Goal: Task Accomplishment & Management: Manage account settings

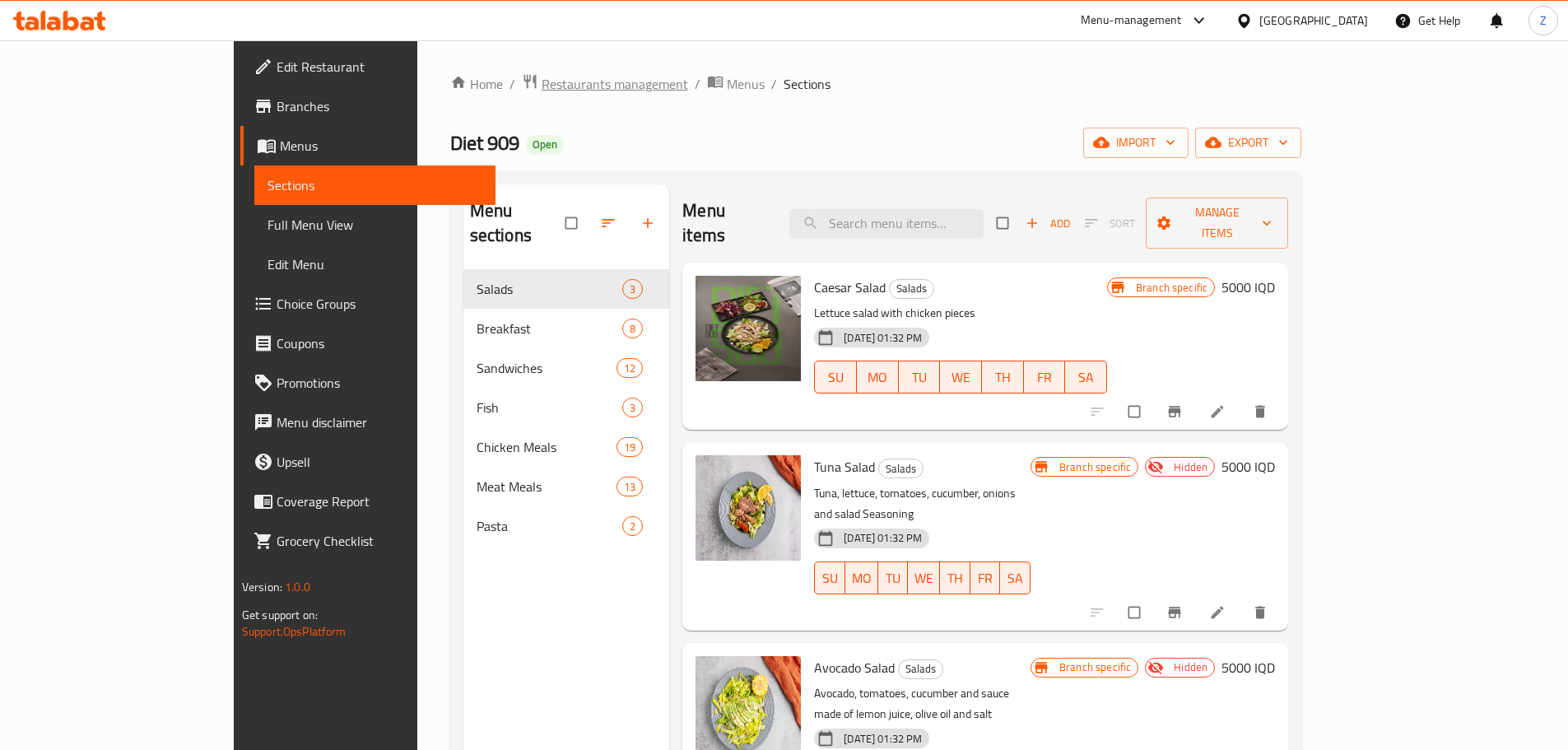
click at [541, 74] on span "Restaurants management" at bounding box center [615, 84] width 147 height 20
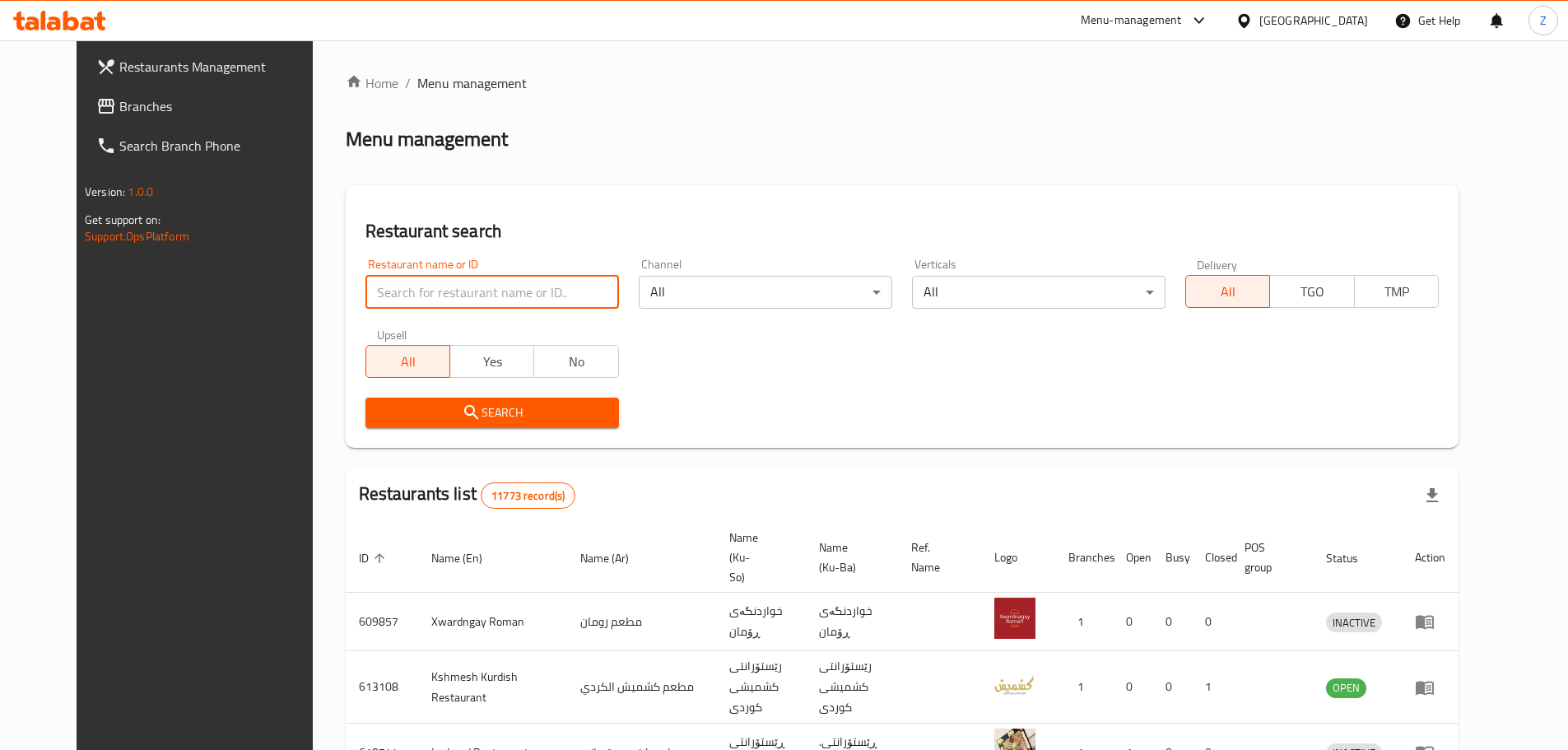
click at [528, 297] on input "search" at bounding box center [492, 293] width 253 height 33
paste input "[PERSON_NAME]"
type input "[PERSON_NAME]"
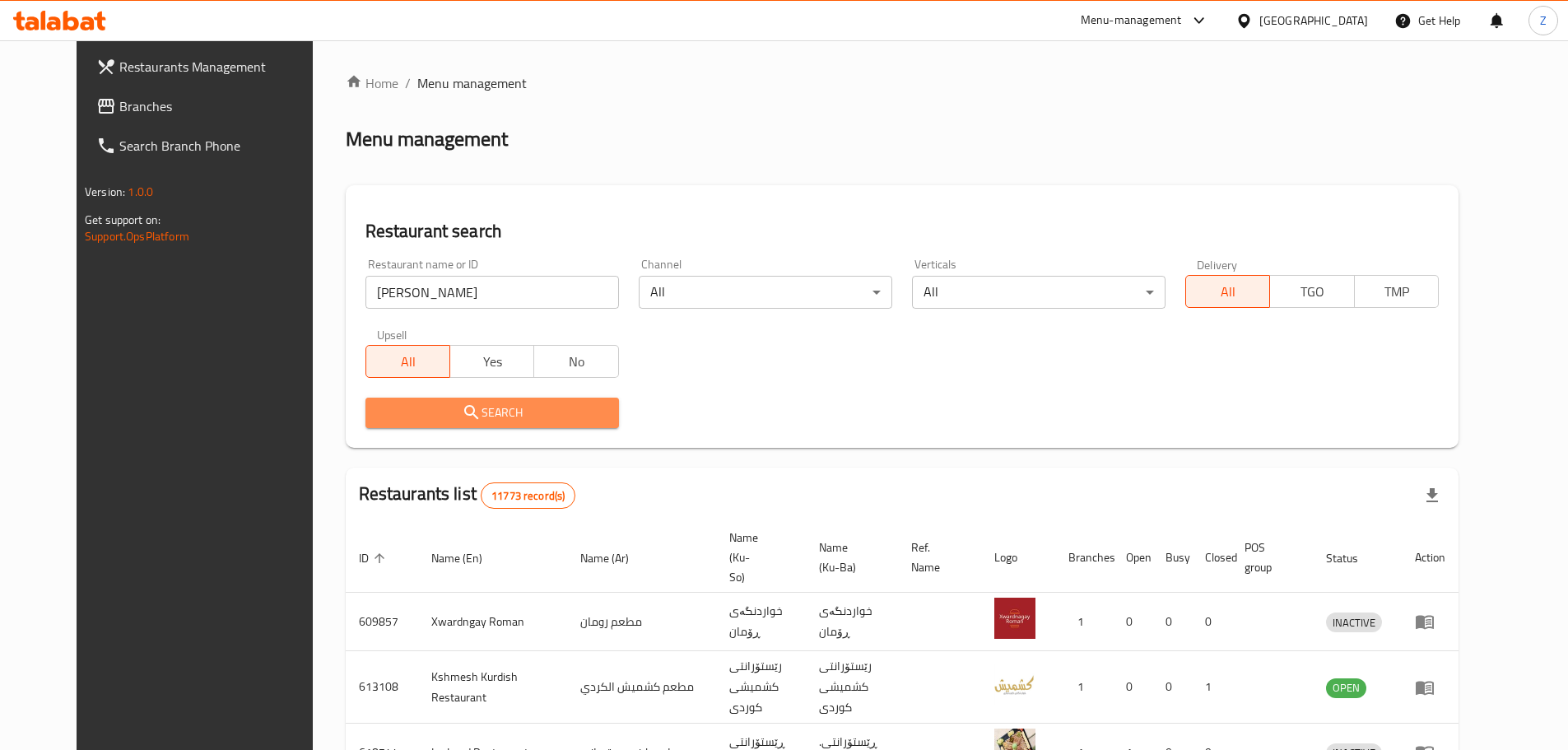
click at [522, 421] on span "Search" at bounding box center [493, 413] width 228 height 20
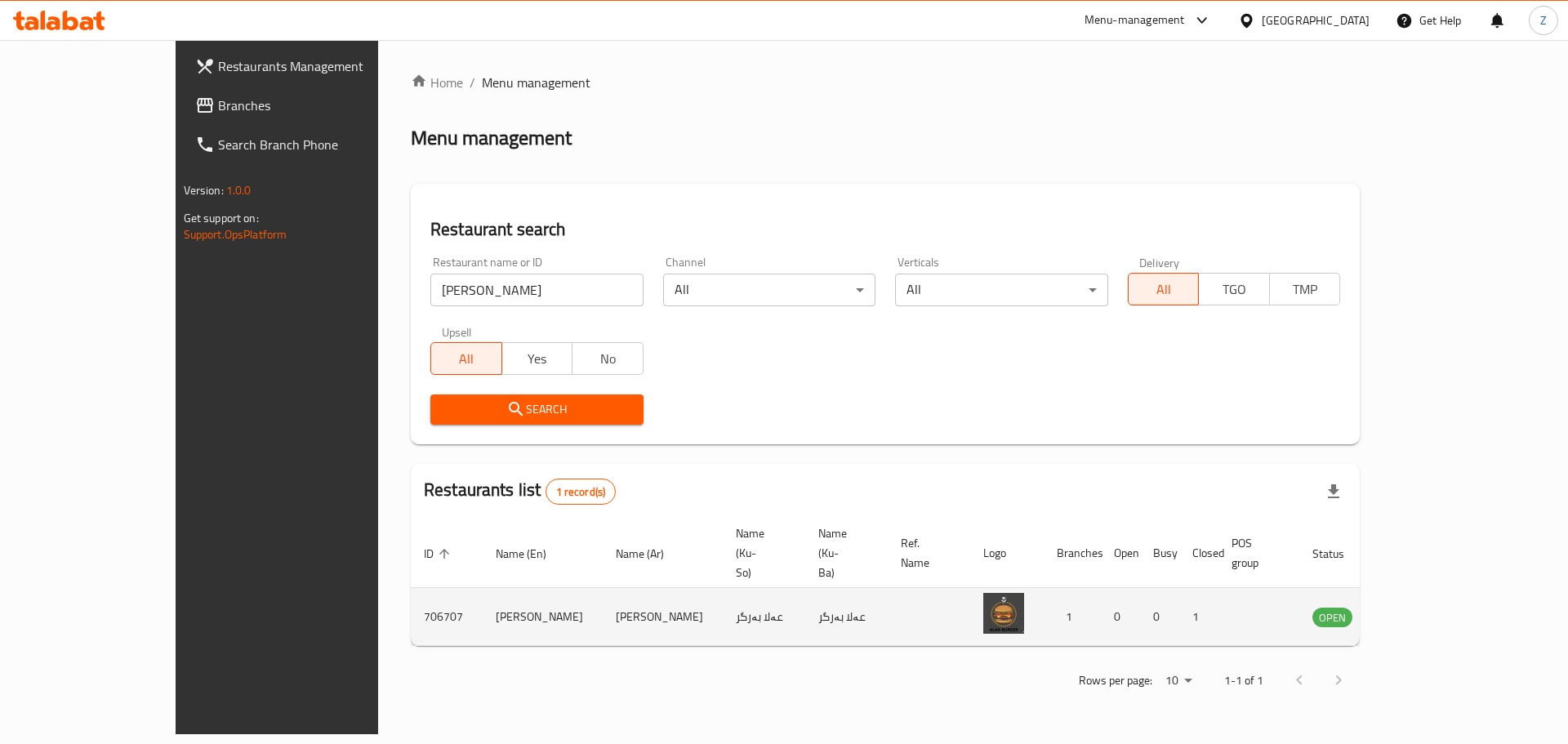
click at [1417, 611] on icon "enhanced table" at bounding box center [1409, 617] width 18 height 14
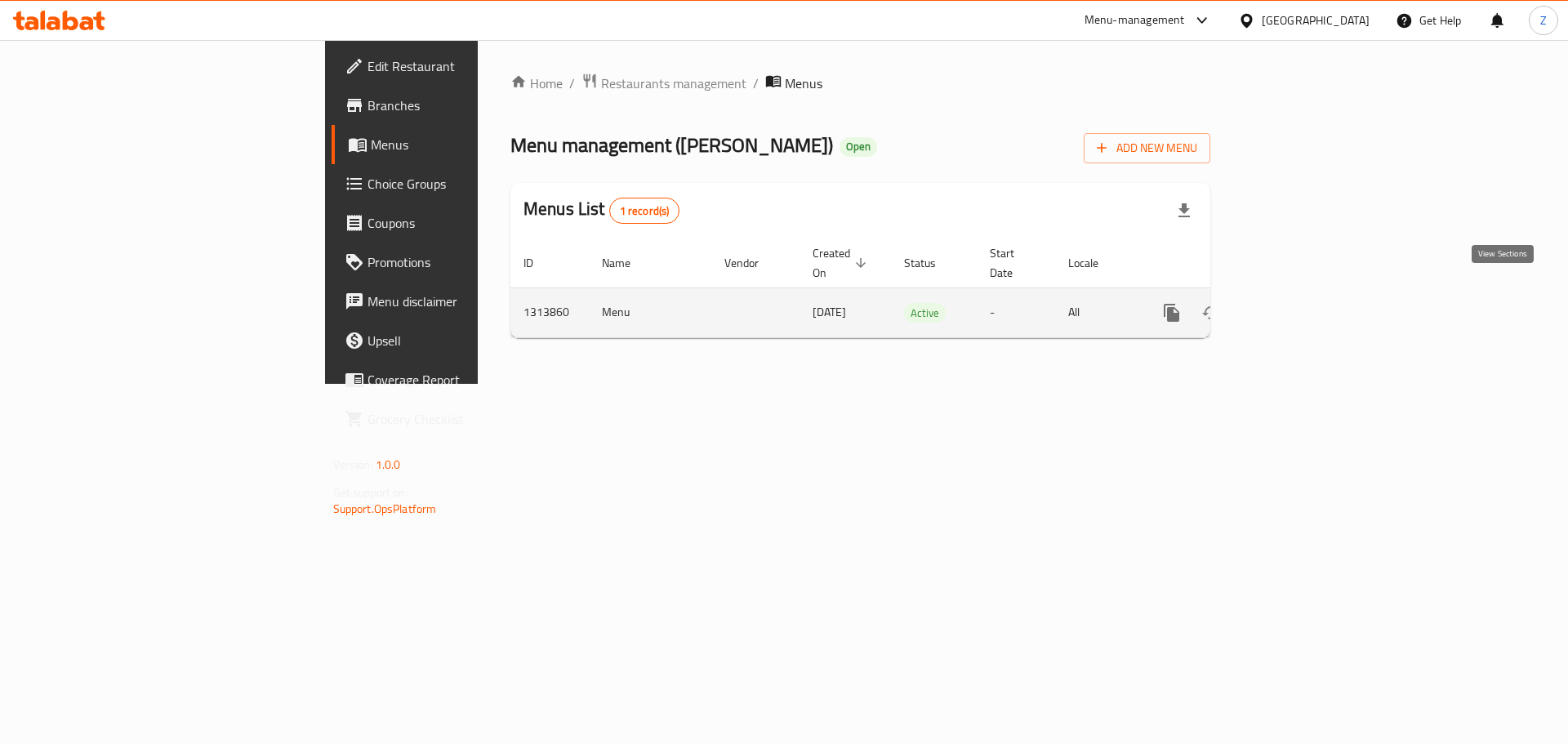
click at [1298, 306] on icon "enhanced table" at bounding box center [1289, 313] width 15 height 15
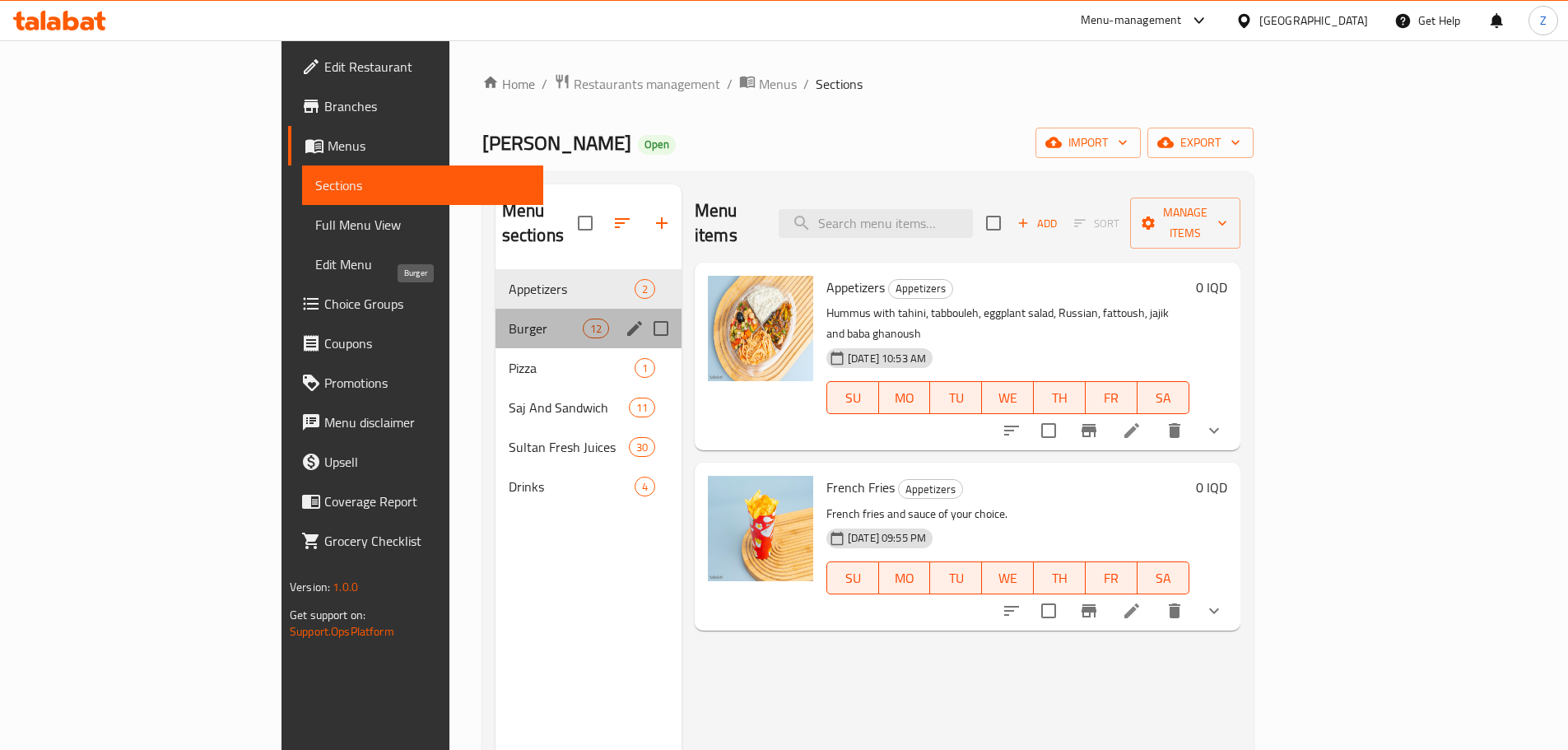
click at [508, 319] on span "Burger" at bounding box center [545, 329] width 74 height 20
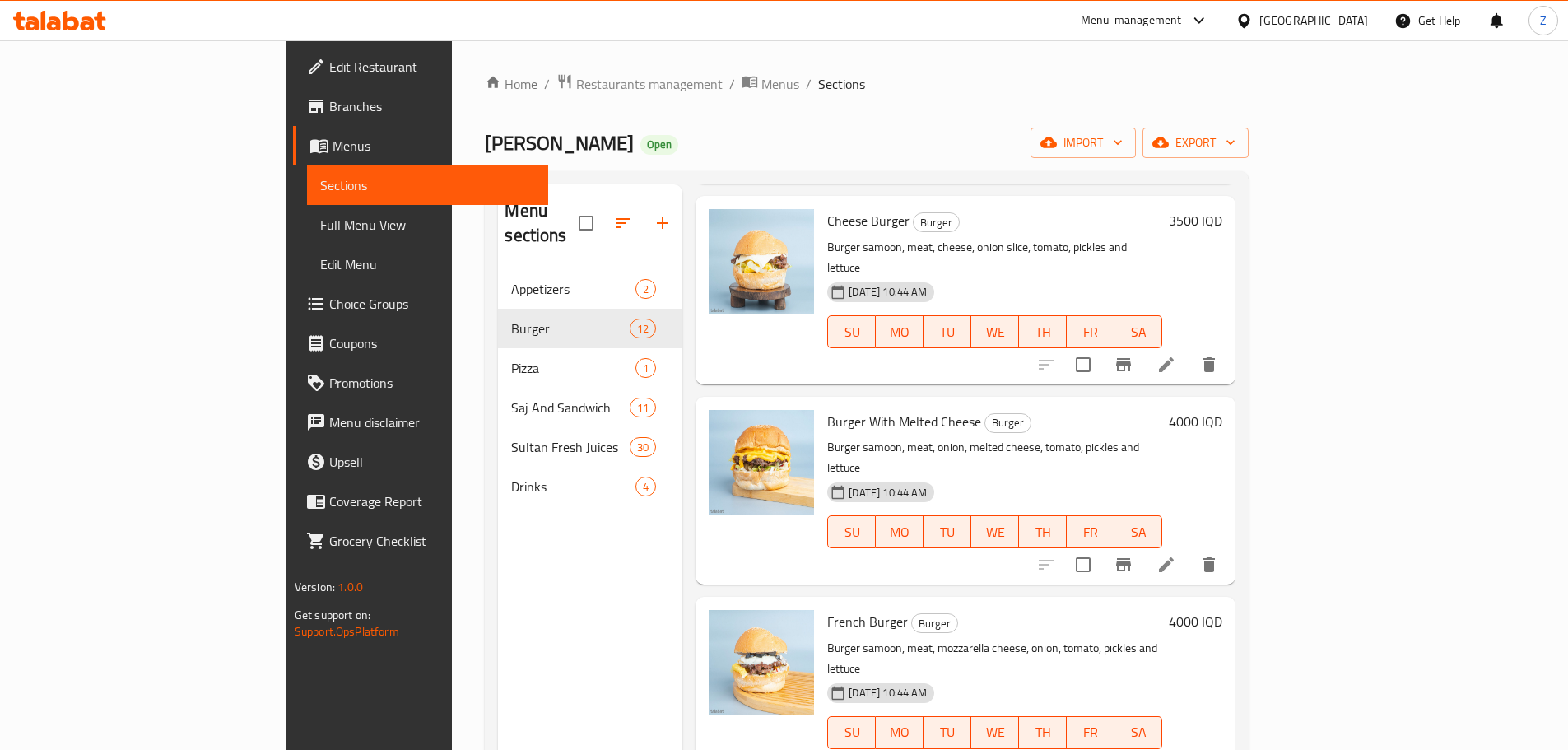
scroll to position [247, 0]
click at [1018, 637] on p "Burger samoon, meat, mozzarella cheese, onion, tomato, pickles and lettuce" at bounding box center [995, 657] width 335 height 41
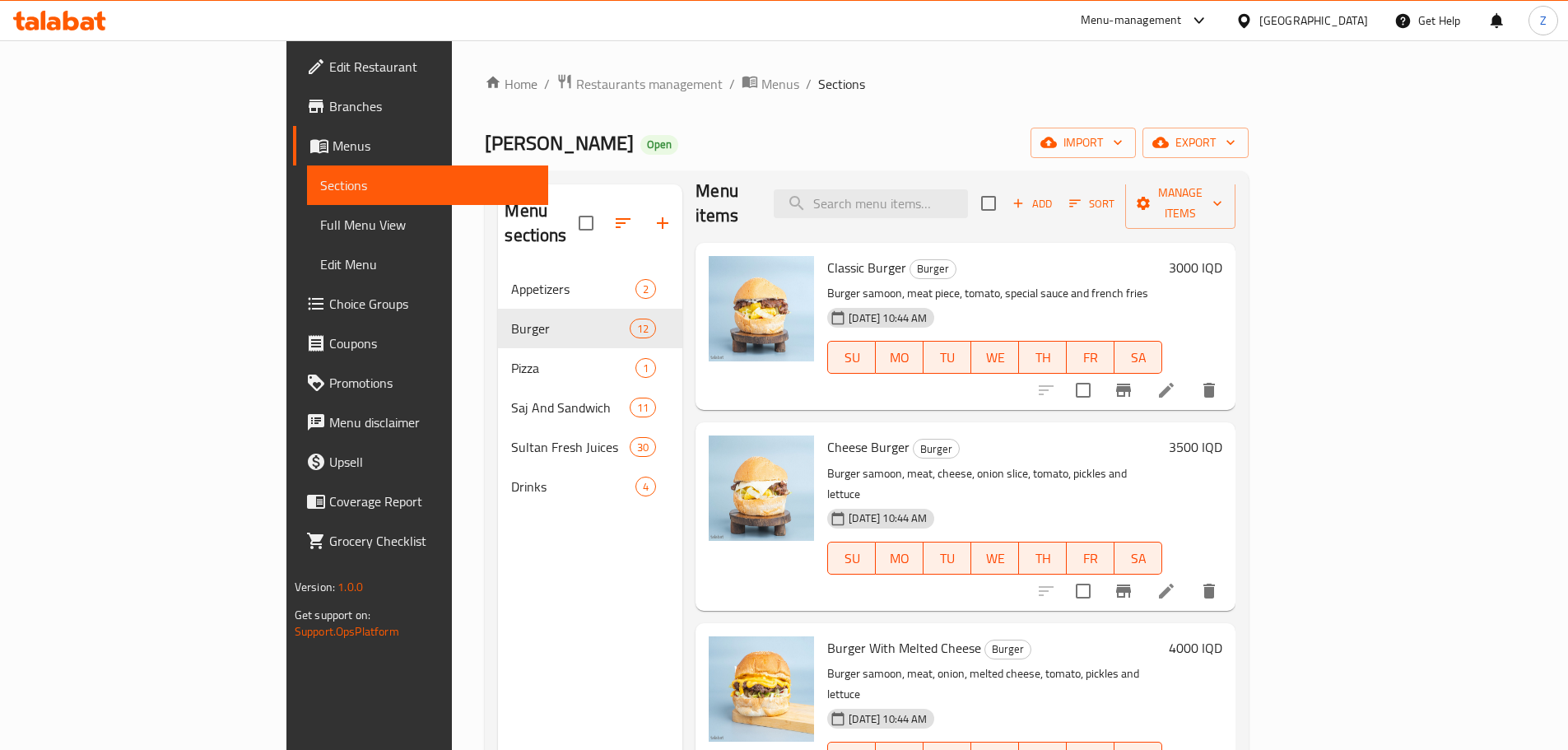
scroll to position [0, 0]
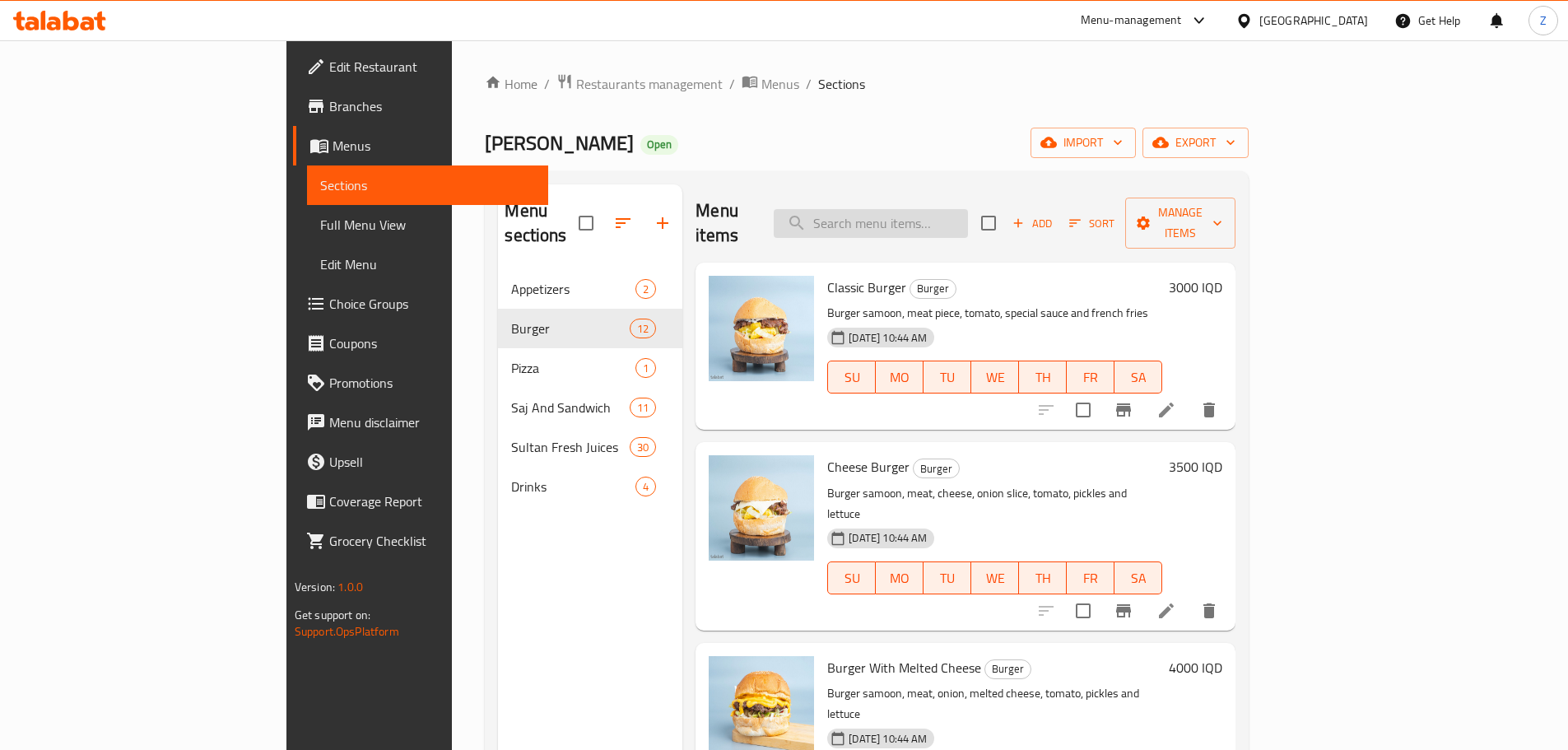
click at [968, 213] on input "search" at bounding box center [871, 223] width 195 height 28
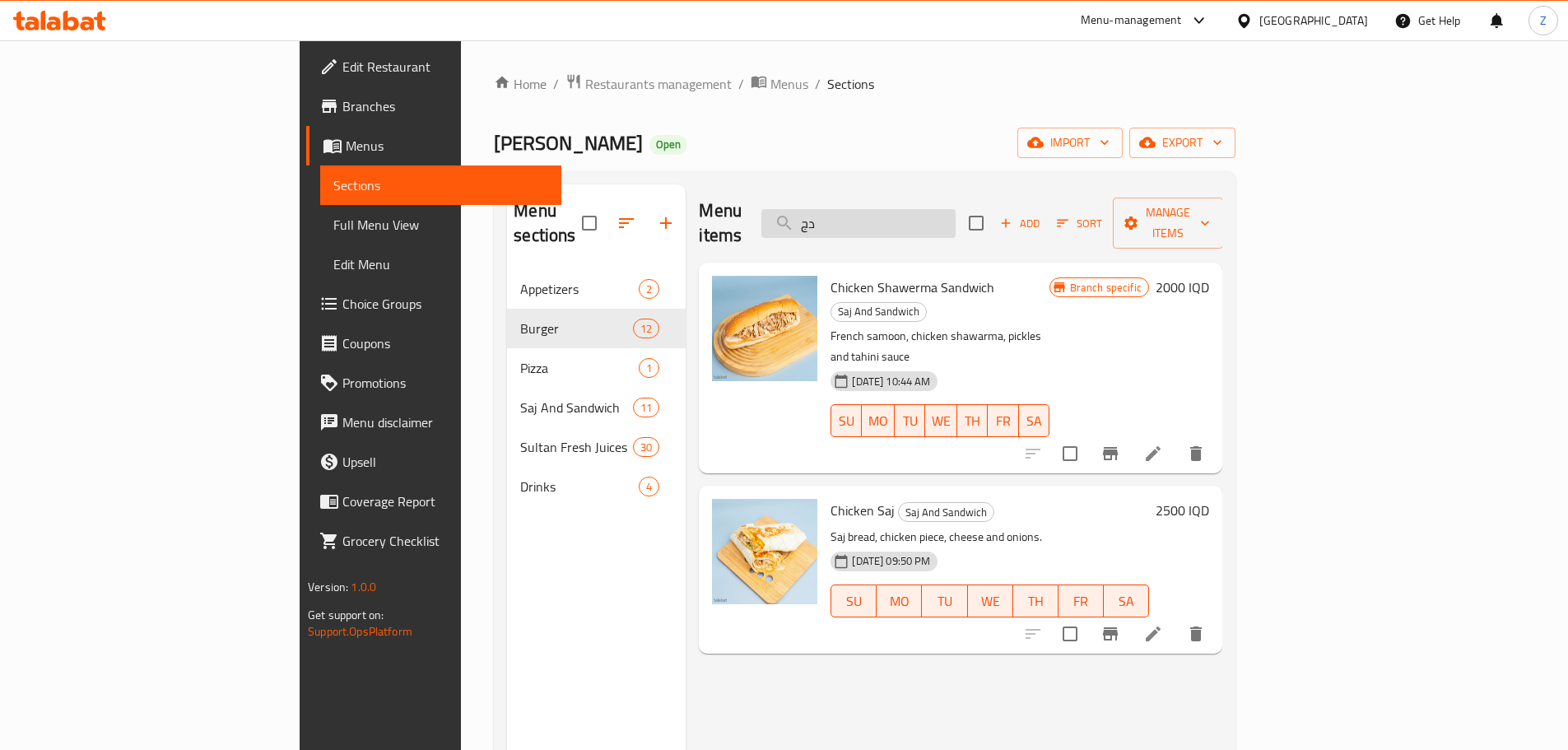
type input "د"
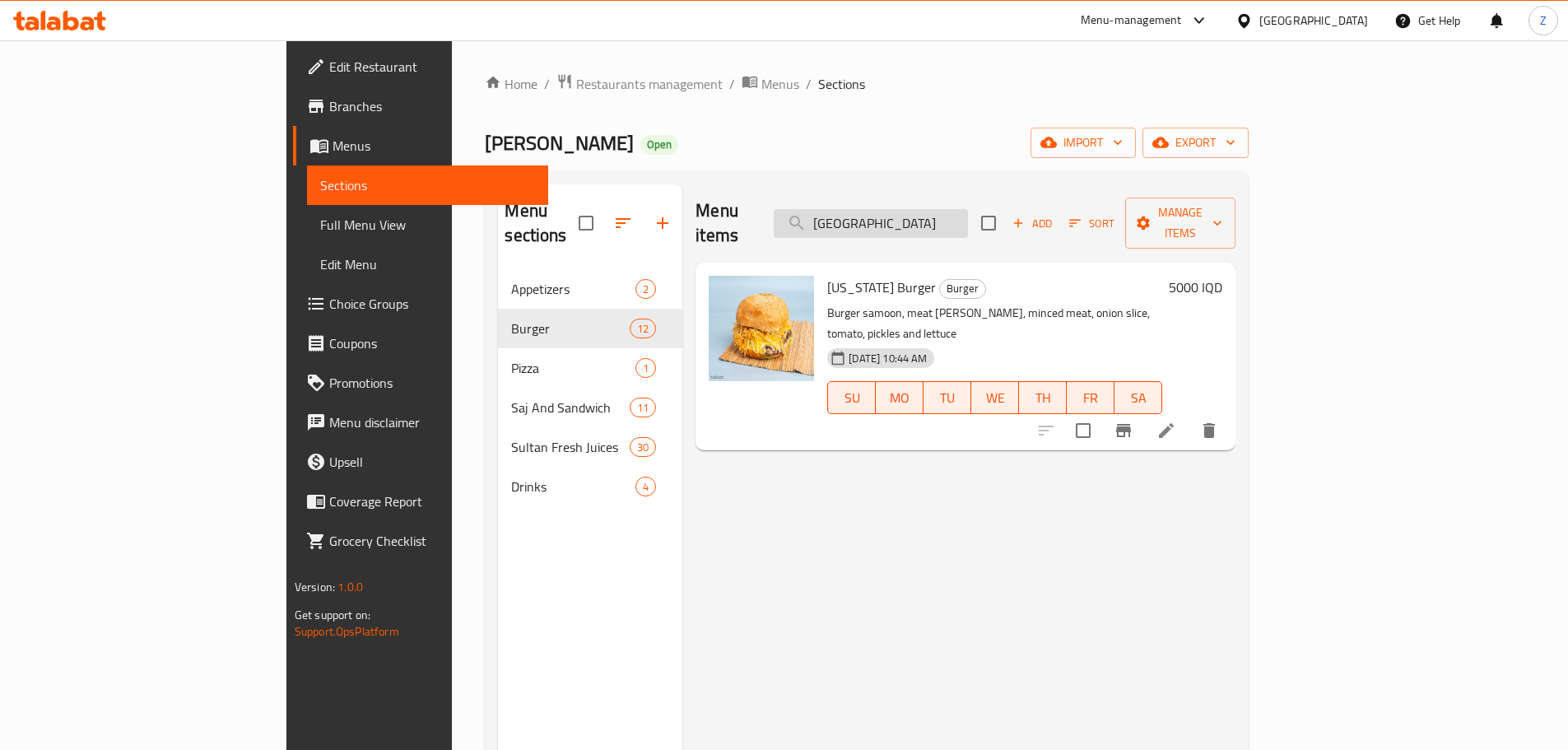
click at [968, 213] on input "[GEOGRAPHIC_DATA]" at bounding box center [871, 223] width 195 height 28
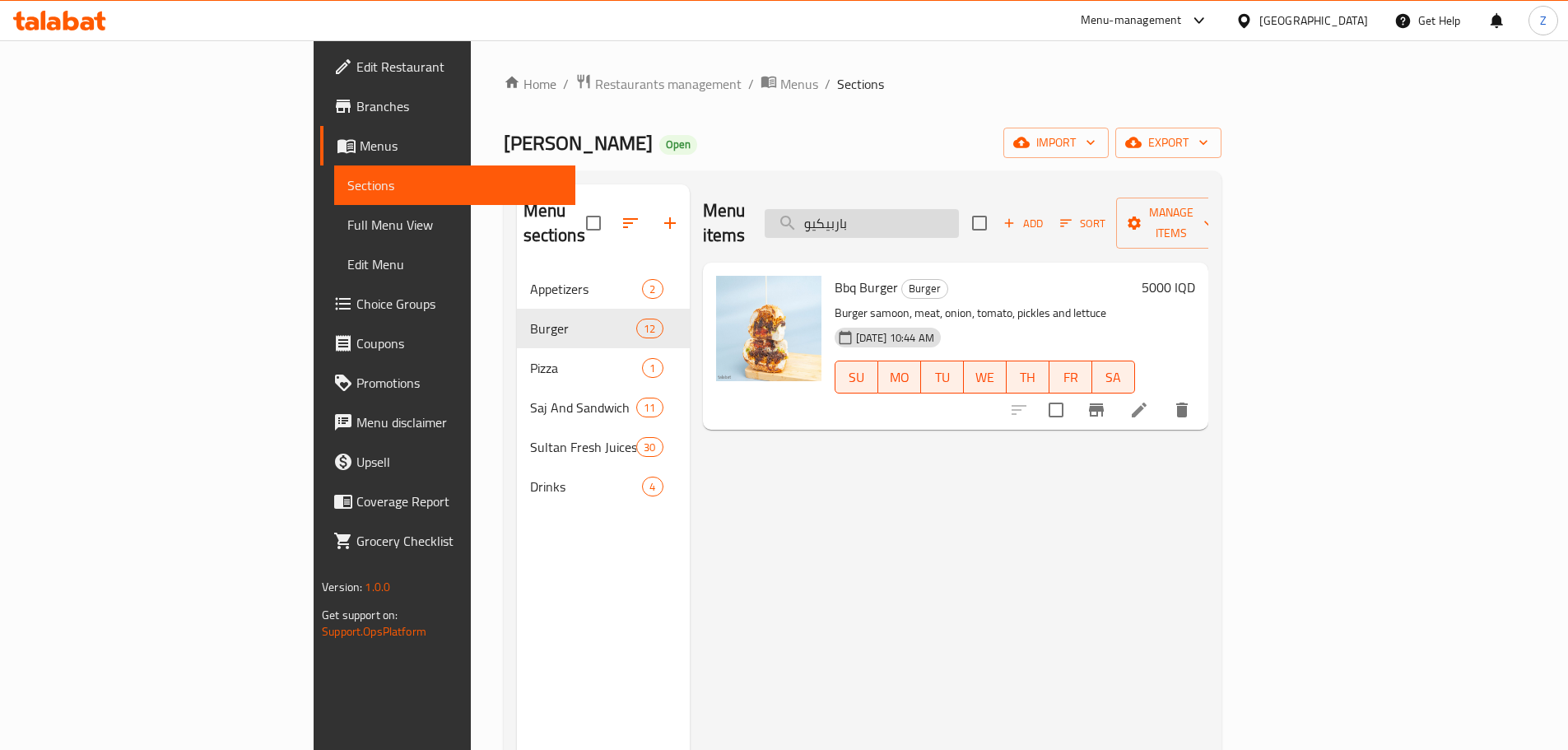
click at [959, 211] on input "باربيكيو" at bounding box center [862, 223] width 195 height 28
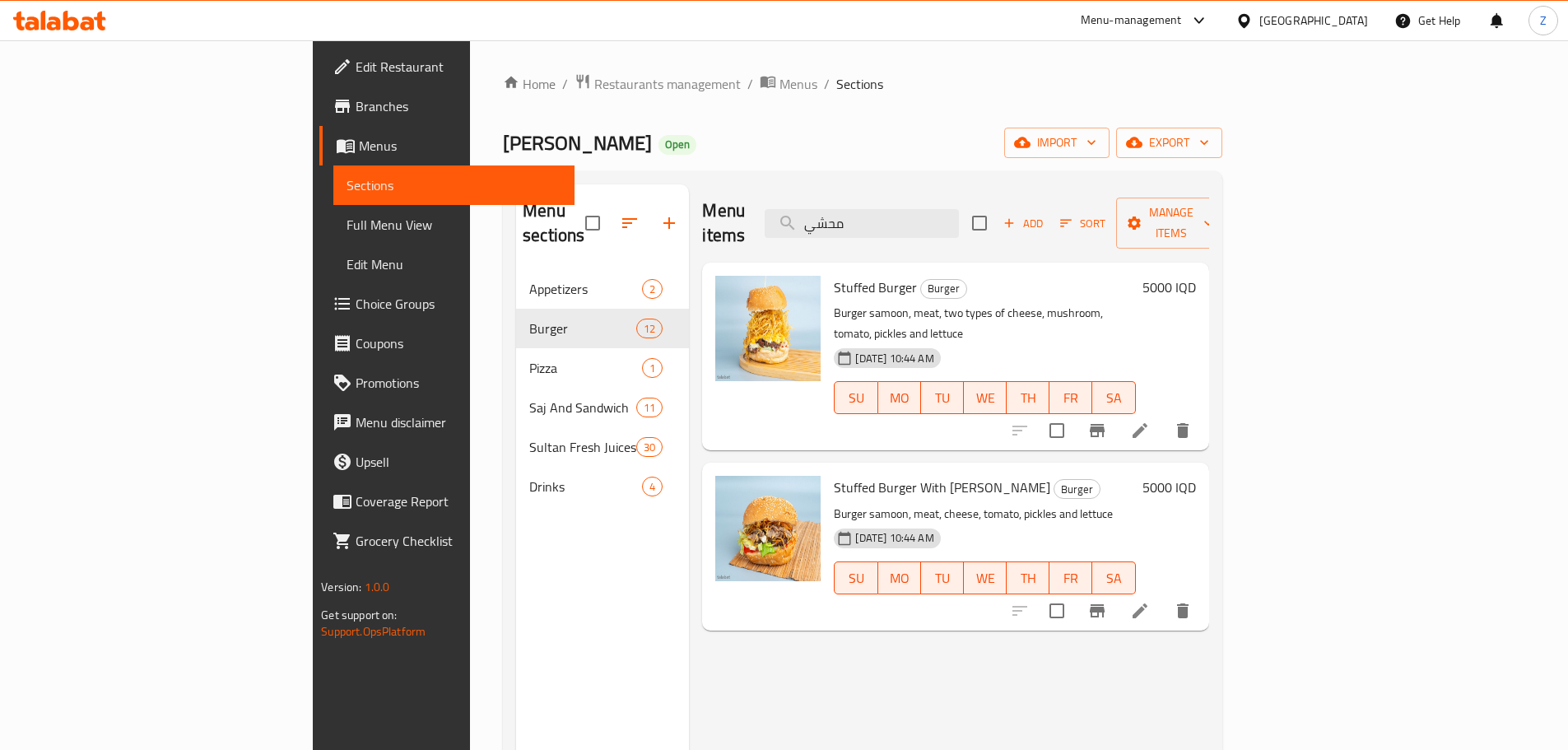
click at [990, 190] on div "Menu items محشي Add Sort Manage items" at bounding box center [955, 223] width 506 height 78
click at [959, 209] on input "محشي" at bounding box center [862, 223] width 195 height 28
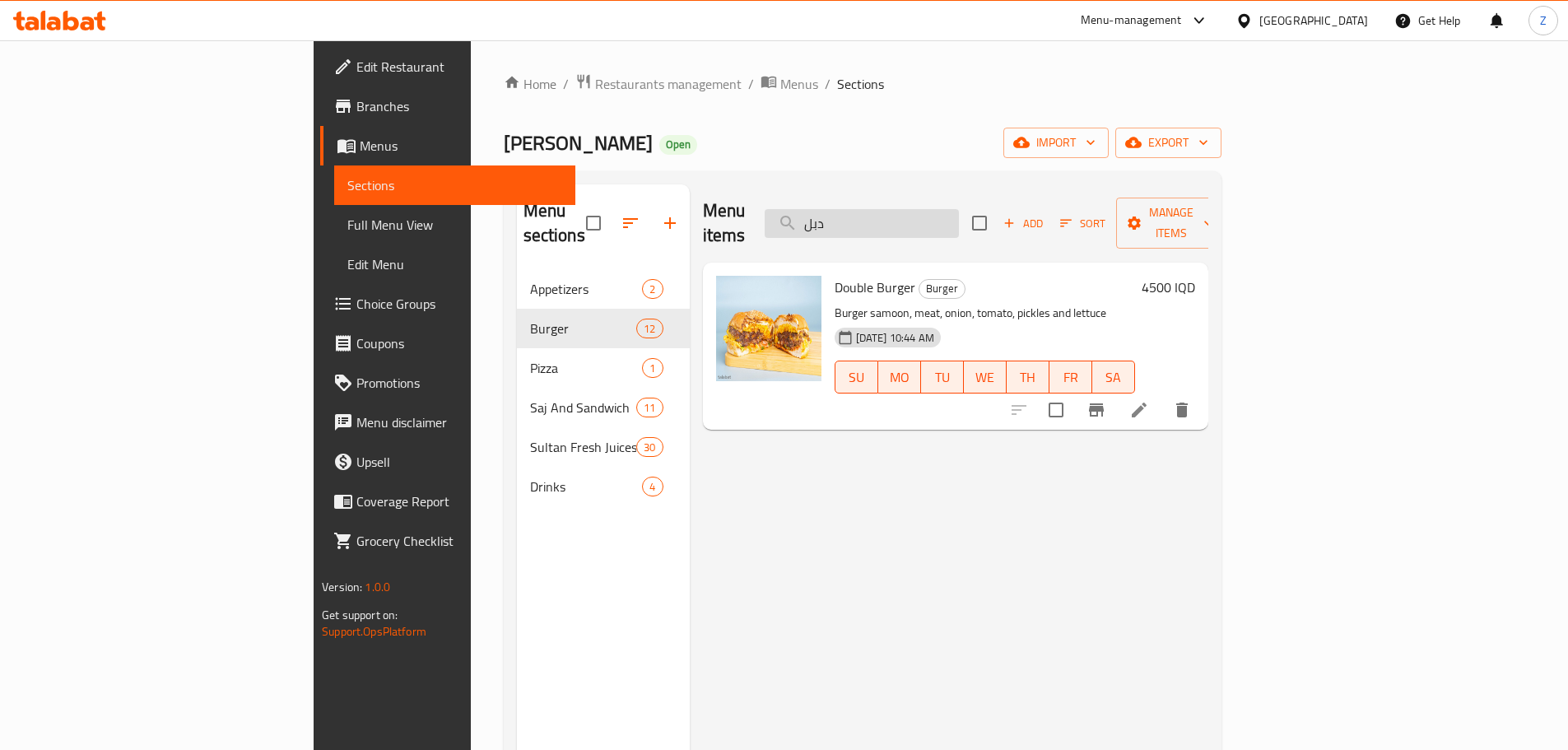
click at [959, 209] on input "دبل" at bounding box center [862, 223] width 195 height 28
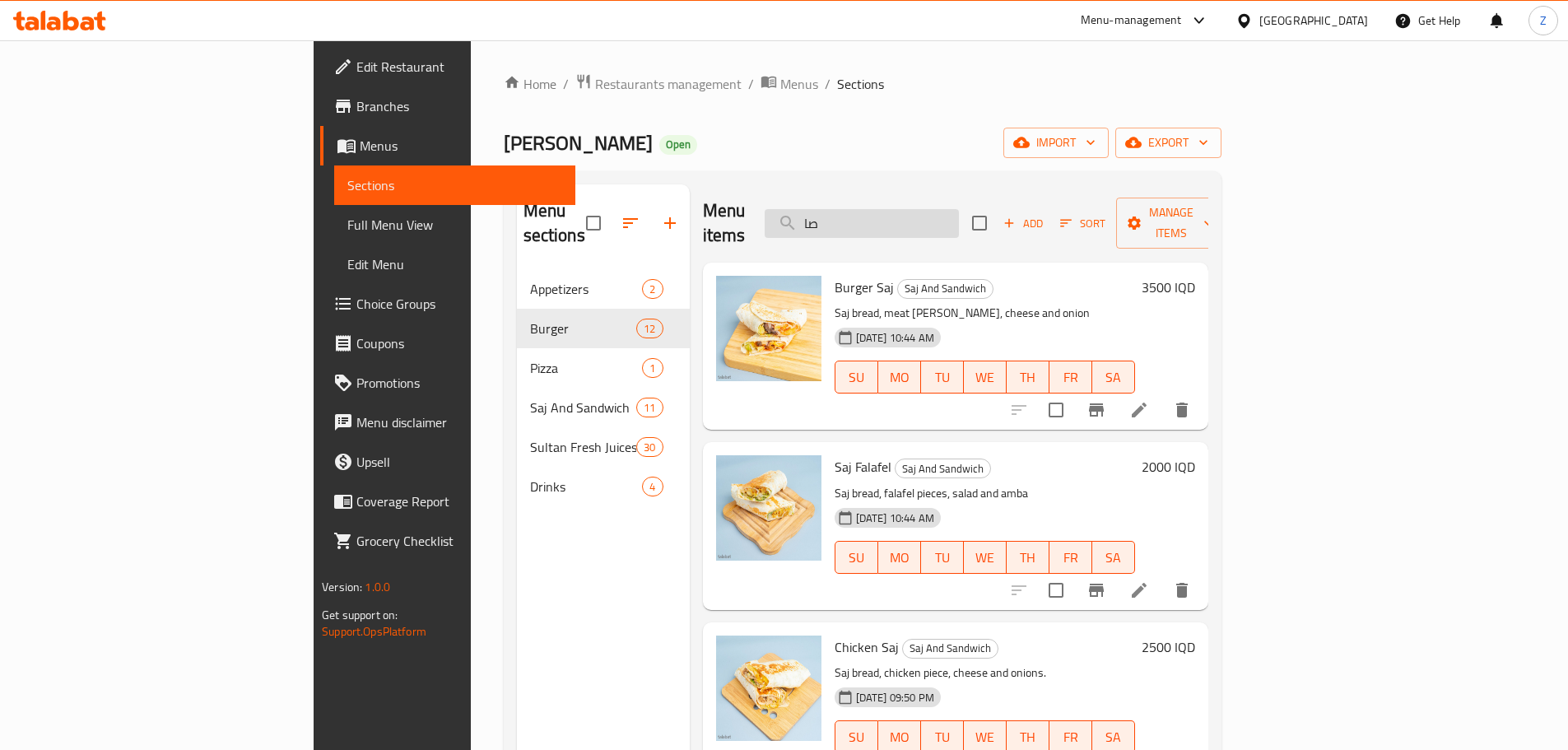
type input "ص"
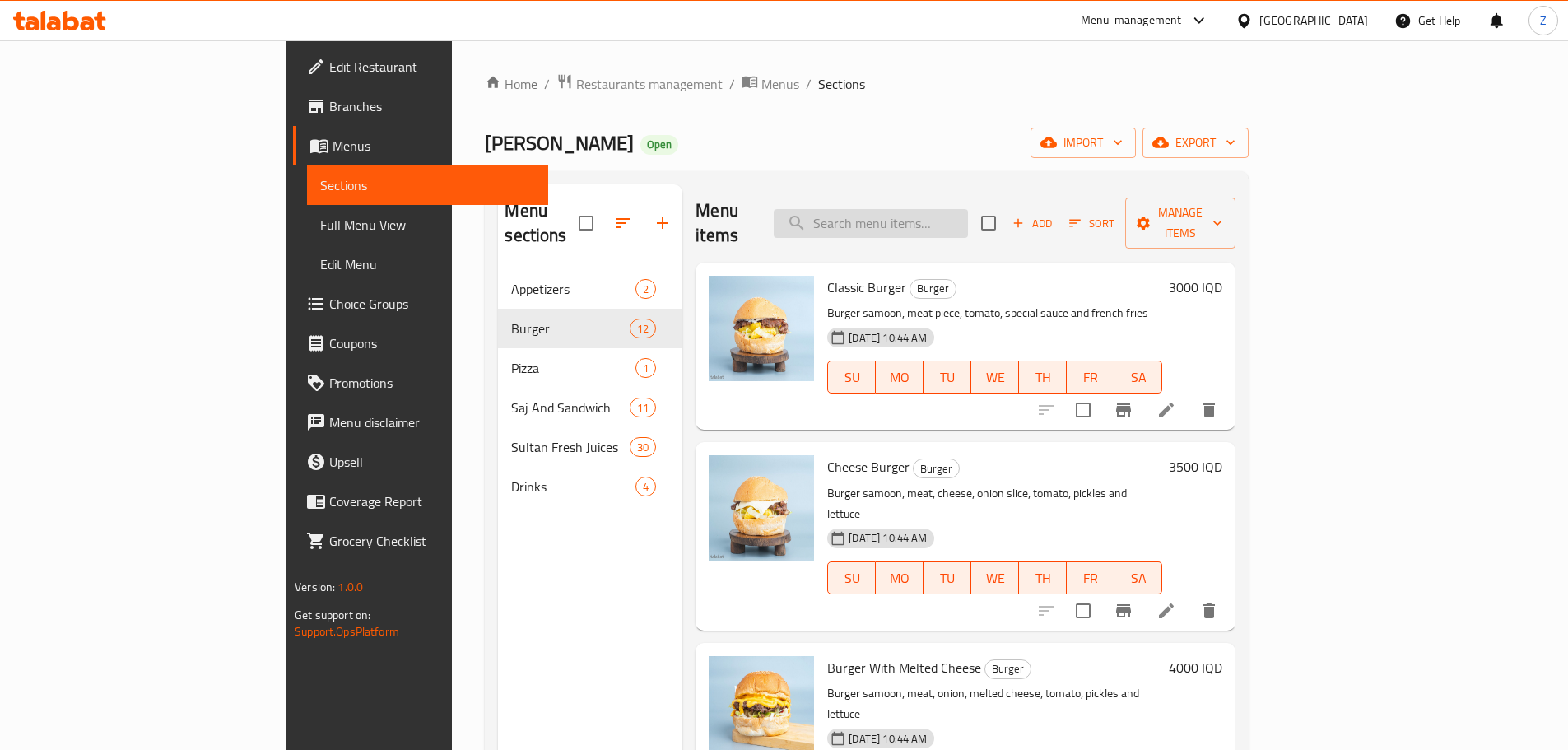
click at [968, 209] on input "search" at bounding box center [871, 223] width 195 height 28
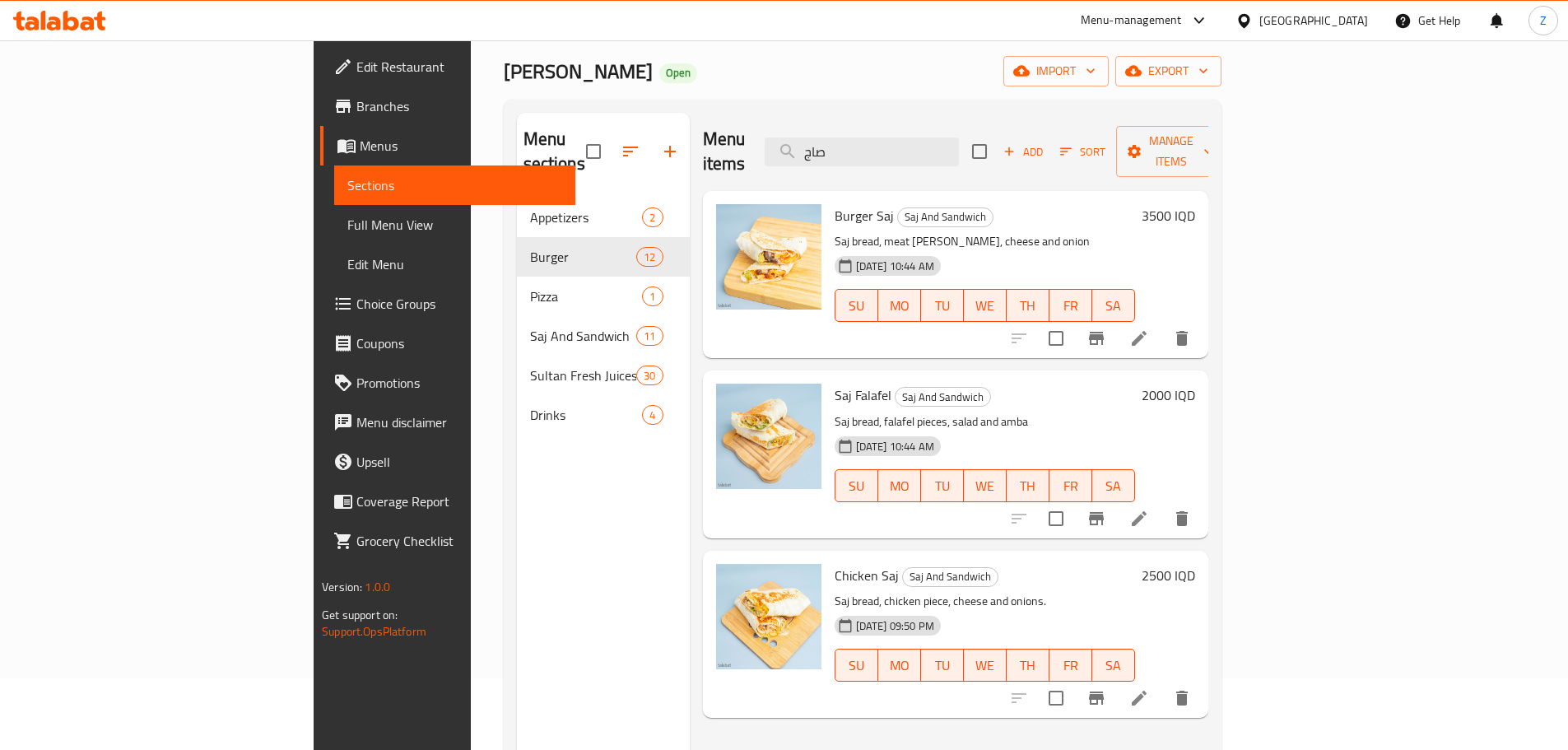
scroll to position [164, 0]
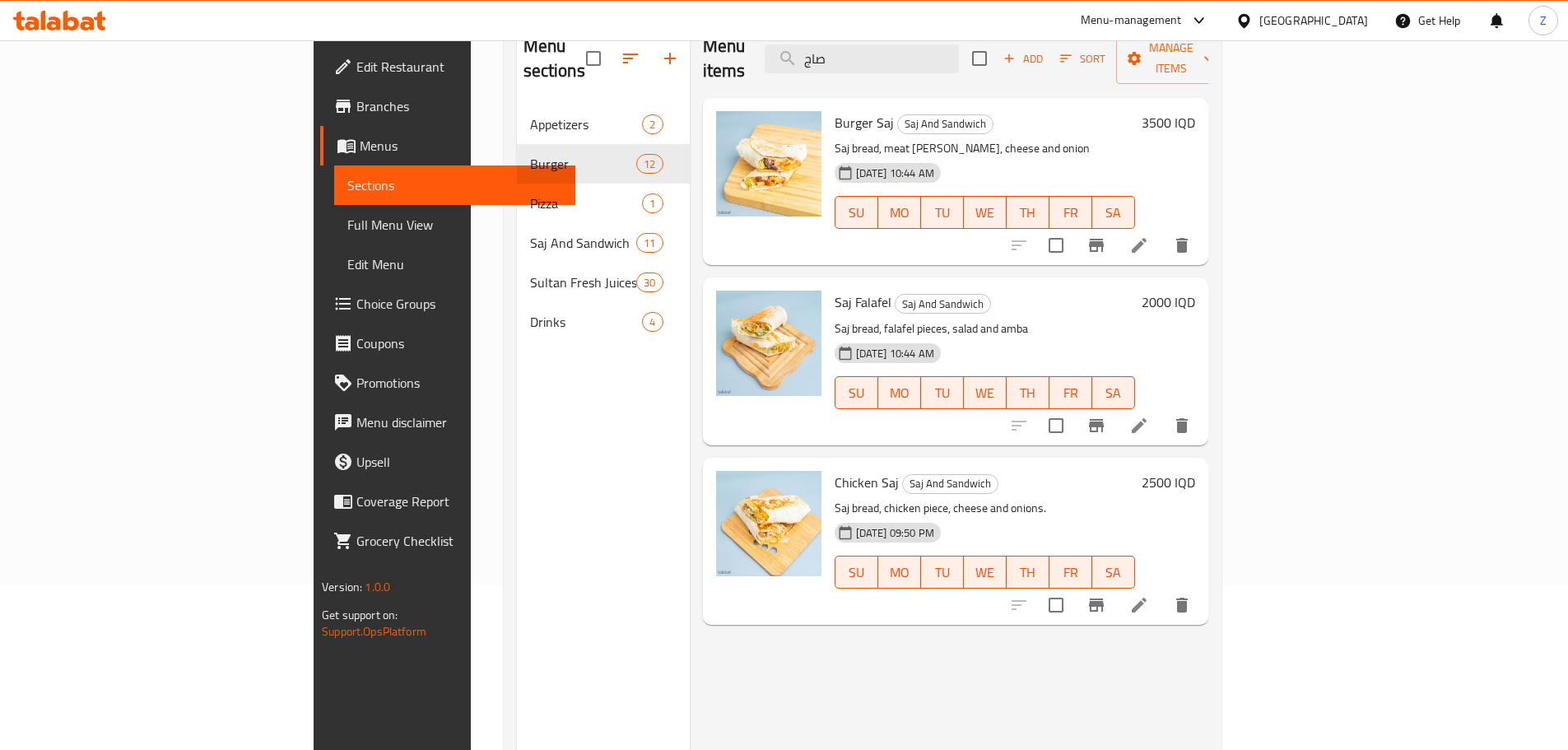
type input "صاج"
click at [1195, 471] on h6 "2500 IQD" at bounding box center [1168, 482] width 53 height 23
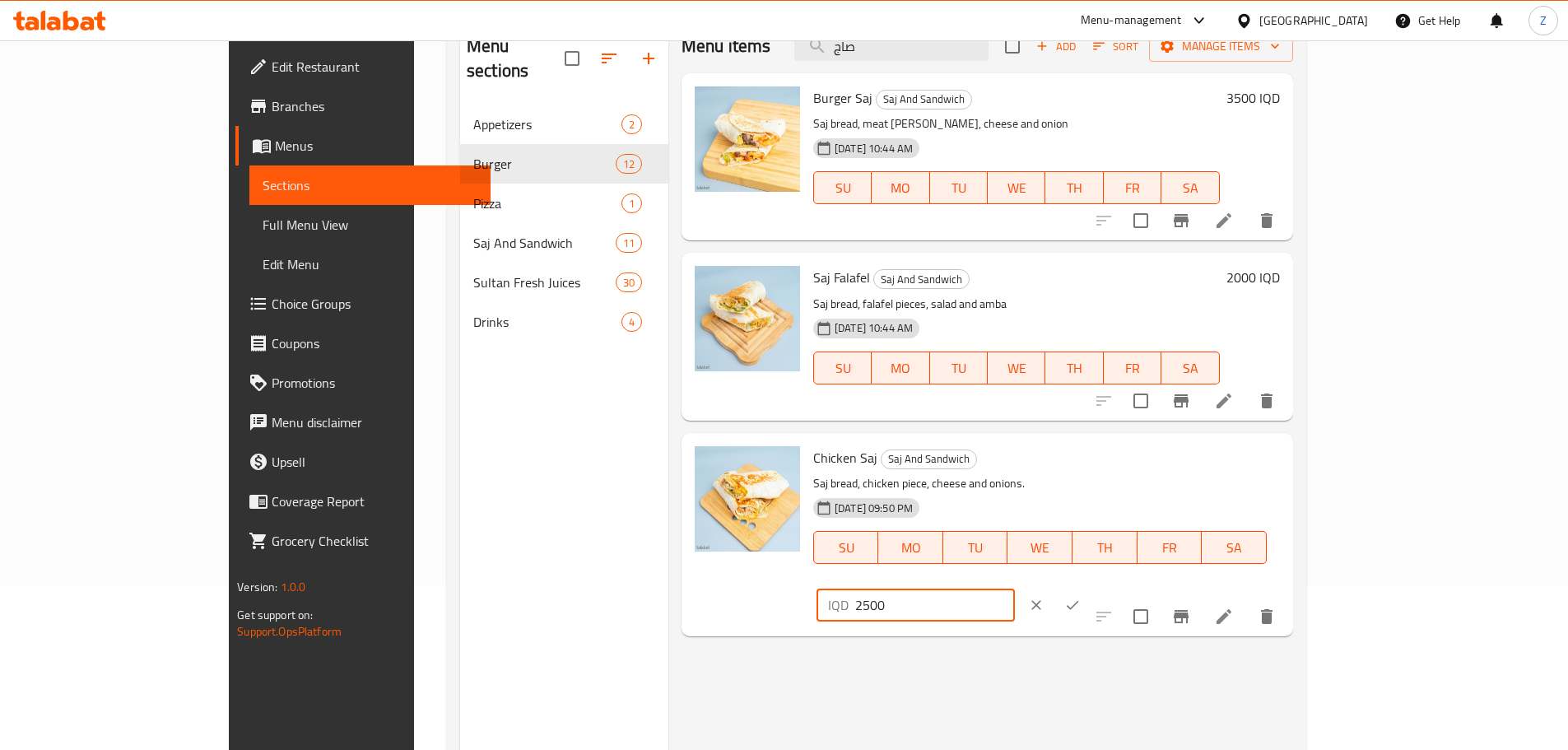
drag, startPoint x: 1291, startPoint y: 464, endPoint x: 1276, endPoint y: 464, distance: 15.0
click at [1015, 588] on div "IQD 2500 ​" at bounding box center [916, 605] width 198 height 33
type input "3500"
click at [1091, 588] on button "ok" at bounding box center [1072, 605] width 36 height 36
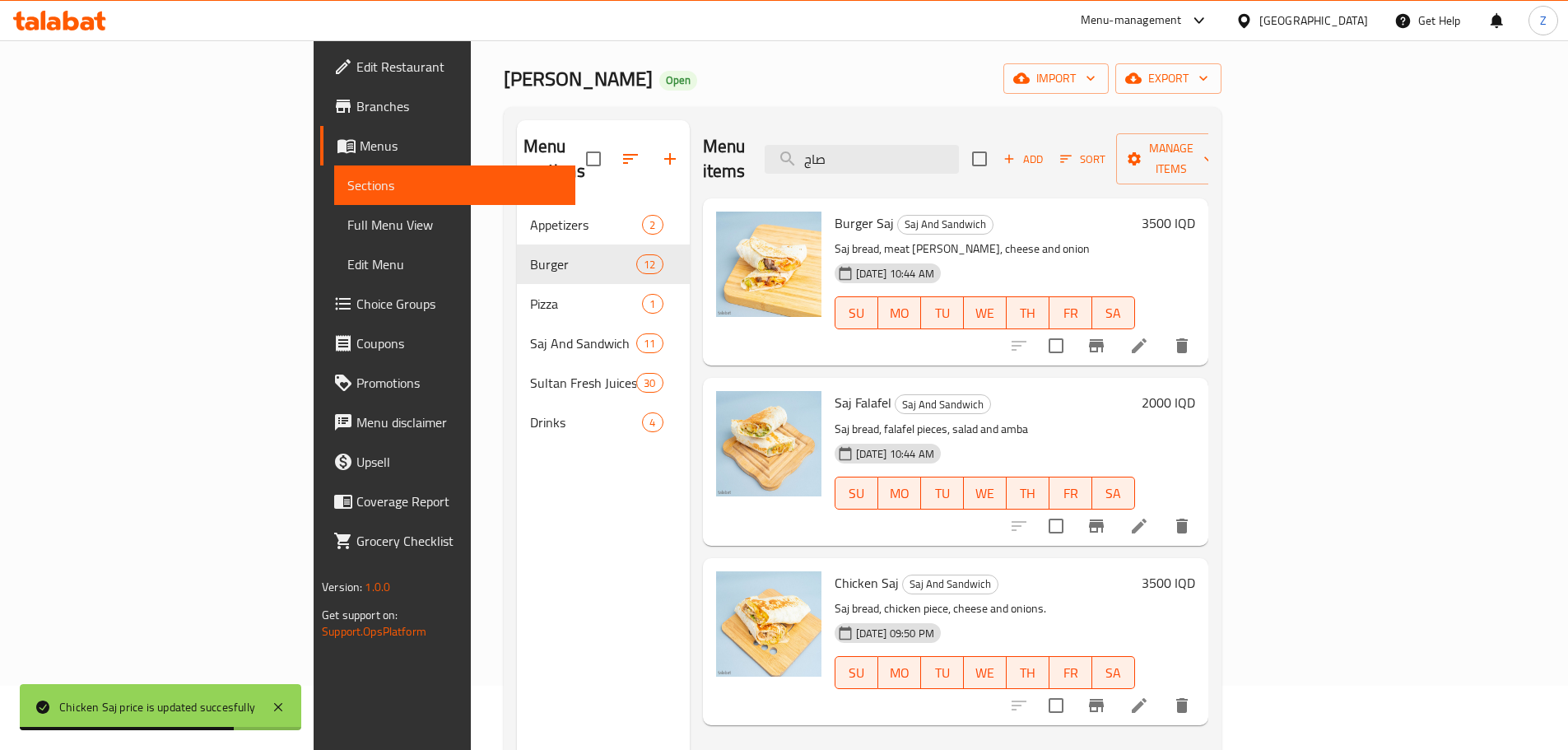
scroll to position [0, 0]
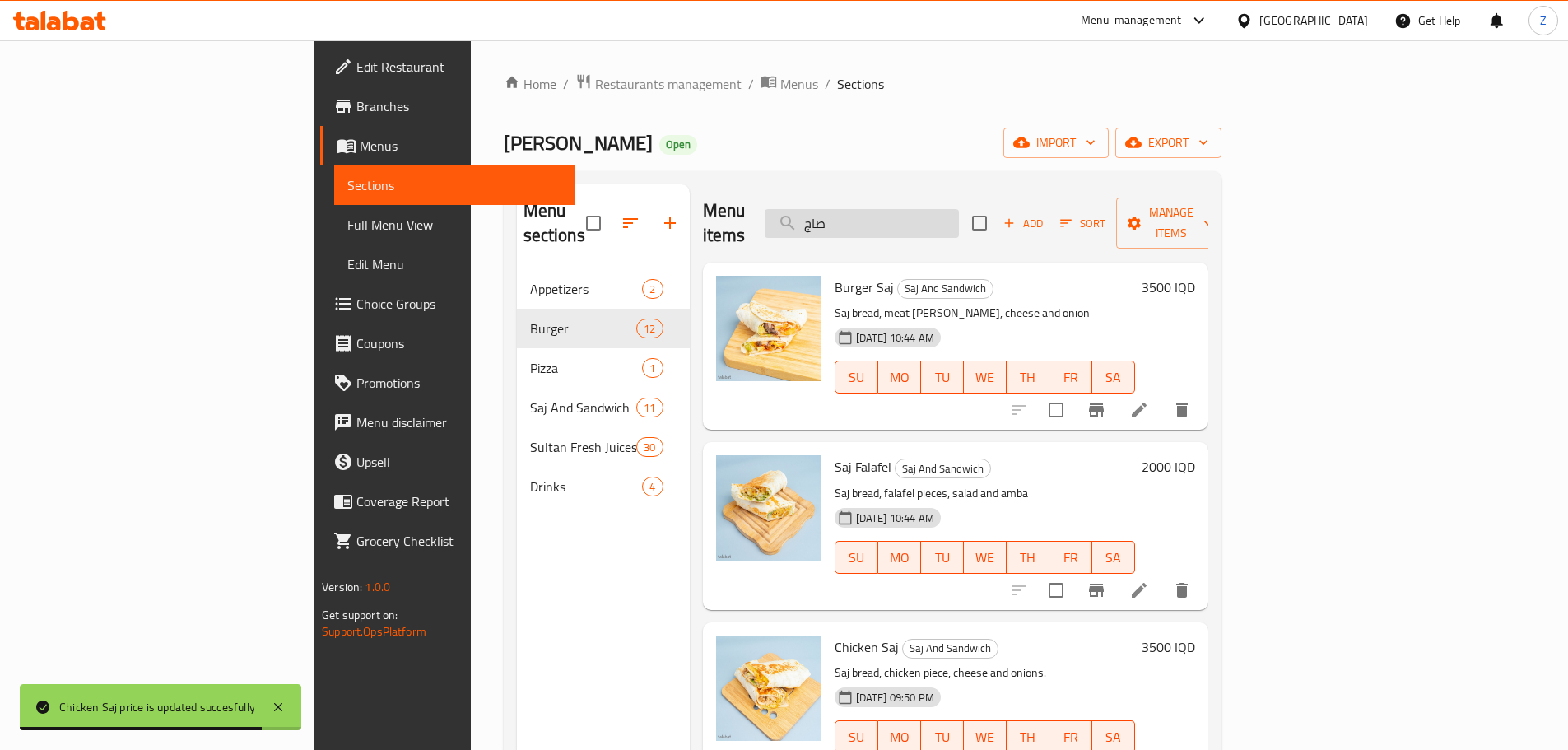
click at [959, 218] on input "صاج" at bounding box center [862, 223] width 195 height 28
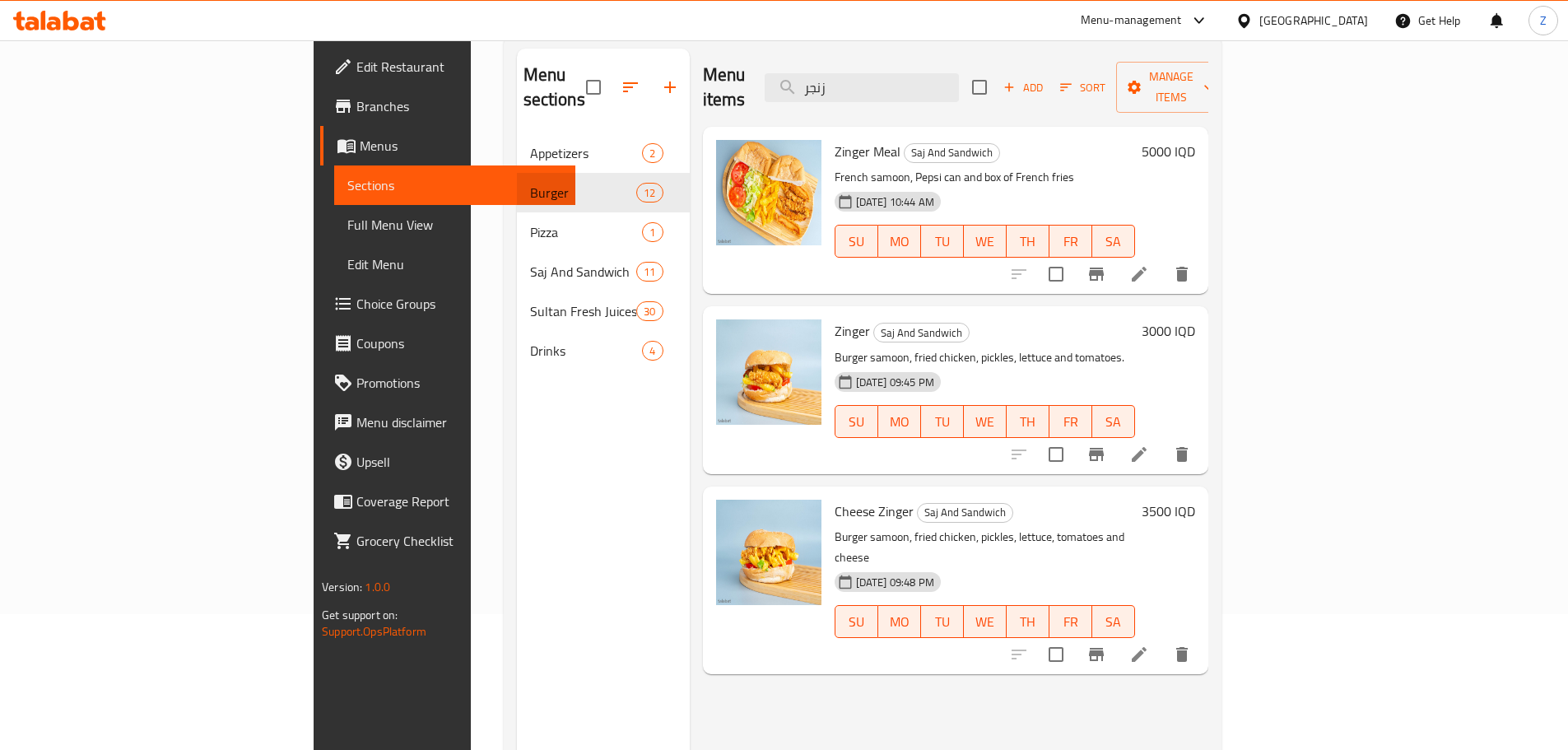
scroll to position [230, 0]
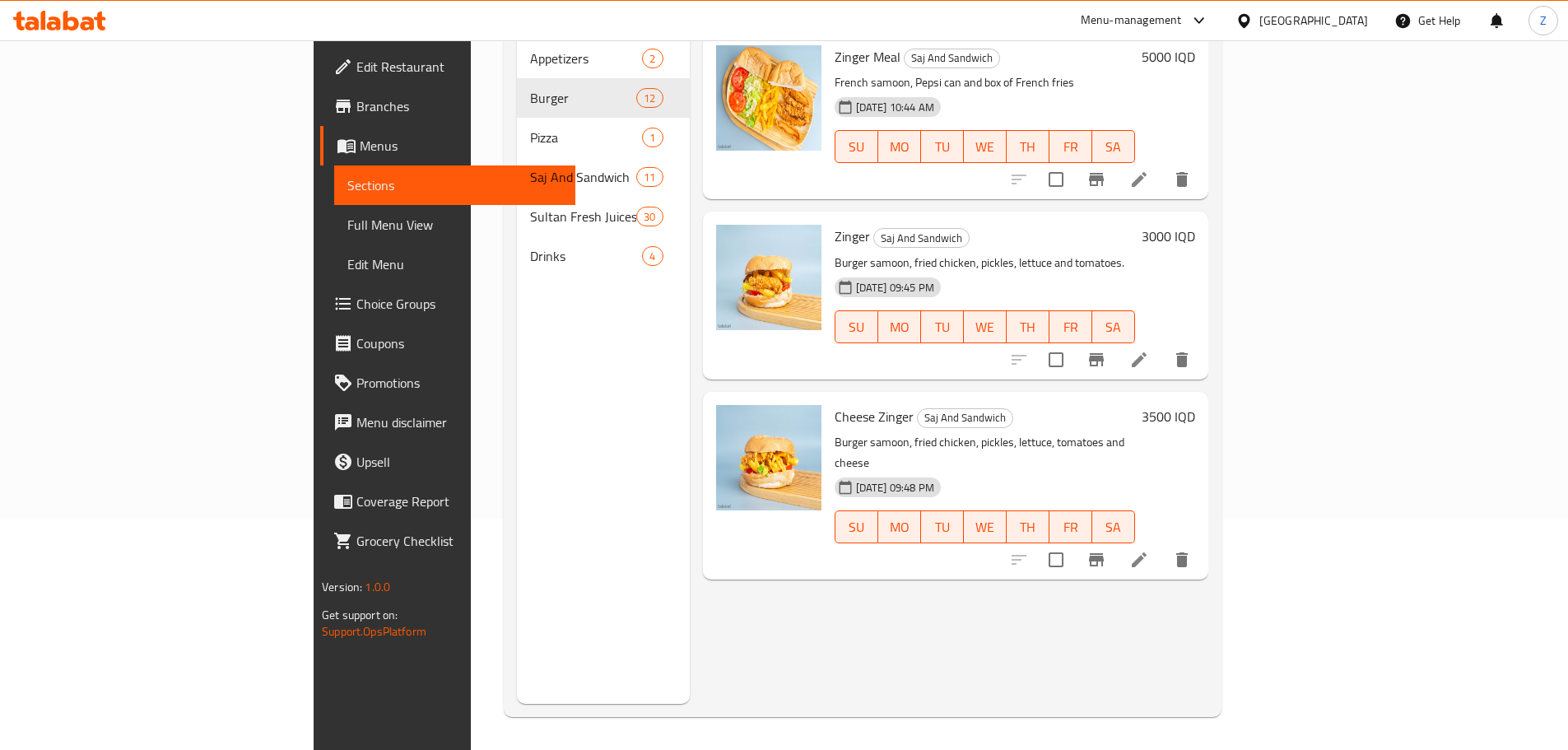
type input "زنجر"
click at [1195, 225] on h6 "3000 IQD" at bounding box center [1168, 236] width 53 height 23
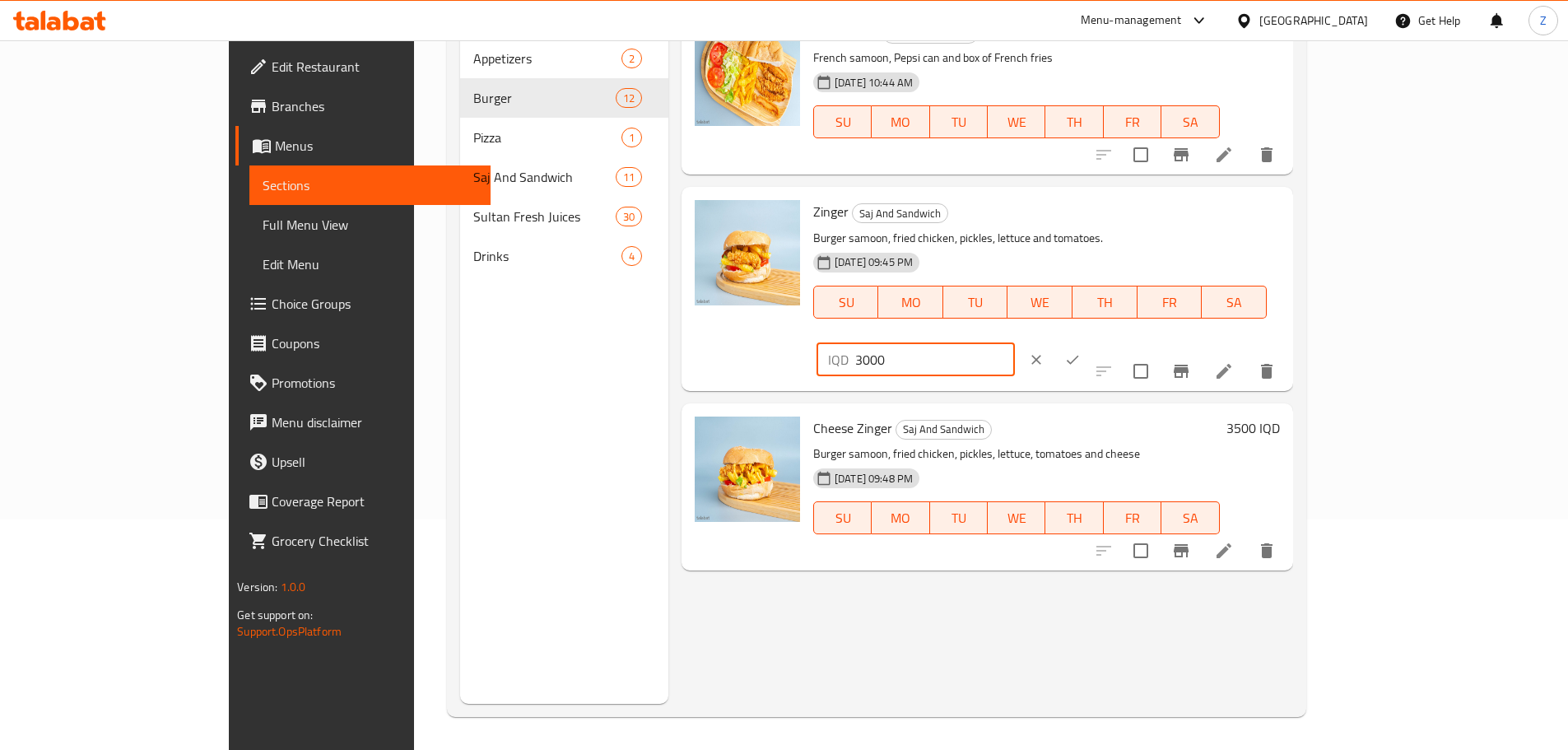
click at [1015, 343] on input "3000" at bounding box center [935, 360] width 160 height 33
type input "3500"
click at [1091, 341] on button "ok" at bounding box center [1072, 359] width 36 height 36
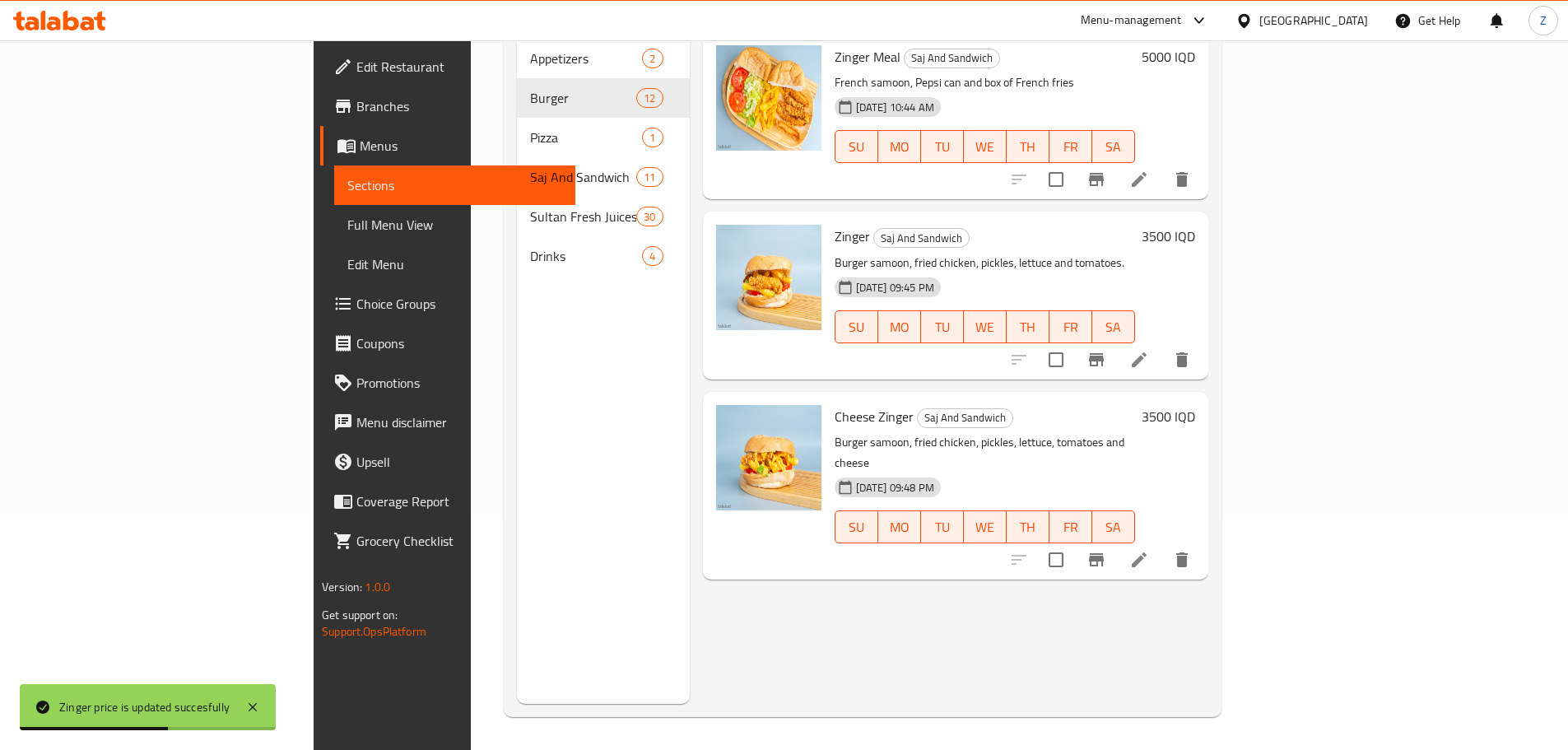
click at [1195, 405] on h6 "3500 IQD" at bounding box center [1168, 416] width 53 height 23
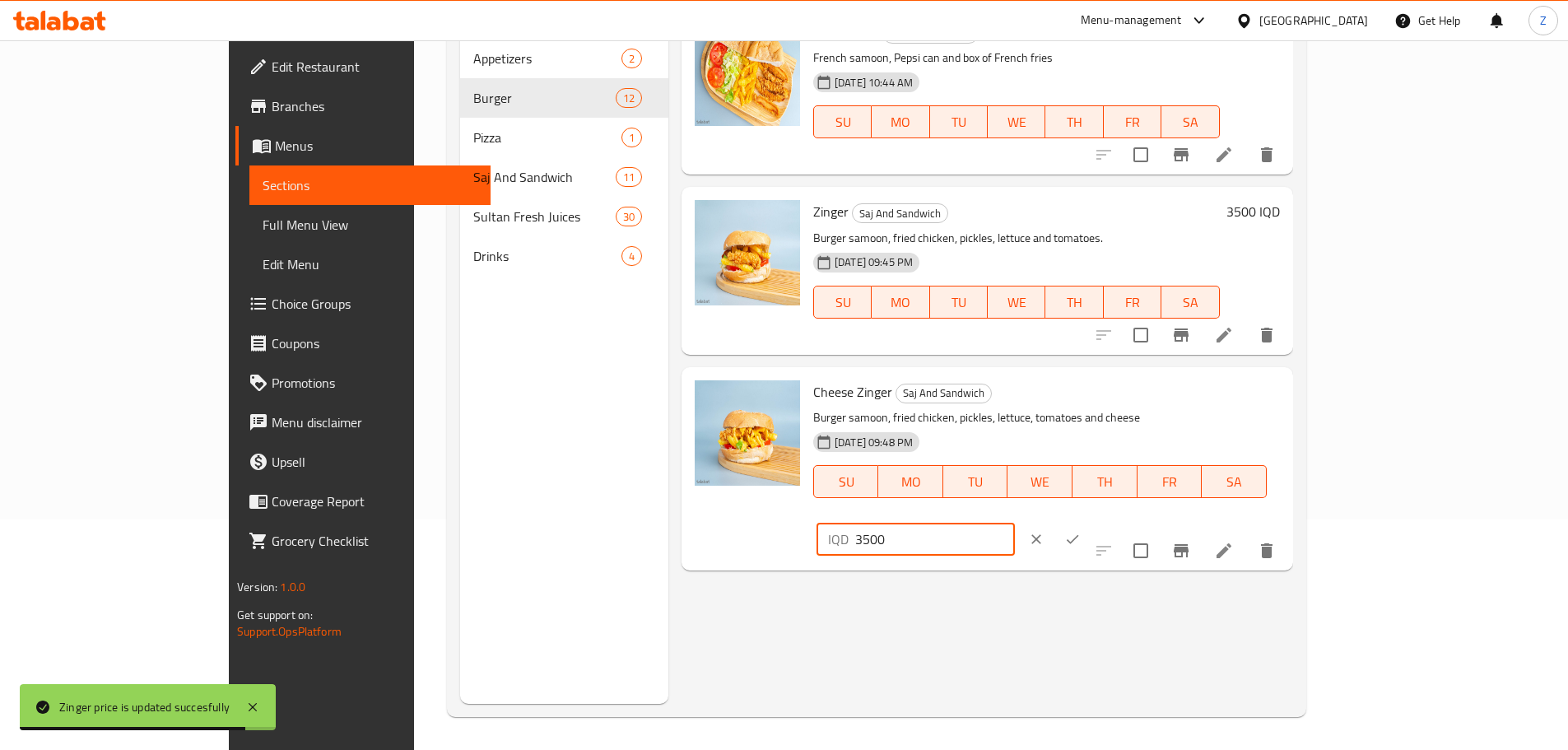
click at [1015, 523] on input "3500" at bounding box center [935, 540] width 160 height 33
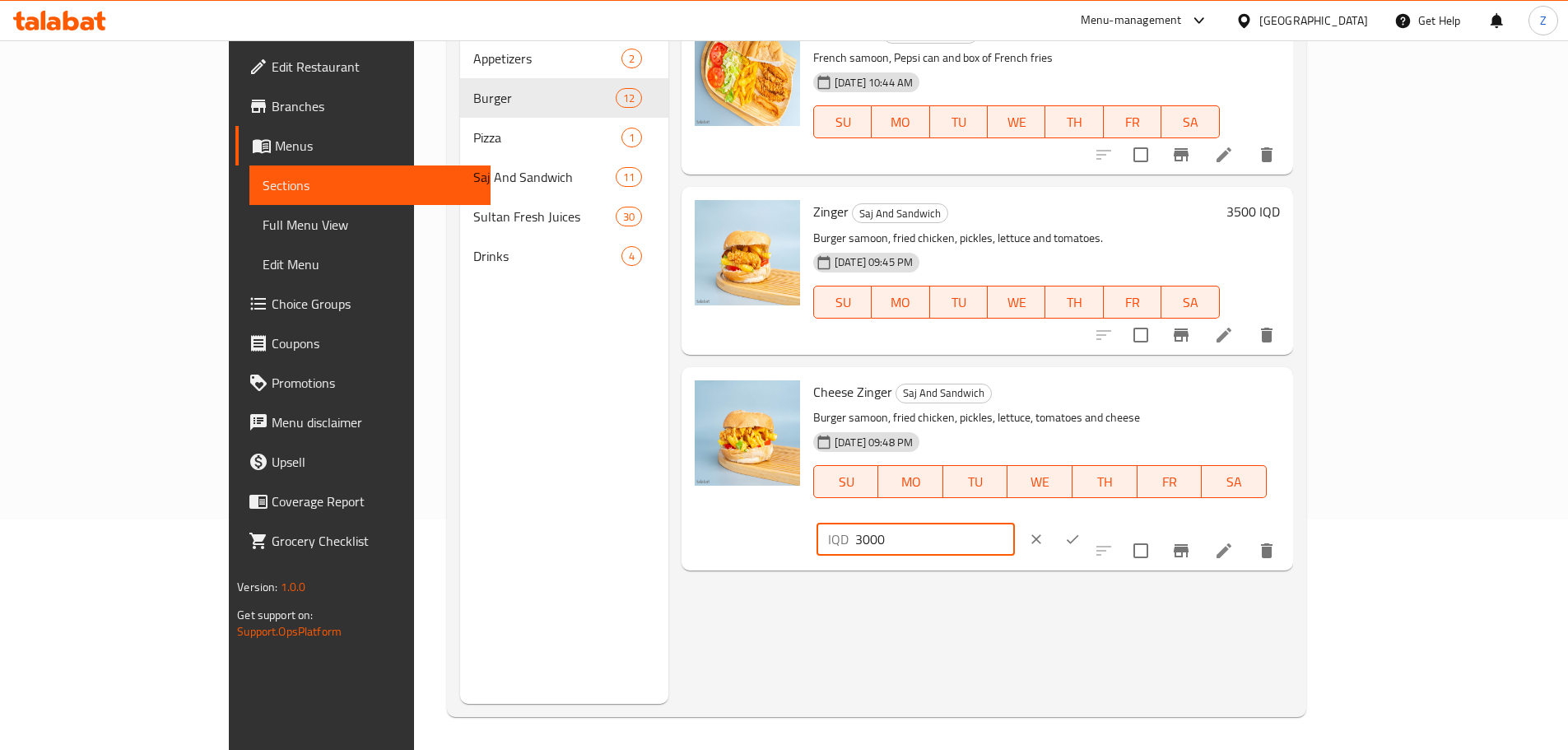
type input "3000"
click at [1081, 532] on icon "ok" at bounding box center [1073, 540] width 17 height 17
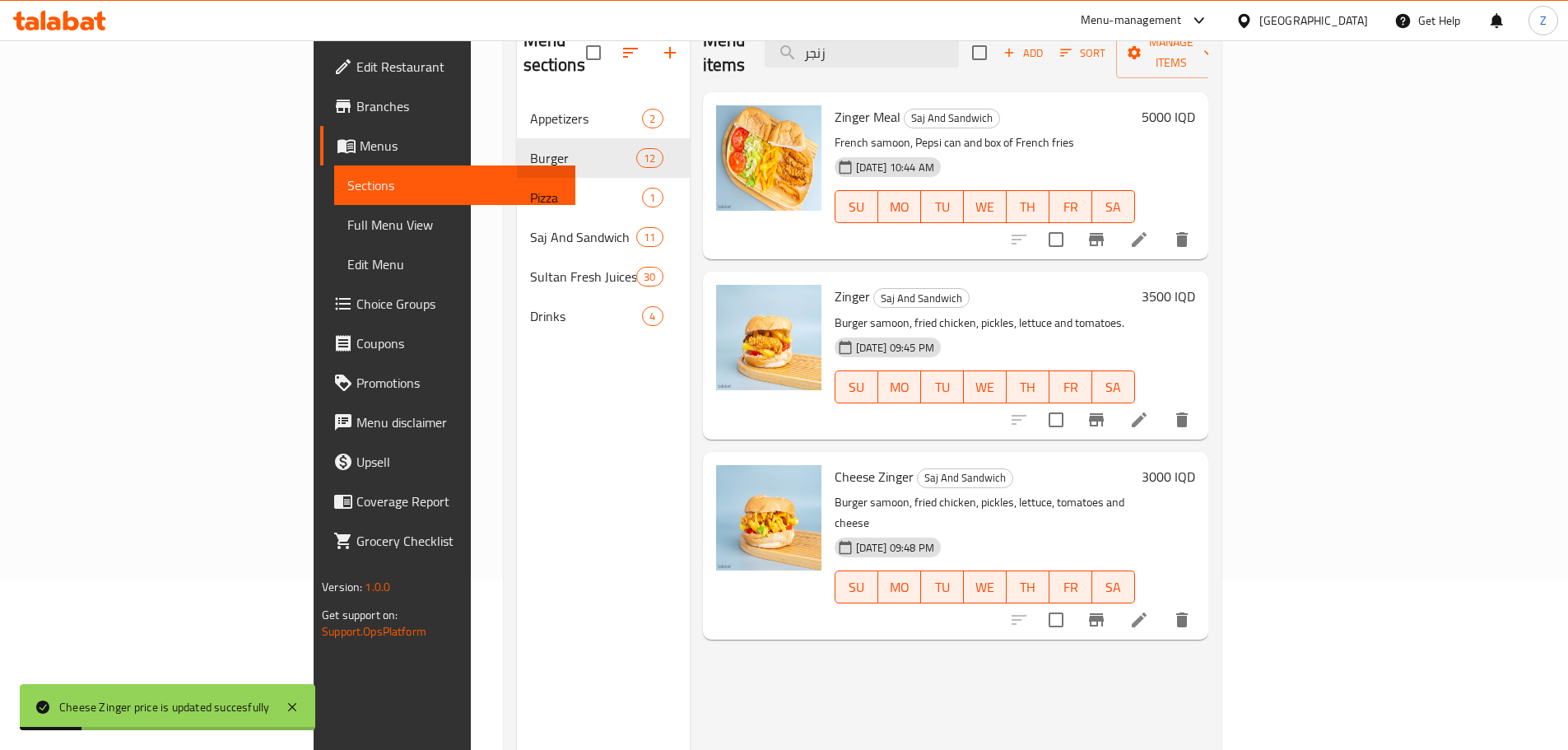
scroll to position [66, 0]
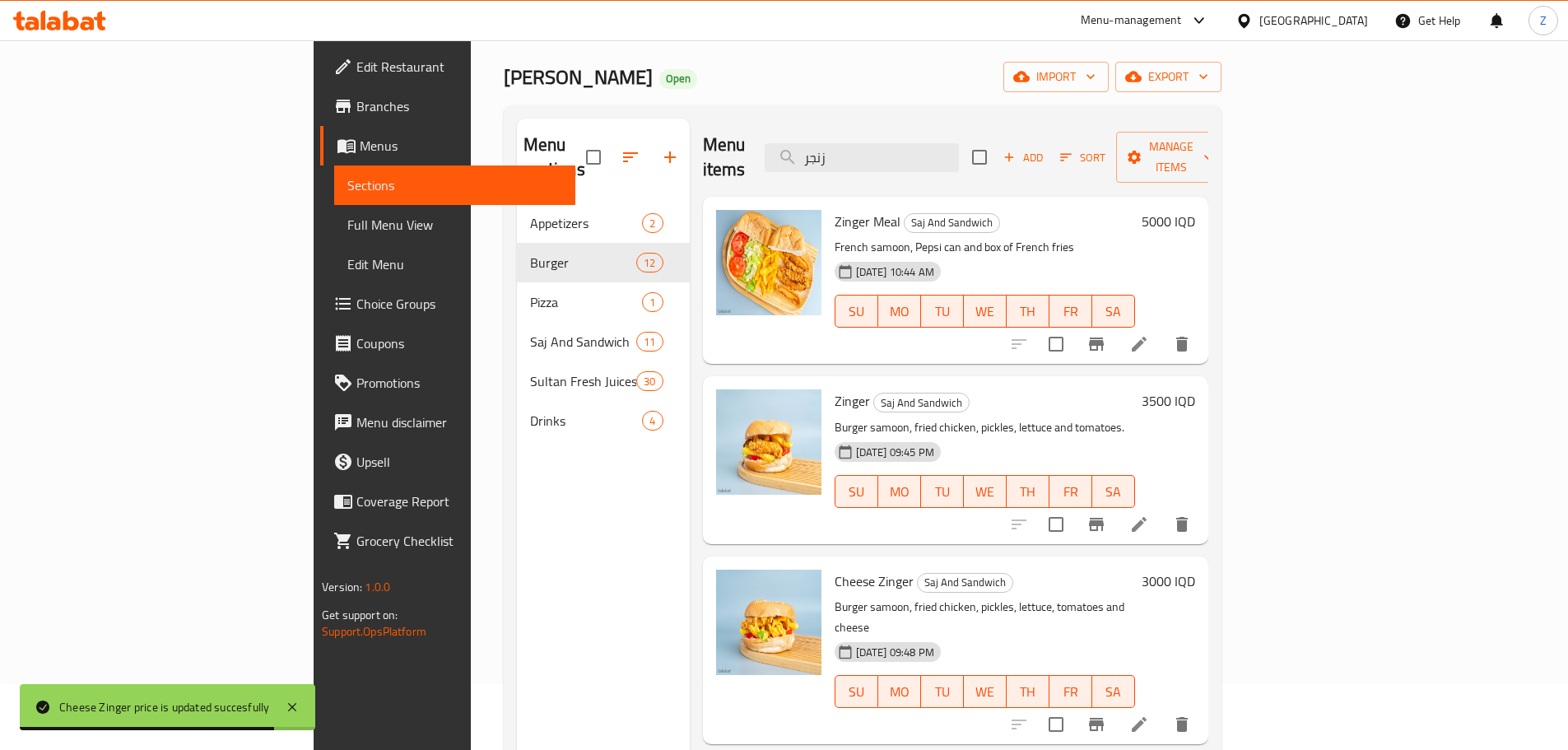
click at [1018, 129] on div "Menu items زنجر Add Sort Manage items" at bounding box center [955, 157] width 506 height 78
click at [959, 143] on input "زنجر" at bounding box center [862, 157] width 195 height 28
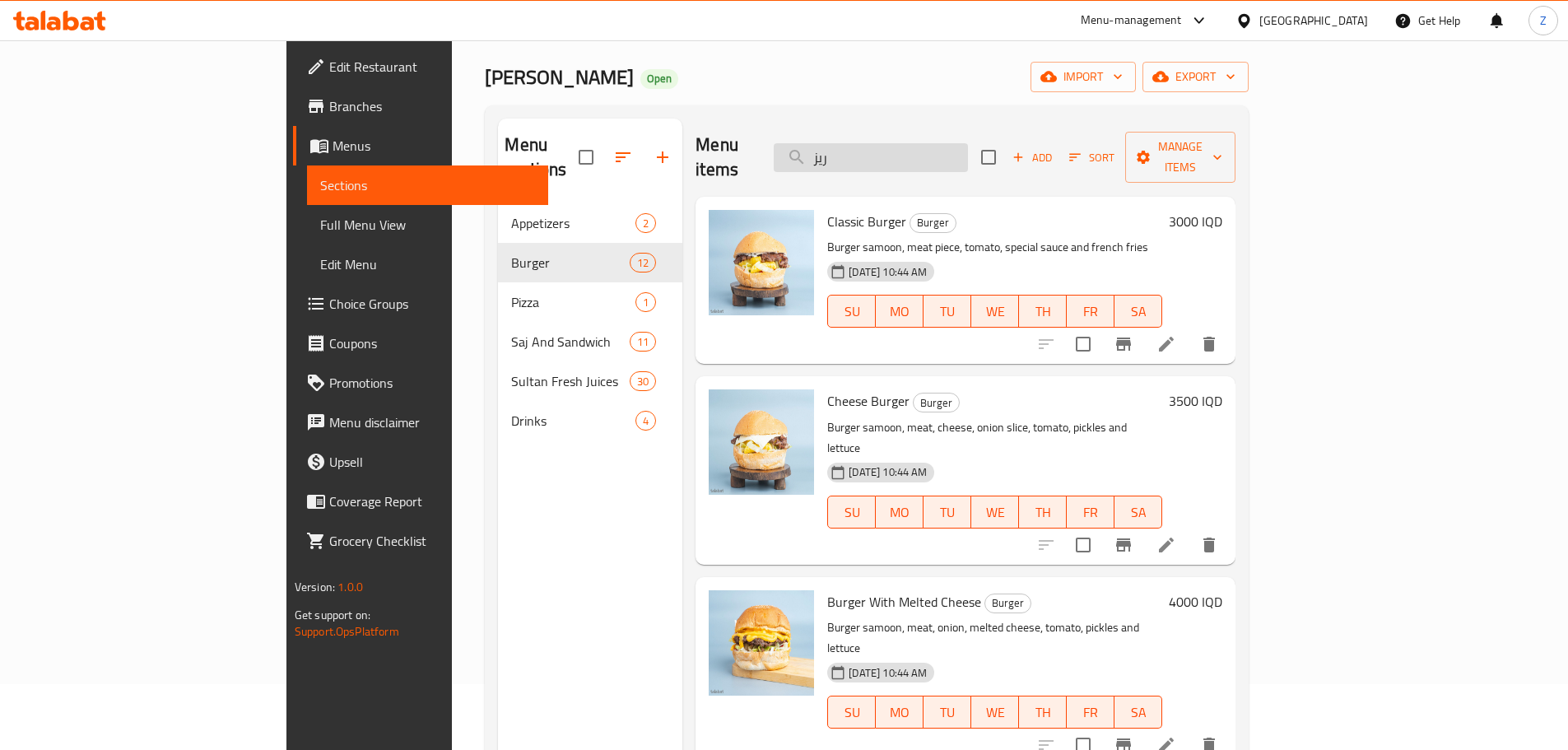
type input "ريزو"
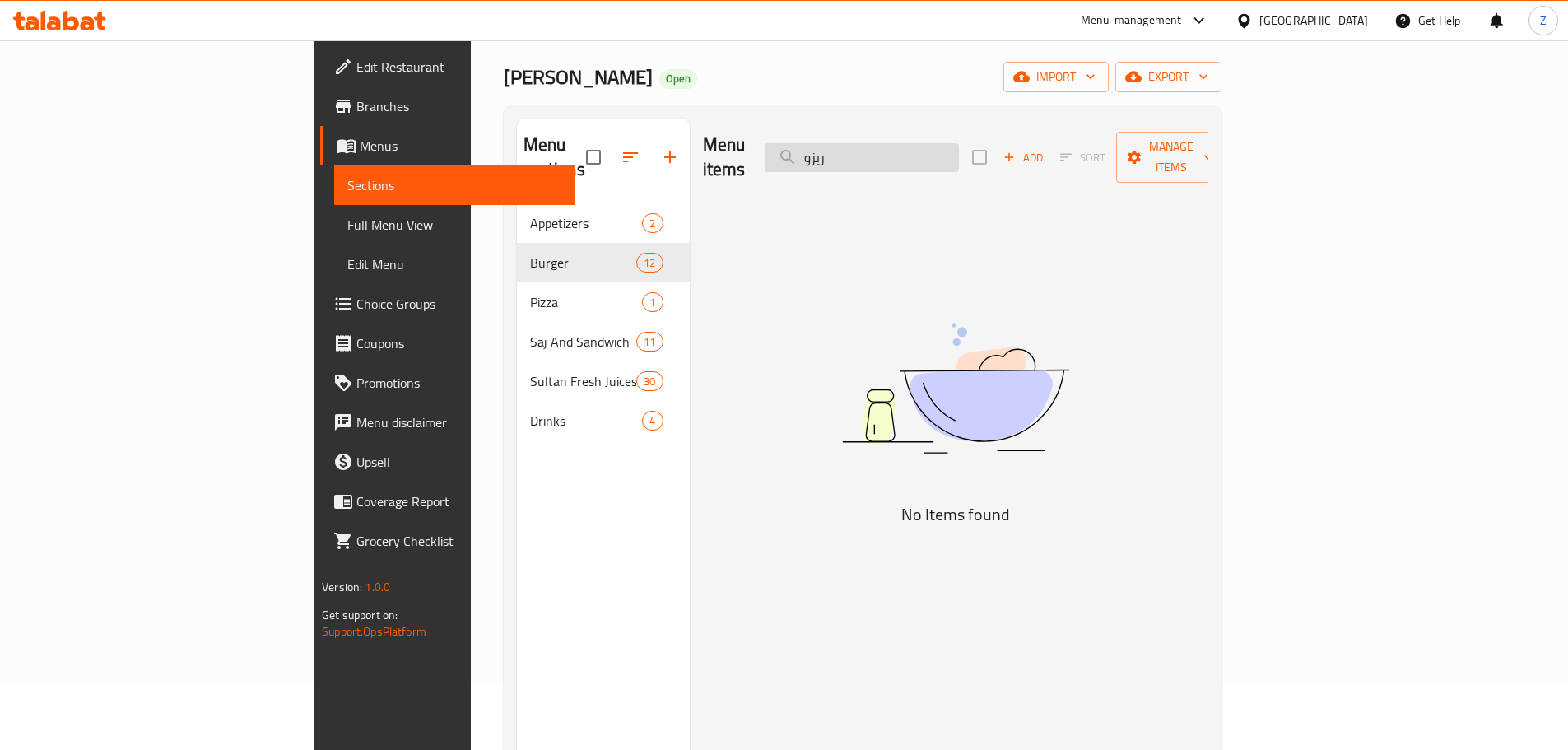
click at [959, 143] on input "ريزو" at bounding box center [862, 157] width 195 height 28
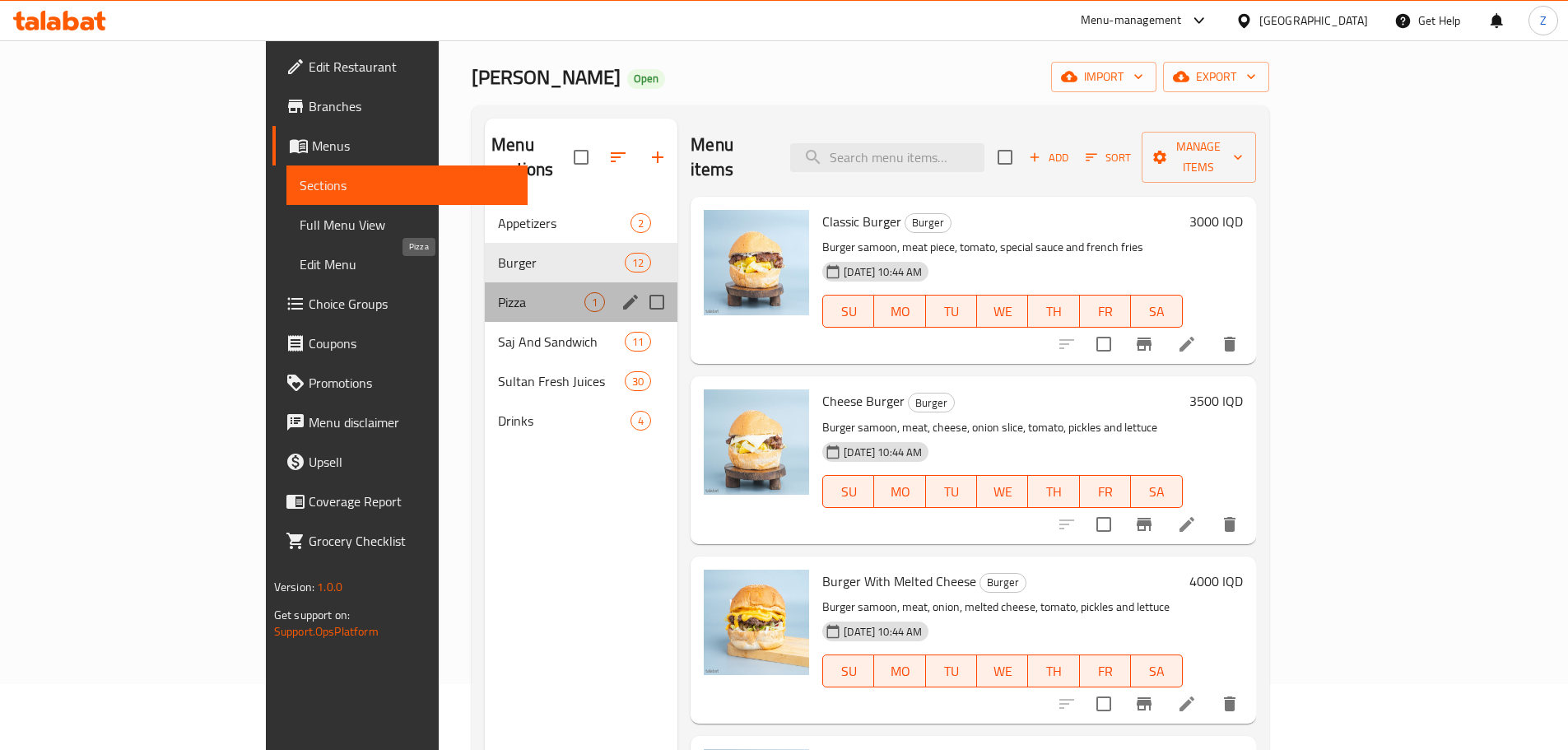
click at [498, 292] on span "Pizza" at bounding box center [541, 302] width 86 height 20
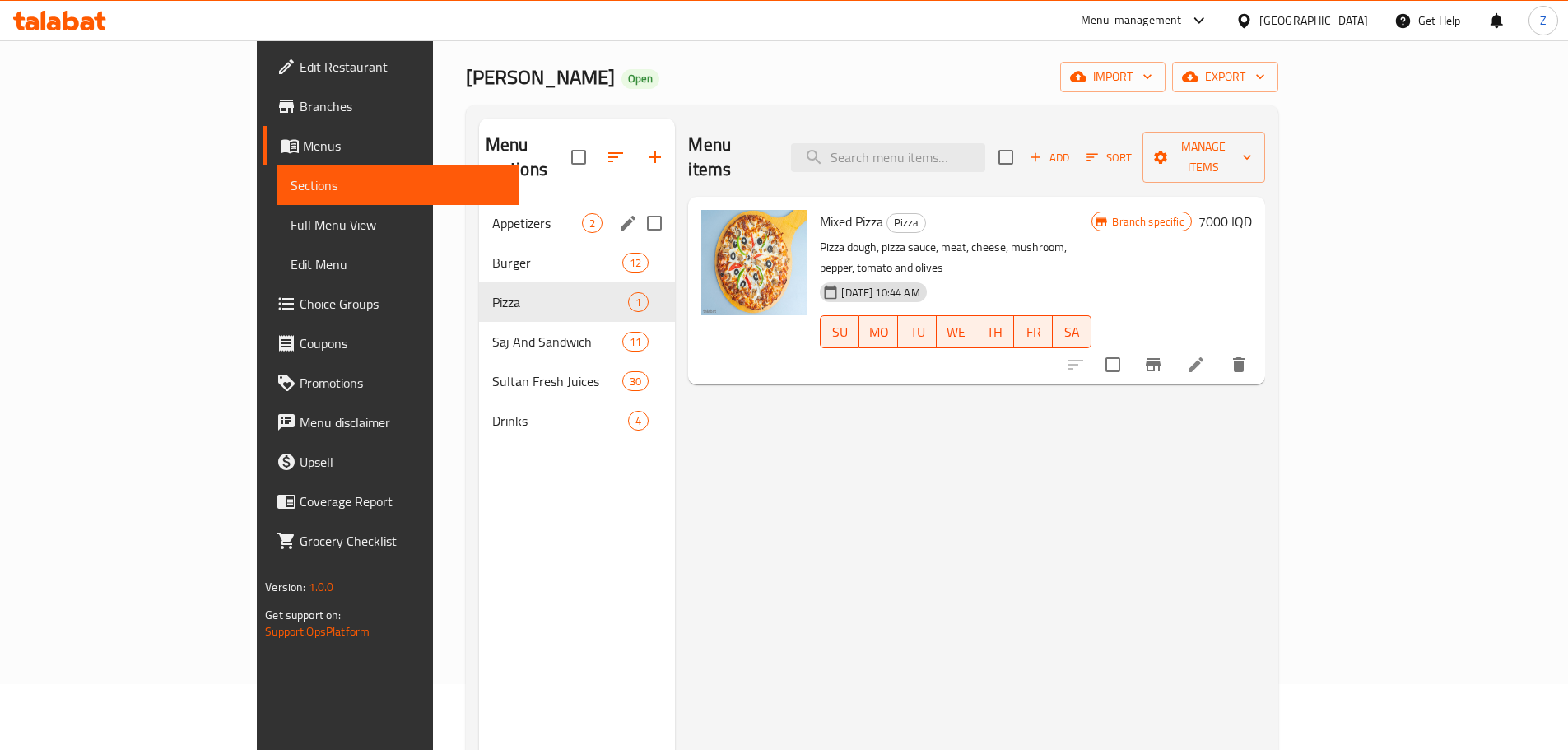
click at [479, 213] on div "Appetizers 2" at bounding box center [577, 223] width 196 height 39
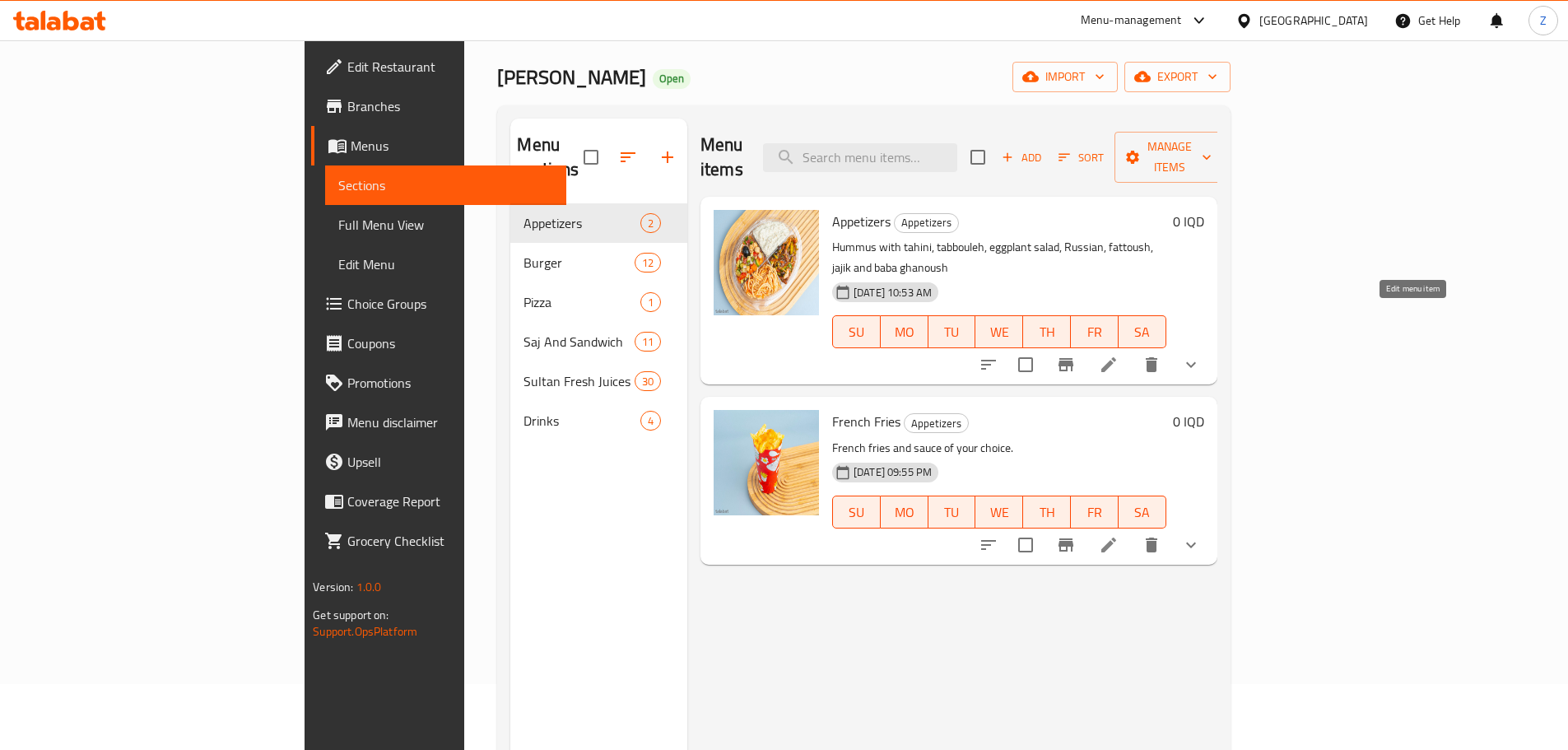
click at [1118, 355] on icon at bounding box center [1109, 365] width 20 height 20
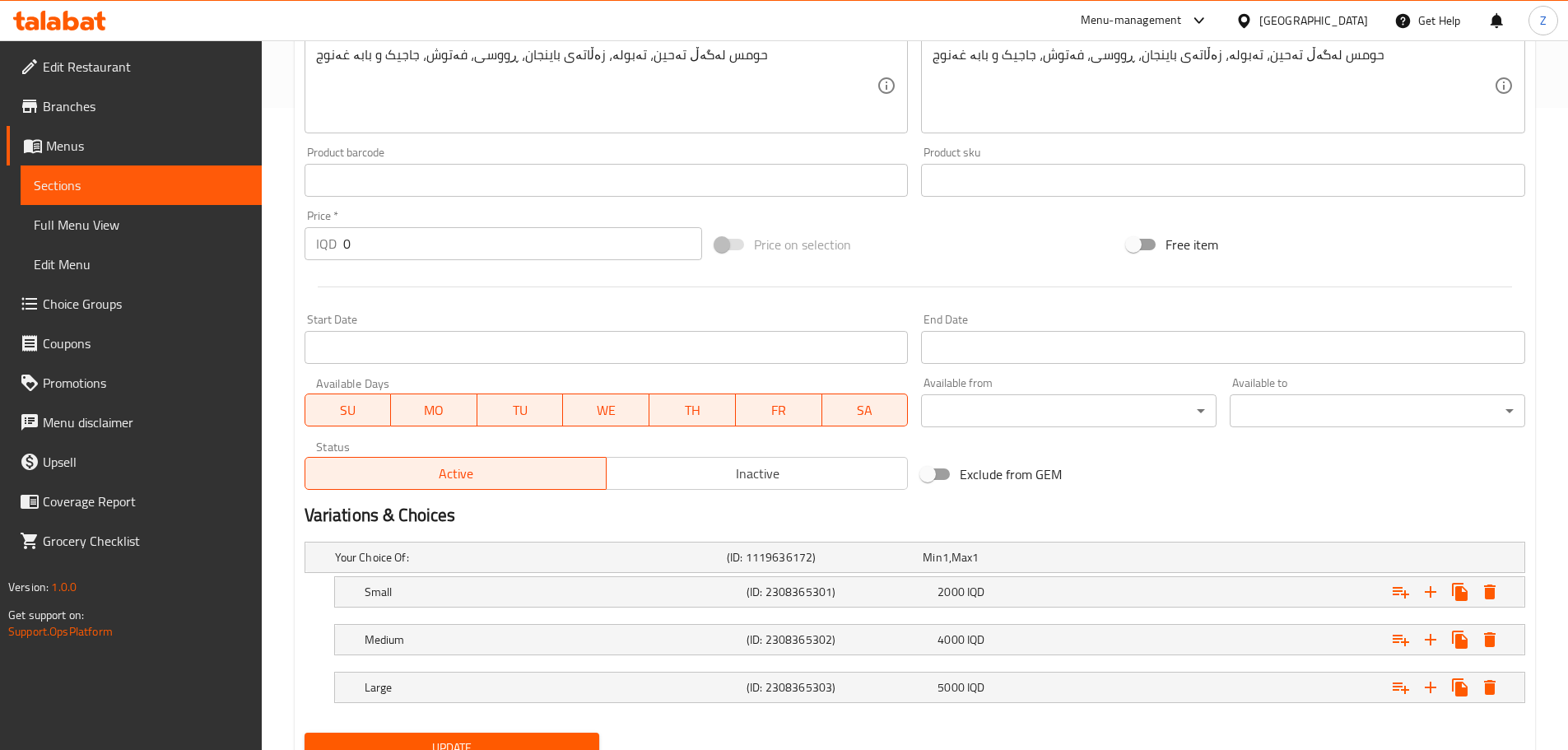
scroll to position [711, 0]
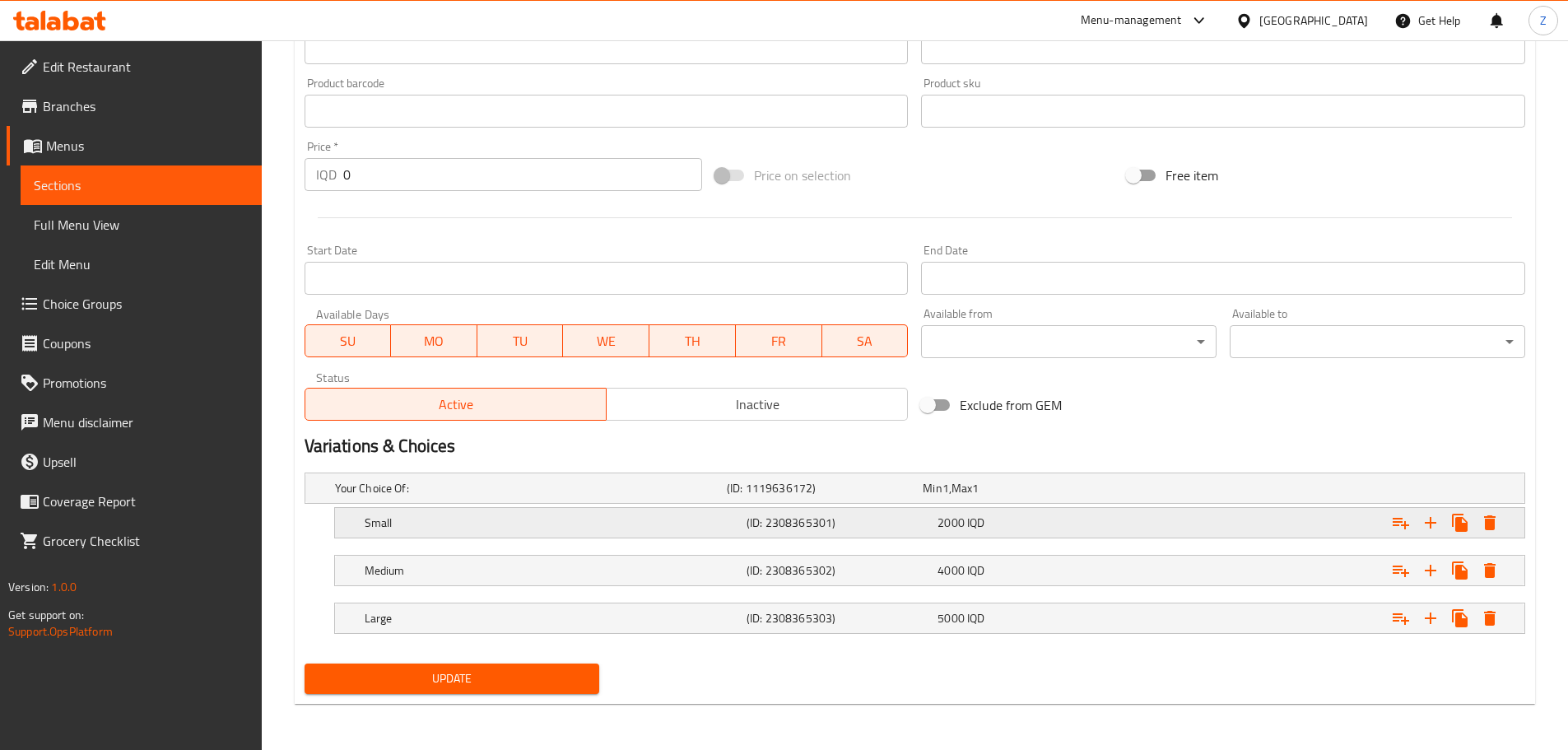
click at [996, 532] on div "2000 IQD" at bounding box center [1029, 522] width 191 height 23
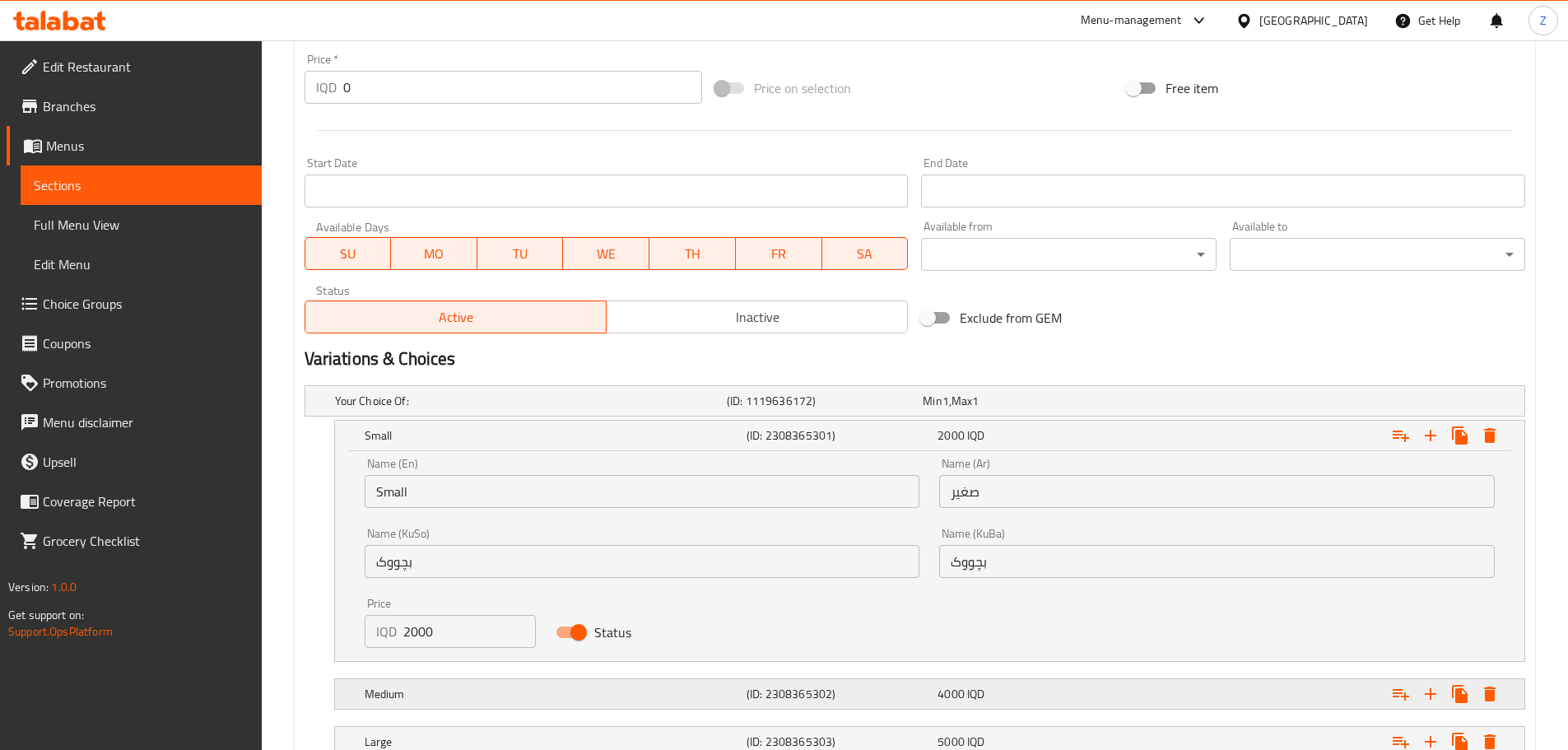
scroll to position [906, 0]
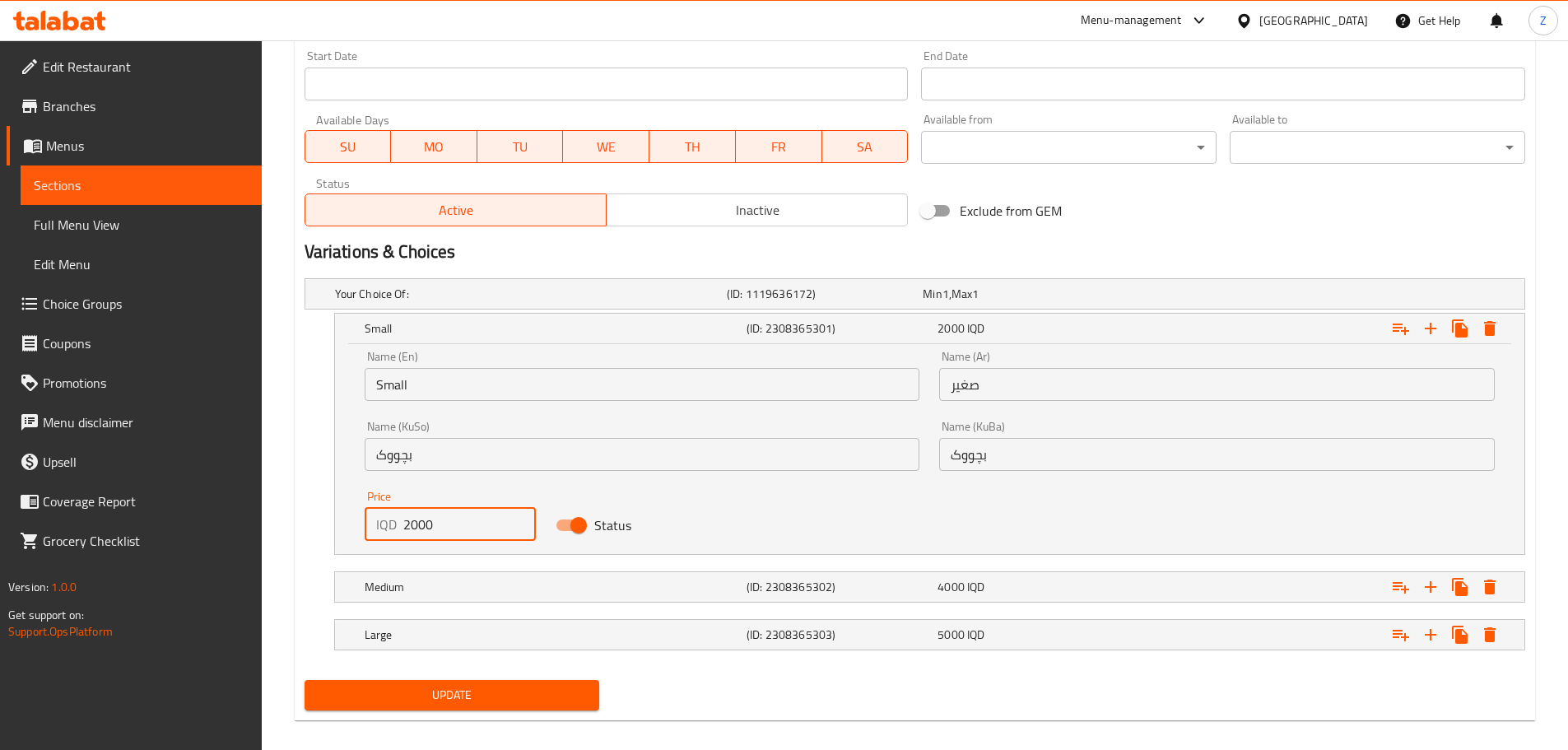
click at [412, 524] on input "2000" at bounding box center [470, 525] width 133 height 33
type input "2500"
click at [455, 597] on div "Medium" at bounding box center [552, 587] width 382 height 23
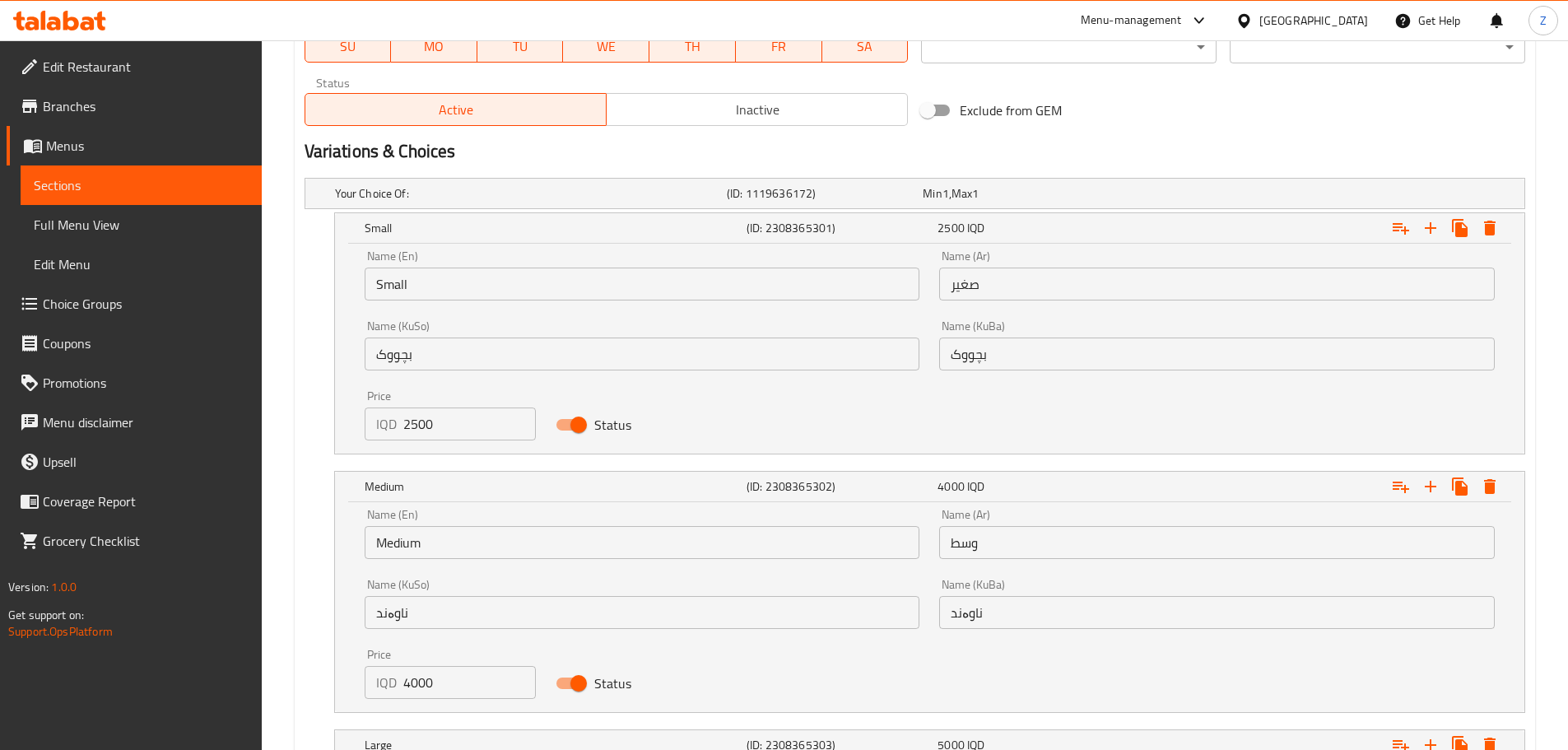
scroll to position [1070, 0]
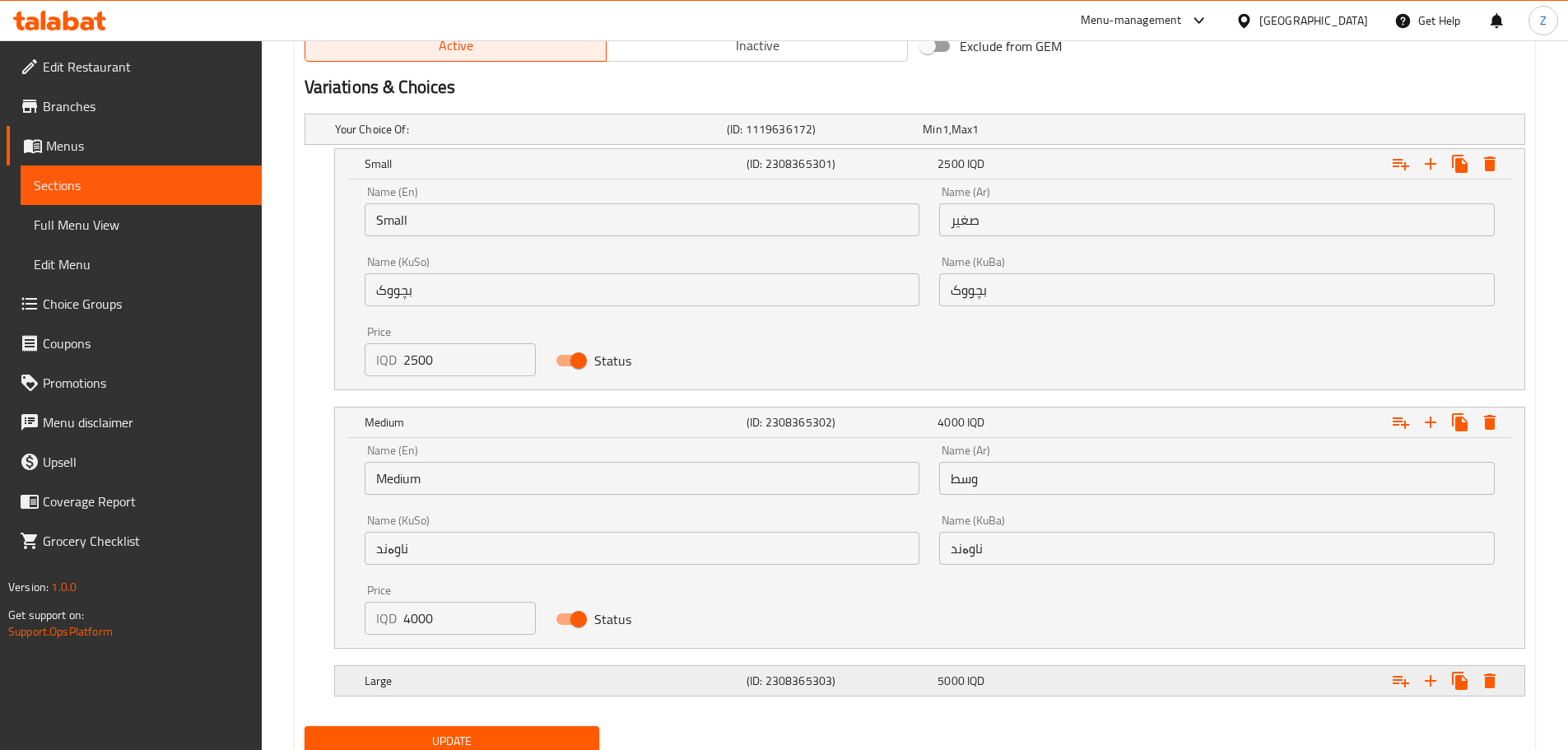
click at [451, 681] on h5 "Large" at bounding box center [551, 681] width 375 height 17
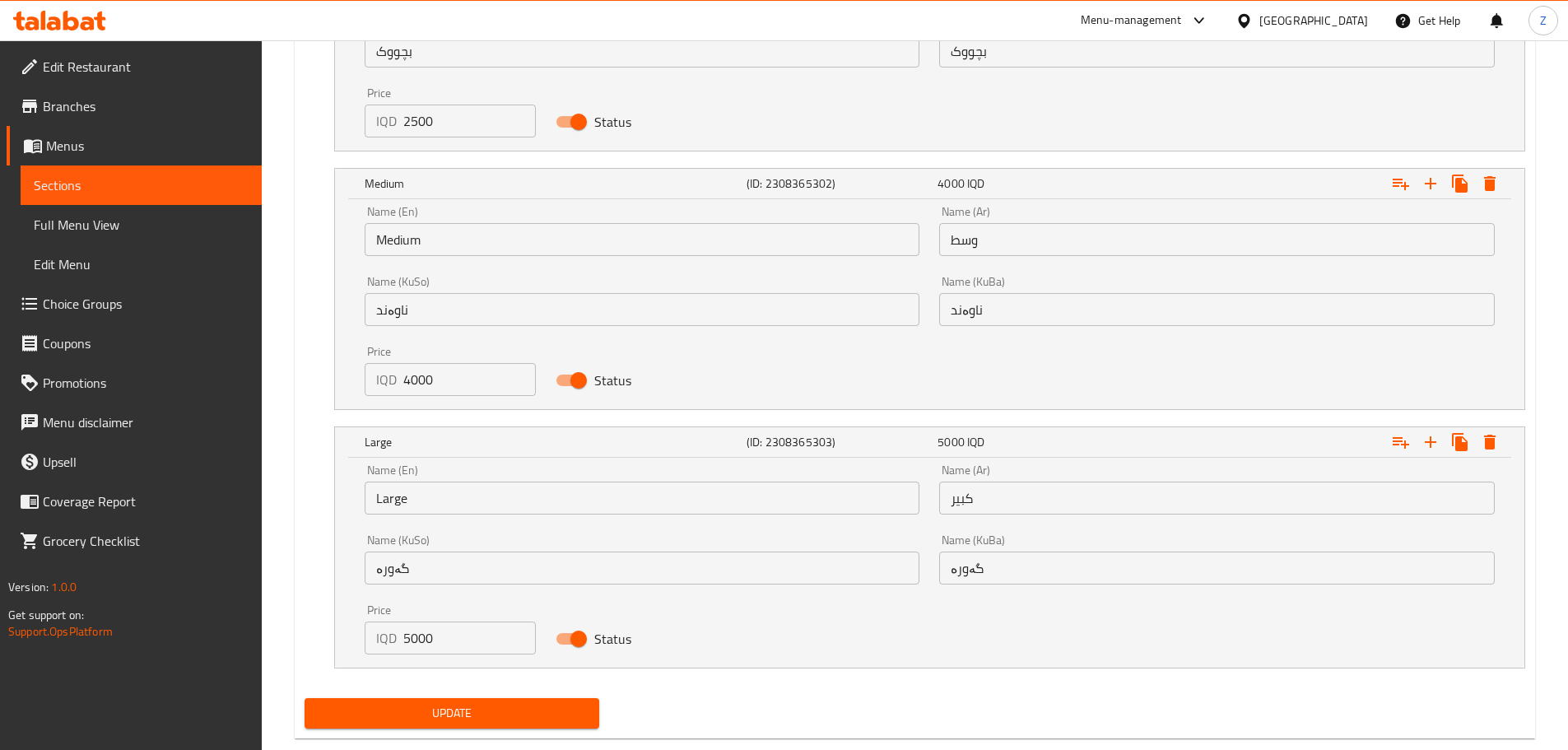
scroll to position [1344, 0]
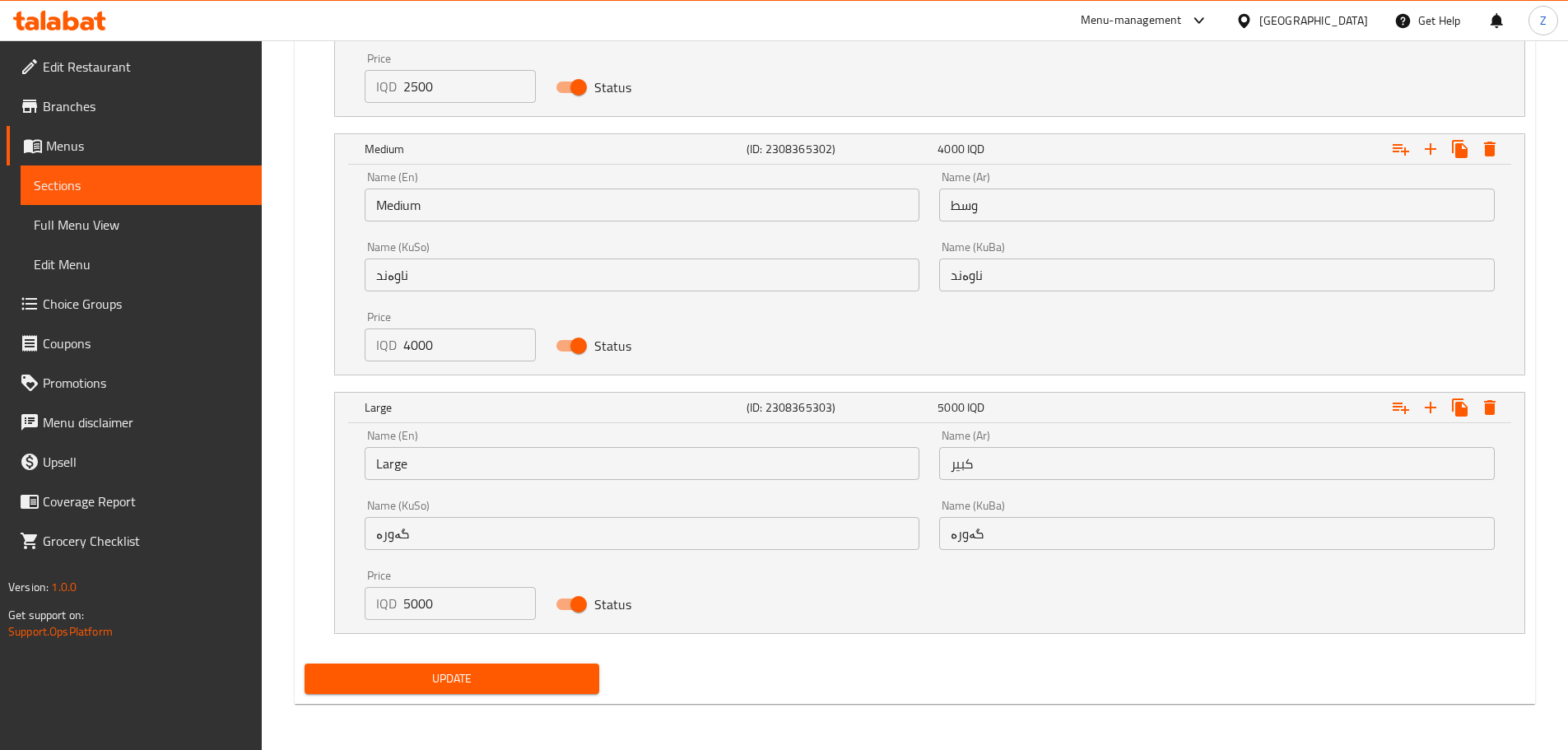
click at [452, 684] on span "Update" at bounding box center [451, 678] width 269 height 20
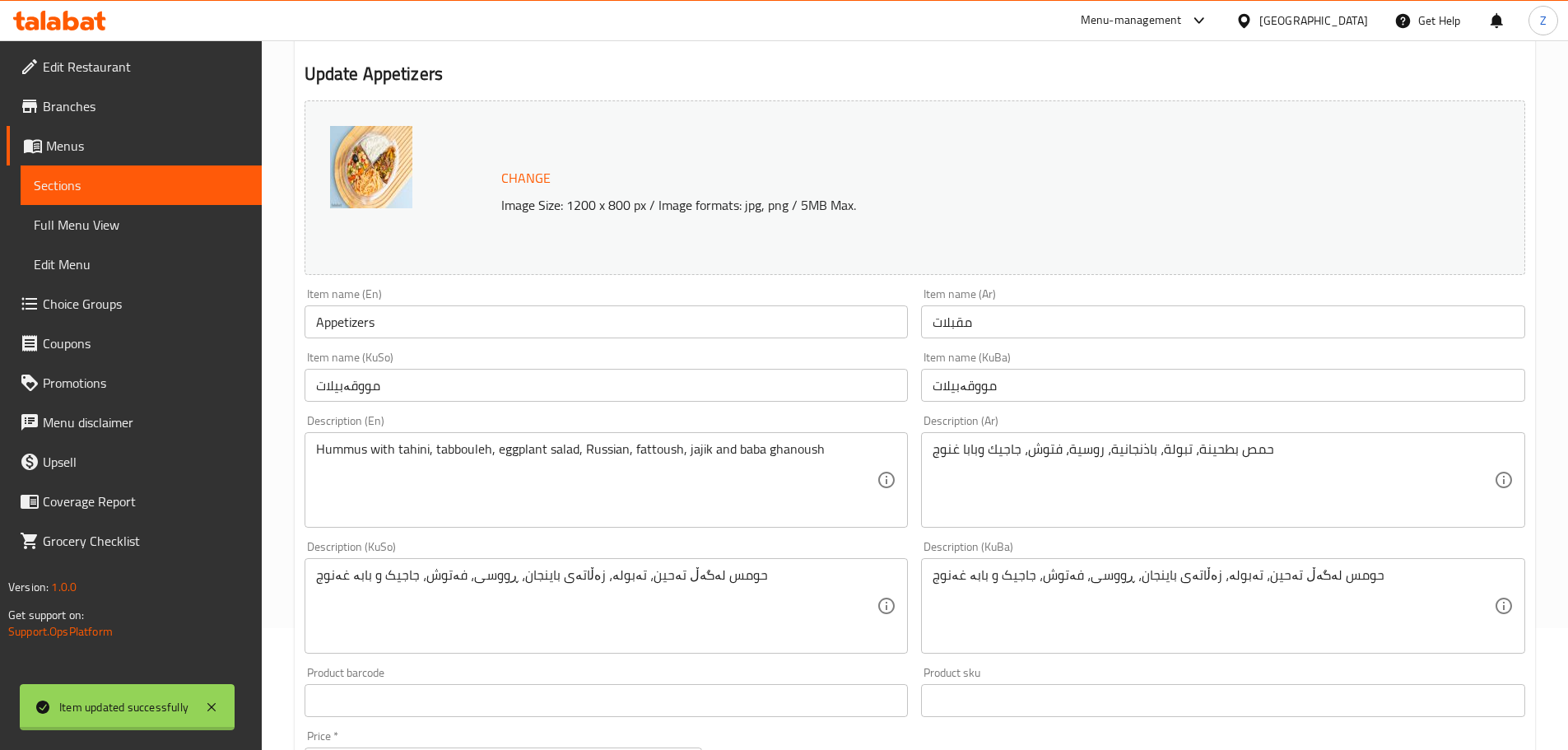
scroll to position [0, 0]
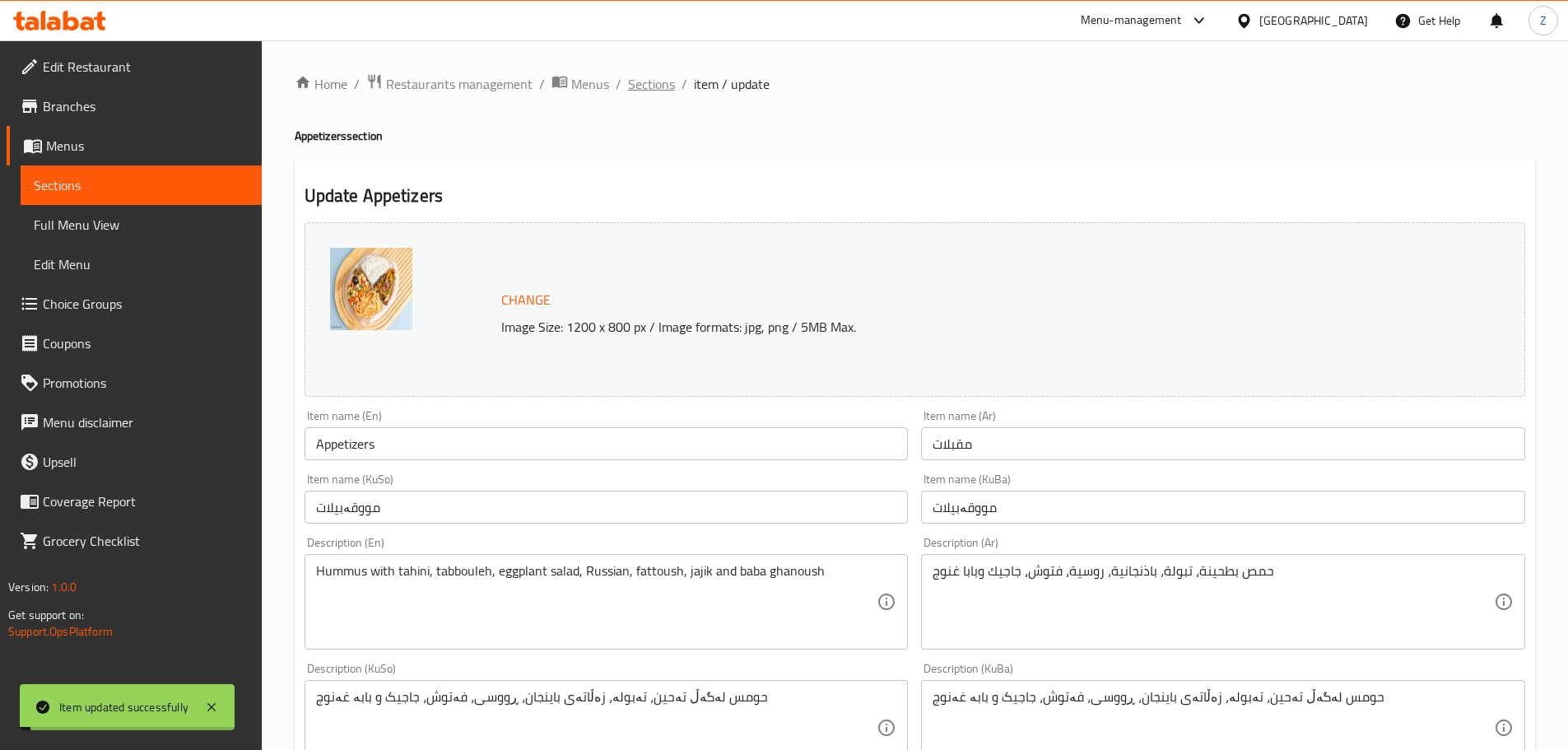
click at [655, 83] on span "Sections" at bounding box center [651, 84] width 47 height 20
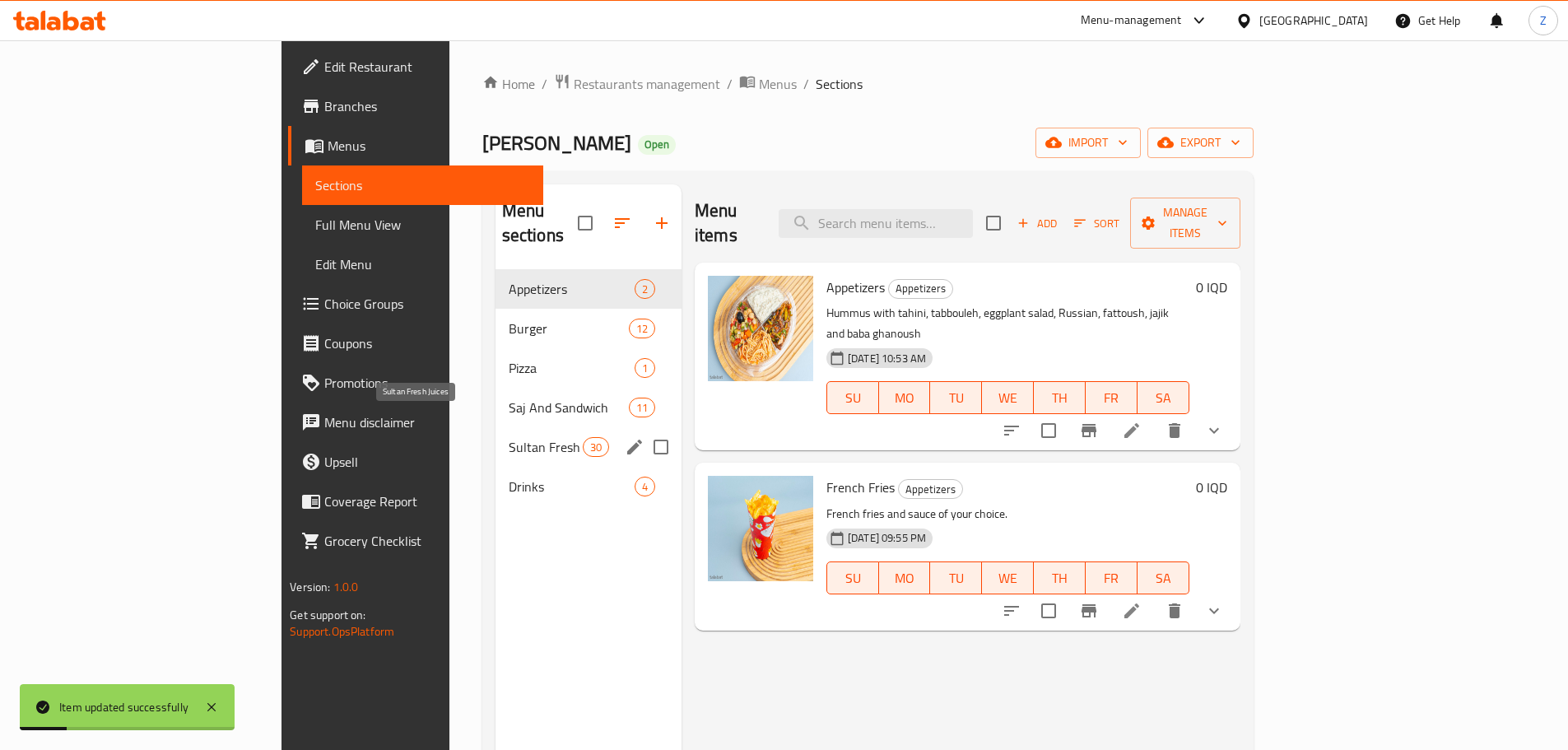
click at [508, 437] on span "Sultan Fresh Juices" at bounding box center [545, 447] width 74 height 20
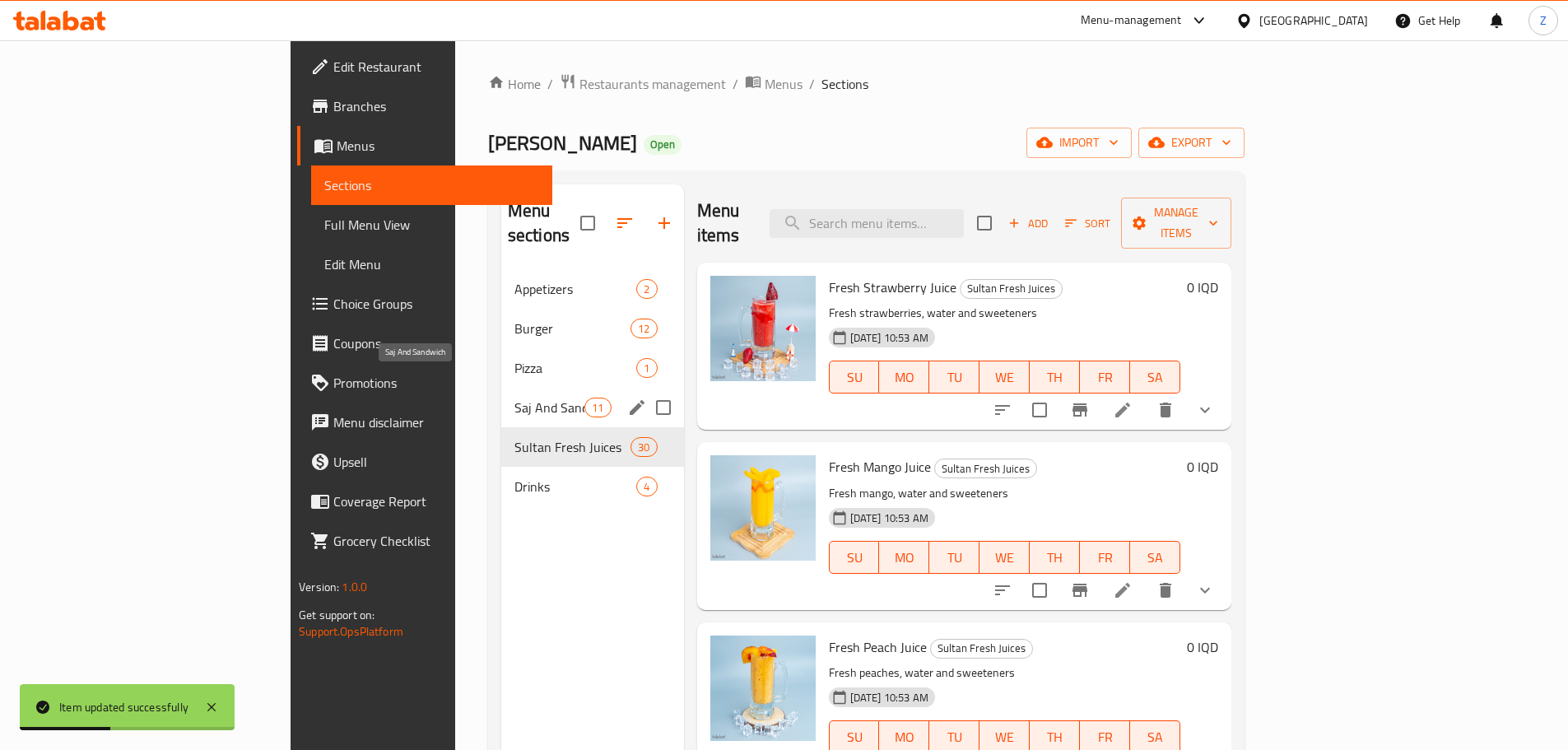
click at [515, 397] on span "Saj And Sandwich" at bounding box center [550, 408] width 70 height 20
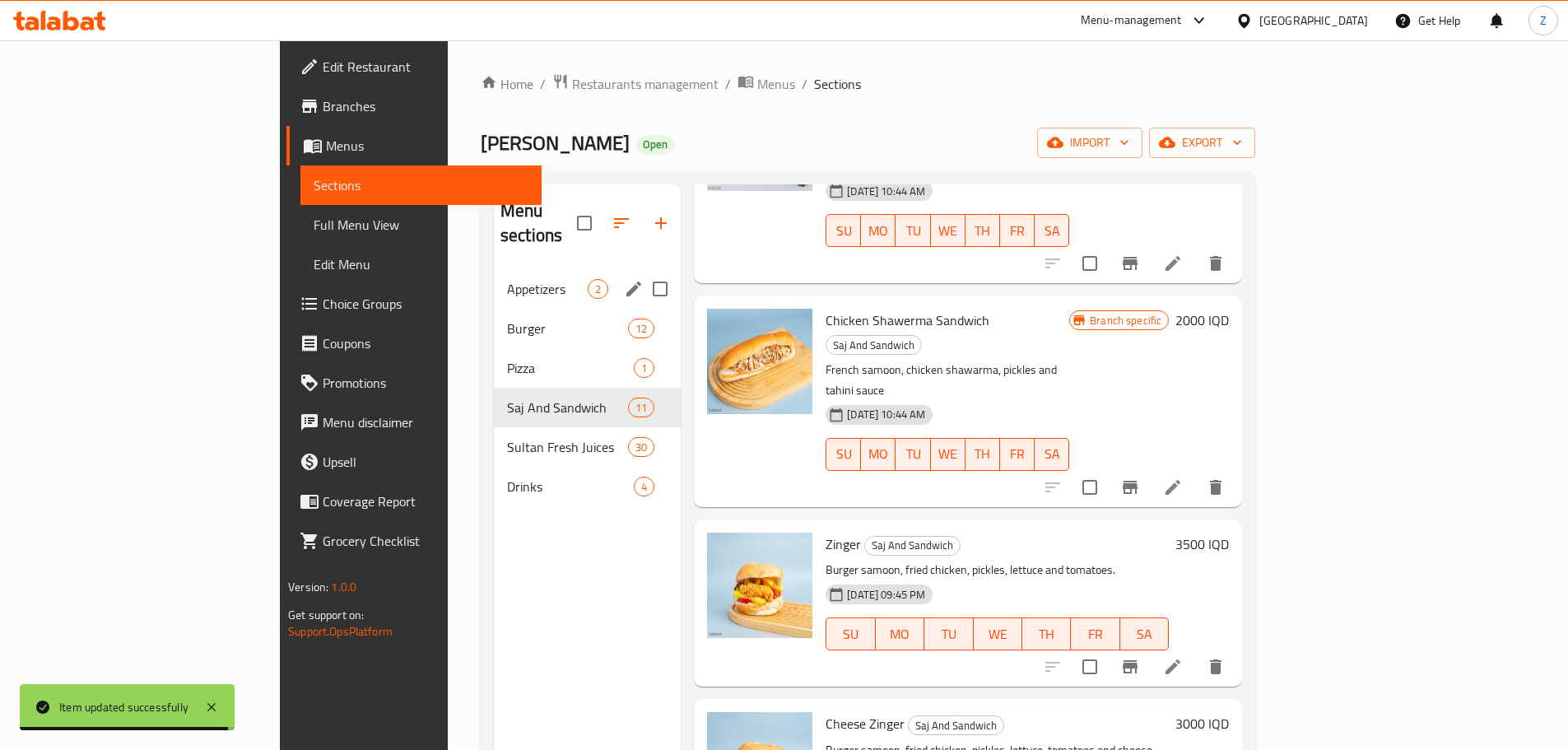
click at [494, 276] on div "Appetizers 2" at bounding box center [587, 288] width 187 height 39
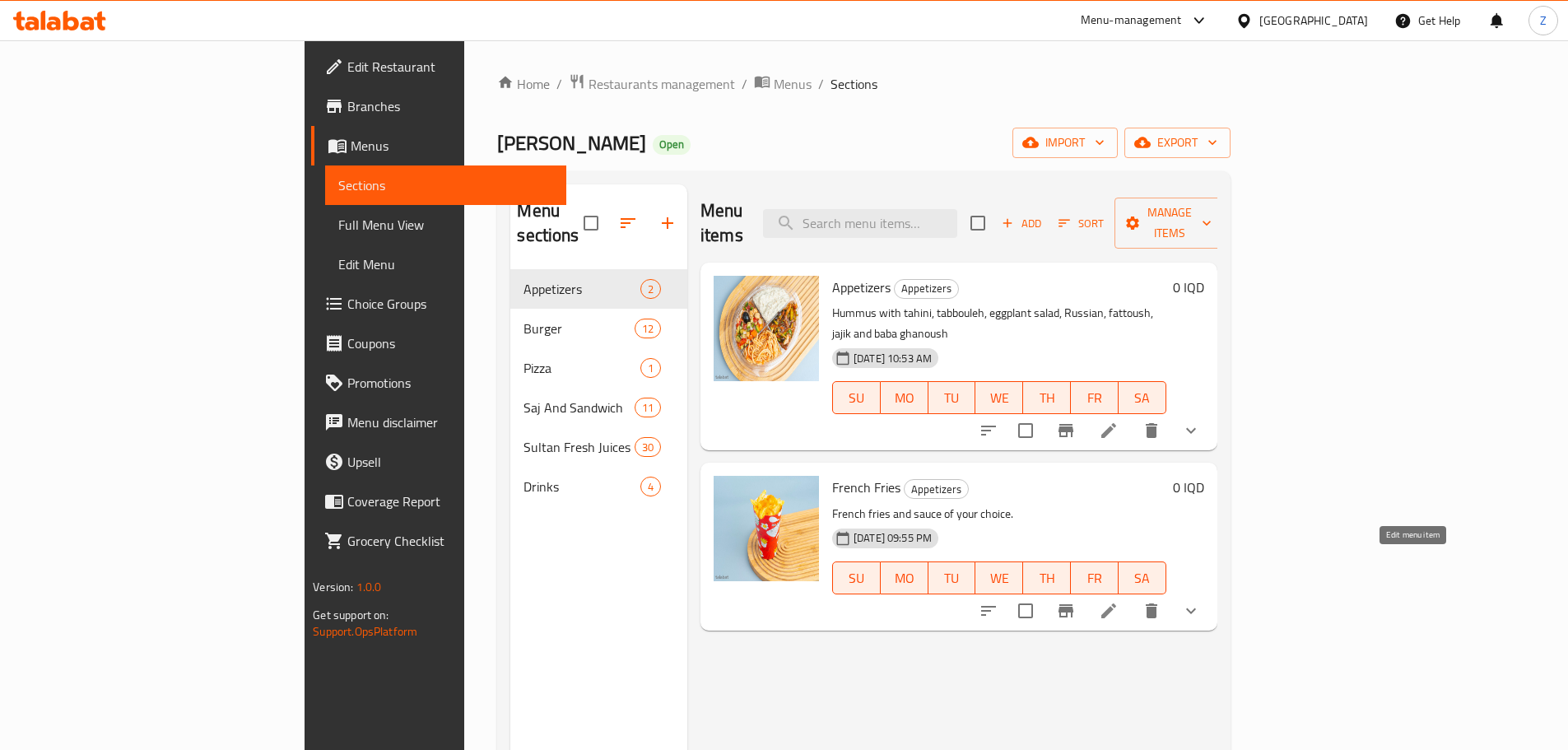
click at [1118, 601] on icon at bounding box center [1109, 611] width 20 height 20
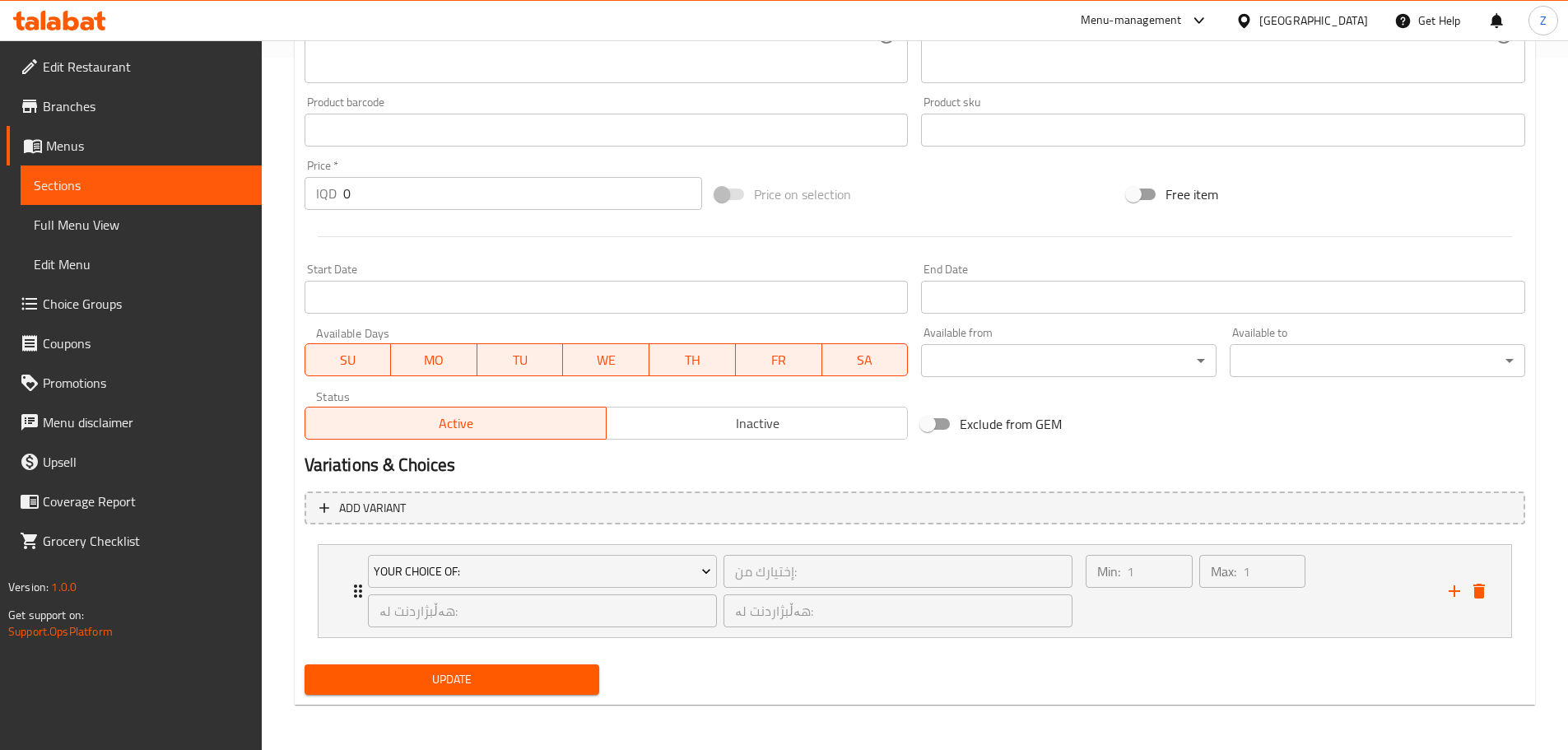
scroll to position [693, 0]
click at [1193, 612] on div "Min: 1 ​" at bounding box center [1139, 590] width 113 height 79
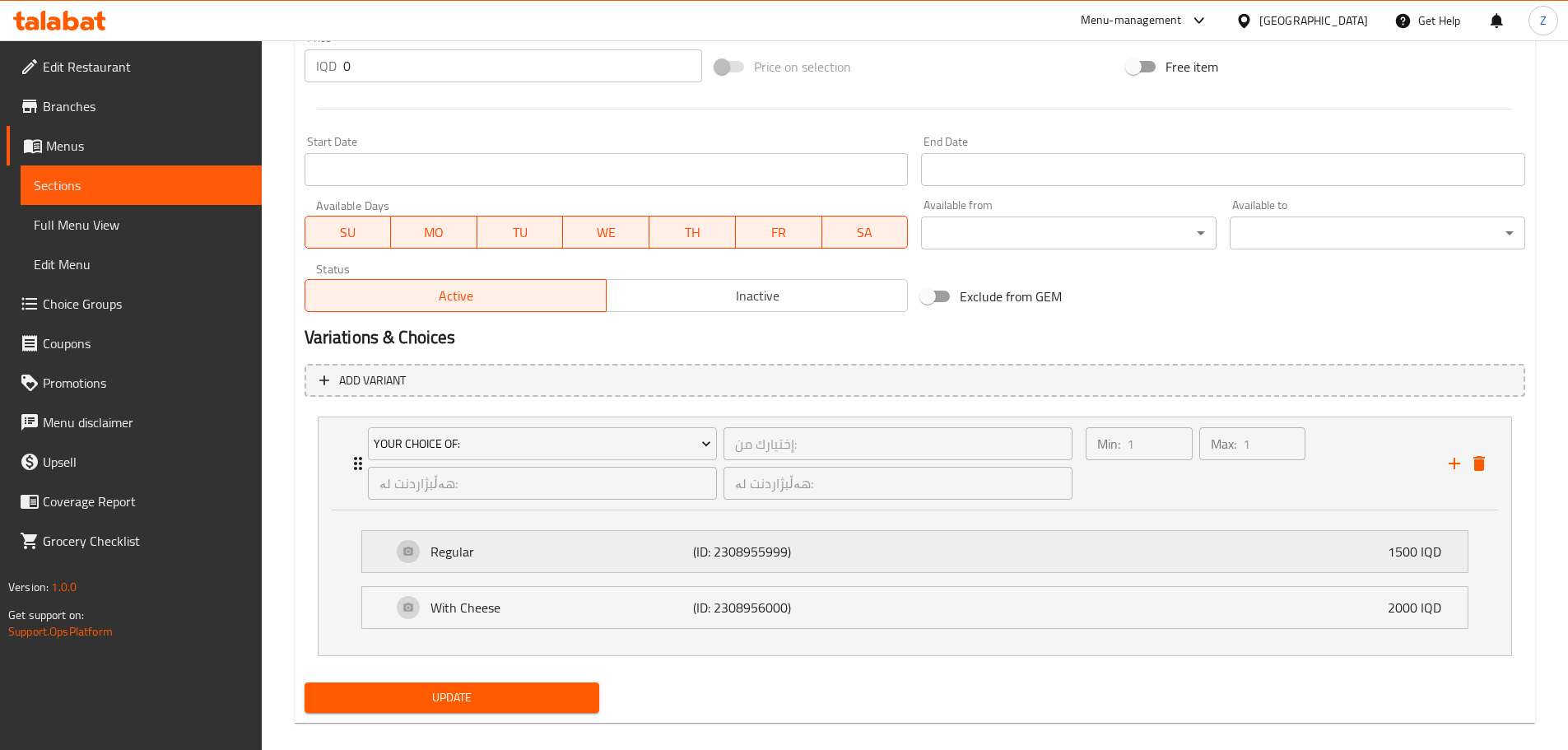
scroll to position [823, 0]
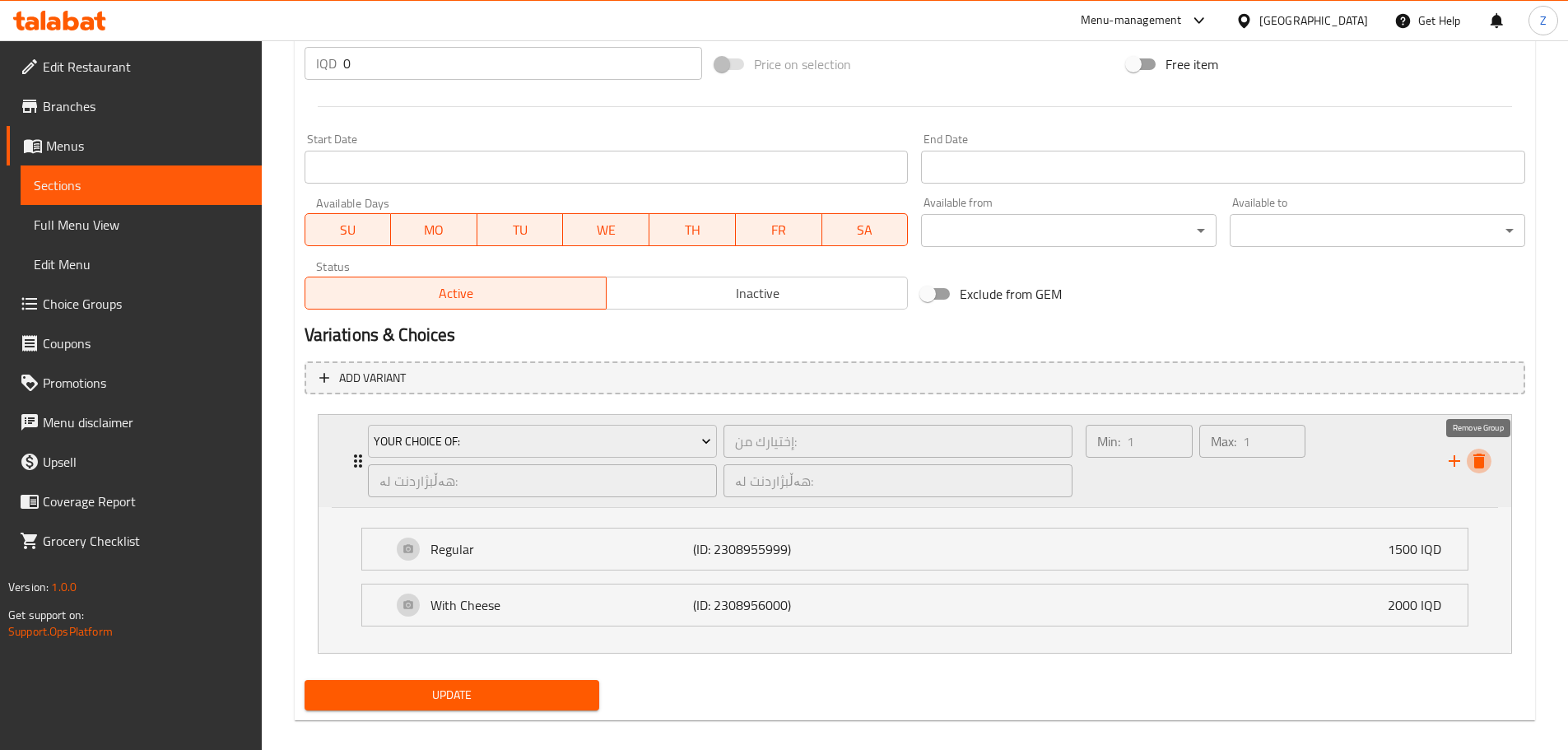
click at [1474, 464] on icon "delete" at bounding box center [1479, 461] width 12 height 15
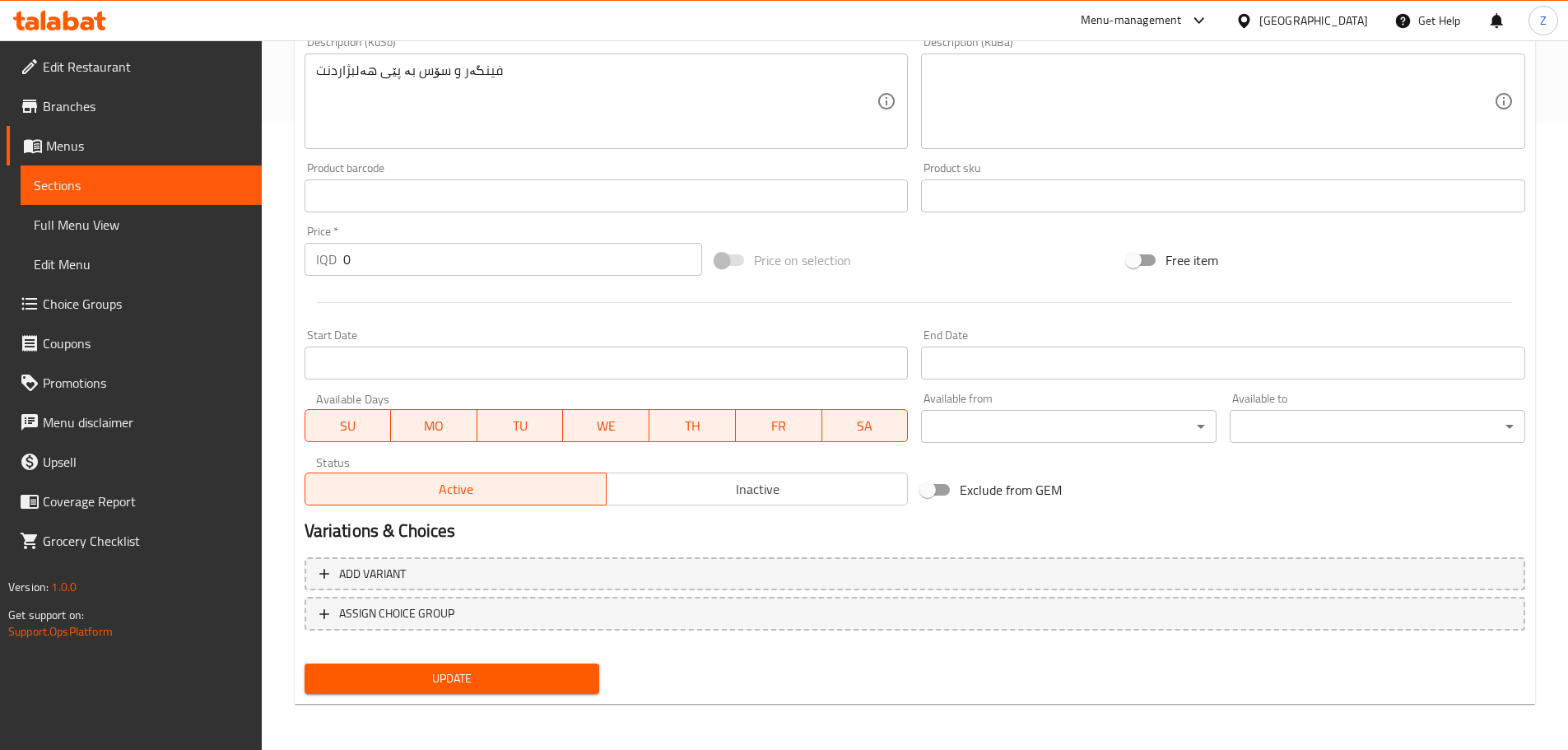
scroll to position [627, 0]
click at [440, 266] on input "0" at bounding box center [523, 260] width 360 height 33
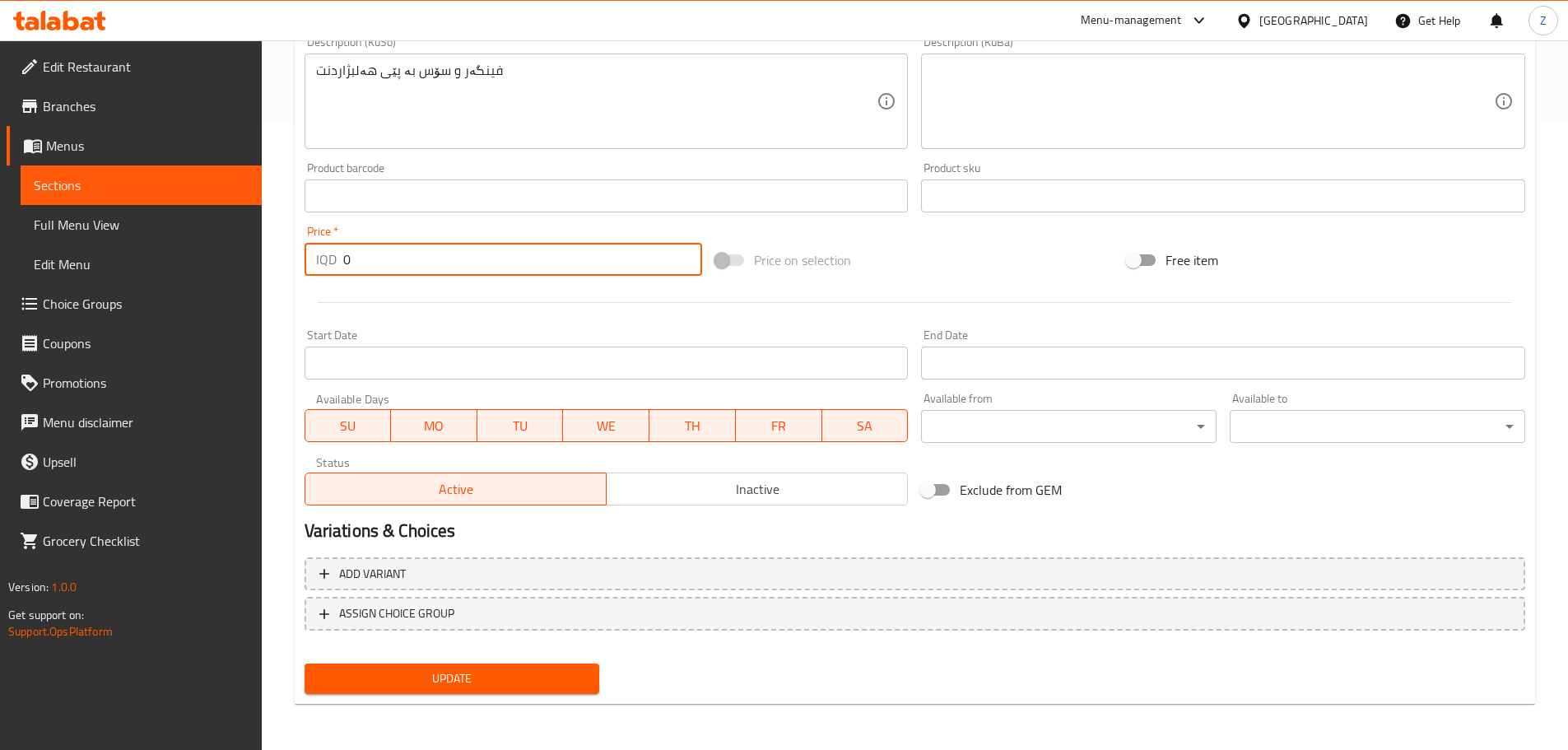
click at [440, 266] on input "0" at bounding box center [523, 260] width 360 height 33
type input "2000"
click at [424, 687] on span "Update" at bounding box center [451, 678] width 269 height 20
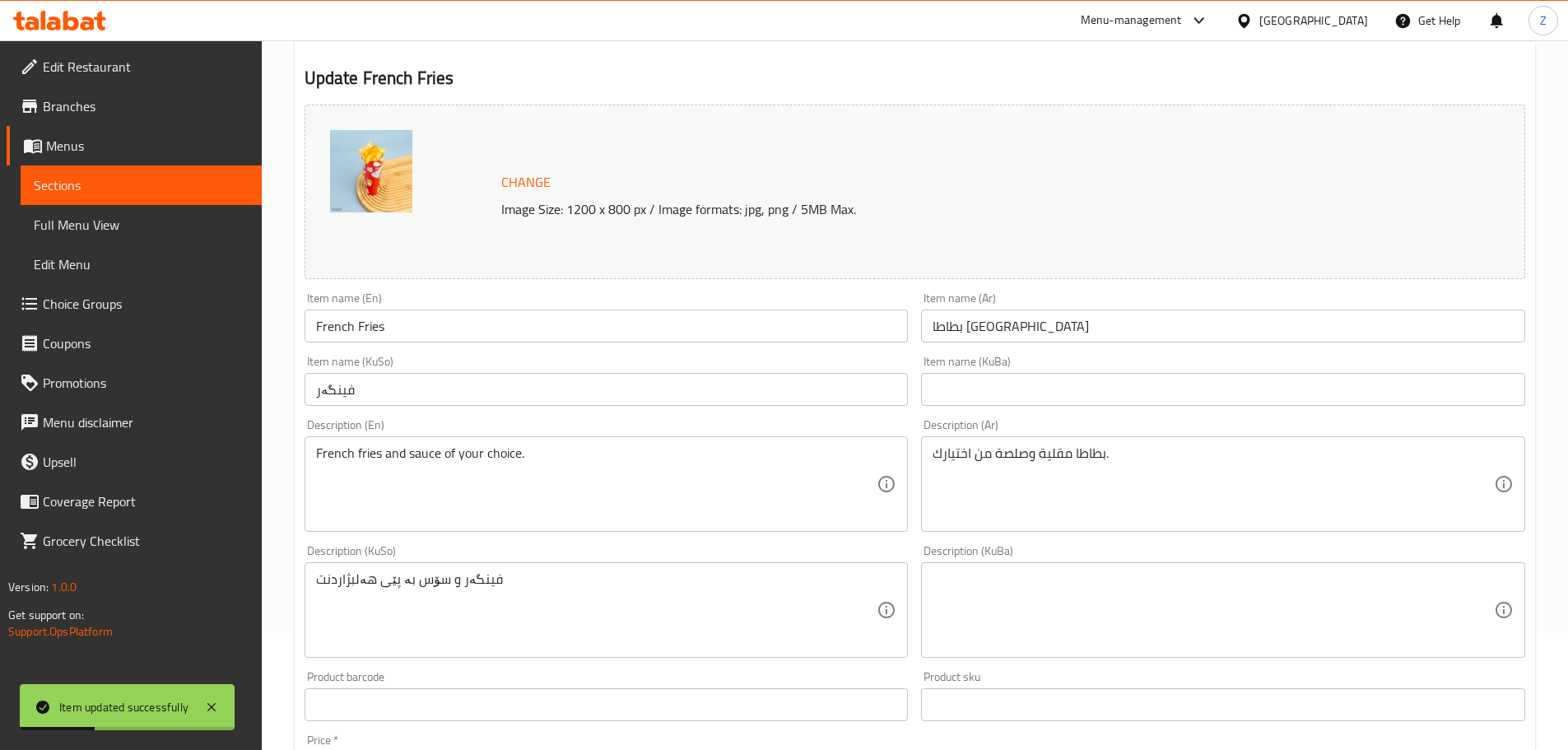
scroll to position [0, 0]
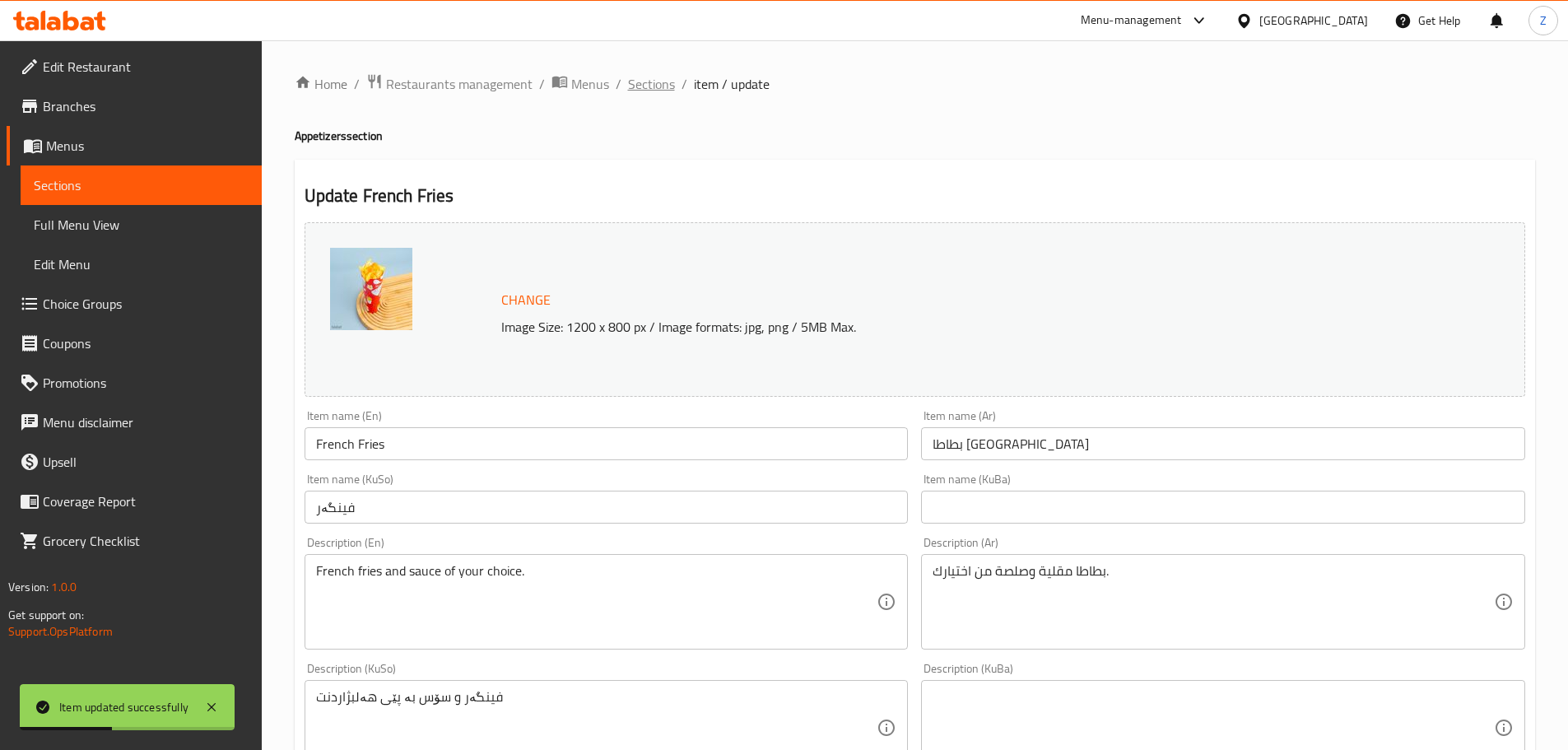
click at [662, 94] on span "Sections" at bounding box center [651, 84] width 47 height 20
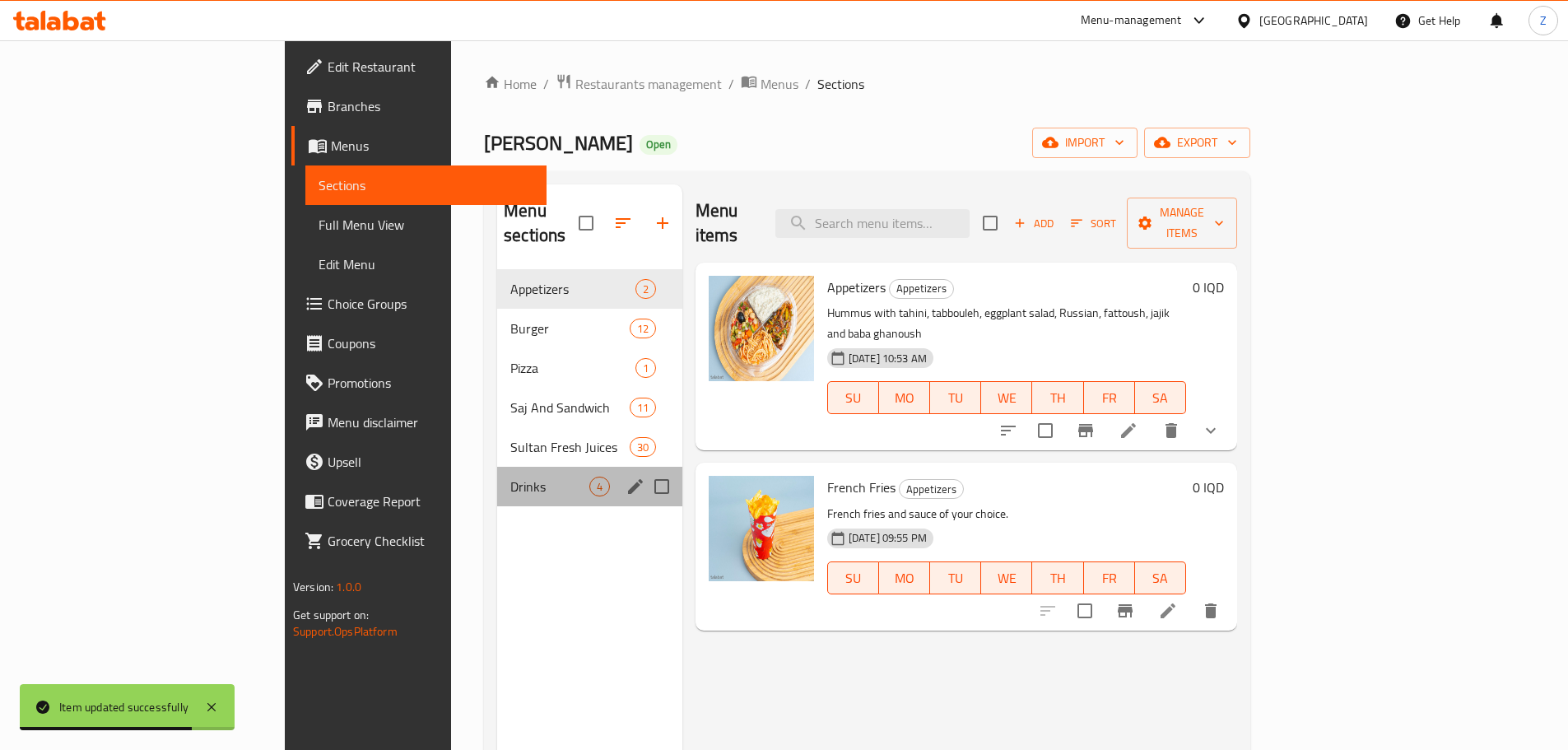
click at [497, 475] on div "Drinks 4" at bounding box center [590, 487] width 185 height 39
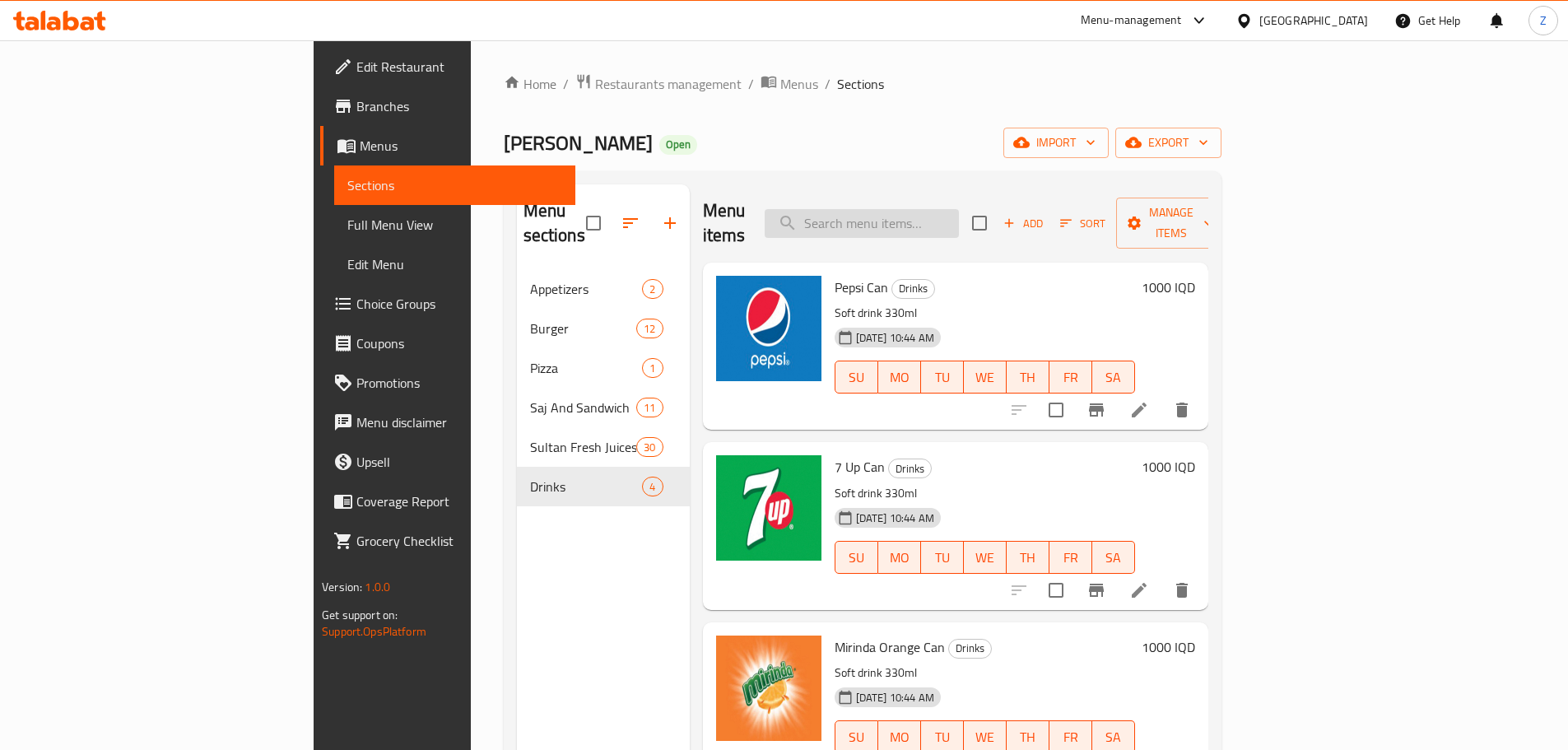
click at [924, 209] on input "search" at bounding box center [862, 223] width 195 height 28
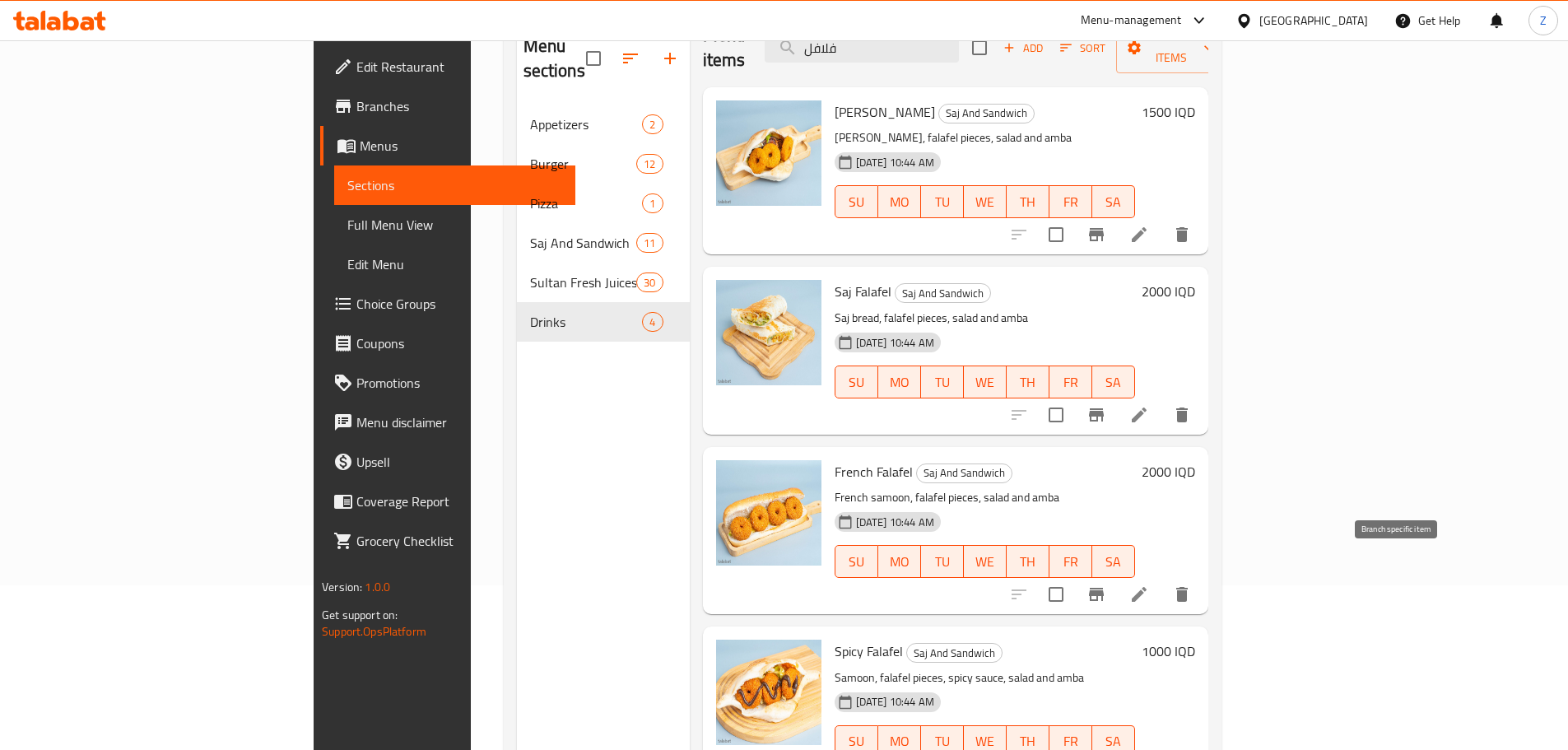
scroll to position [230, 0]
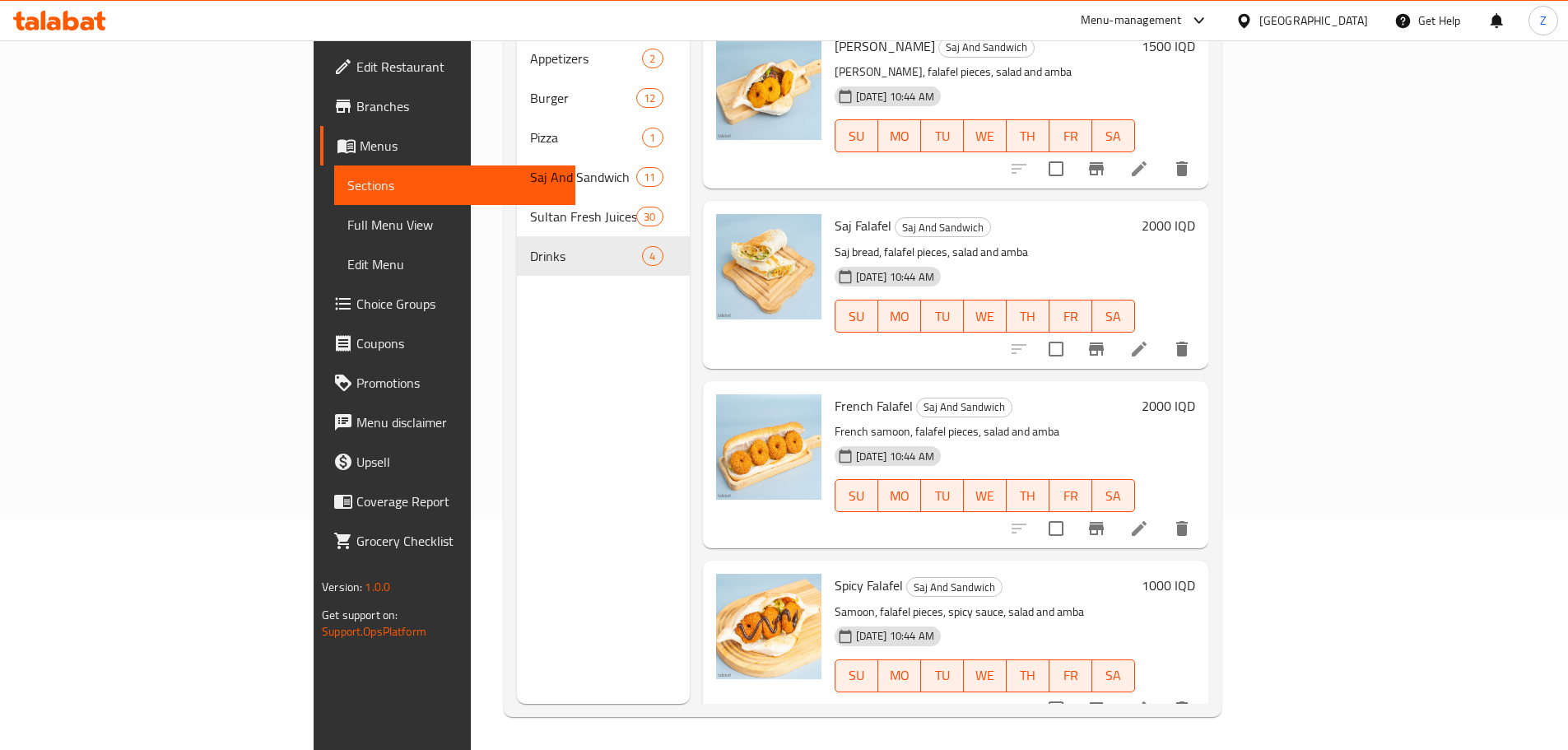
type input "فلافل"
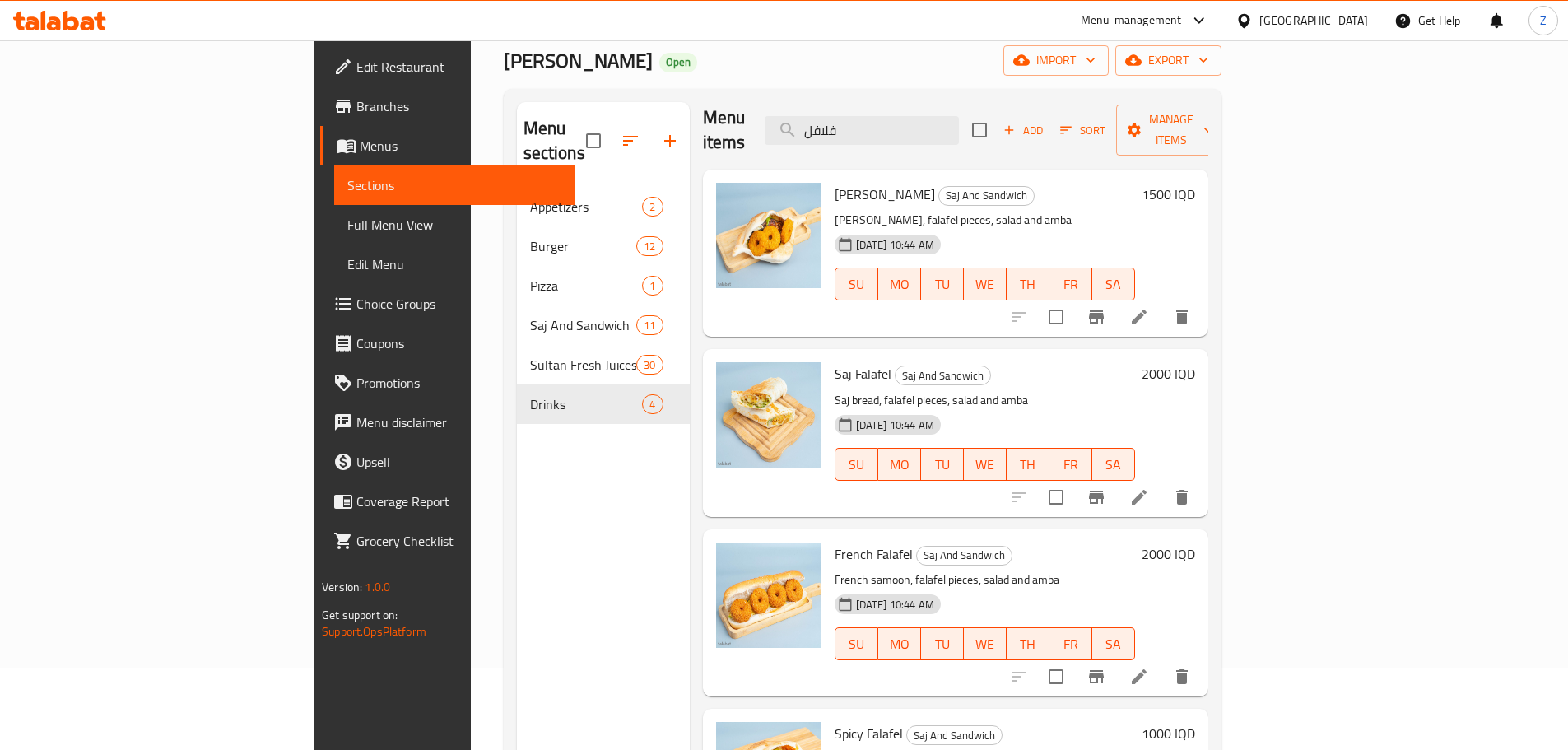
scroll to position [0, 0]
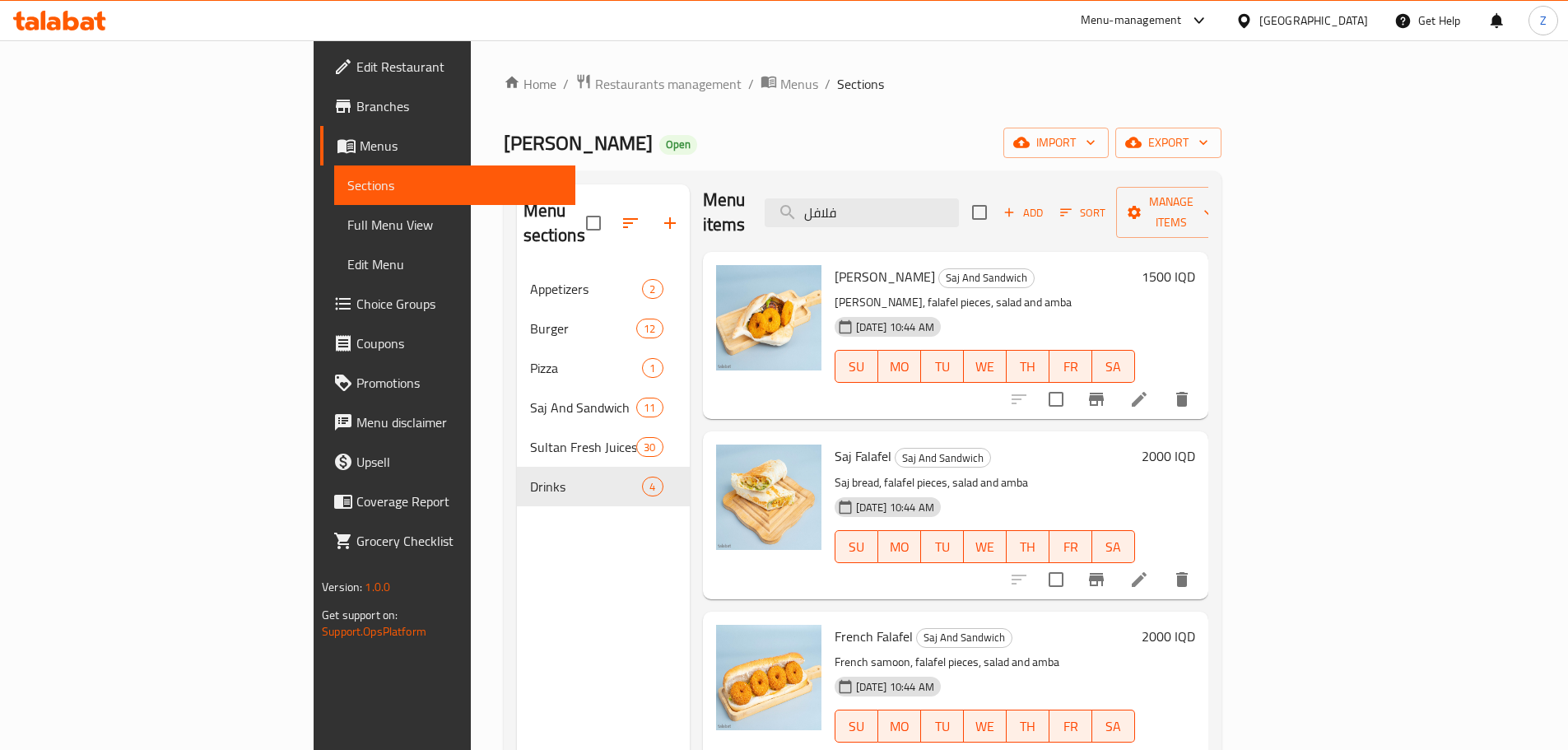
click at [471, 68] on div "Home / Restaurants management / Menus / Sections [PERSON_NAME] Open import expo…" at bounding box center [862, 510] width 784 height 941
click at [595, 75] on span "Restaurants management" at bounding box center [669, 84] width 147 height 20
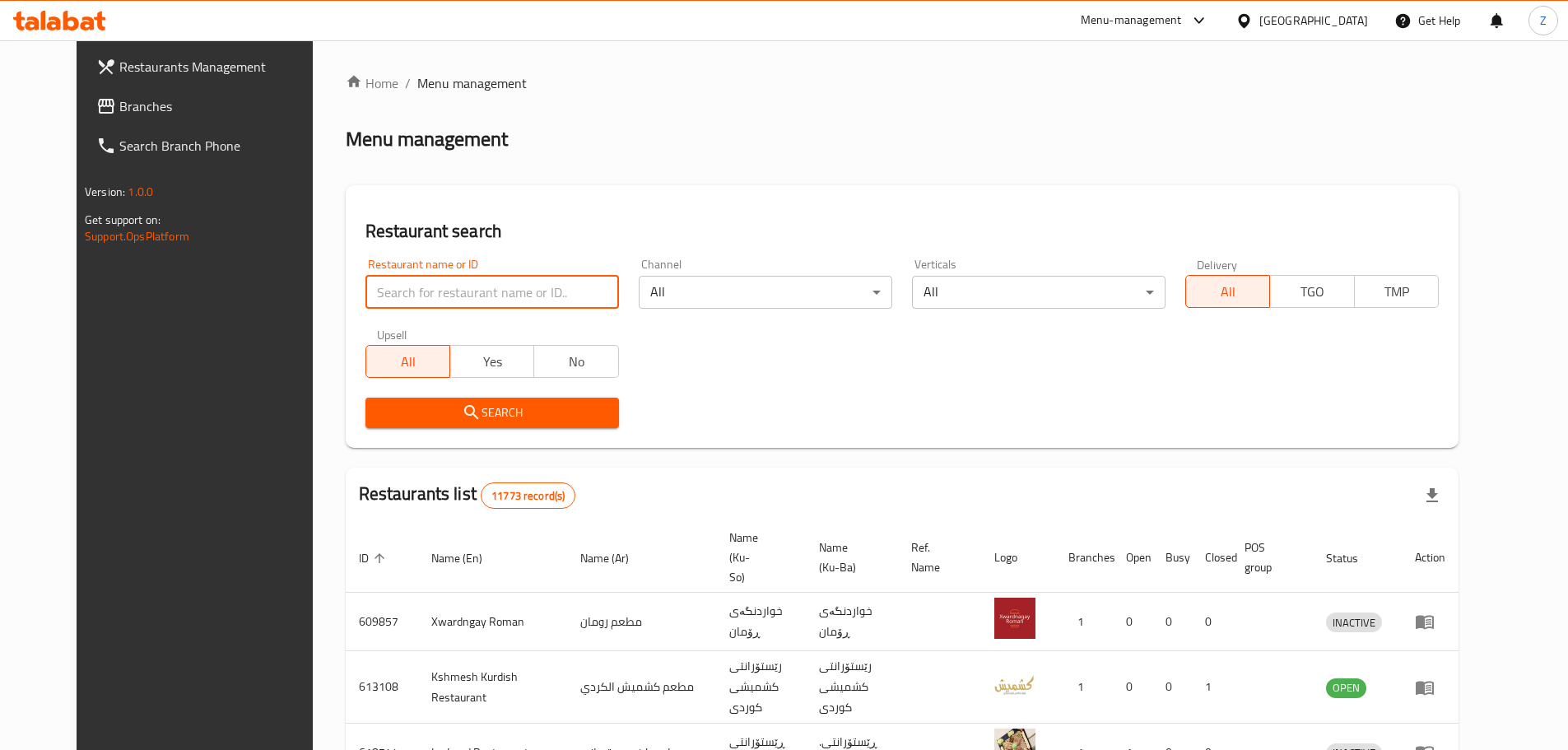
paste input "670313"
type input "670313"
click at [462, 412] on span "Search" at bounding box center [493, 413] width 228 height 20
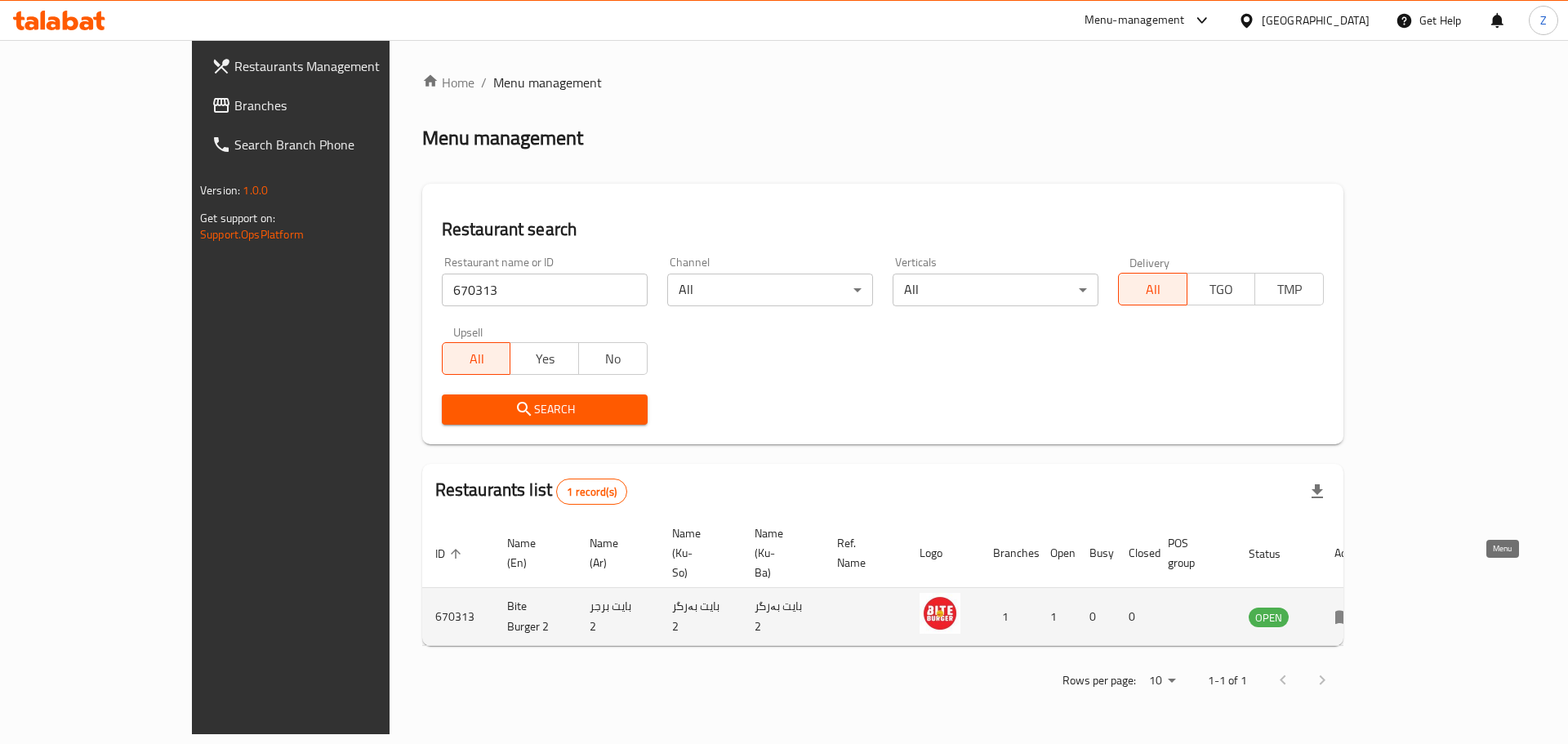
click at [1354, 611] on icon "enhanced table" at bounding box center [1345, 617] width 18 height 14
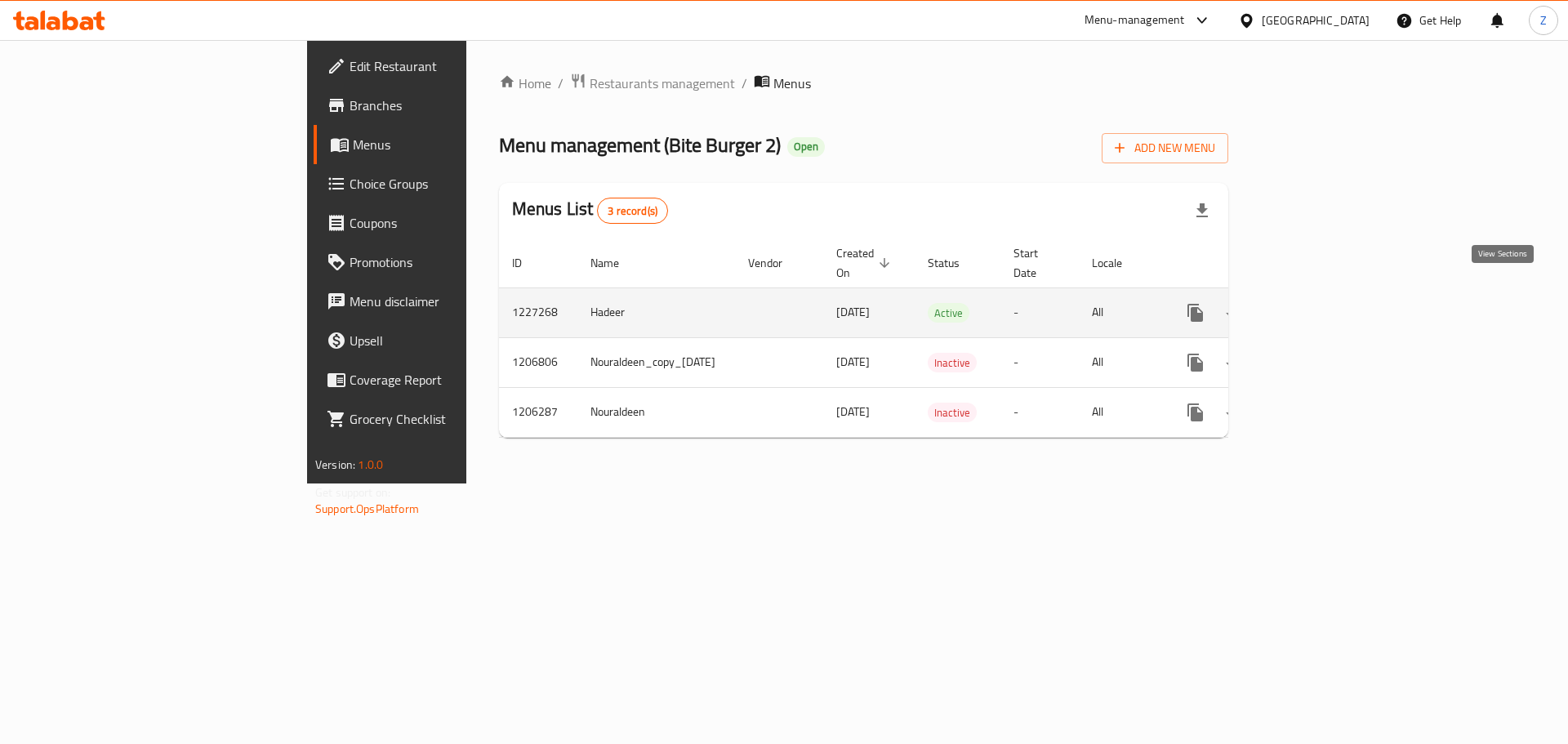
click at [1323, 303] on icon "enhanced table" at bounding box center [1314, 313] width 20 height 20
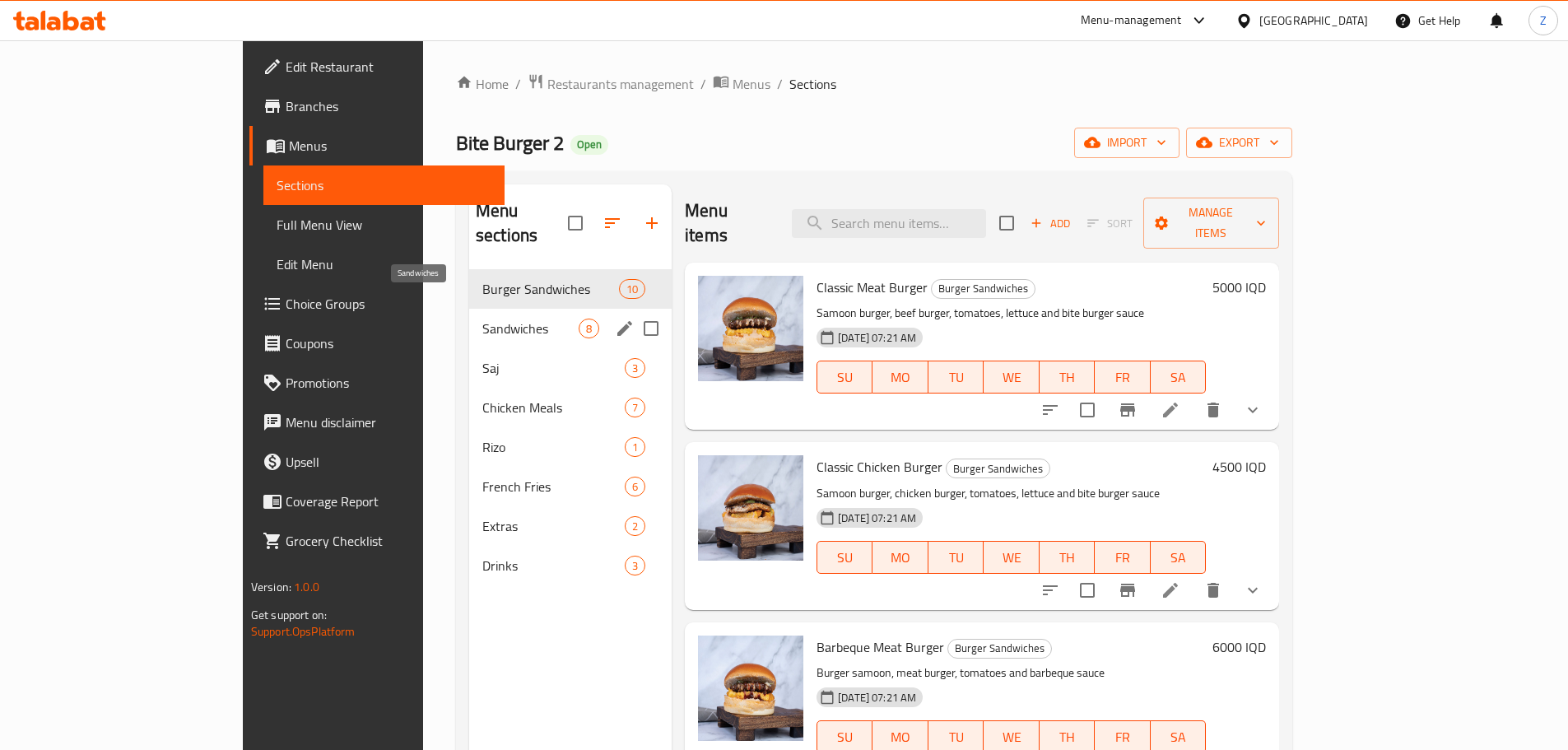
click at [492, 319] on span "Sandwiches" at bounding box center [530, 329] width 96 height 20
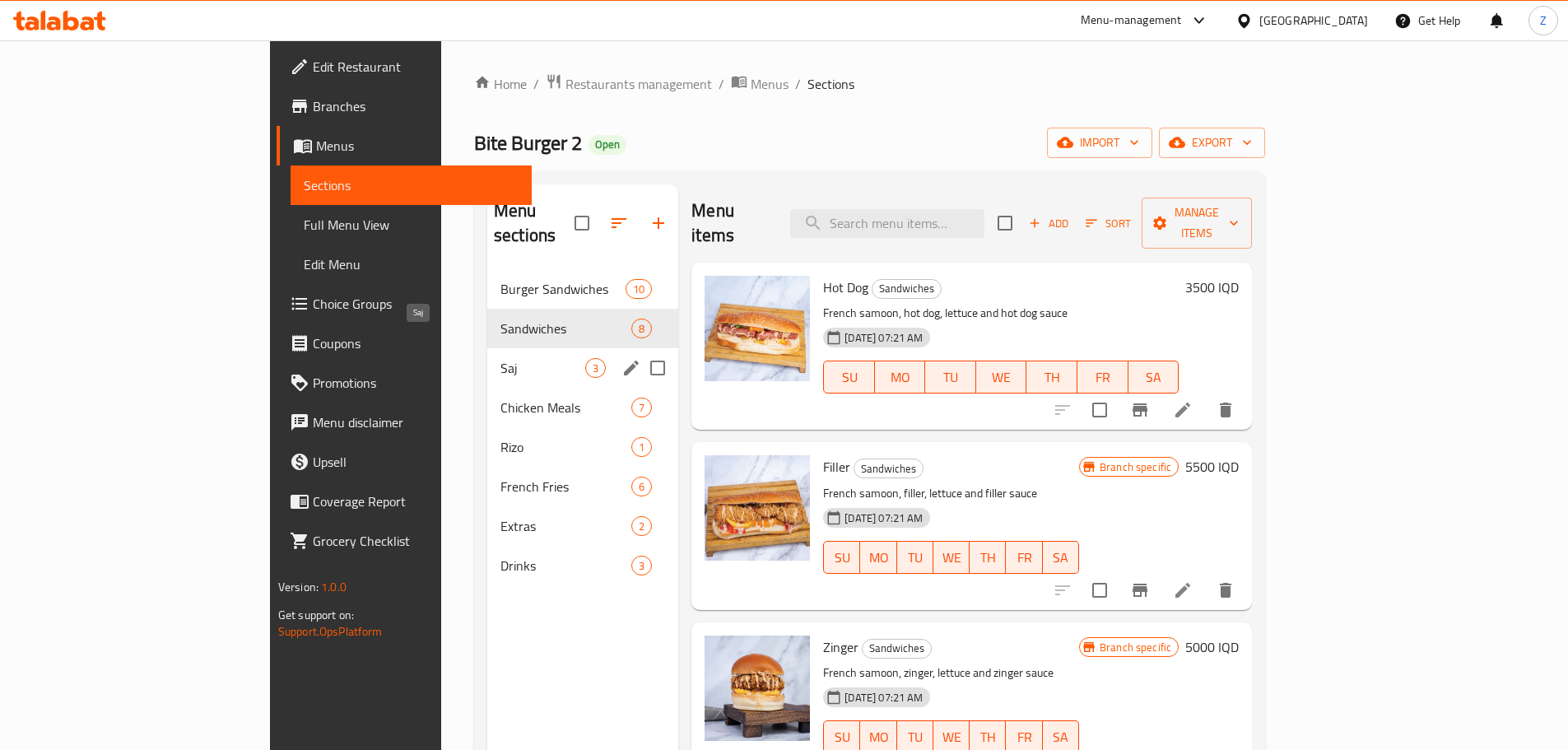
click at [500, 358] on span "Saj" at bounding box center [542, 368] width 84 height 20
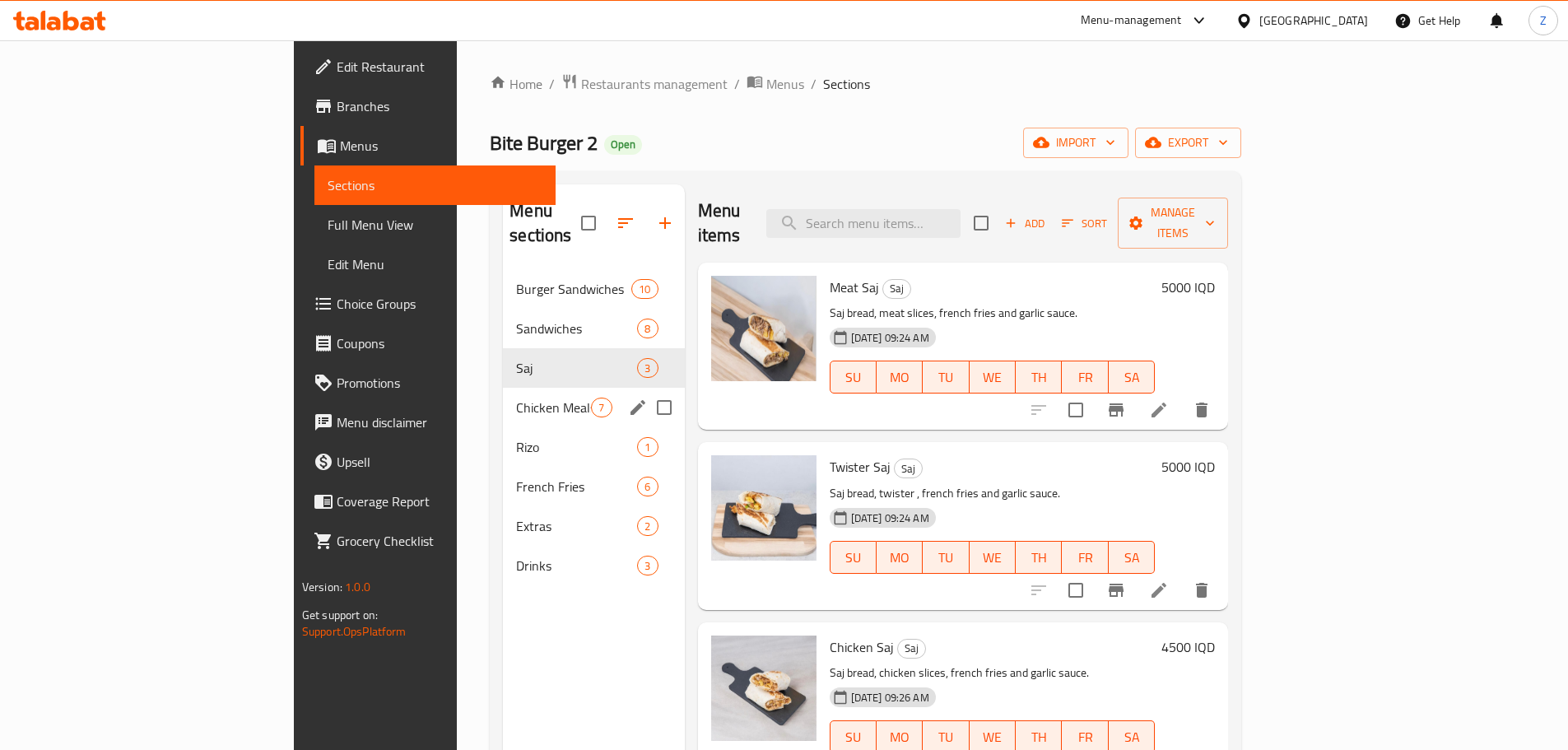
click at [503, 428] on div "Rizo 1" at bounding box center [593, 447] width 181 height 39
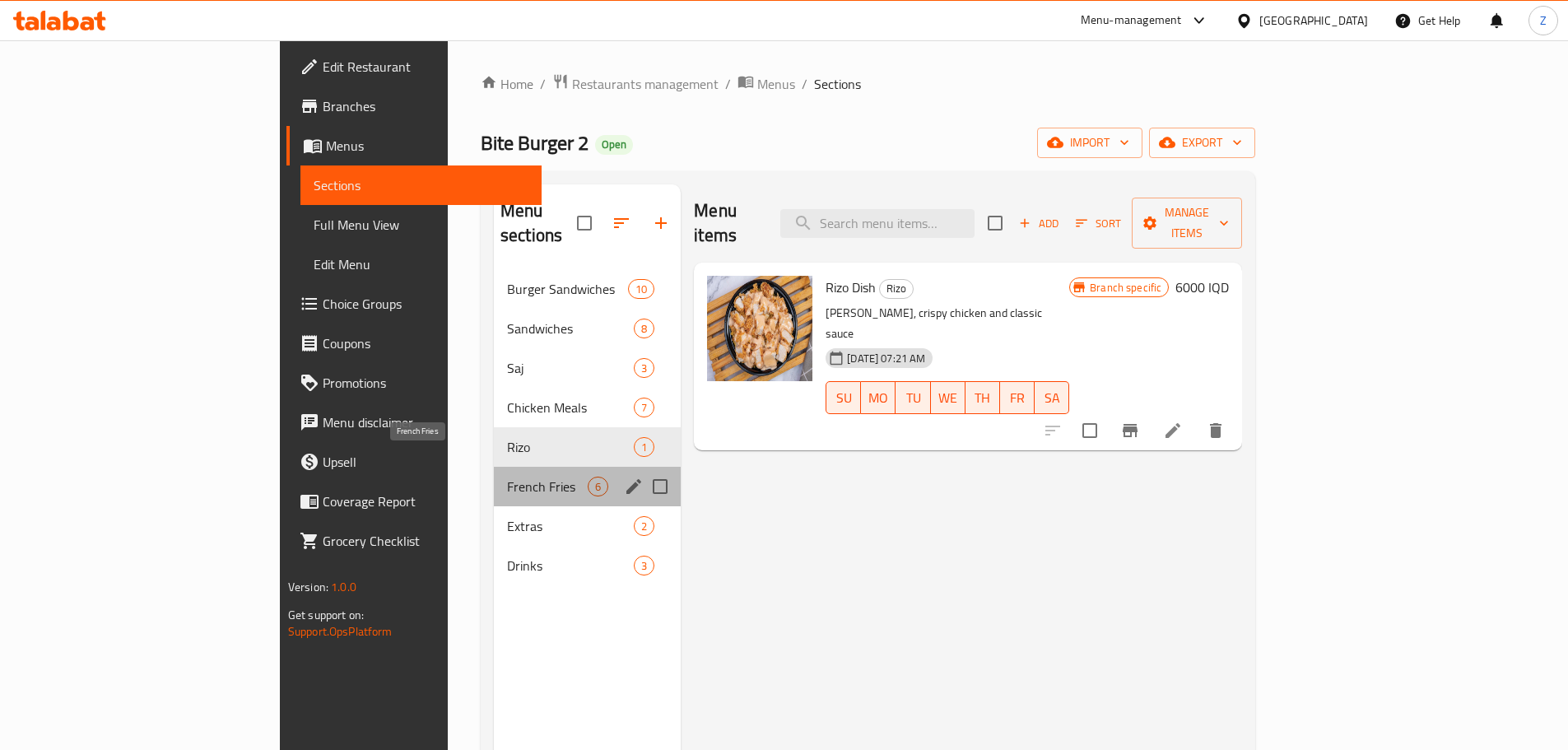
click at [507, 476] on span "French Fries" at bounding box center [548, 487] width 81 height 20
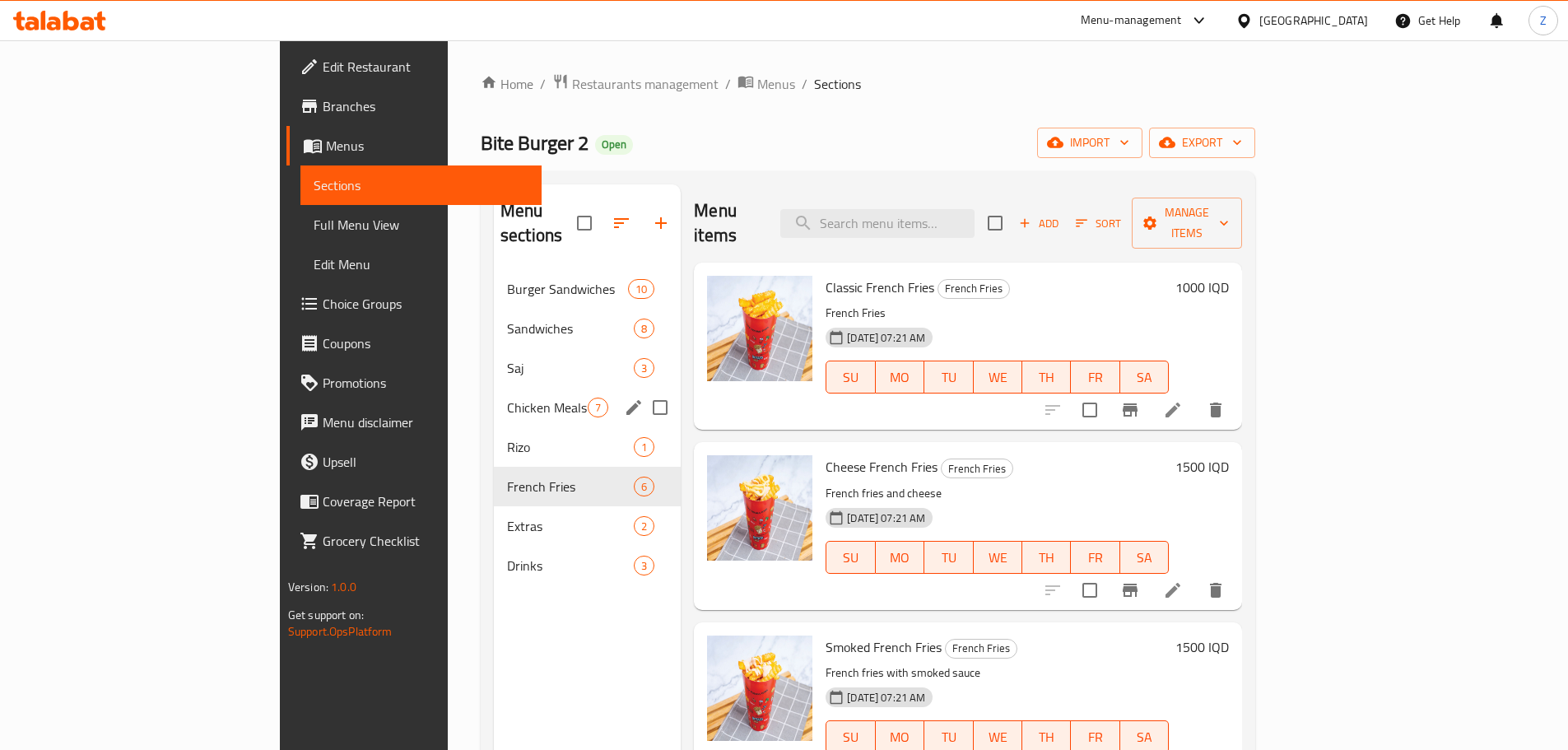
click at [494, 388] on div "Chicken Meals 7" at bounding box center [587, 408] width 187 height 39
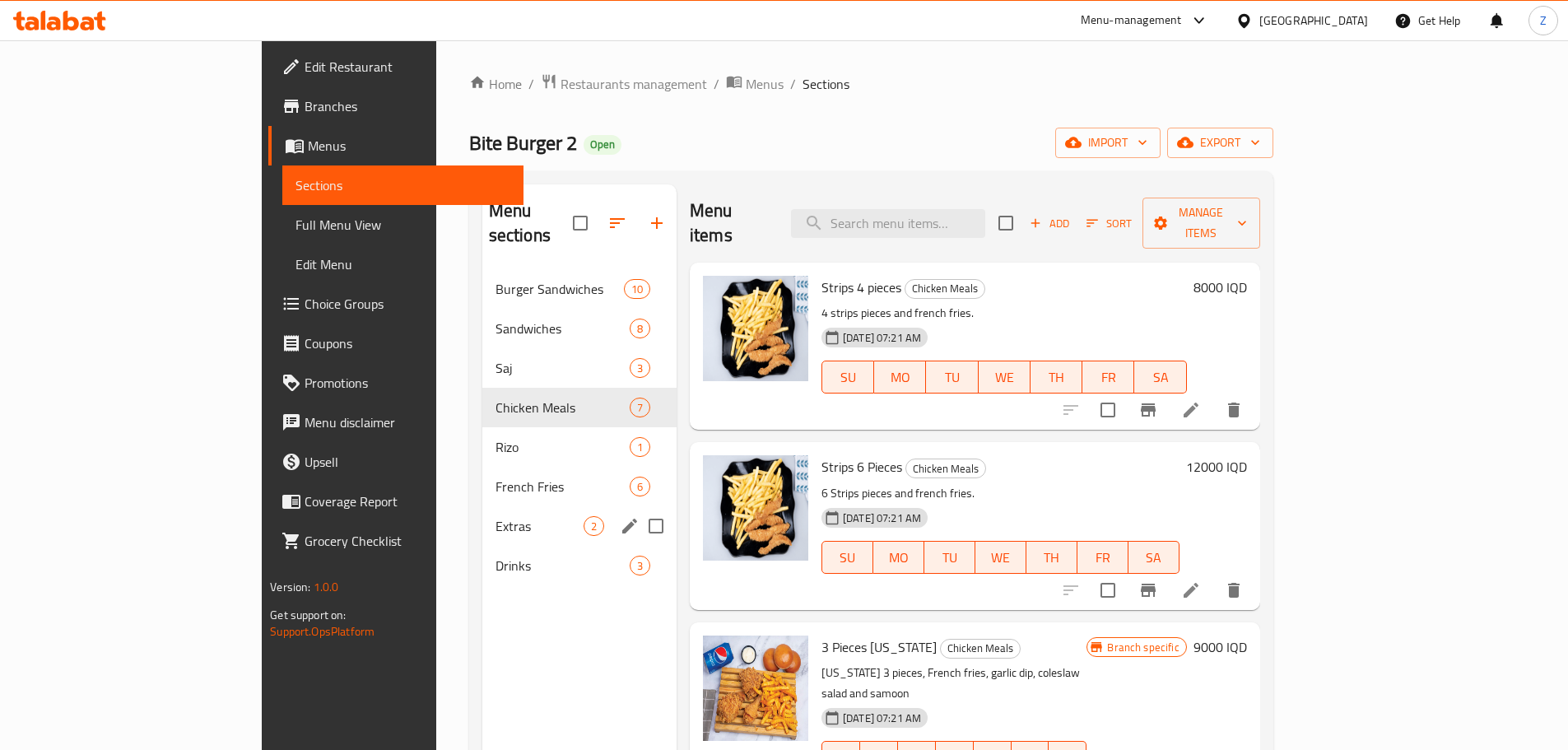
click at [483, 515] on div "Extras 2" at bounding box center [580, 526] width 195 height 39
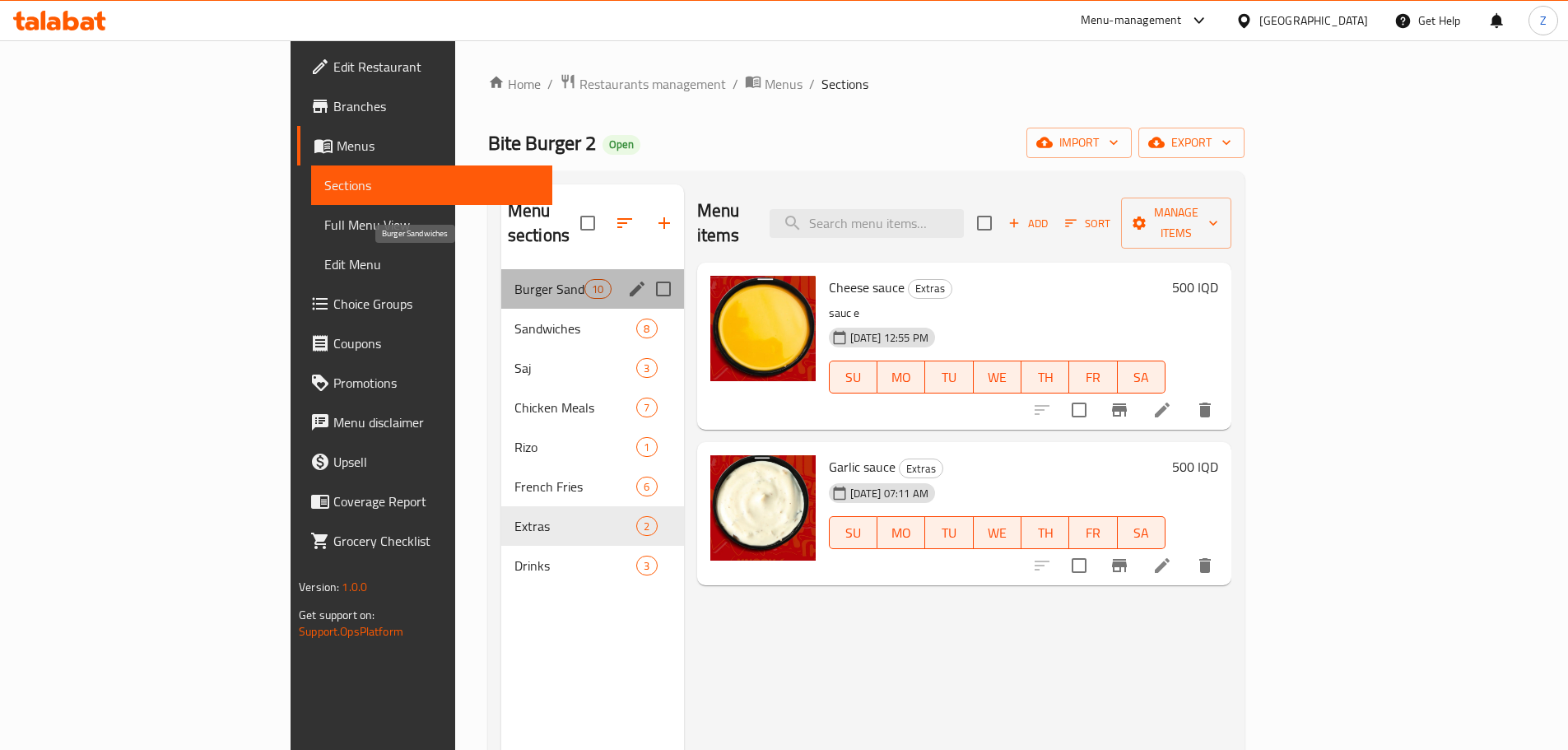
click at [515, 279] on span "Burger Sandwiches" at bounding box center [550, 289] width 70 height 20
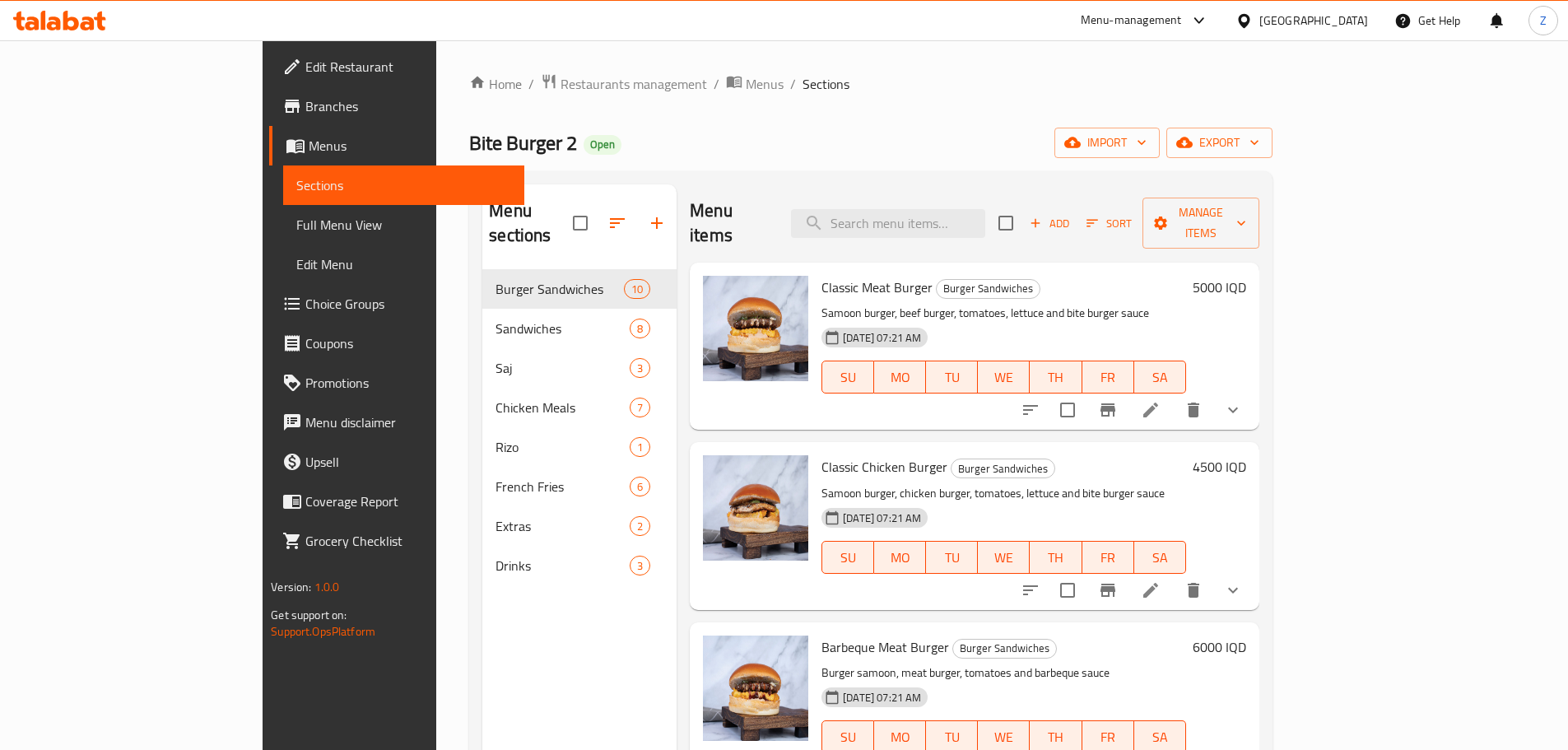
click at [1173, 396] on li at bounding box center [1151, 410] width 46 height 29
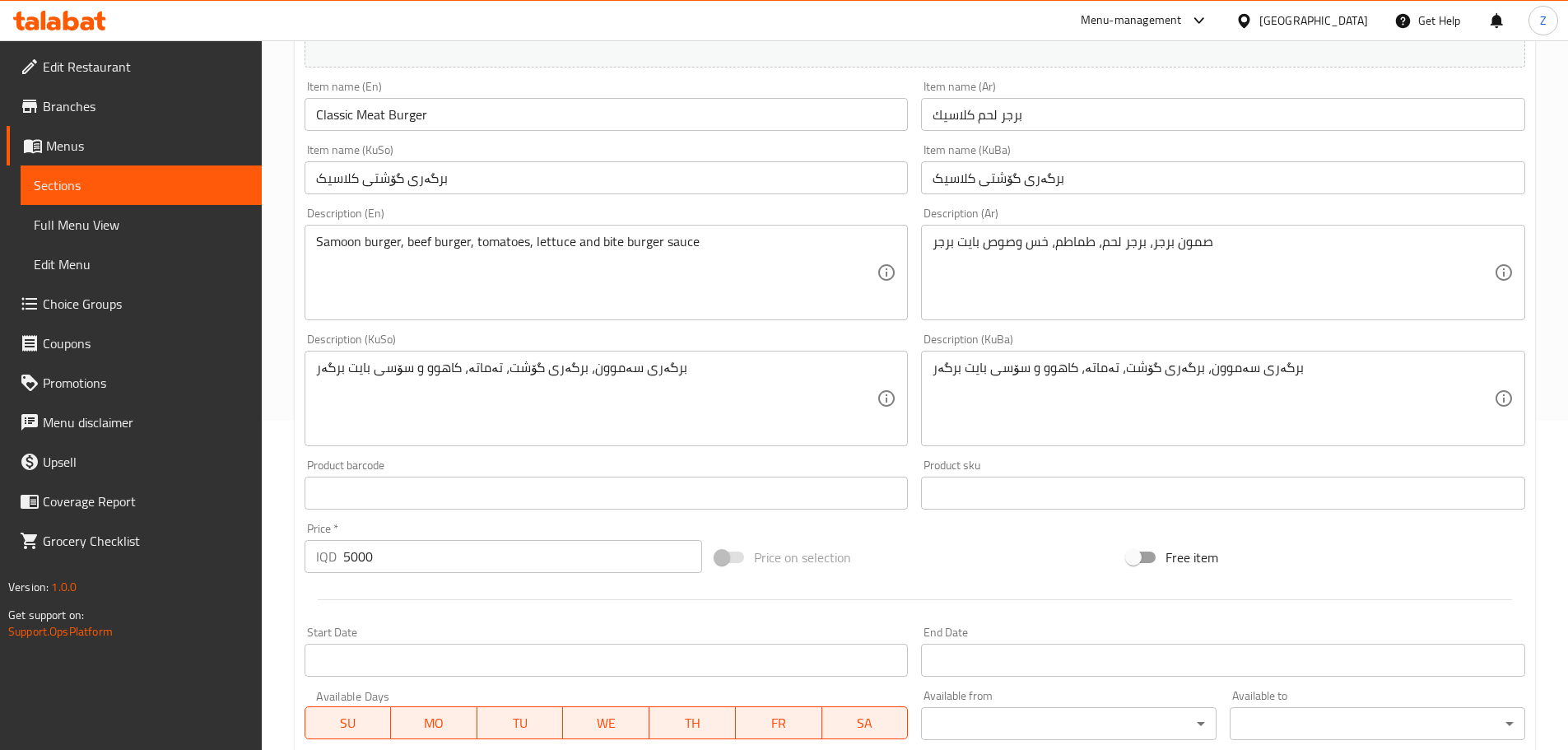
scroll to position [659, 0]
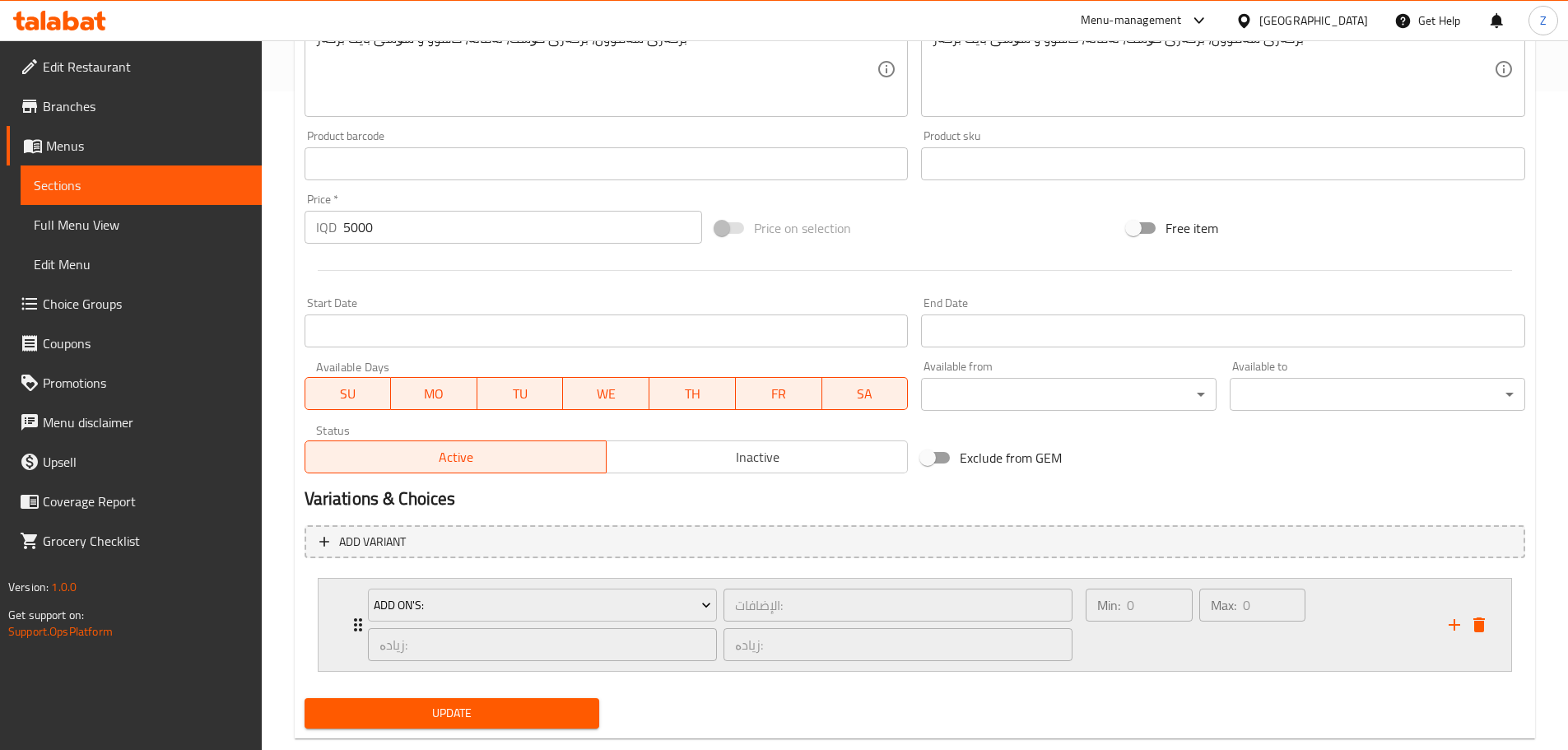
click at [1251, 655] on div "Max: 0 ​" at bounding box center [1252, 625] width 113 height 79
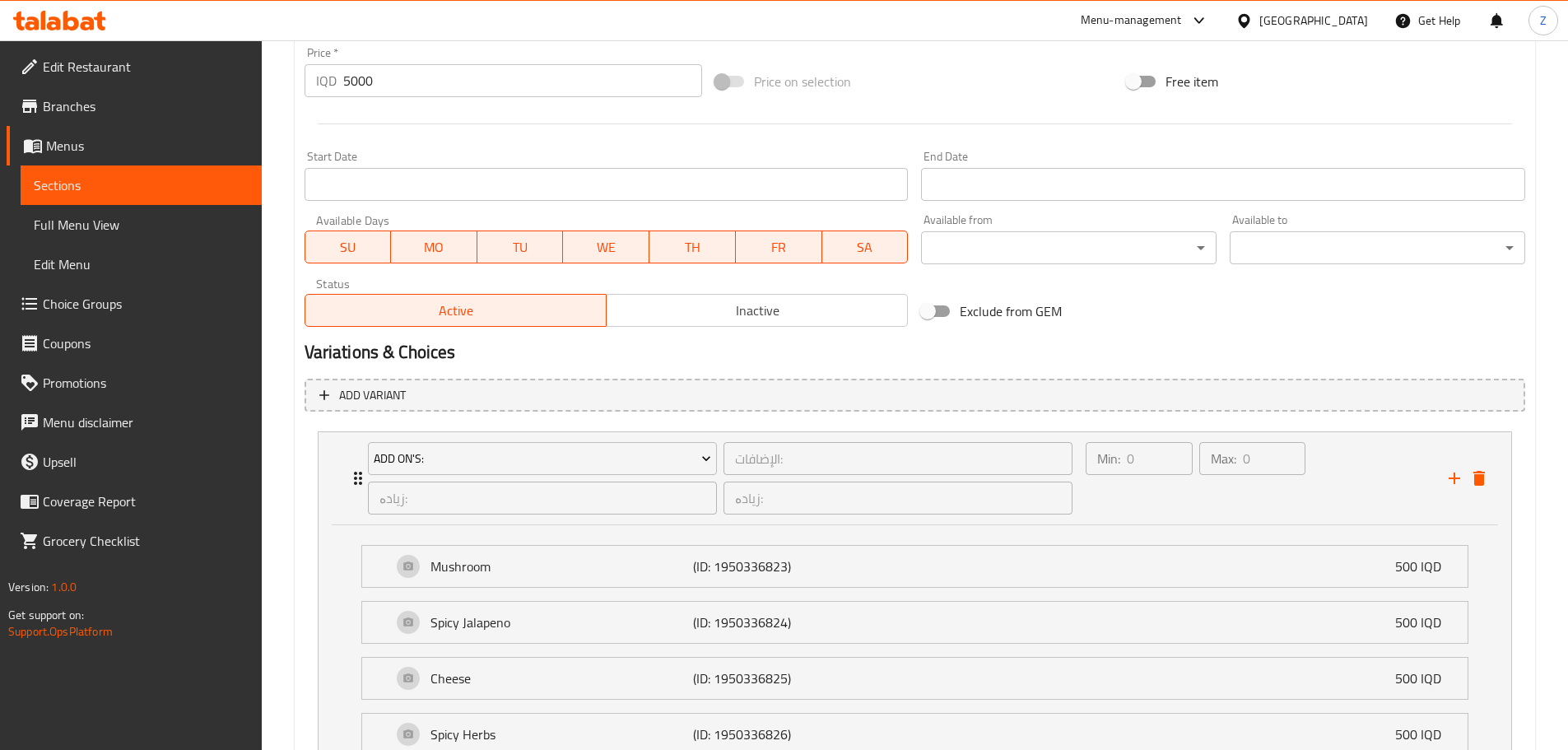
scroll to position [741, 0]
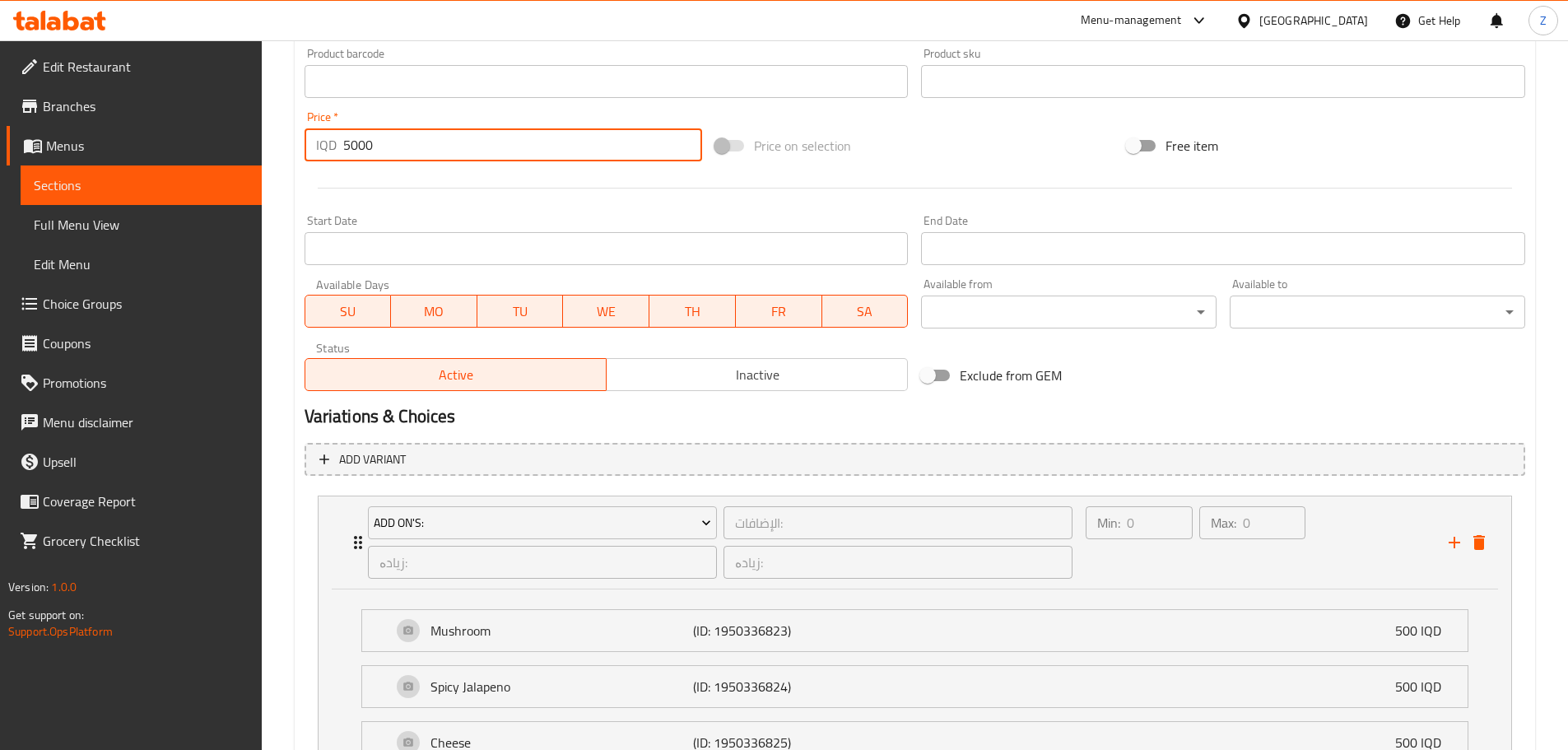
click at [492, 149] on input "5000" at bounding box center [523, 145] width 360 height 33
click at [406, 148] on input "5000" at bounding box center [523, 145] width 360 height 33
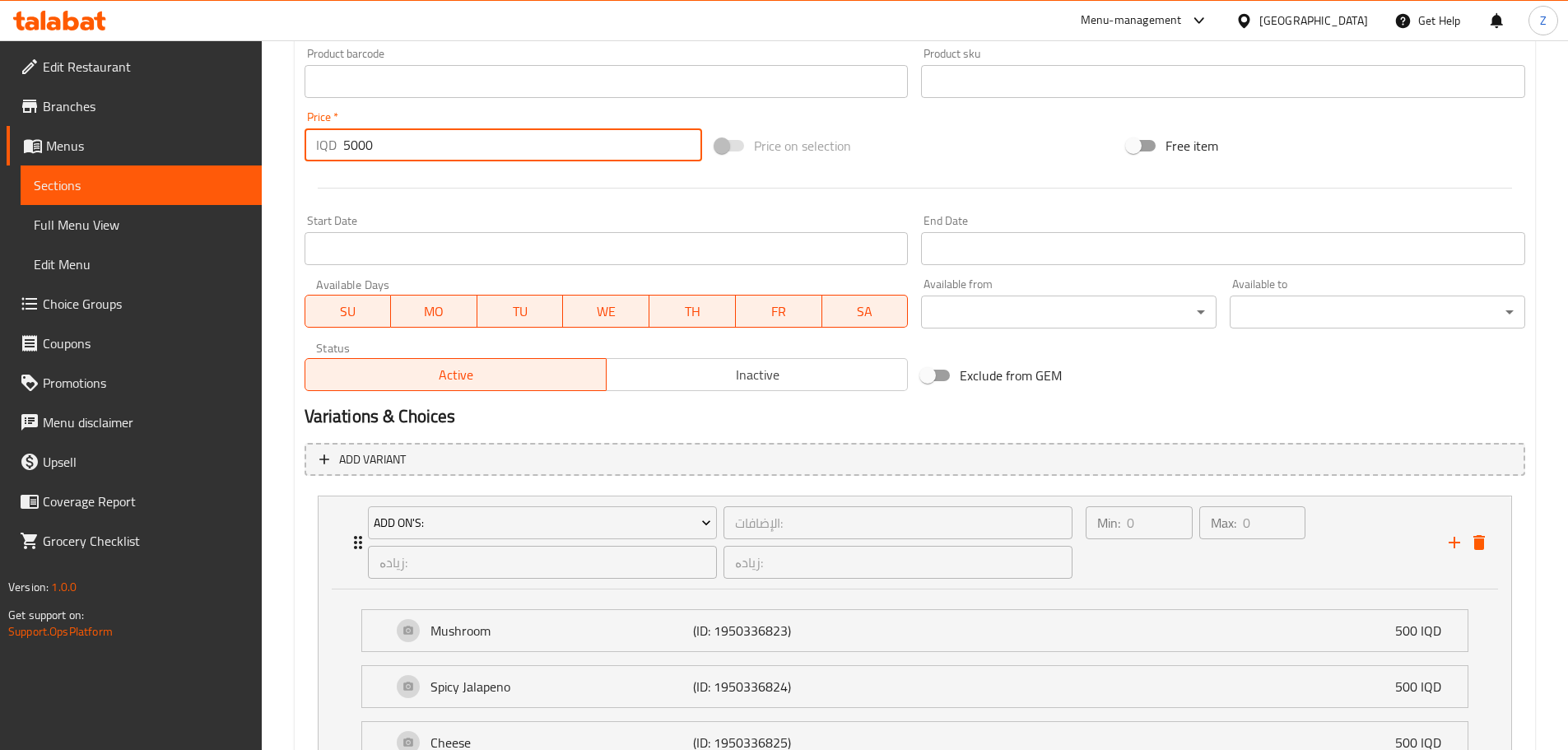
click at [350, 140] on input "5000" at bounding box center [523, 145] width 360 height 33
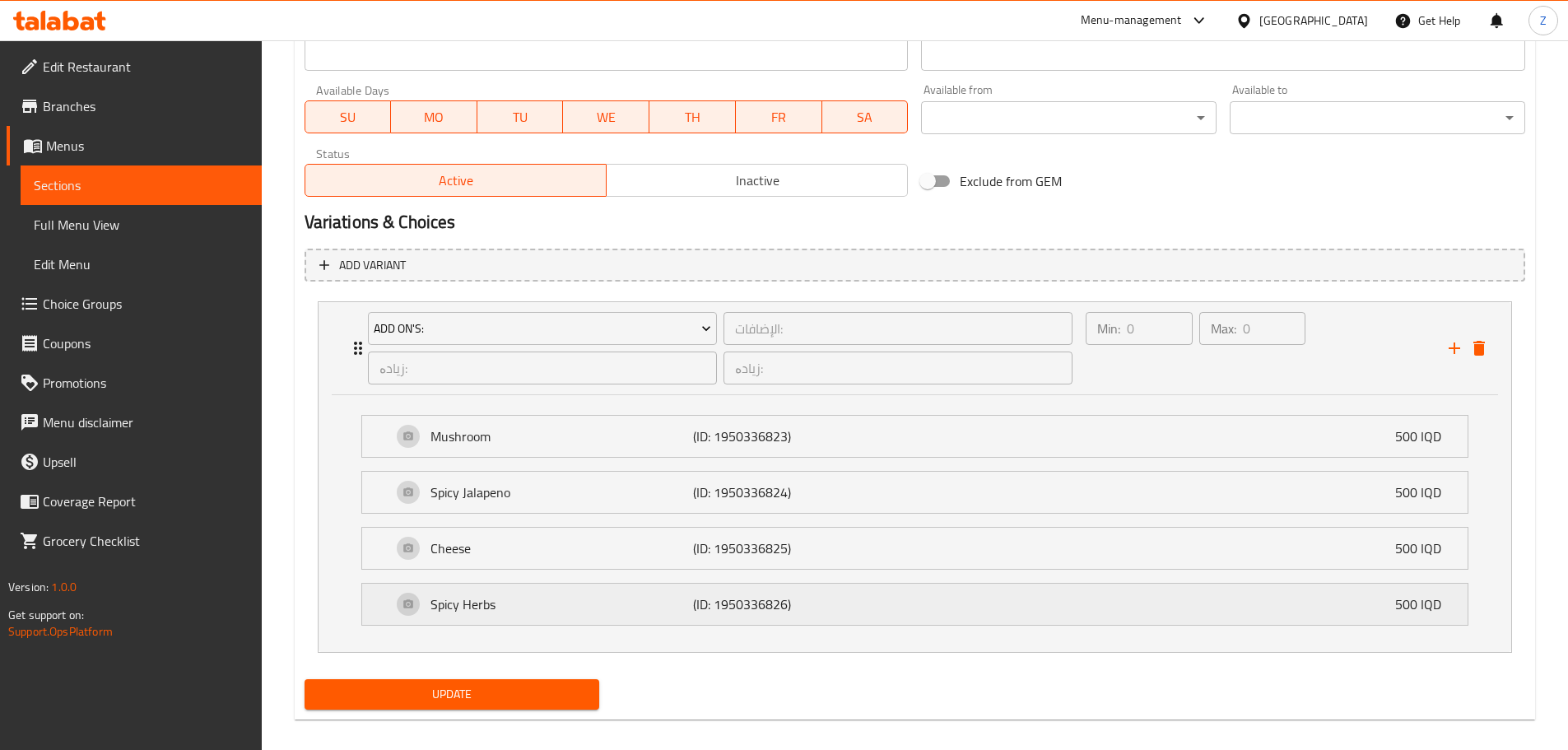
scroll to position [951, 0]
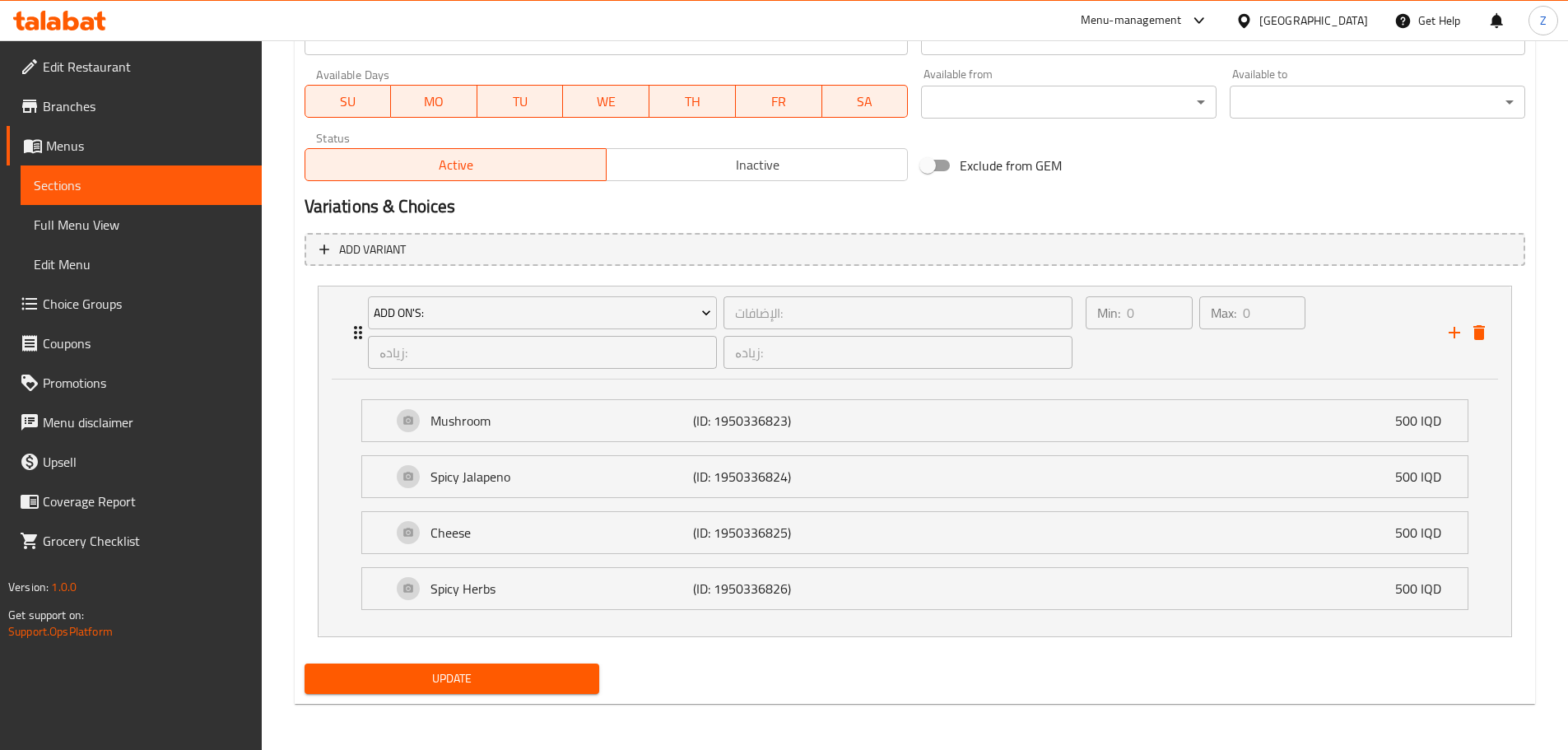
type input "5500"
click at [539, 672] on span "Update" at bounding box center [451, 678] width 269 height 20
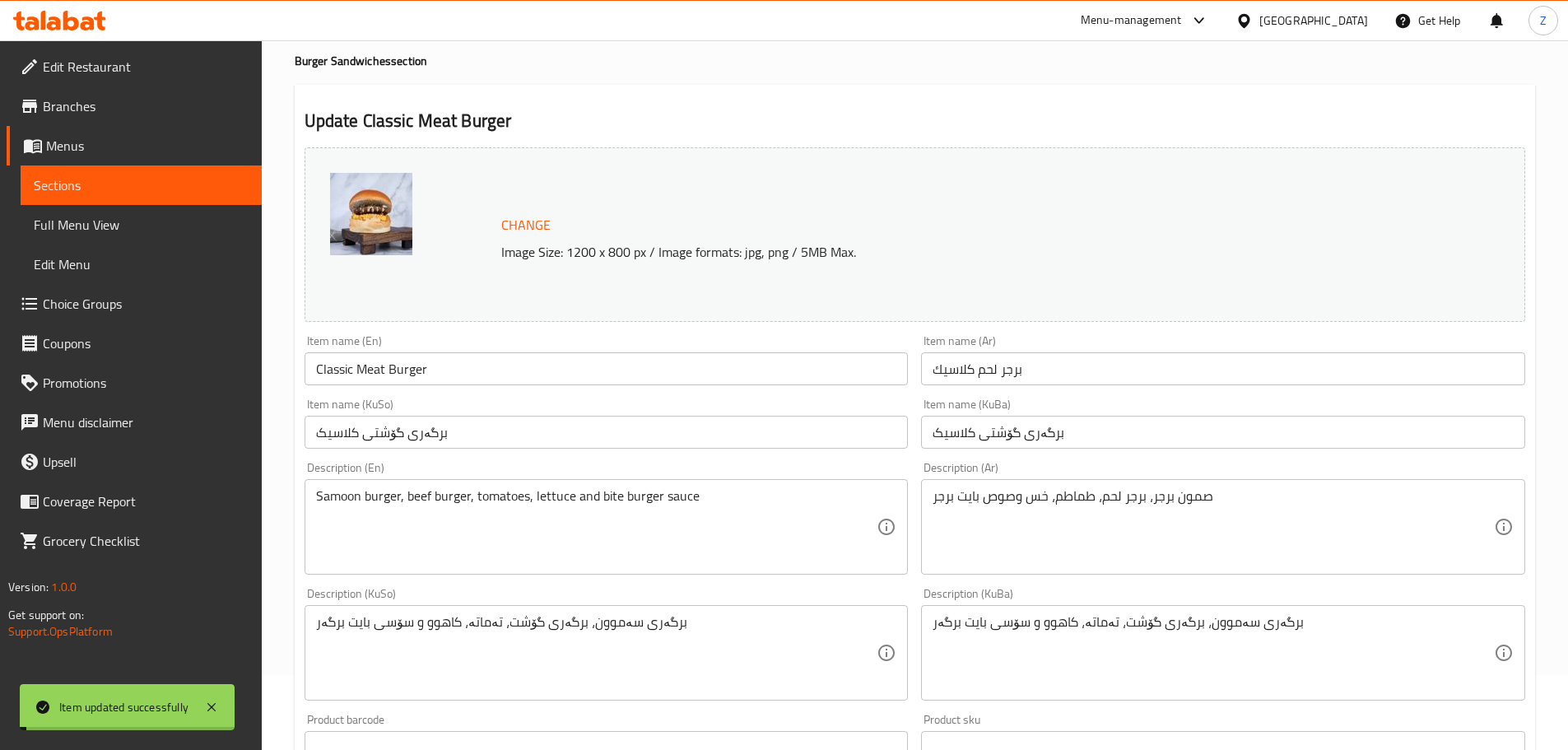
scroll to position [0, 0]
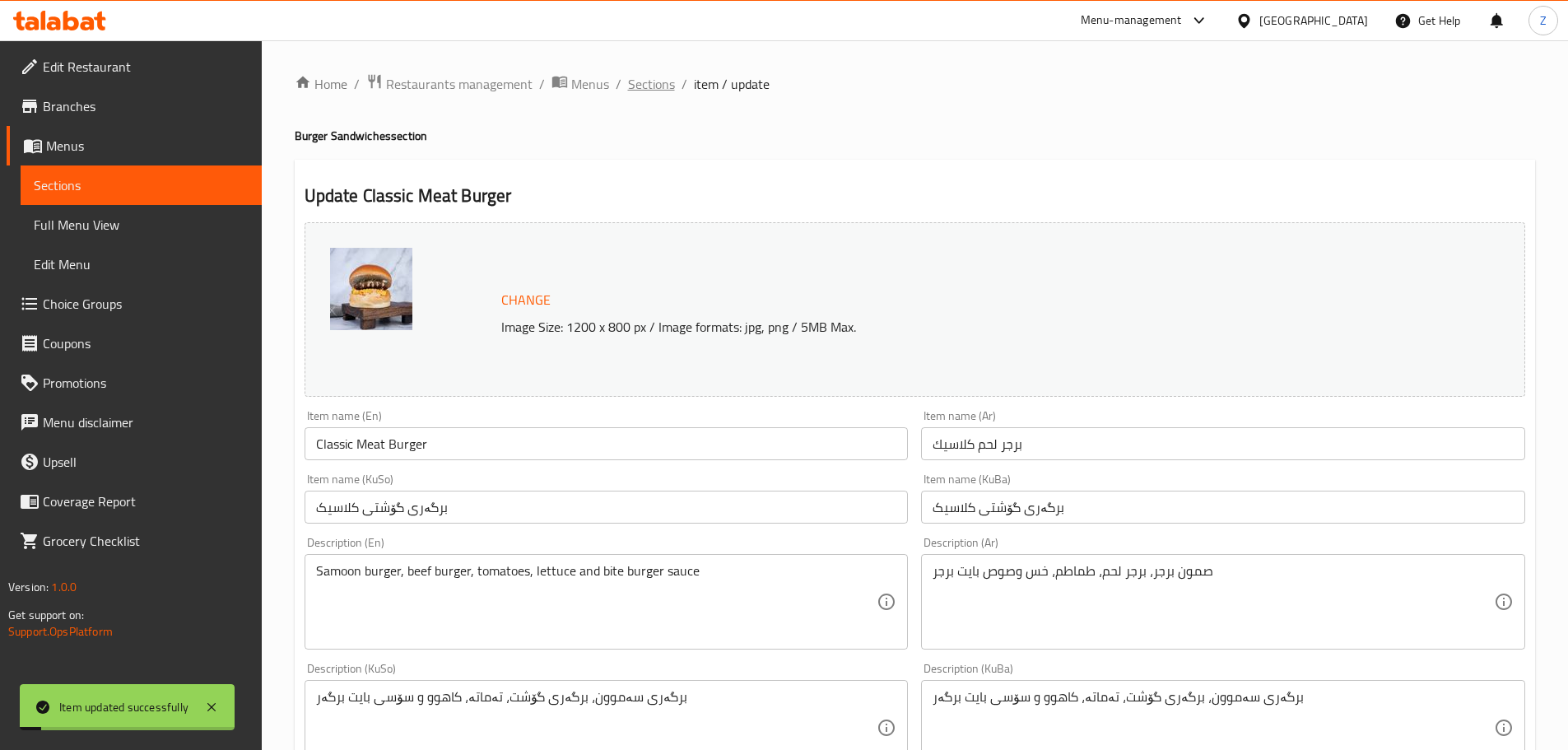
click at [665, 88] on span "Sections" at bounding box center [651, 84] width 47 height 20
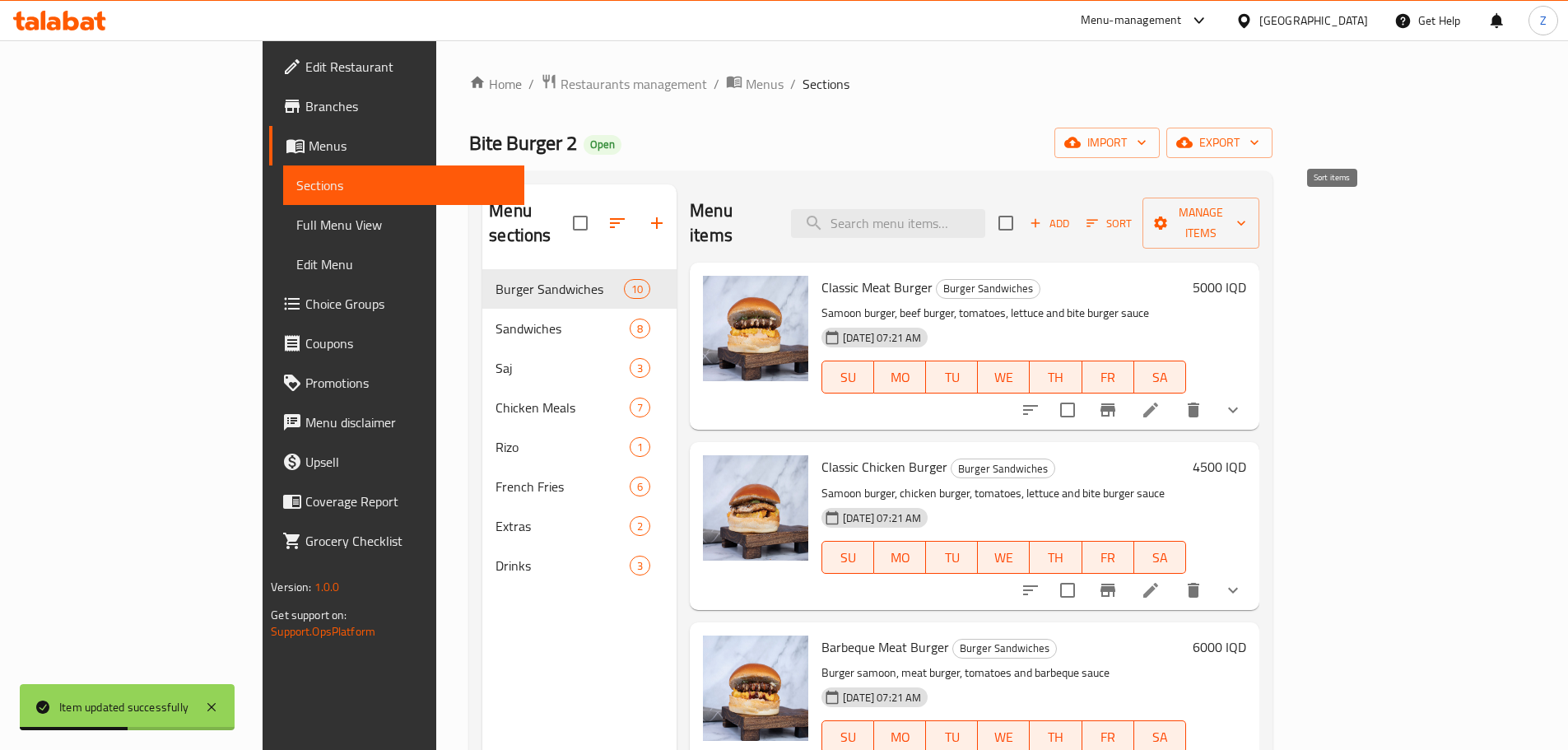
click at [1132, 214] on span "Sort" at bounding box center [1108, 223] width 45 height 19
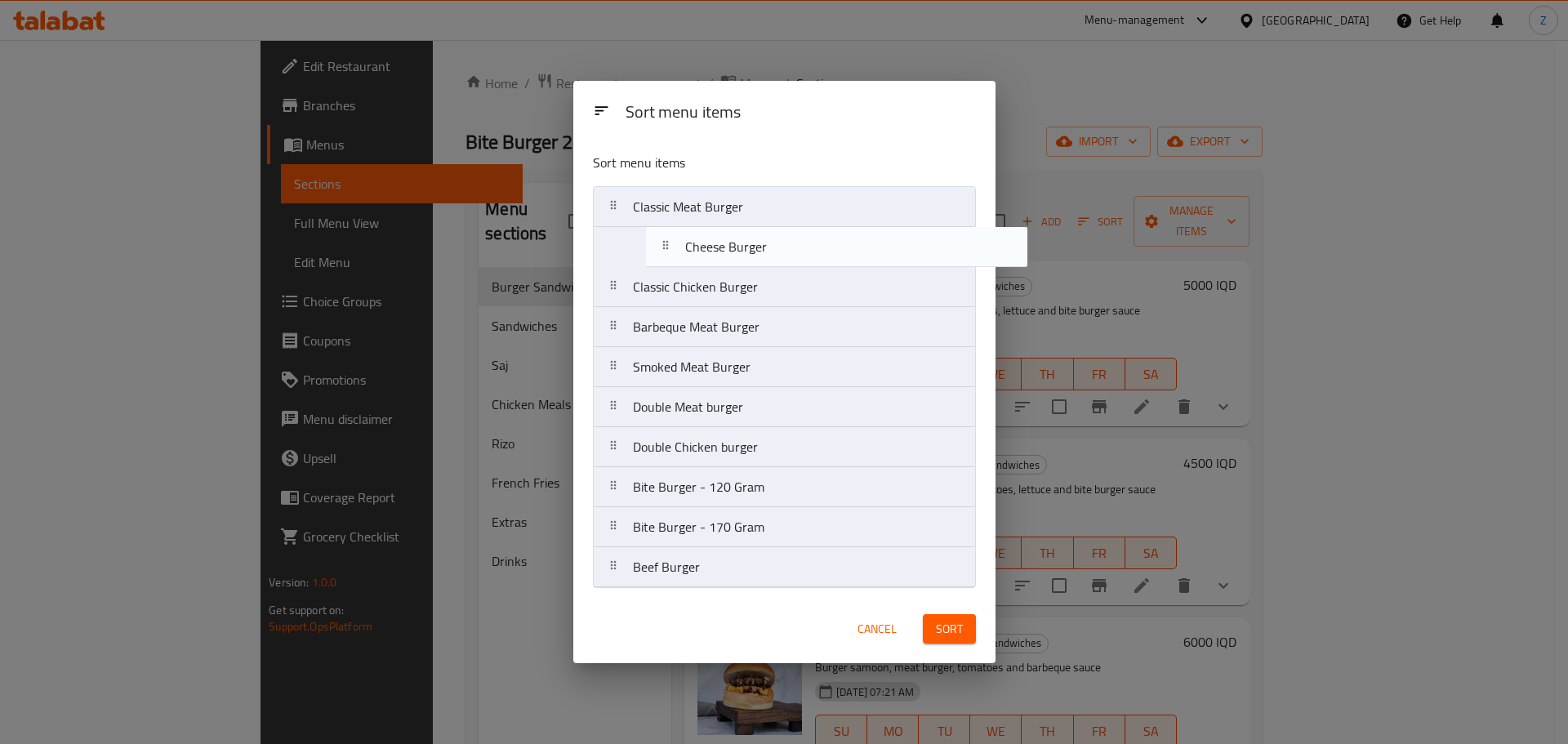
drag, startPoint x: 759, startPoint y: 575, endPoint x: 811, endPoint y: 249, distance: 330.1
click at [811, 249] on nav "Classic Meat Burger Classic Chicken Burger Barbeque Meat Burger Smoked Meat Bur…" at bounding box center [784, 387] width 383 height 402
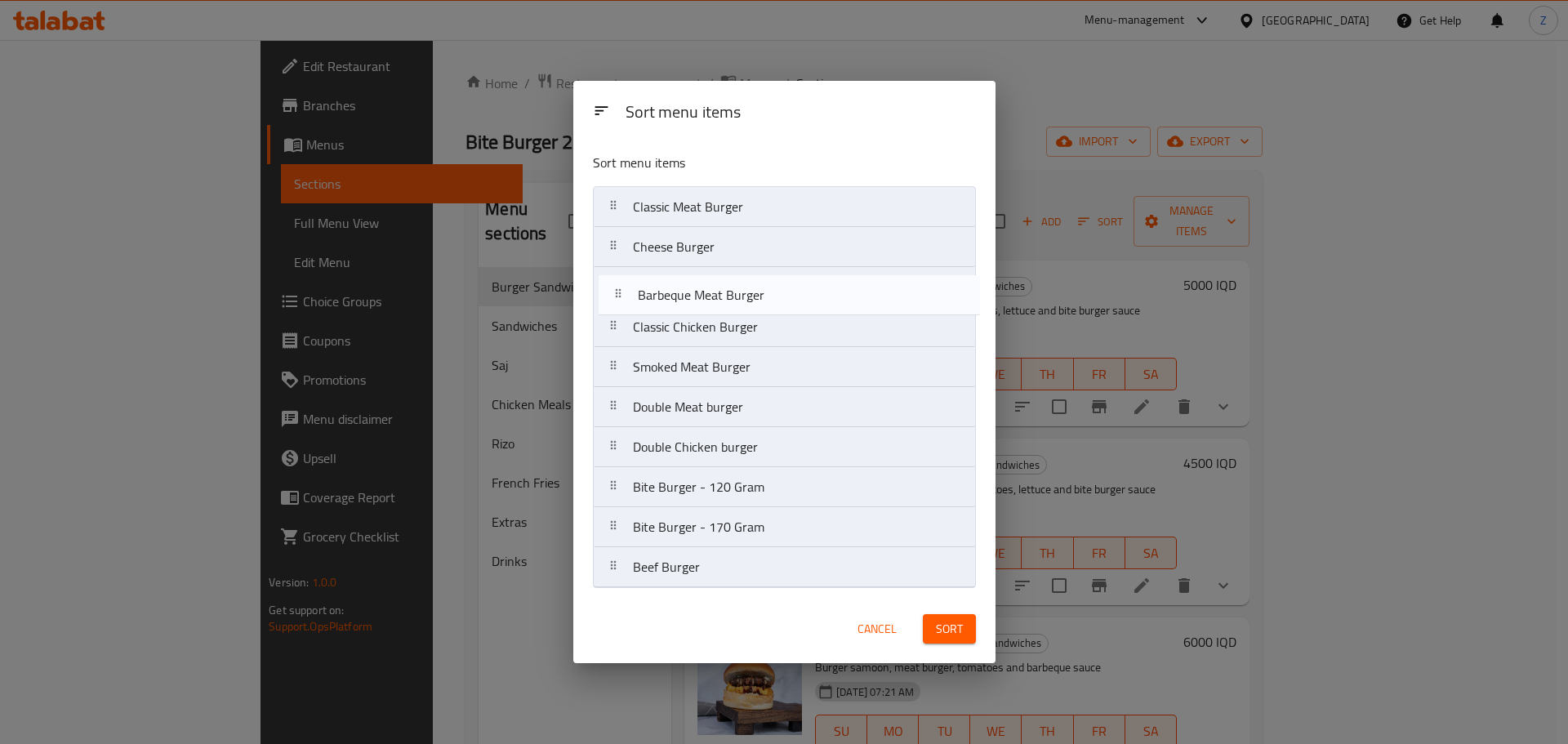
drag, startPoint x: 779, startPoint y: 331, endPoint x: 786, endPoint y: 290, distance: 41.6
click at [786, 290] on nav "Classic Meat Burger Cheese Burger Classic Chicken Burger Barbeque Meat Burger S…" at bounding box center [784, 387] width 383 height 402
drag, startPoint x: 752, startPoint y: 375, endPoint x: 756, endPoint y: 323, distance: 52.2
click at [756, 323] on nav "Classic Meat Burger Cheese Burger Barbeque Meat Burger Classic Chicken Burger S…" at bounding box center [784, 387] width 383 height 402
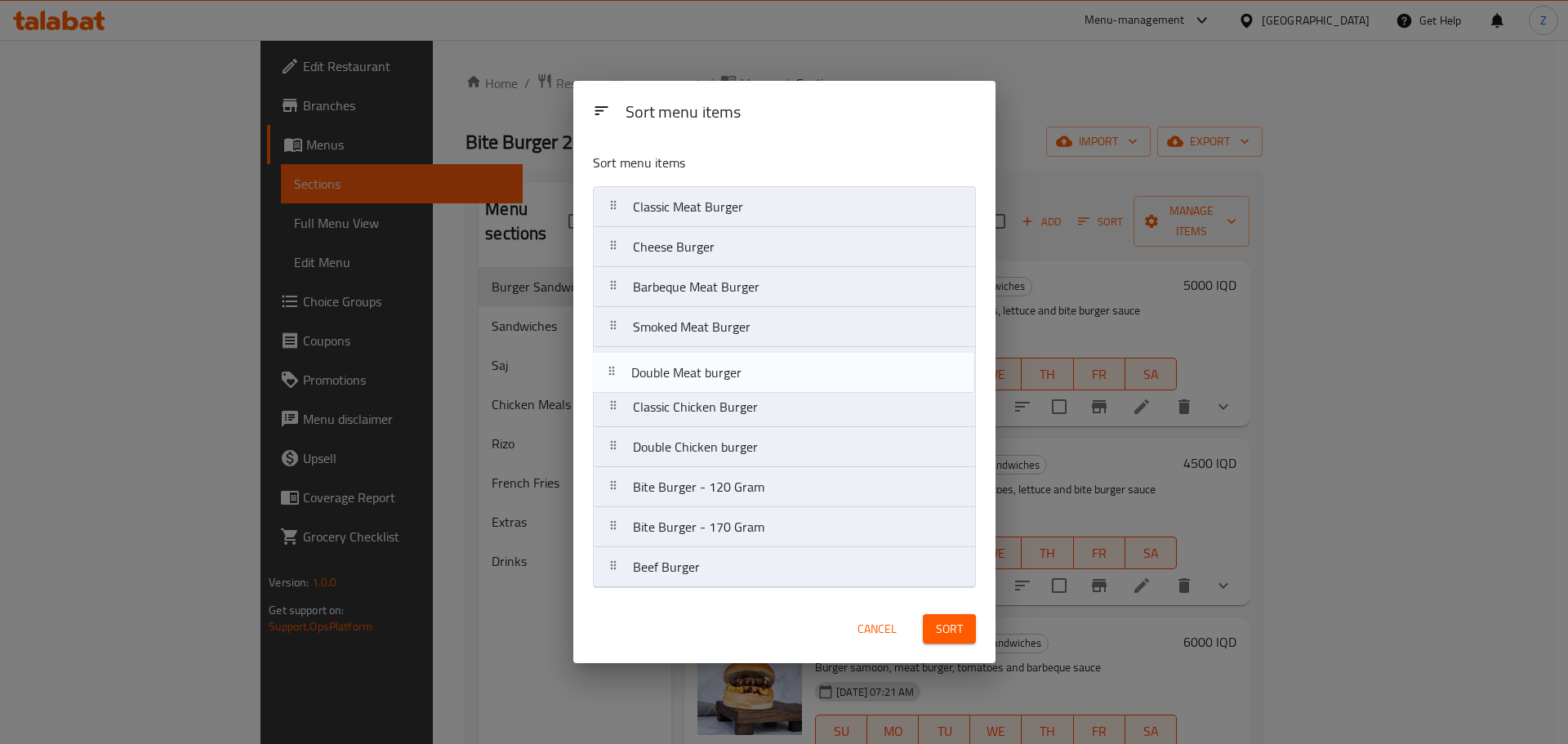
drag, startPoint x: 709, startPoint y: 416, endPoint x: 708, endPoint y: 372, distance: 44.0
click at [708, 372] on nav "Classic Meat Burger Cheese Burger Barbeque Meat Burger Smoked Meat Burger Class…" at bounding box center [784, 387] width 383 height 402
drag, startPoint x: 724, startPoint y: 452, endPoint x: 716, endPoint y: 402, distance: 50.6
click at [716, 402] on nav "Classic Meat Burger Cheese Burger Barbeque Meat Burger Smoked Meat Burger Doubl…" at bounding box center [784, 387] width 383 height 402
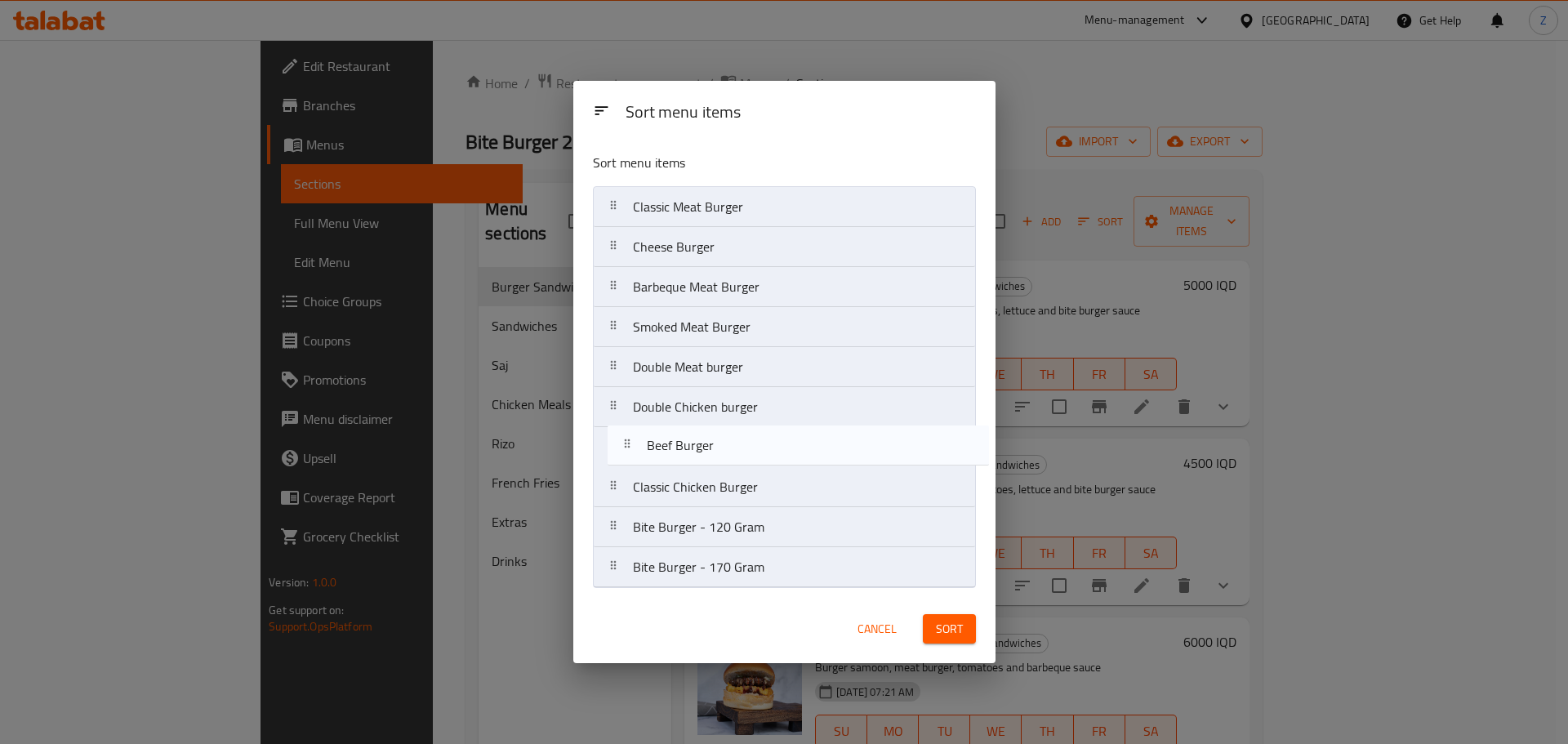
drag, startPoint x: 703, startPoint y: 585, endPoint x: 719, endPoint y: 454, distance: 132.0
click at [719, 454] on nav "Classic Meat Burger Cheese Burger Barbeque Meat Burger Smoked Meat Burger Doubl…" at bounding box center [784, 387] width 383 height 402
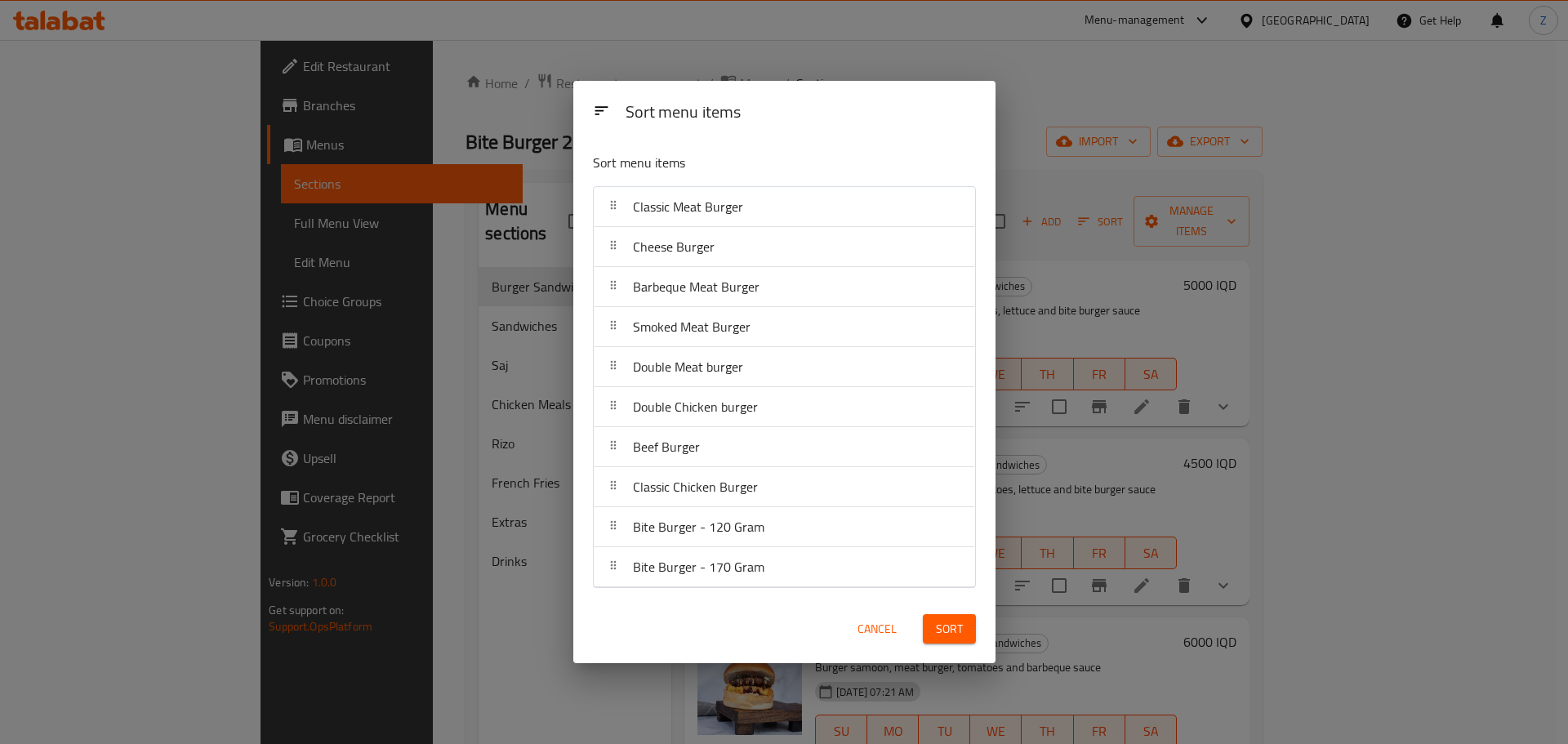
click at [952, 622] on span "Sort" at bounding box center [950, 629] width 27 height 20
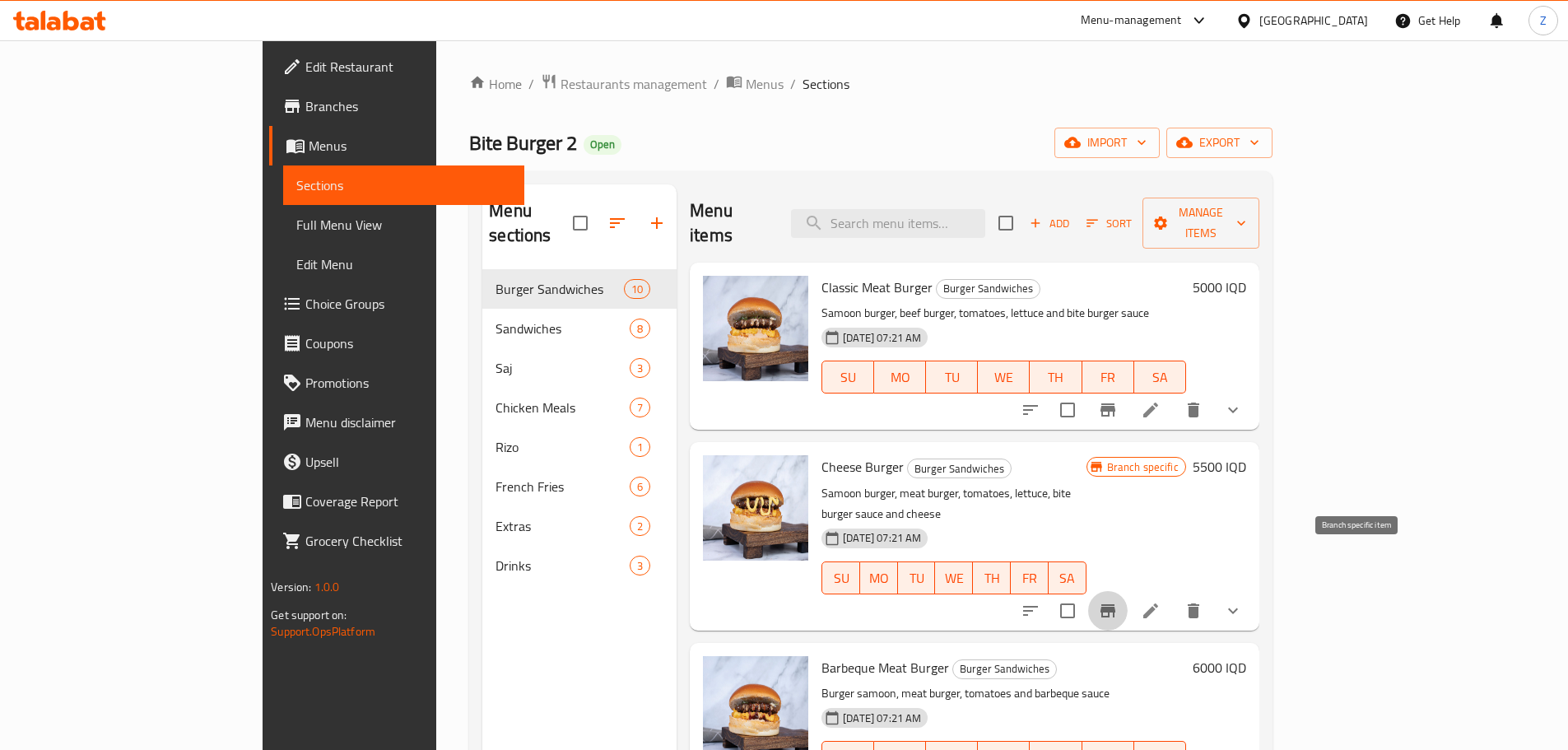
click at [1116, 604] on icon "Branch-specific-item" at bounding box center [1107, 610] width 15 height 13
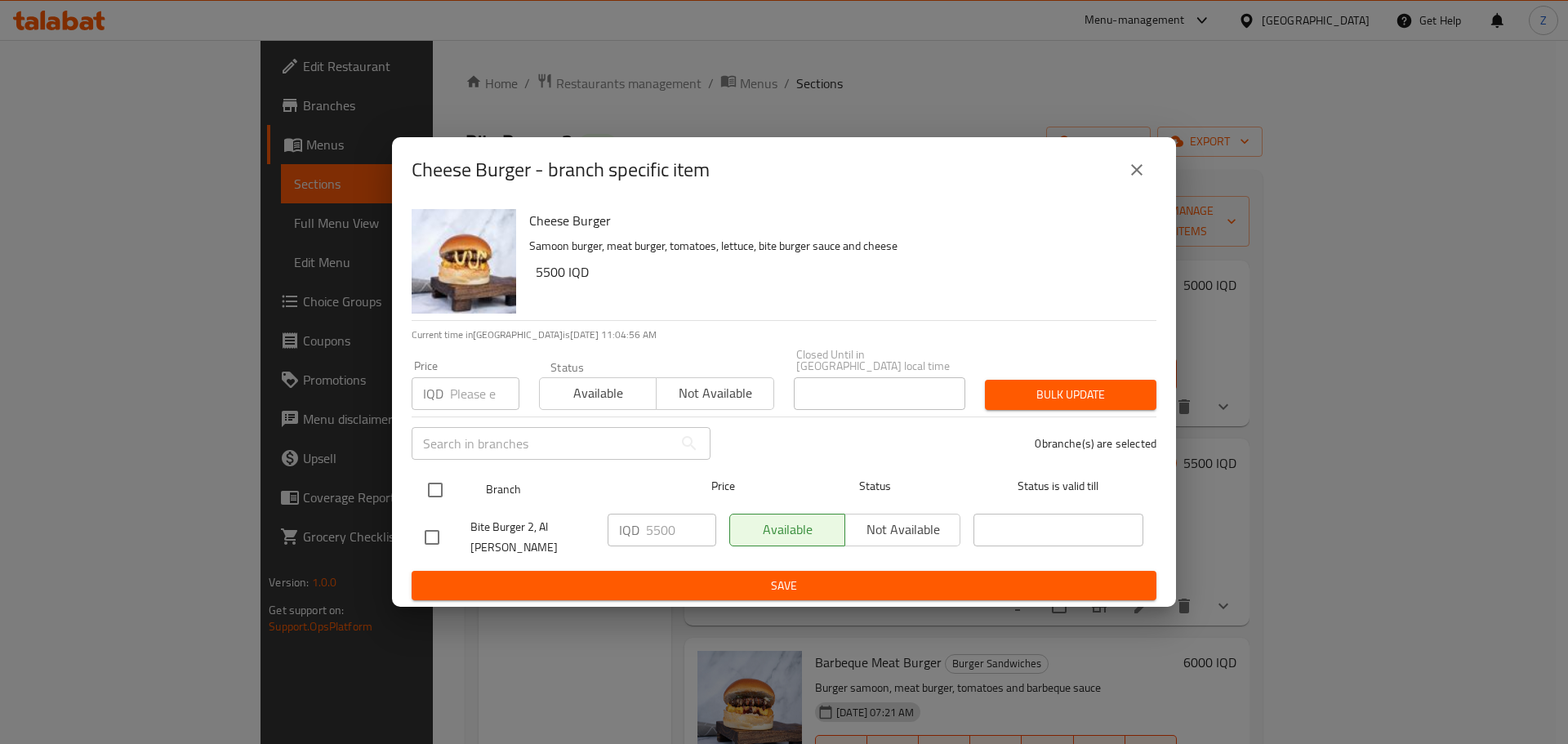
click at [440, 496] on input "checkbox" at bounding box center [435, 490] width 35 height 35
checkbox input "true"
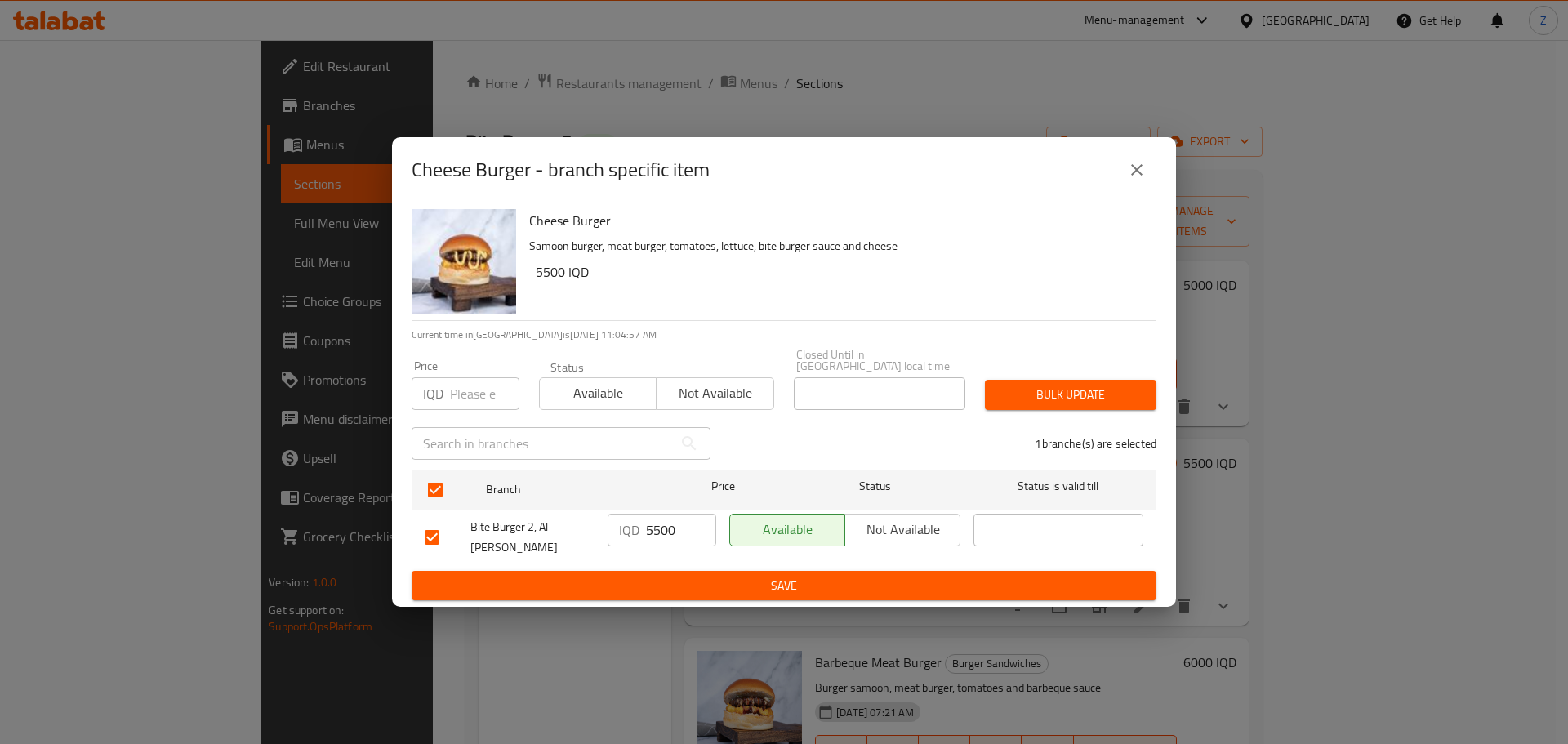
click at [651, 525] on input "5500" at bounding box center [681, 530] width 70 height 33
type input "6000"
click at [688, 576] on span "Save" at bounding box center [783, 586] width 718 height 20
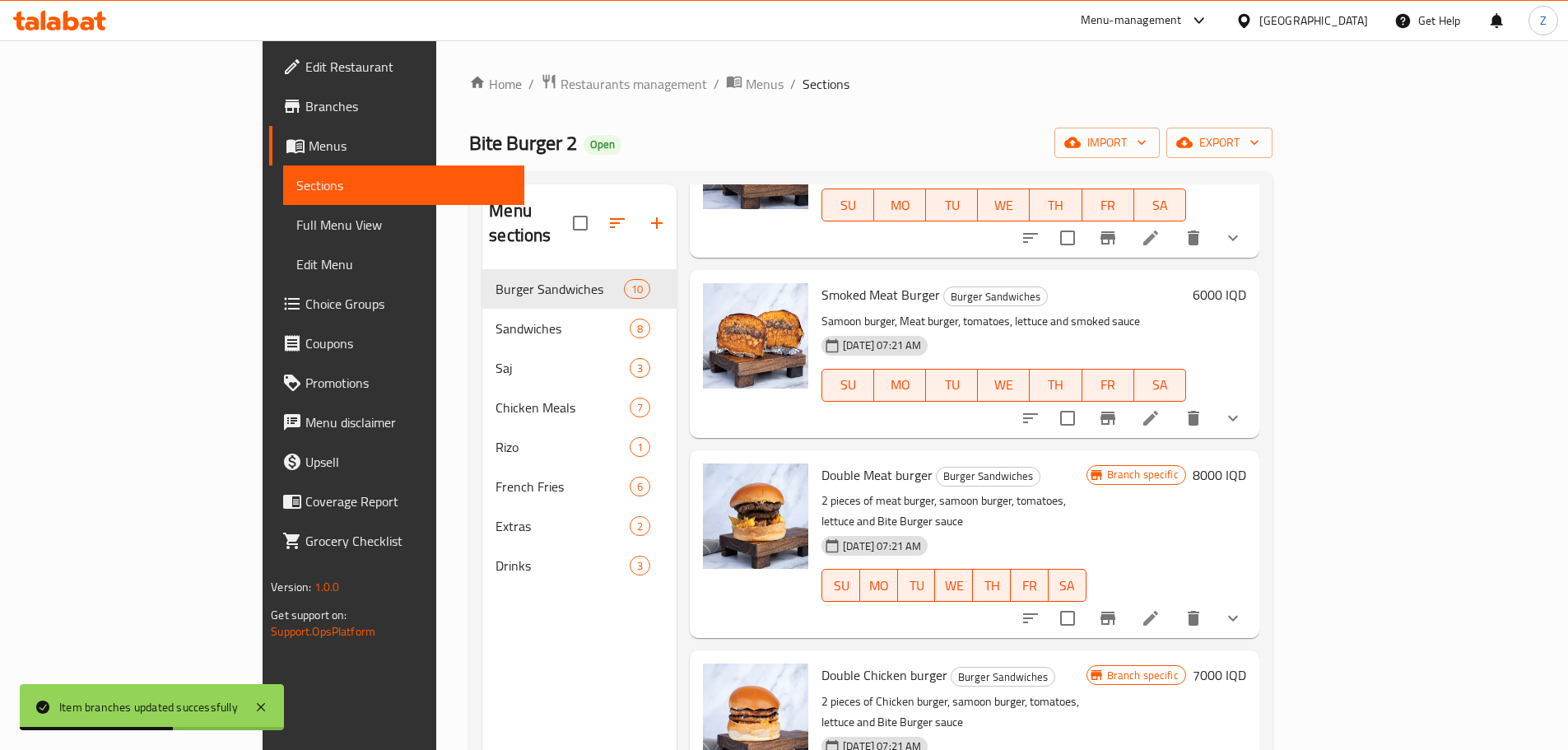
scroll to position [576, 0]
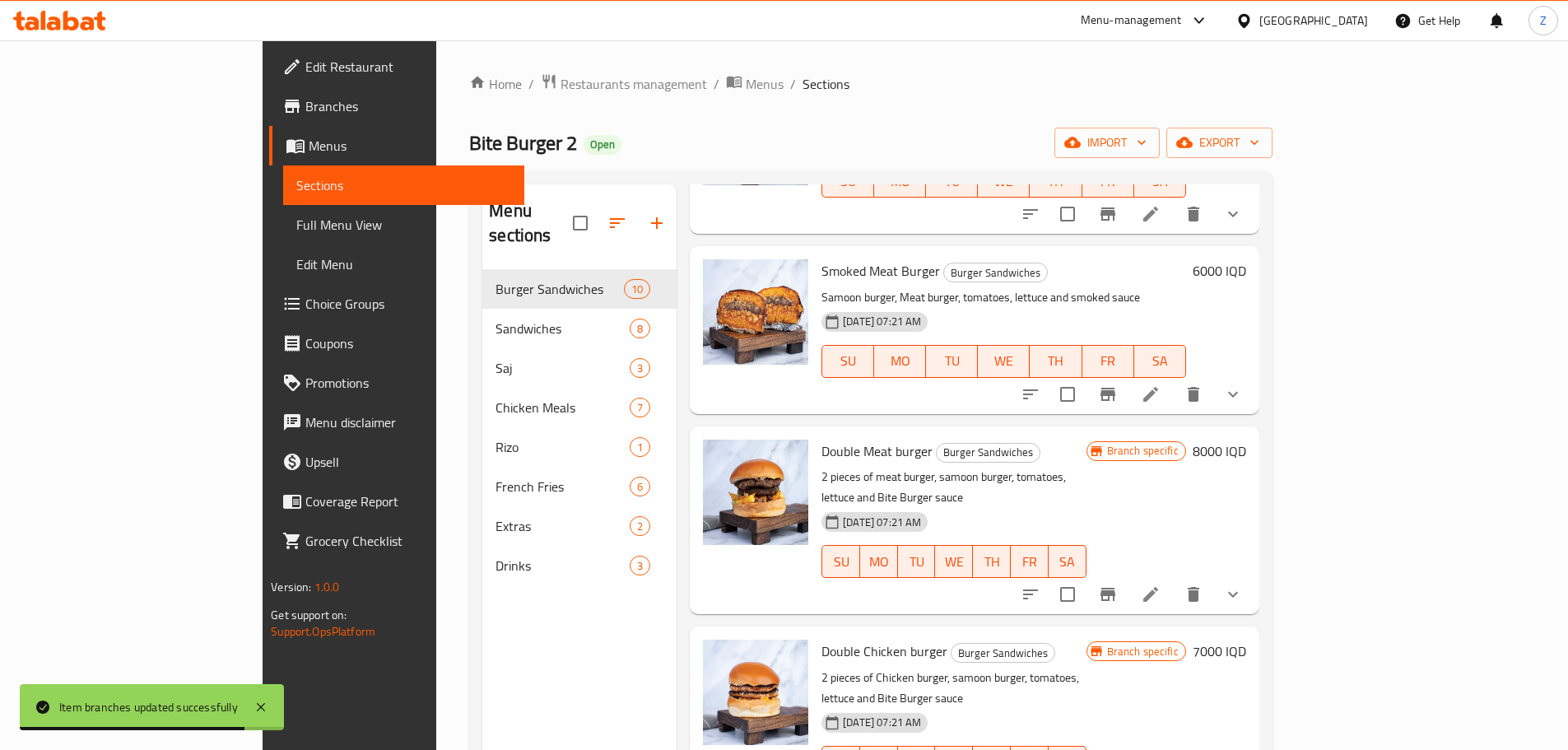
click at [1246, 440] on h6 "8000 IQD" at bounding box center [1219, 451] width 53 height 23
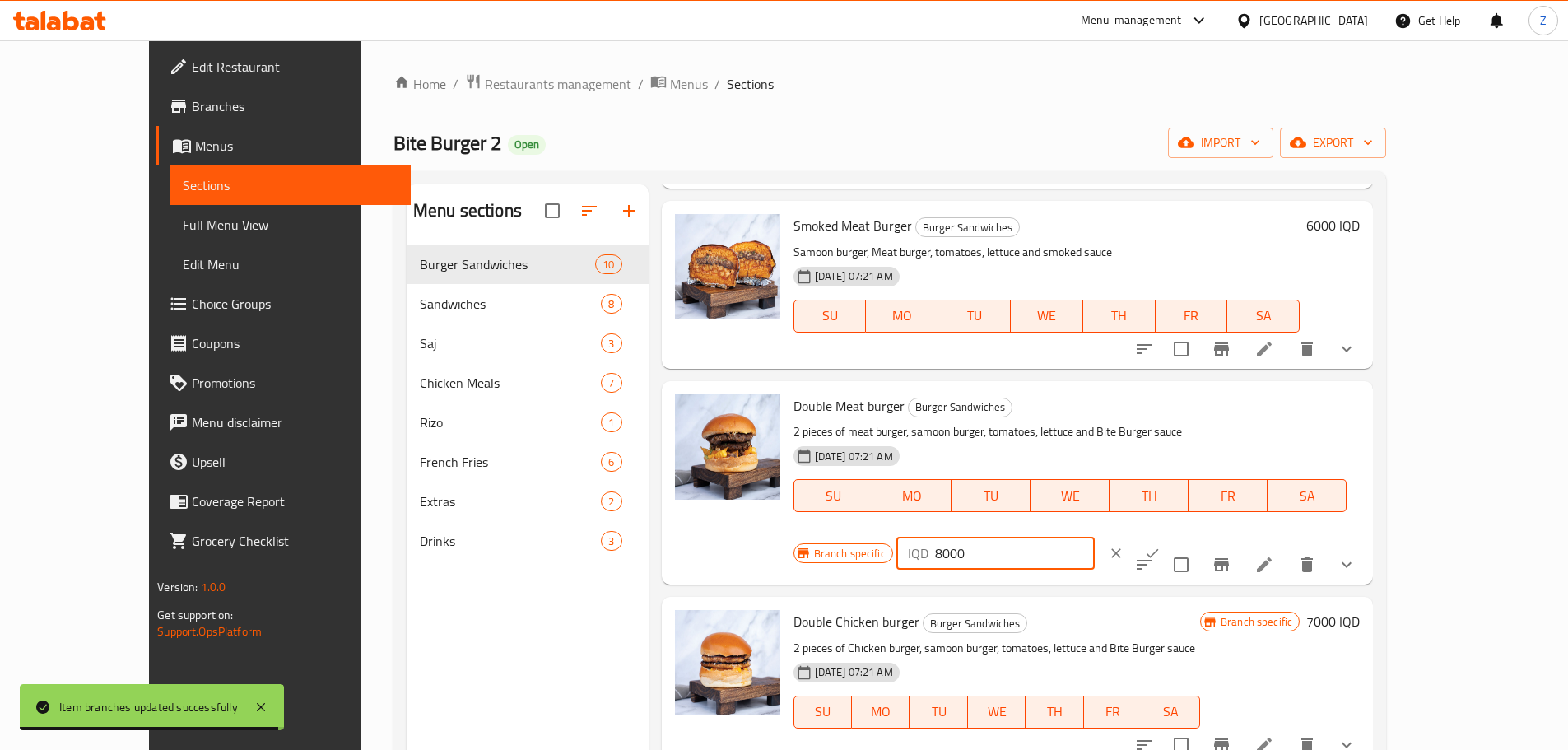
click at [1095, 537] on input "8000" at bounding box center [1015, 554] width 160 height 33
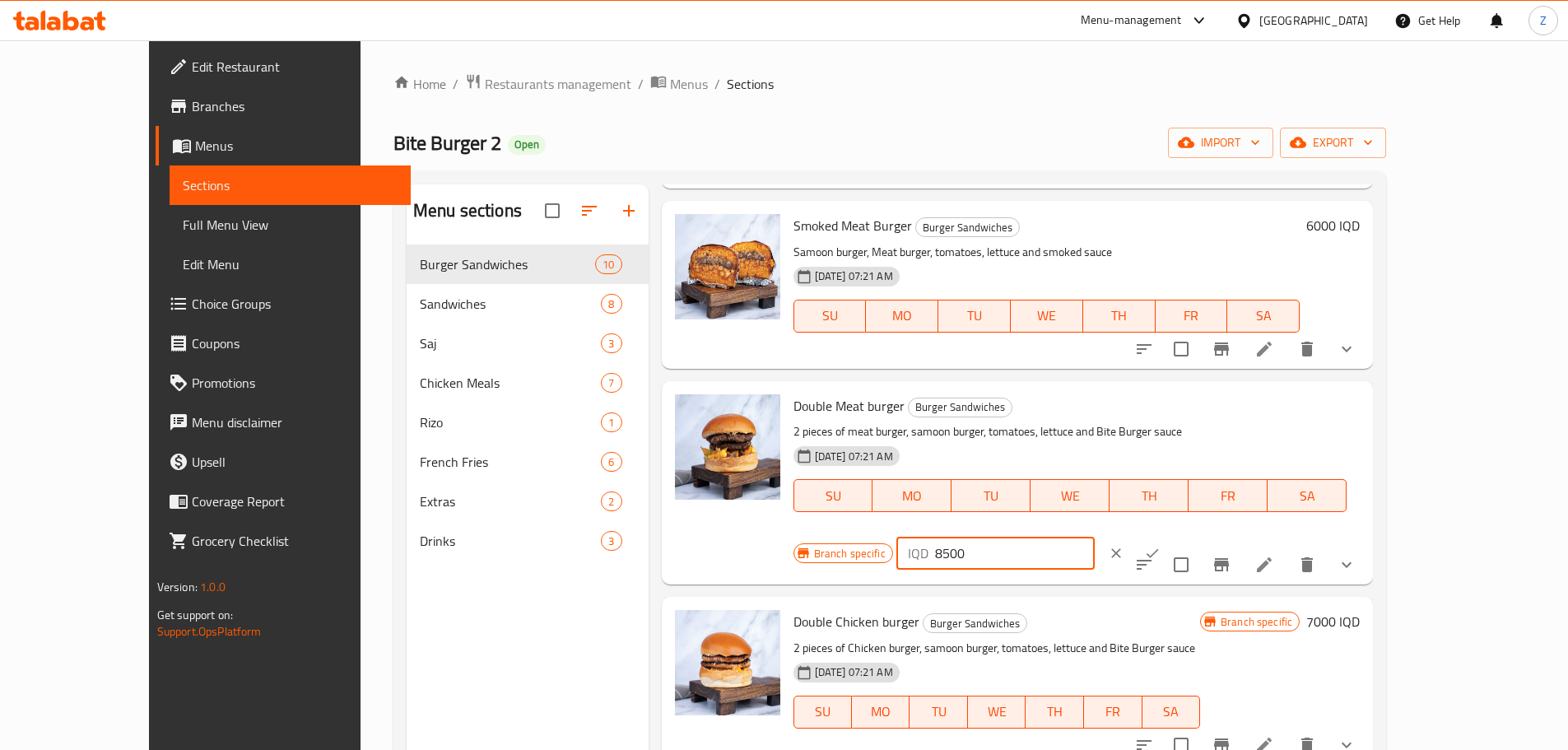
type input "8500"
click at [1161, 545] on icon "ok" at bounding box center [1152, 554] width 17 height 17
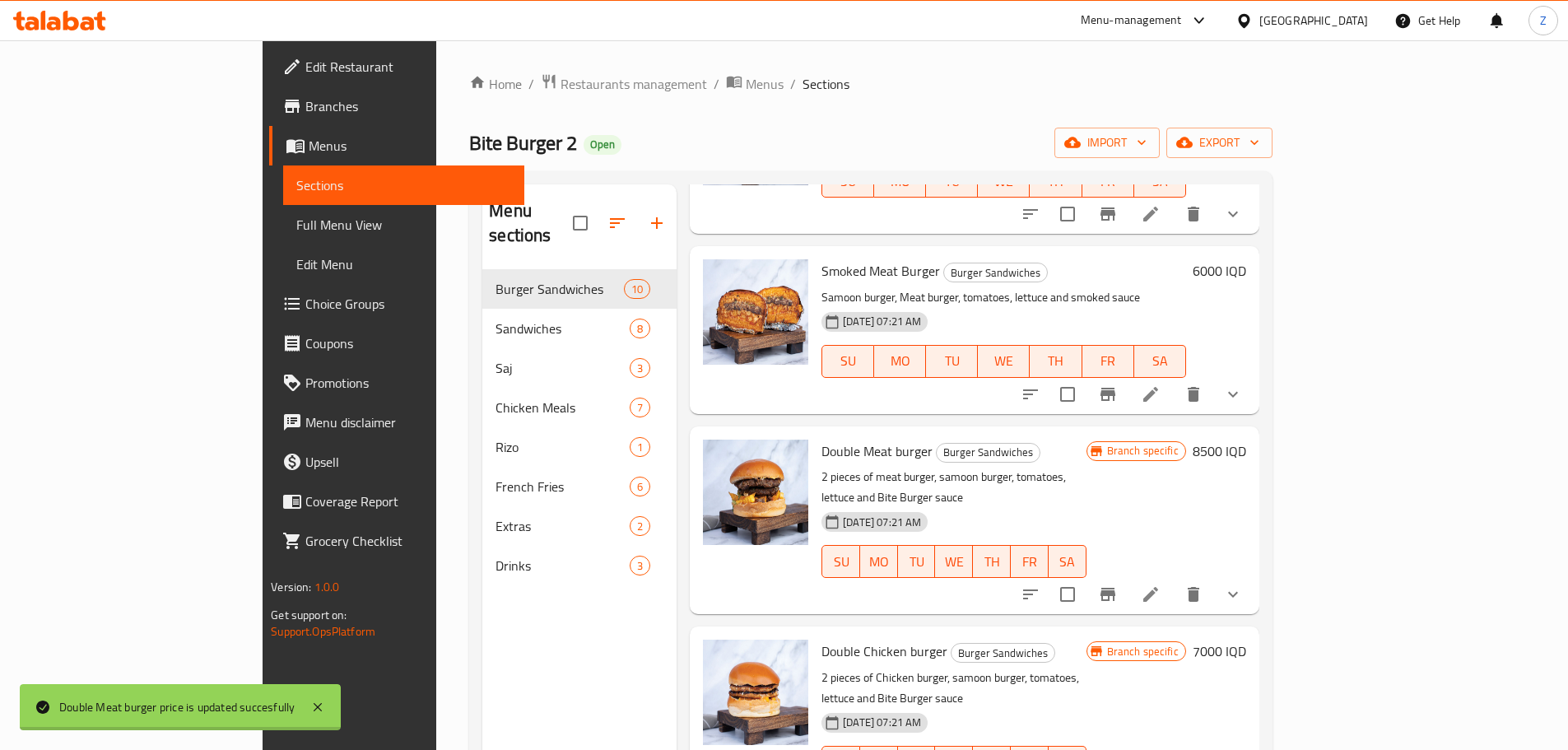
click at [1116, 588] on icon "Branch-specific-item" at bounding box center [1107, 595] width 15 height 13
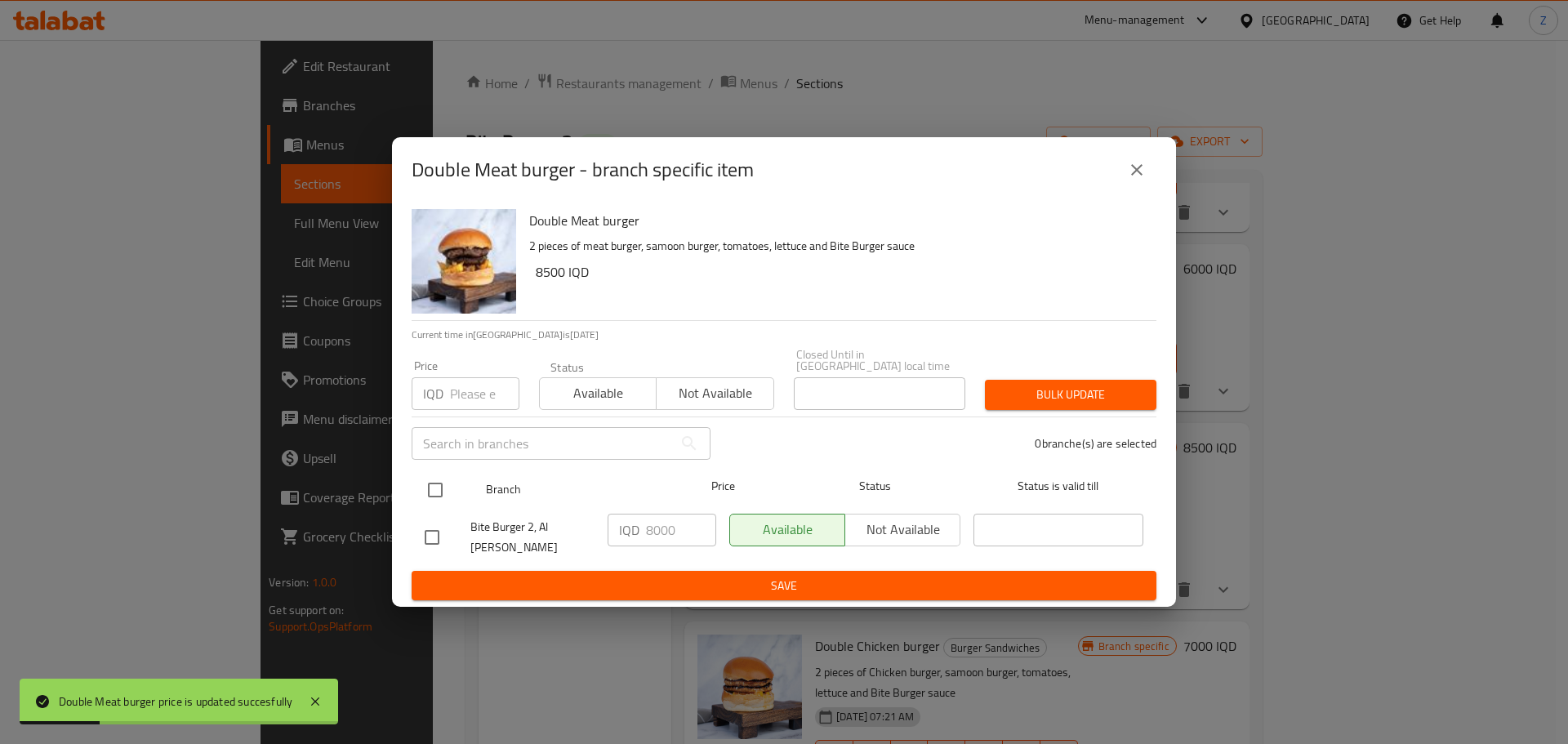
click at [445, 490] on input "checkbox" at bounding box center [435, 490] width 35 height 35
checkbox input "true"
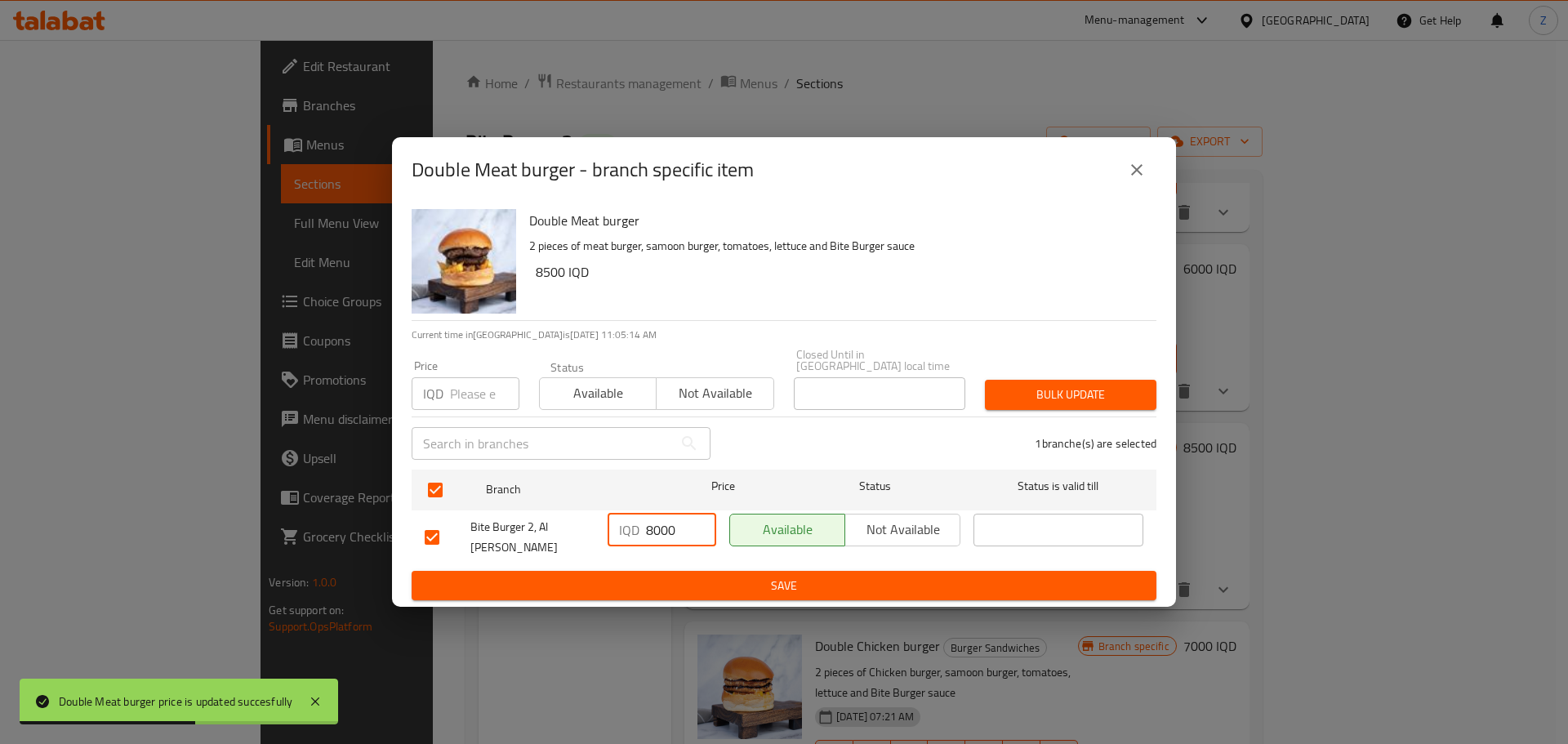
drag, startPoint x: 659, startPoint y: 535, endPoint x: 645, endPoint y: 555, distance: 24.4
click at [655, 532] on input "8000" at bounding box center [681, 530] width 70 height 33
type input "8500"
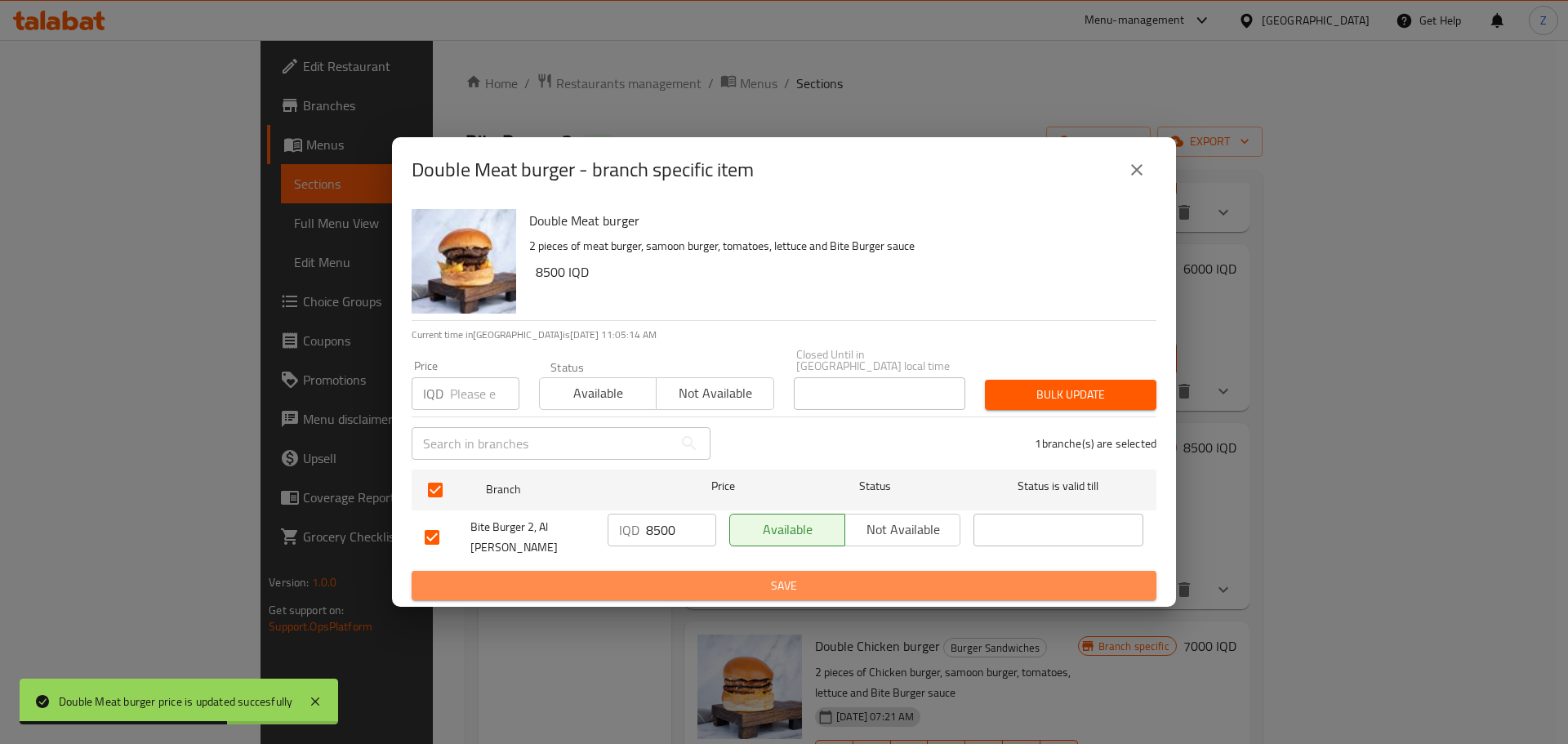
click at [645, 571] on button "Save" at bounding box center [784, 586] width 745 height 30
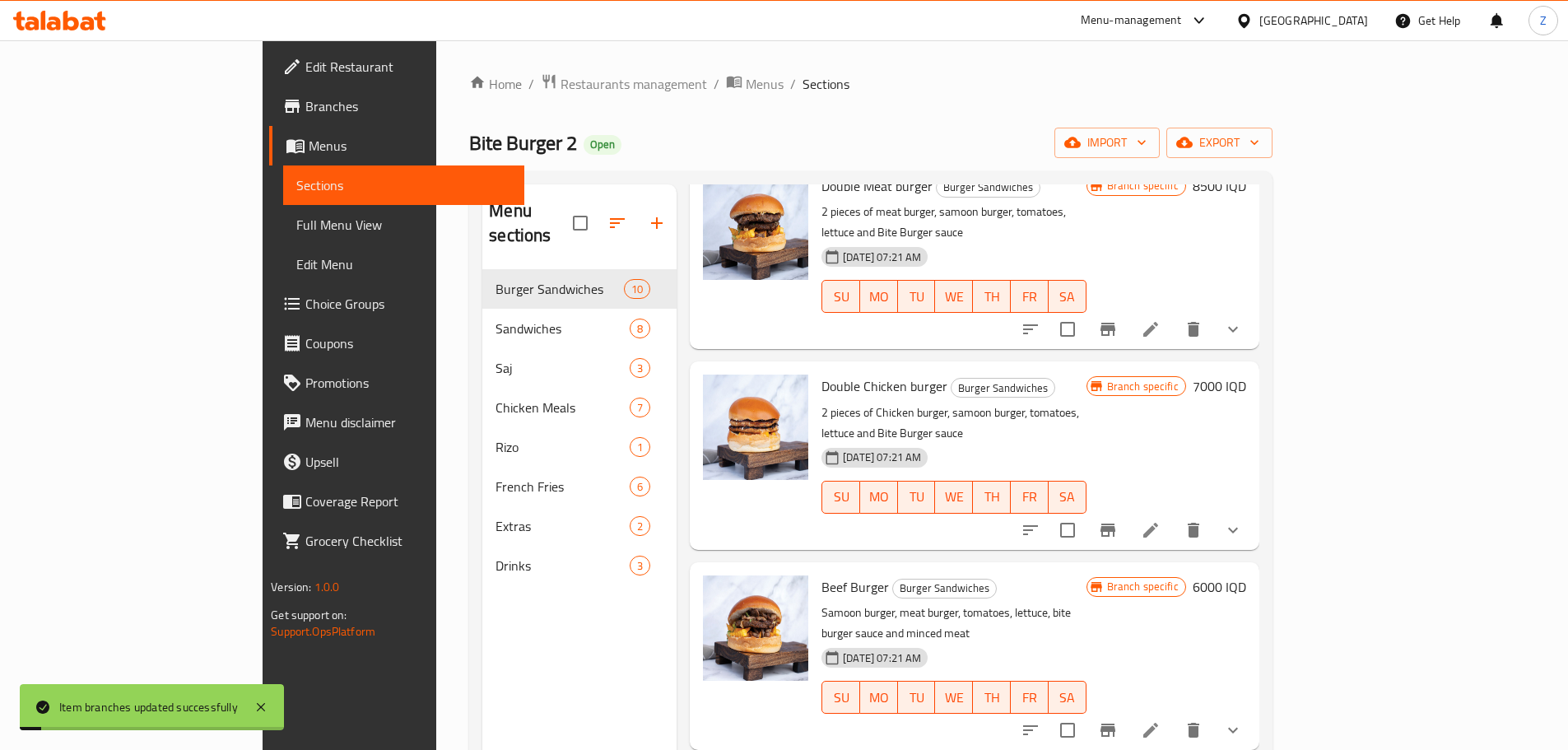
scroll to position [906, 0]
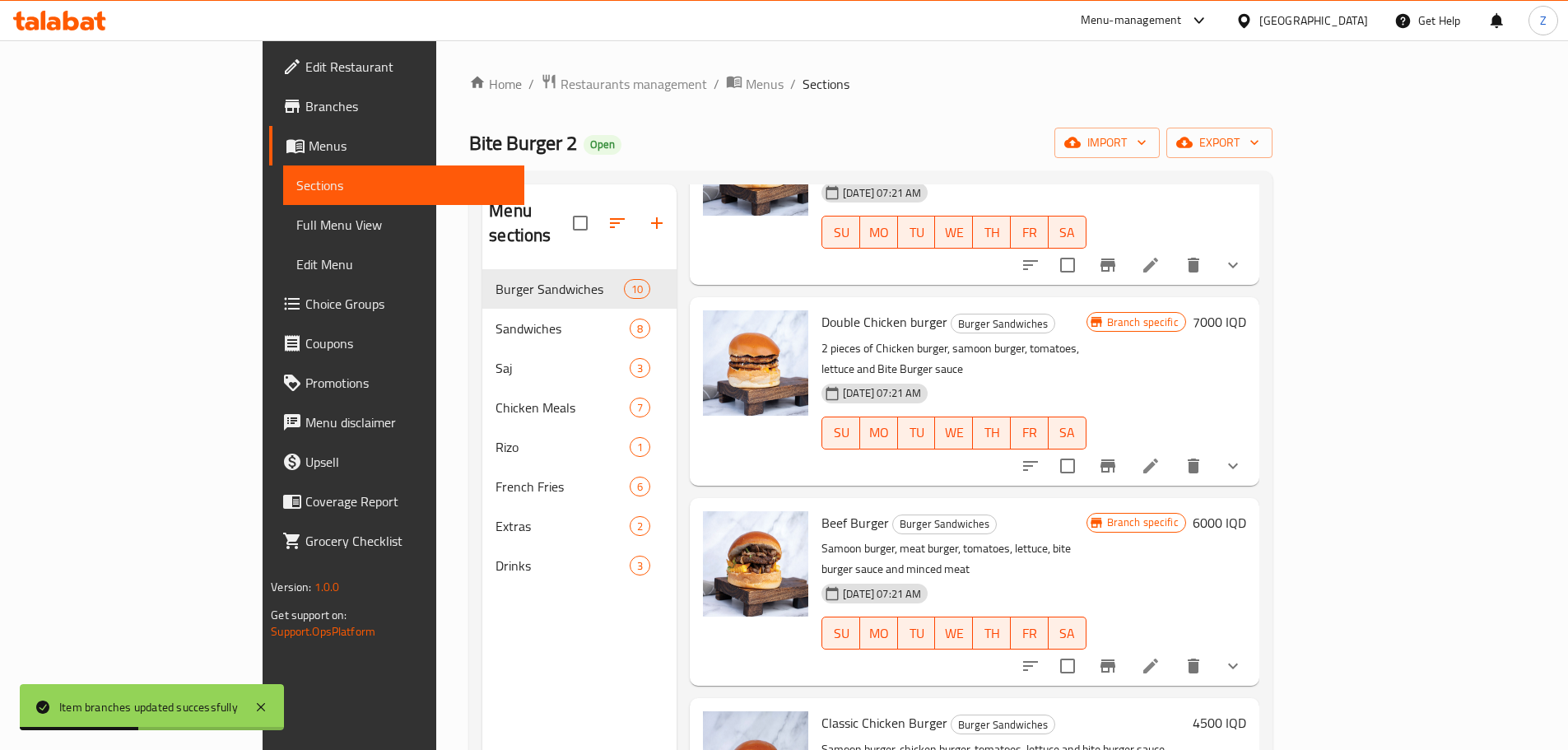
click at [1246, 310] on h6 "7000 IQD" at bounding box center [1219, 321] width 53 height 23
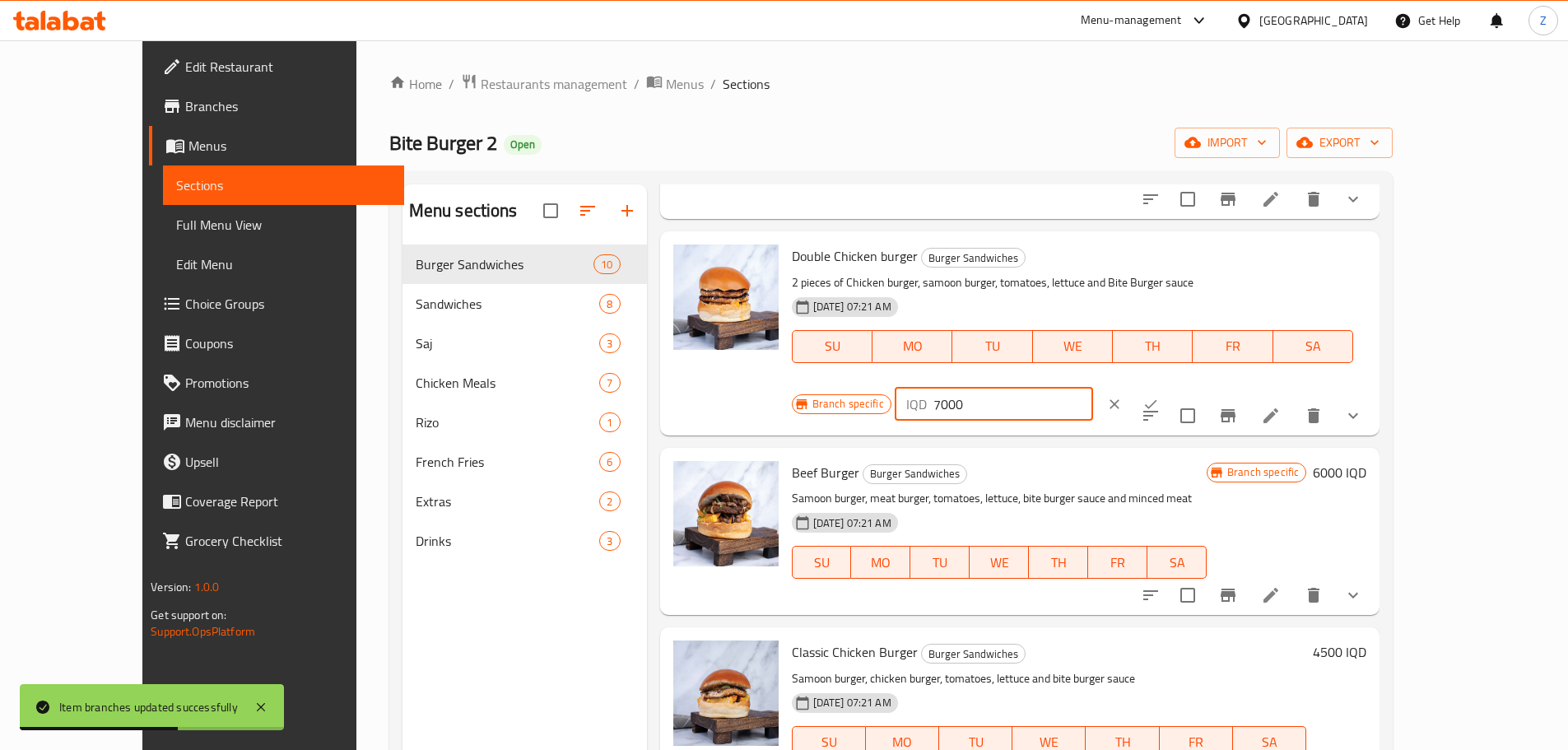
drag, startPoint x: 1276, startPoint y: 266, endPoint x: 1255, endPoint y: 261, distance: 21.6
click at [1093, 388] on div "IQD 7000 ​" at bounding box center [994, 405] width 198 height 33
type input "8000"
click at [1159, 397] on icon "ok" at bounding box center [1151, 405] width 17 height 17
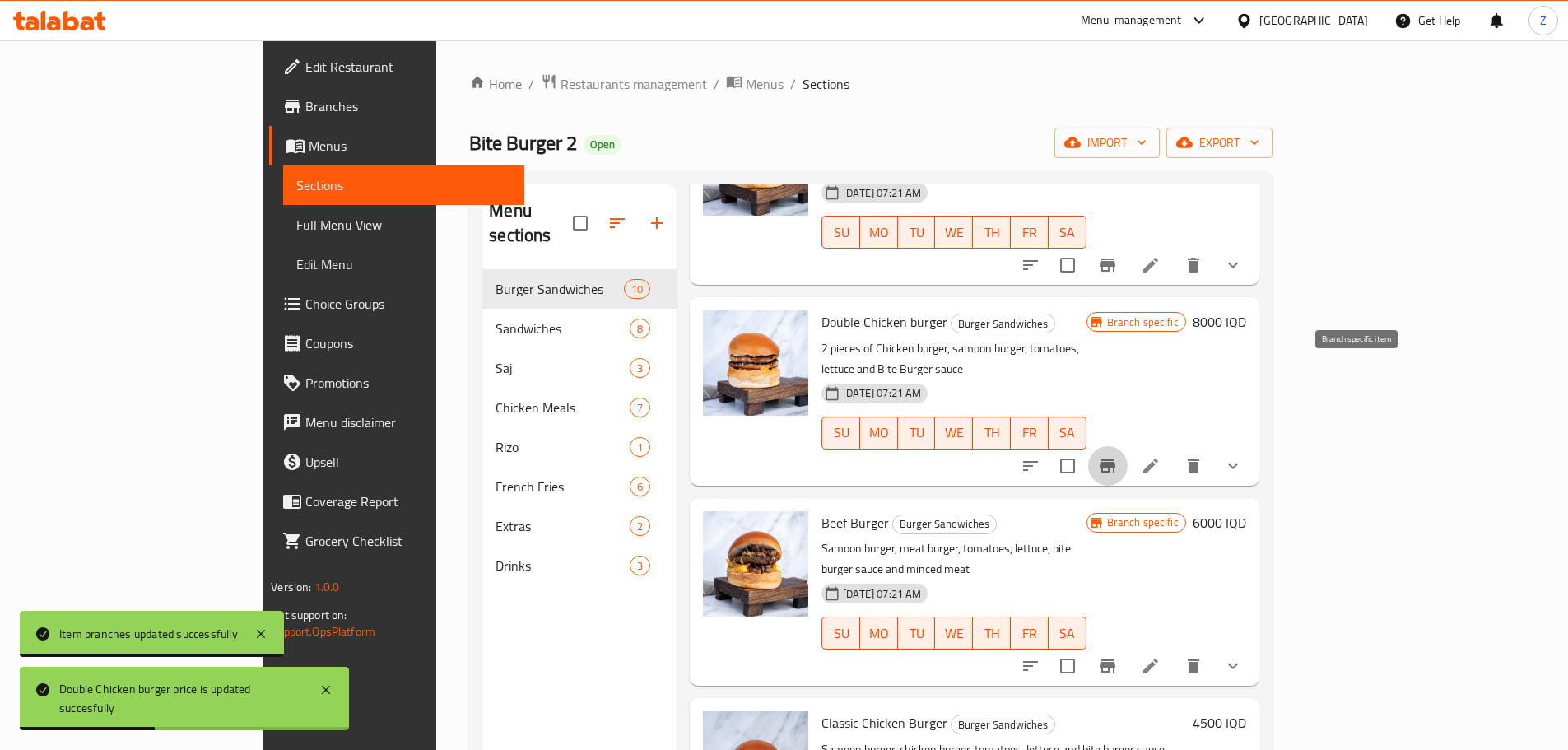
click at [1116, 460] on icon "Branch-specific-item" at bounding box center [1107, 466] width 15 height 13
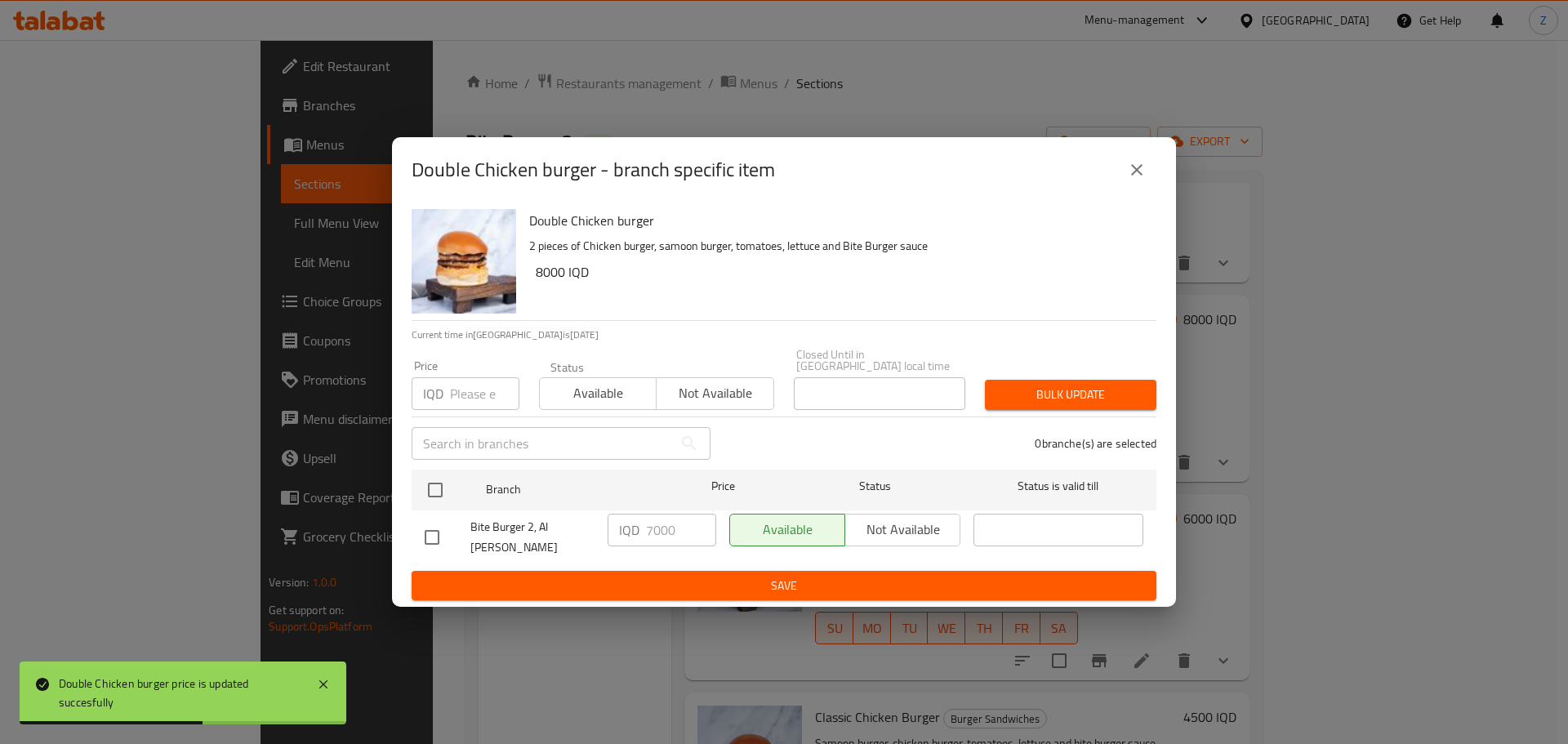
click at [429, 464] on ul "Branch Price Status Status is valid till Bite Burger 2, Al [PERSON_NAME] IQD 70…" at bounding box center [784, 517] width 745 height 107
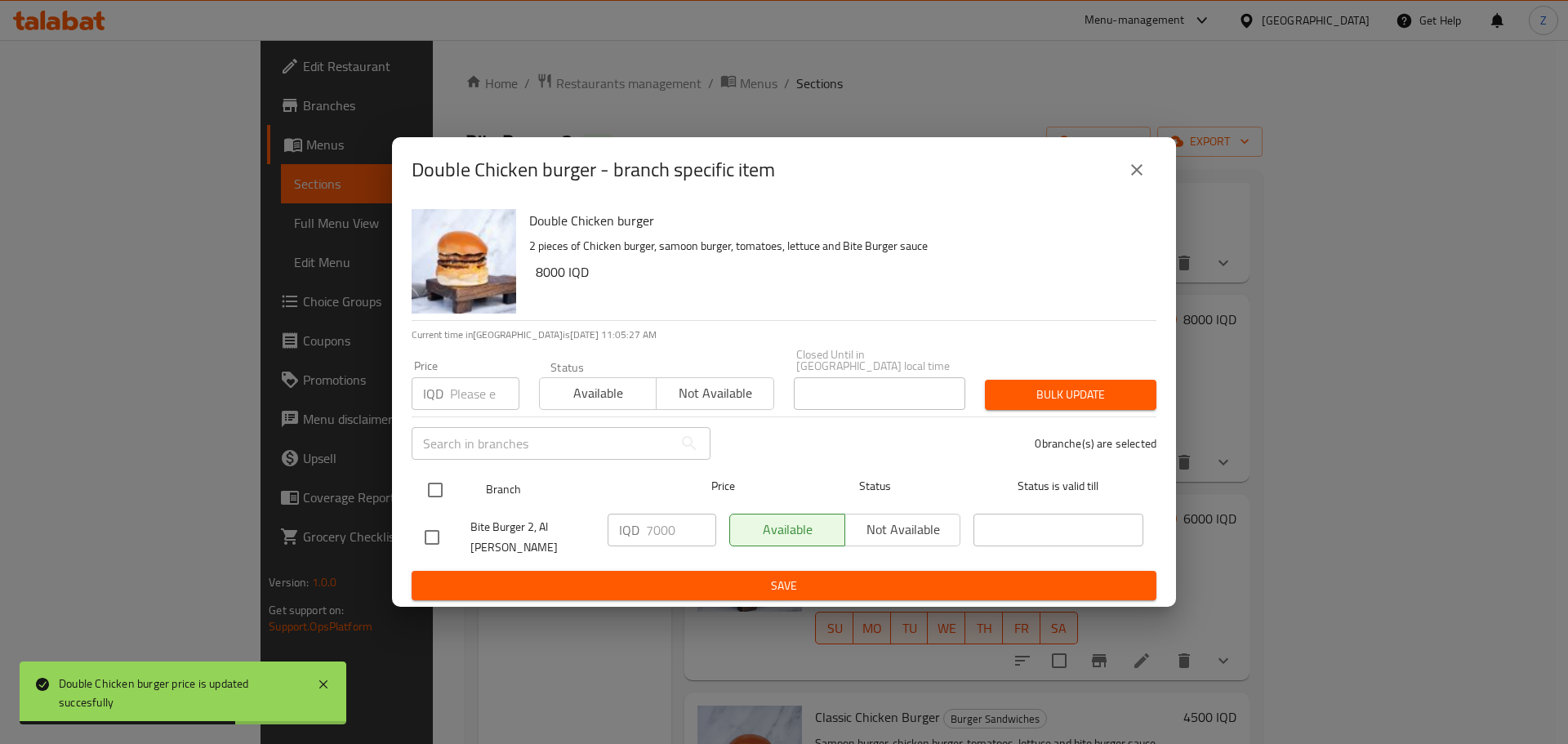
click at [442, 487] on input "checkbox" at bounding box center [435, 490] width 35 height 35
checkbox input "true"
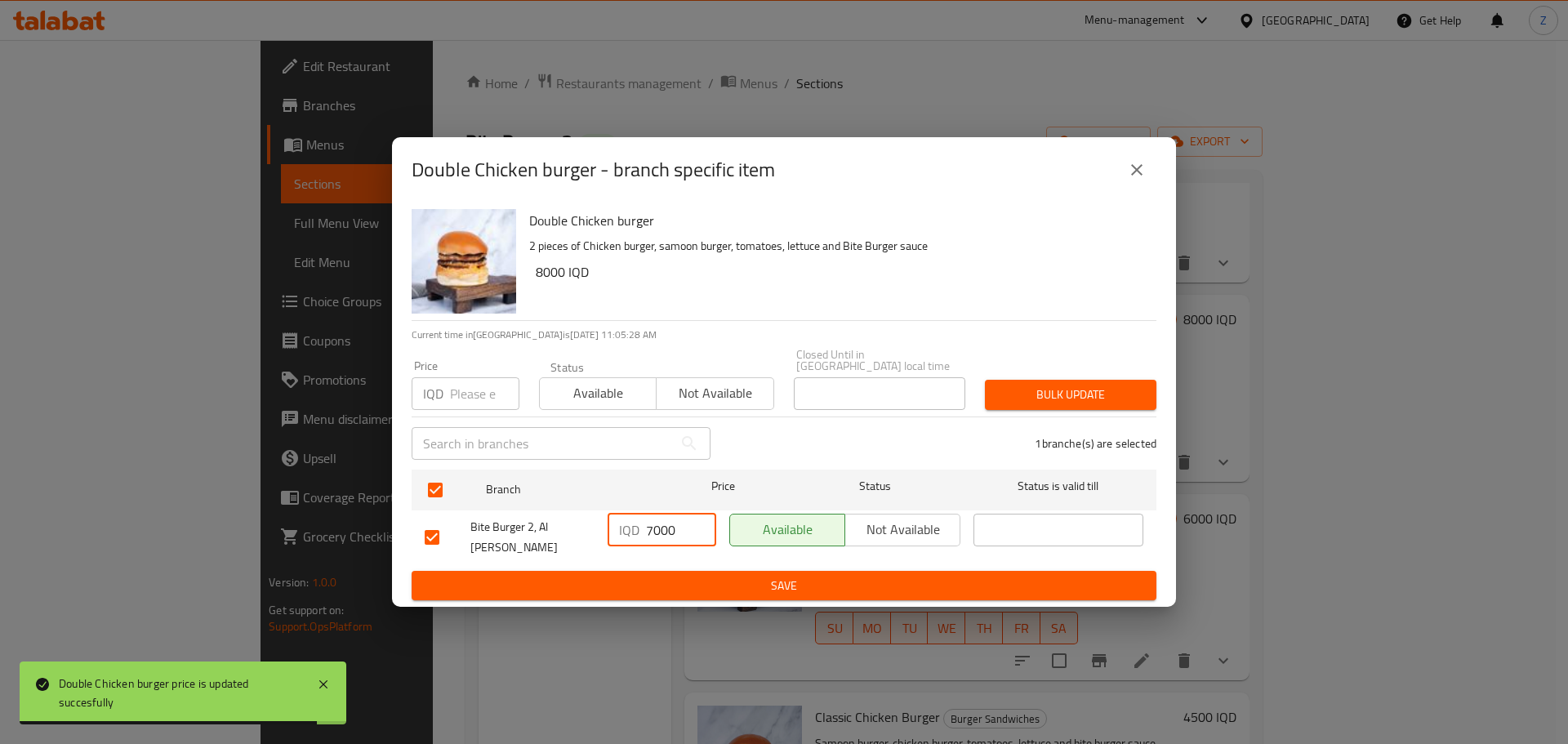
drag, startPoint x: 652, startPoint y: 535, endPoint x: 640, endPoint y: 530, distance: 13.0
click at [640, 530] on div "IQD 7000 ​" at bounding box center [661, 530] width 108 height 33
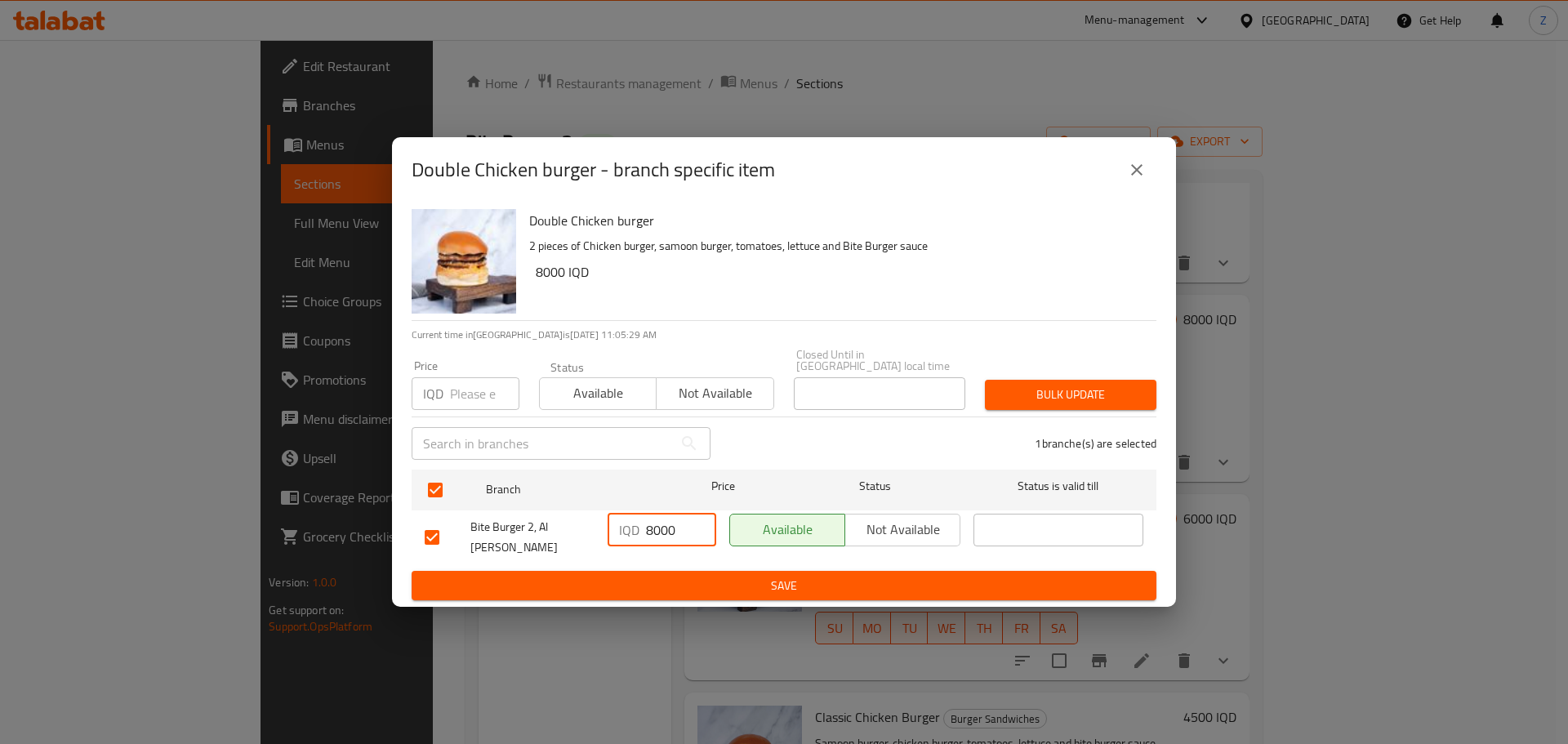
type input "8000"
click at [663, 576] on span "Save" at bounding box center [783, 586] width 718 height 20
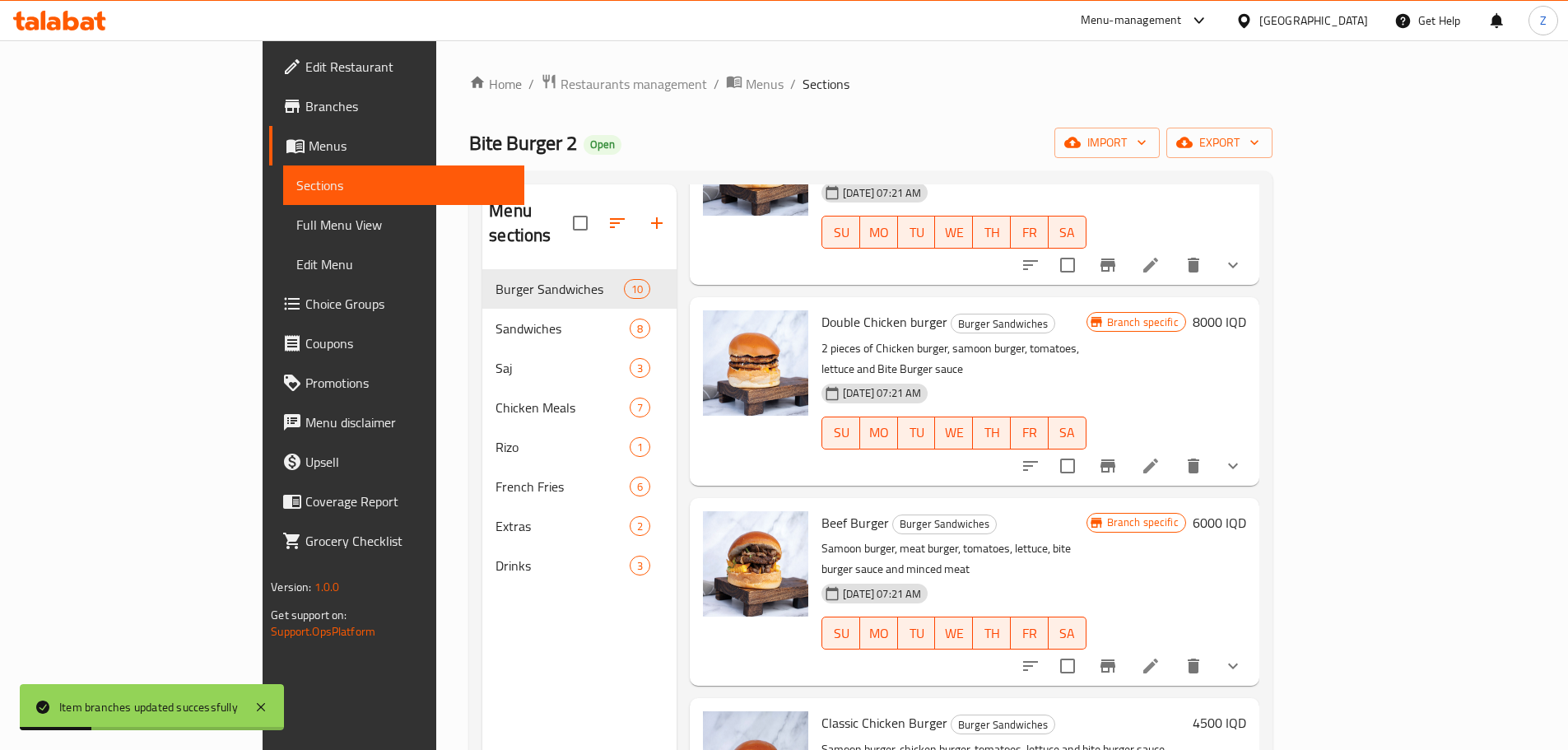
click at [1246, 511] on h6 "6000 IQD" at bounding box center [1219, 522] width 53 height 23
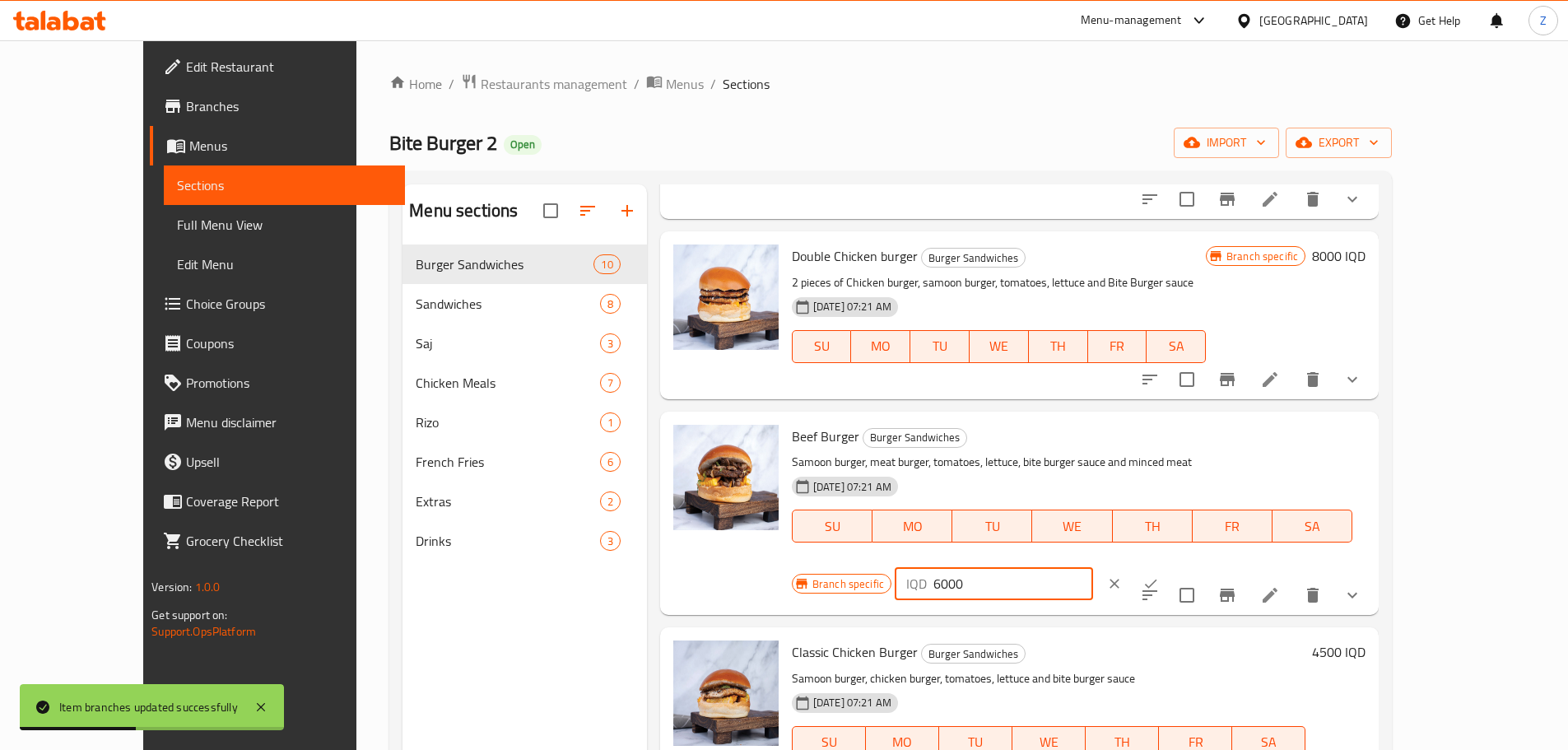
click at [1093, 567] on input "6000" at bounding box center [1013, 584] width 160 height 33
type input "6500"
click at [1157, 580] on icon "ok" at bounding box center [1151, 585] width 12 height 9
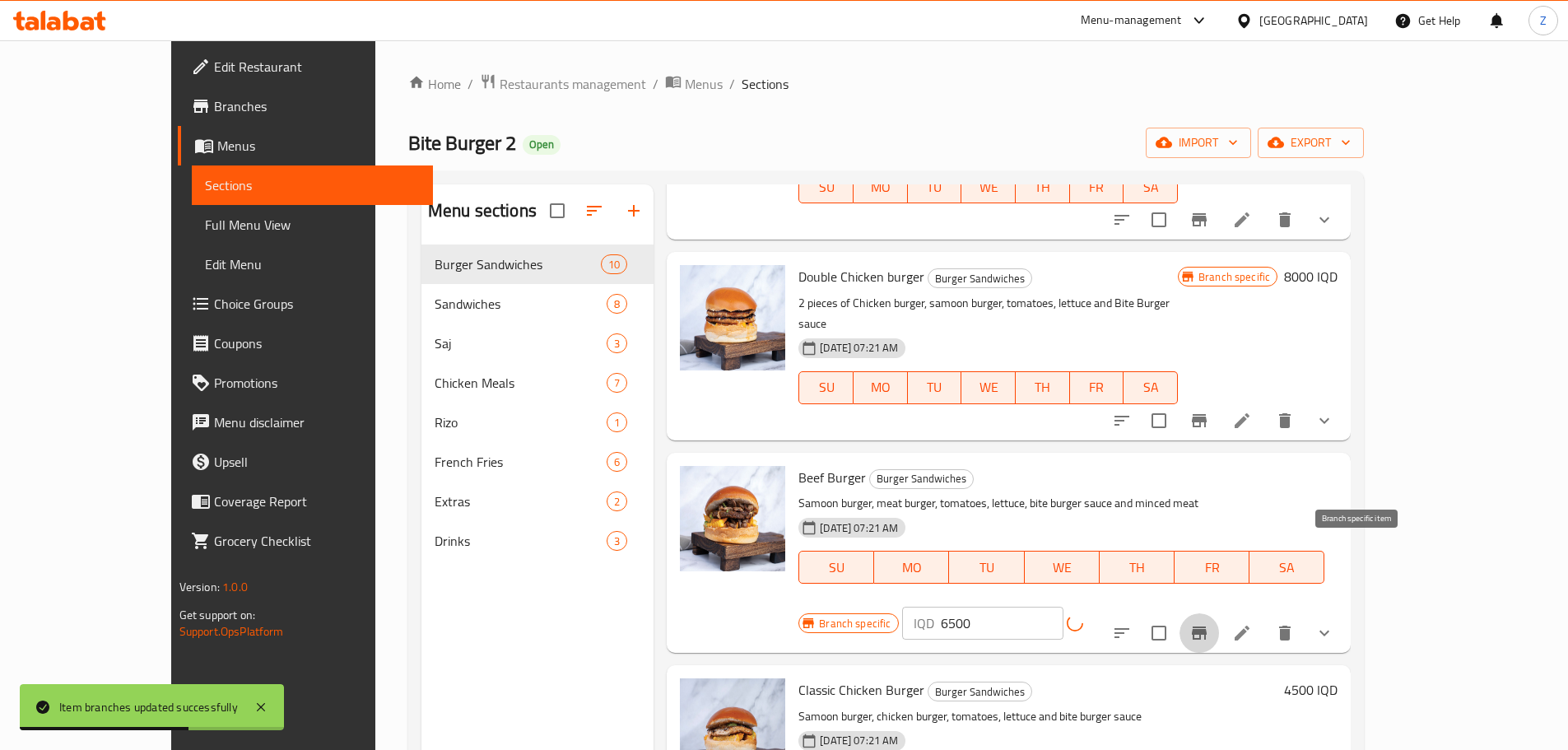
click at [1207, 627] on icon "Branch-specific-item" at bounding box center [1199, 633] width 15 height 13
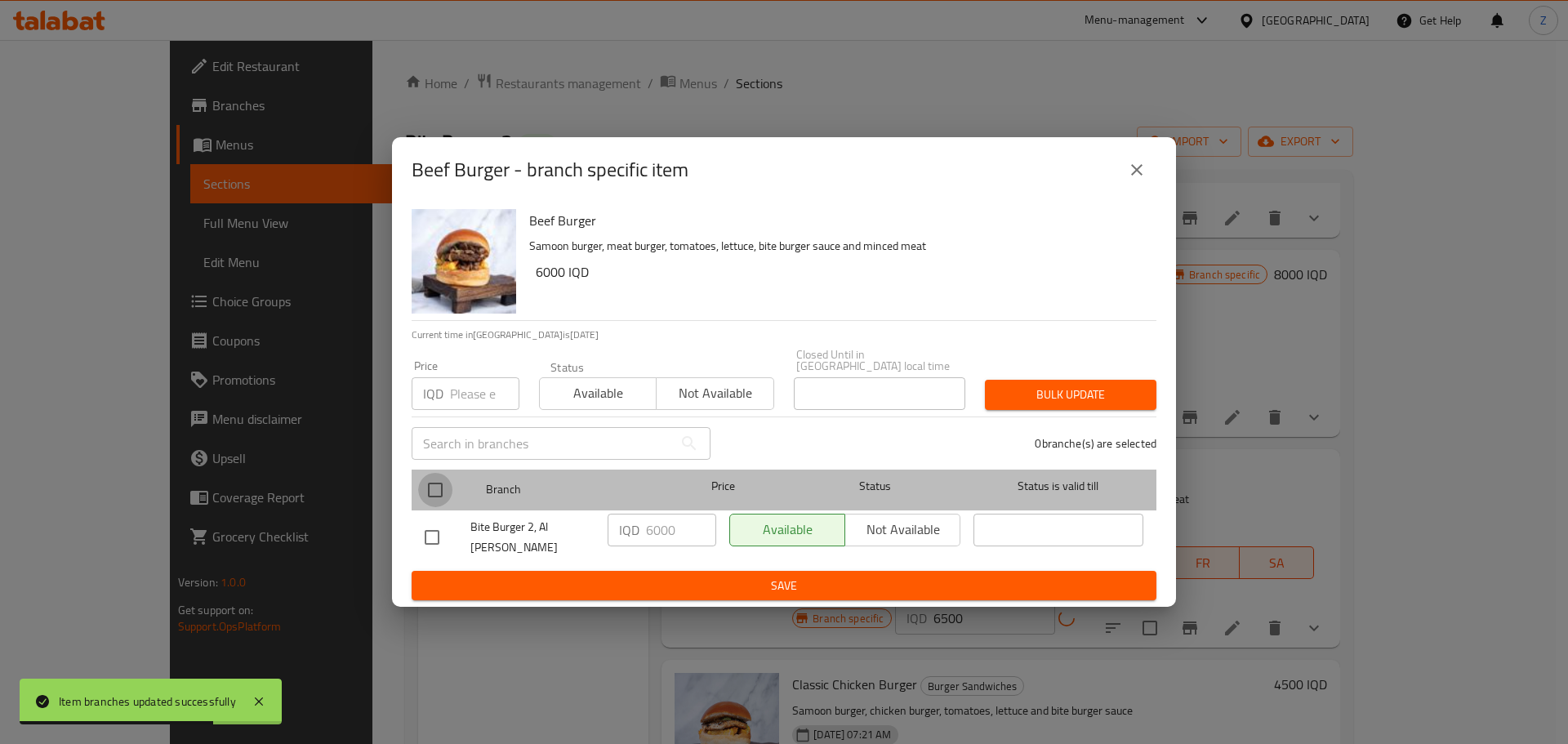
click at [437, 486] on input "checkbox" at bounding box center [435, 490] width 35 height 35
checkbox input "true"
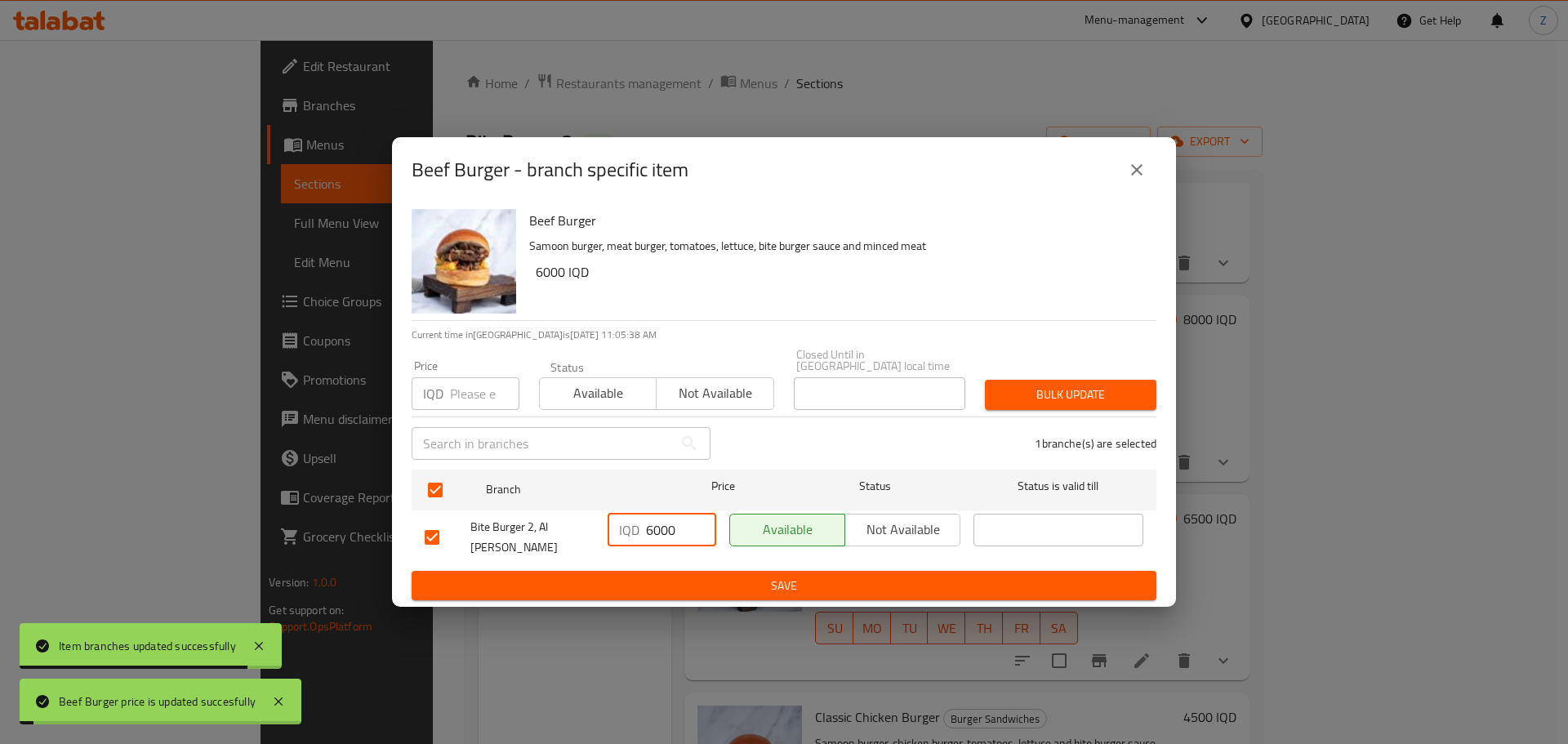
drag, startPoint x: 663, startPoint y: 539, endPoint x: 654, endPoint y: 538, distance: 9.1
click at [654, 538] on input "6000" at bounding box center [681, 530] width 70 height 33
type input "6500"
drag, startPoint x: 666, startPoint y: 553, endPoint x: 671, endPoint y: 562, distance: 10.3
click at [667, 553] on div "IQD 6500 ​" at bounding box center [662, 537] width 122 height 60
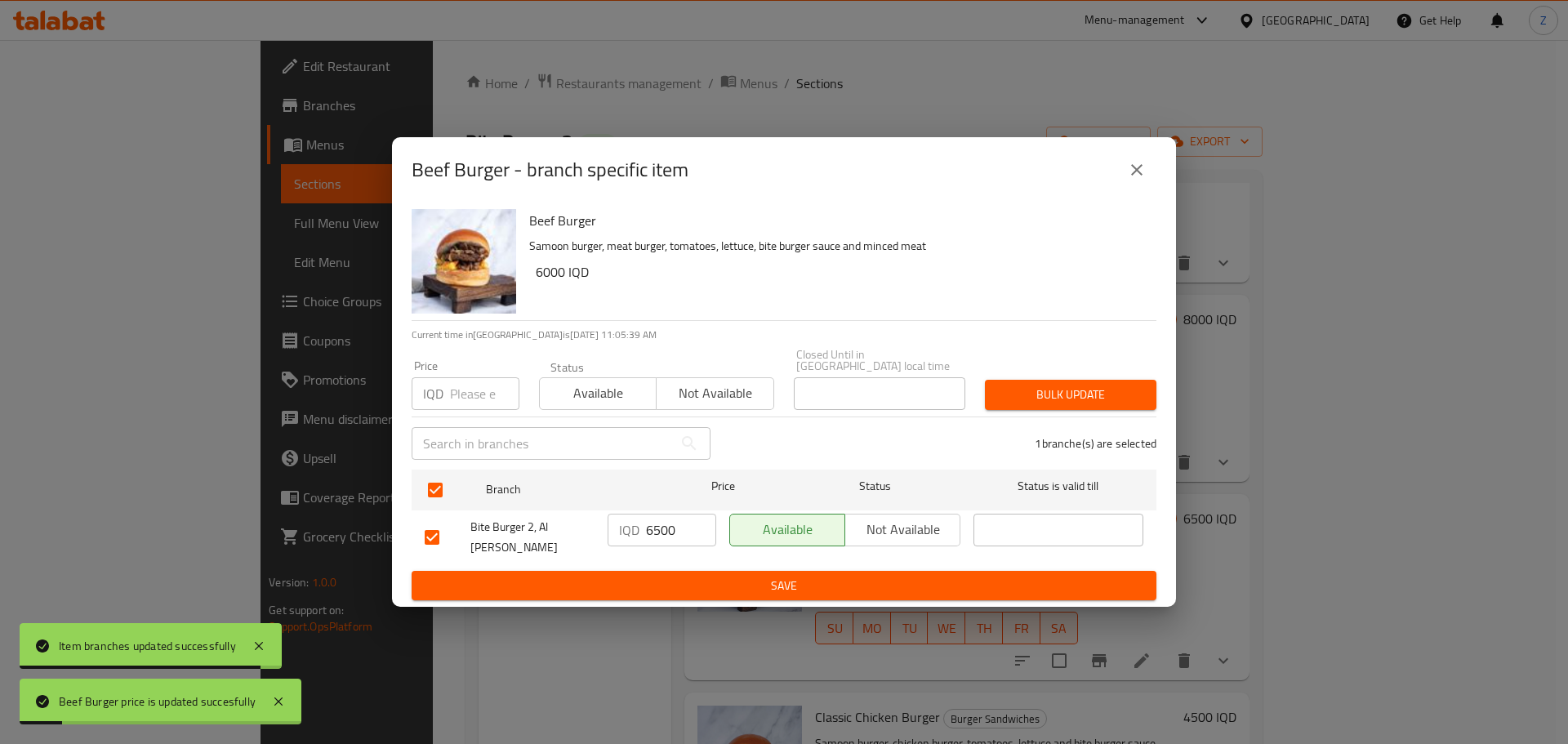
click at [672, 576] on span "Save" at bounding box center [783, 586] width 718 height 20
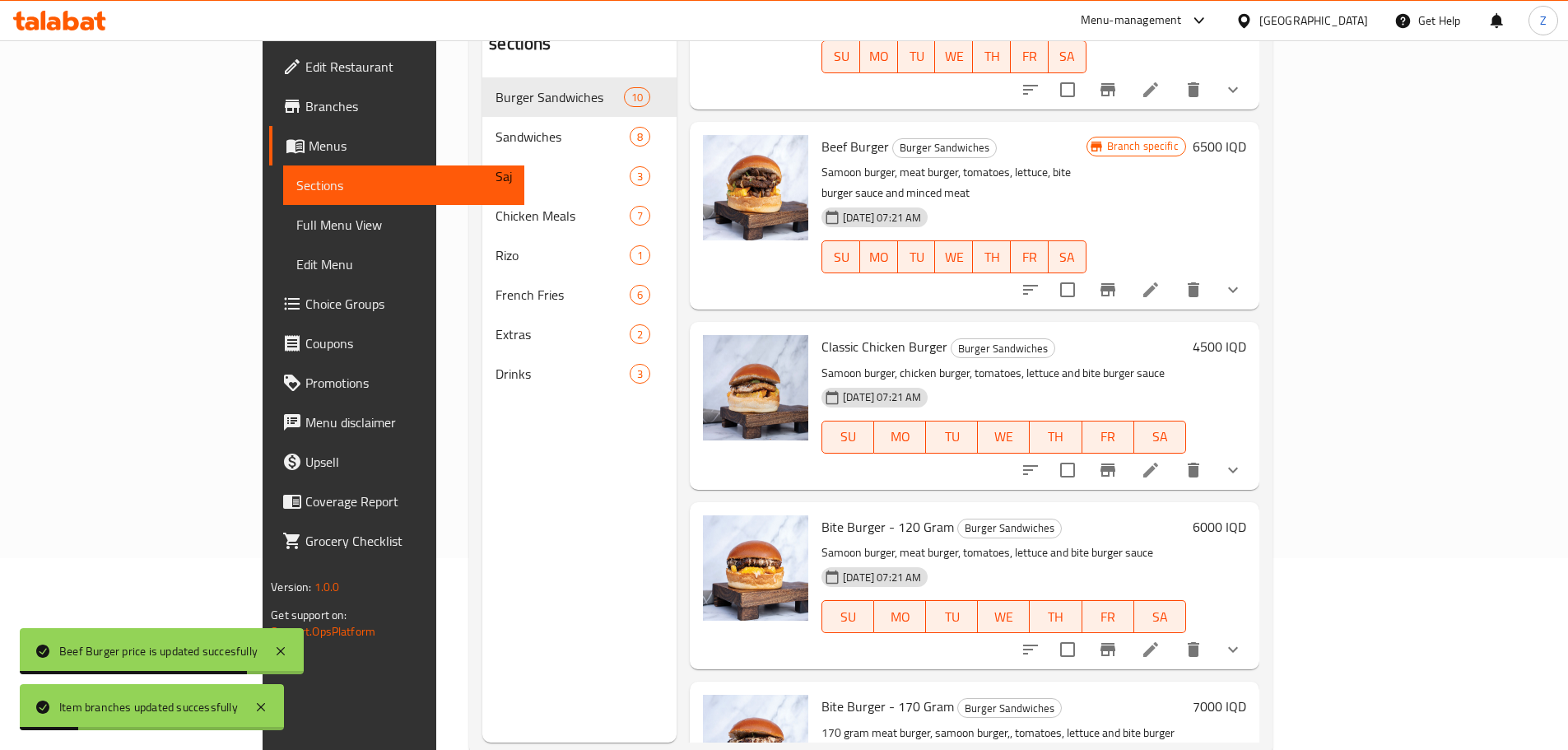
scroll to position [230, 0]
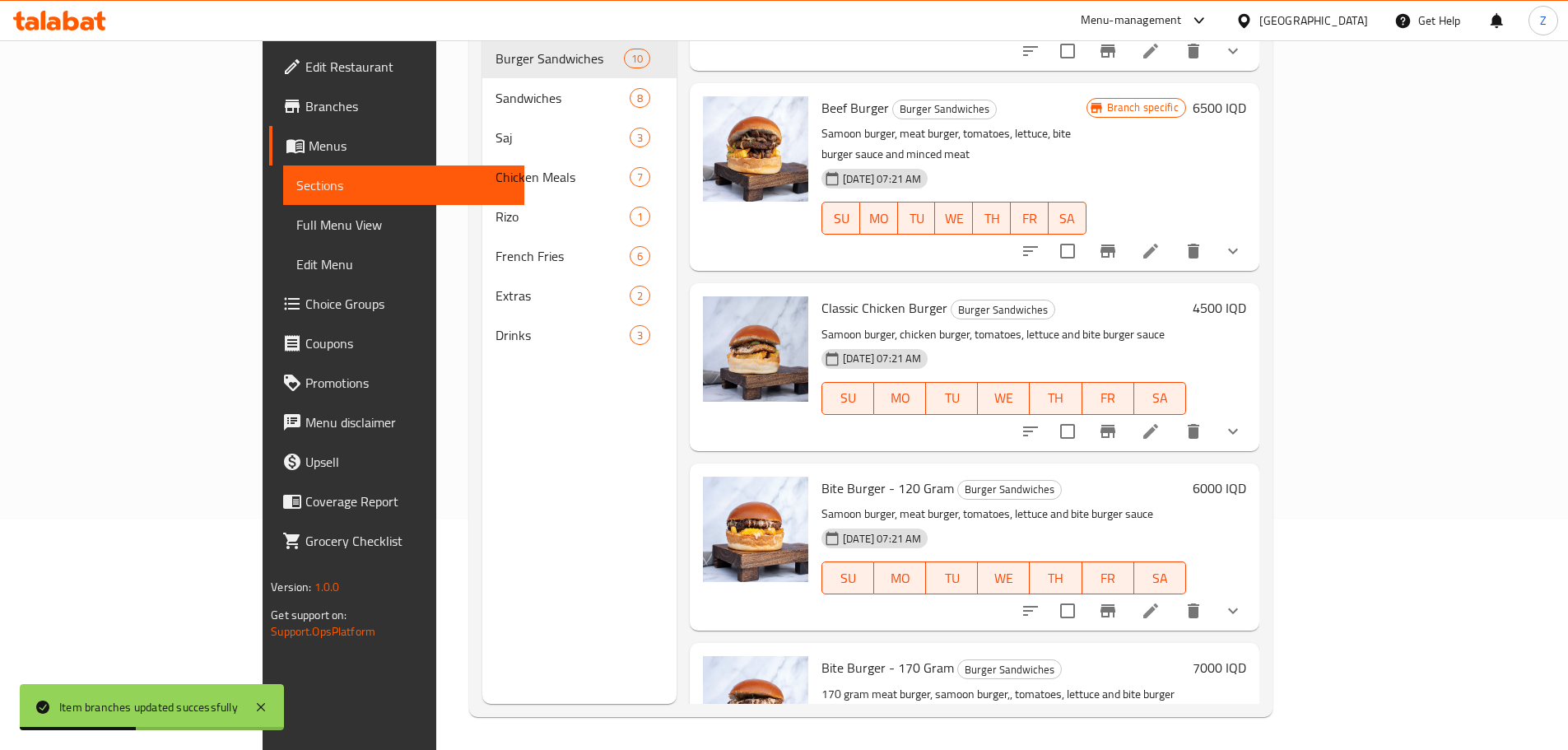
click at [1246, 297] on h6 "4500 IQD" at bounding box center [1219, 308] width 53 height 23
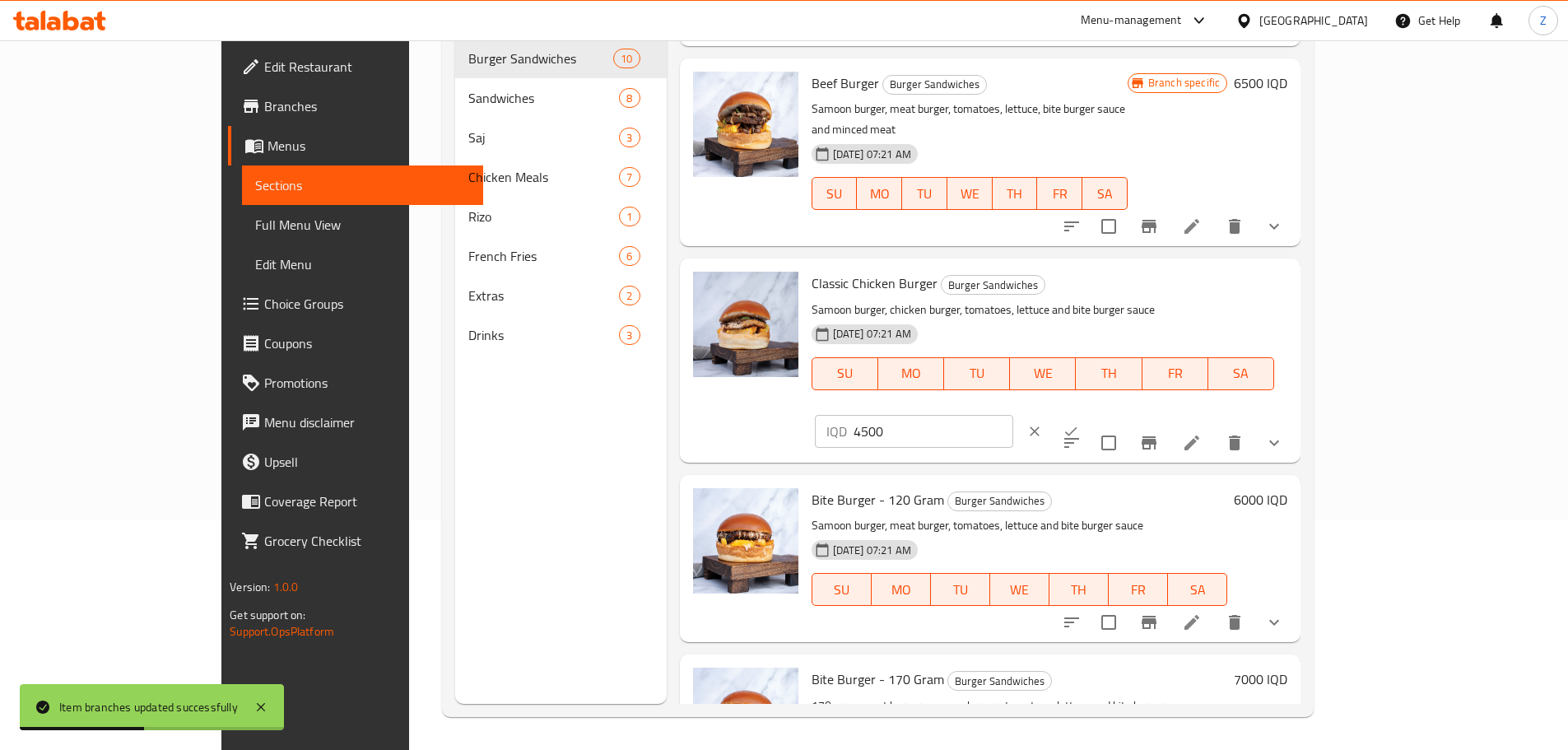
click at [1089, 413] on button "ok" at bounding box center [1070, 431] width 36 height 36
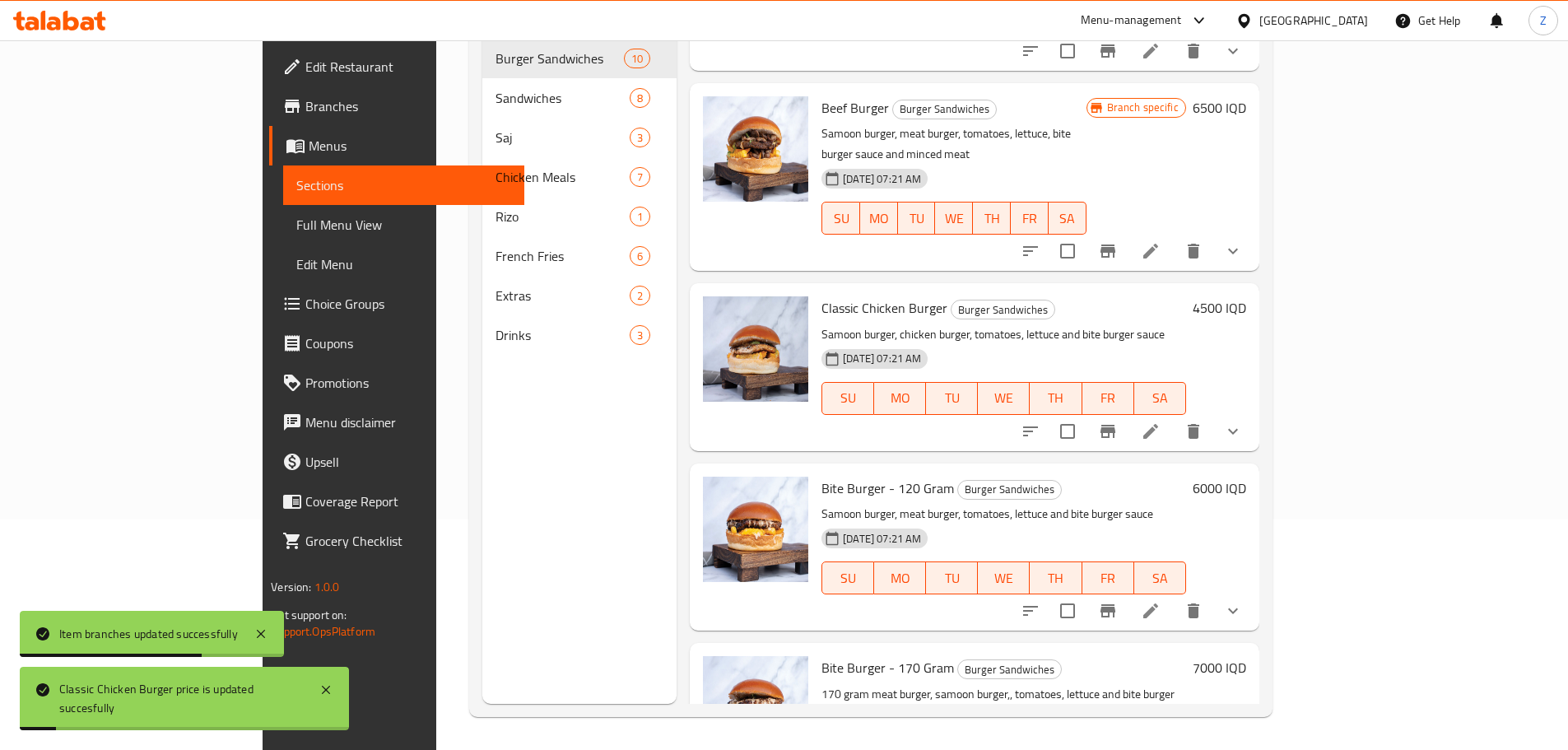
click at [1246, 297] on h6 "4500 IQD" at bounding box center [1219, 308] width 53 height 23
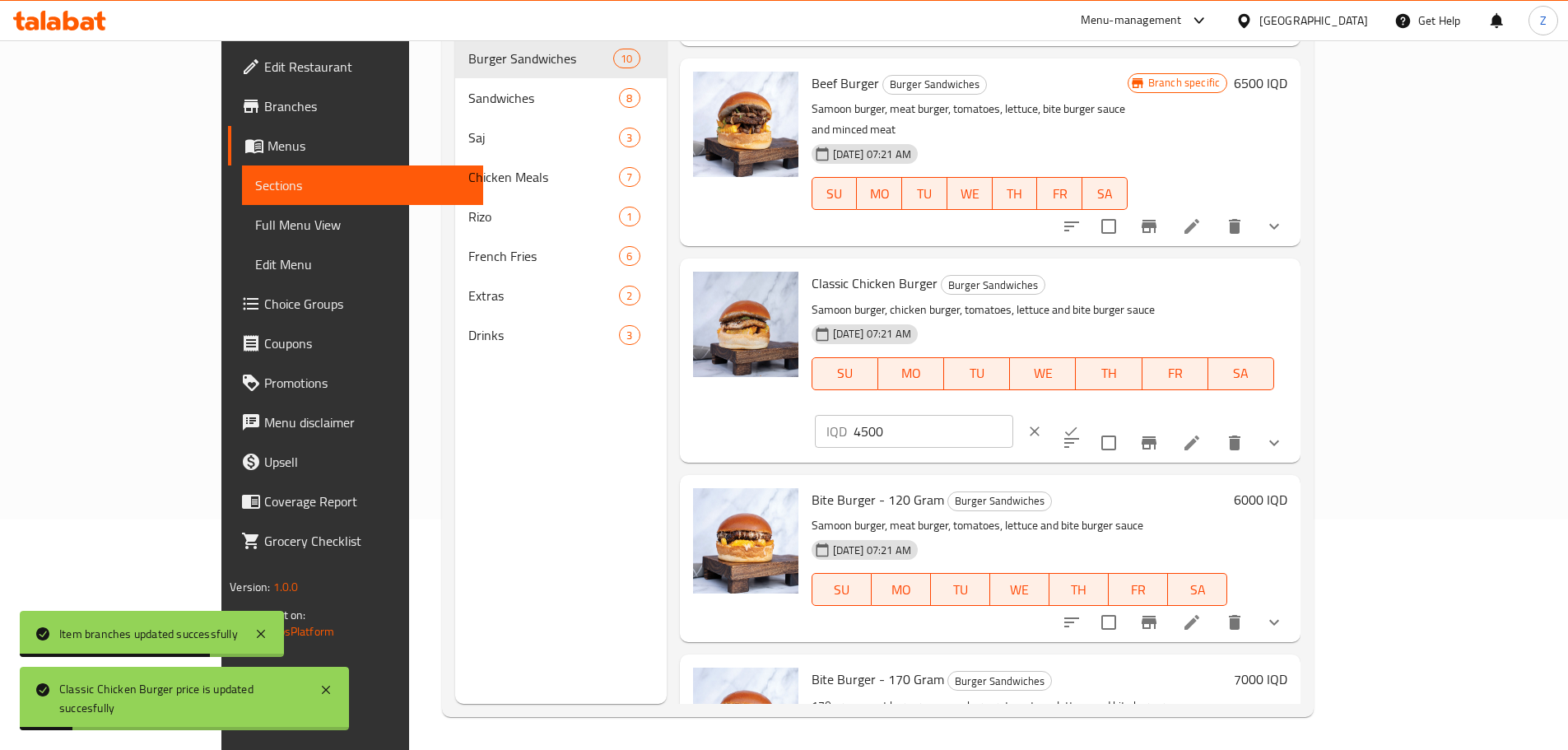
click at [1013, 415] on input "4500" at bounding box center [933, 431] width 160 height 33
type input "5000"
click at [1079, 423] on icon "ok" at bounding box center [1071, 431] width 17 height 17
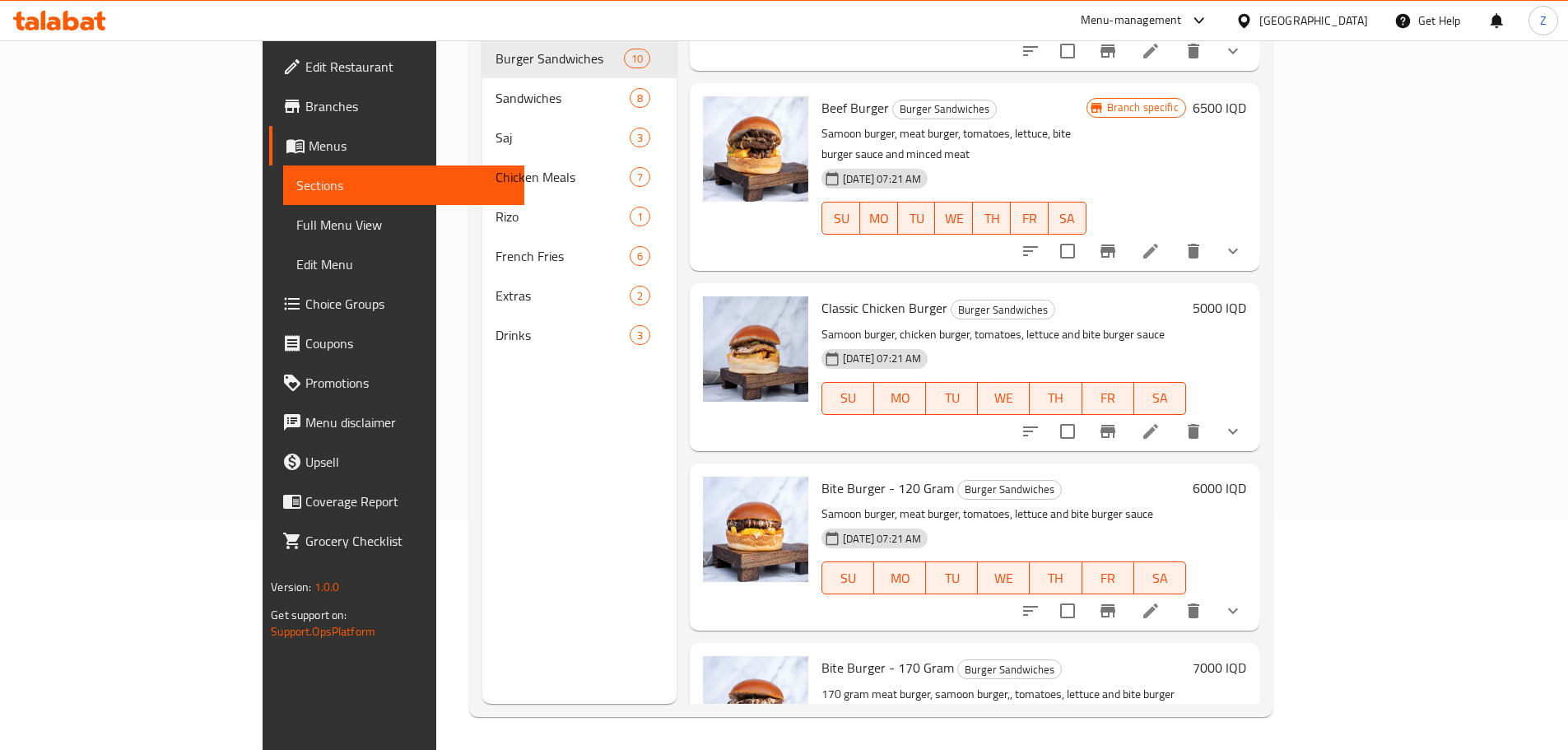
click at [1246, 476] on h6 "6000 IQD" at bounding box center [1219, 487] width 53 height 23
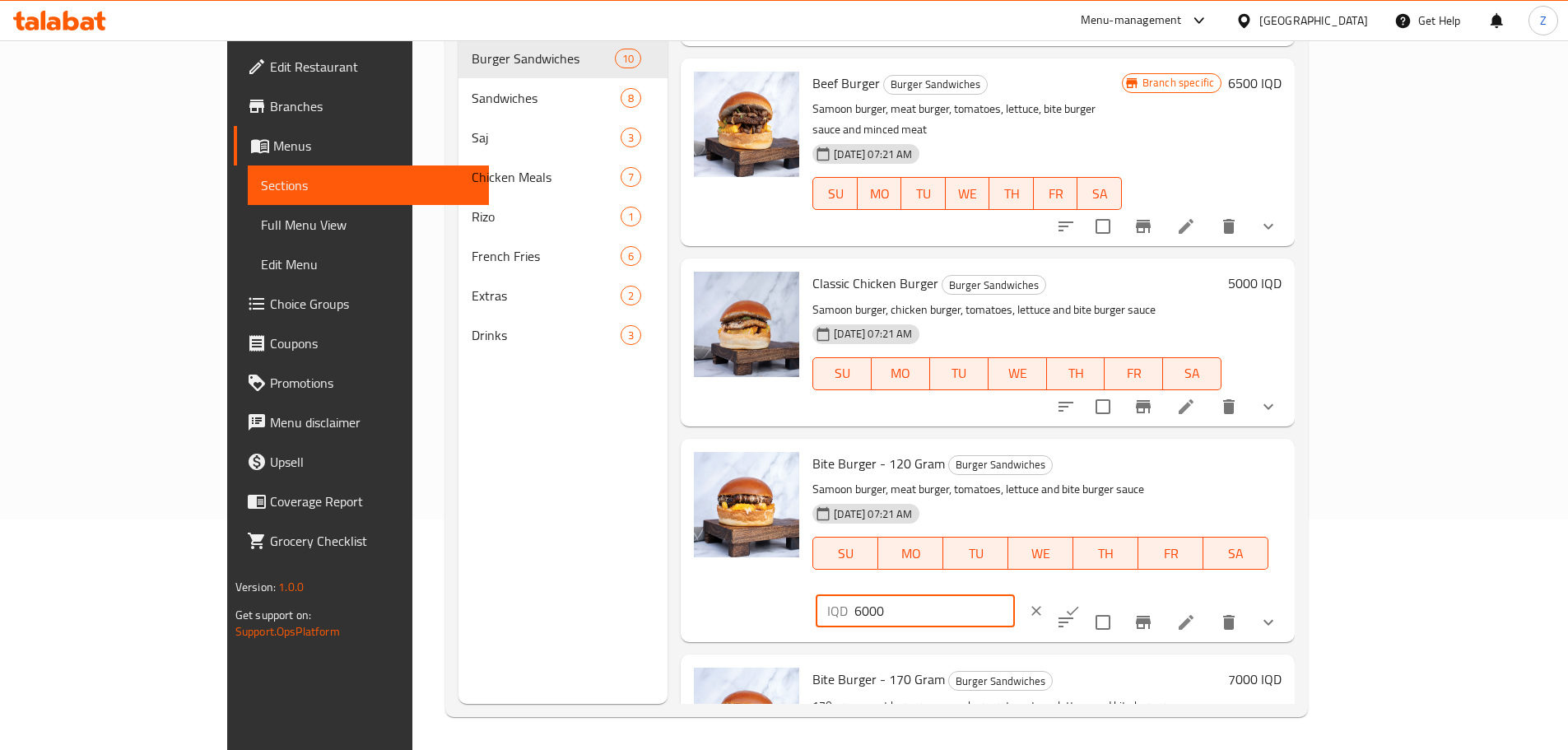
drag, startPoint x: 1277, startPoint y: 395, endPoint x: 1285, endPoint y: 397, distance: 8.2
click at [1014, 595] on input "6000" at bounding box center [934, 611] width 160 height 33
type input "6500"
click at [1081, 603] on icon "ok" at bounding box center [1073, 611] width 17 height 17
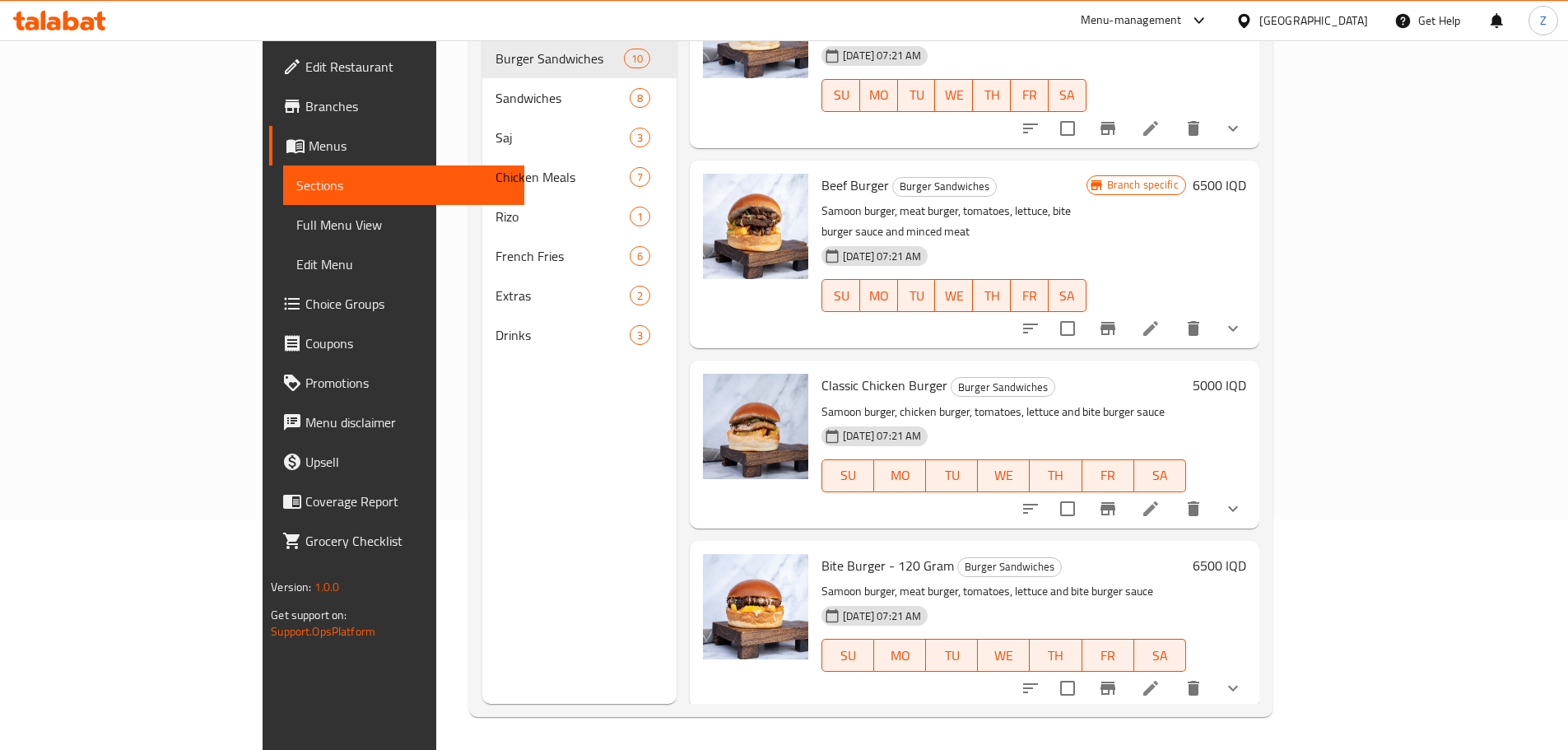
scroll to position [1091, 0]
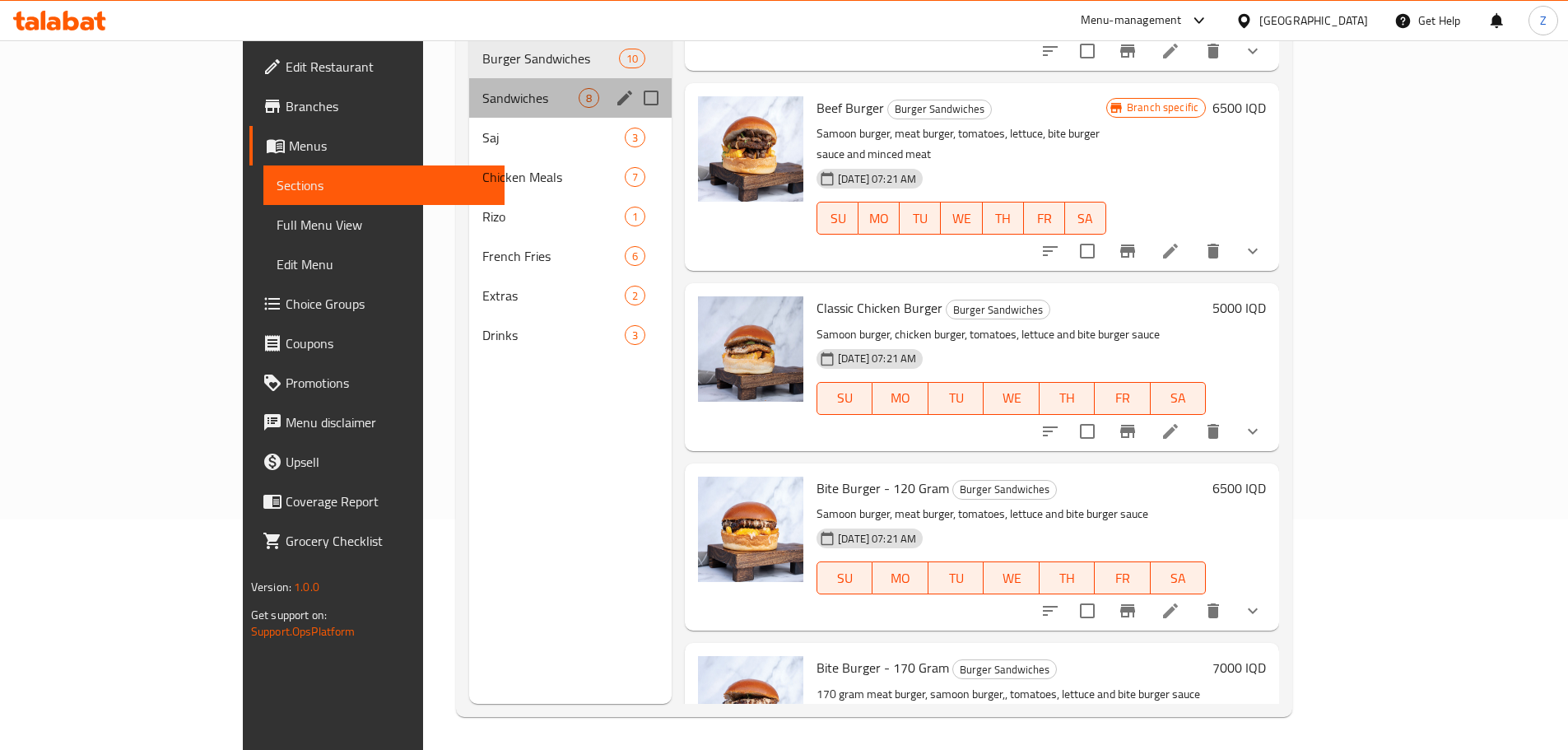
click at [469, 78] on div "Sandwiches 8" at bounding box center [570, 97] width 203 height 39
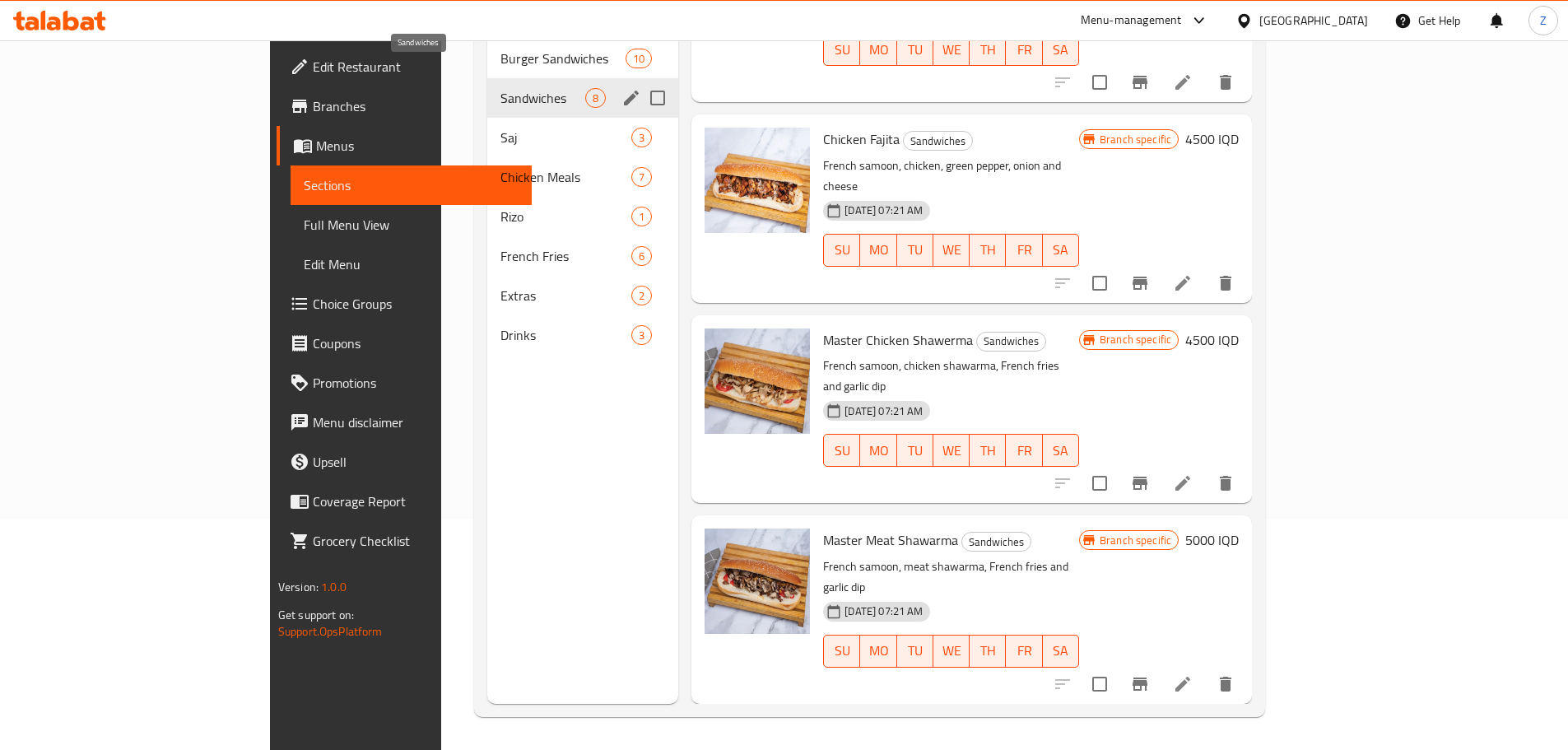
scroll to position [731, 0]
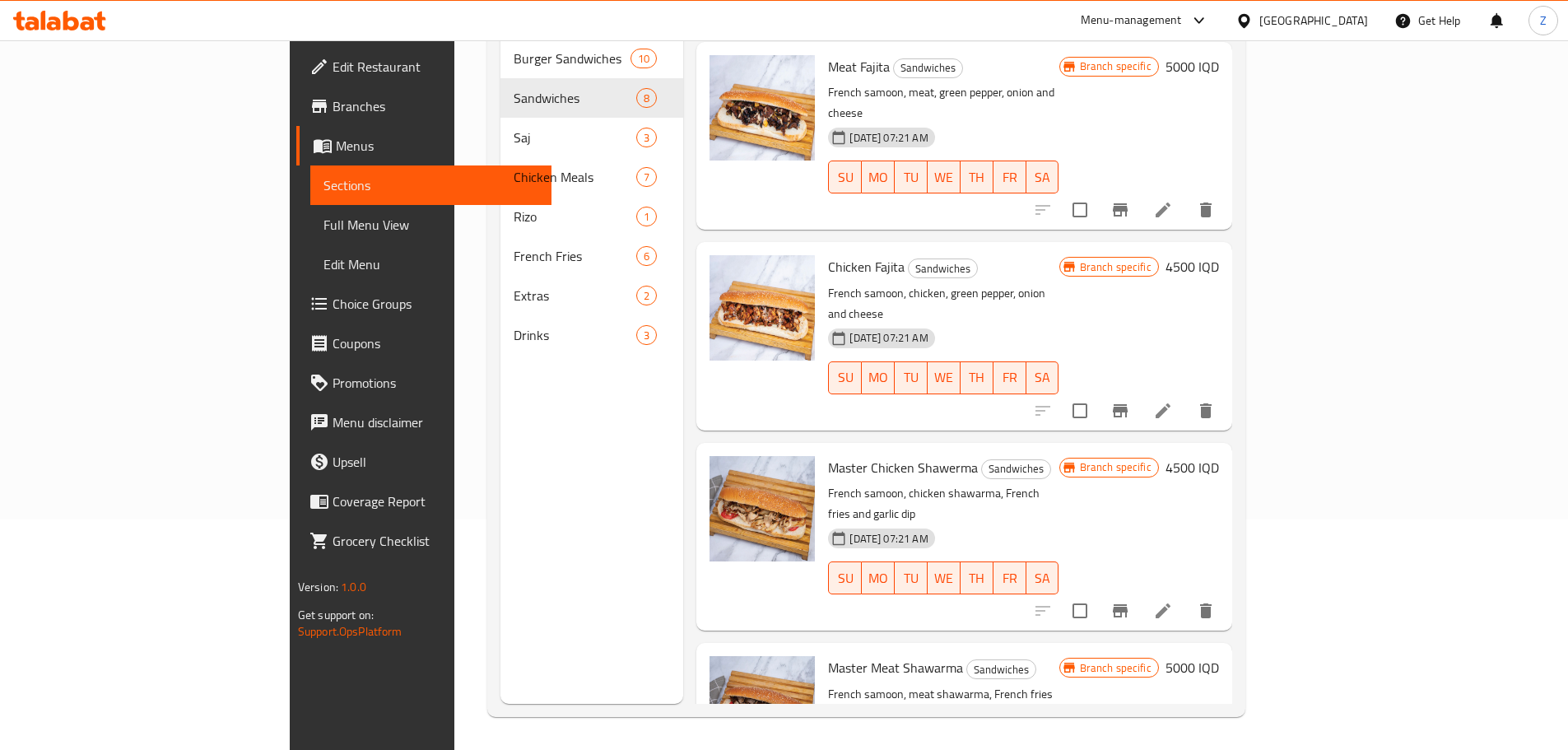
click at [565, 477] on div "Menu sections Burger Sandwiches 10 Sandwiches 8 Saj 3 Chicken Meals 7 [PERSON_N…" at bounding box center [591, 329] width 183 height 750
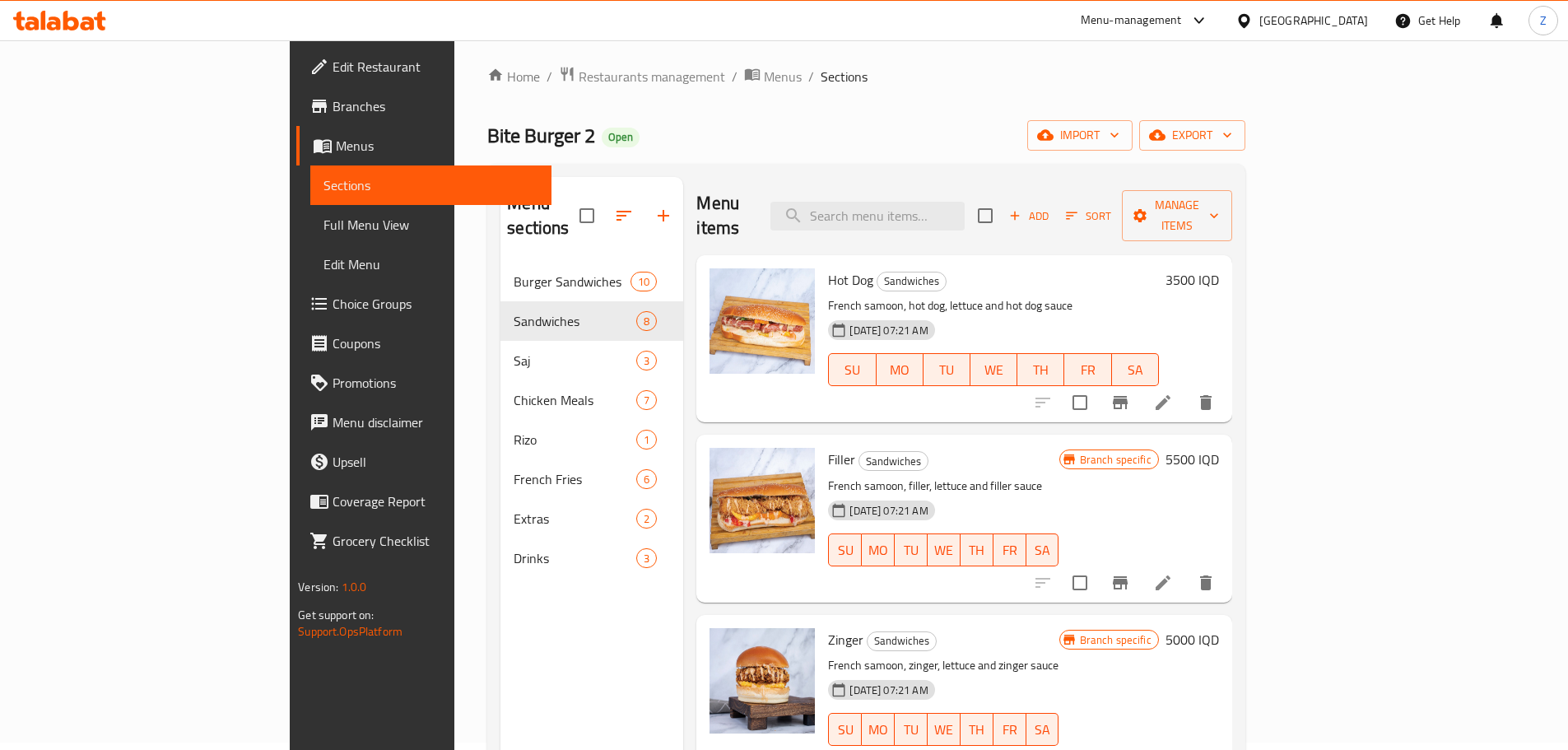
scroll to position [0, 0]
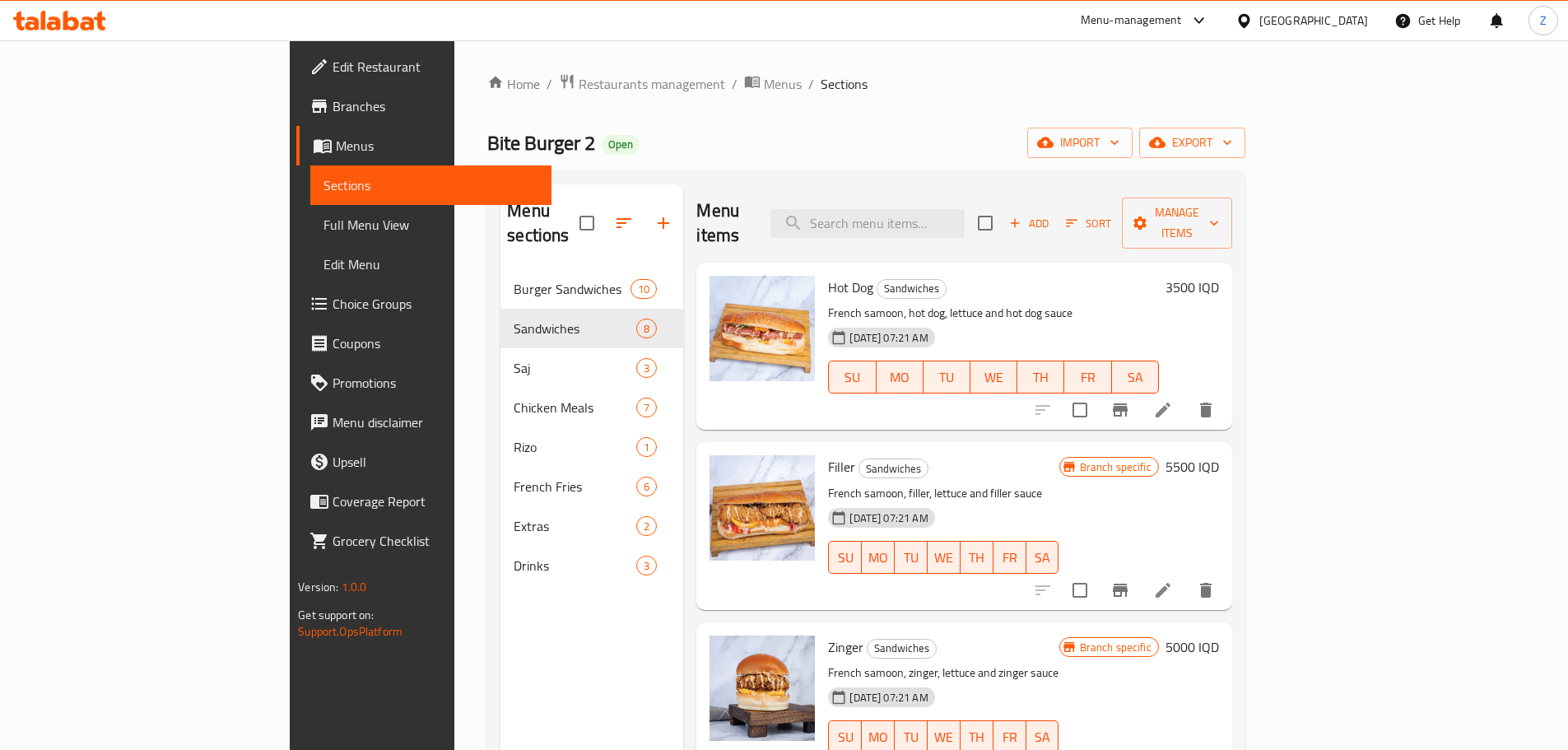
click at [1219, 455] on h6 "5500 IQD" at bounding box center [1192, 466] width 53 height 23
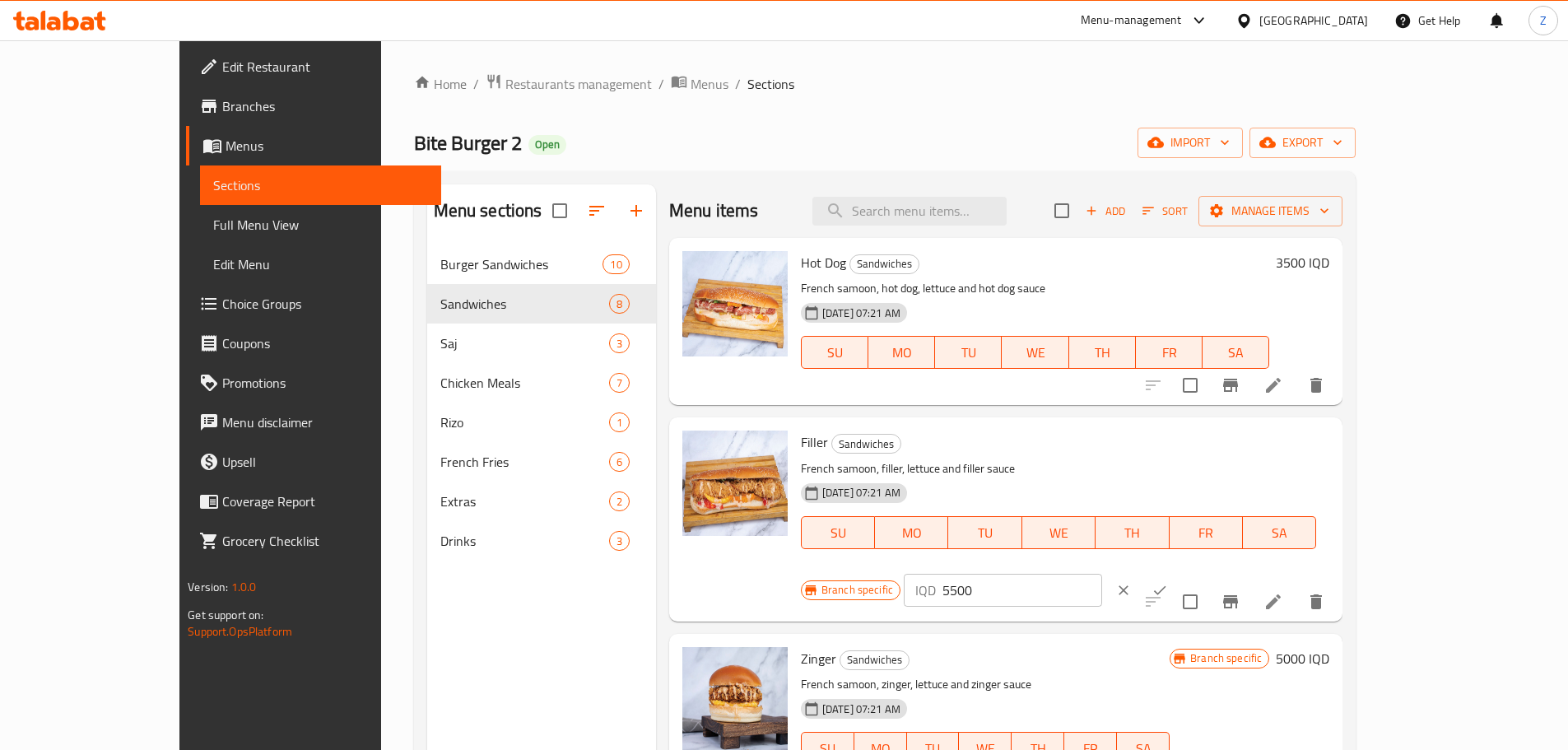
click at [1102, 574] on input "5500" at bounding box center [1022, 590] width 160 height 33
type input "6000"
click at [1178, 572] on button "ok" at bounding box center [1159, 589] width 36 height 36
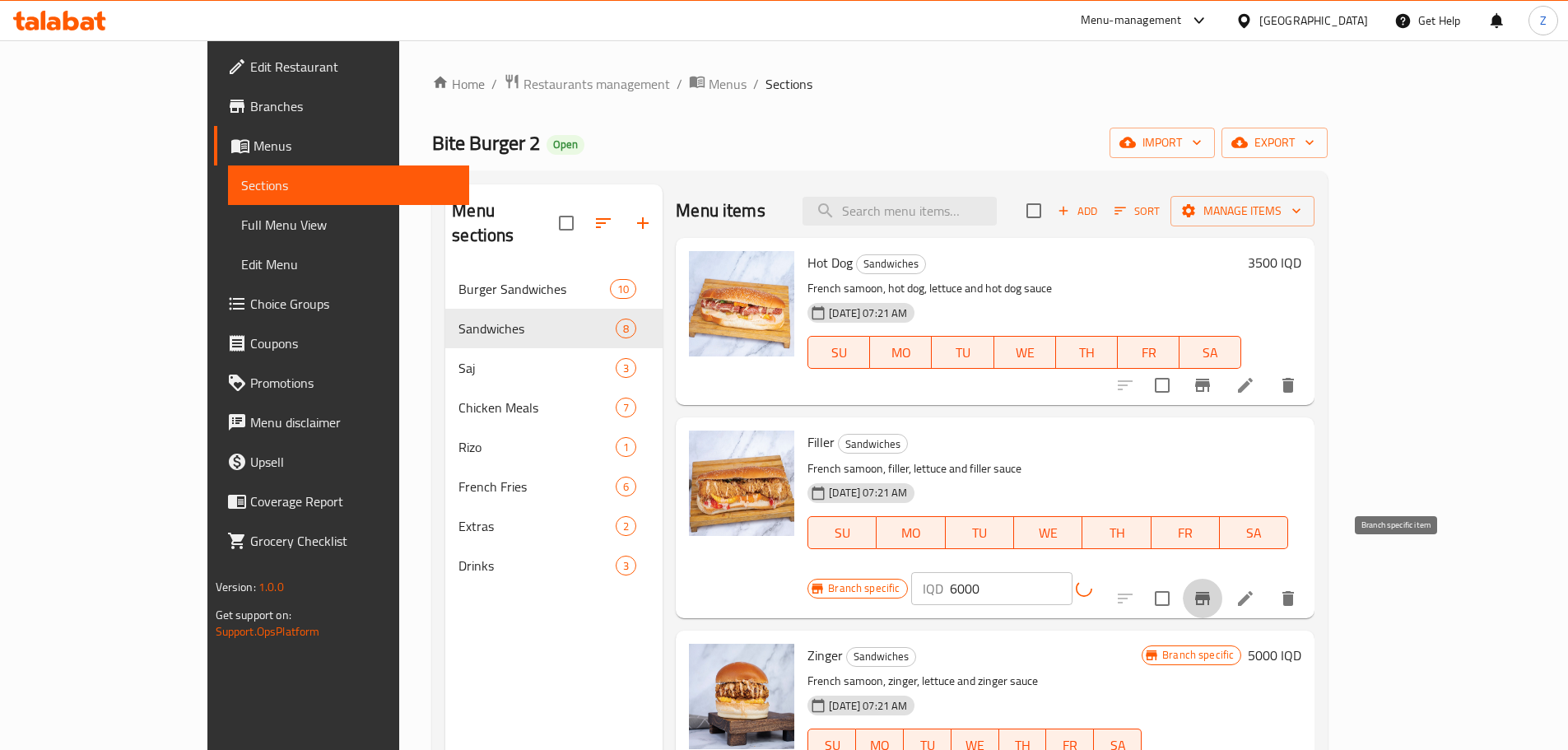
click at [1212, 588] on icon "Branch-specific-item" at bounding box center [1203, 599] width 20 height 20
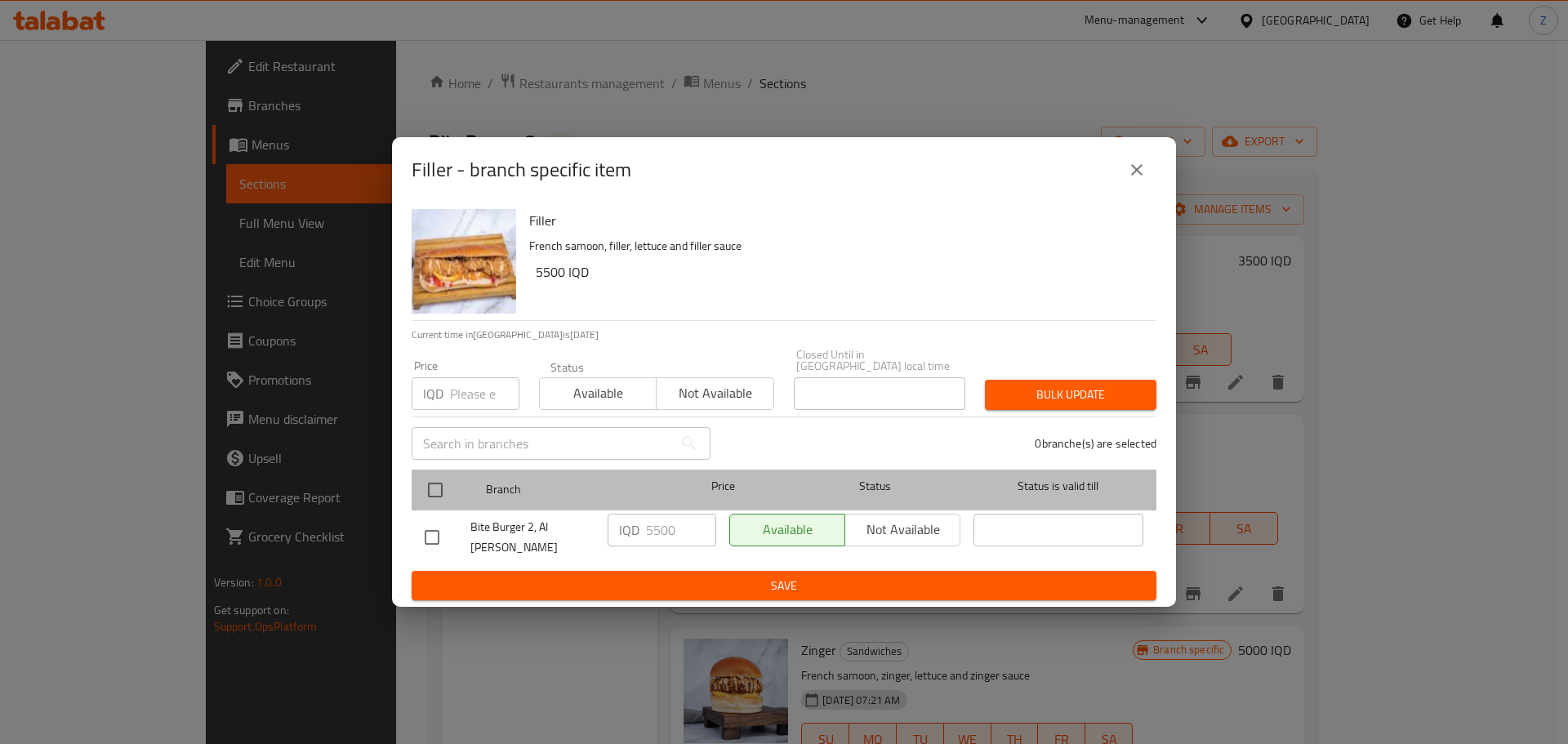
click at [458, 483] on div at bounding box center [448, 490] width 61 height 47
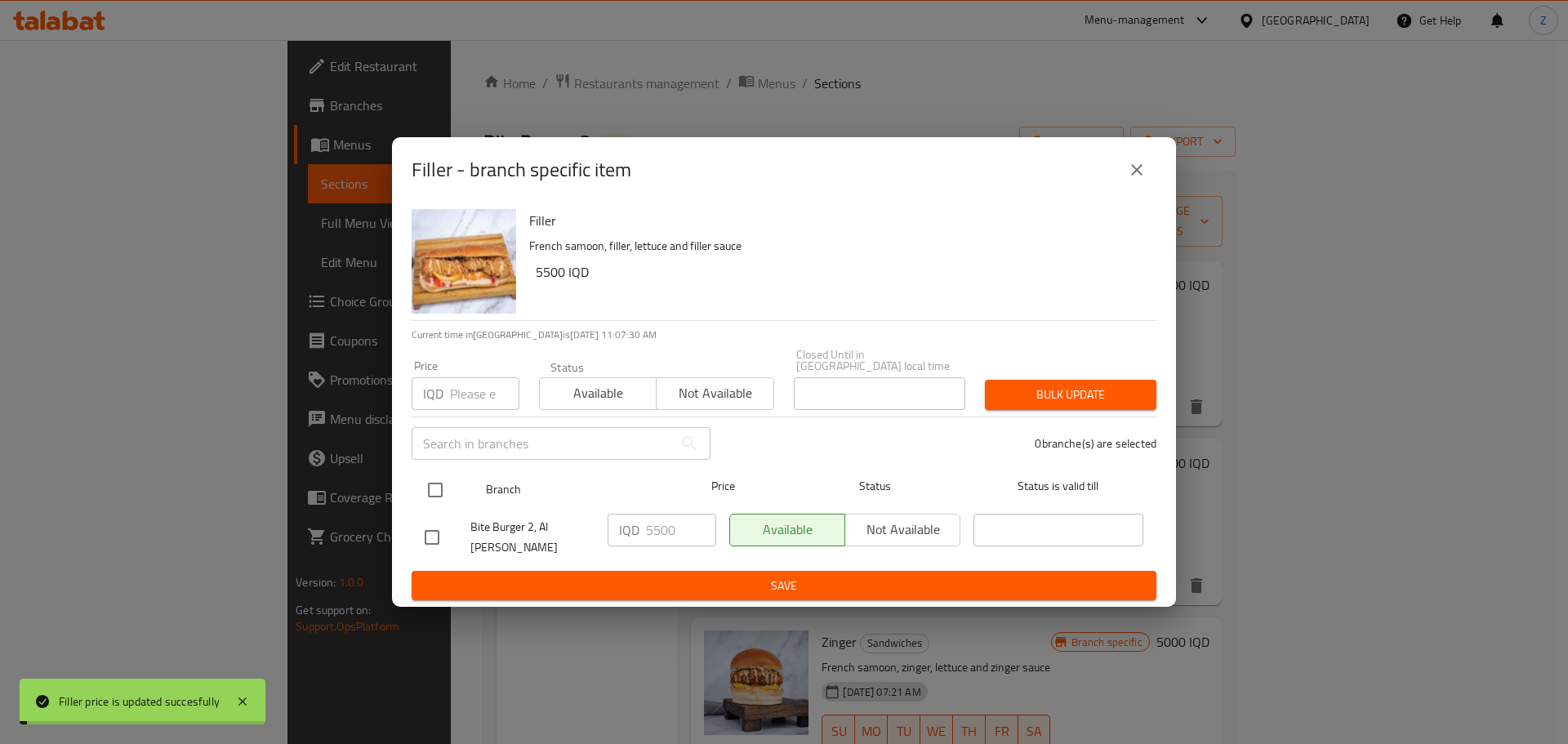
click at [446, 487] on input "checkbox" at bounding box center [435, 490] width 35 height 35
checkbox input "true"
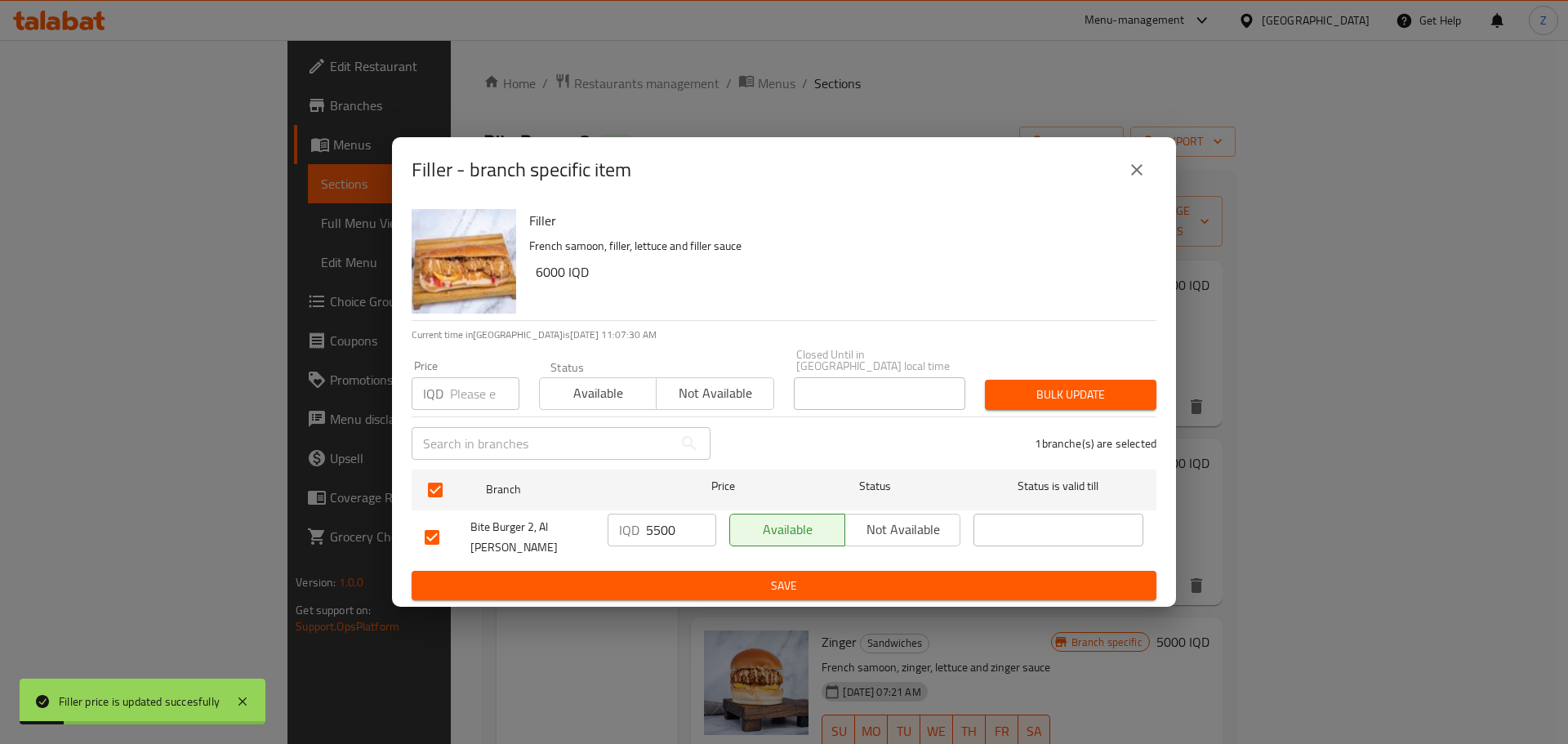
click at [662, 531] on input "5500" at bounding box center [681, 530] width 70 height 33
type input "6000"
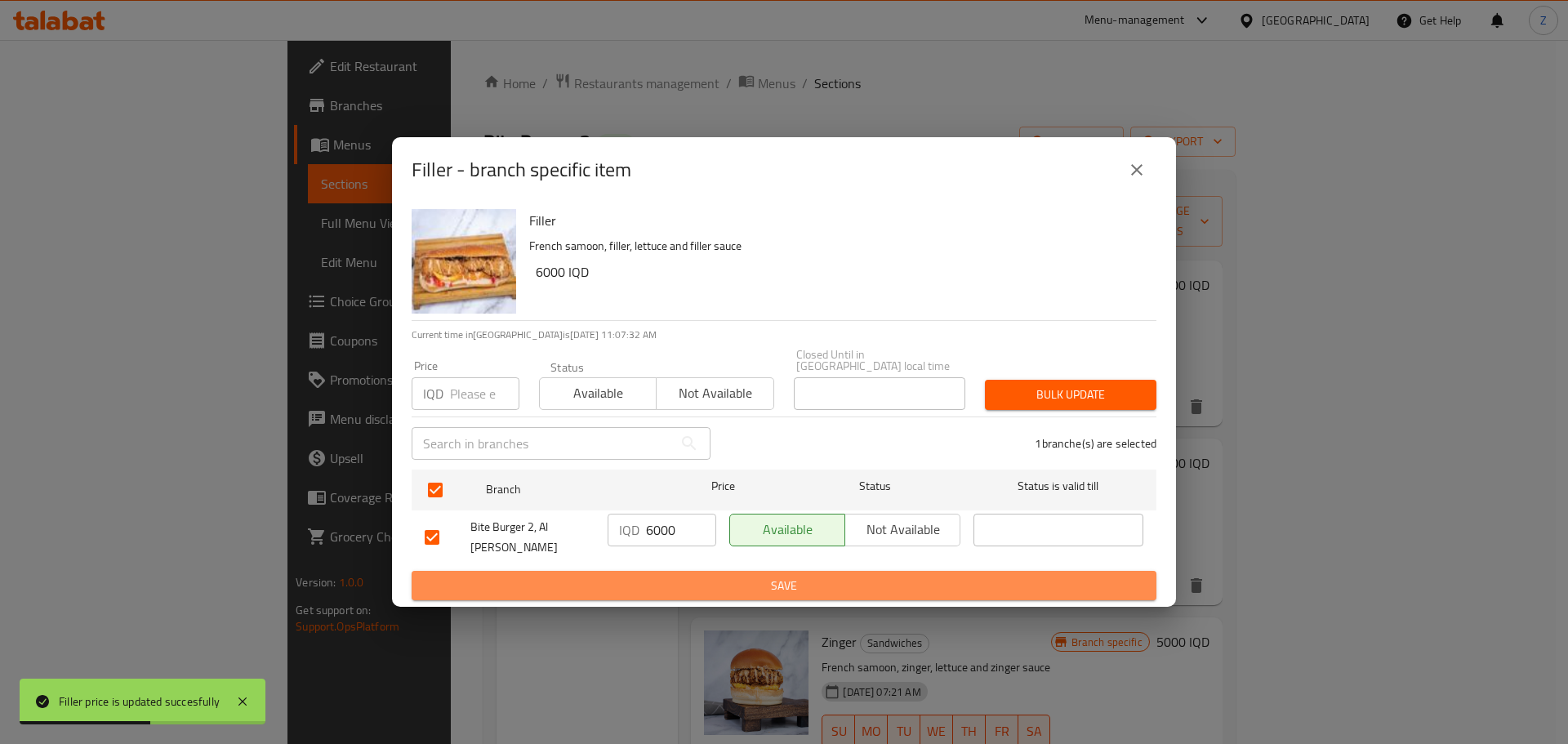
click at [863, 576] on span "Save" at bounding box center [783, 586] width 718 height 20
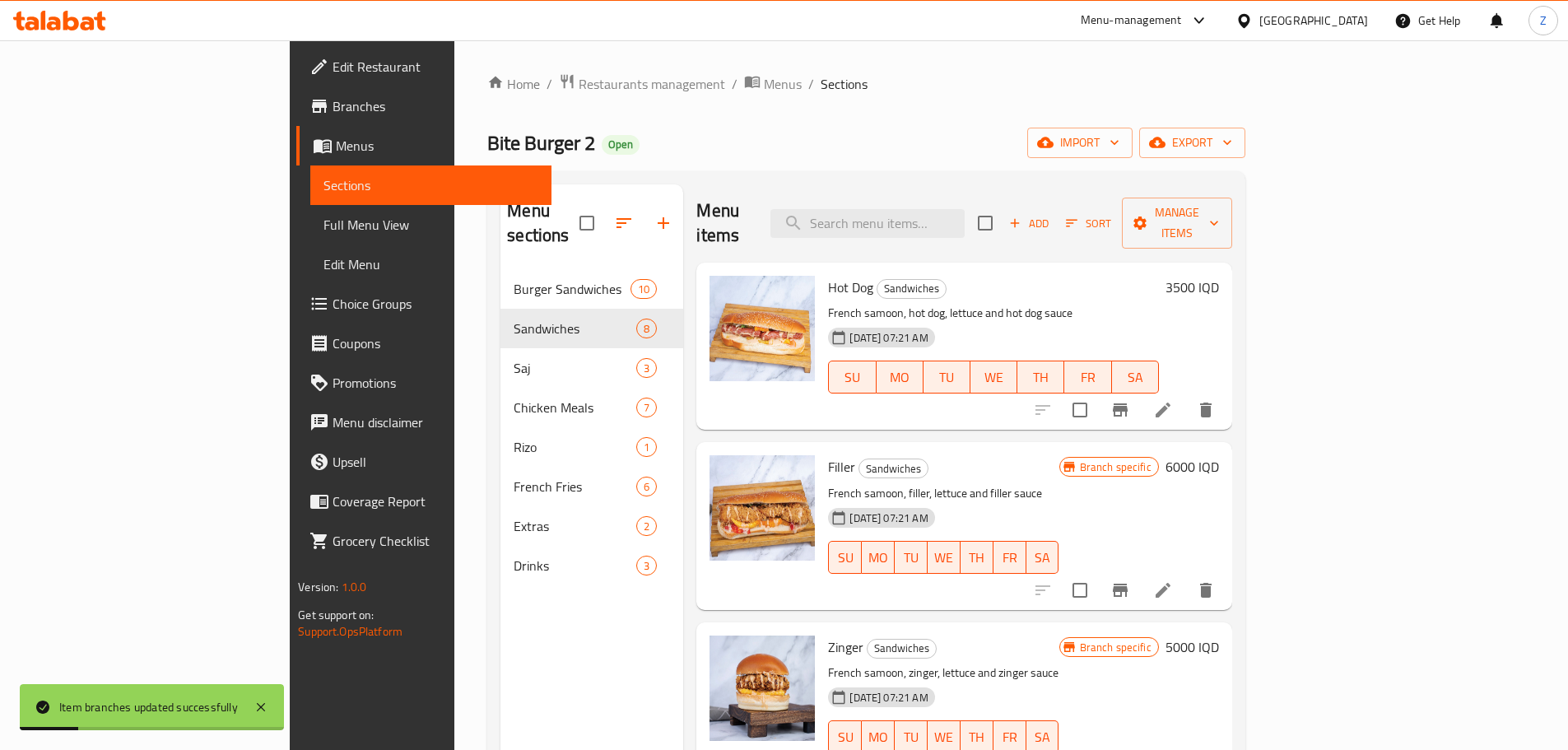
click at [1219, 636] on h6 "5000 IQD" at bounding box center [1192, 647] width 53 height 23
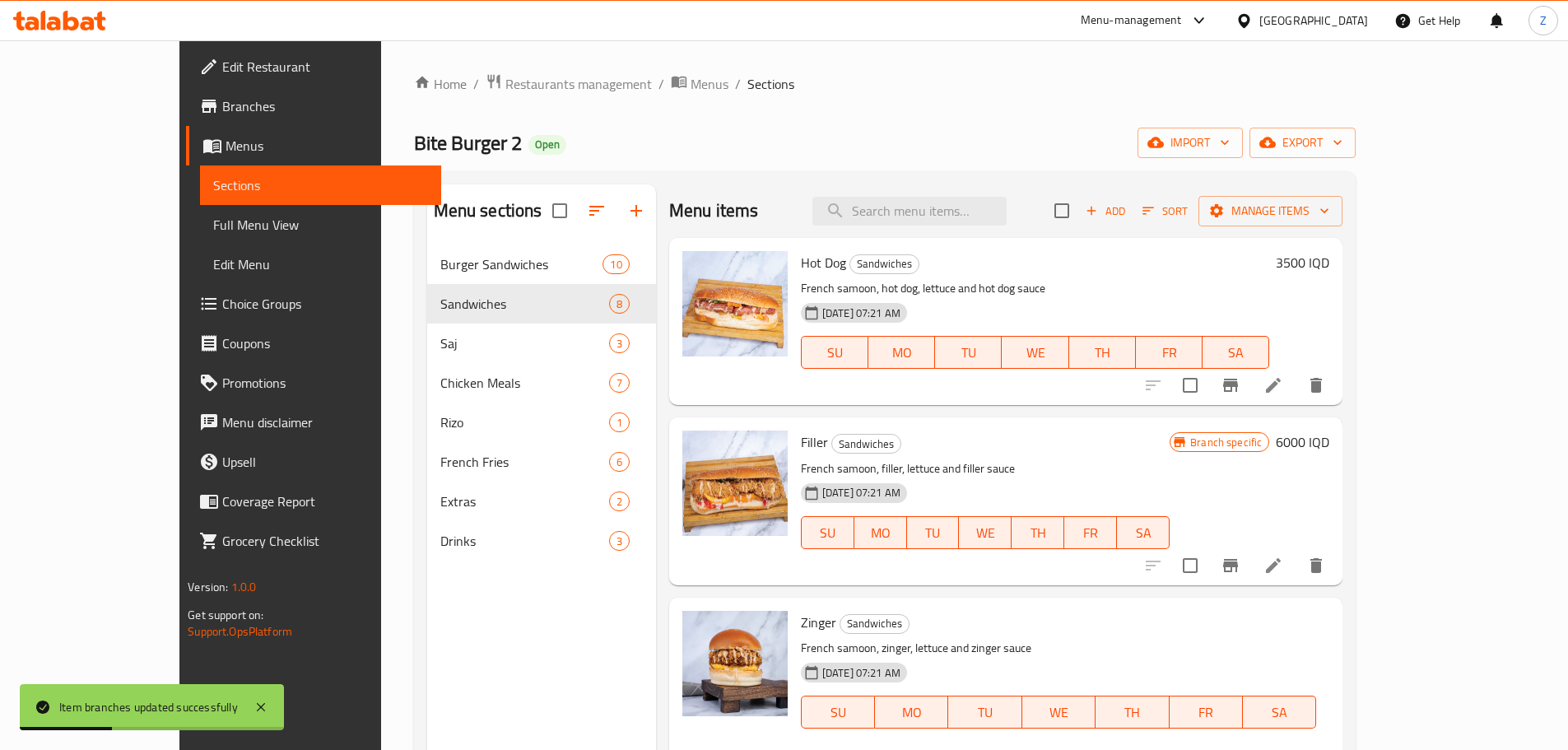
type input "5500"
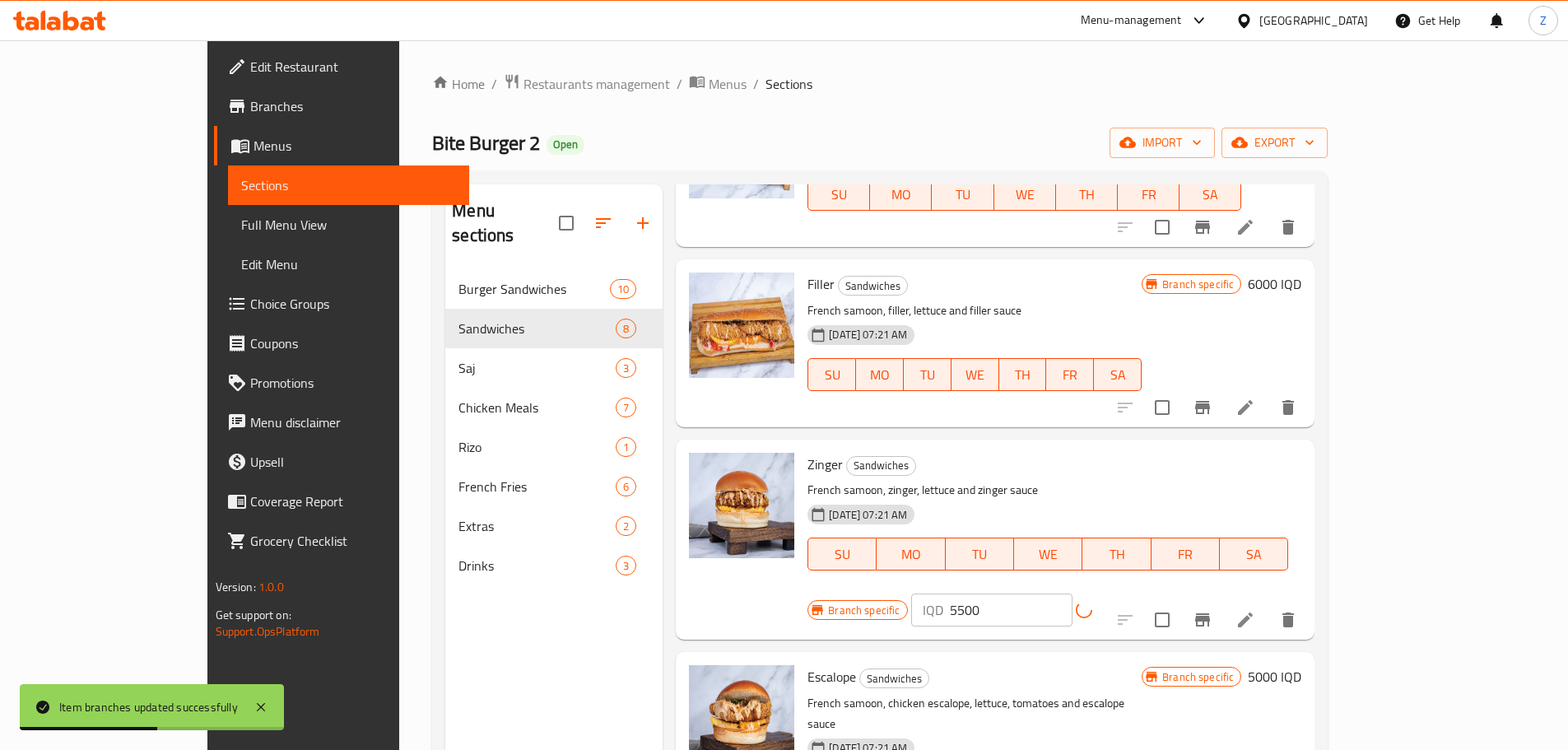
scroll to position [164, 0]
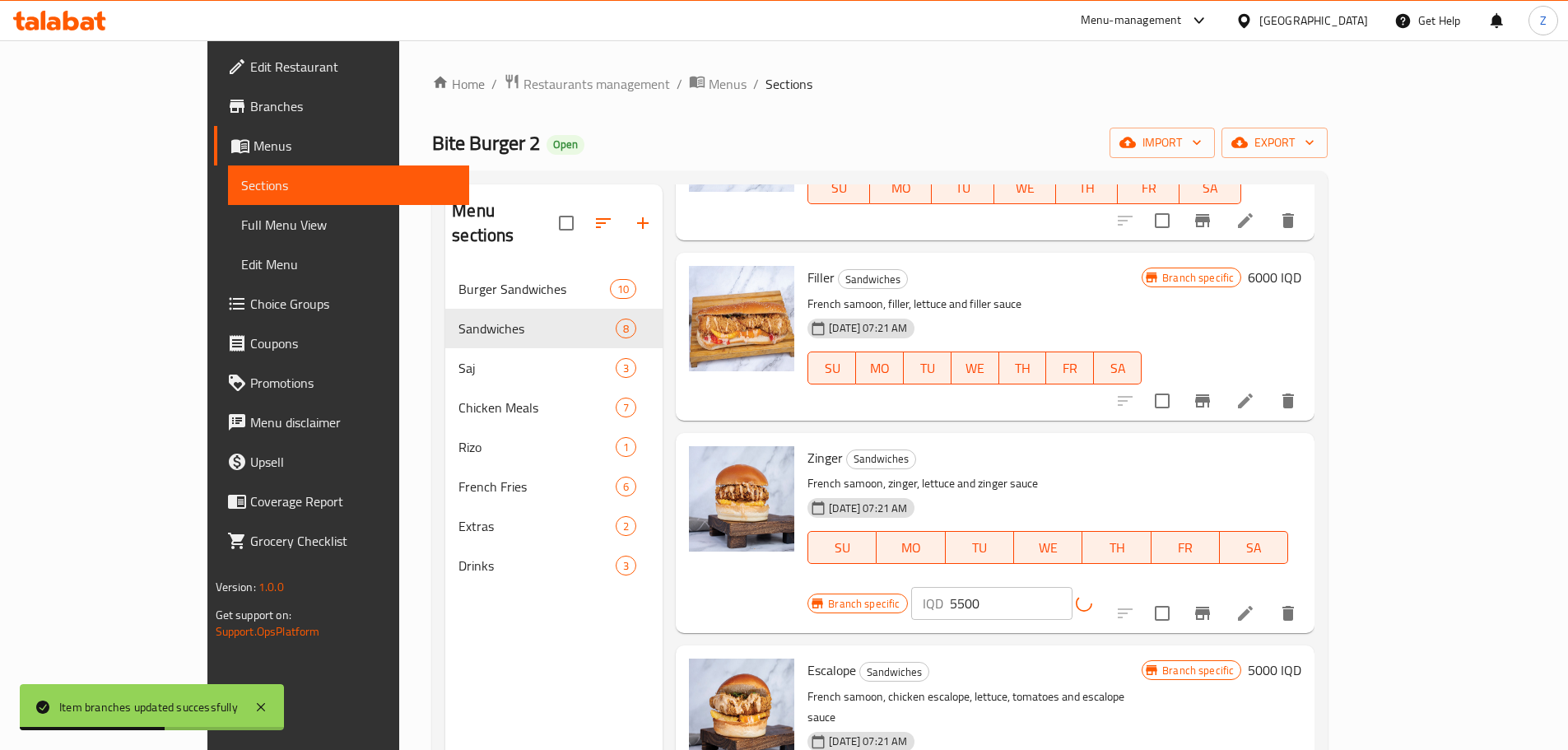
click at [1222, 594] on button "Branch-specific-item" at bounding box center [1202, 613] width 39 height 39
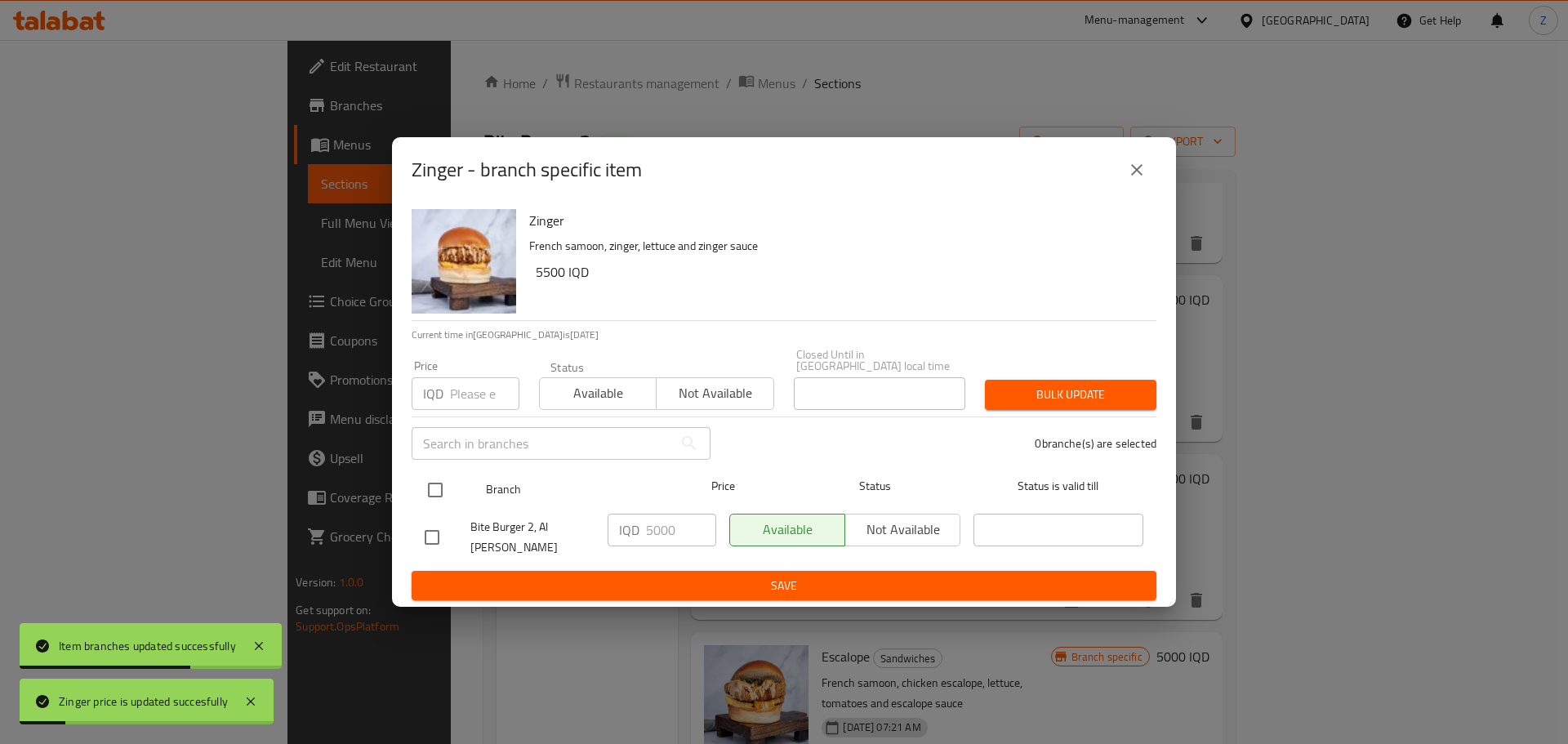
click at [423, 497] on input "checkbox" at bounding box center [435, 490] width 35 height 35
checkbox input "true"
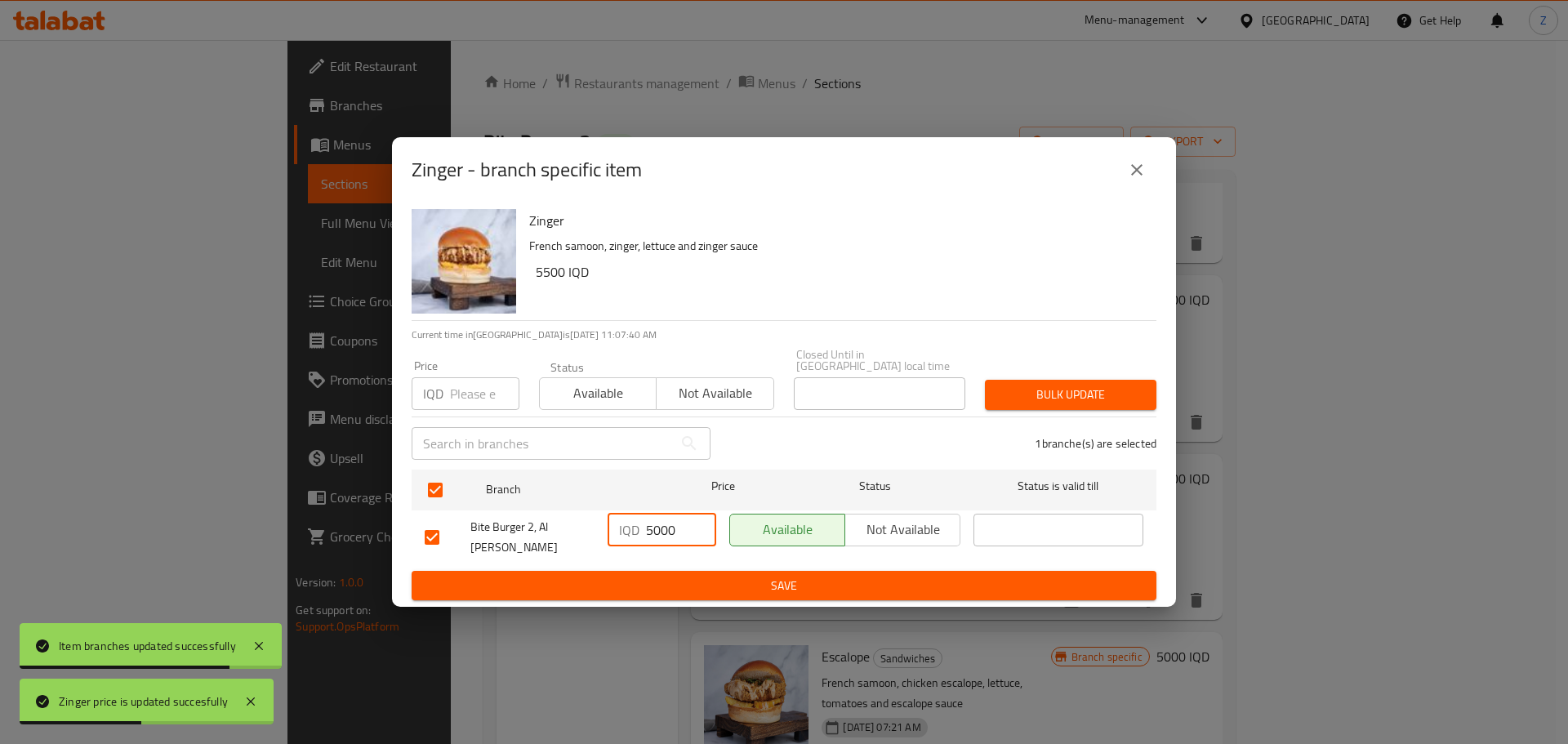
click at [655, 532] on input "5000" at bounding box center [681, 530] width 70 height 33
type input "5500"
click at [663, 576] on span "Save" at bounding box center [783, 586] width 718 height 20
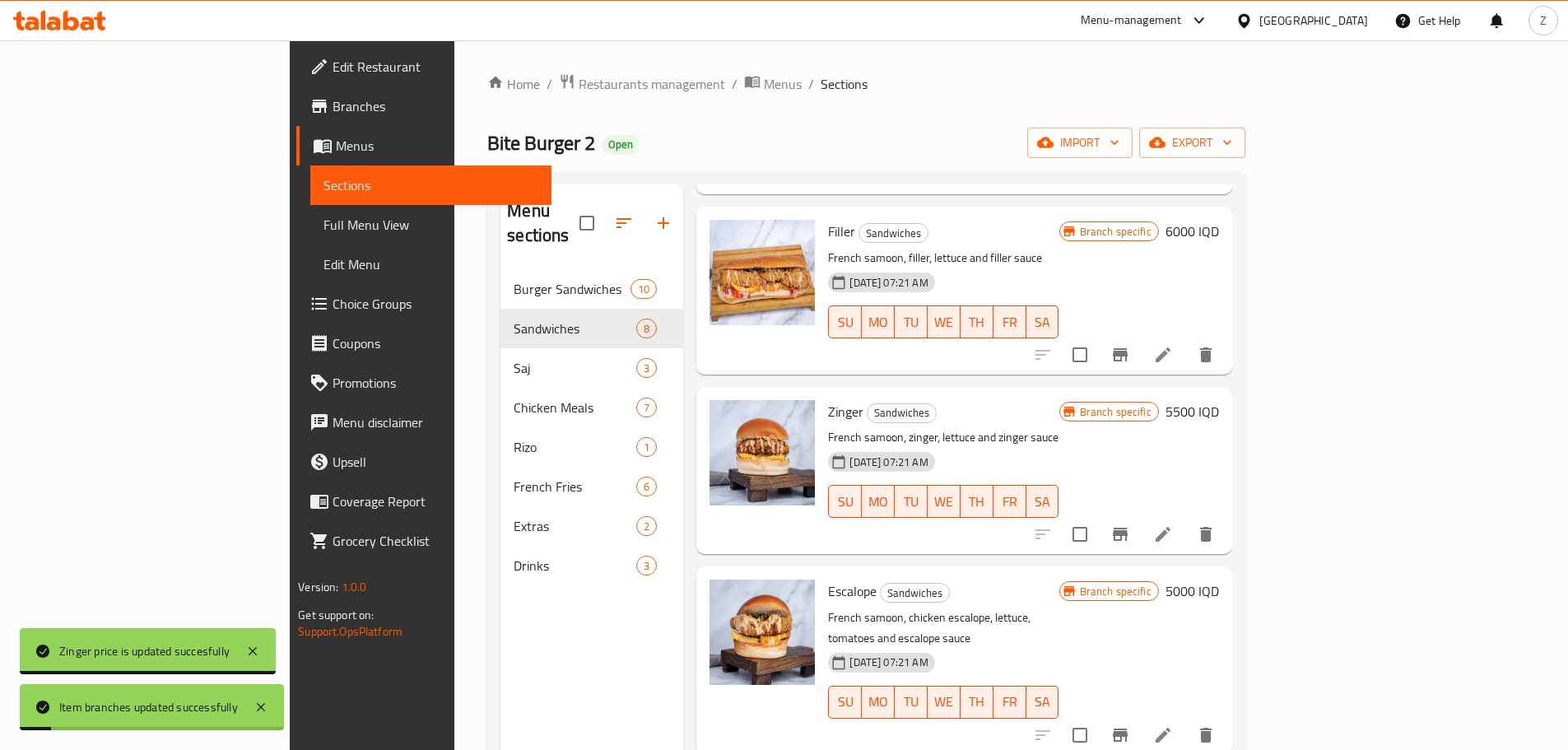
scroll to position [330, 0]
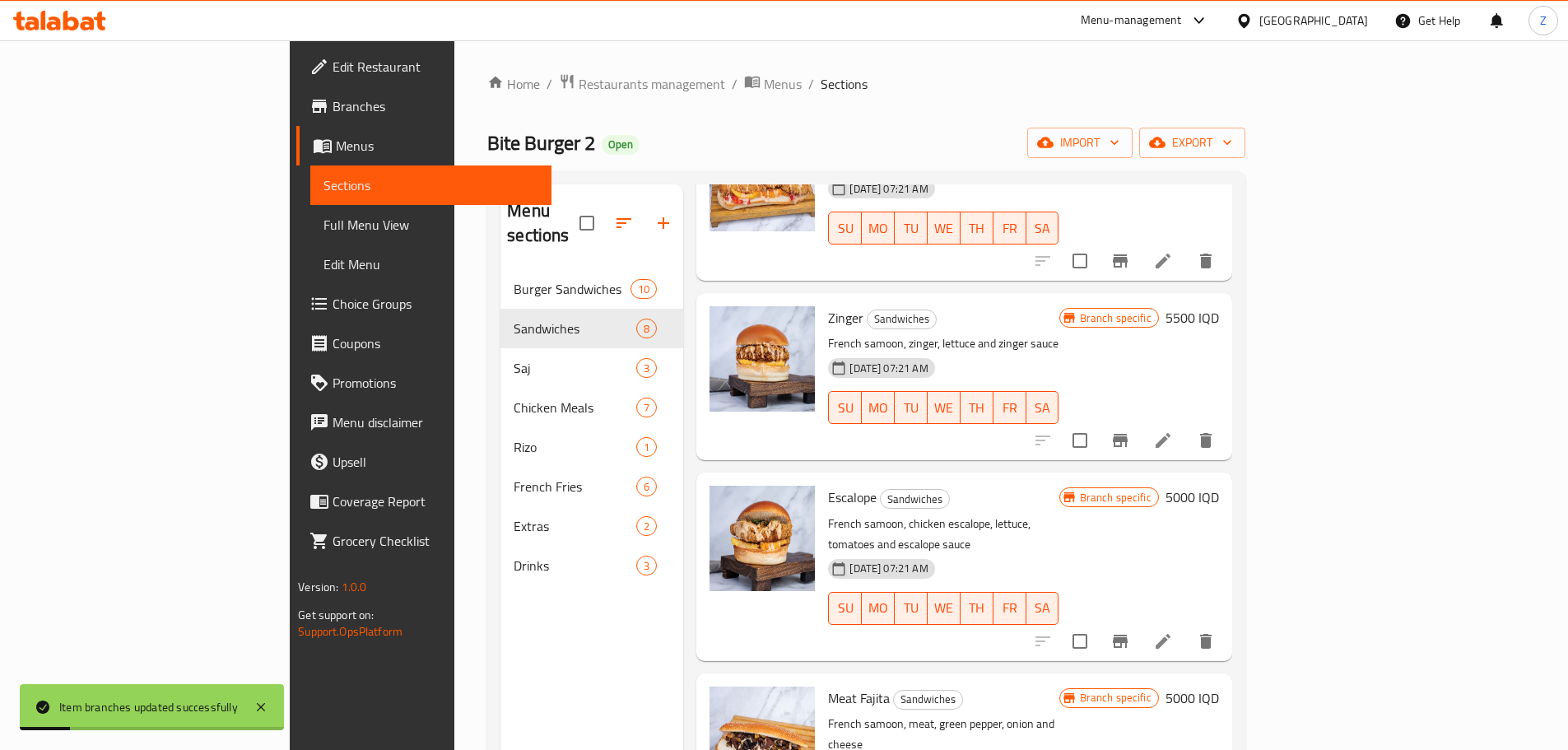
click at [1219, 486] on h6 "5000 IQD" at bounding box center [1192, 497] width 53 height 23
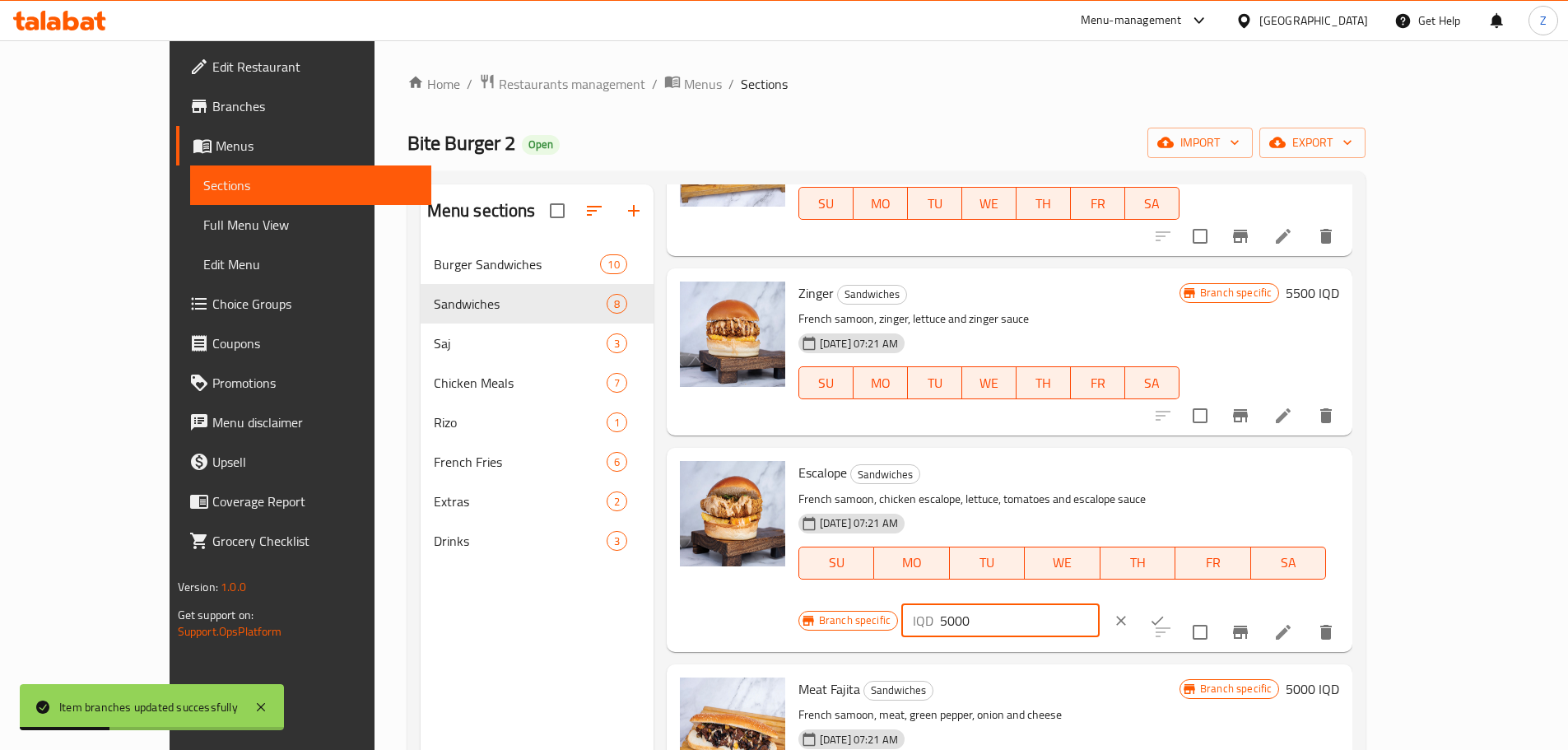
click at [1100, 604] on input "5000" at bounding box center [1020, 621] width 160 height 33
type input "5500"
click at [1165, 612] on icon "ok" at bounding box center [1157, 621] width 17 height 17
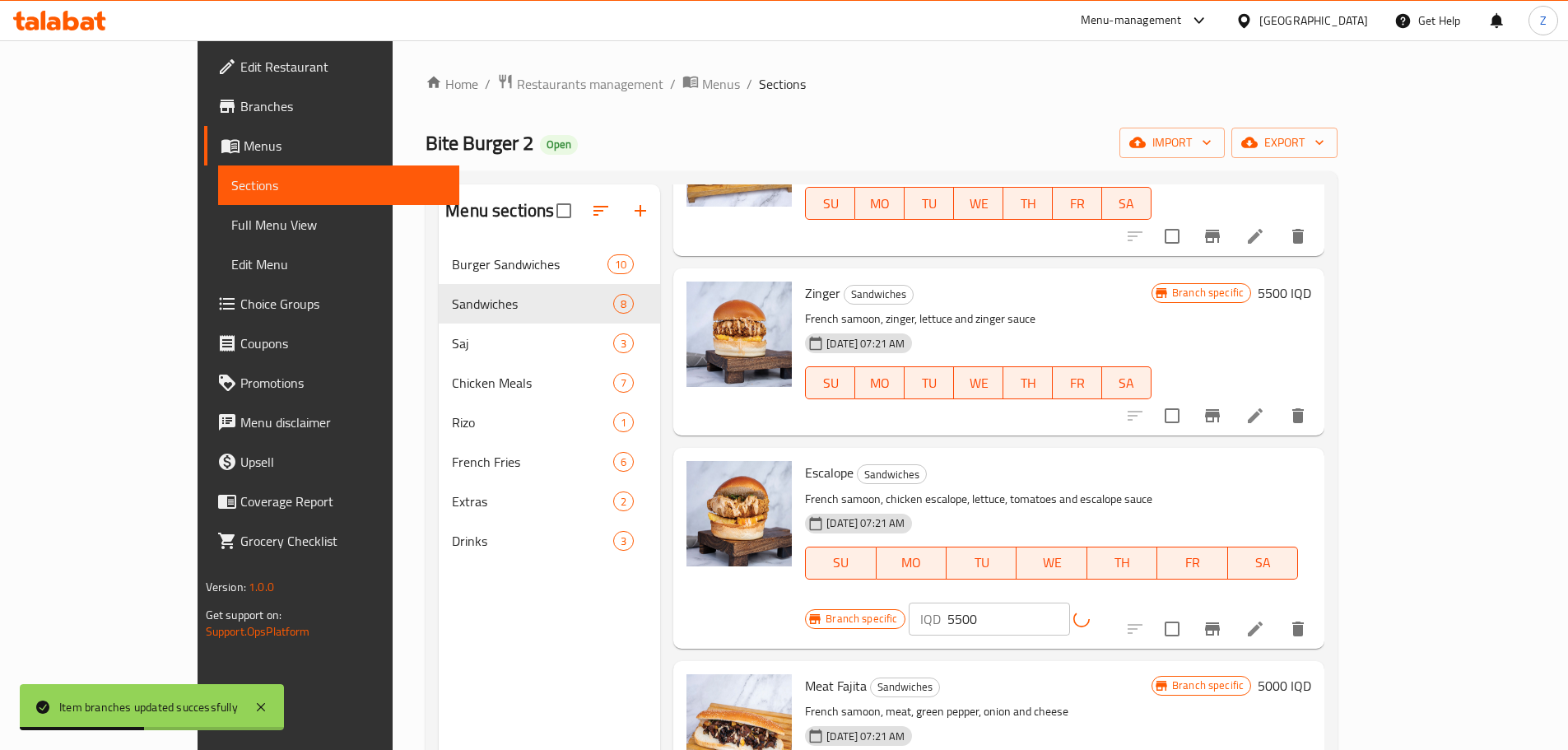
click at [1232, 610] on button "Branch-specific-item" at bounding box center [1212, 629] width 39 height 39
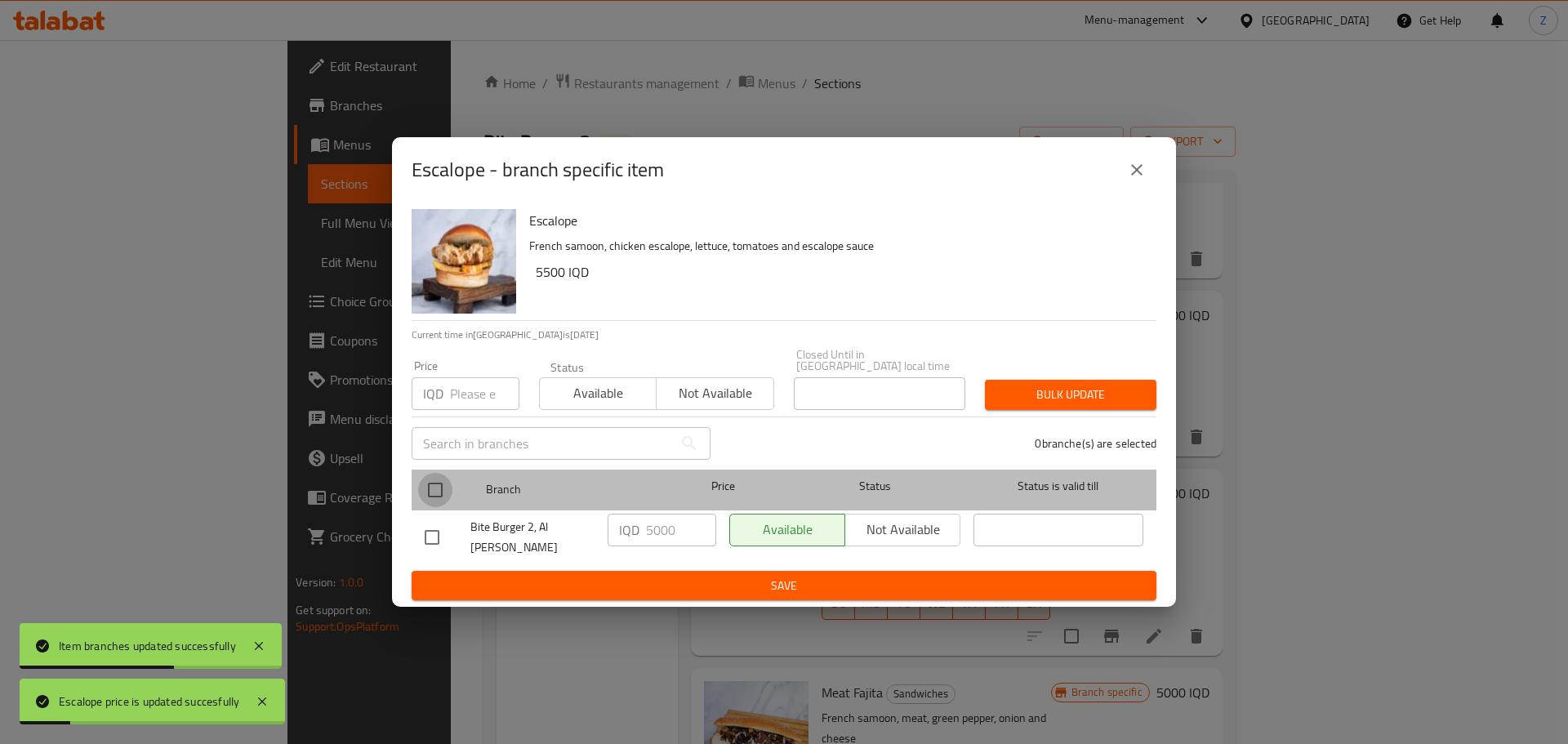
drag, startPoint x: 427, startPoint y: 497, endPoint x: 458, endPoint y: 501, distance: 31.3
click at [428, 497] on input "checkbox" at bounding box center [435, 490] width 35 height 35
checkbox input "true"
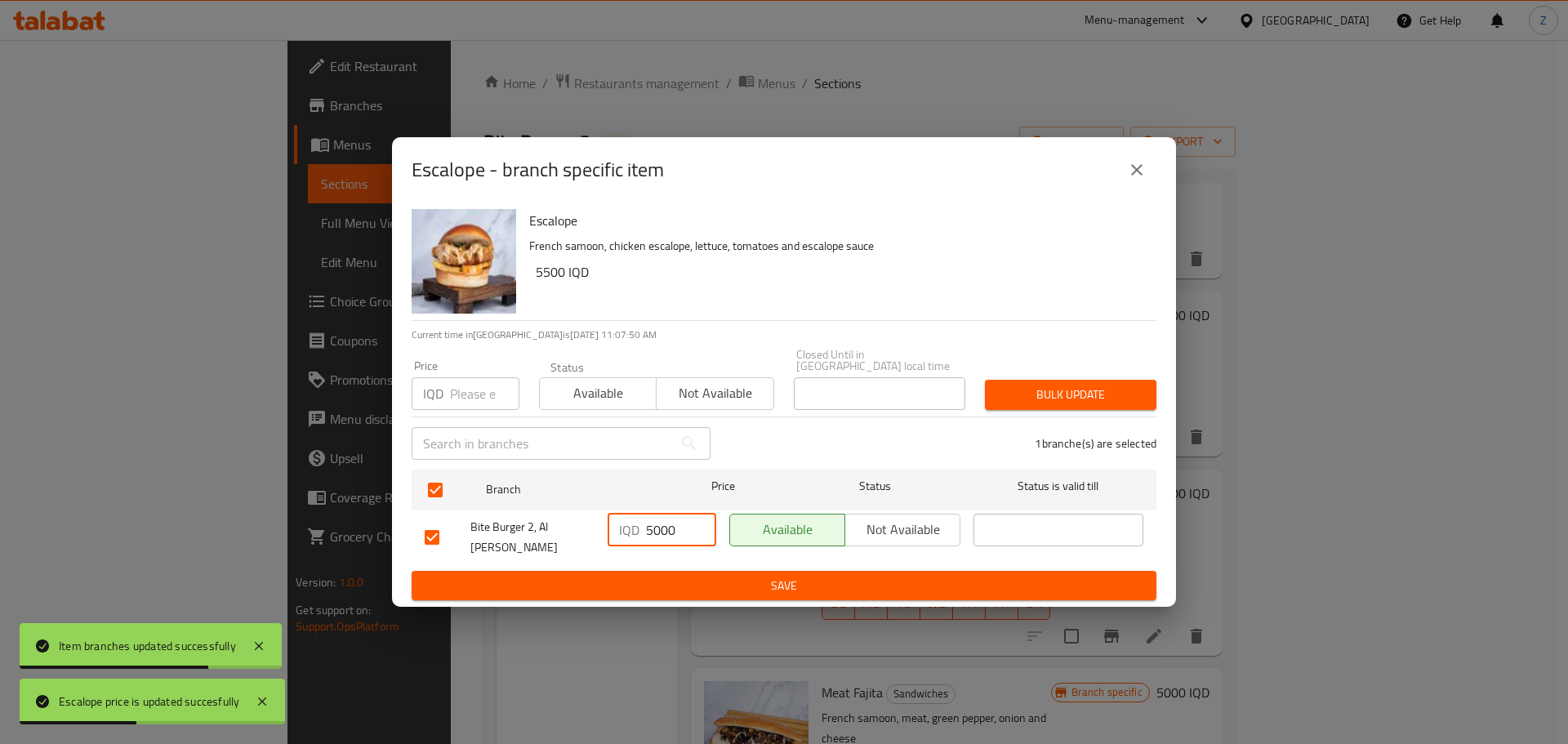
click at [659, 533] on input "5000" at bounding box center [681, 530] width 70 height 33
type input "5500"
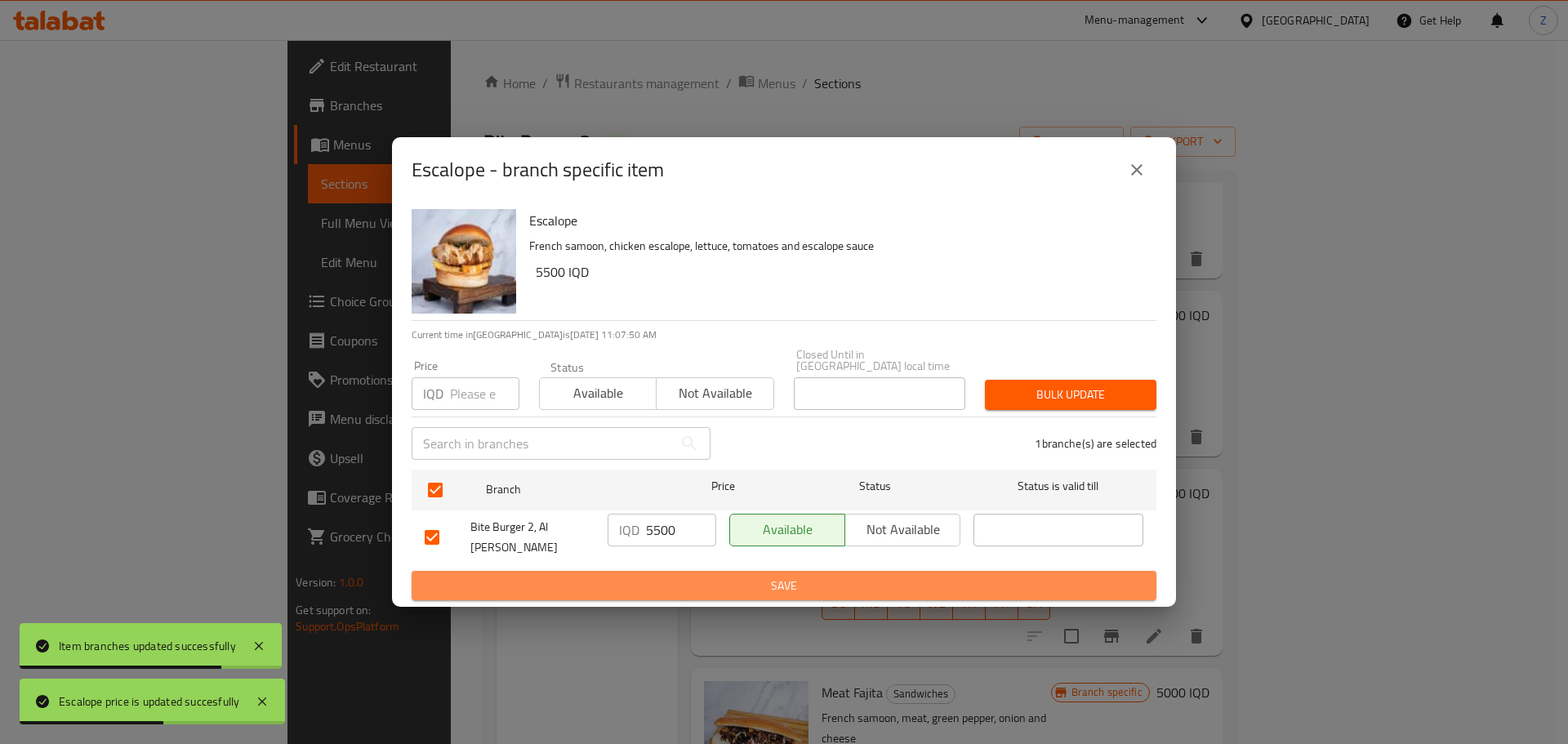
click at [663, 571] on button "Save" at bounding box center [784, 586] width 745 height 30
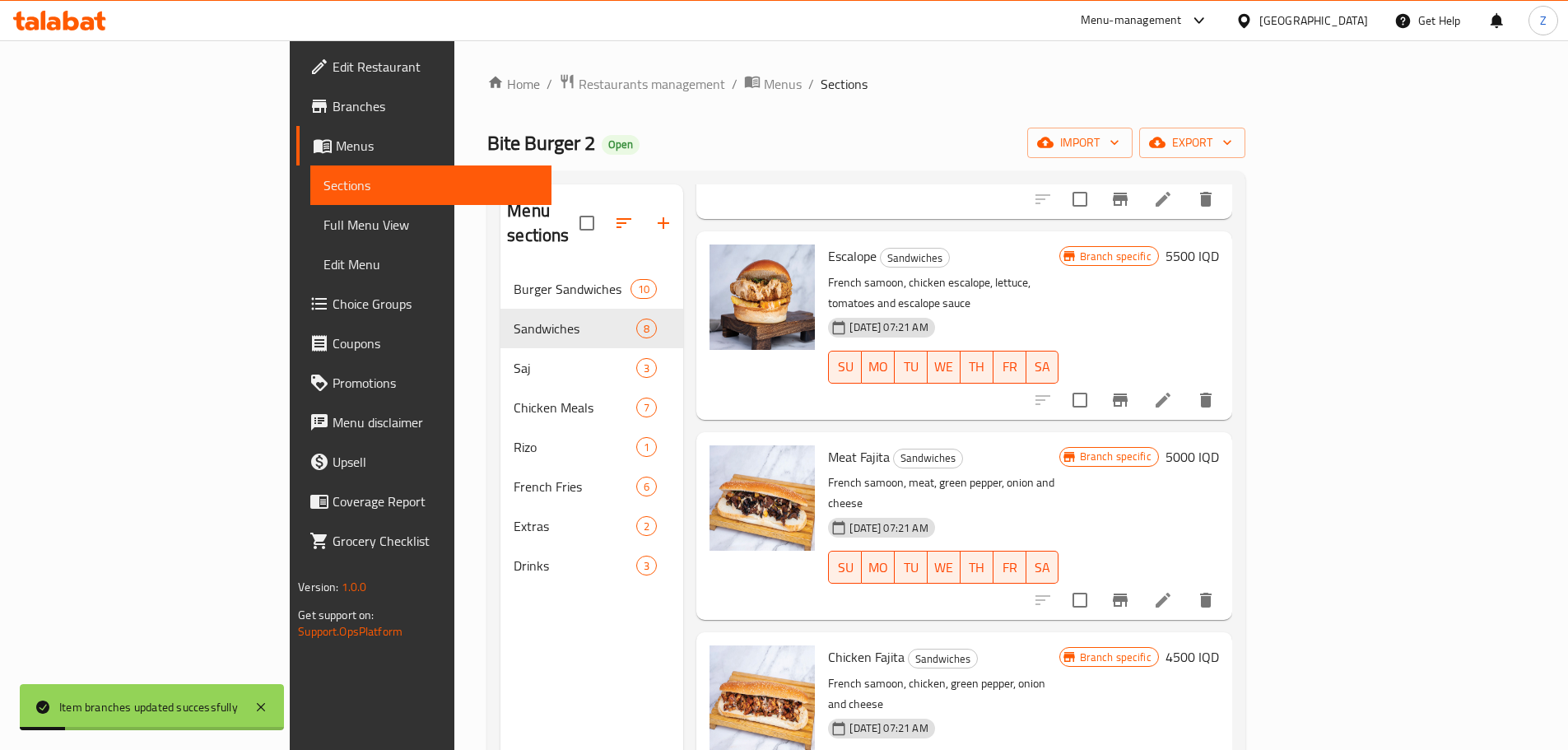
scroll to position [576, 0]
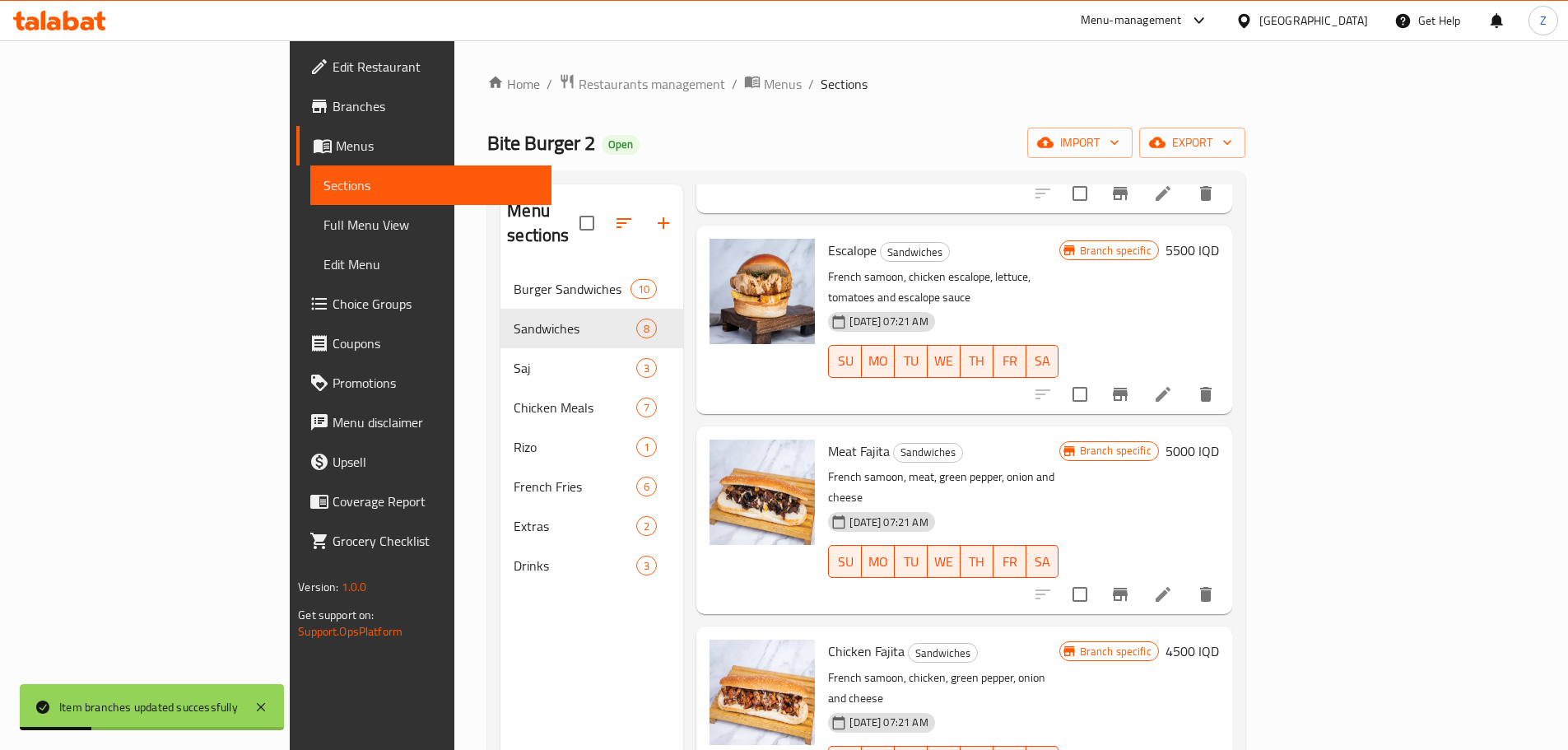
click at [1219, 440] on h6 "5000 IQD" at bounding box center [1192, 451] width 53 height 23
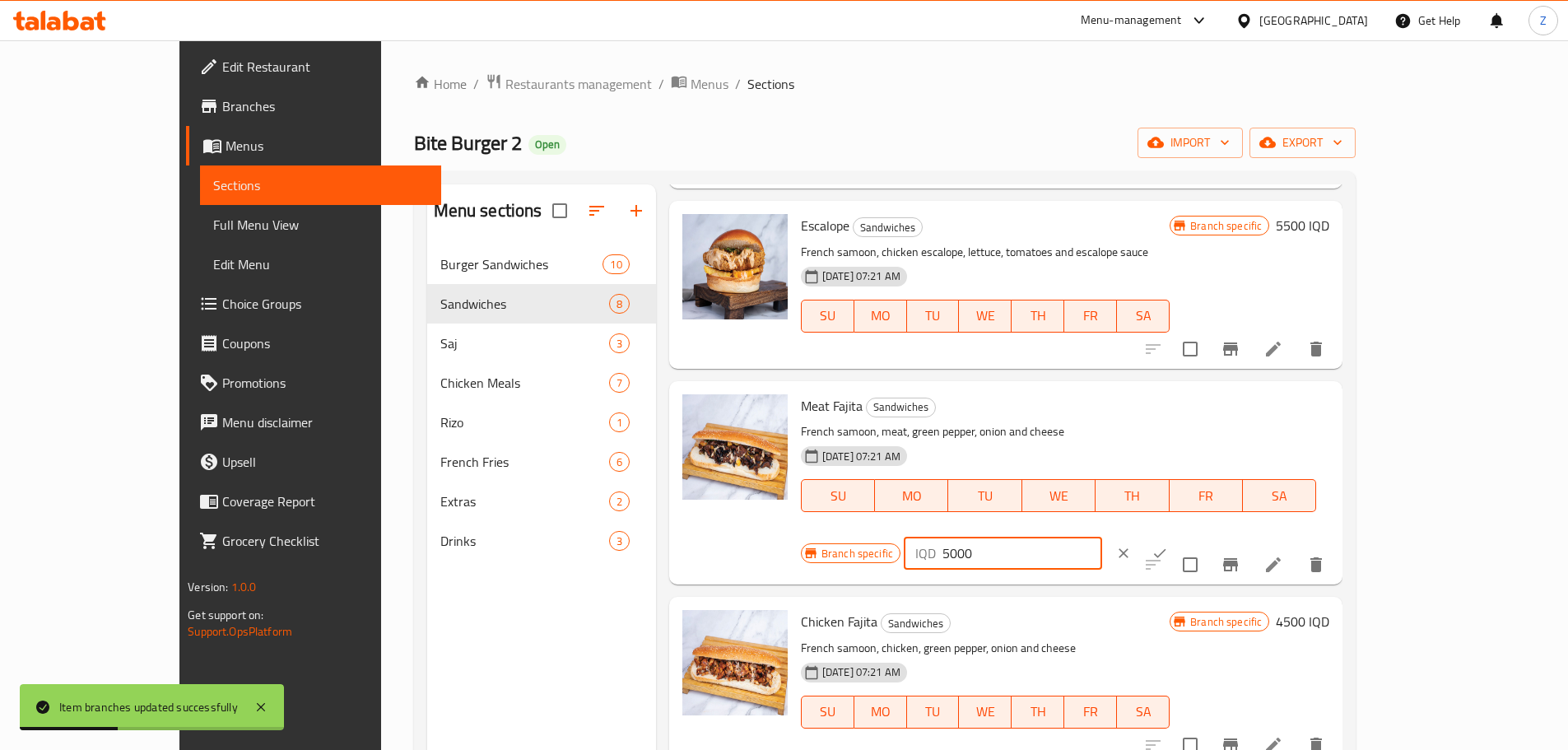
click at [1102, 537] on input "5000" at bounding box center [1022, 554] width 160 height 33
type input "5500"
click at [1168, 545] on icon "ok" at bounding box center [1160, 554] width 17 height 17
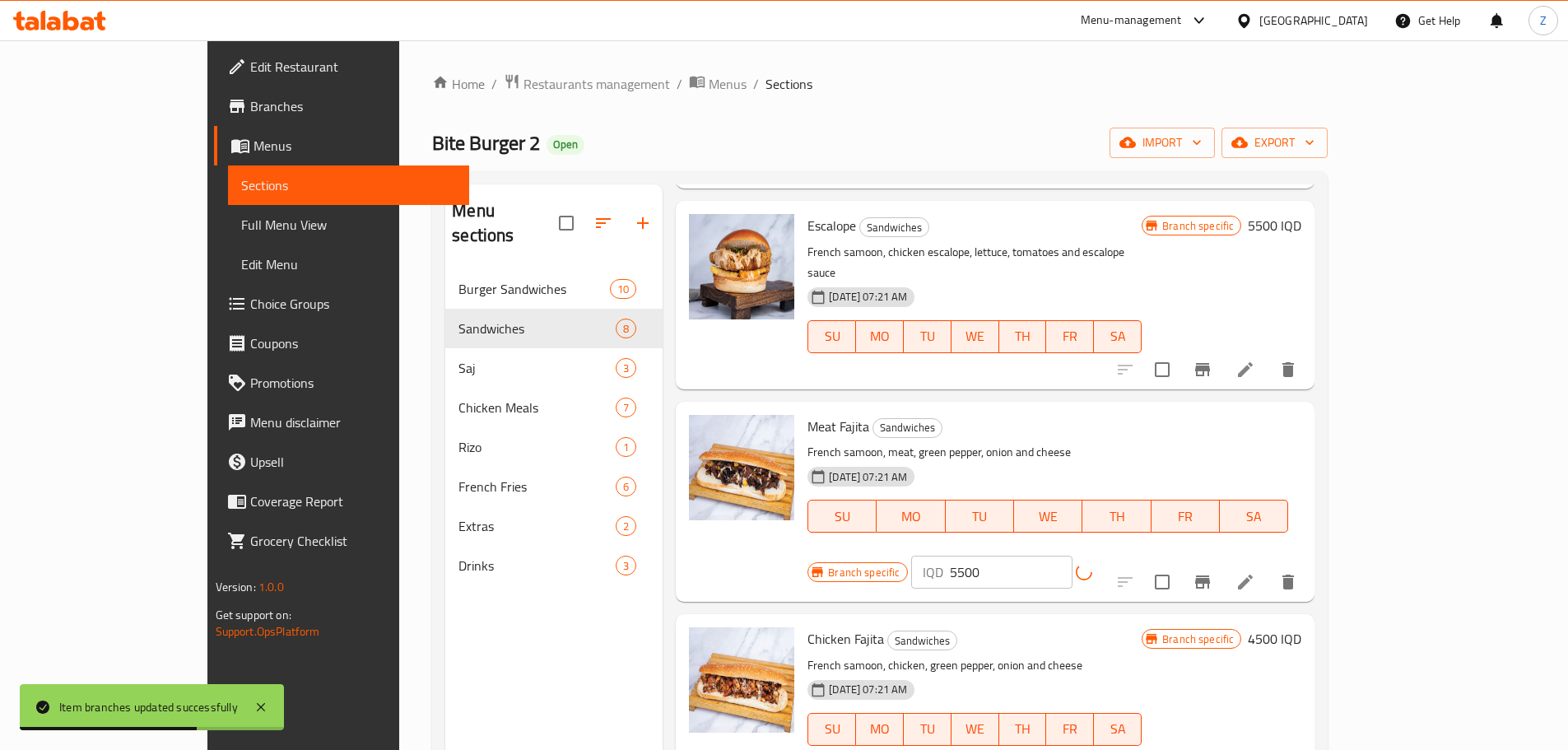
click at [1212, 572] on icon "Branch-specific-item" at bounding box center [1203, 582] width 20 height 20
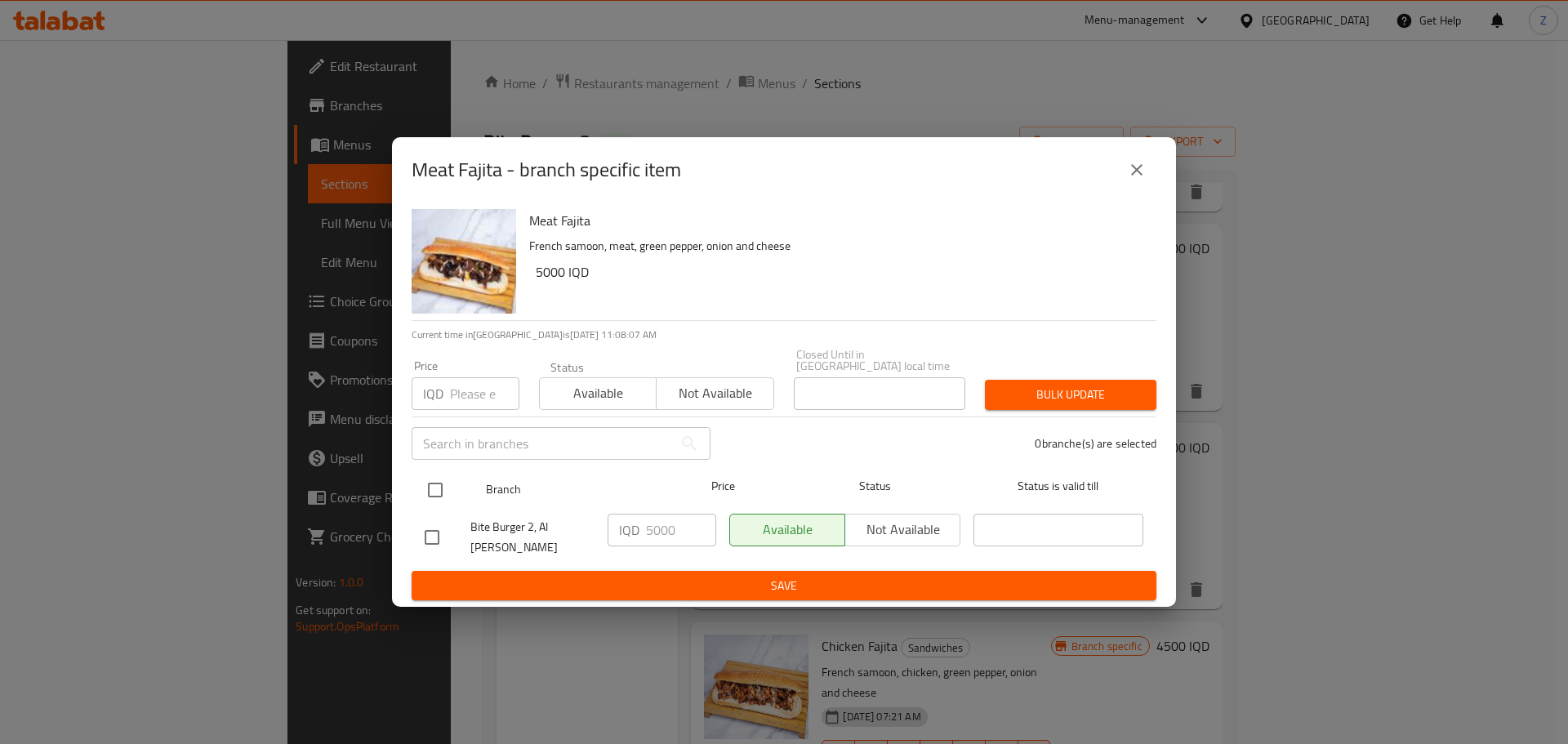
click at [444, 488] on input "checkbox" at bounding box center [435, 490] width 35 height 35
checkbox input "true"
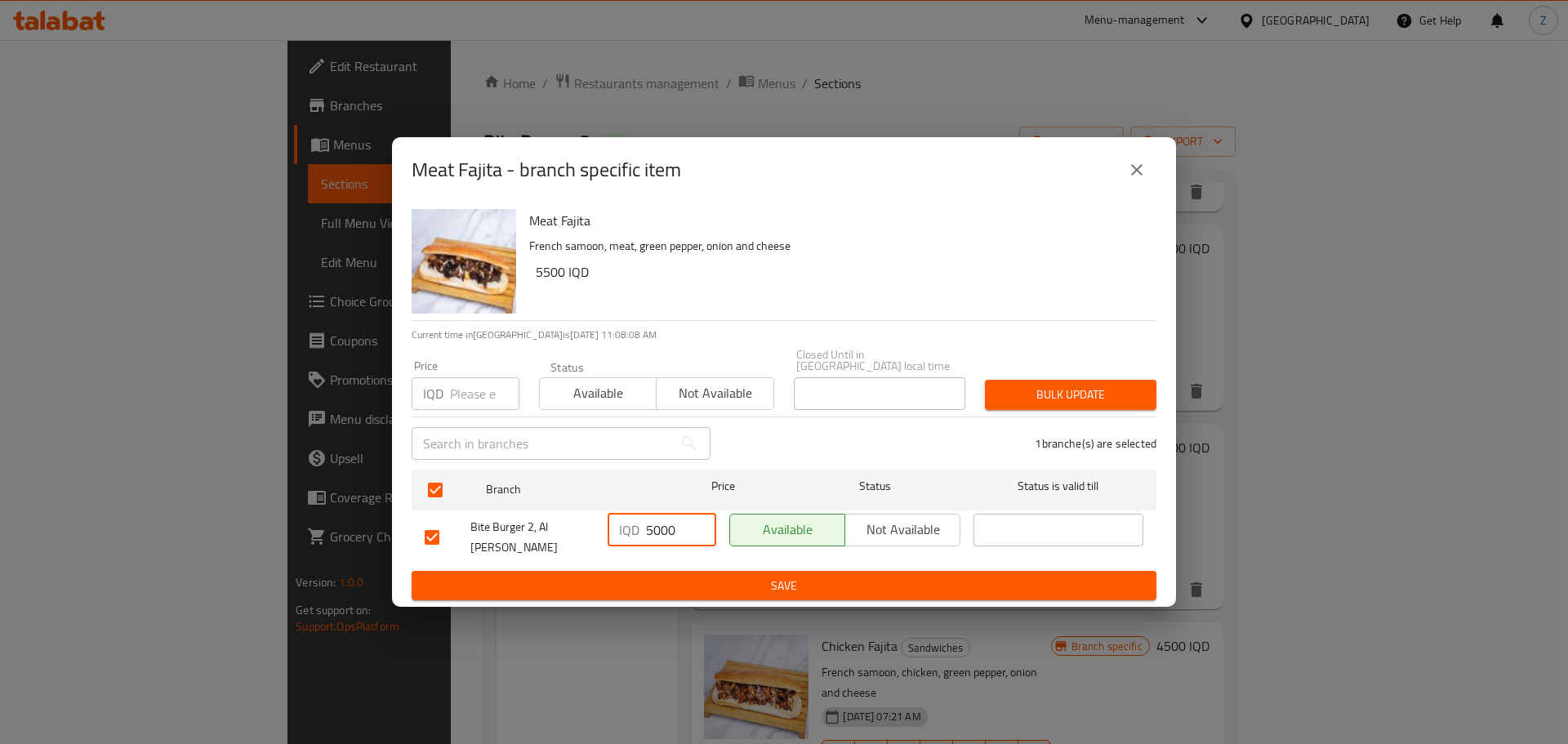
click at [655, 533] on input "5000" at bounding box center [681, 530] width 70 height 33
type input "5500"
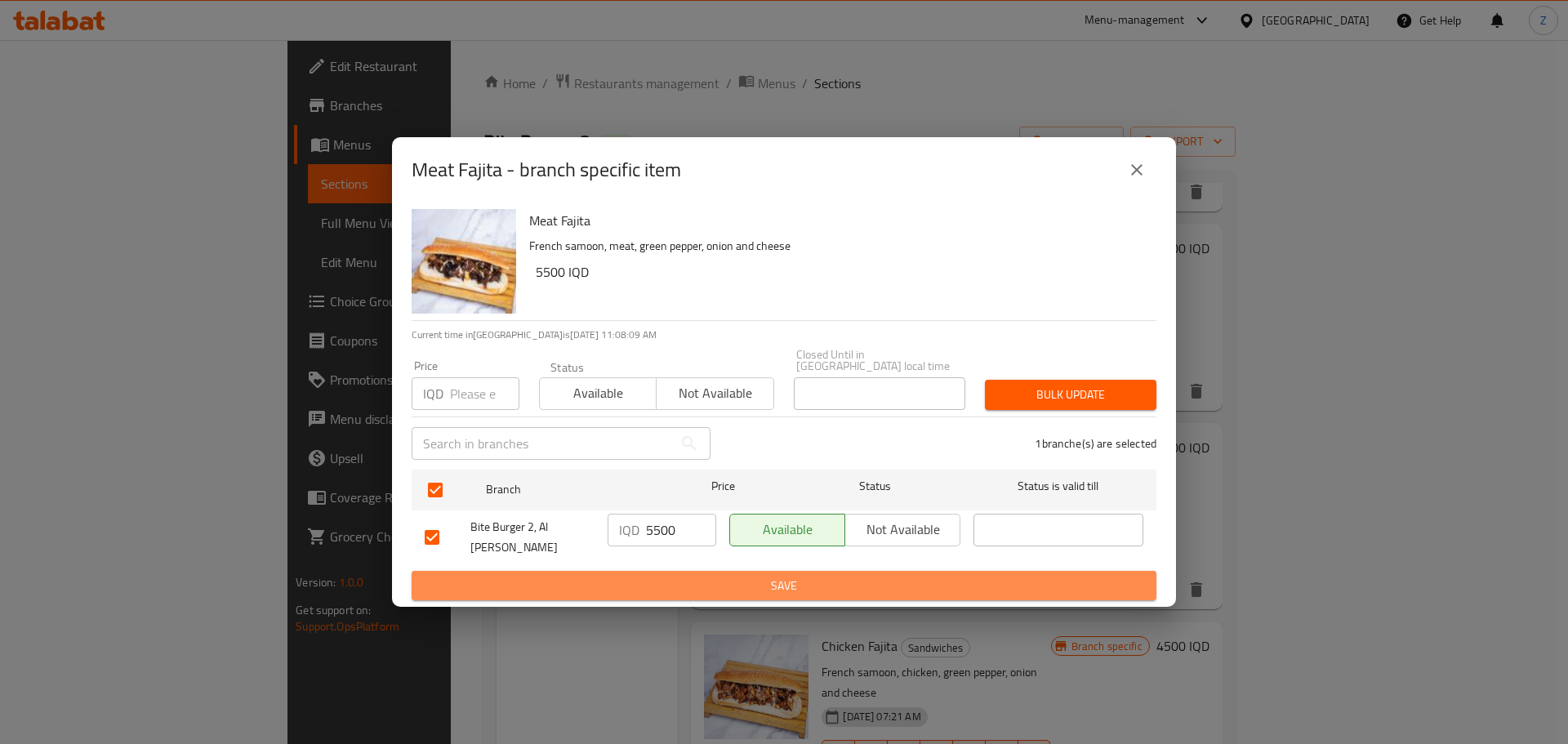
click at [680, 576] on span "Save" at bounding box center [783, 586] width 718 height 20
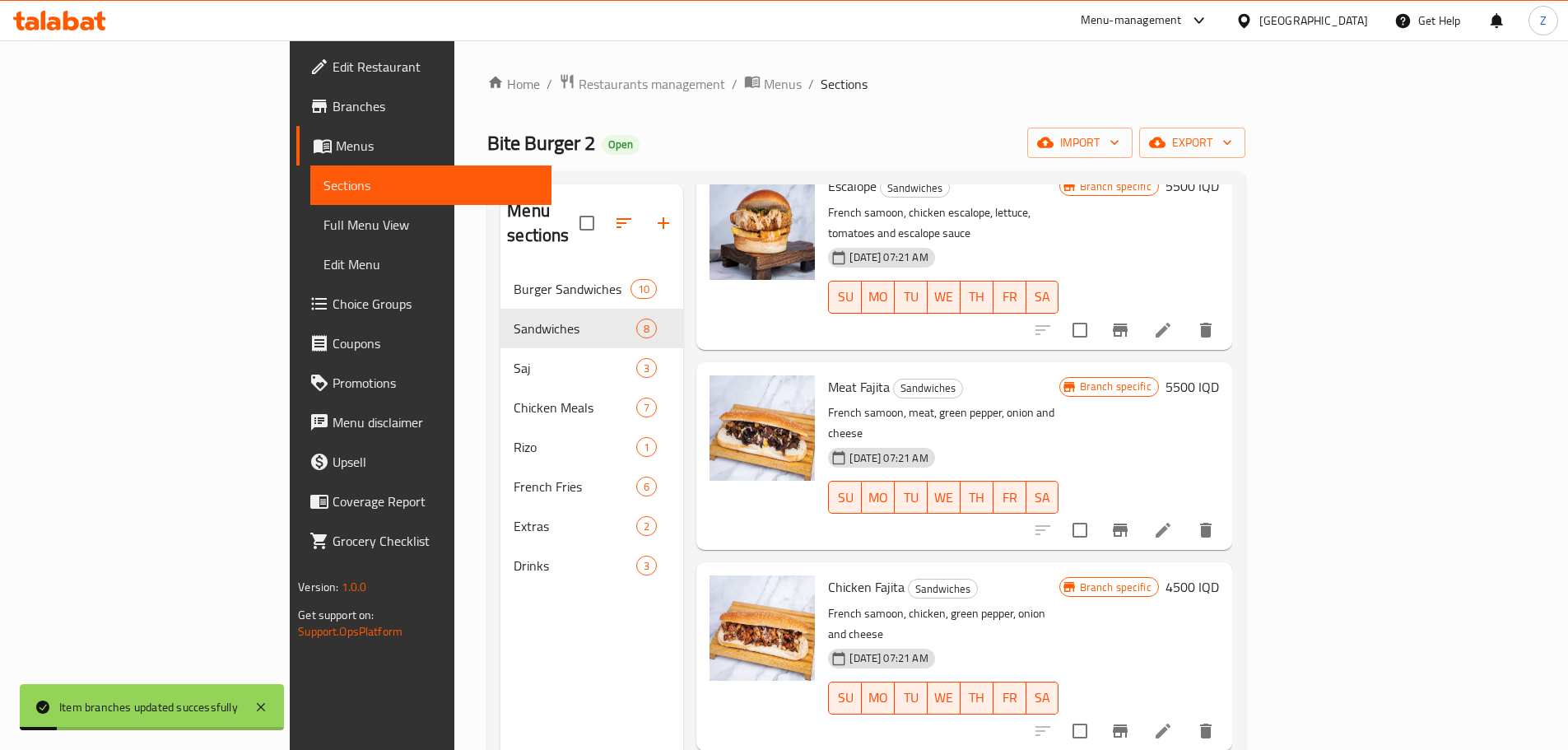
scroll to position [731, 0]
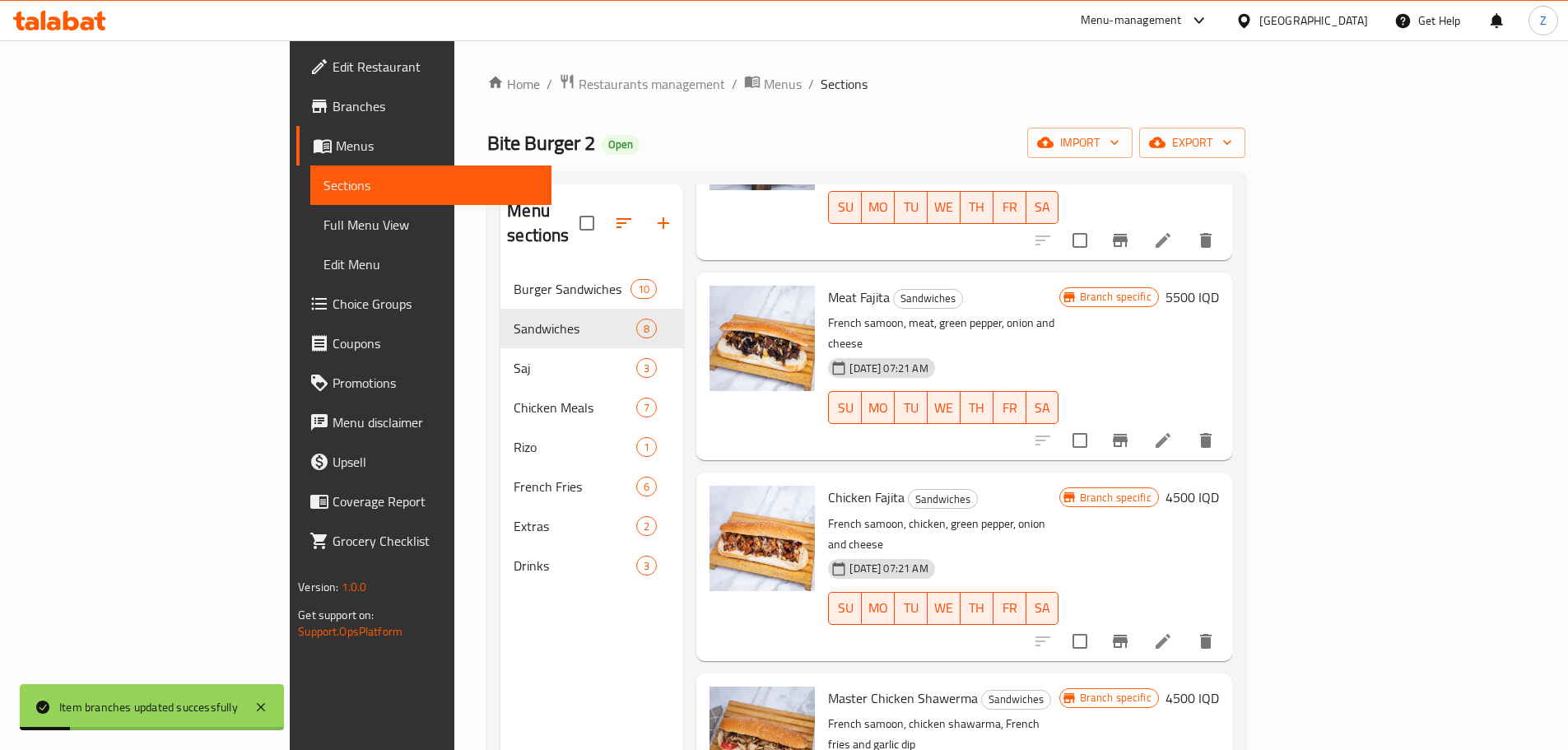
click at [1219, 486] on h6 "4500 IQD" at bounding box center [1192, 497] width 53 height 23
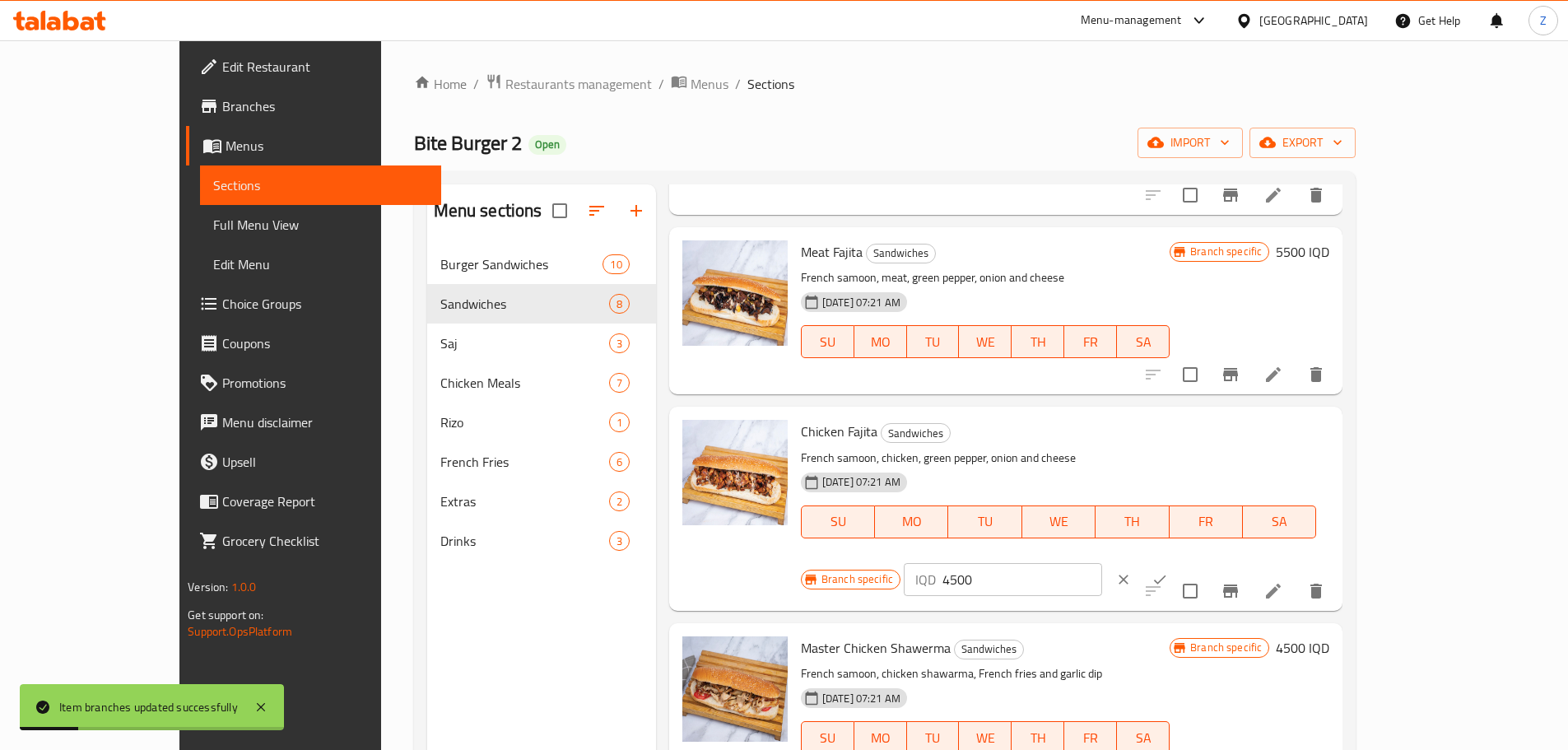
click at [1102, 564] on input "4500" at bounding box center [1022, 580] width 160 height 33
type input "5000"
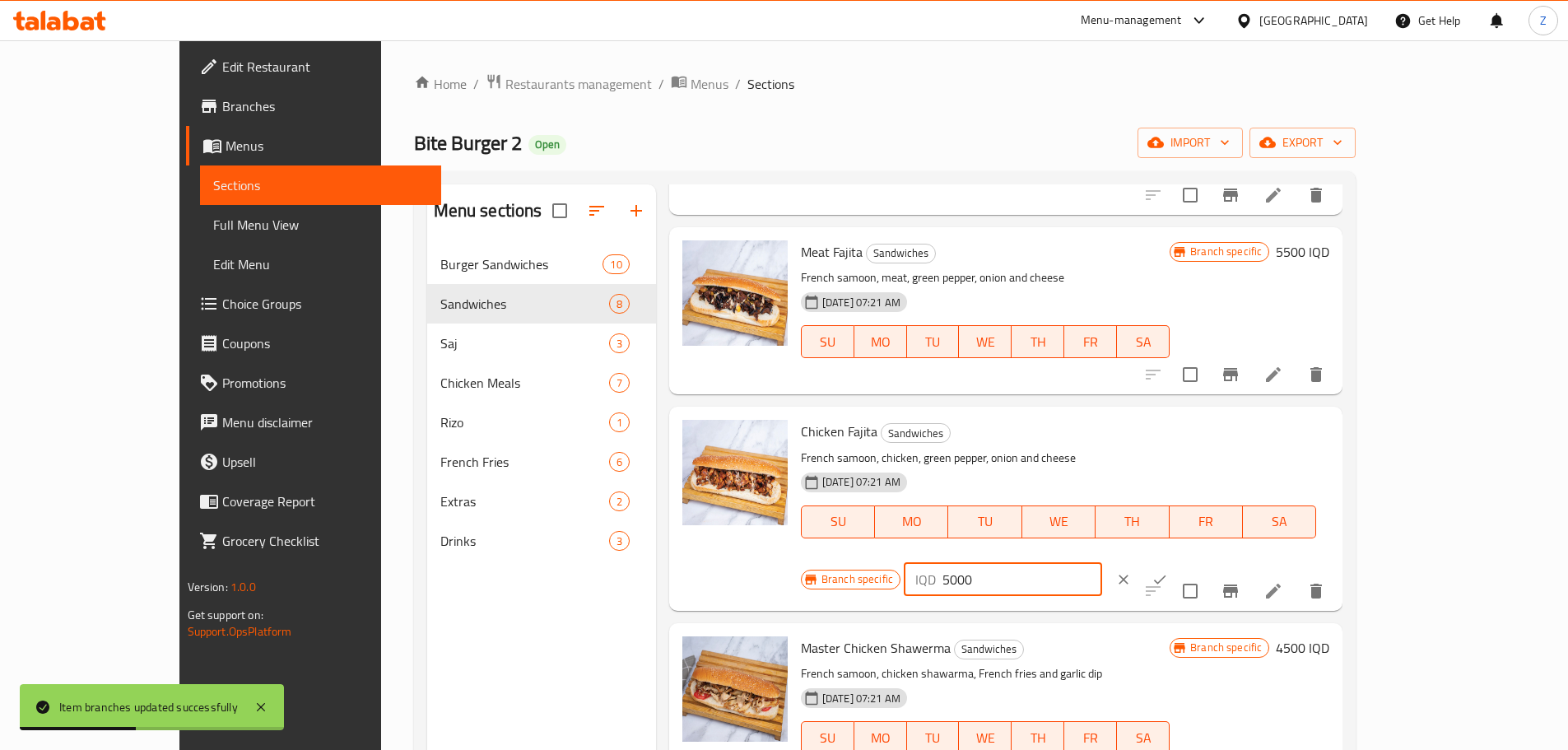
click at [1178, 562] on button "ok" at bounding box center [1159, 579] width 36 height 36
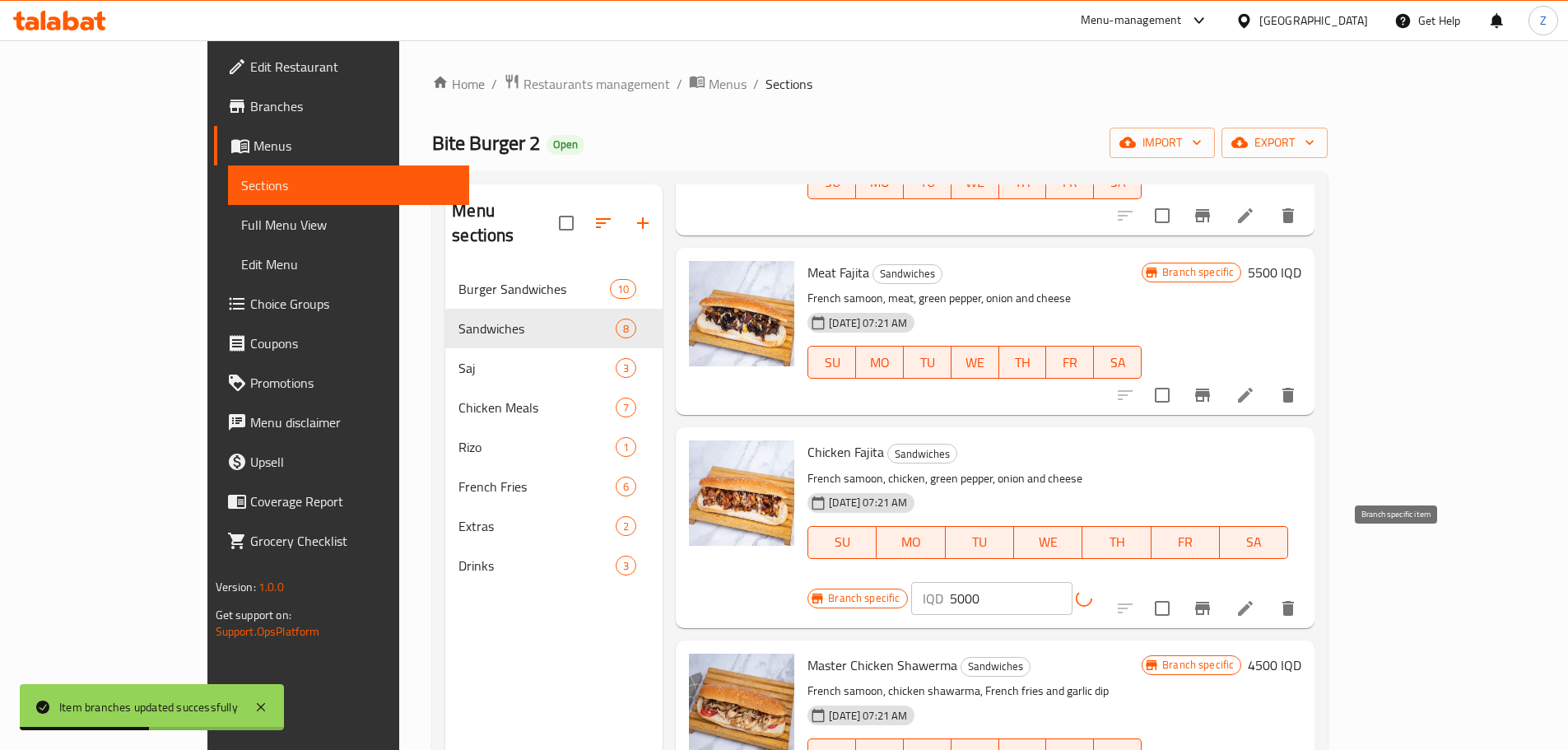
click at [1210, 602] on icon "Branch-specific-item" at bounding box center [1203, 609] width 15 height 13
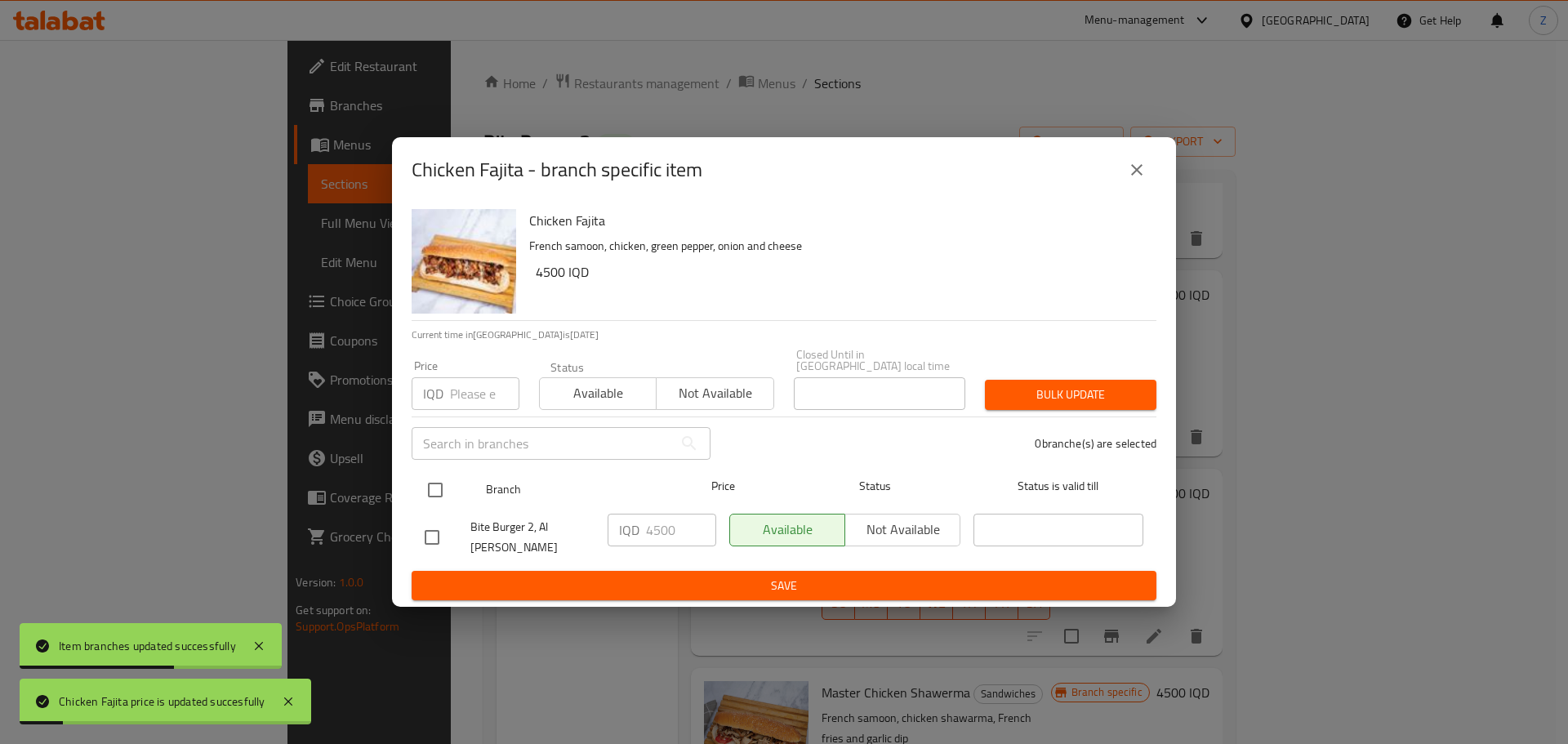
click at [451, 489] on input "checkbox" at bounding box center [435, 490] width 35 height 35
checkbox input "true"
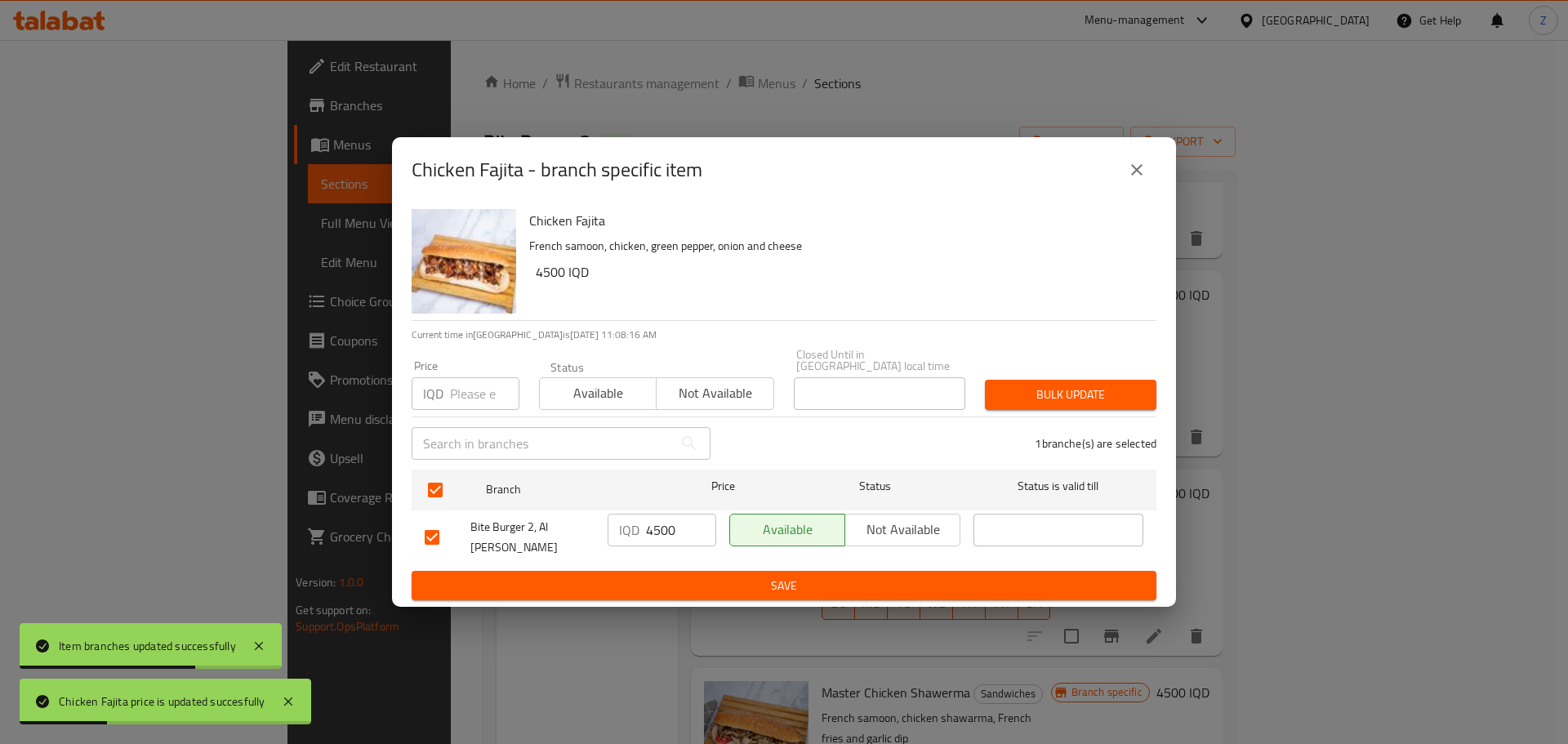
click at [658, 535] on input "4500" at bounding box center [681, 530] width 70 height 33
type input "5000"
click at [691, 576] on span "Save" at bounding box center [783, 586] width 718 height 20
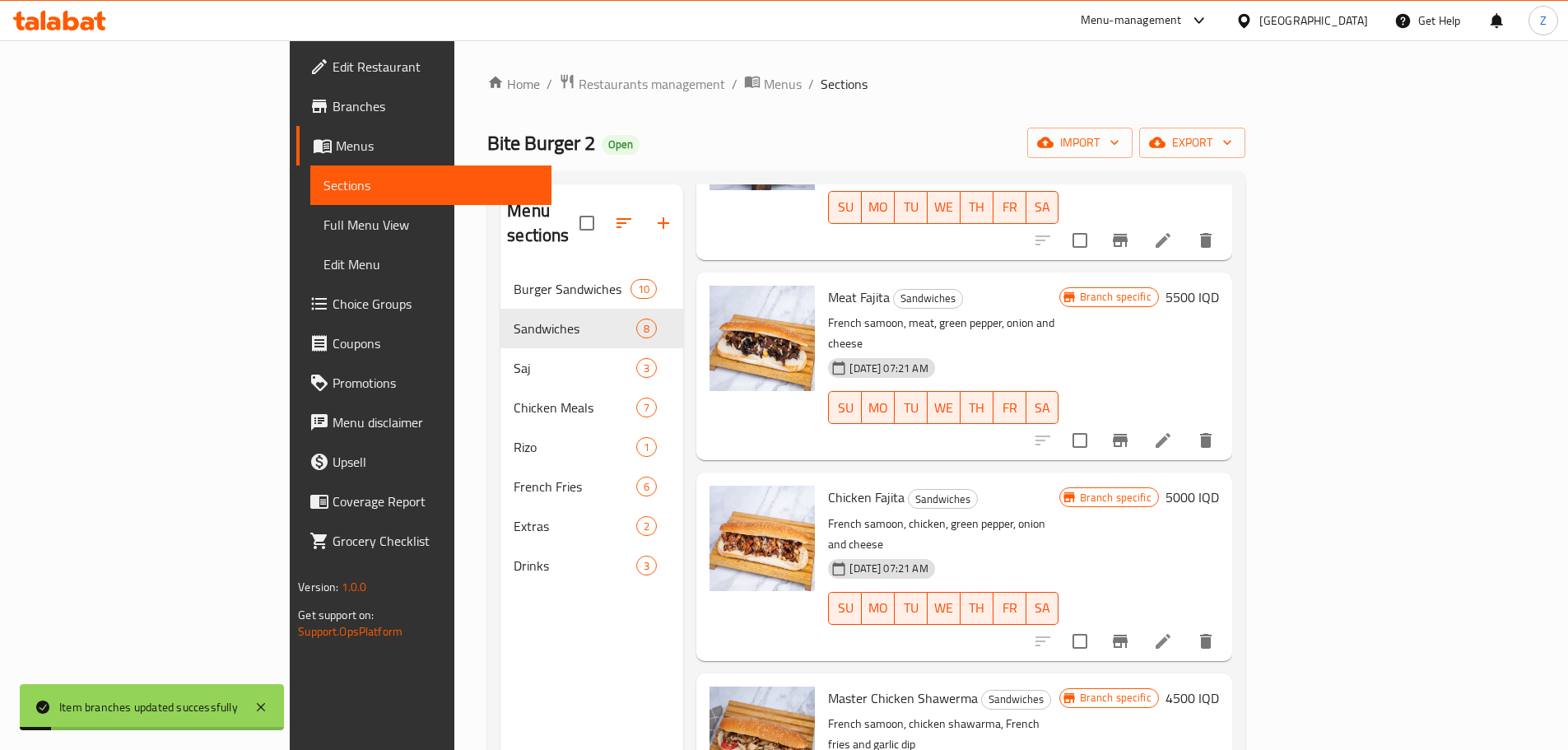
scroll to position [230, 0]
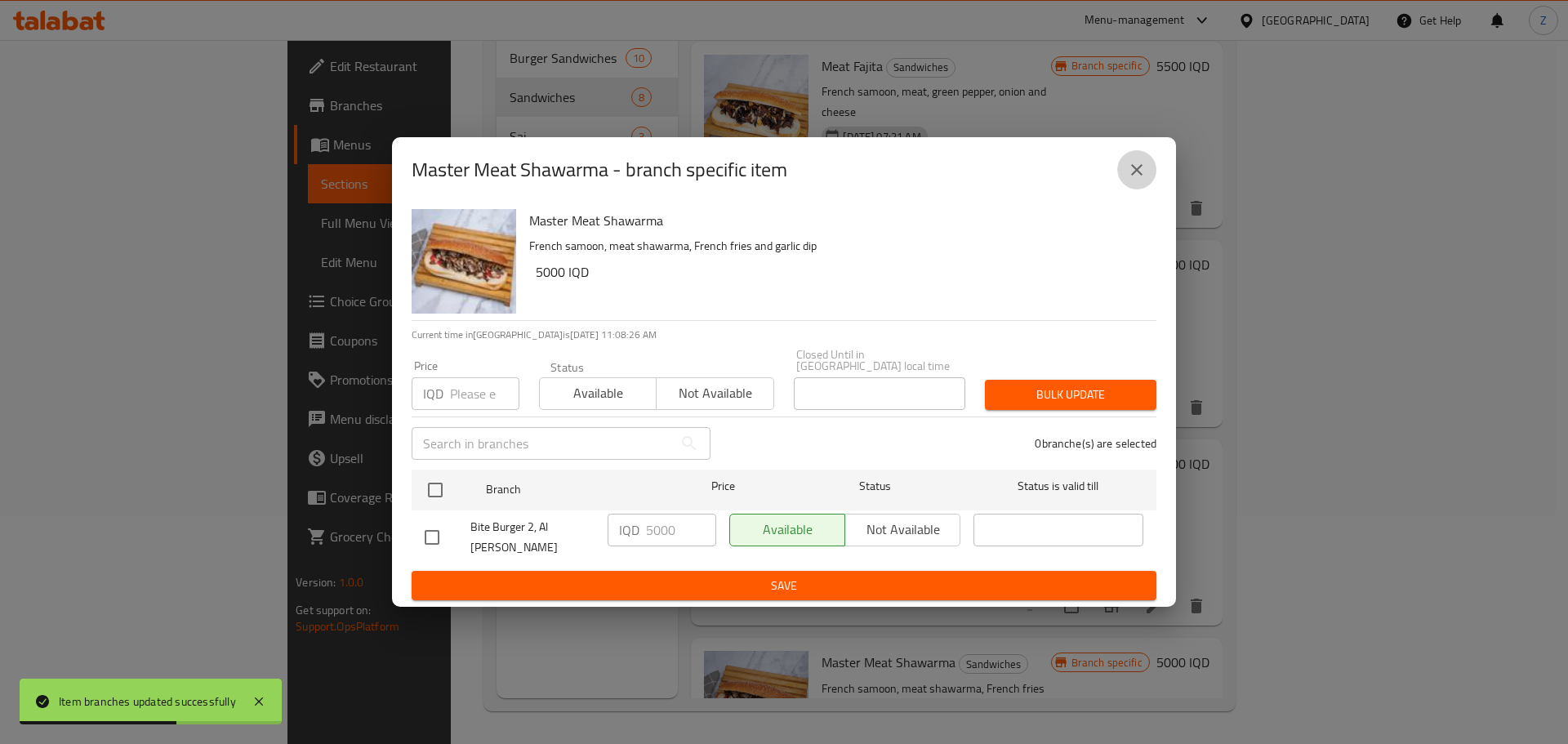
click at [1130, 179] on icon "close" at bounding box center [1137, 170] width 20 height 20
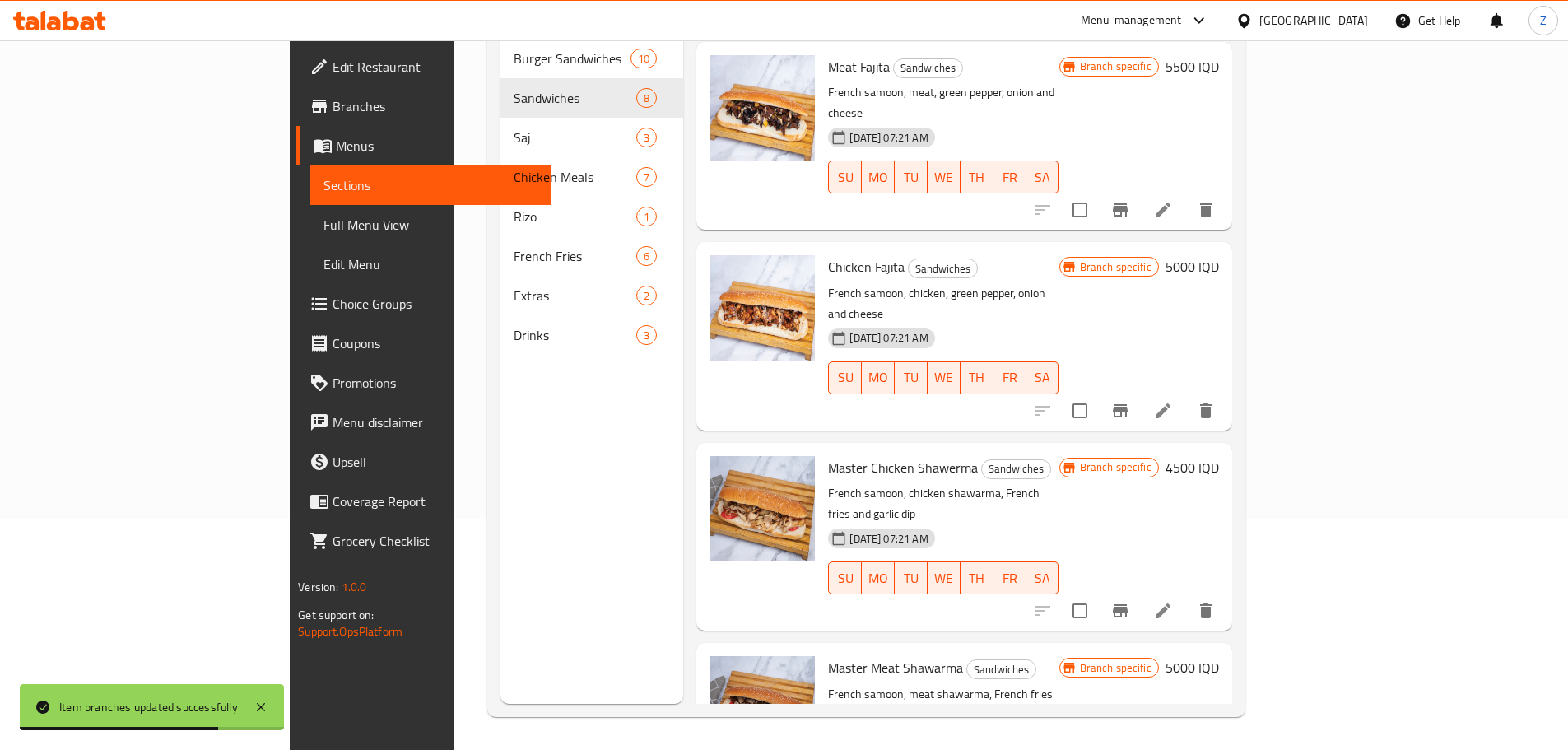
click at [1219, 456] on h6 "4500 IQD" at bounding box center [1192, 467] width 53 height 23
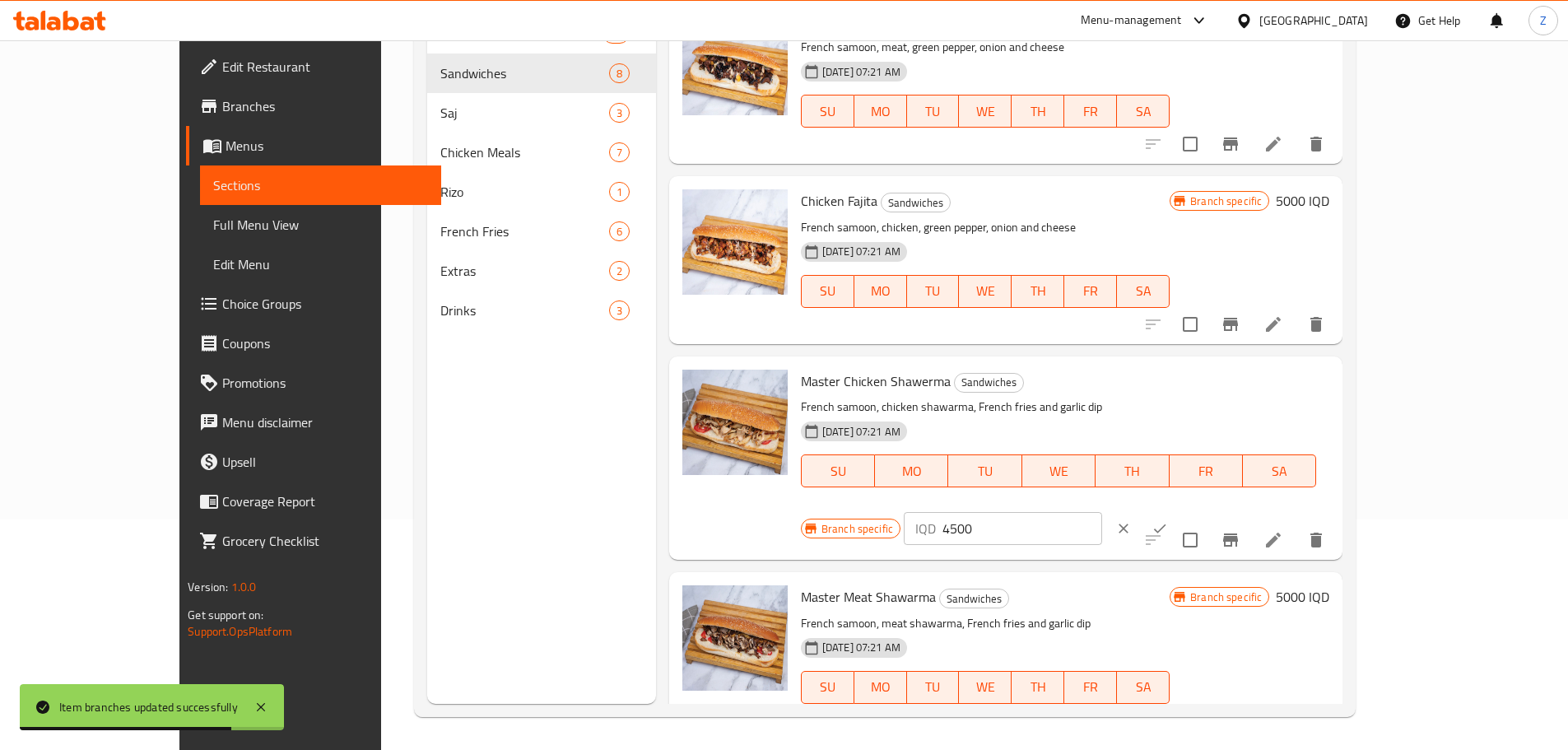
click at [1102, 512] on input "4500" at bounding box center [1022, 529] width 160 height 33
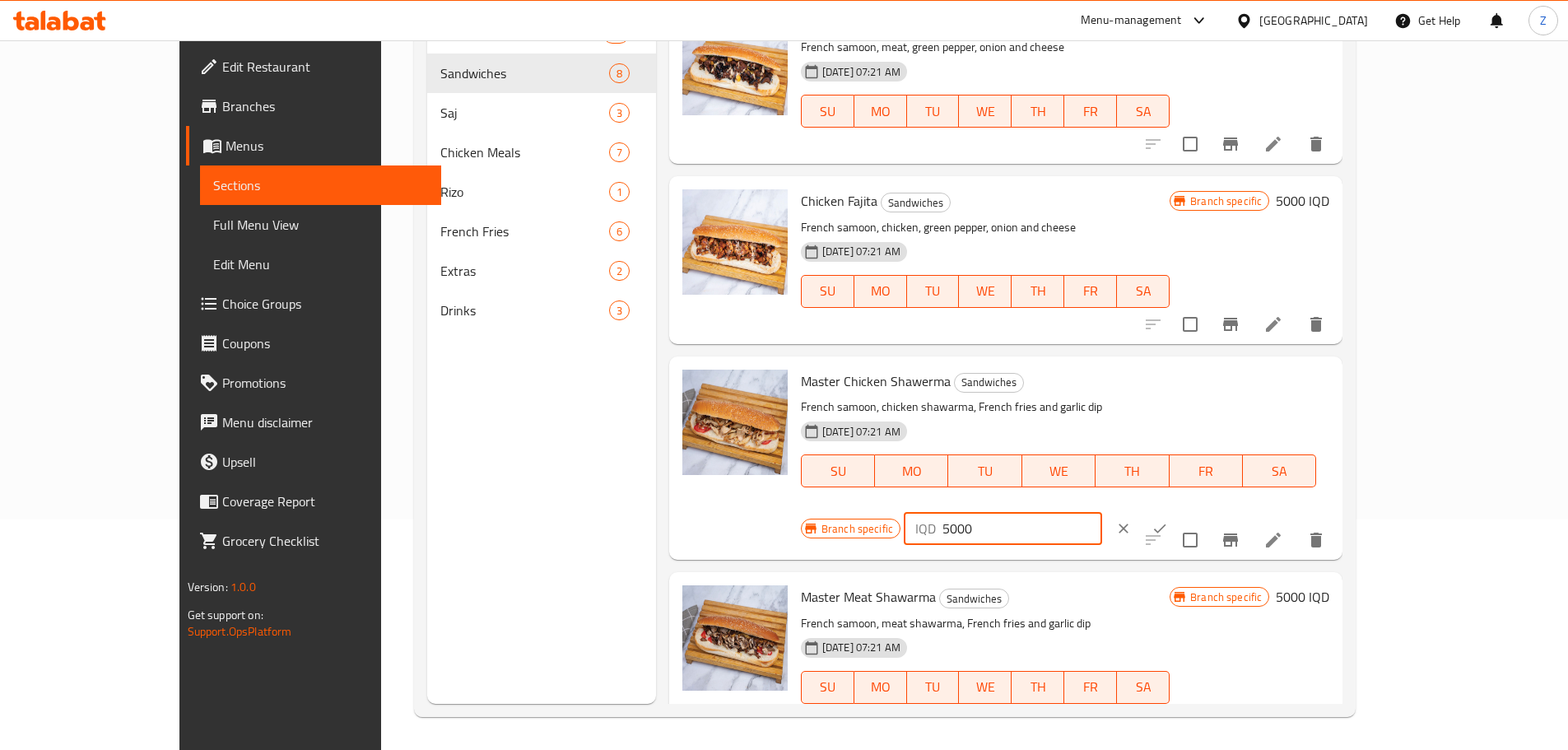
type input "5000"
click at [1178, 510] on button "ok" at bounding box center [1159, 528] width 36 height 36
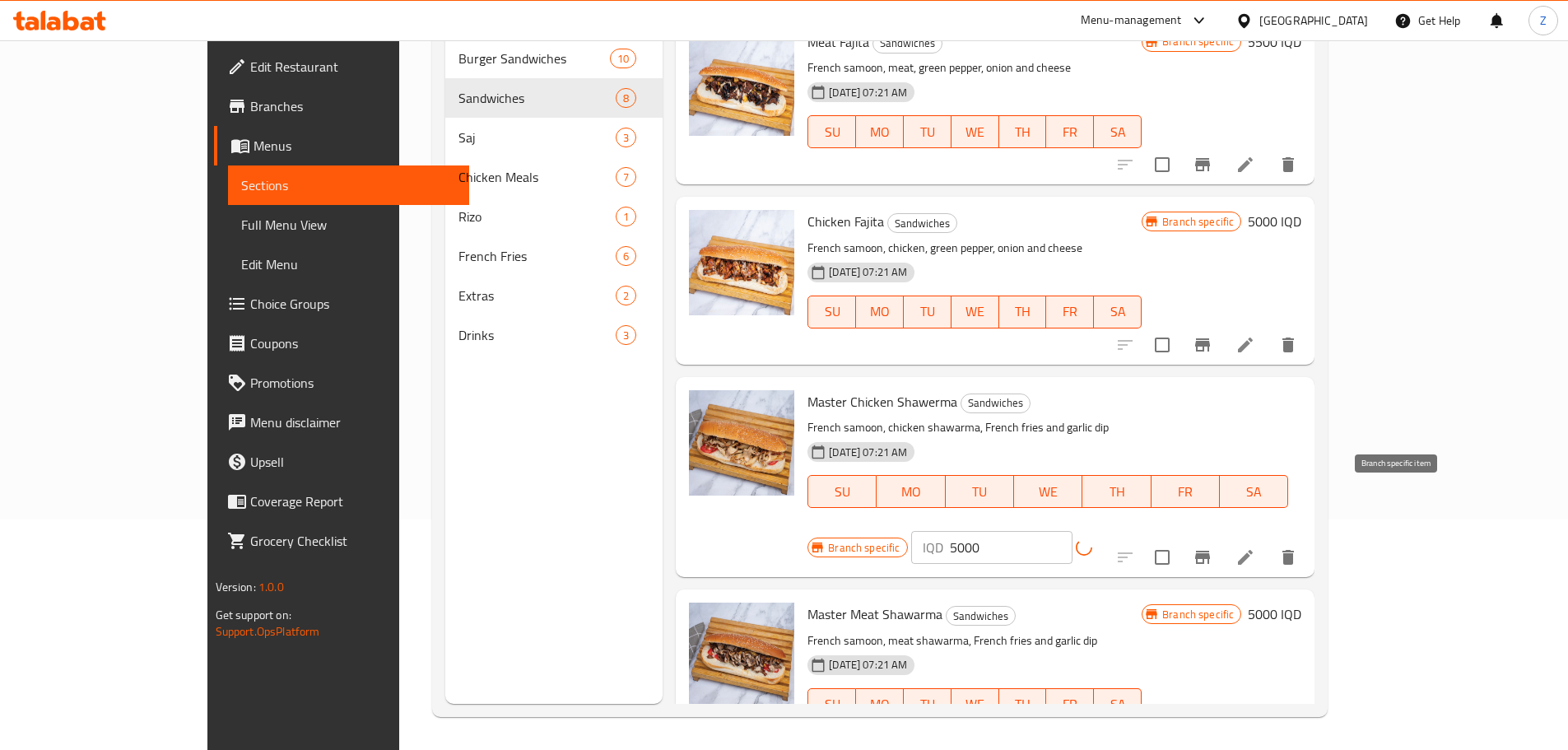
click at [1222, 538] on button "Branch-specific-item" at bounding box center [1202, 557] width 39 height 39
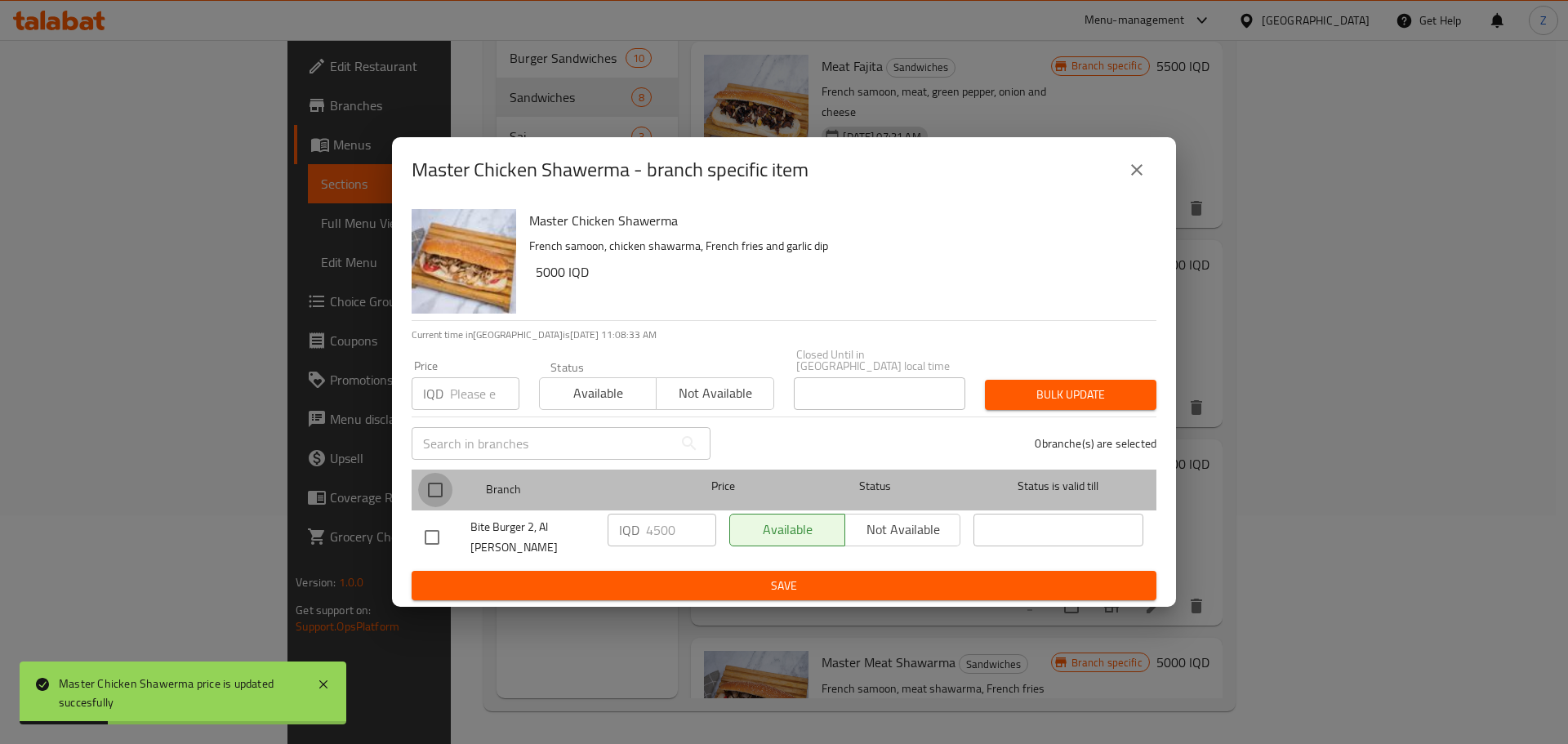
click at [440, 489] on input "checkbox" at bounding box center [435, 490] width 35 height 35
checkbox input "true"
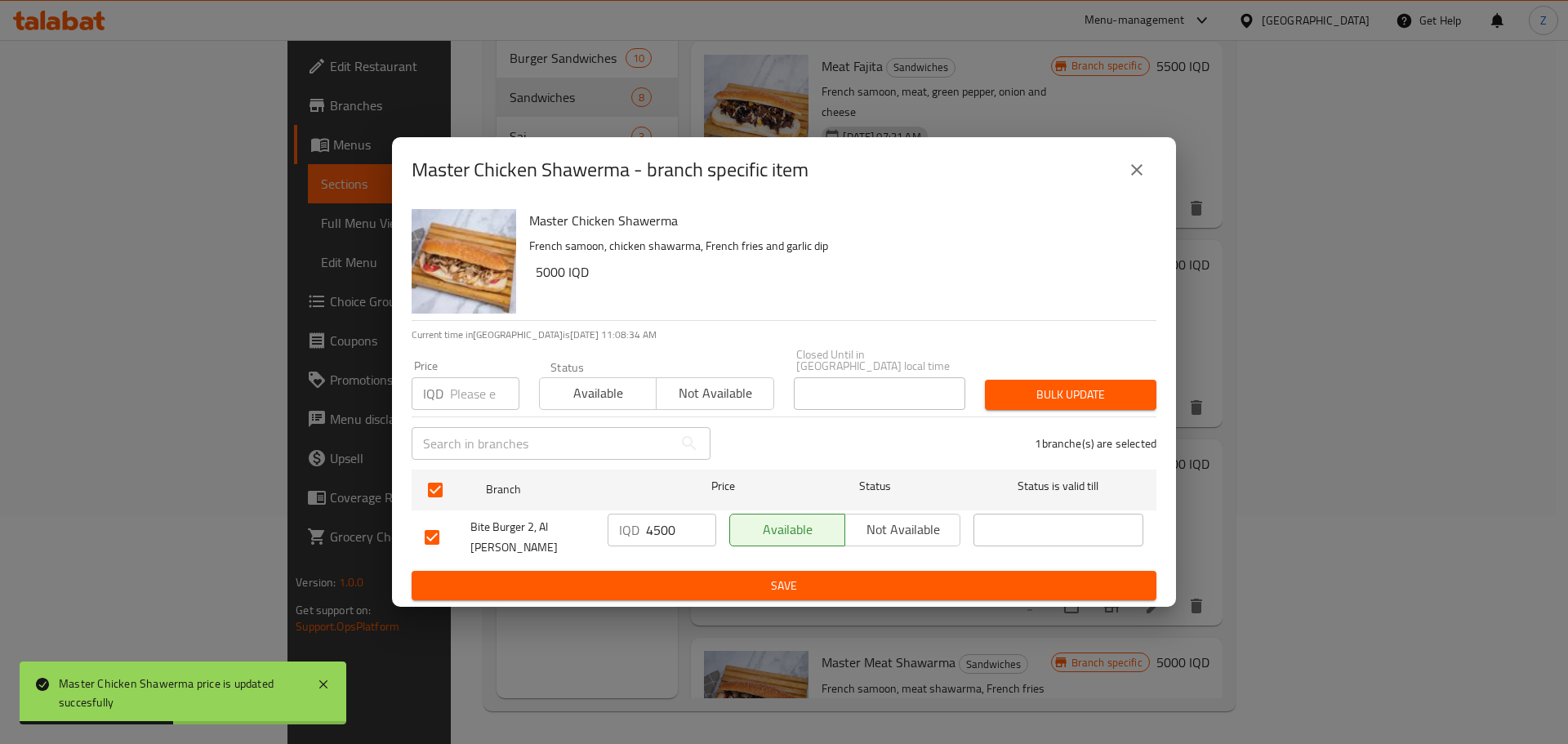
click at [660, 528] on input "4500" at bounding box center [681, 530] width 70 height 33
type input "5000"
click at [712, 576] on span "Save" at bounding box center [783, 586] width 718 height 20
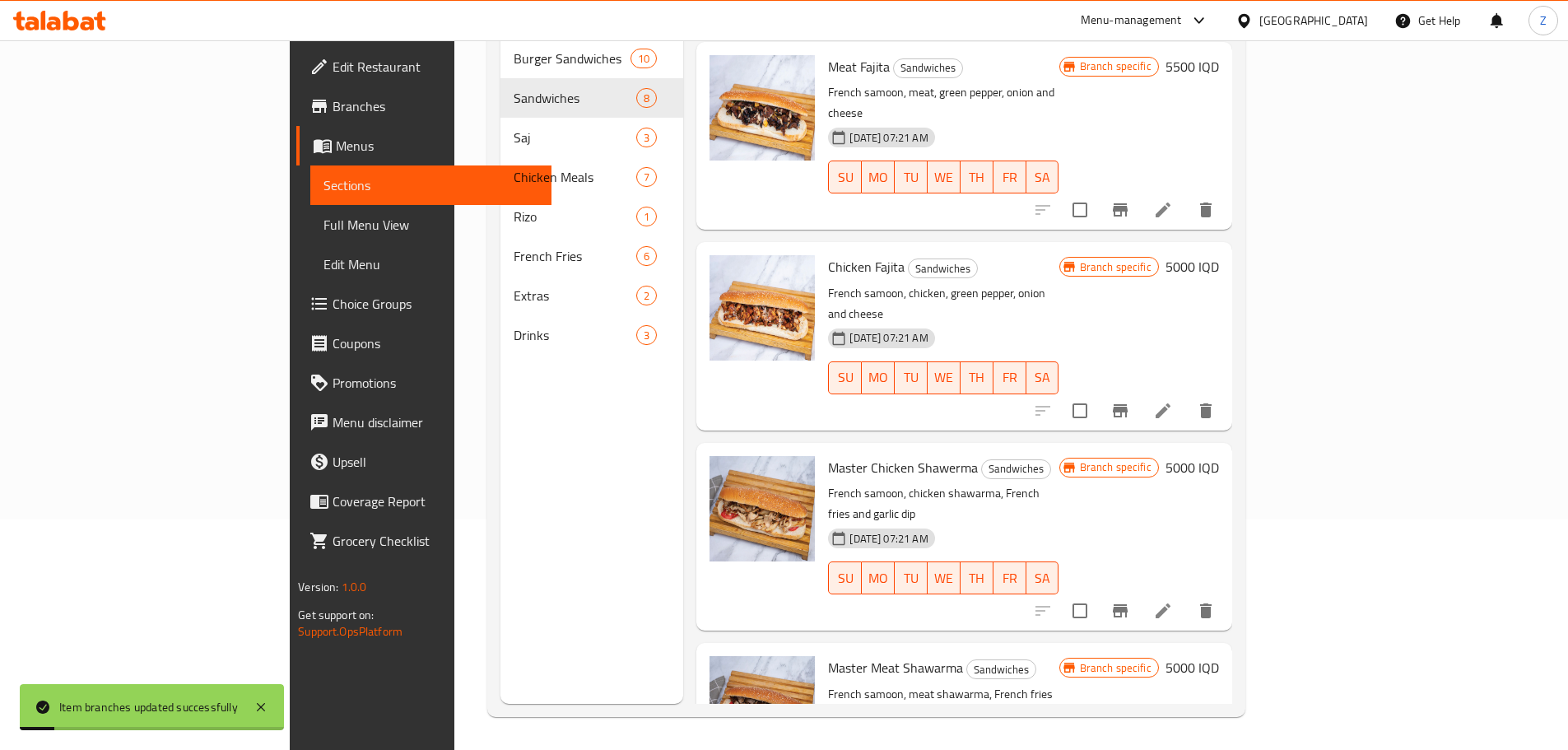
scroll to position [148, 0]
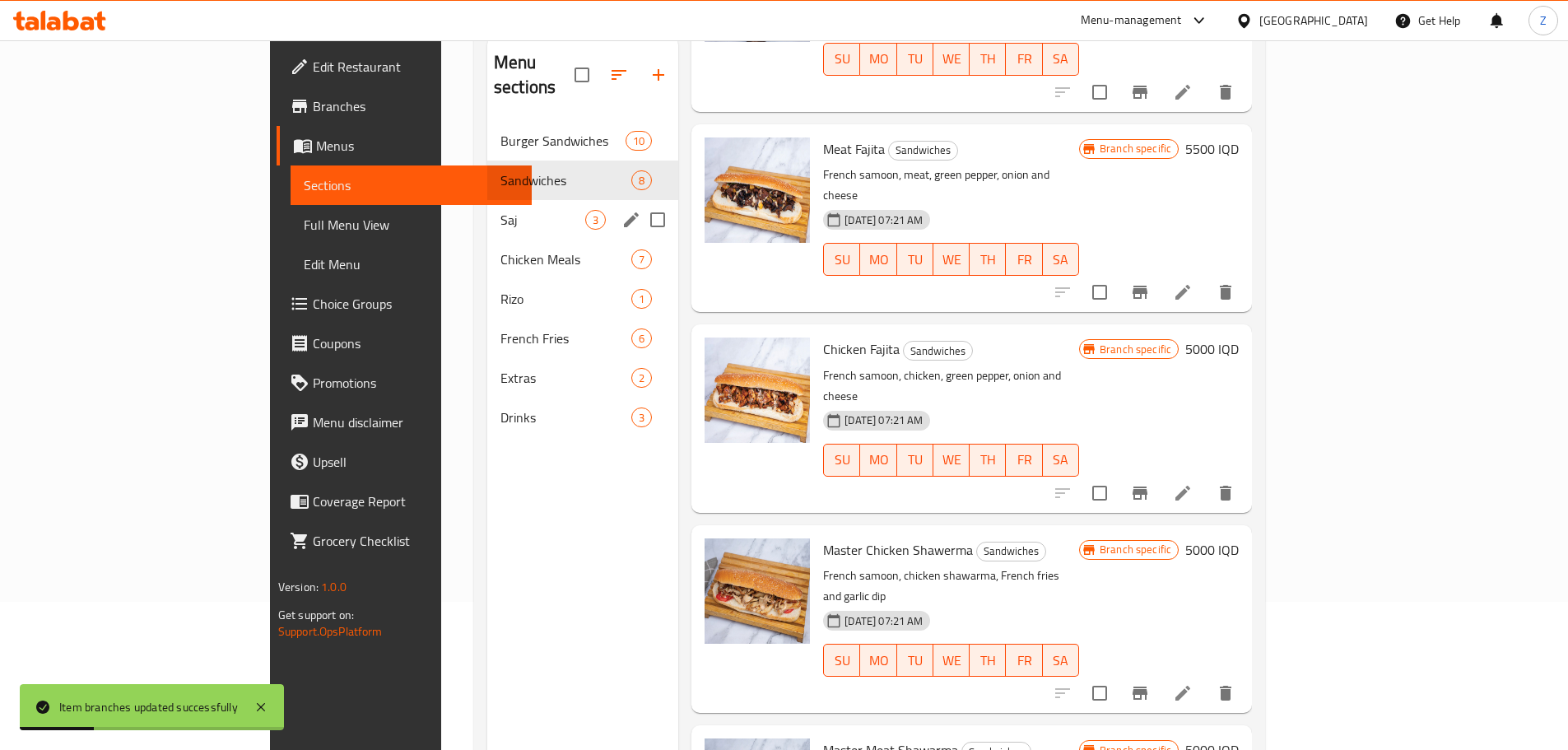
drag, startPoint x: 400, startPoint y: 212, endPoint x: 403, endPoint y: 241, distance: 29.2
click at [487, 213] on div "Saj 3" at bounding box center [583, 219] width 191 height 39
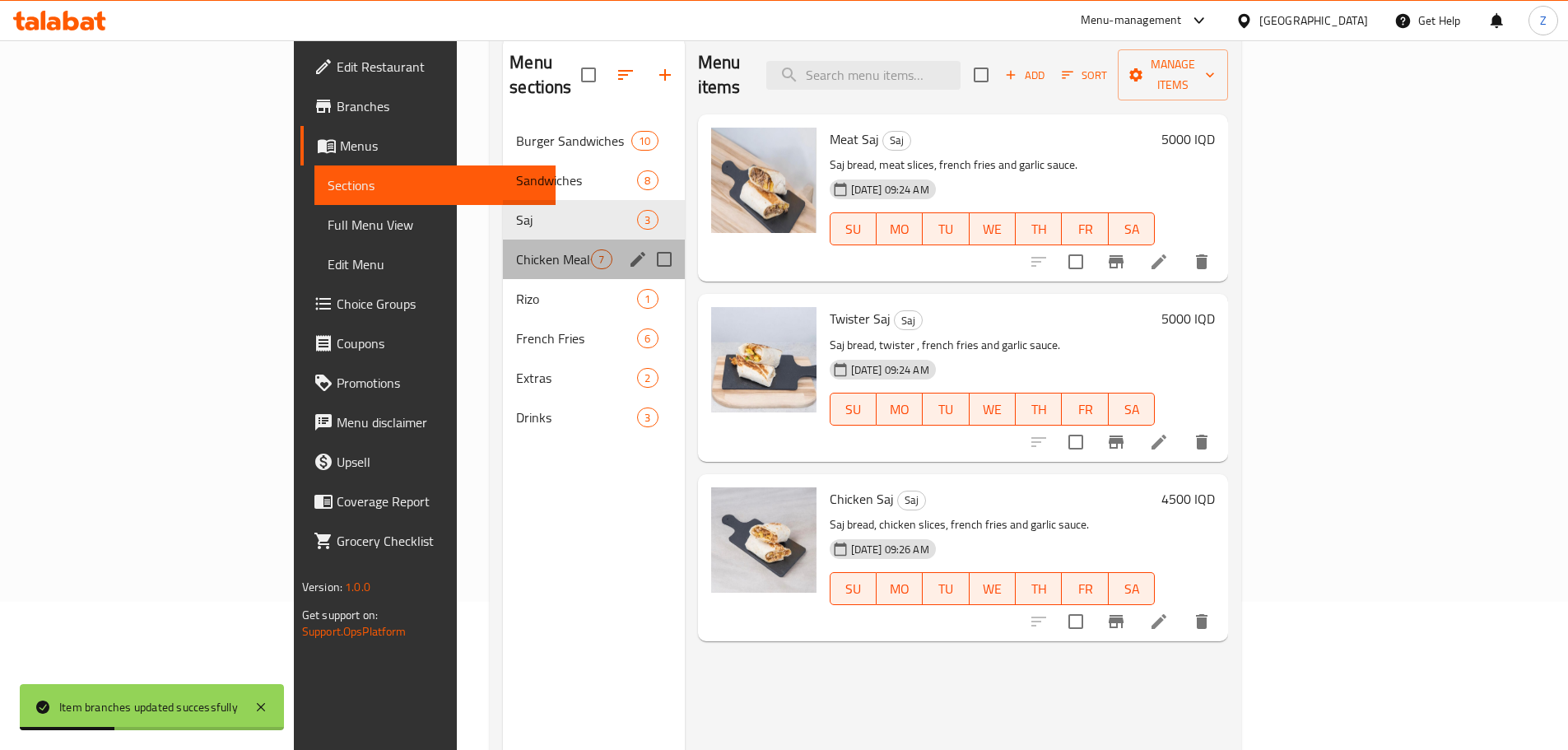
click at [503, 244] on div "Chicken Meals 7" at bounding box center [593, 259] width 181 height 39
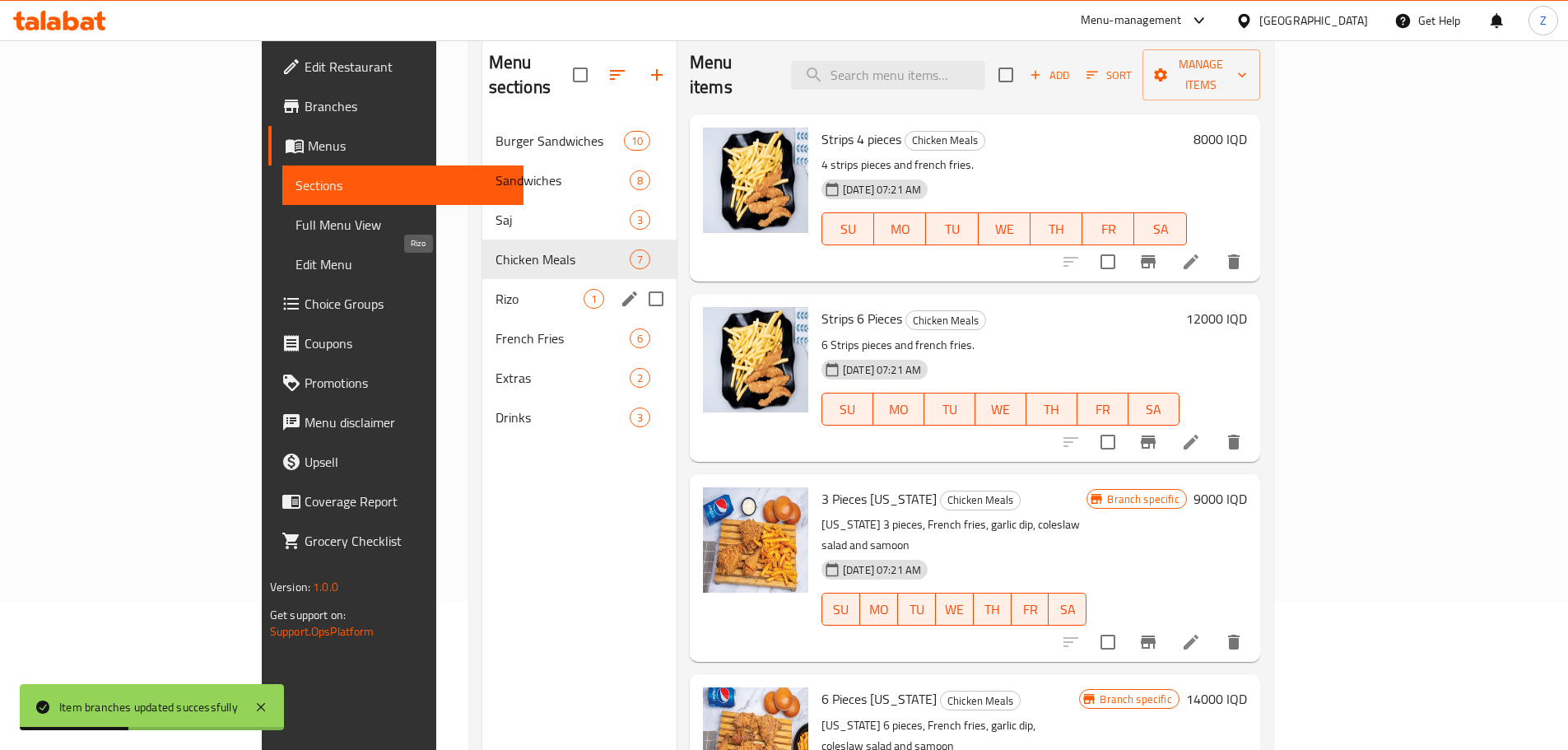
click at [495, 289] on span "Rizo" at bounding box center [539, 299] width 88 height 20
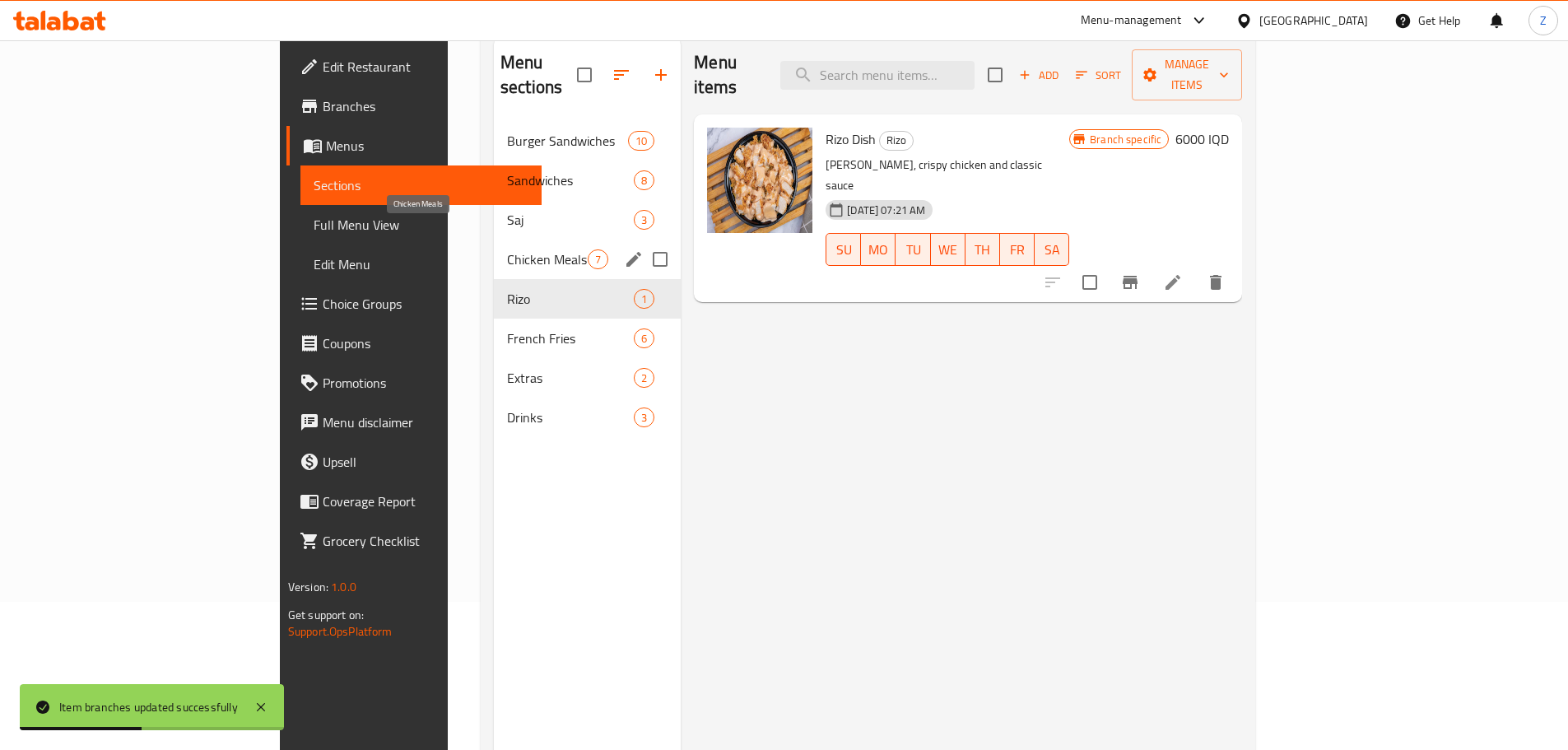
click at [507, 250] on span "Chicken Meals" at bounding box center [548, 260] width 81 height 20
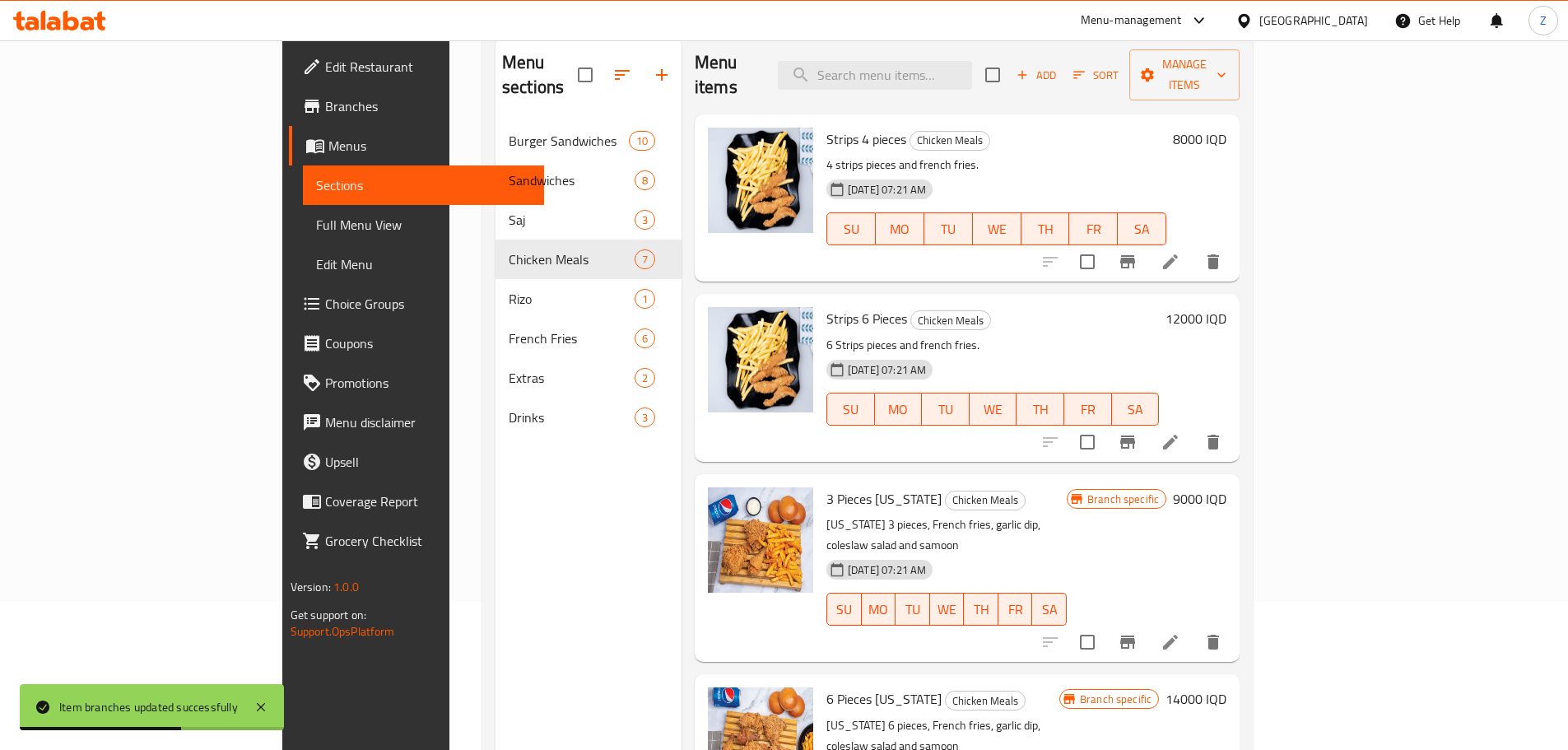
click at [1227, 128] on h6 "8000 IQD" at bounding box center [1199, 139] width 53 height 23
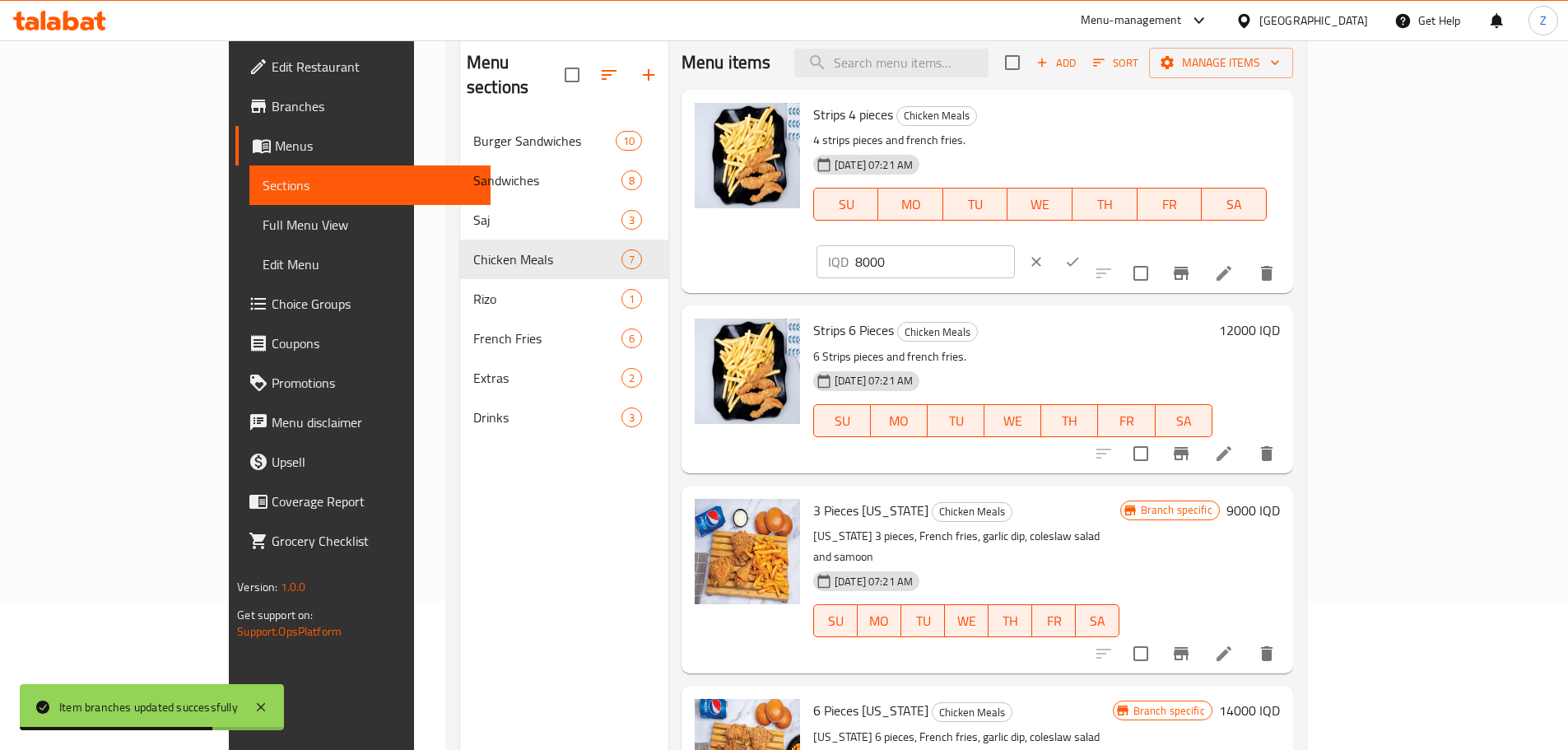
click at [1081, 253] on icon "ok" at bounding box center [1073, 262] width 17 height 17
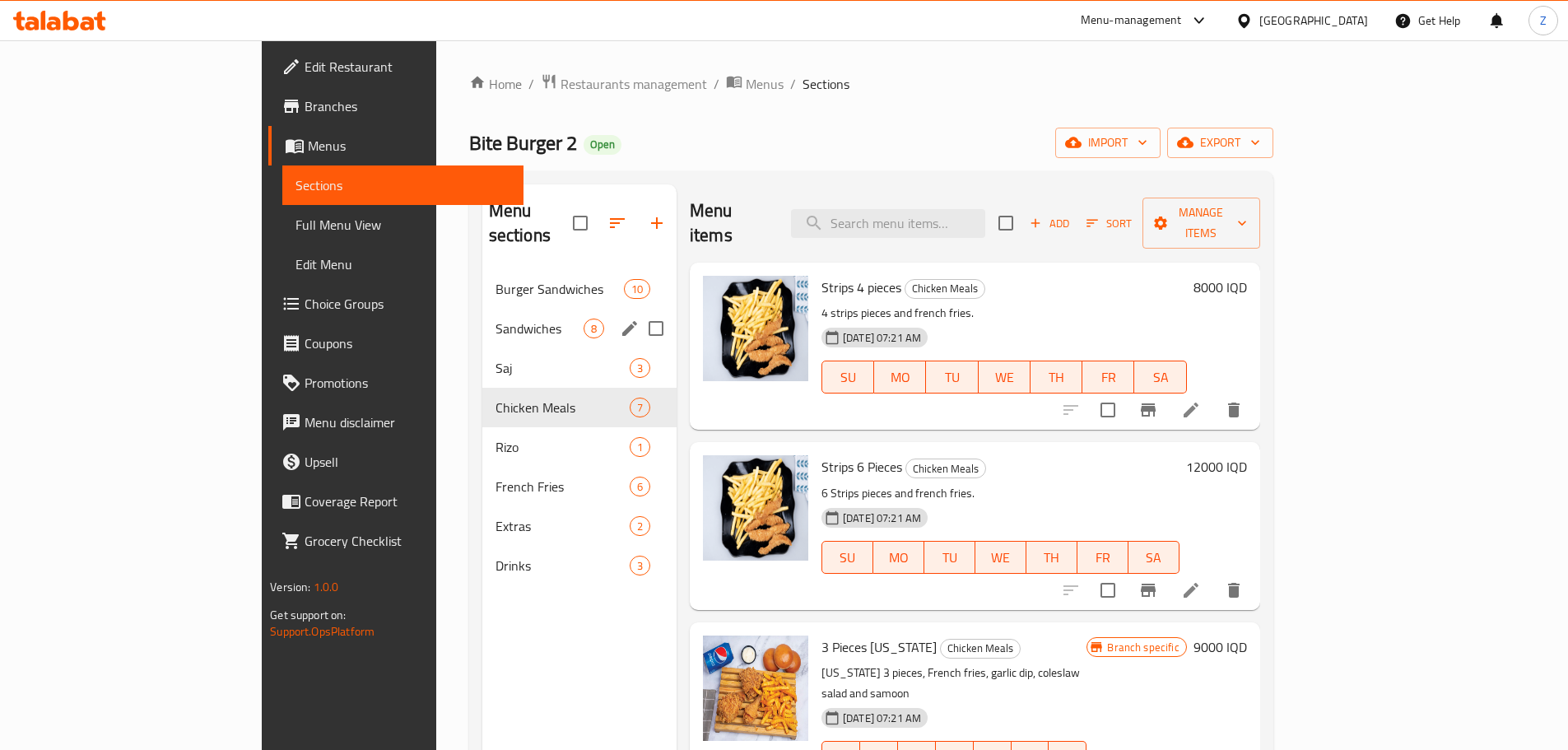
click at [483, 314] on div "Sandwiches 8" at bounding box center [580, 328] width 195 height 39
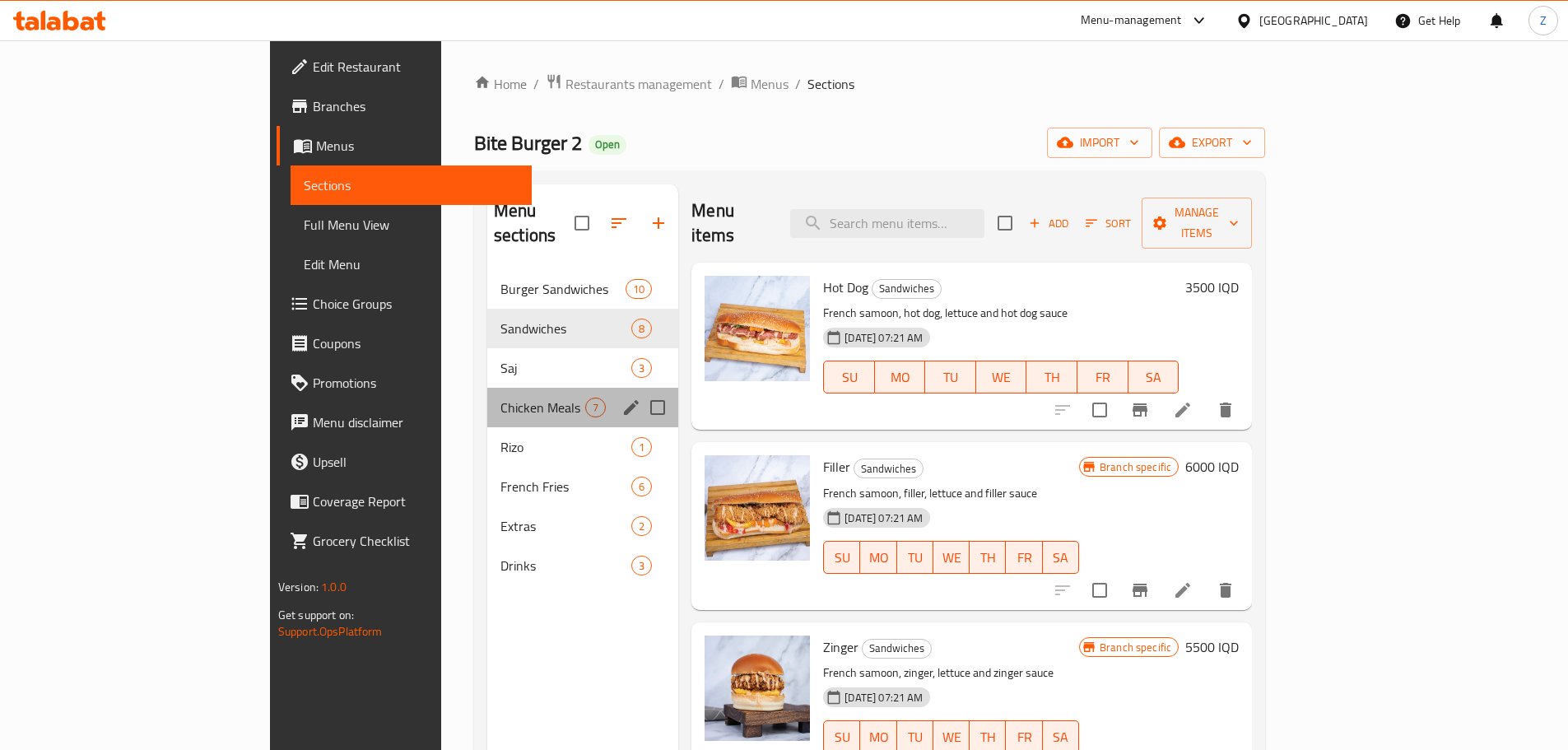
click at [487, 388] on div "Chicken Meals 7" at bounding box center [583, 408] width 191 height 39
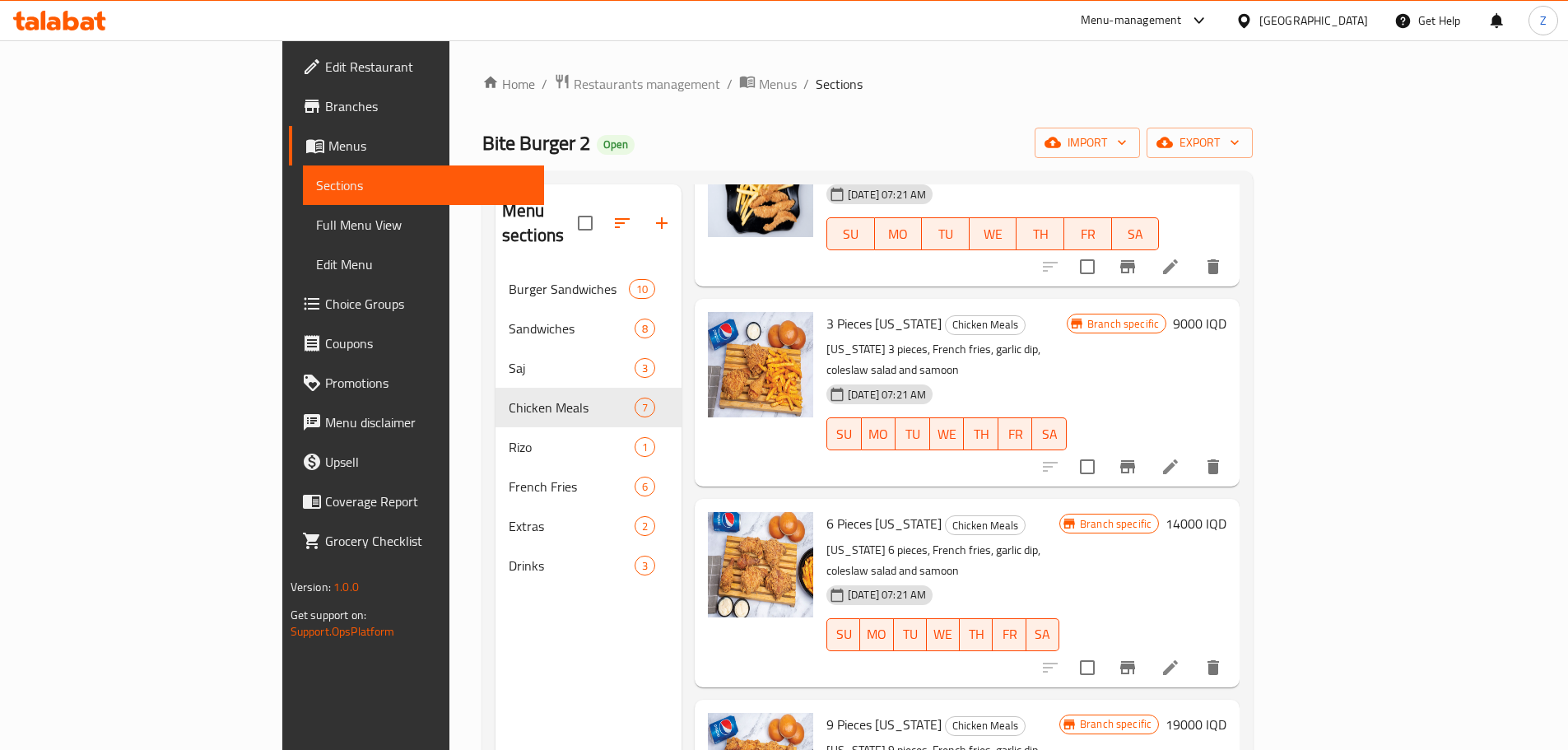
scroll to position [330, 0]
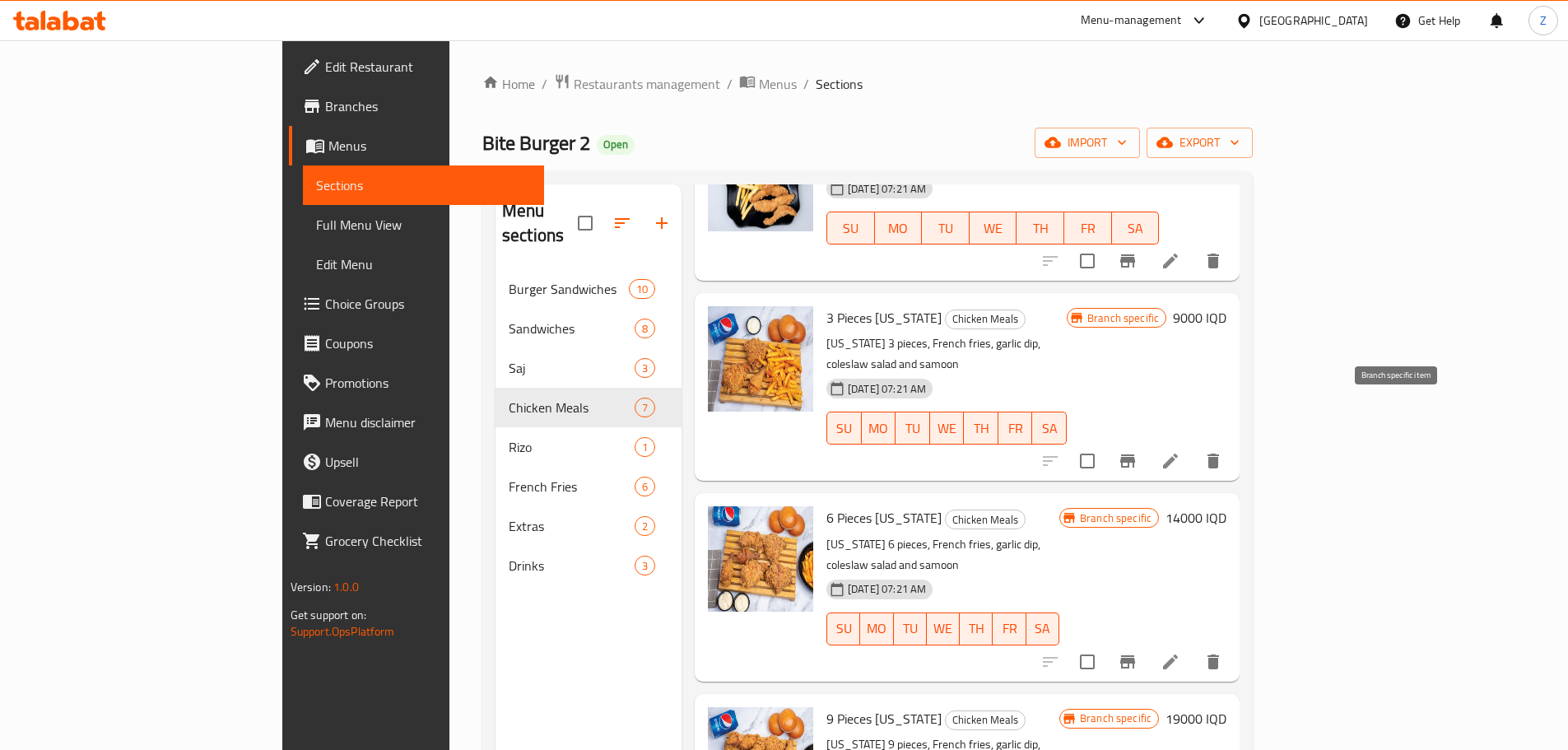
click at [1138, 452] on icon "Branch-specific-item" at bounding box center [1128, 462] width 20 height 20
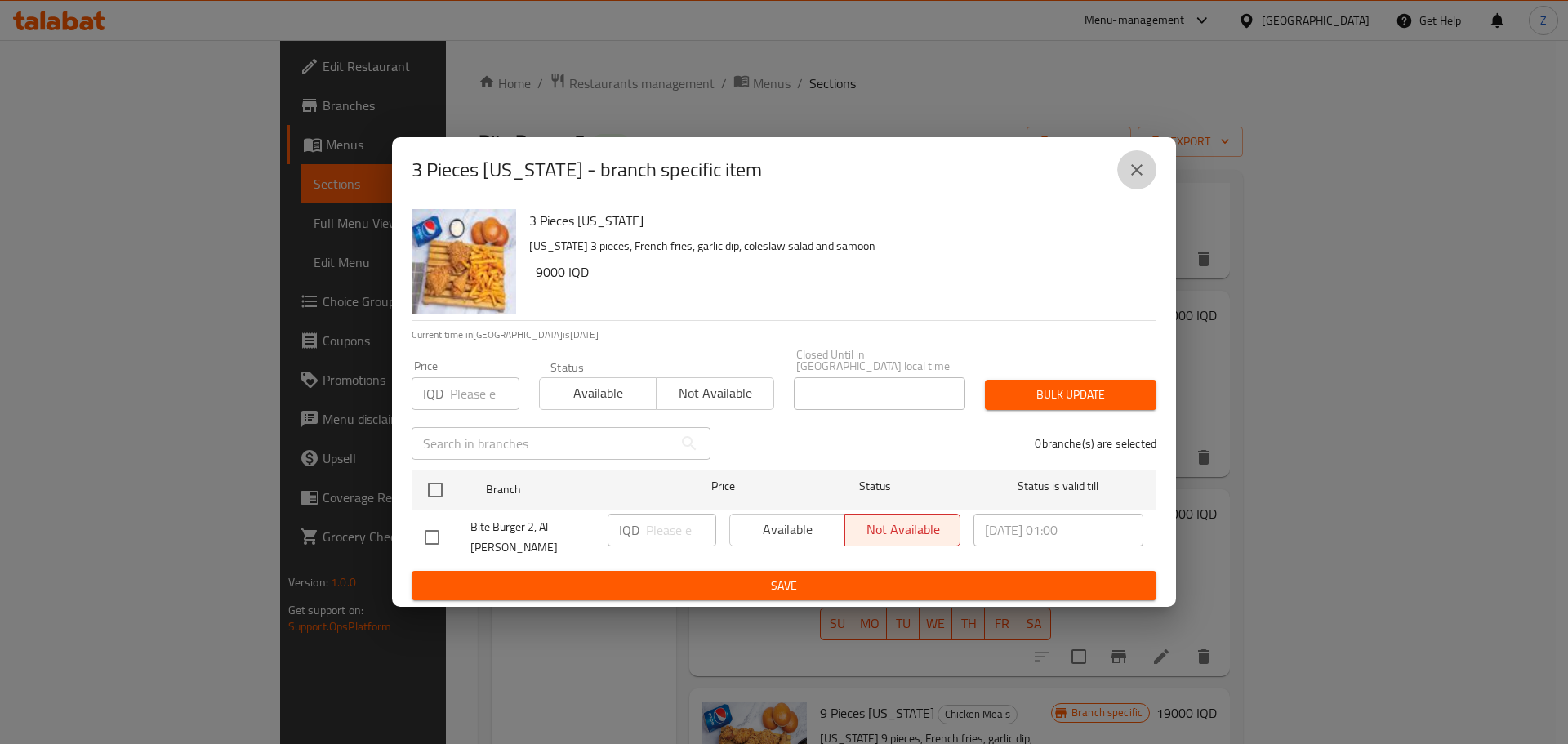
click at [1135, 179] on icon "close" at bounding box center [1137, 170] width 20 height 20
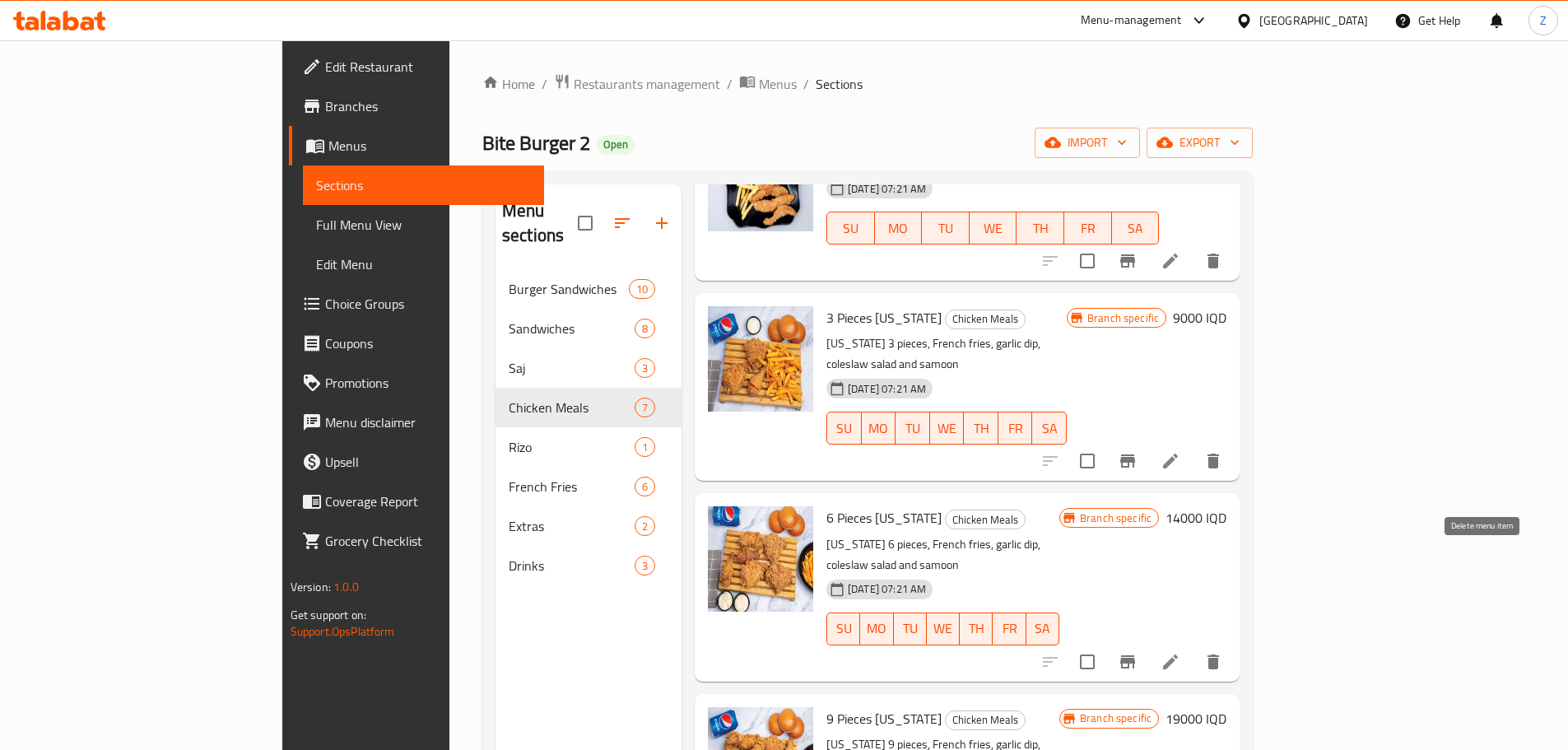
scroll to position [412, 0]
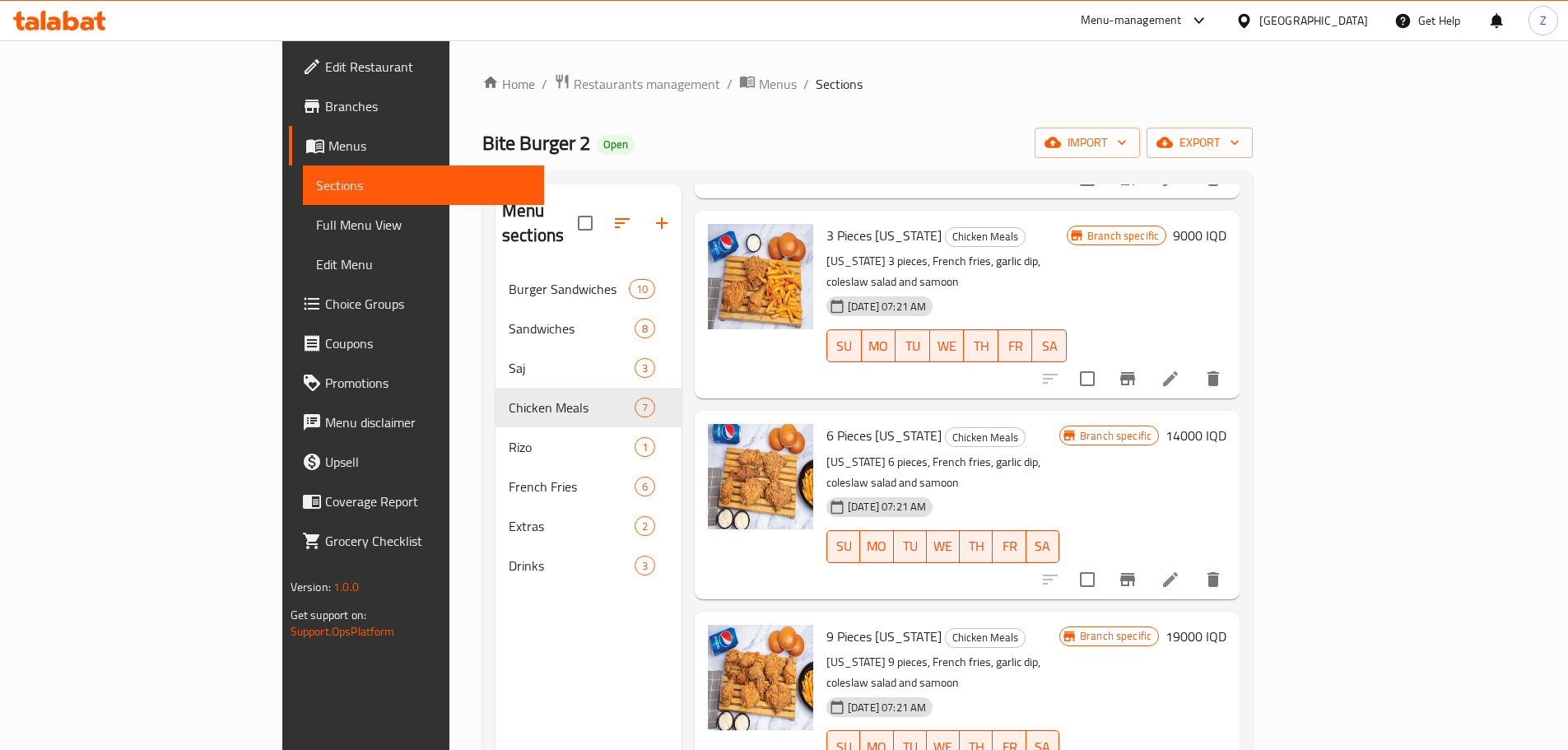
click at [1227, 625] on div "Branch specific 19000 IQD" at bounding box center [1143, 706] width 167 height 162
click at [1227, 625] on h6 "19000 IQD" at bounding box center [1195, 636] width 61 height 23
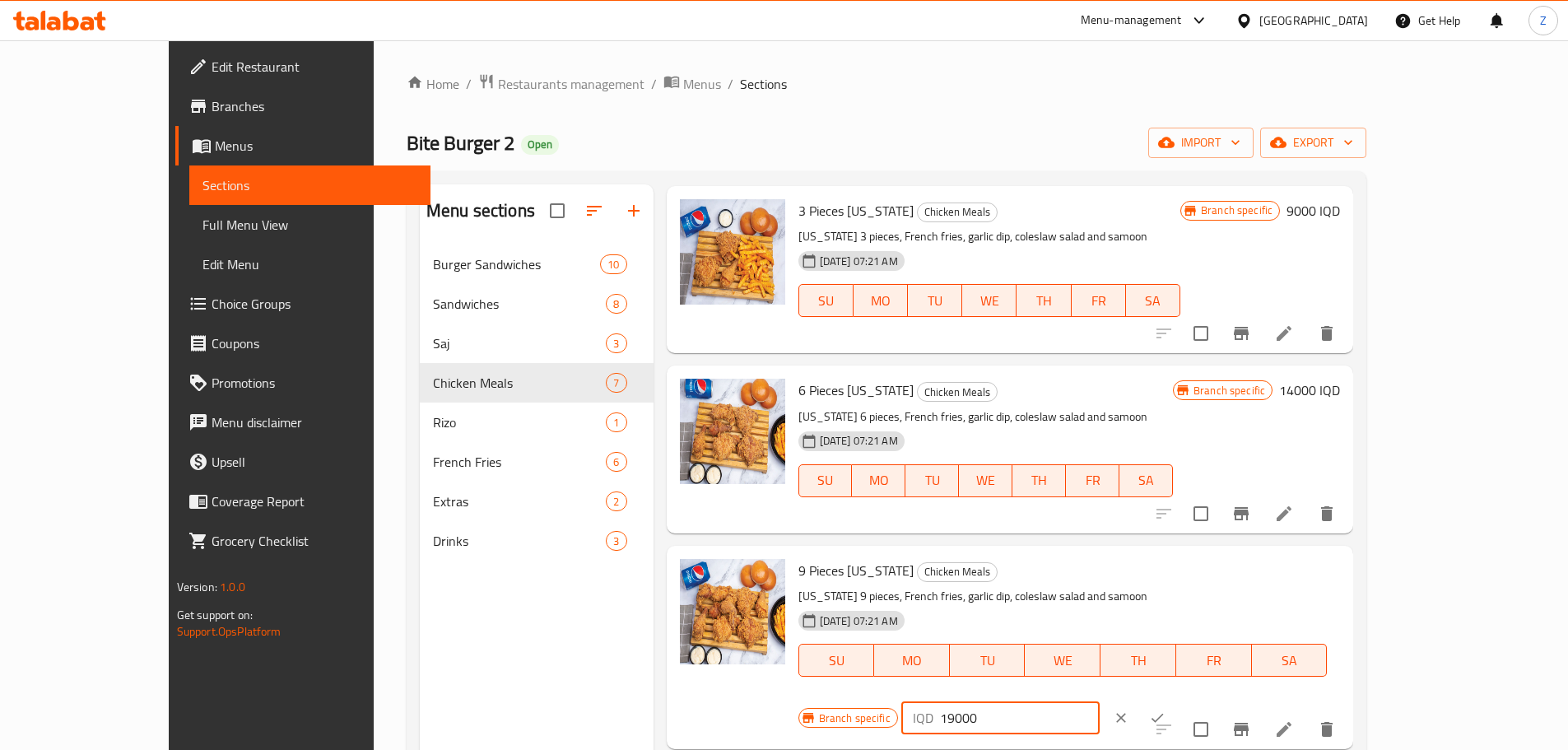
click at [1100, 701] on input "19000" at bounding box center [1020, 718] width 160 height 33
type input "18000"
click at [1175, 700] on button "ok" at bounding box center [1157, 718] width 36 height 36
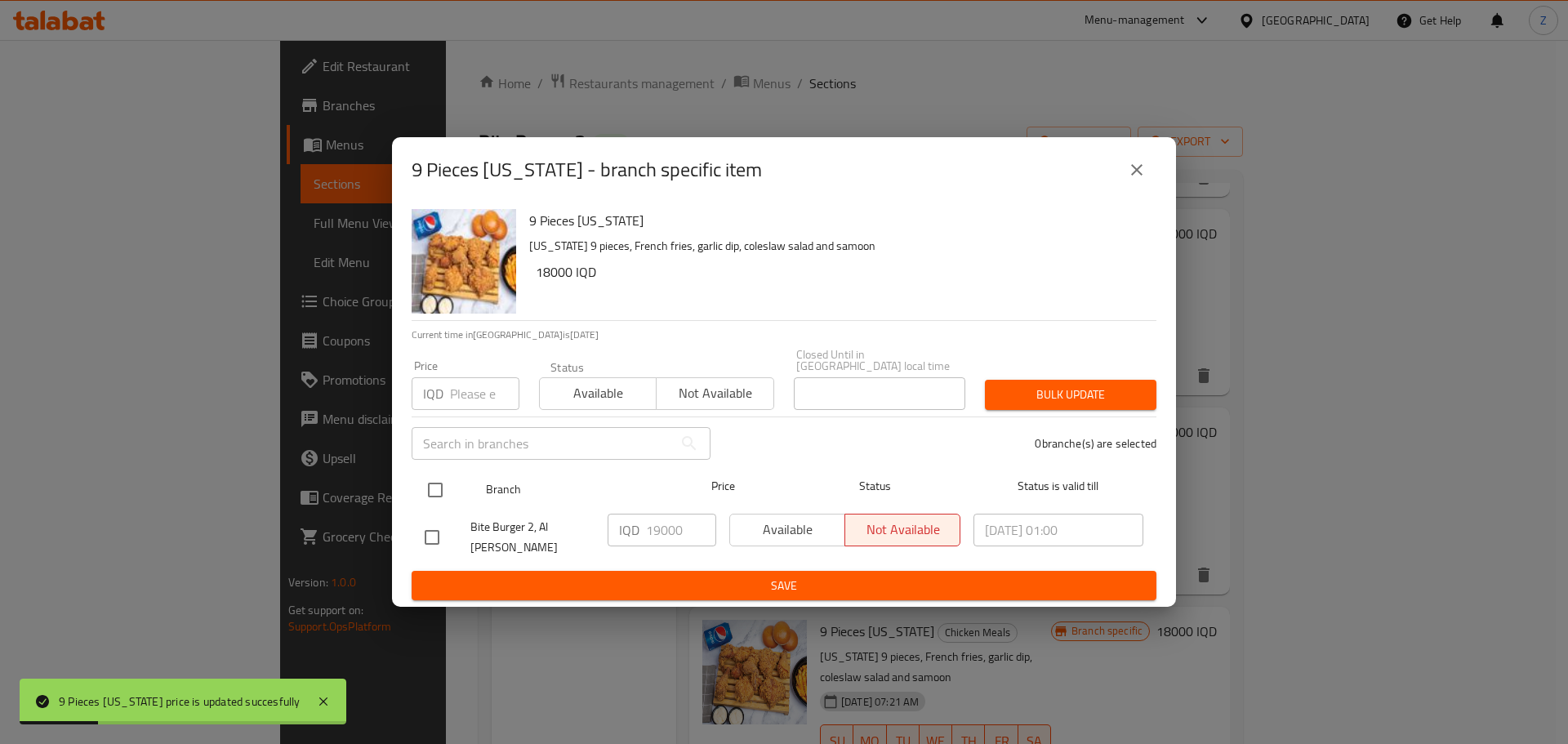
drag, startPoint x: 444, startPoint y: 496, endPoint x: 478, endPoint y: 507, distance: 35.7
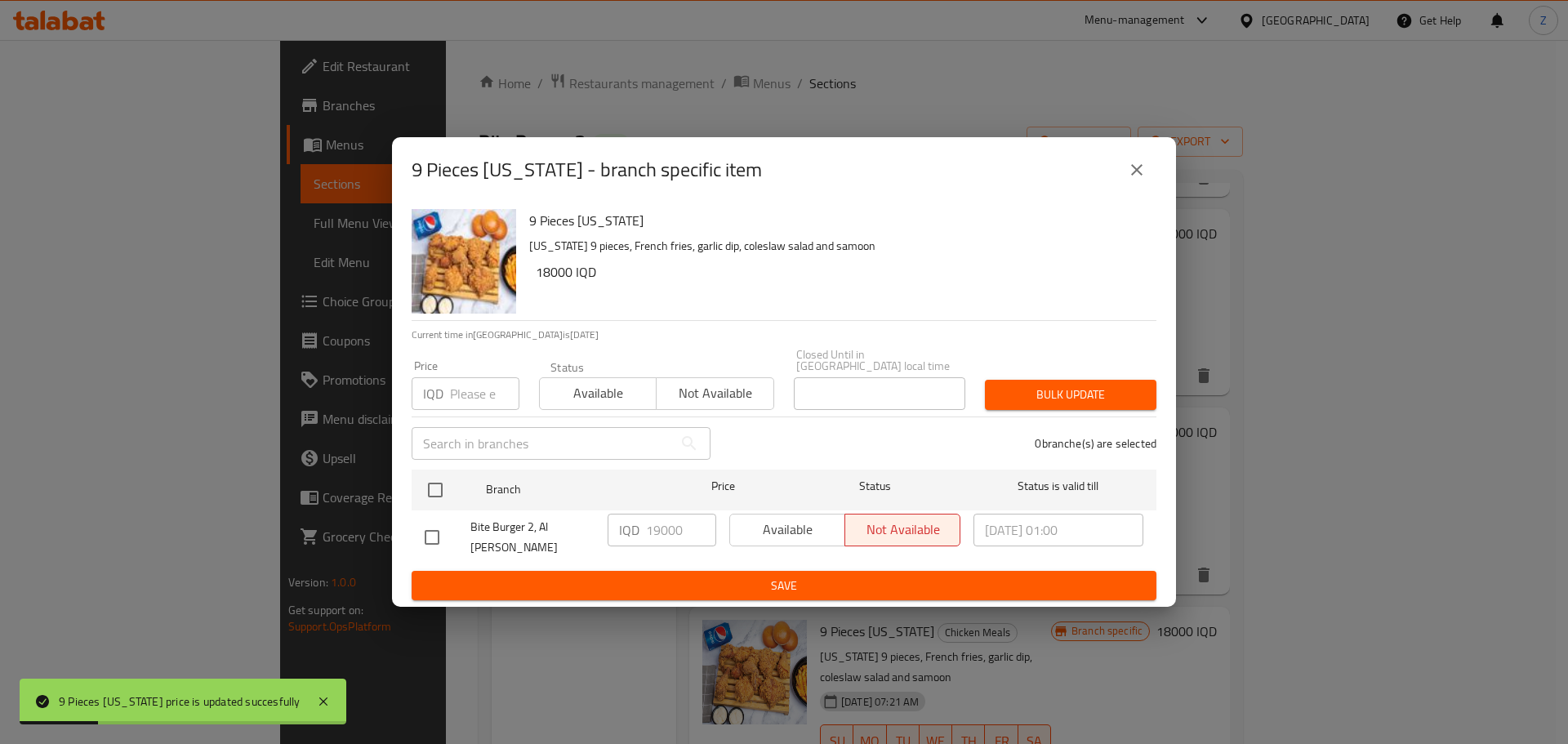
click at [448, 497] on input "checkbox" at bounding box center [435, 490] width 35 height 35
checkbox input "true"
click at [658, 538] on input "19000" at bounding box center [681, 530] width 70 height 33
type input "18000"
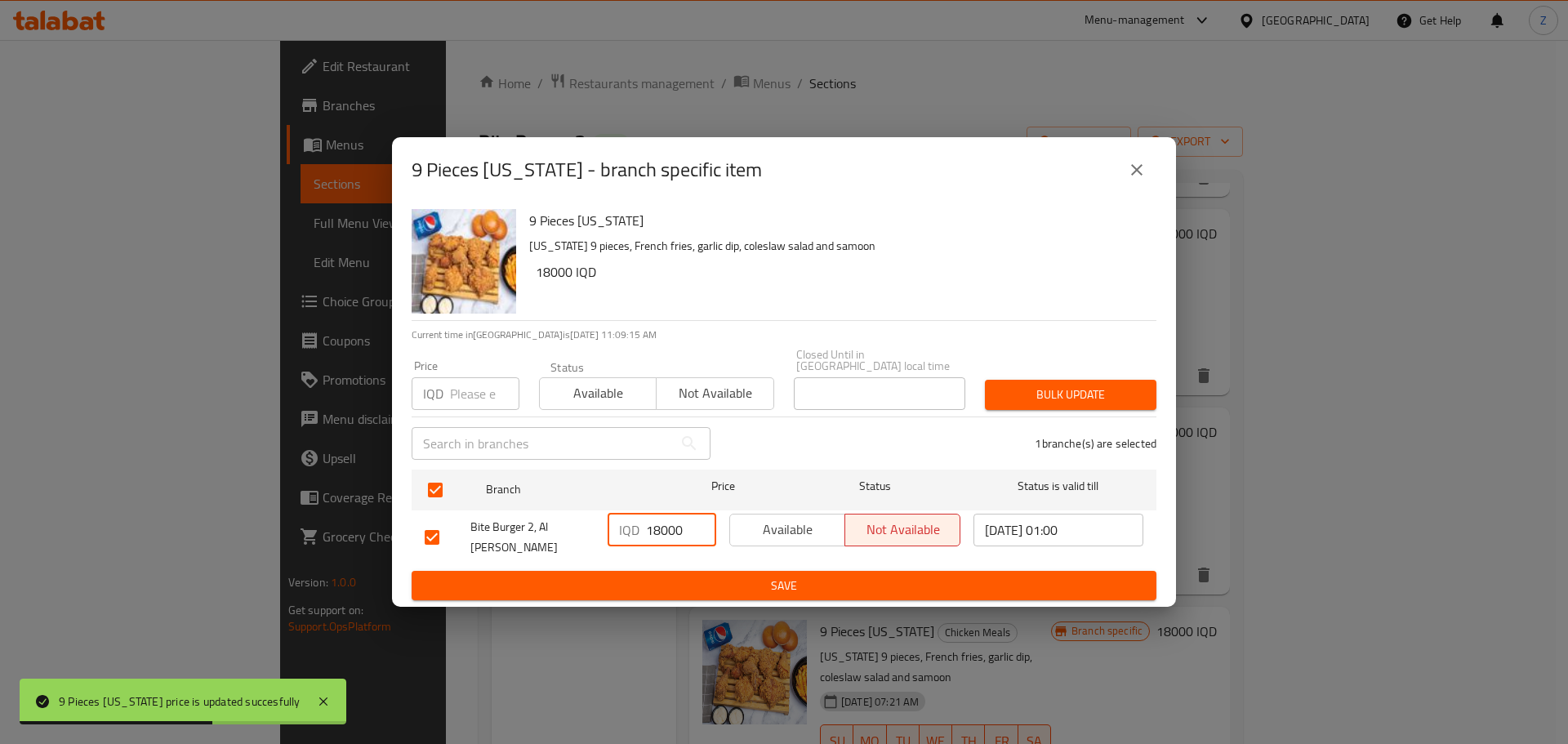
click at [676, 576] on span "Save" at bounding box center [783, 586] width 718 height 20
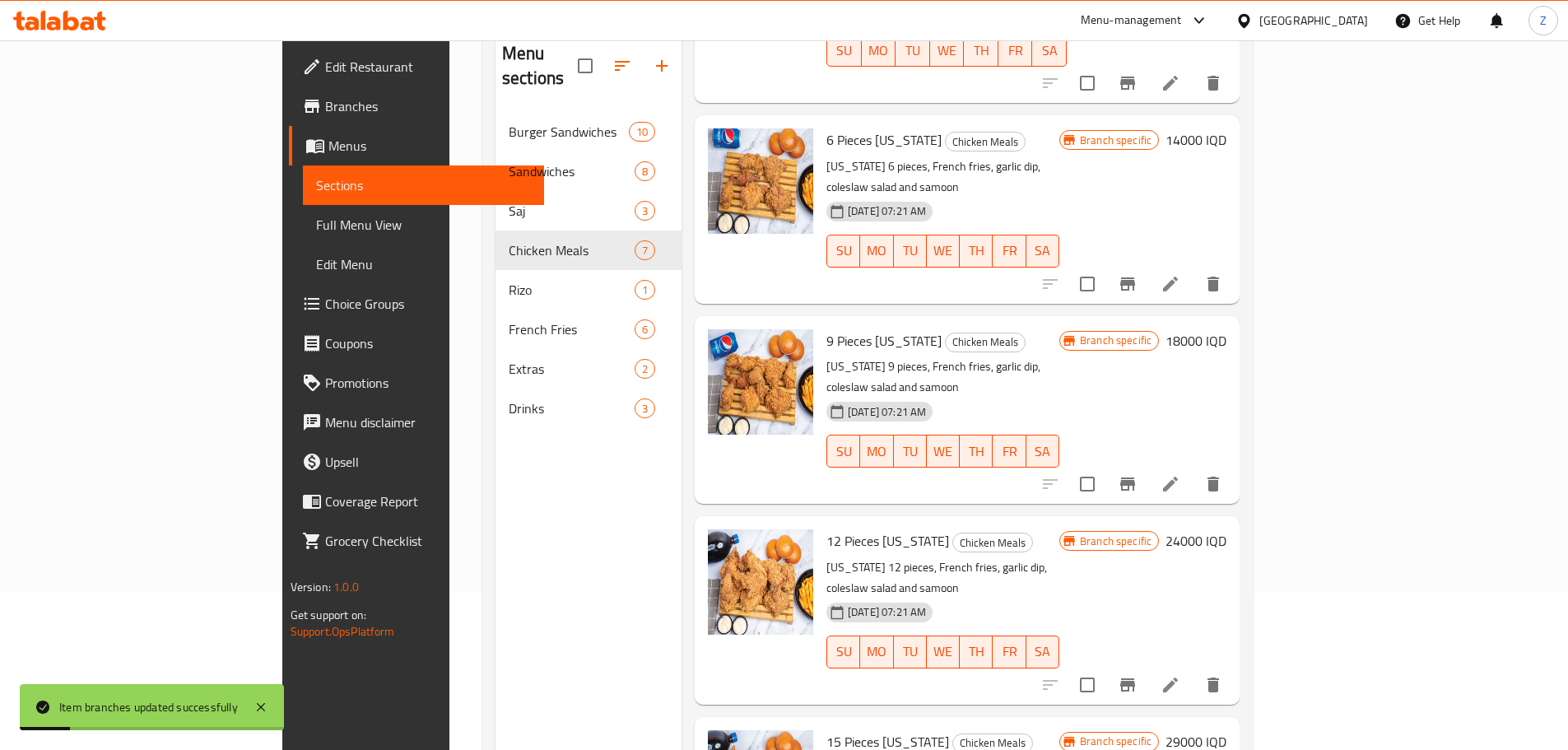
scroll to position [164, 0]
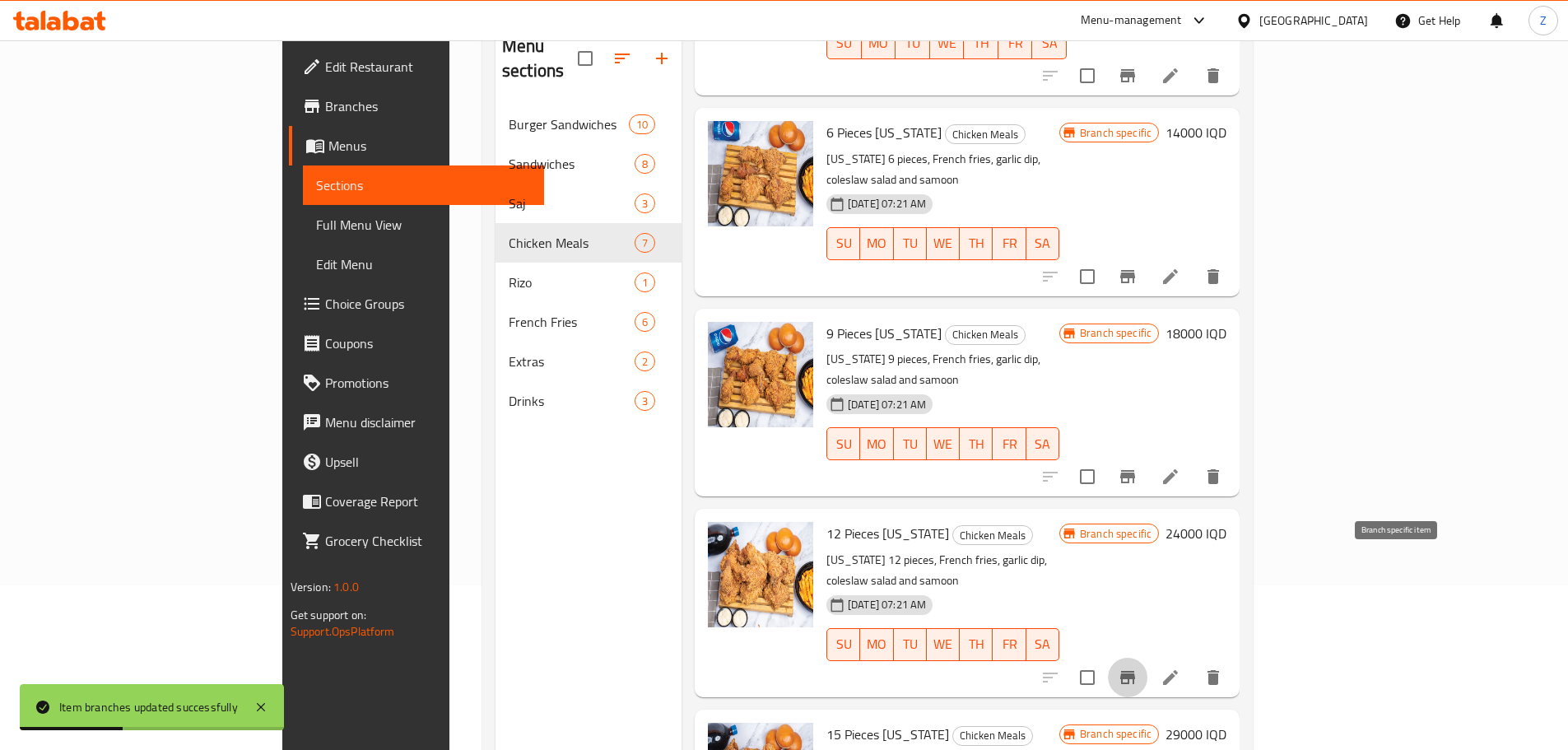
click at [1148, 658] on button "Branch-specific-item" at bounding box center [1128, 677] width 39 height 39
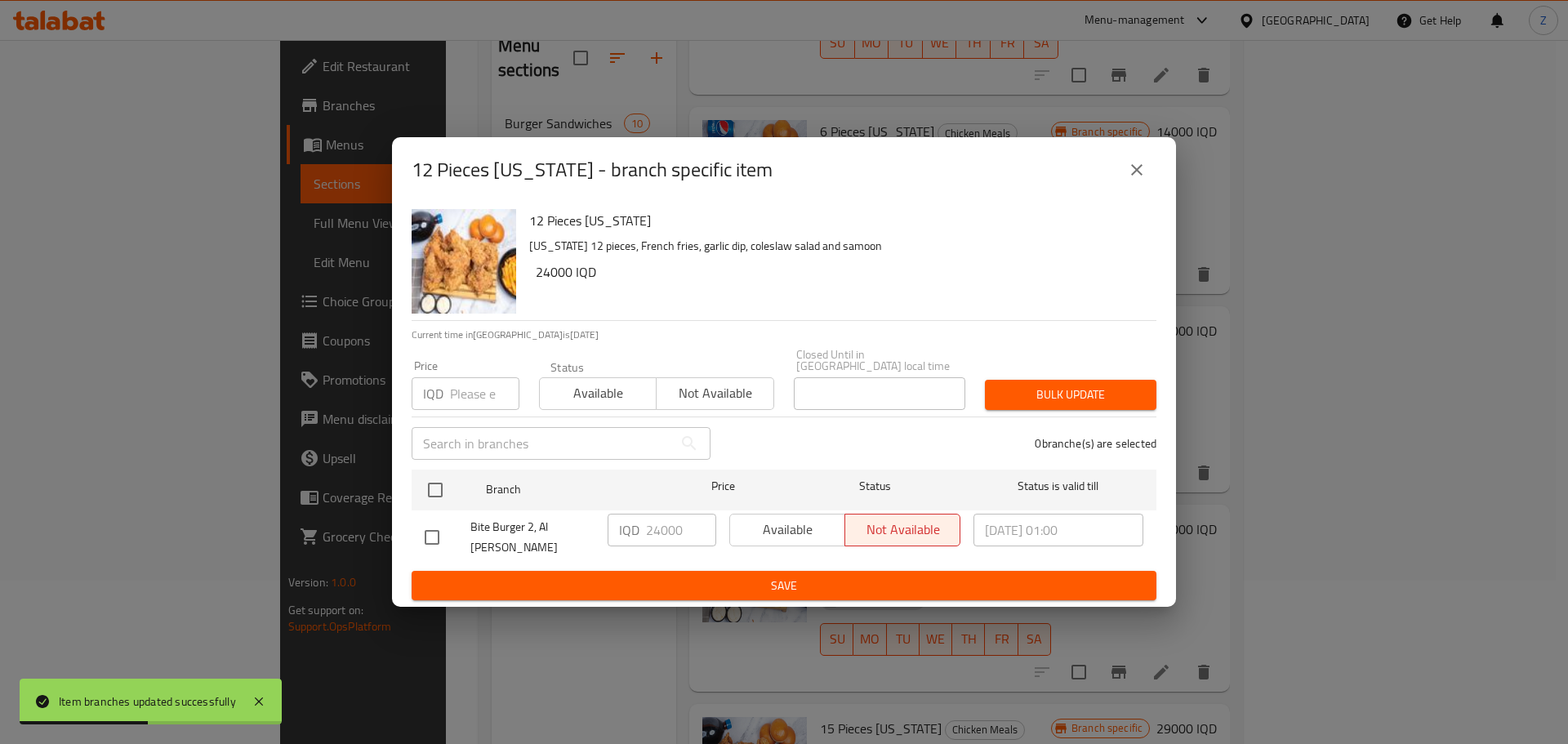
click at [1144, 189] on button "close" at bounding box center [1136, 169] width 39 height 39
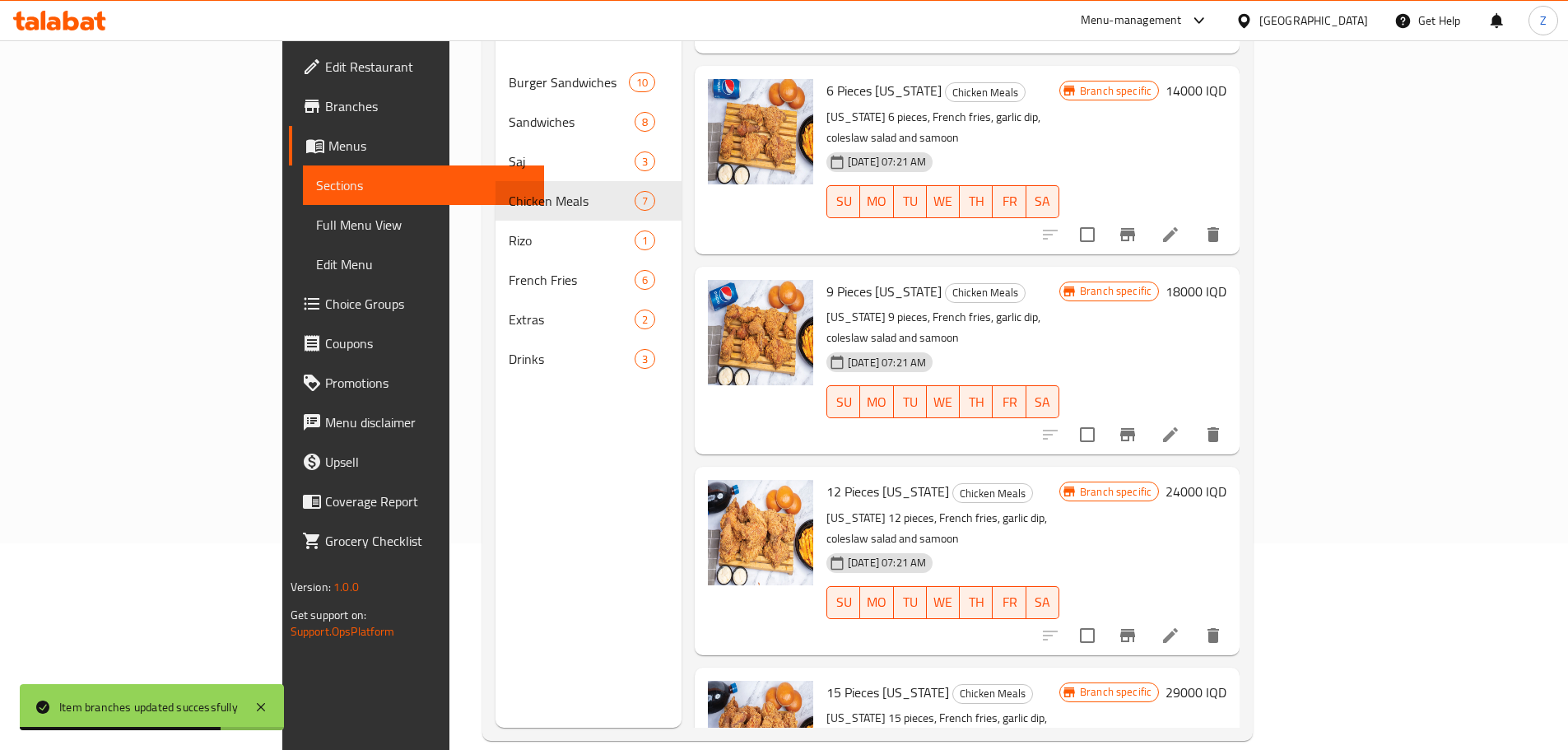
scroll to position [230, 0]
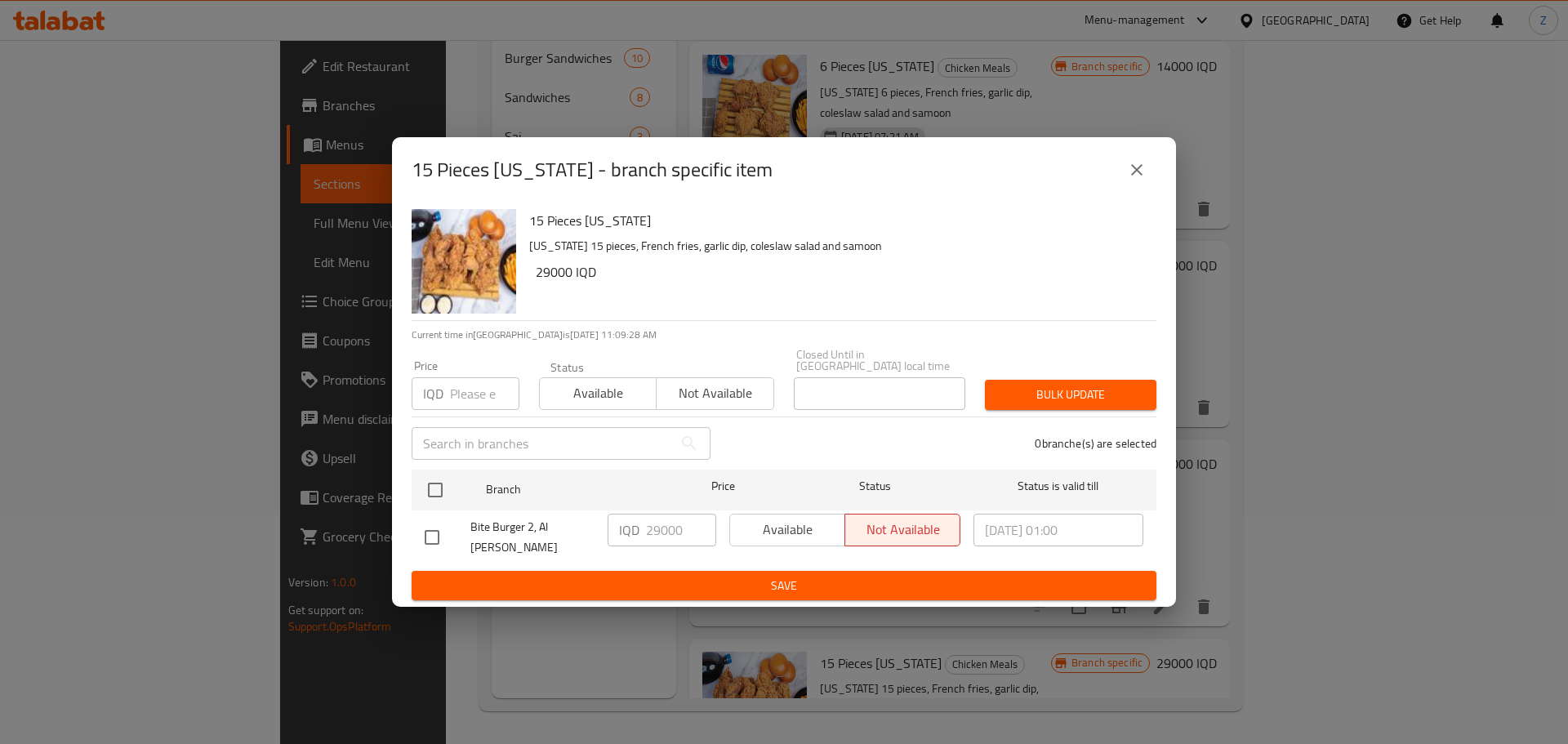
click at [1147, 178] on button "close" at bounding box center [1136, 169] width 39 height 39
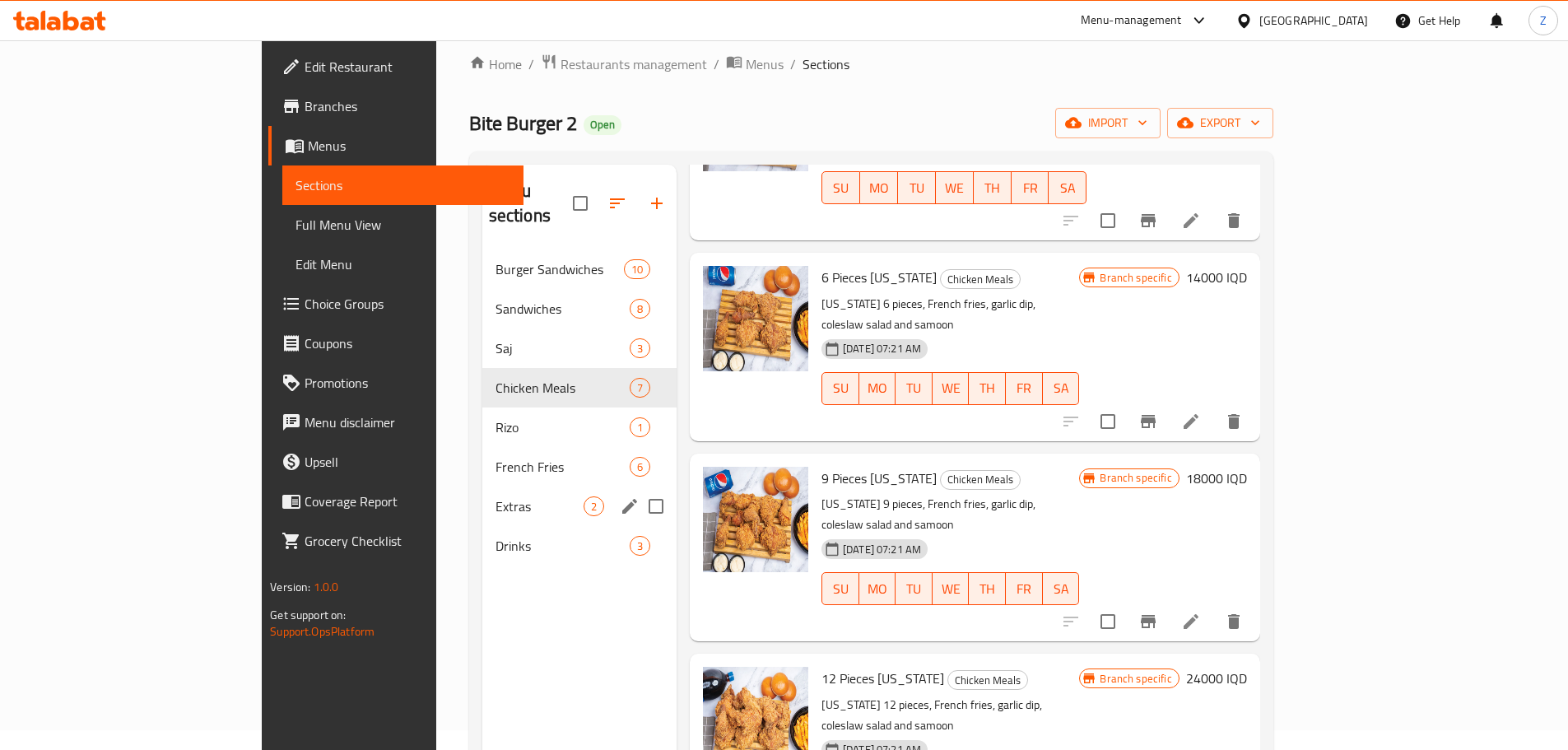
scroll to position [0, 0]
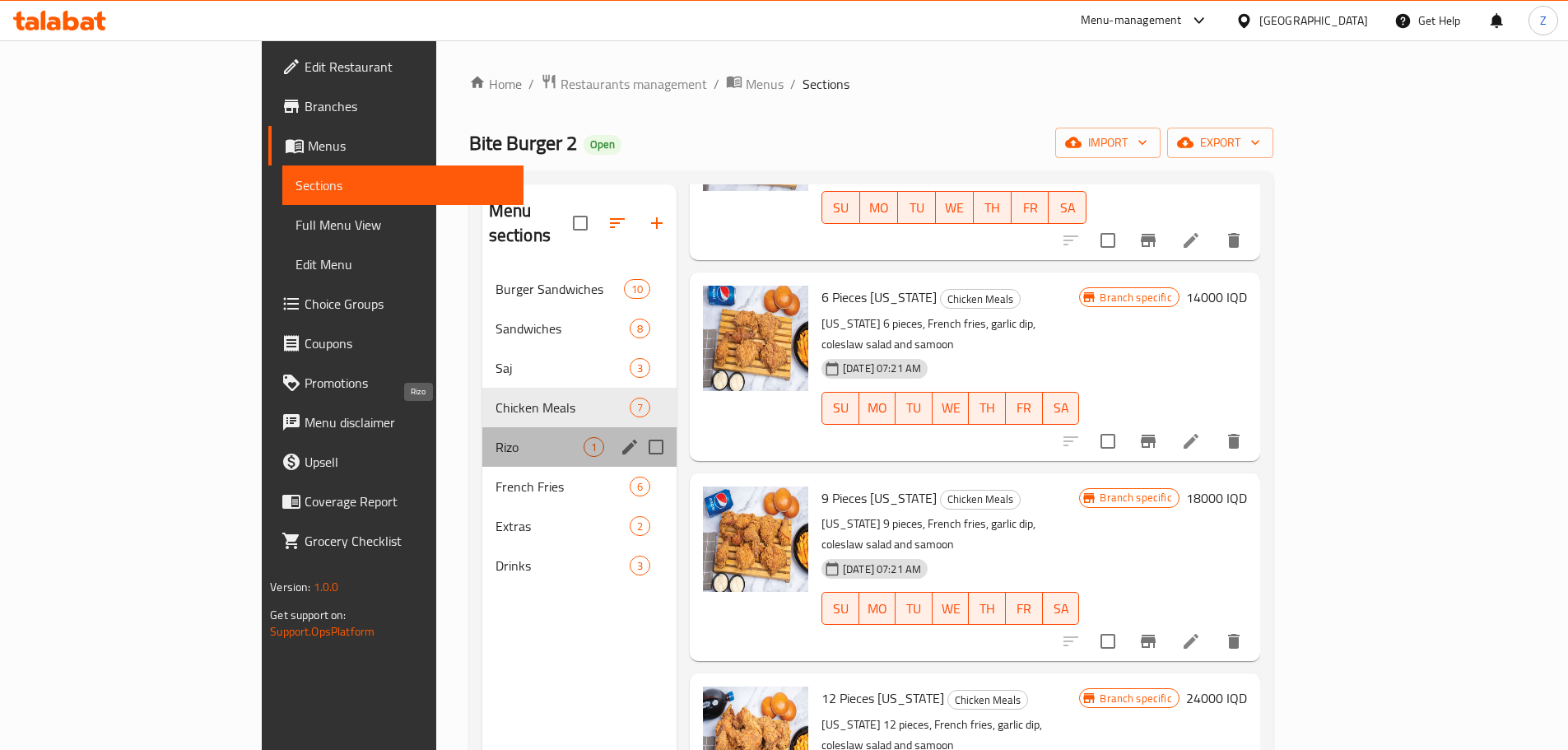
click at [495, 437] on span "Rizo" at bounding box center [539, 447] width 88 height 20
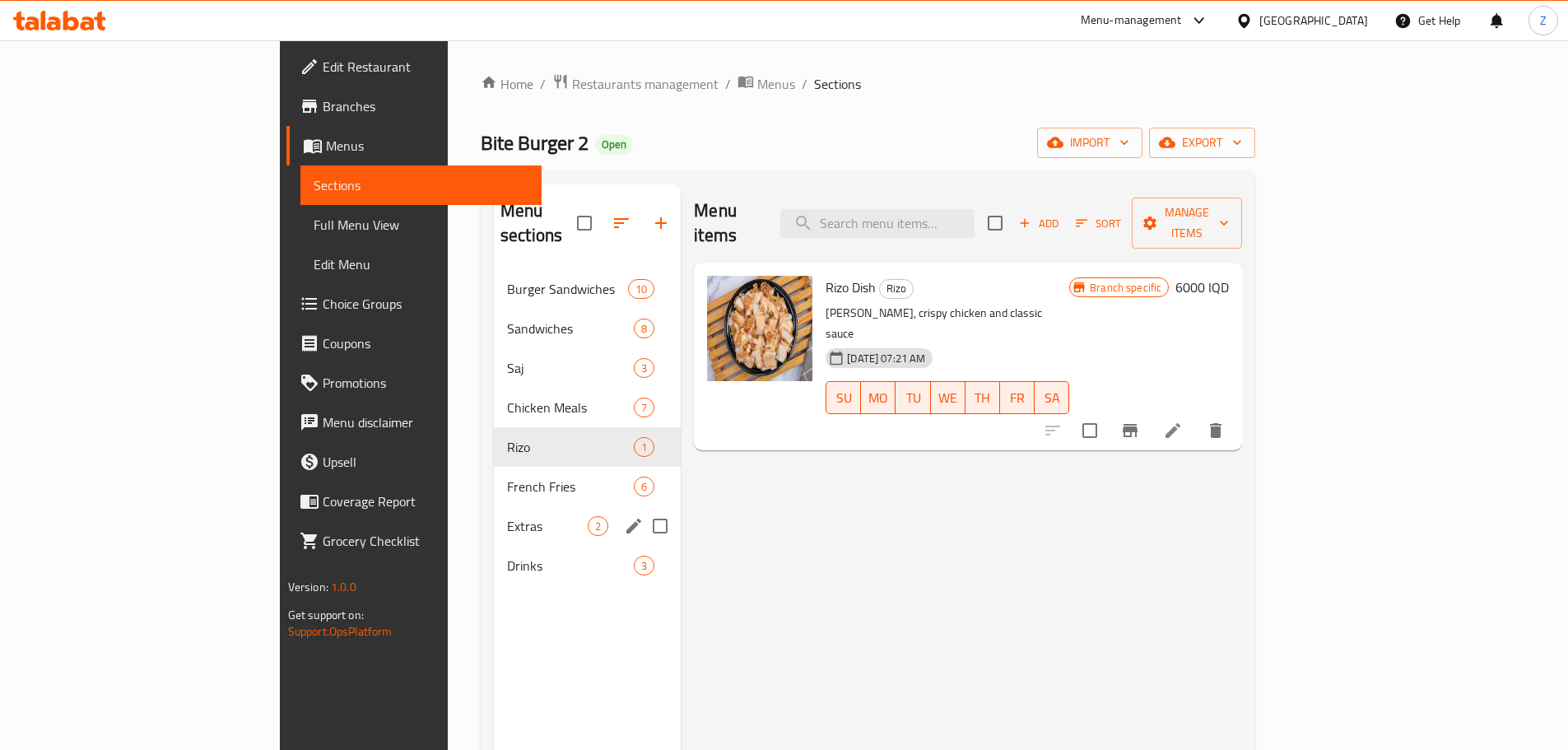
click at [494, 507] on div "Extras 2" at bounding box center [587, 526] width 187 height 39
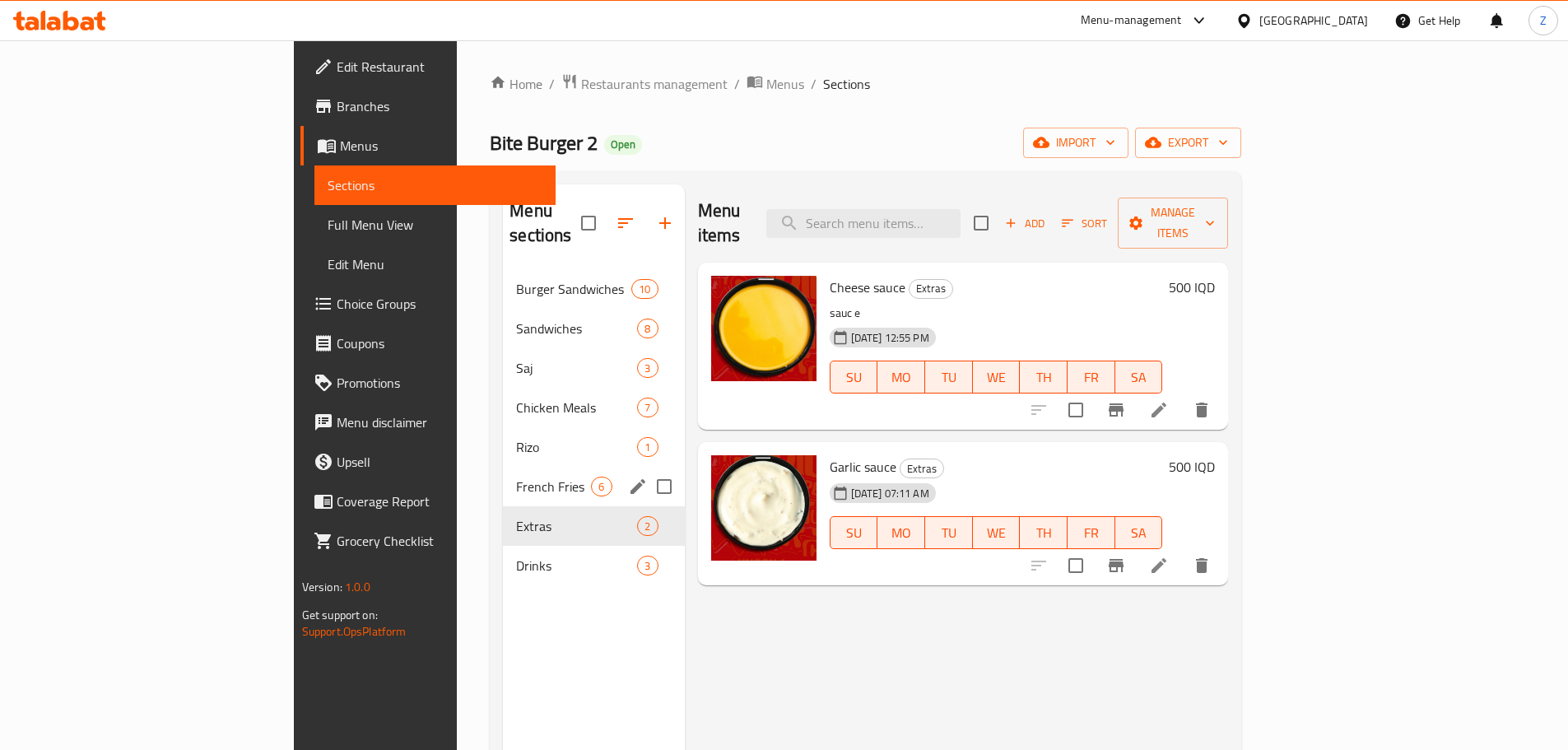
click at [503, 471] on div "French Fries 6" at bounding box center [593, 487] width 181 height 39
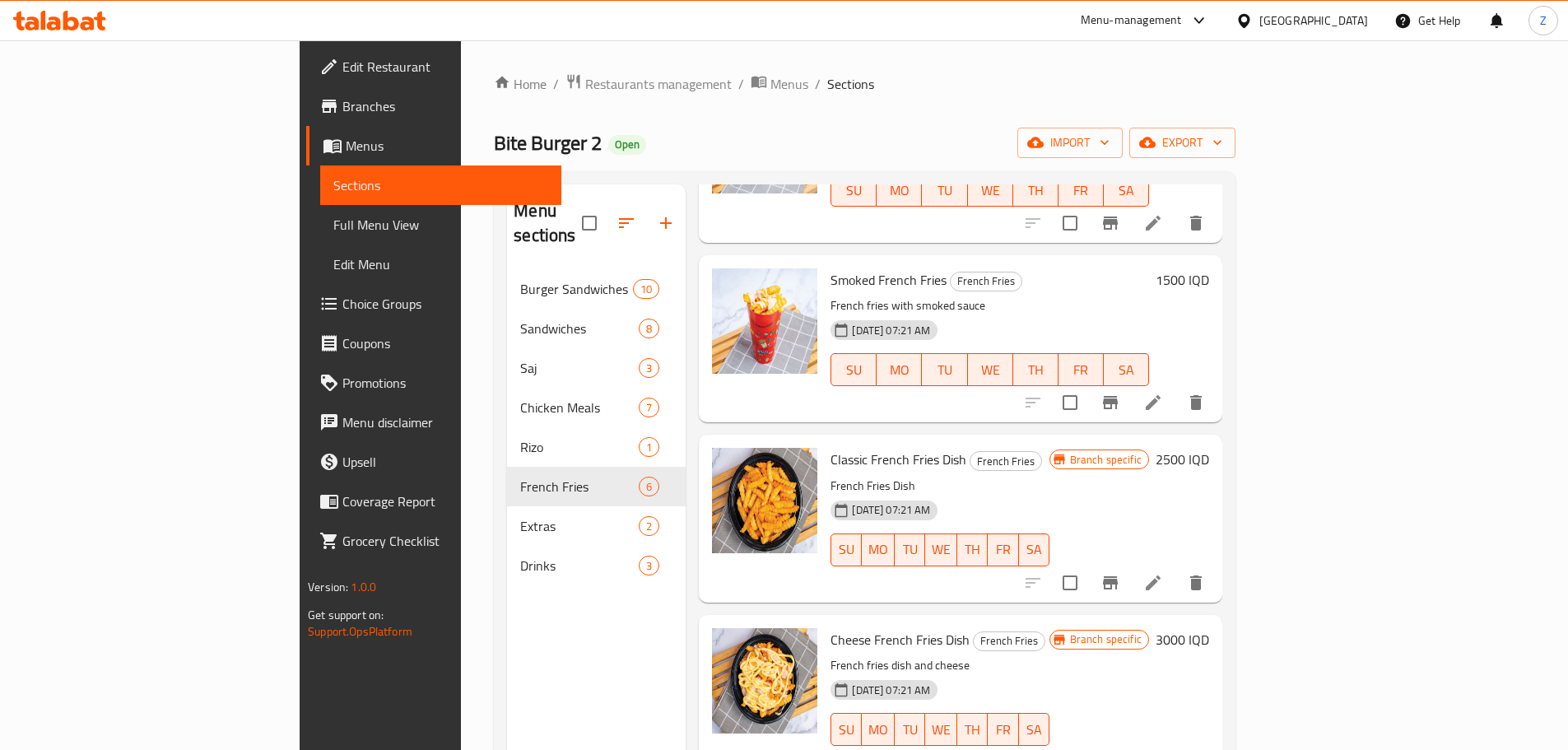
scroll to position [371, 0]
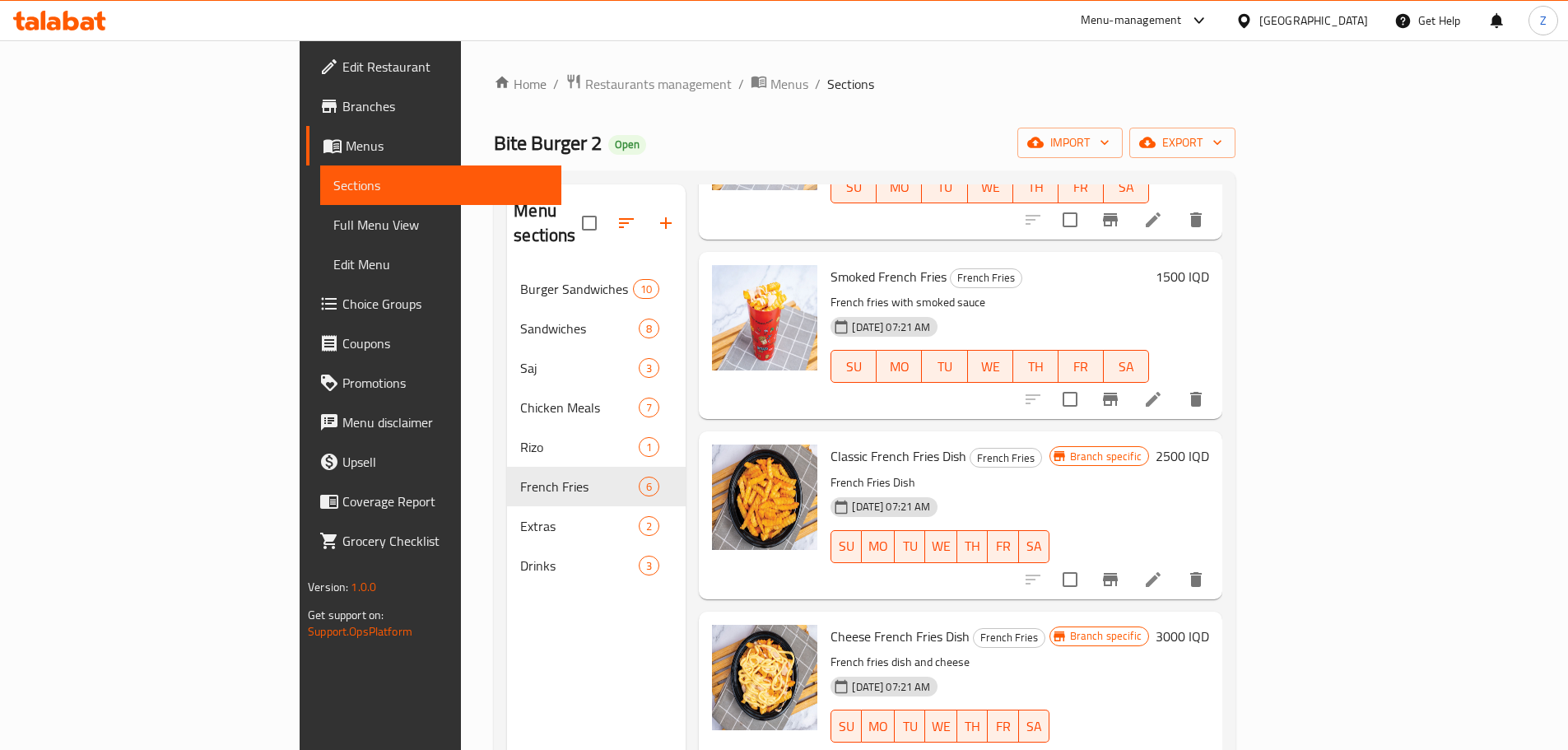
click at [1209, 444] on h6 "2500 IQD" at bounding box center [1183, 455] width 53 height 23
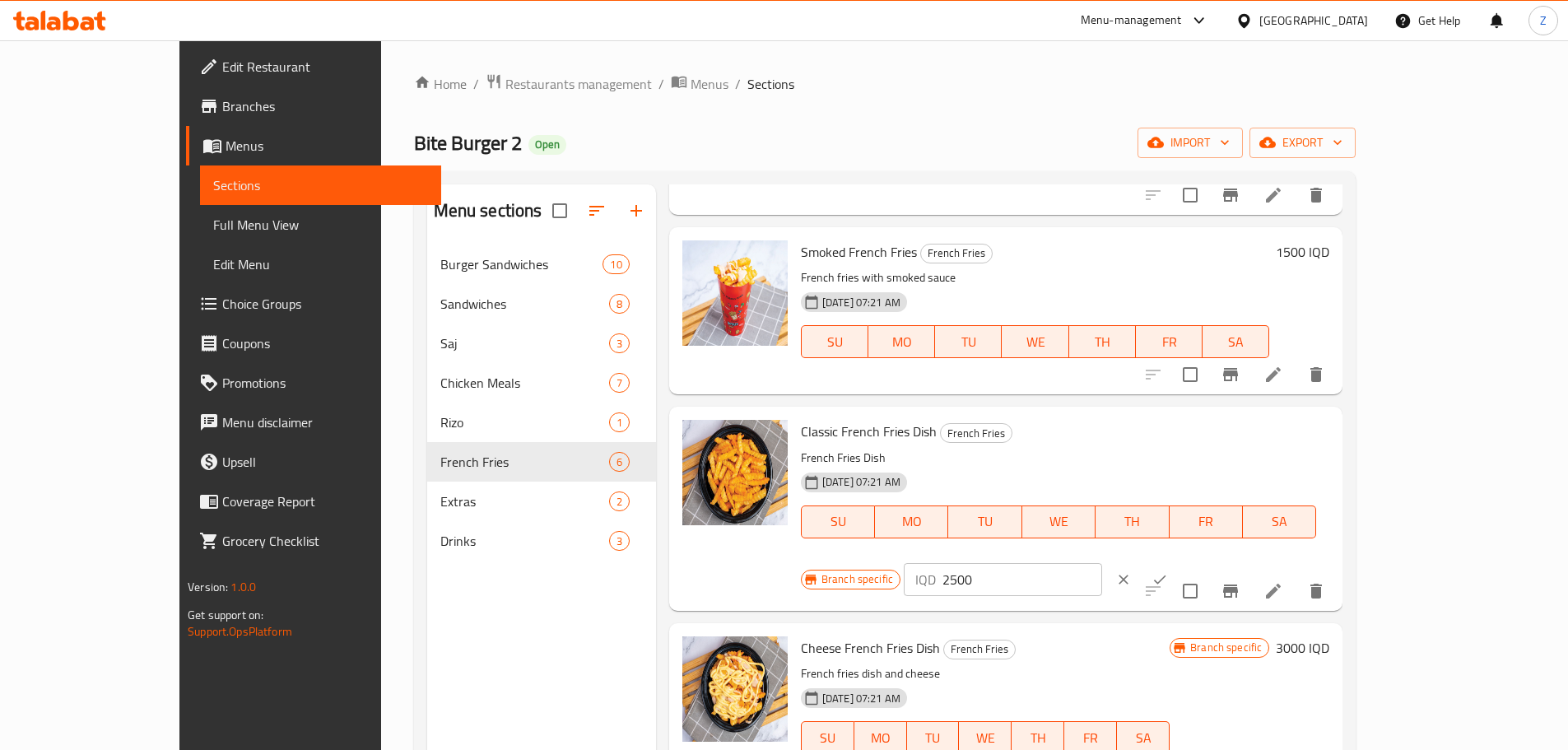
click at [1102, 564] on input "2500" at bounding box center [1022, 580] width 160 height 33
type input "3000"
click at [1168, 572] on icon "ok" at bounding box center [1160, 580] width 17 height 17
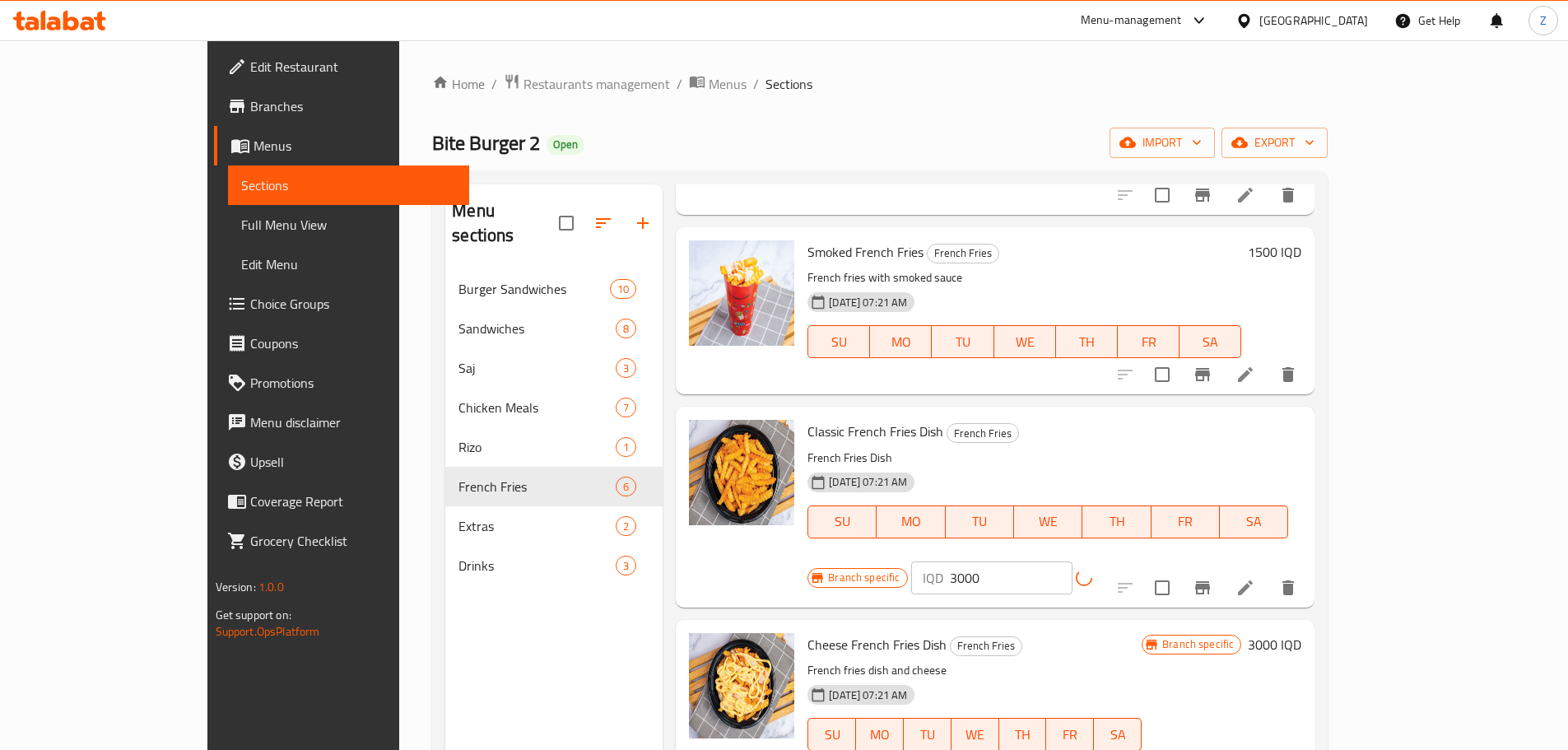
click at [1212, 578] on icon "Branch-specific-item" at bounding box center [1203, 588] width 20 height 20
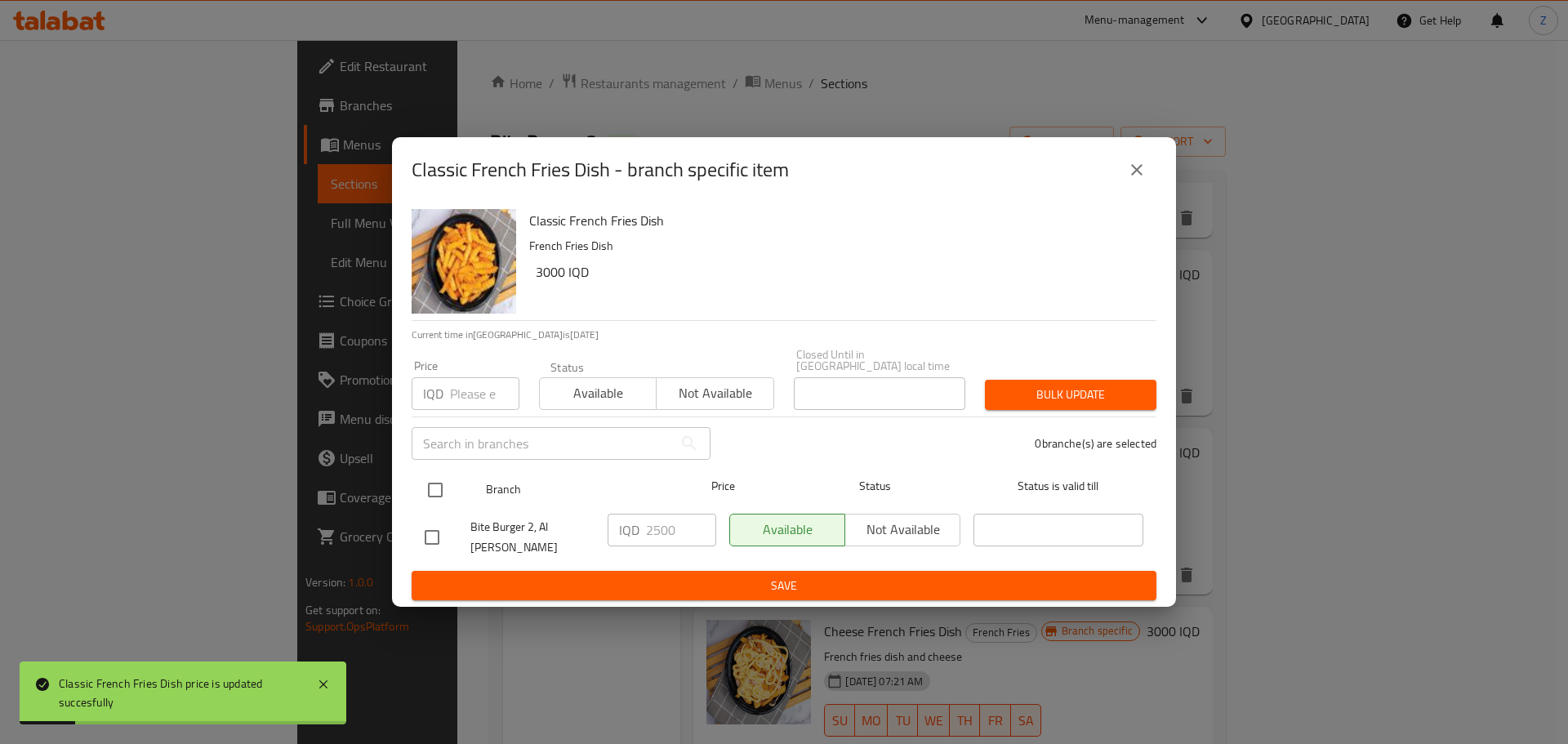
click at [433, 484] on input "checkbox" at bounding box center [435, 490] width 35 height 35
checkbox input "true"
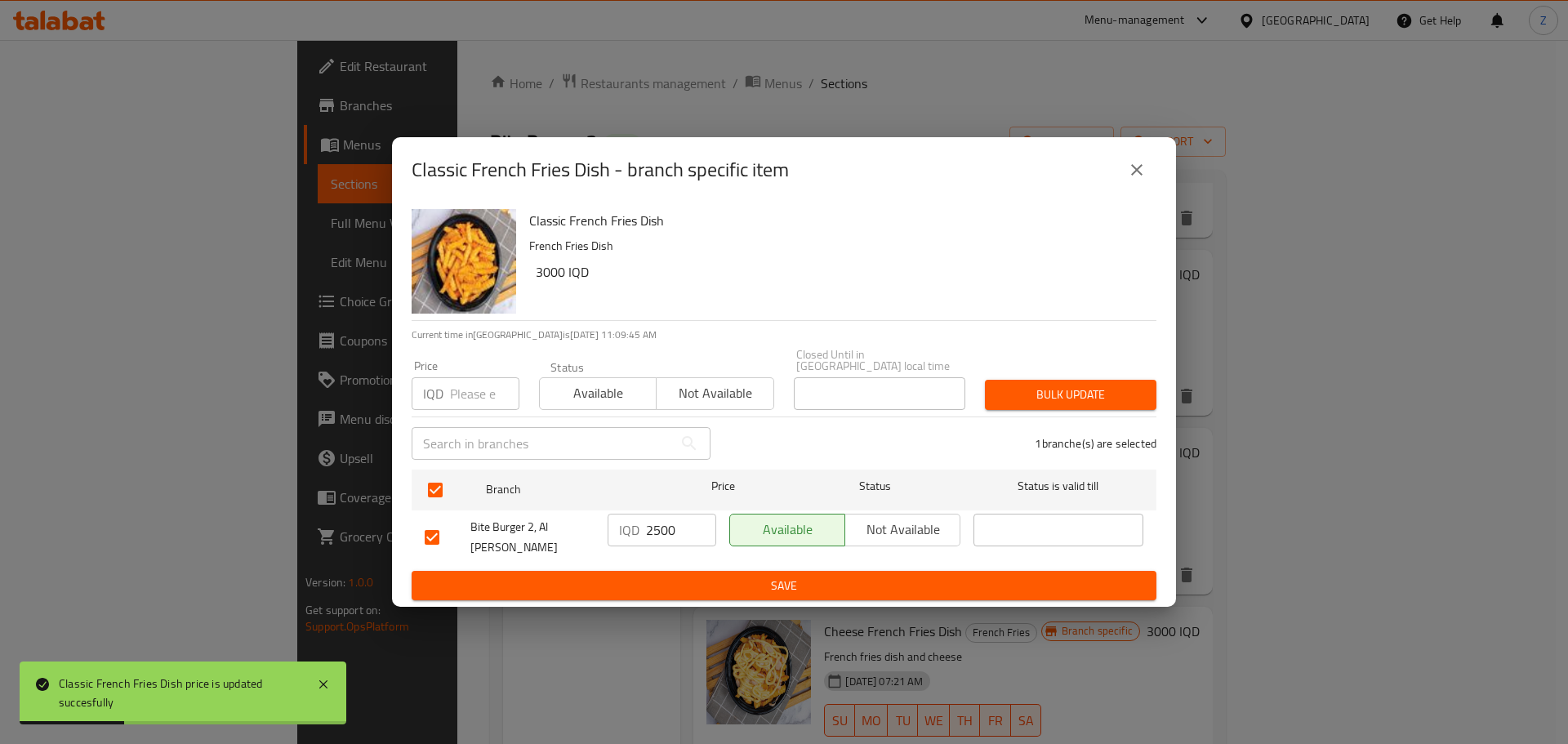
click at [647, 537] on input "2500" at bounding box center [681, 530] width 70 height 33
type input "3000"
click at [695, 576] on span "Save" at bounding box center [783, 586] width 718 height 20
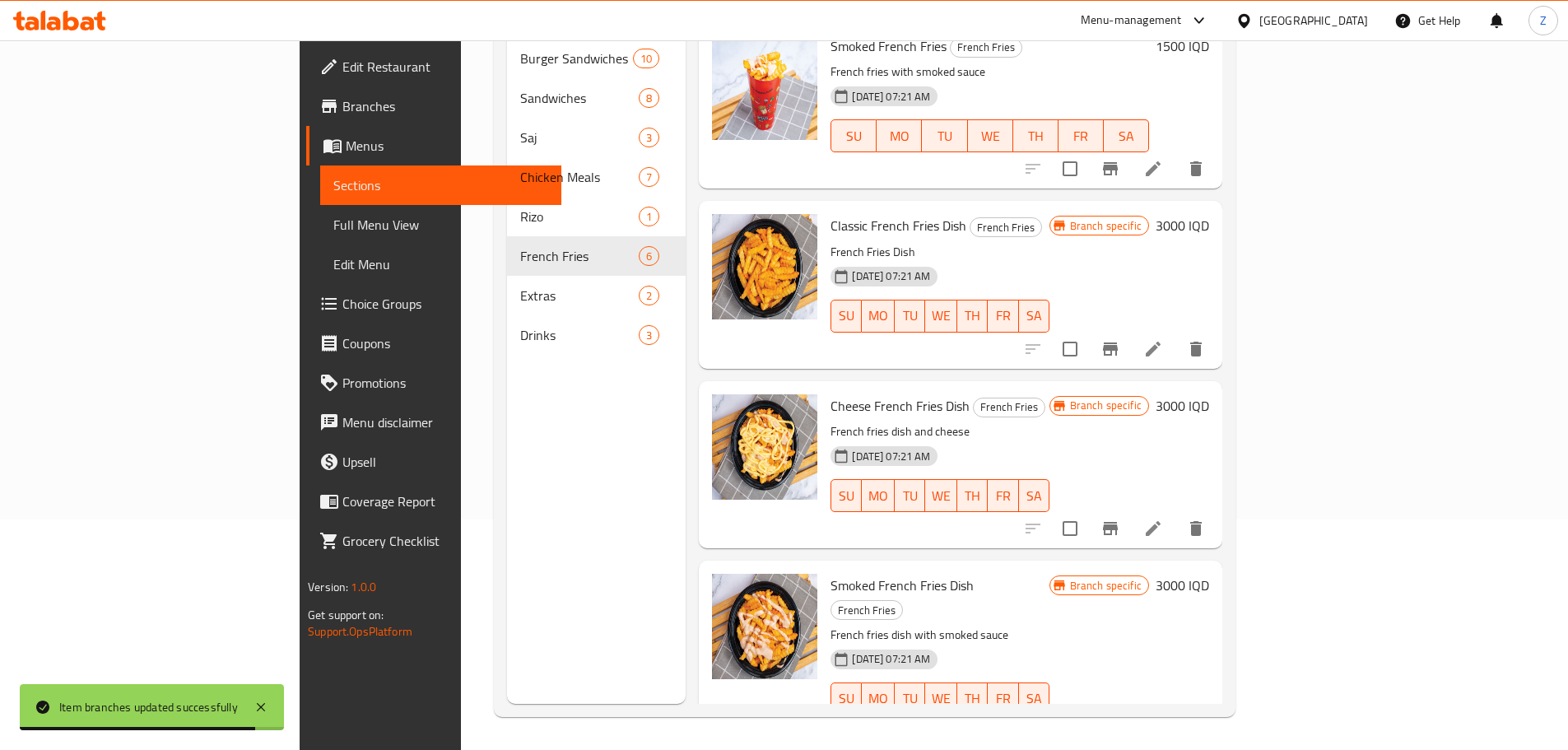
click at [1209, 395] on h6 "3000 IQD" at bounding box center [1183, 406] width 53 height 23
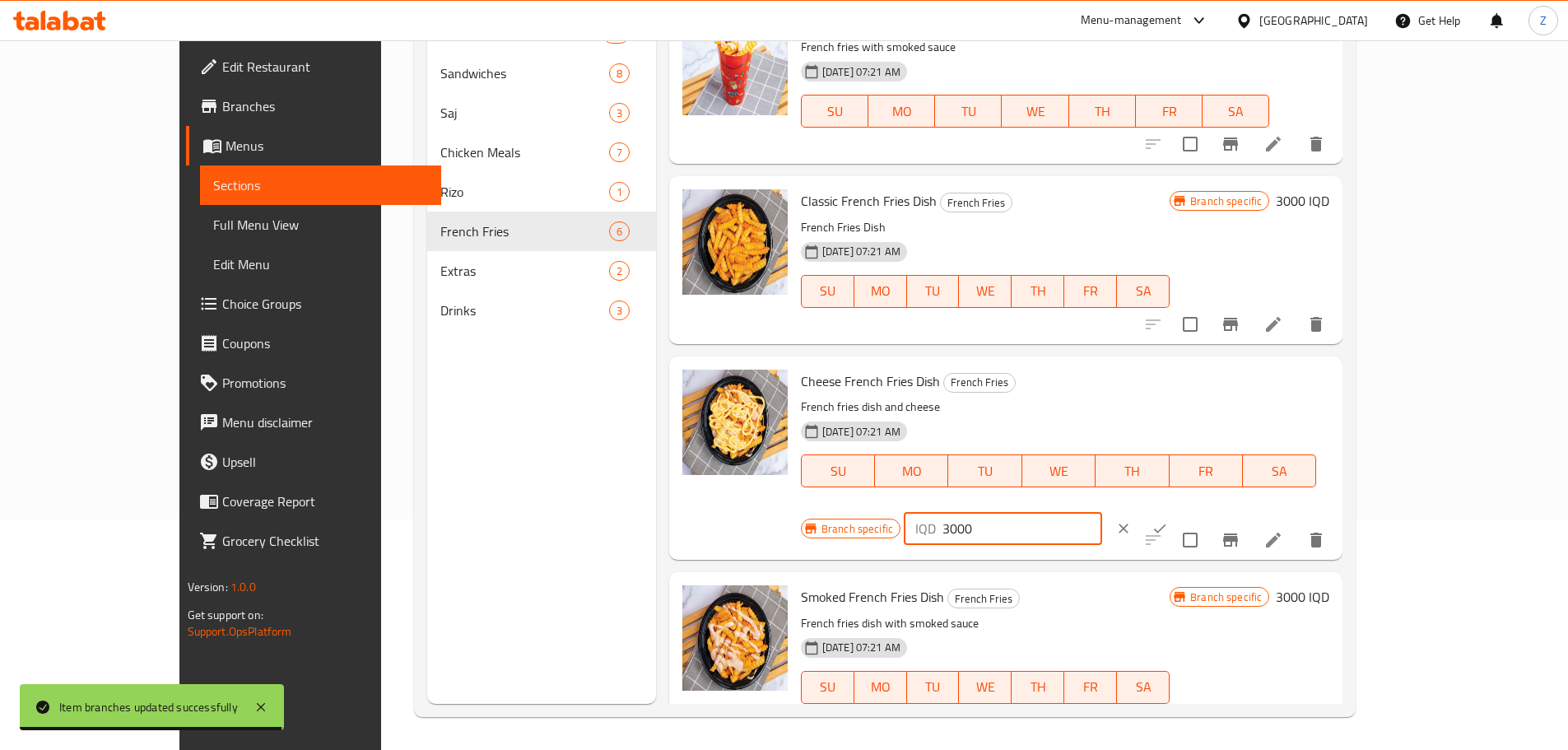
click at [1102, 512] on input "3000" at bounding box center [1022, 529] width 160 height 33
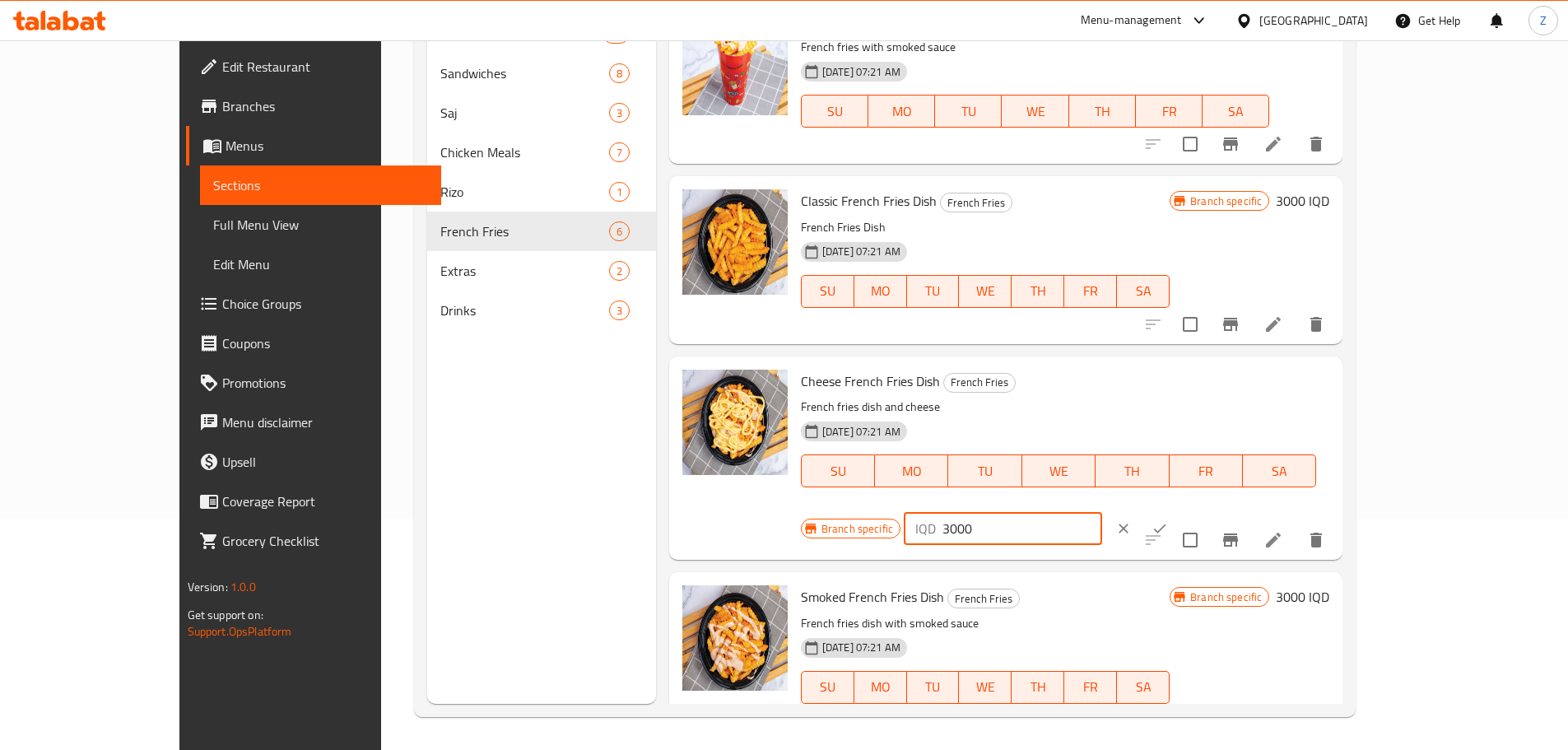
click at [1102, 512] on input "3000" at bounding box center [1022, 529] width 160 height 33
type input "3500"
click at [1166, 524] on icon "ok" at bounding box center [1160, 529] width 12 height 9
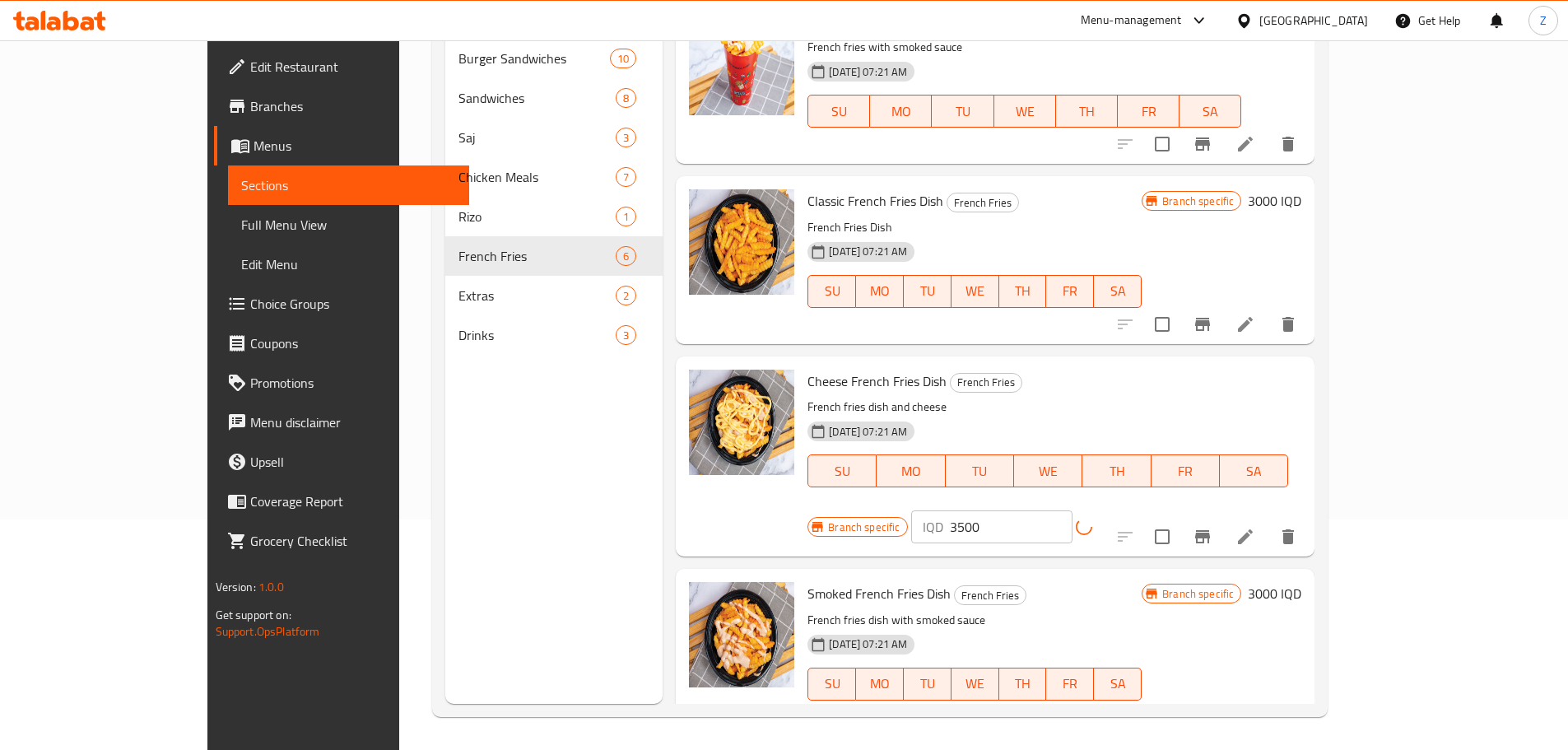
click at [1222, 517] on button "Branch-specific-item" at bounding box center [1202, 536] width 39 height 39
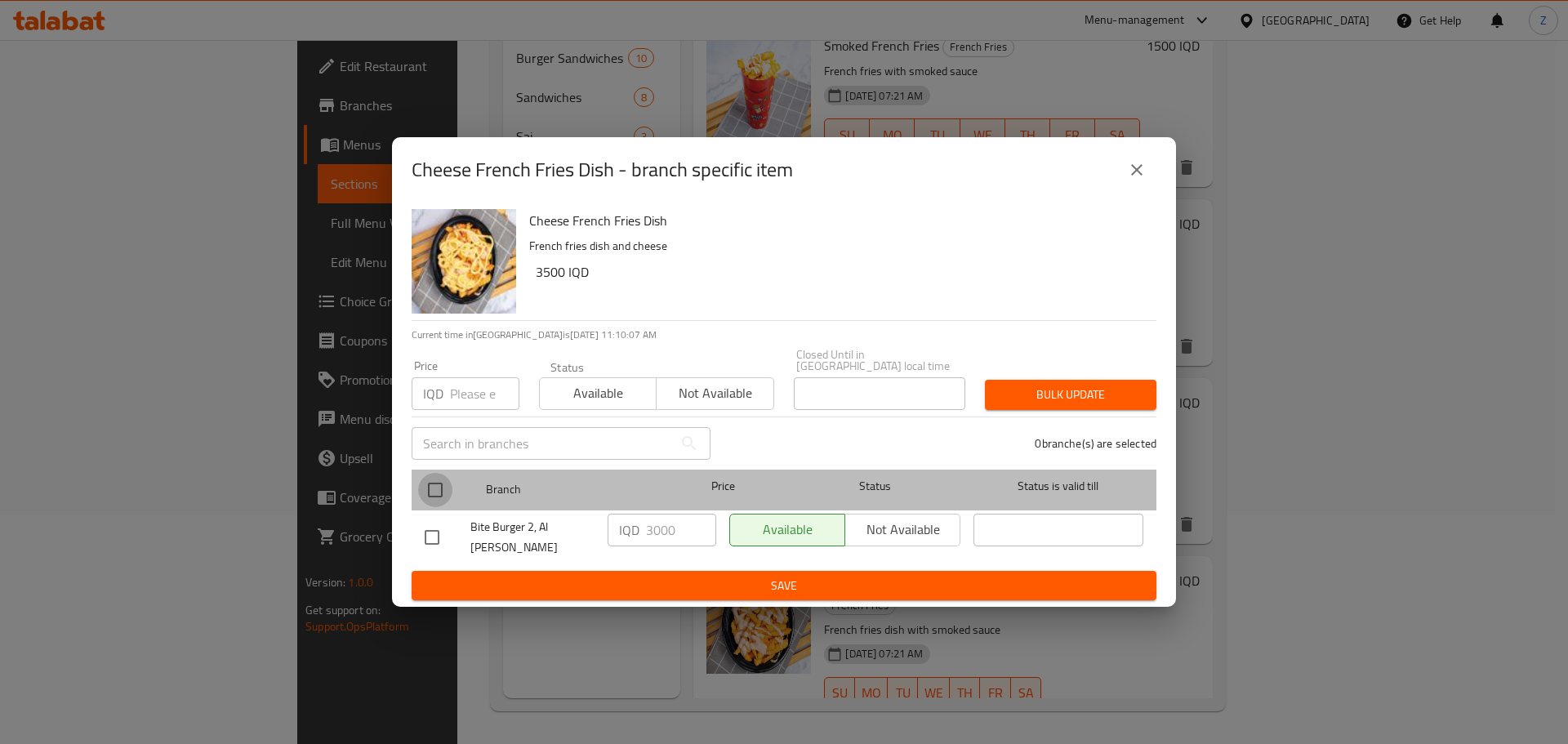
click at [447, 494] on input "checkbox" at bounding box center [435, 490] width 35 height 35
checkbox input "true"
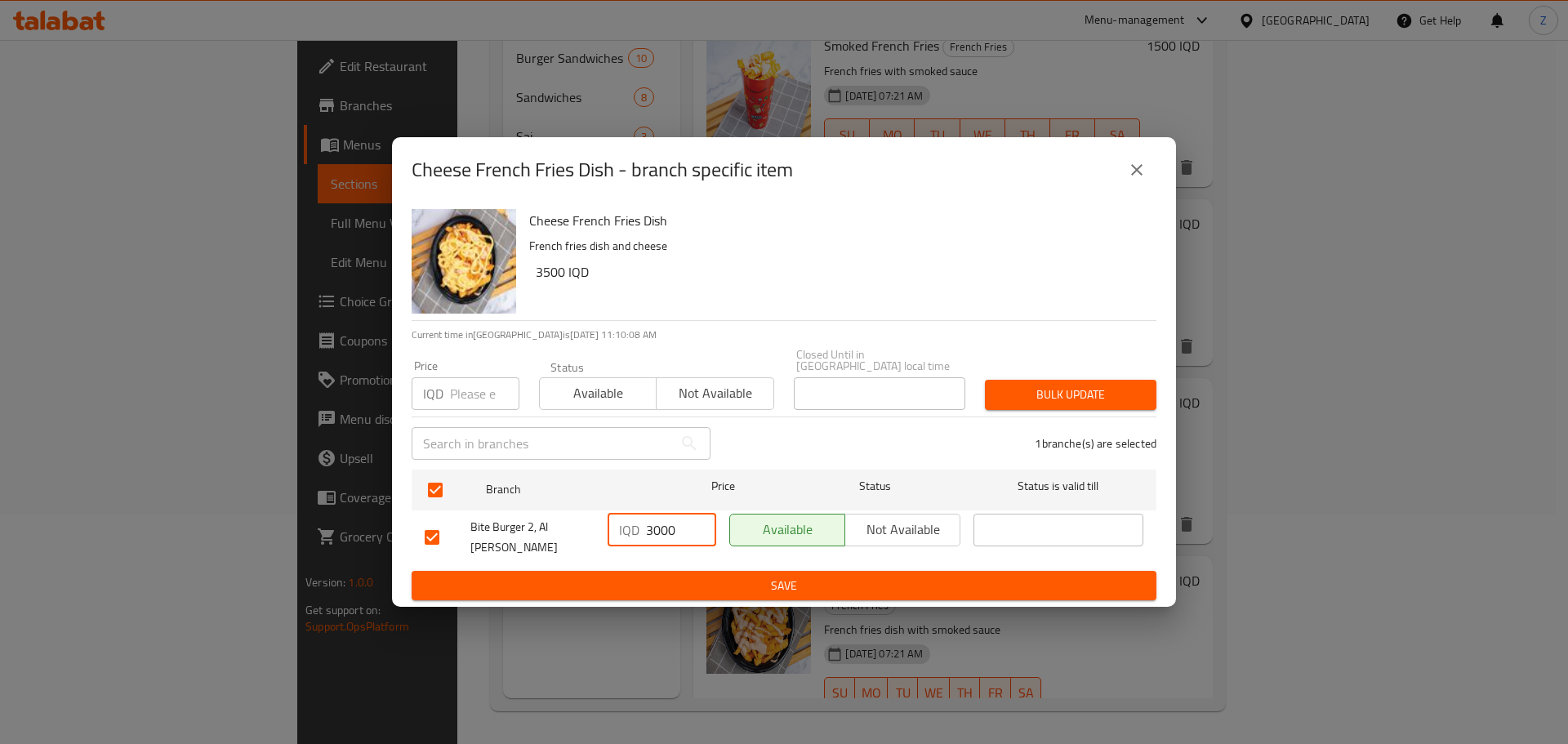
click at [658, 533] on input "3000" at bounding box center [681, 530] width 70 height 33
type input "3500"
click at [685, 576] on span "Save" at bounding box center [783, 586] width 718 height 20
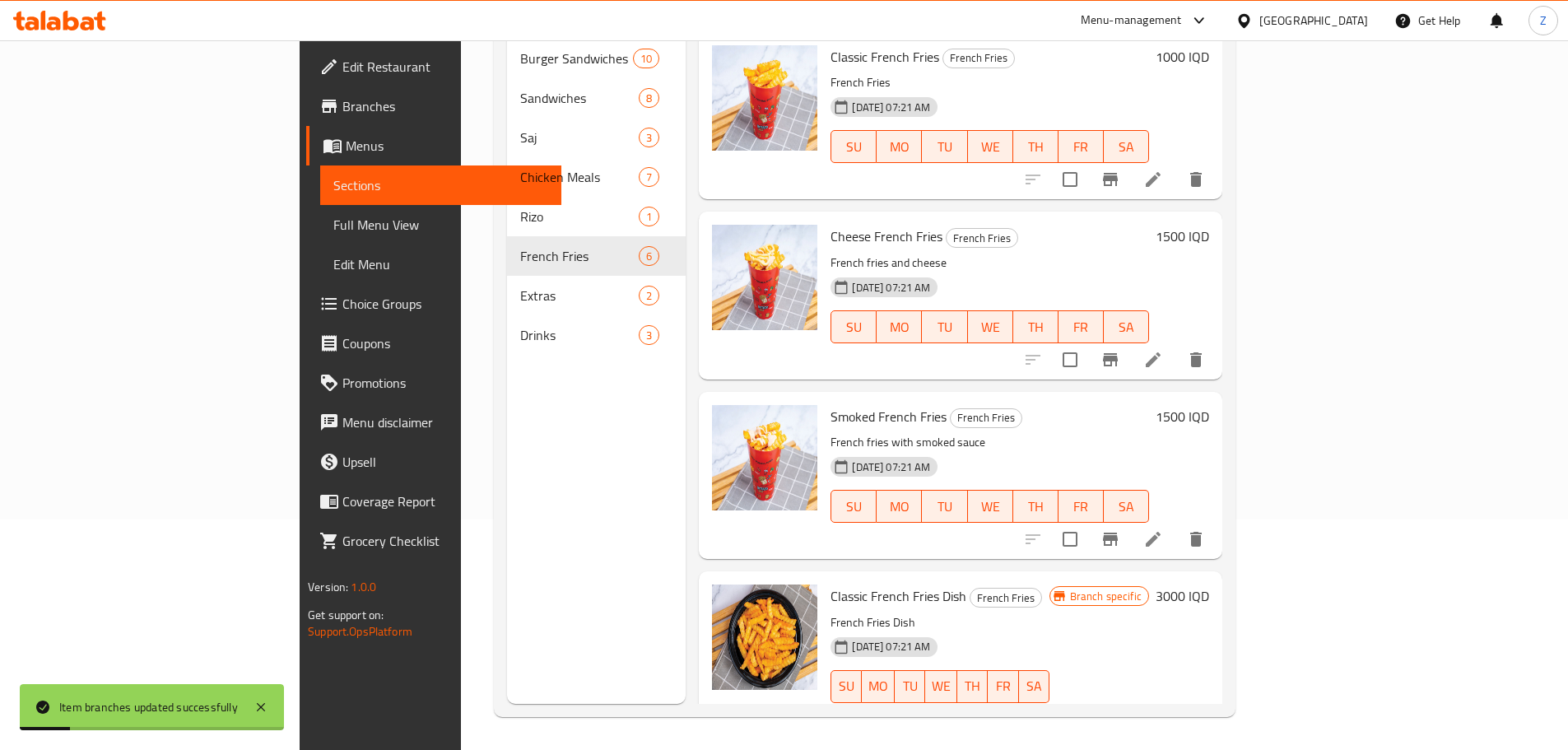
scroll to position [66, 0]
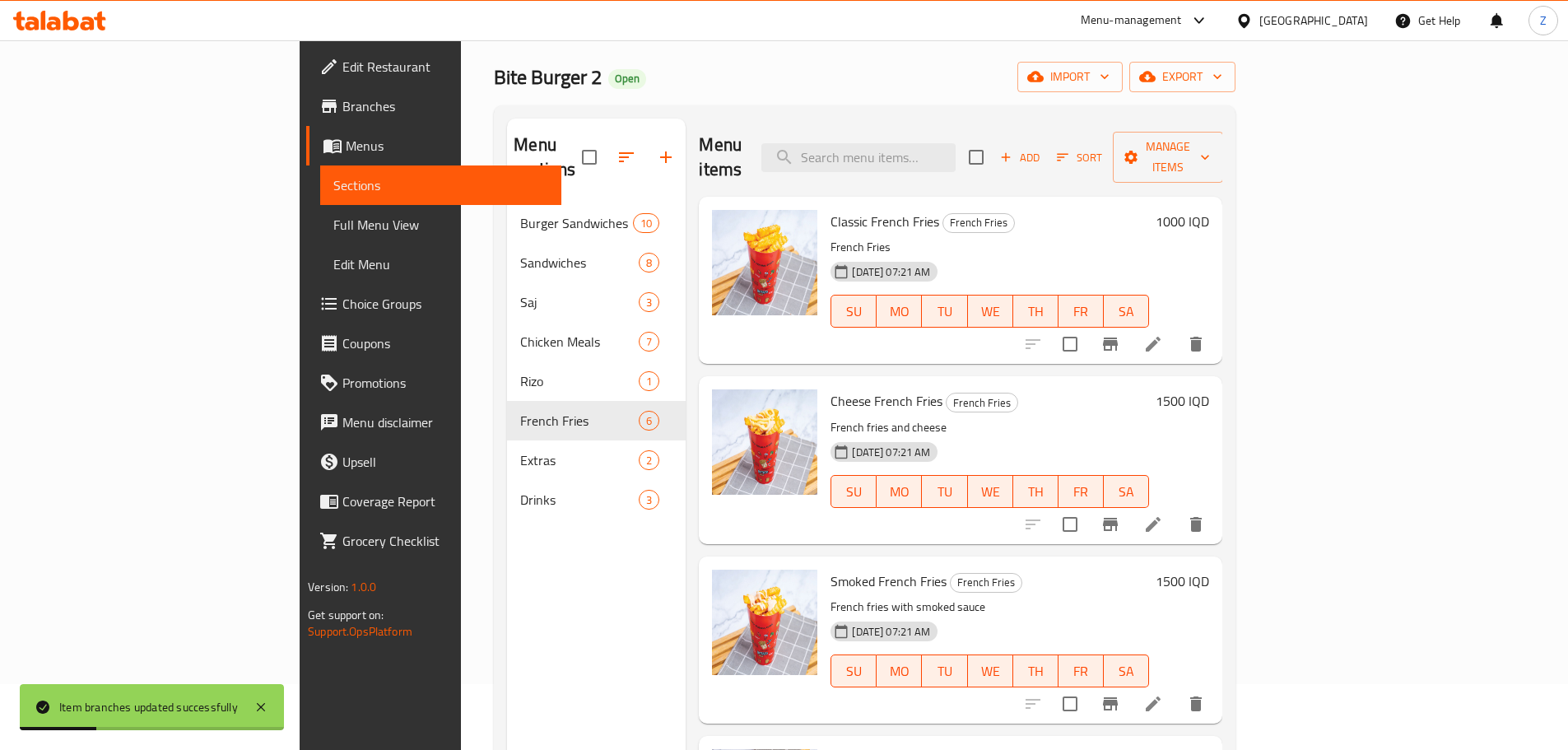
click at [1209, 210] on h6 "1000 IQD" at bounding box center [1183, 221] width 53 height 23
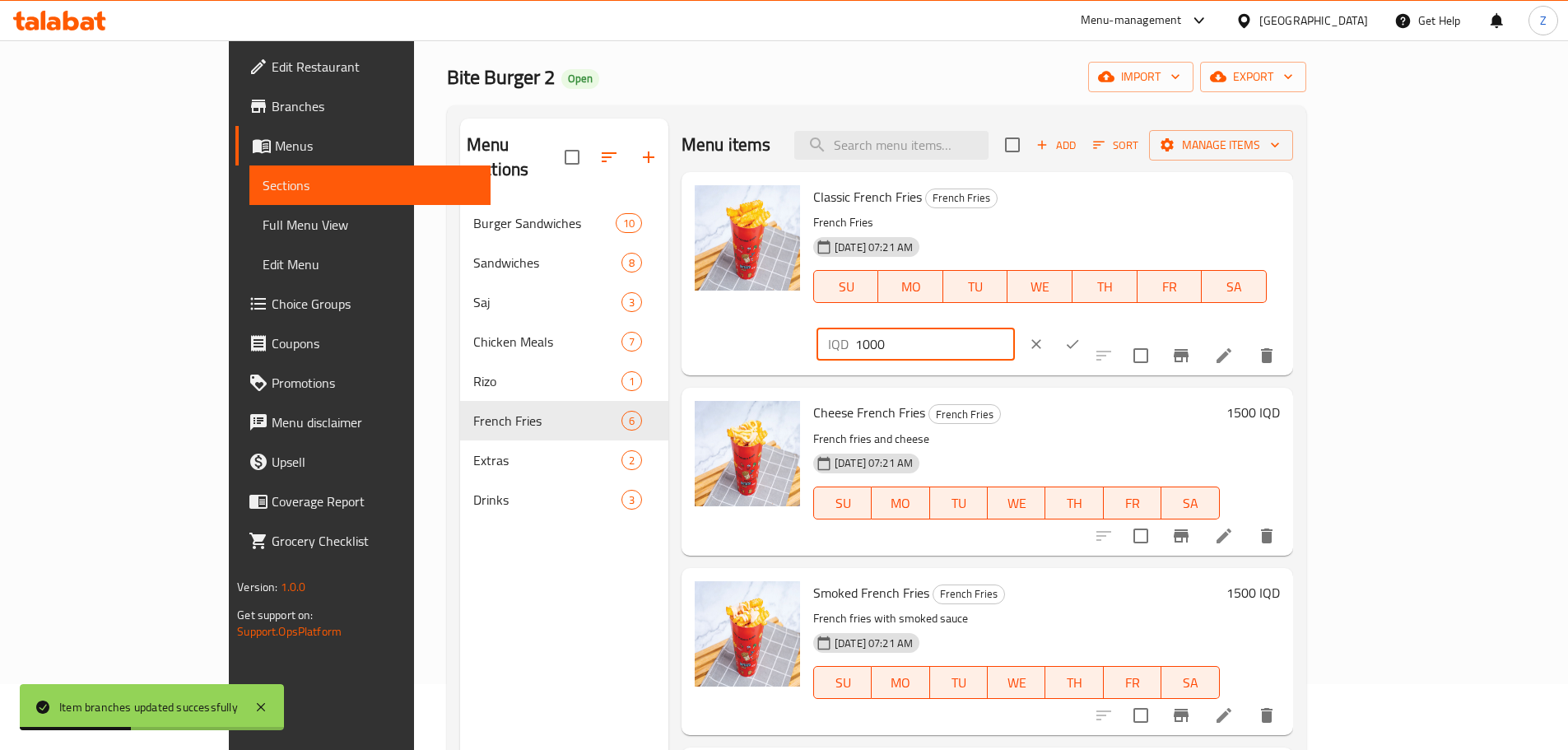
click at [1015, 328] on input "1000" at bounding box center [935, 344] width 160 height 33
type input "1500"
click at [1091, 326] on button "ok" at bounding box center [1072, 343] width 36 height 36
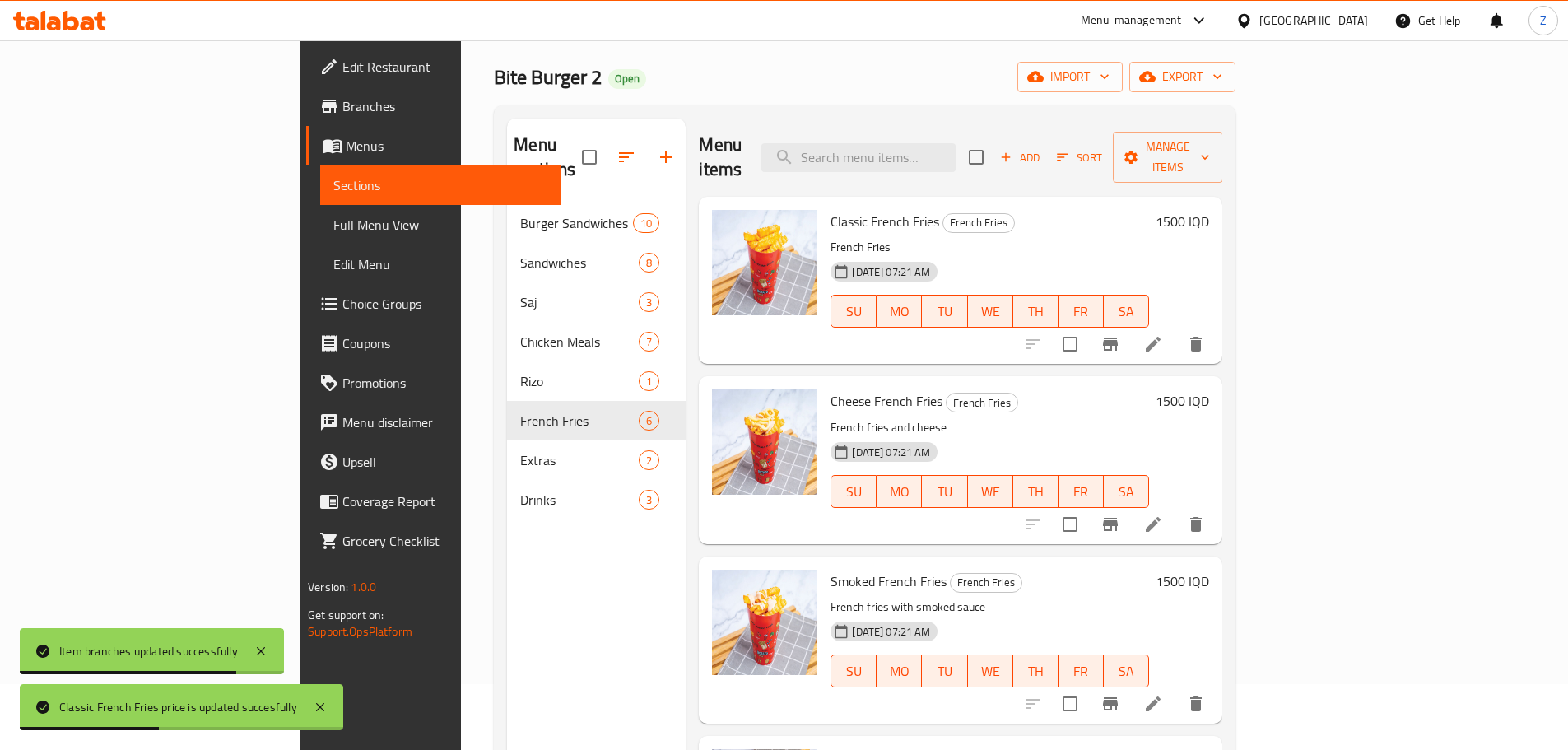
click at [1209, 389] on h6 "1500 IQD" at bounding box center [1183, 400] width 53 height 23
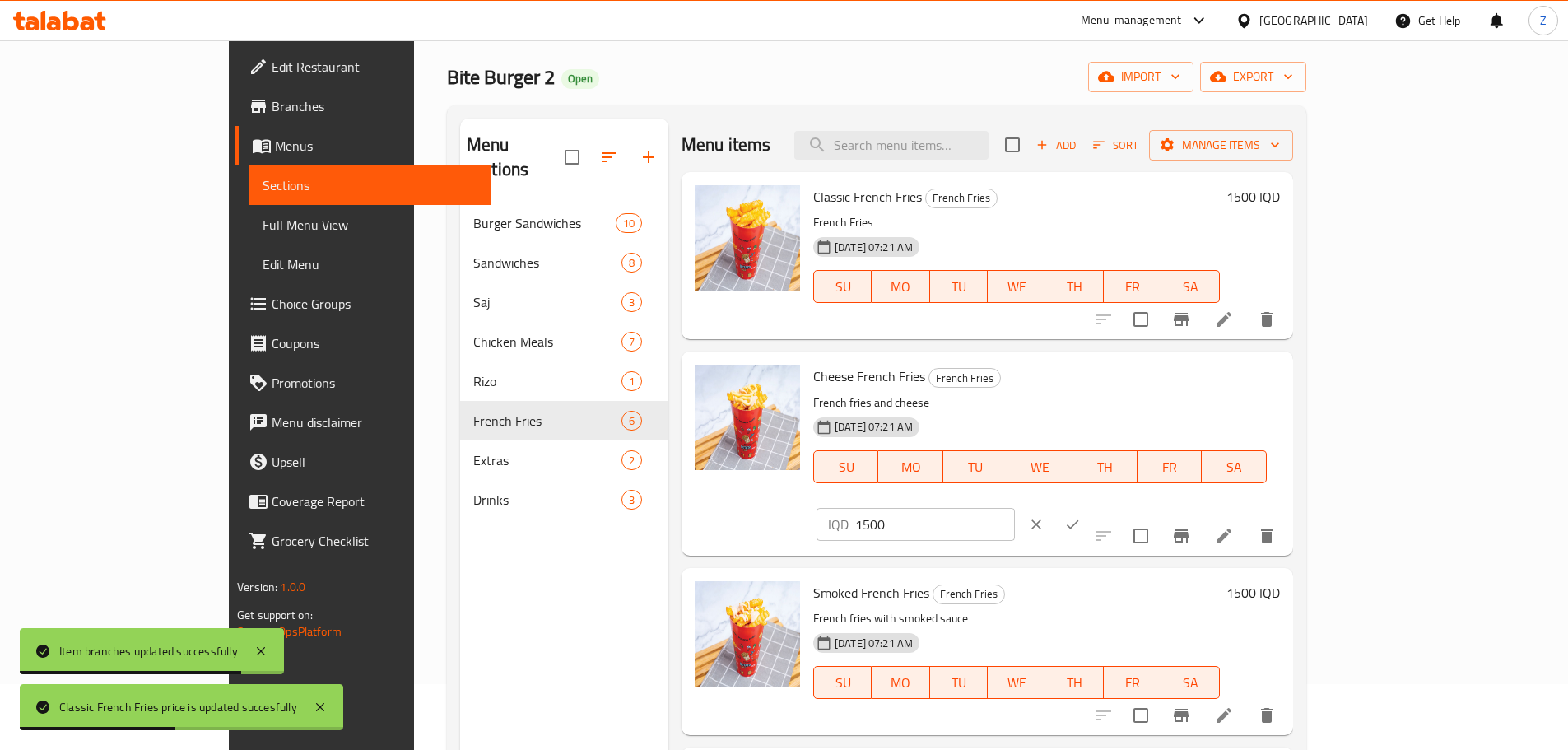
click at [1015, 509] on input "1500" at bounding box center [935, 525] width 160 height 33
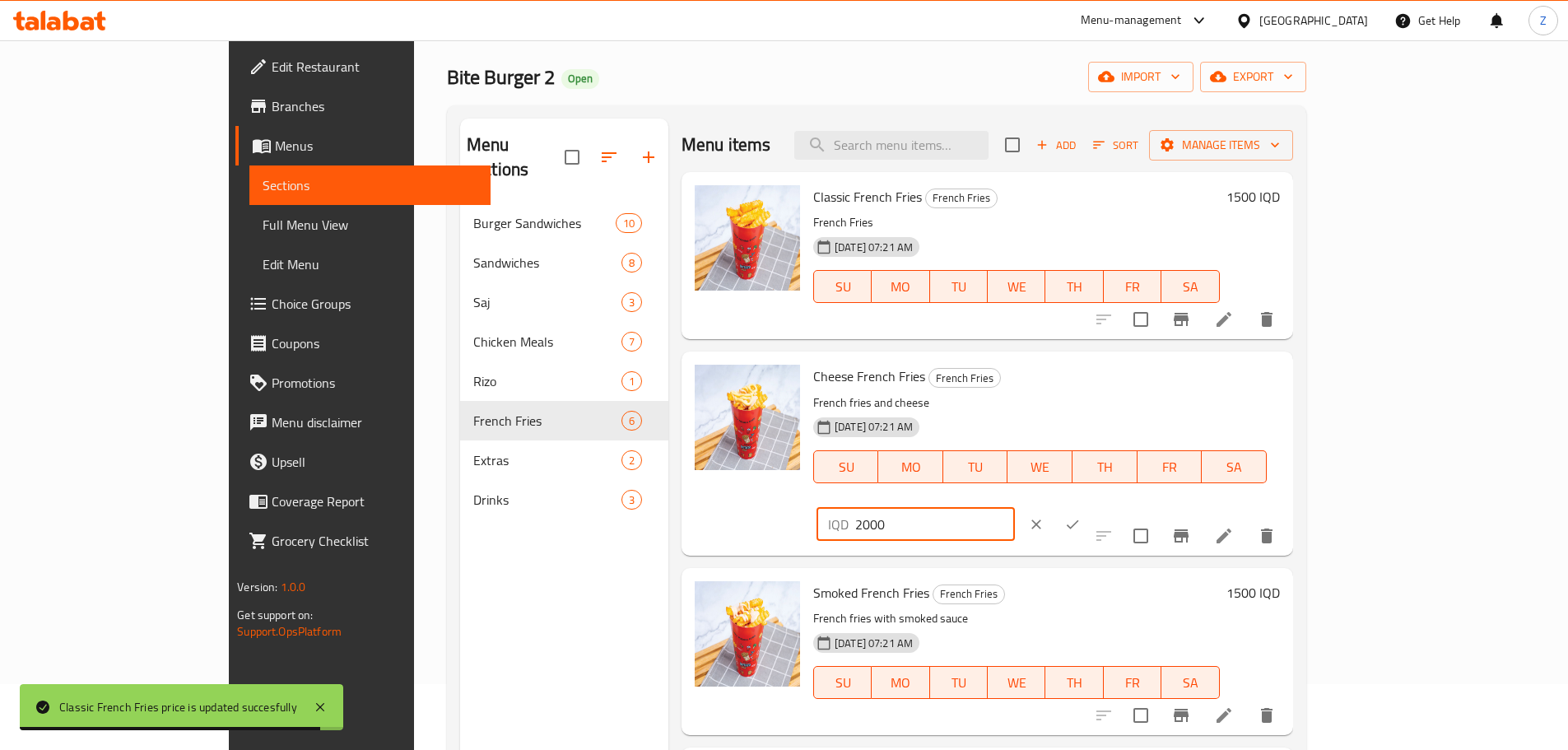
type input "2000"
click at [1081, 516] on icon "ok" at bounding box center [1073, 524] width 17 height 17
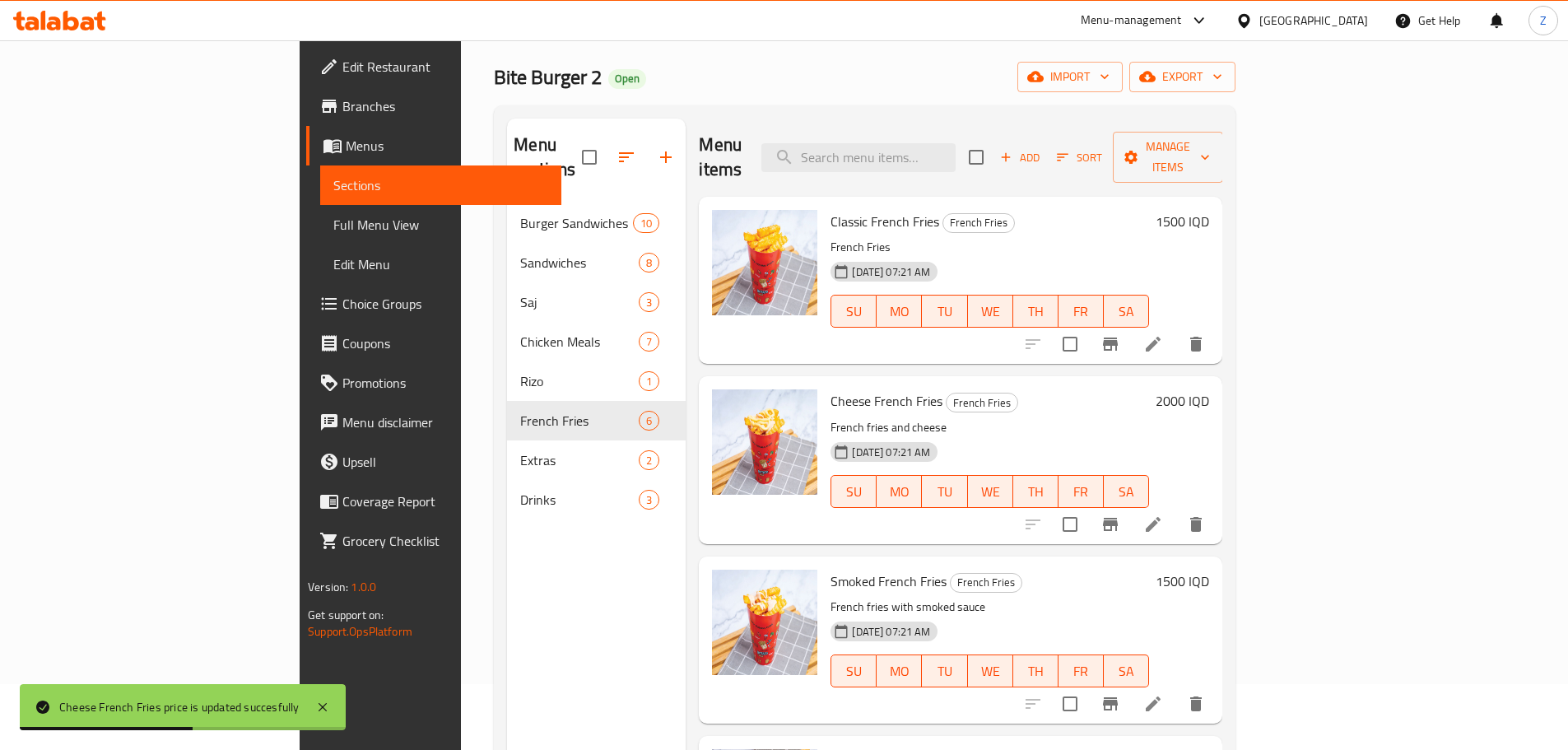
click at [1209, 570] on h6 "1500 IQD" at bounding box center [1183, 581] width 53 height 23
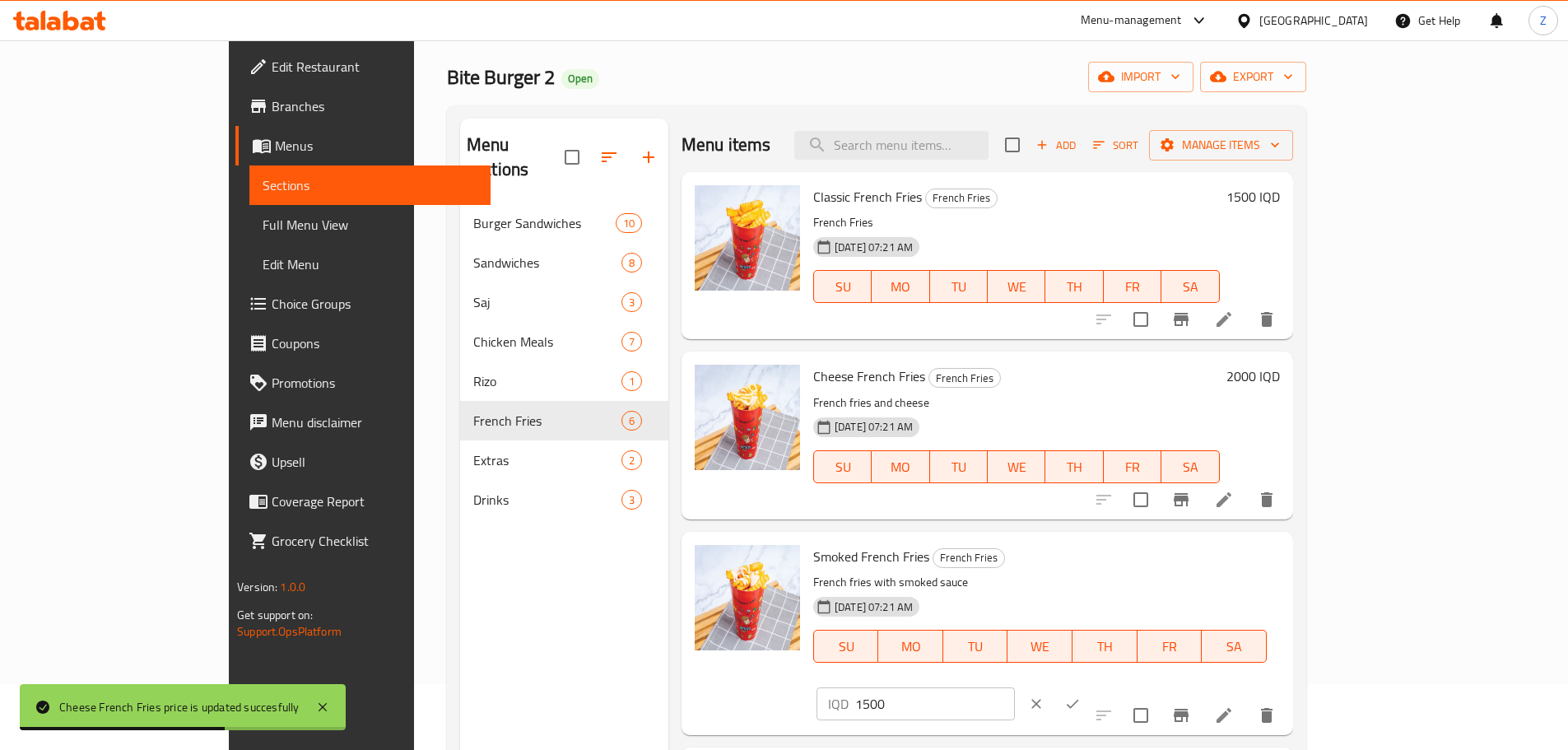
click at [1015, 688] on input "1500" at bounding box center [935, 704] width 160 height 33
type input "2000"
click at [1081, 696] on icon "ok" at bounding box center [1073, 704] width 17 height 17
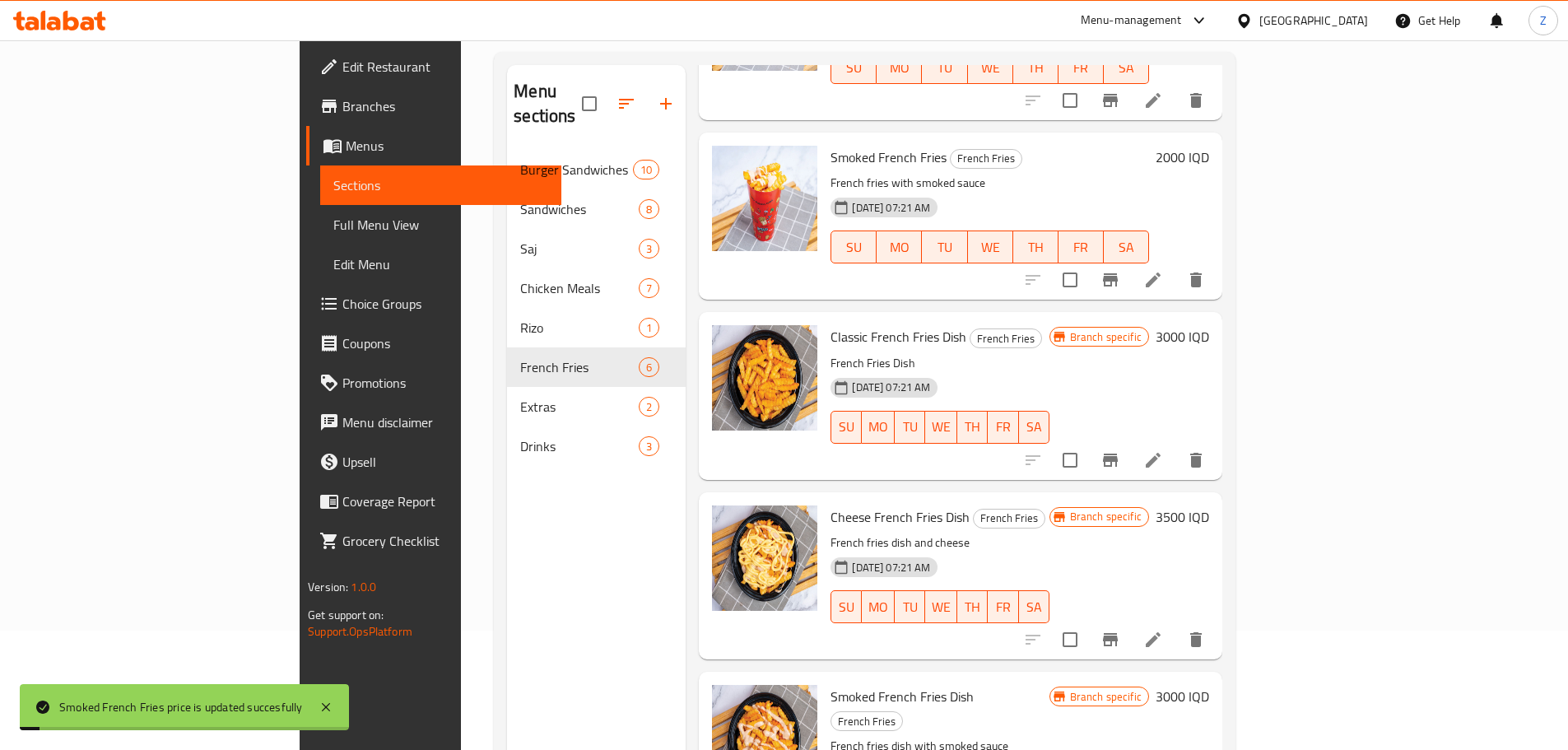
scroll to position [230, 0]
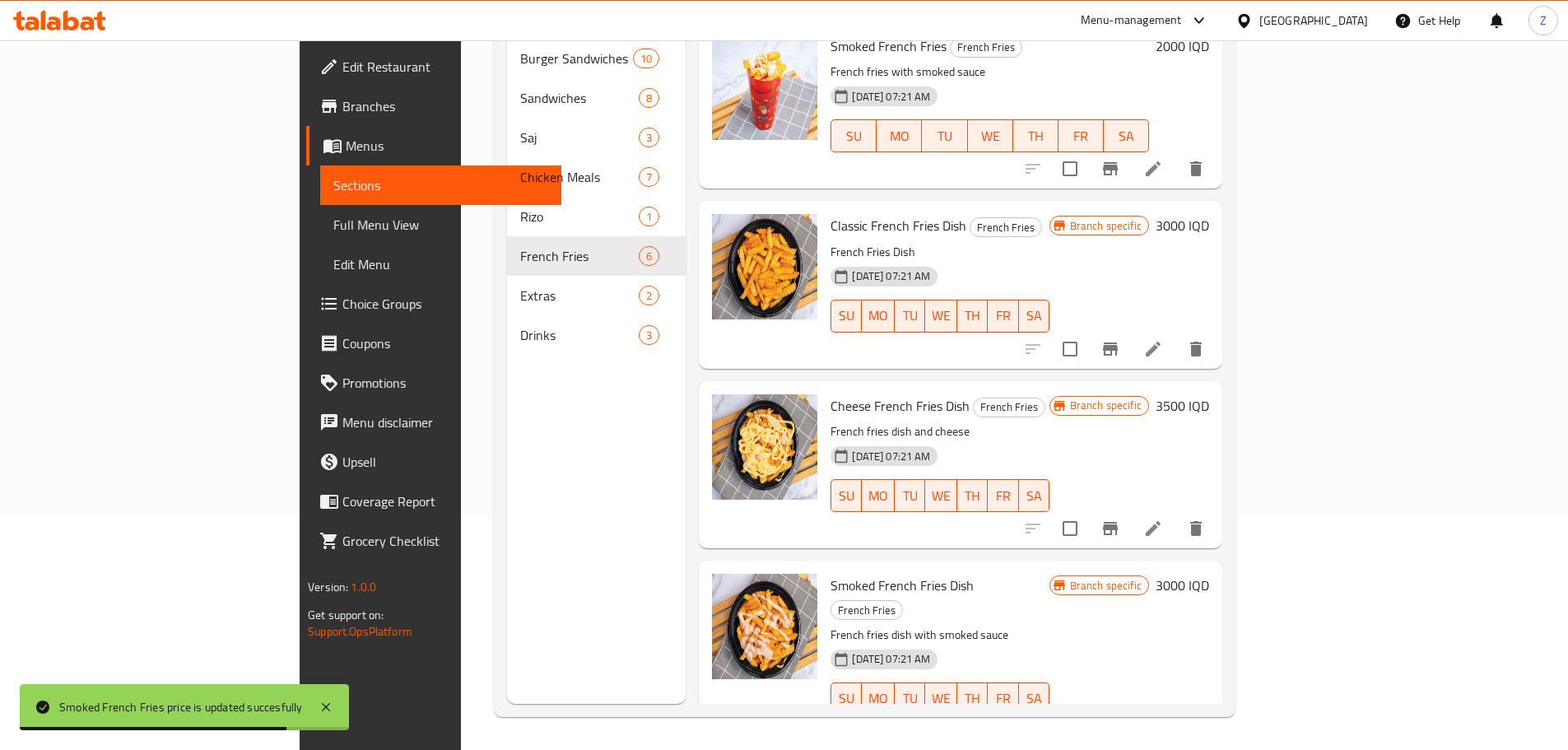
click at [1209, 574] on h6 "3000 IQD" at bounding box center [1183, 585] width 53 height 23
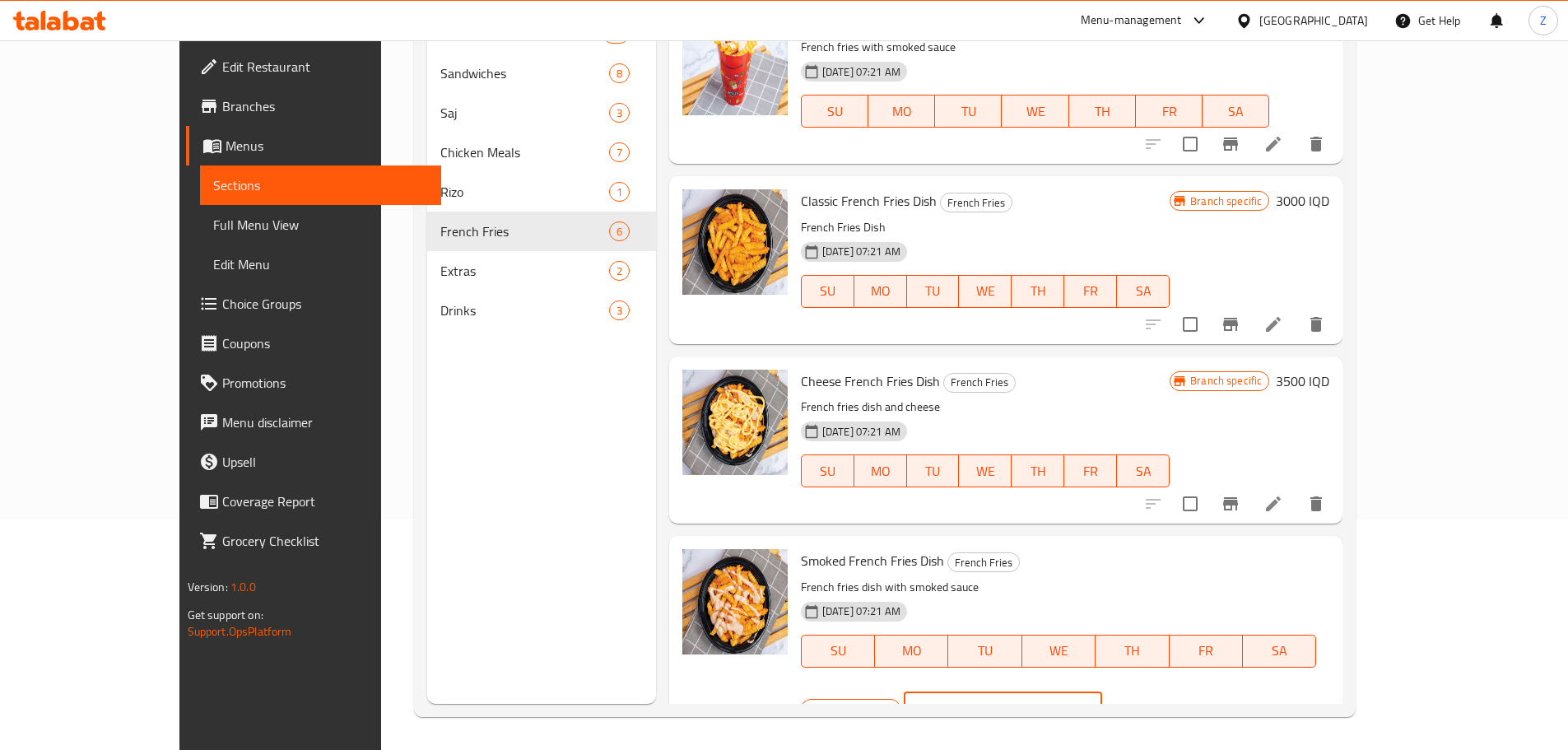
click at [1102, 692] on input "3000" at bounding box center [1022, 709] width 160 height 33
type input "3500"
click at [1168, 700] on icon "ok" at bounding box center [1160, 709] width 17 height 17
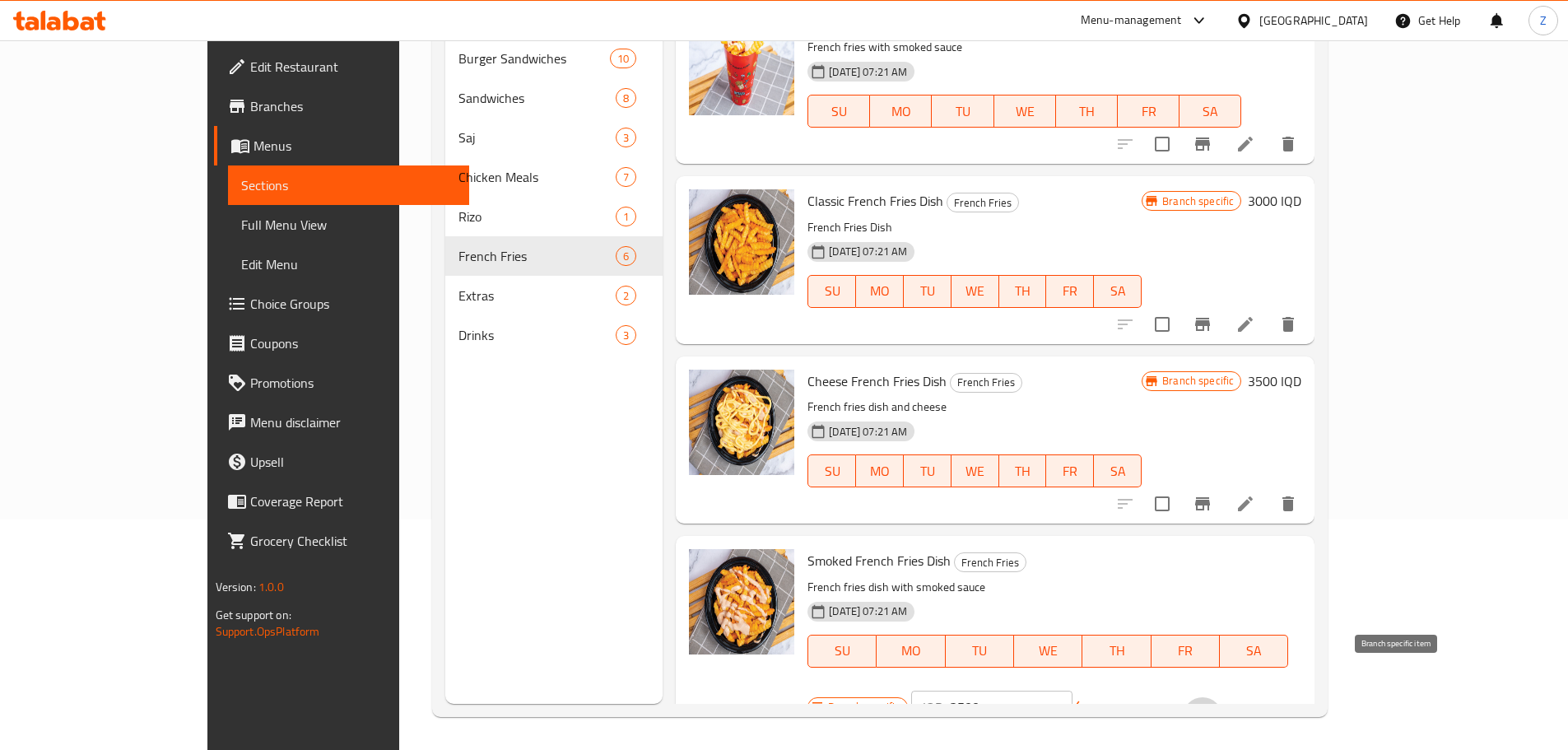
click at [1212, 708] on icon "Branch-specific-item" at bounding box center [1203, 718] width 20 height 20
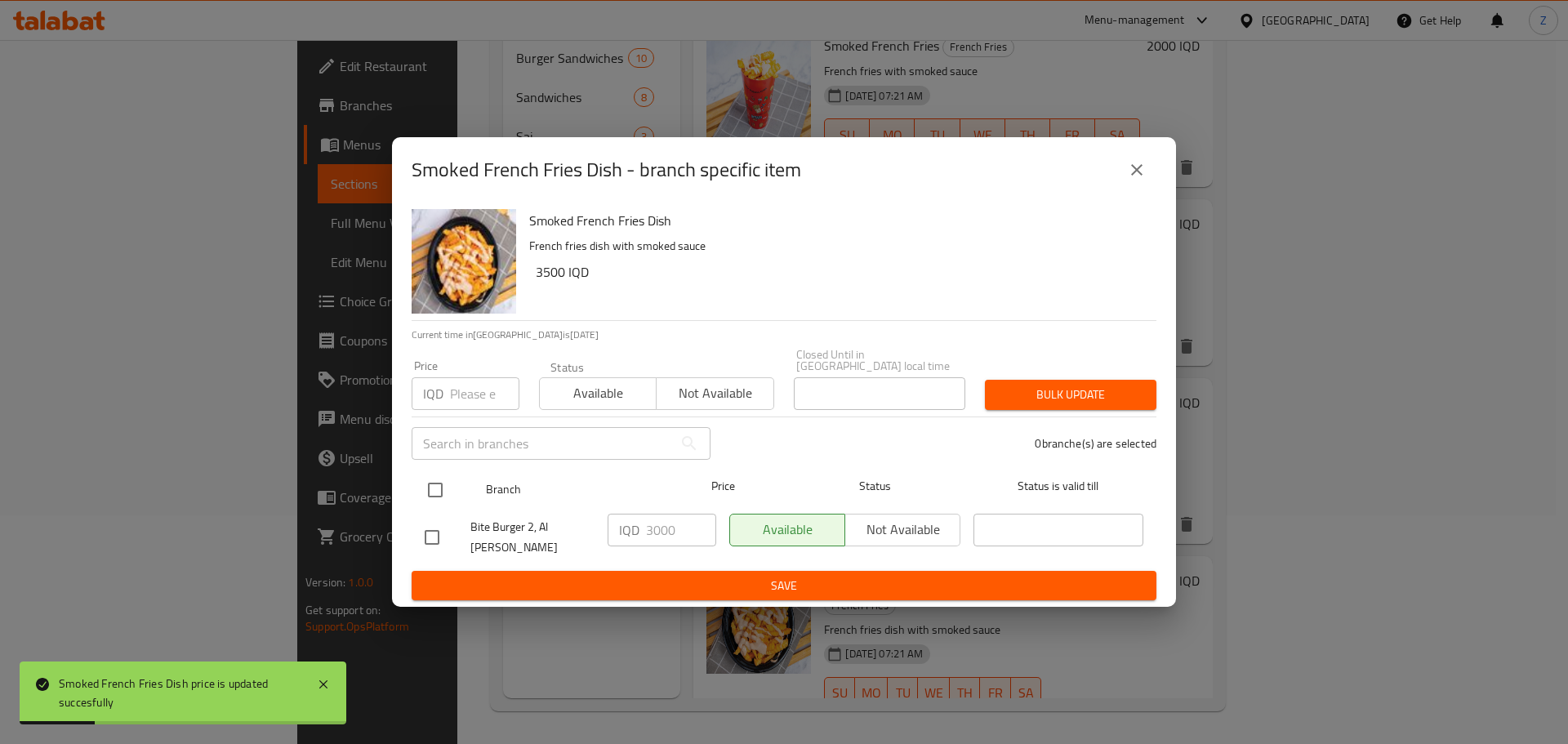
click at [444, 501] on input "checkbox" at bounding box center [435, 490] width 35 height 35
checkbox input "true"
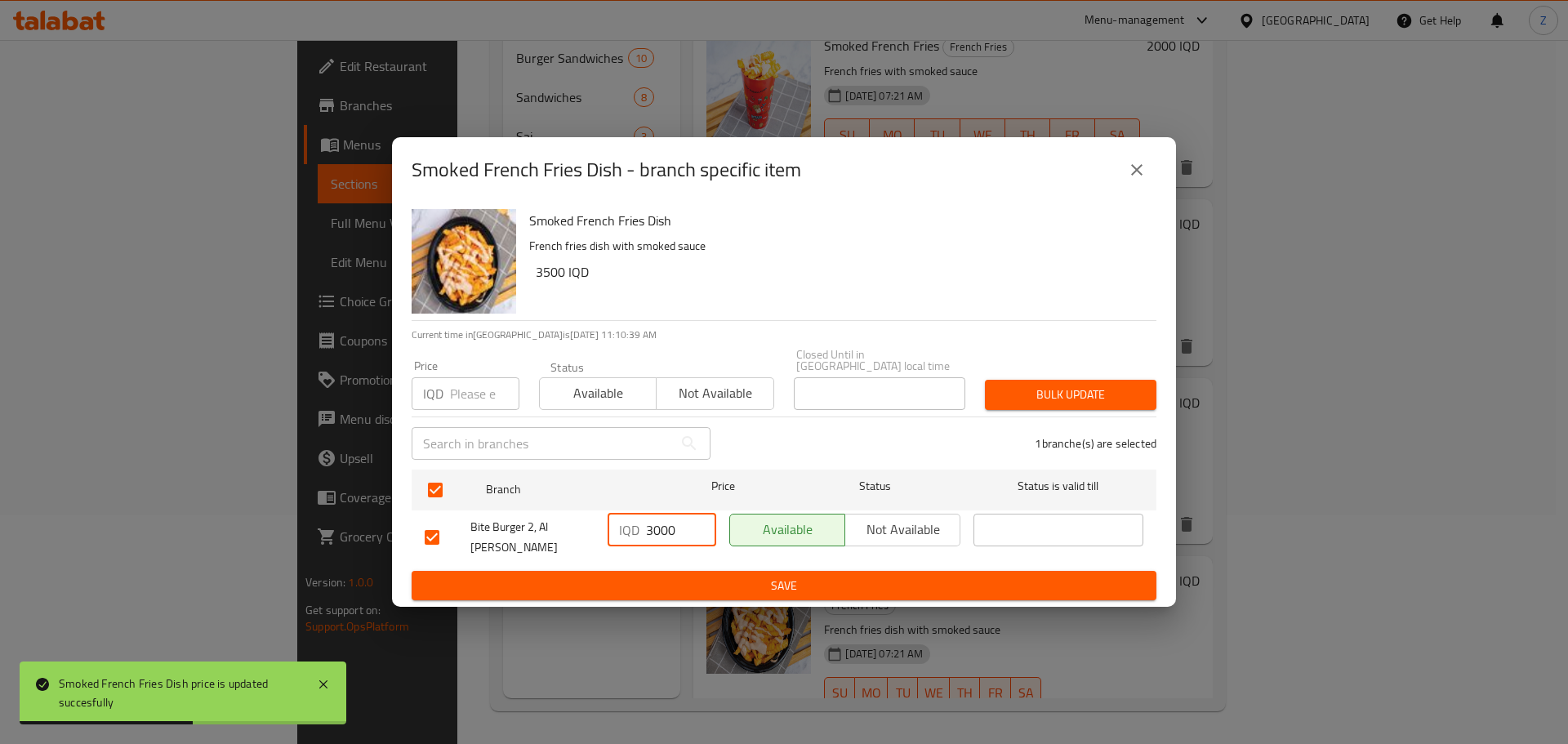
drag, startPoint x: 659, startPoint y: 541, endPoint x: 650, endPoint y: 544, distance: 9.5
click at [650, 539] on input "3000" at bounding box center [681, 530] width 70 height 33
type input "3500"
click at [656, 576] on span "Save" at bounding box center [783, 586] width 718 height 20
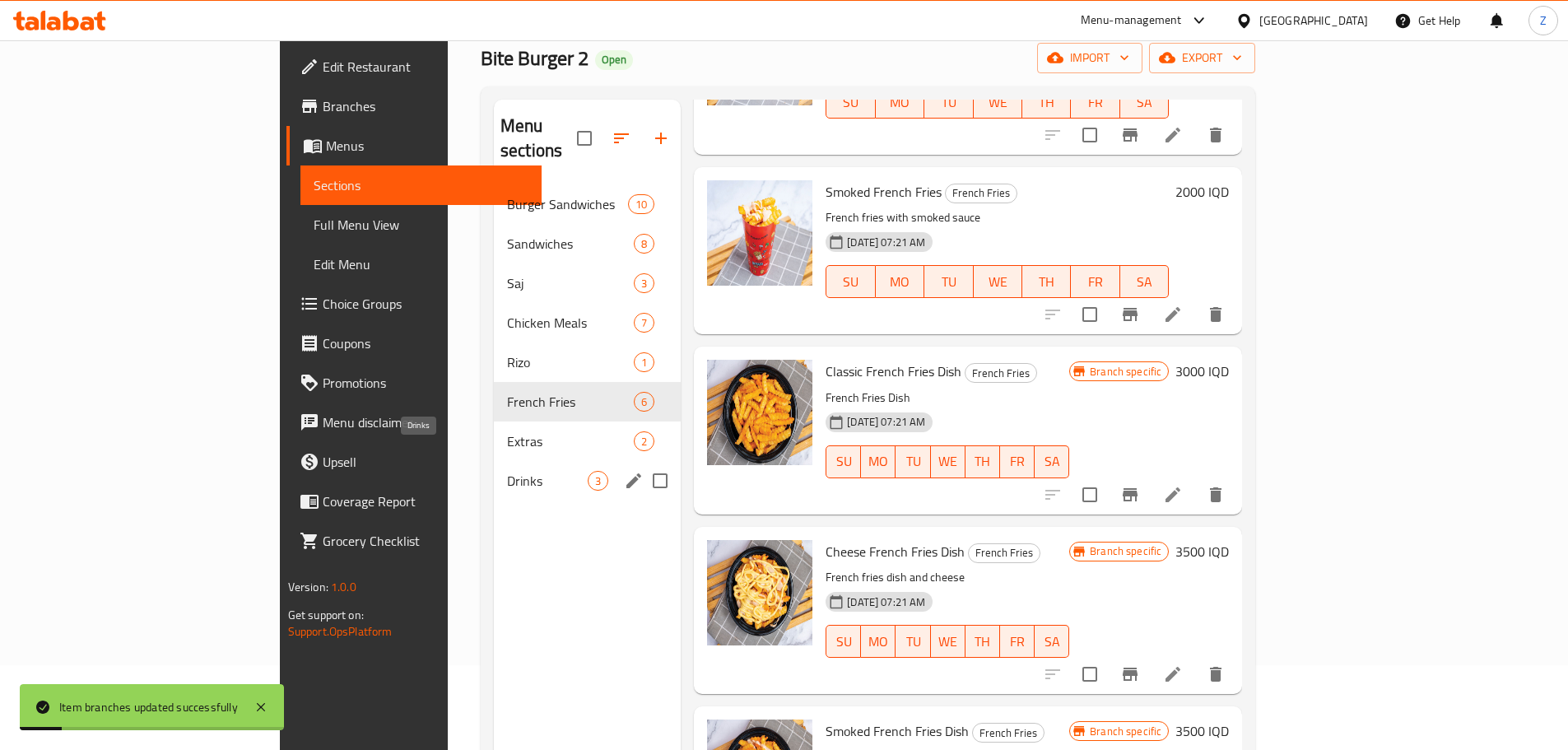
scroll to position [66, 0]
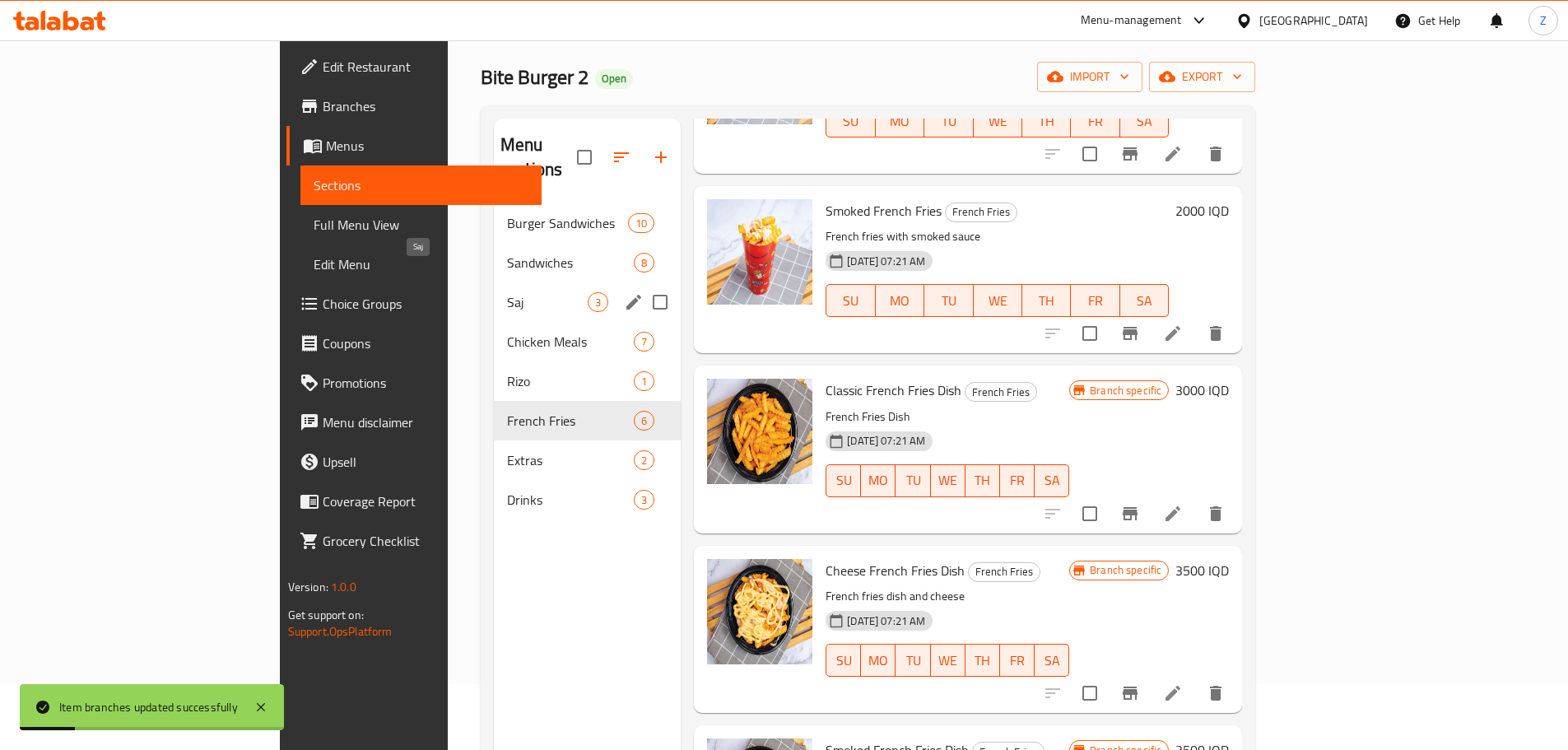
click at [507, 292] on span "Saj" at bounding box center [548, 302] width 81 height 20
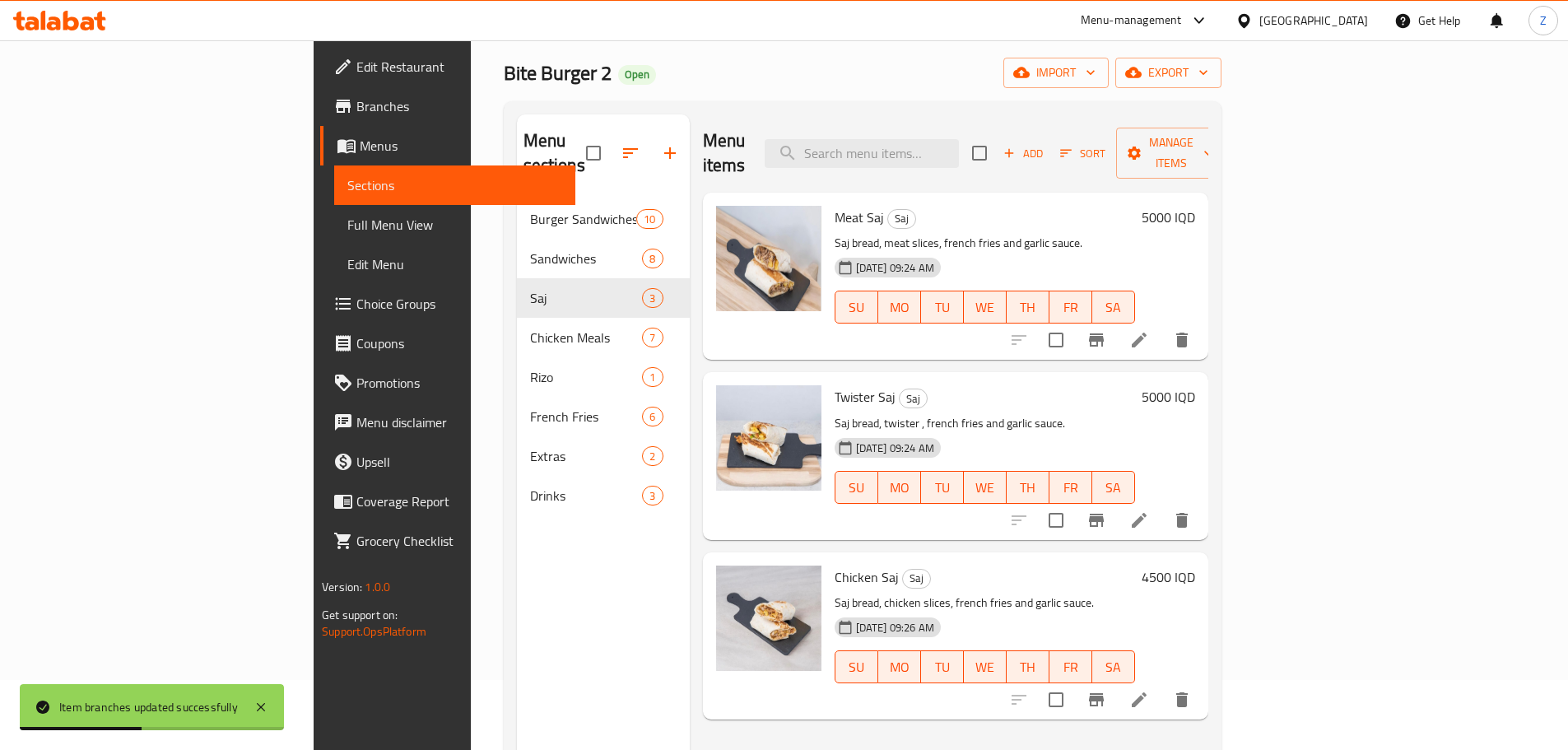
scroll to position [164, 0]
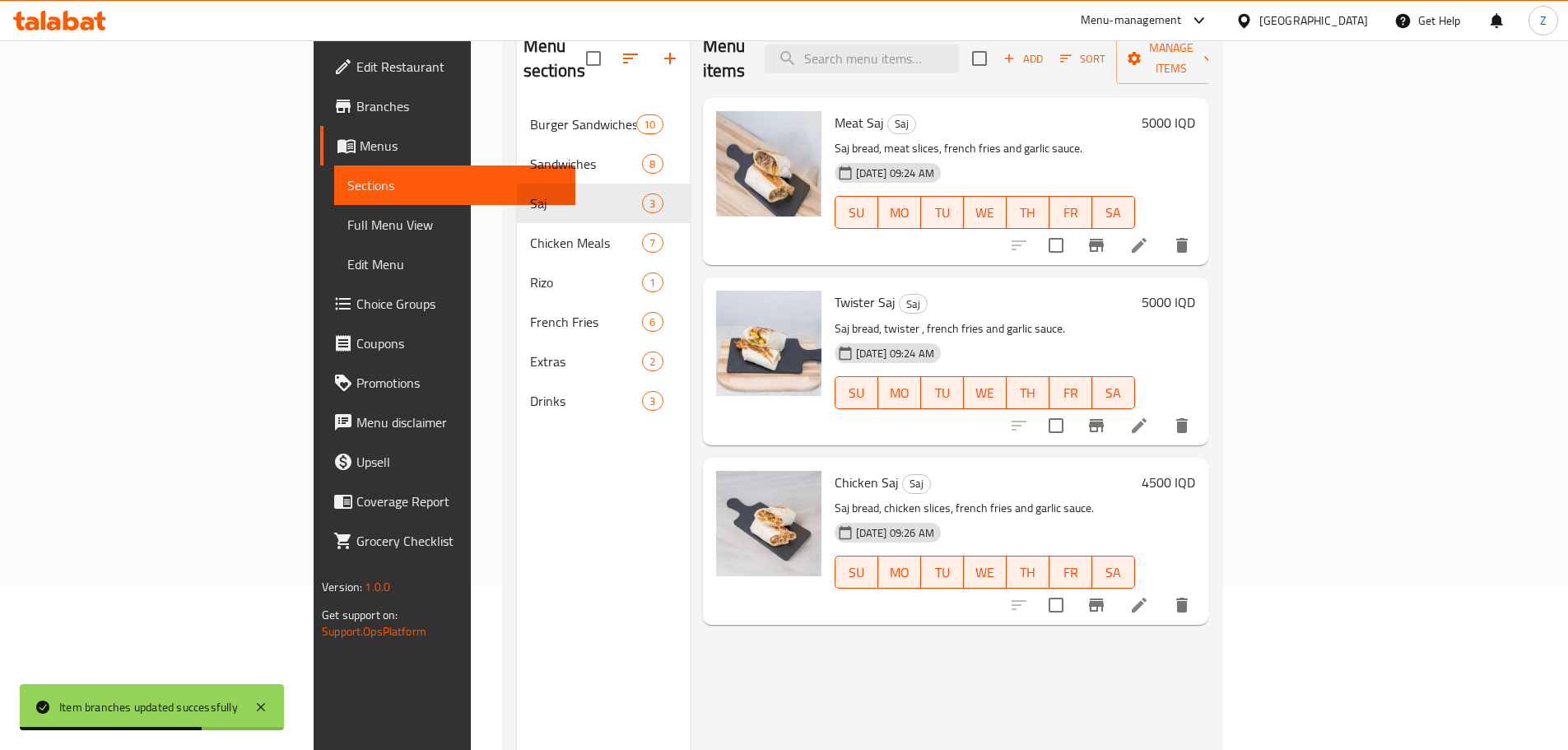
click at [1202, 465] on div "Chicken Saj Saj Saj bread, chicken slices, french fries and garlic sauce. [DATE…" at bounding box center [1014, 542] width 373 height 154
click at [1195, 471] on h6 "4500 IQD" at bounding box center [1168, 482] width 53 height 23
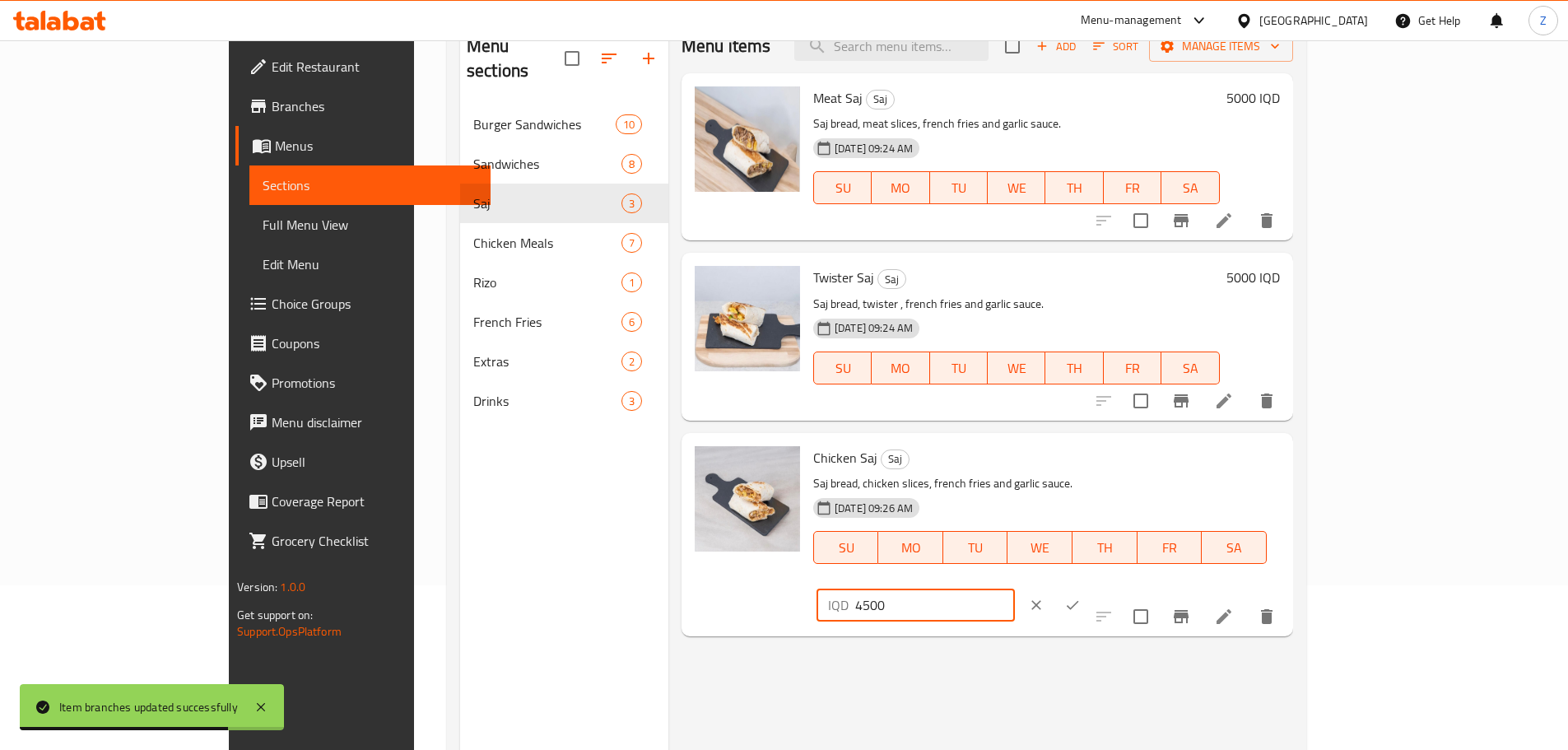
click at [1015, 588] on input "4500" at bounding box center [935, 605] width 160 height 33
type input "5000"
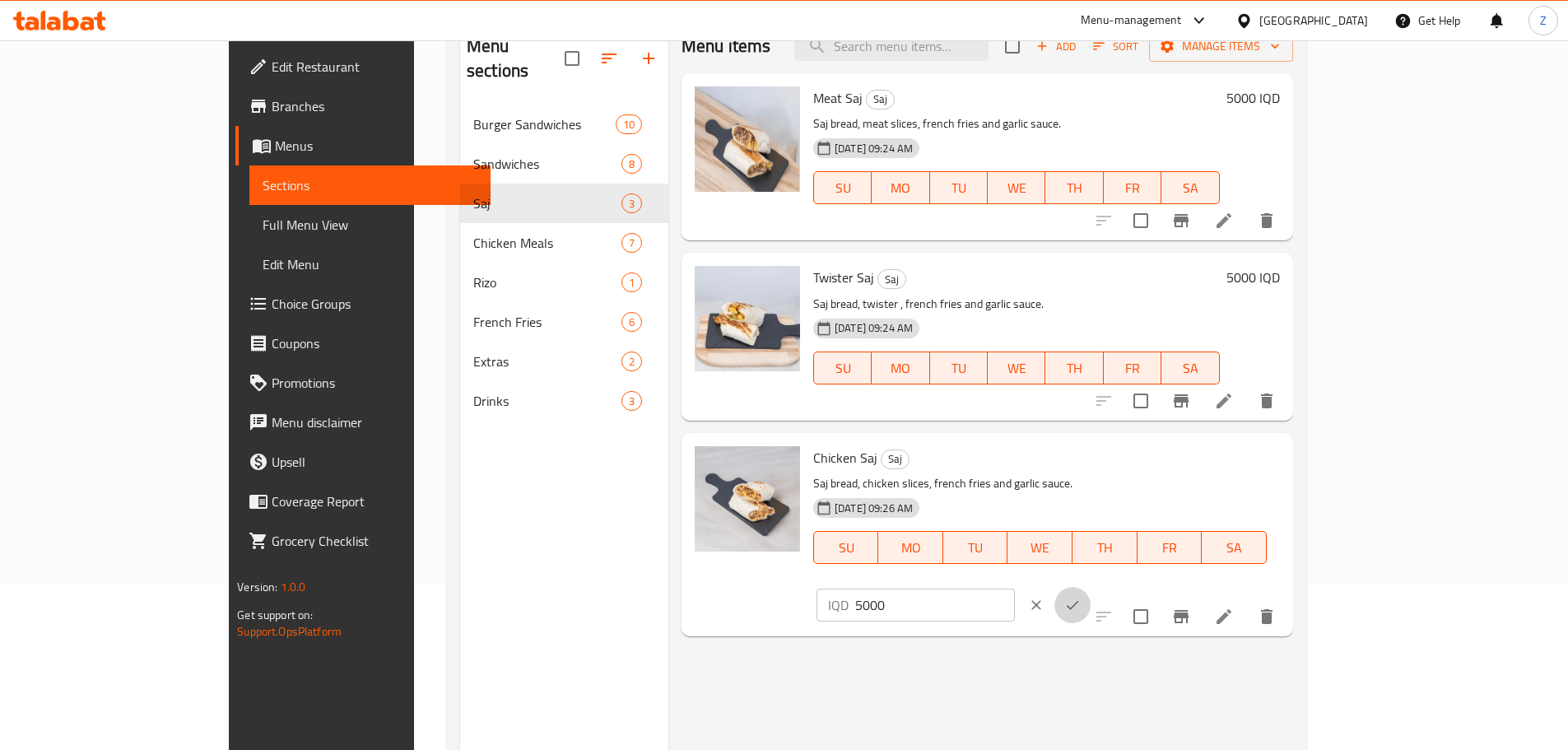
click at [1091, 588] on button "ok" at bounding box center [1072, 605] width 36 height 36
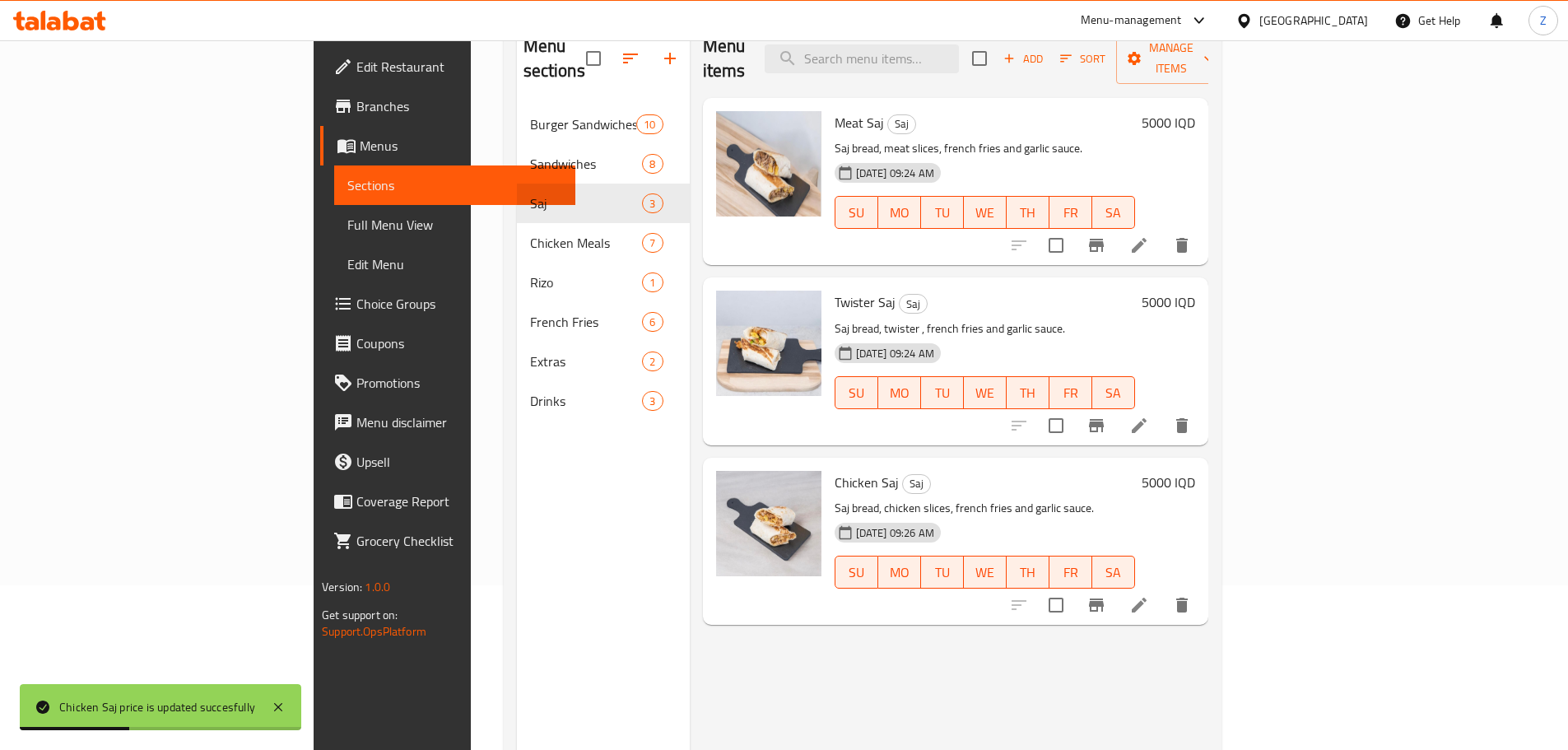
click at [1195, 291] on div "5000 IQD" at bounding box center [1164, 361] width 60 height 140
click at [1195, 291] on h6 "5000 IQD" at bounding box center [1168, 302] width 53 height 23
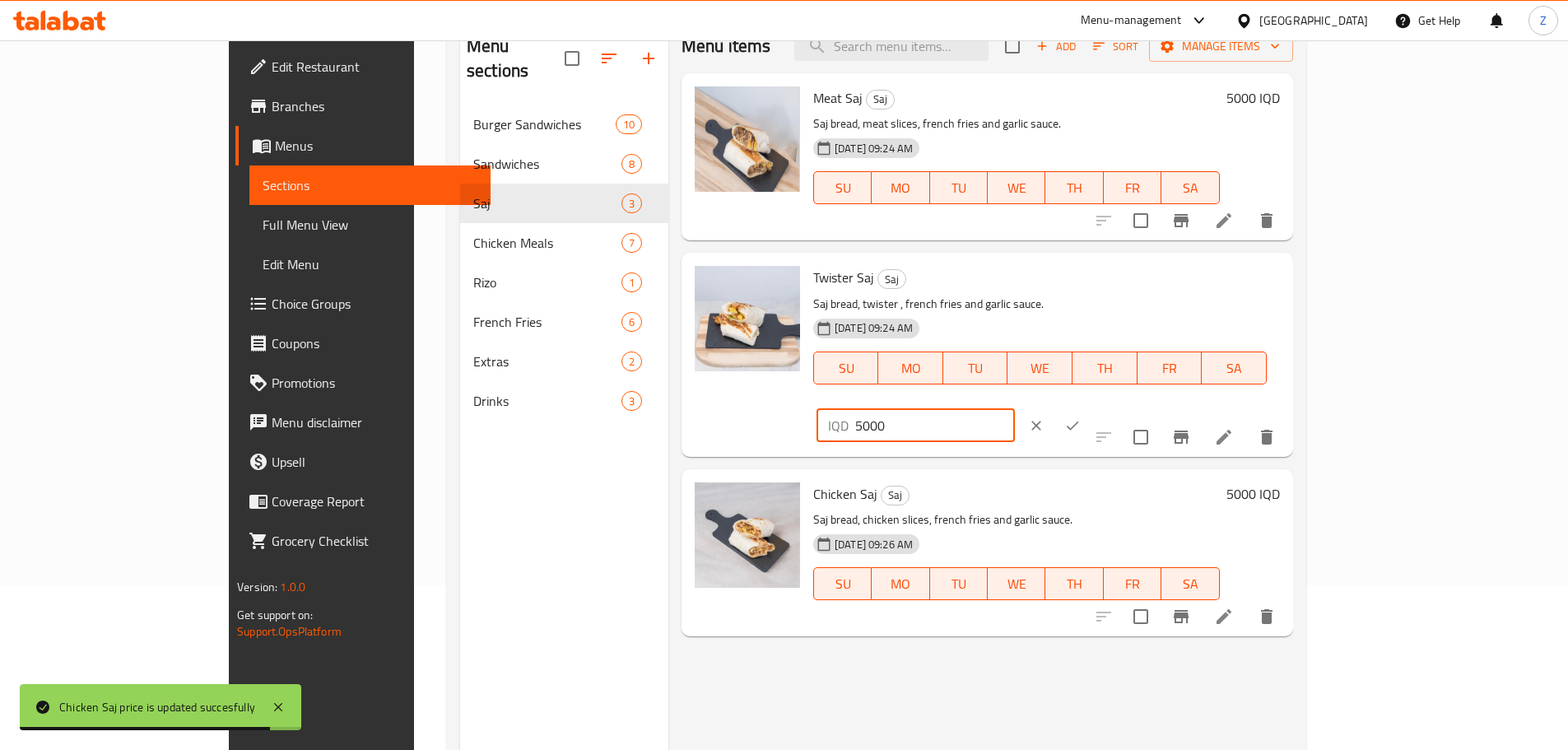
click at [1015, 409] on input "5000" at bounding box center [935, 426] width 160 height 33
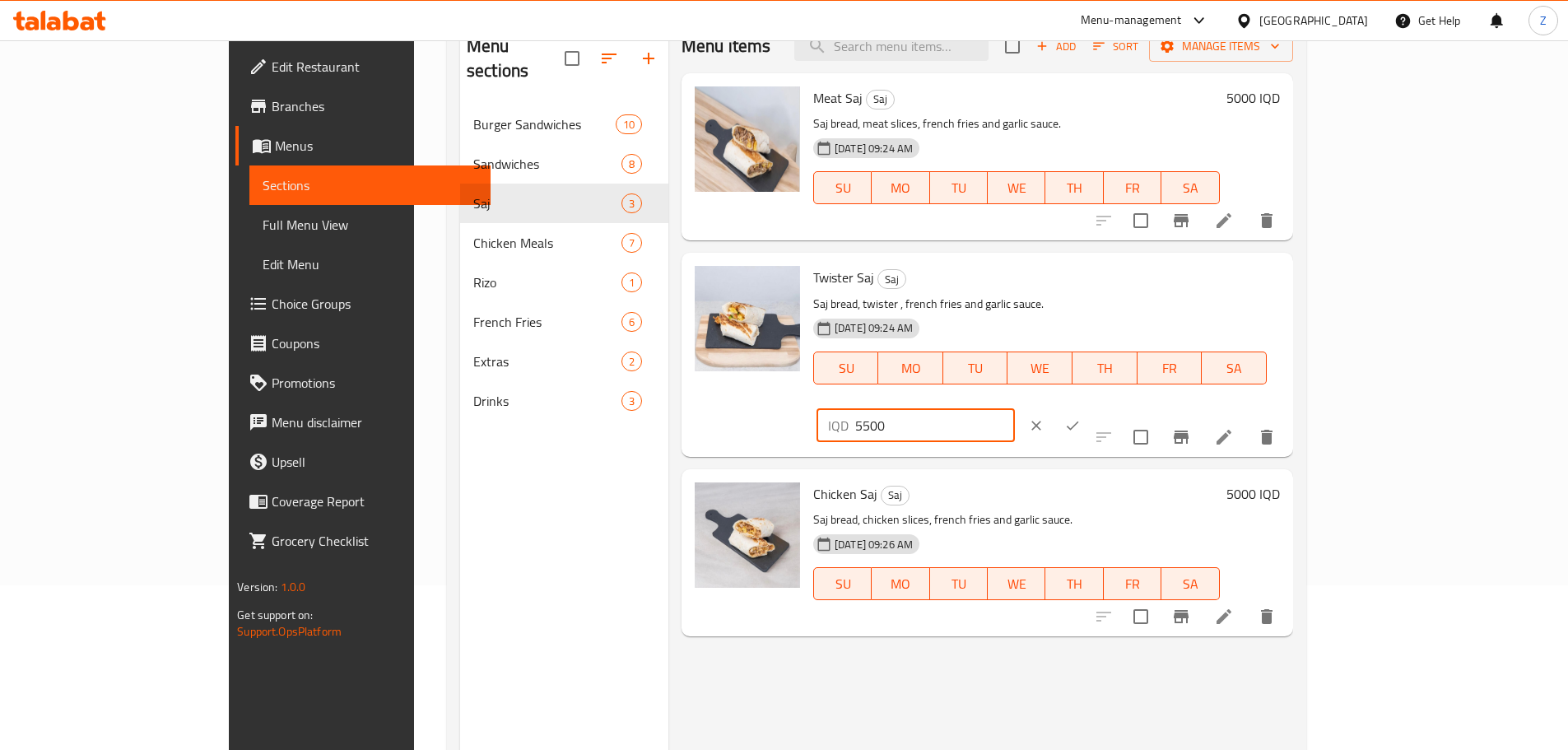
type input "5500"
click at [1081, 418] on icon "ok" at bounding box center [1073, 426] width 17 height 17
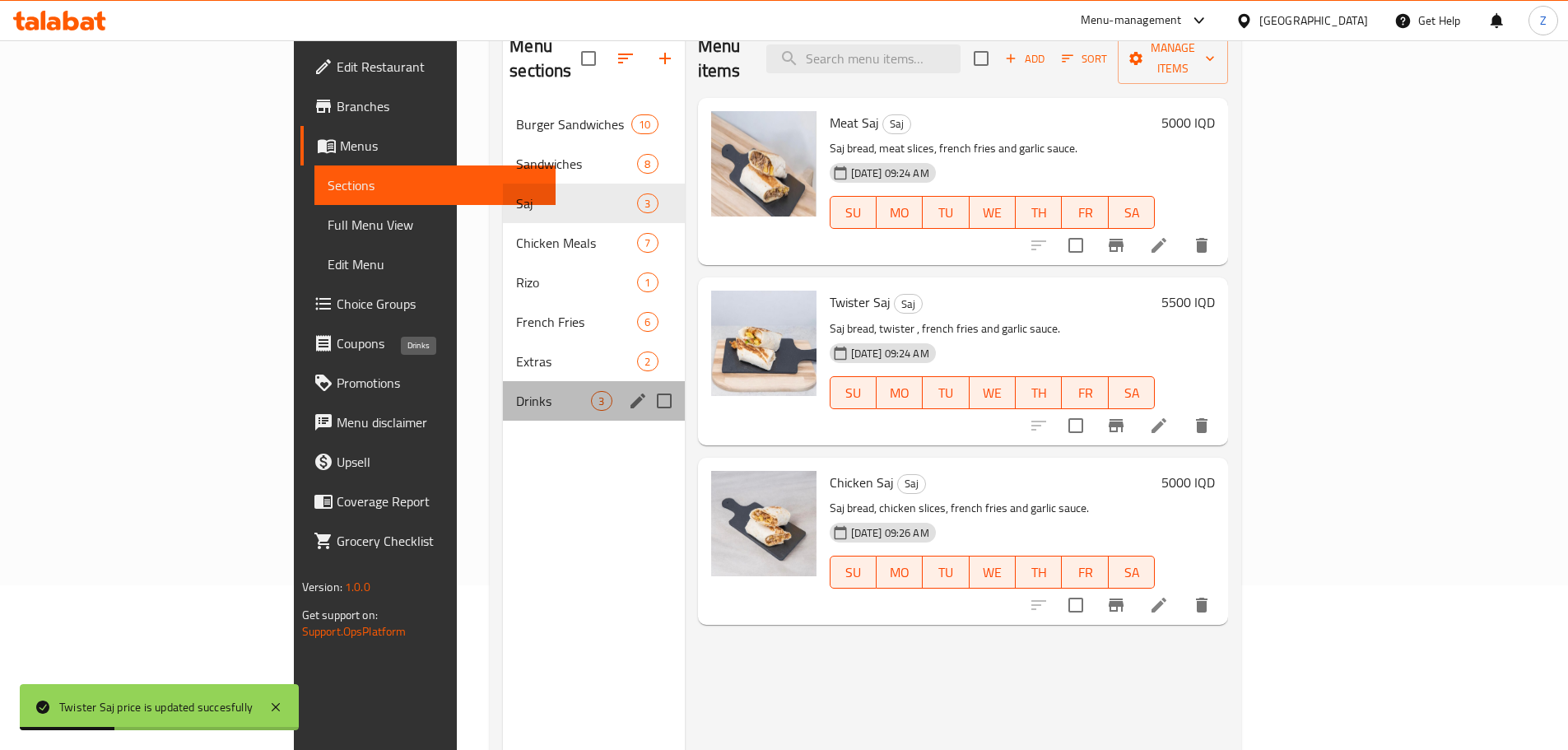
click at [516, 391] on span "Drinks" at bounding box center [553, 401] width 75 height 20
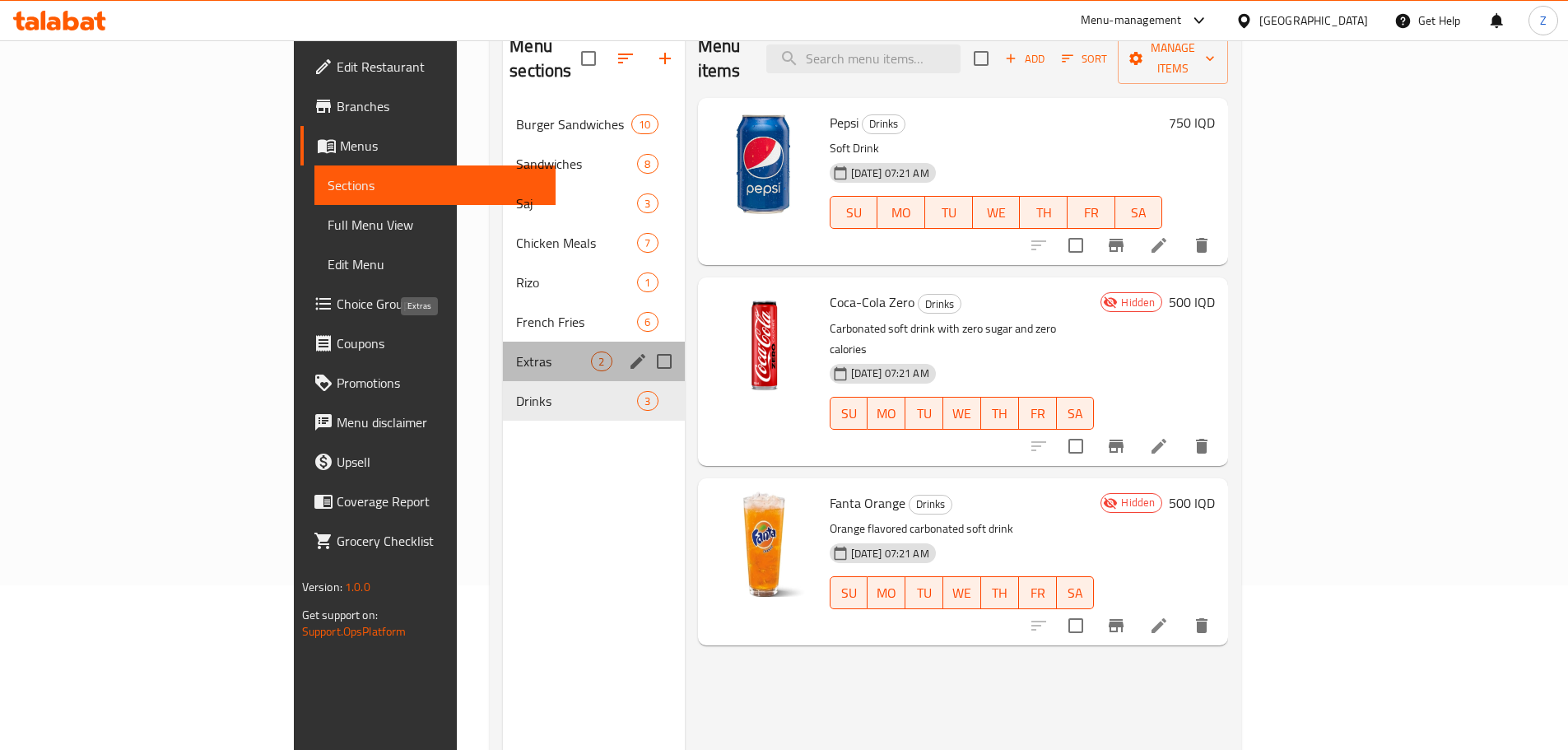
click at [516, 352] on span "Extras" at bounding box center [553, 362] width 75 height 20
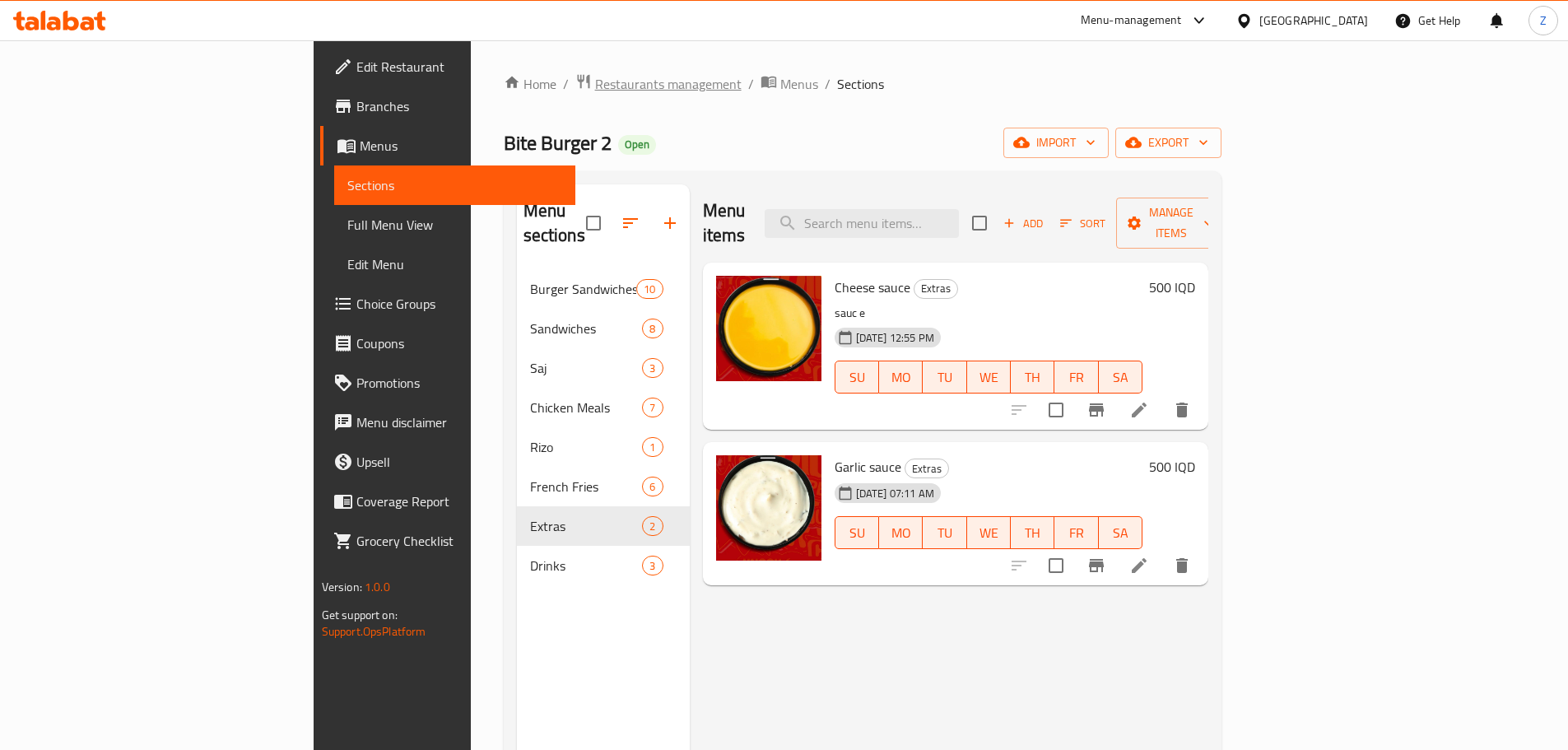
click at [595, 84] on span "Restaurants management" at bounding box center [669, 84] width 147 height 20
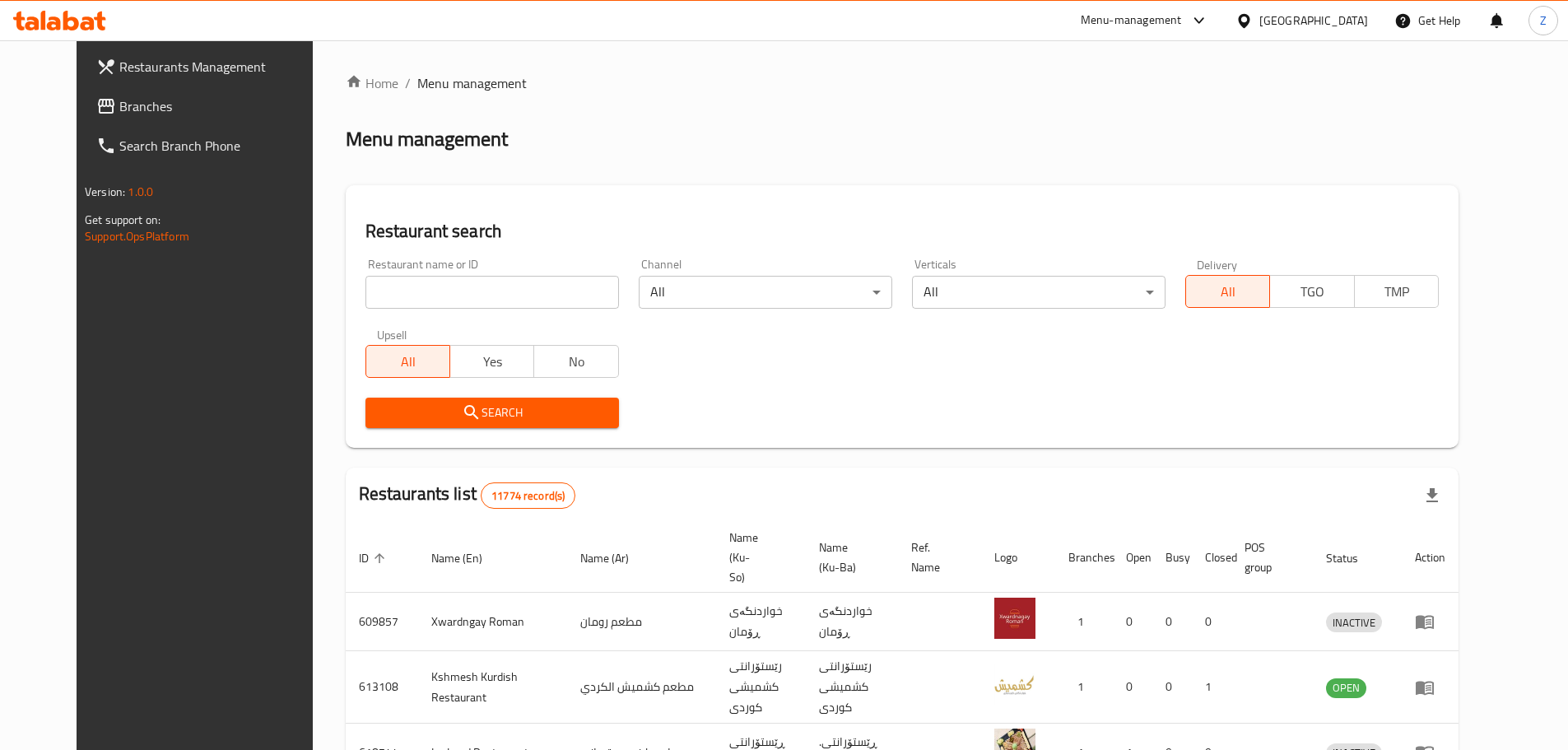
click at [488, 298] on input "search" at bounding box center [492, 293] width 253 height 33
paste input "704030"
type input "704030"
click at [574, 417] on span "Search" at bounding box center [493, 413] width 228 height 20
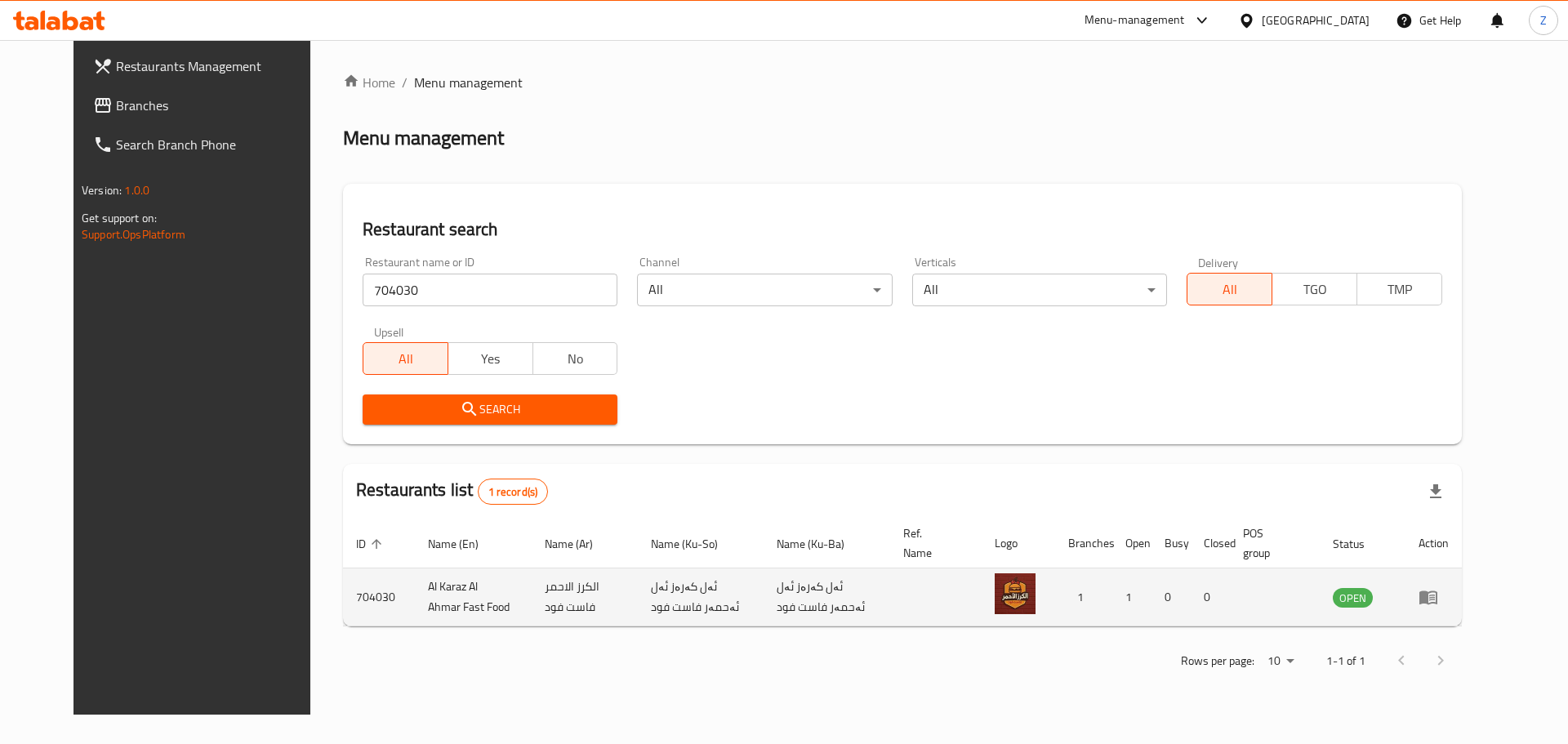
click at [1438, 596] on icon "enhanced table" at bounding box center [1429, 598] width 18 height 14
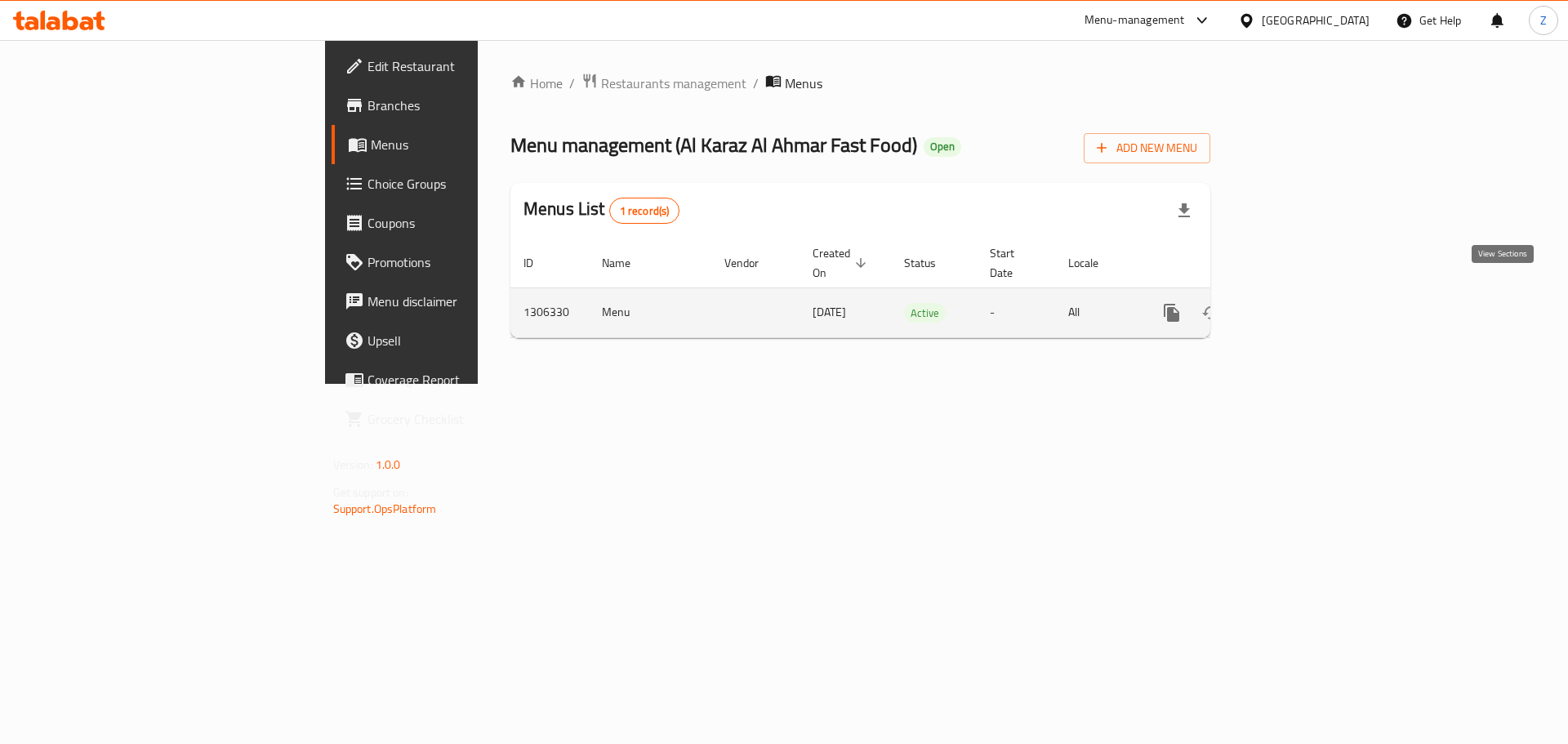
click at [1298, 306] on icon "enhanced table" at bounding box center [1289, 313] width 15 height 15
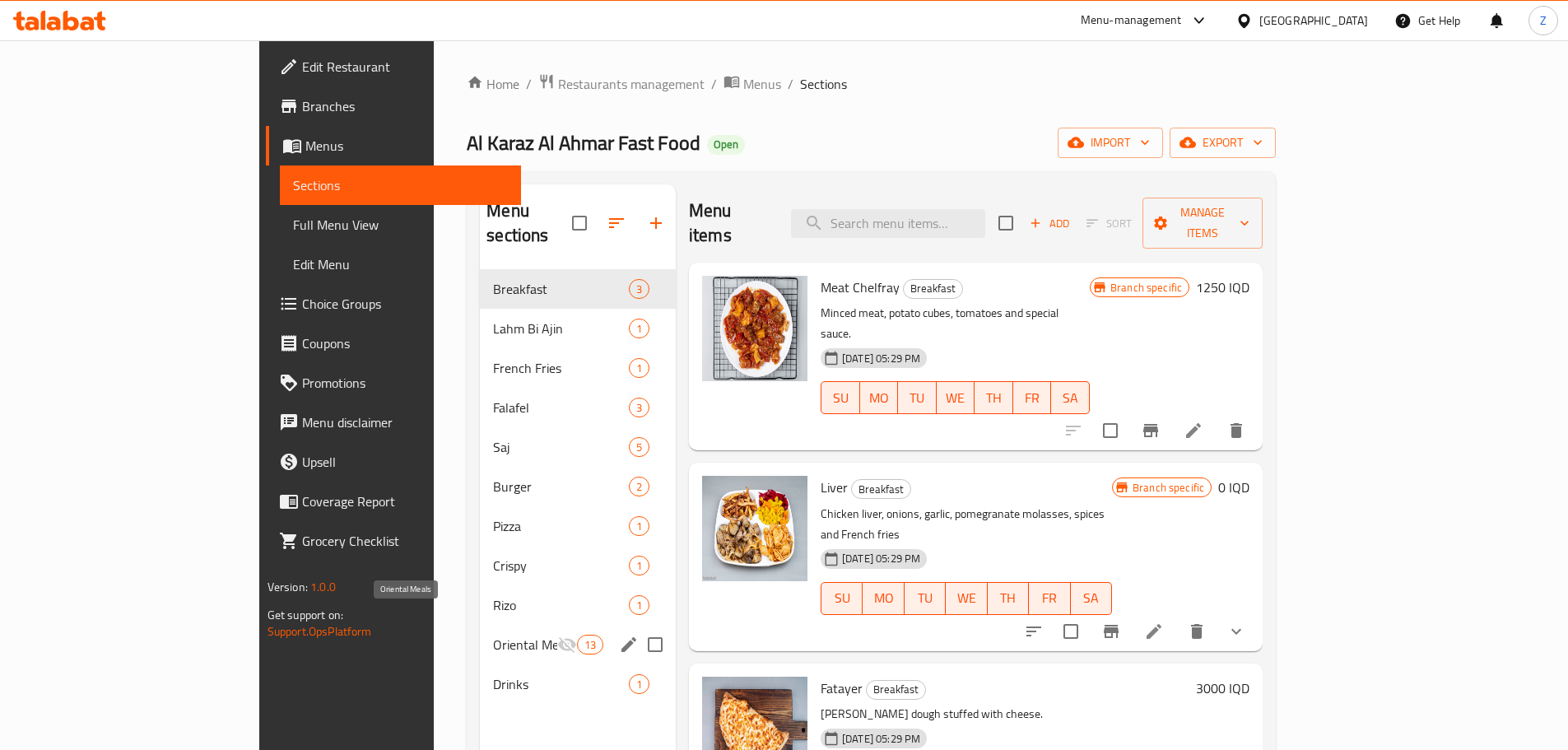
click at [493, 635] on span "Oriental Meals" at bounding box center [524, 645] width 63 height 20
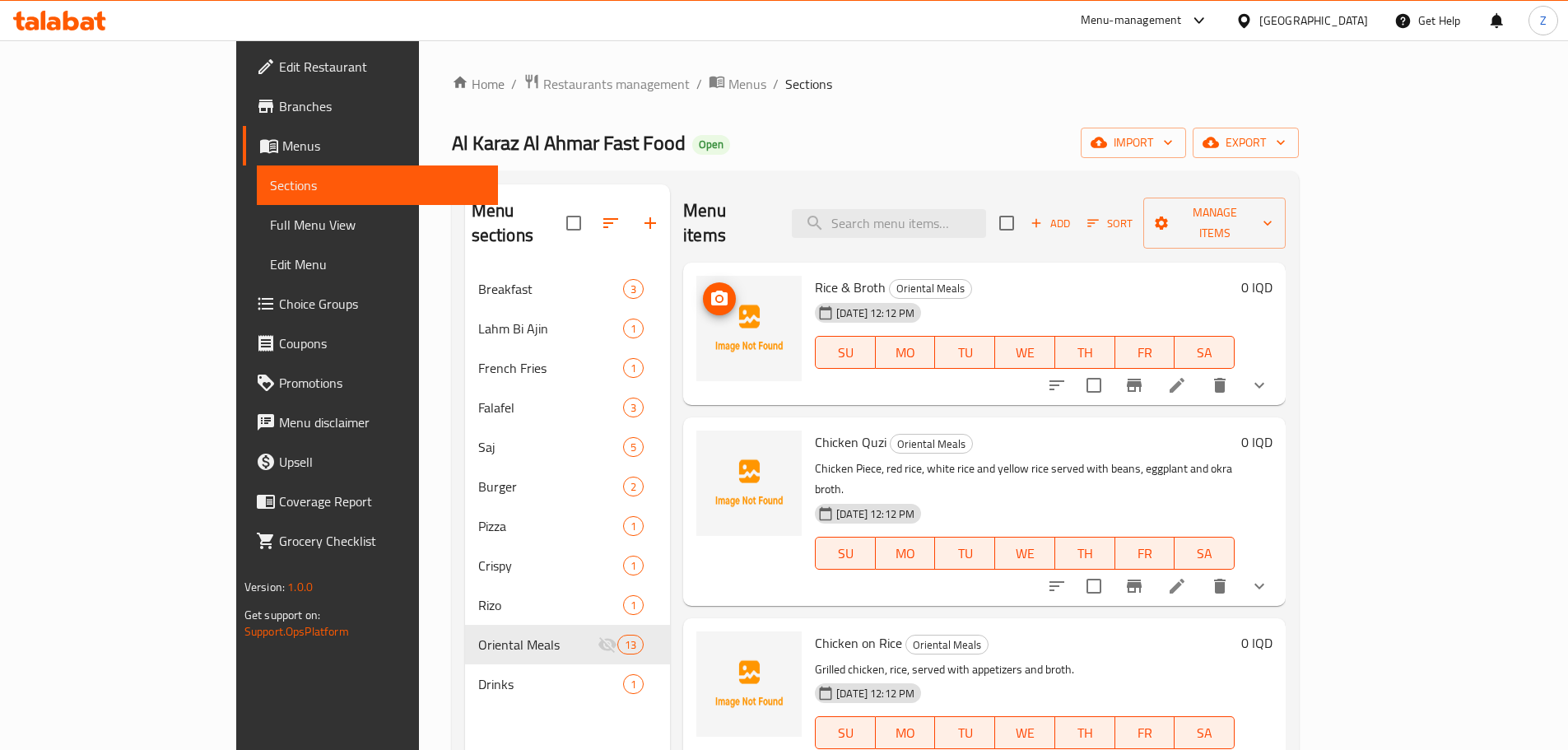
click at [696, 286] on img at bounding box center [749, 329] width 106 height 106
click at [709, 289] on icon "upload picture" at bounding box center [719, 299] width 20 height 20
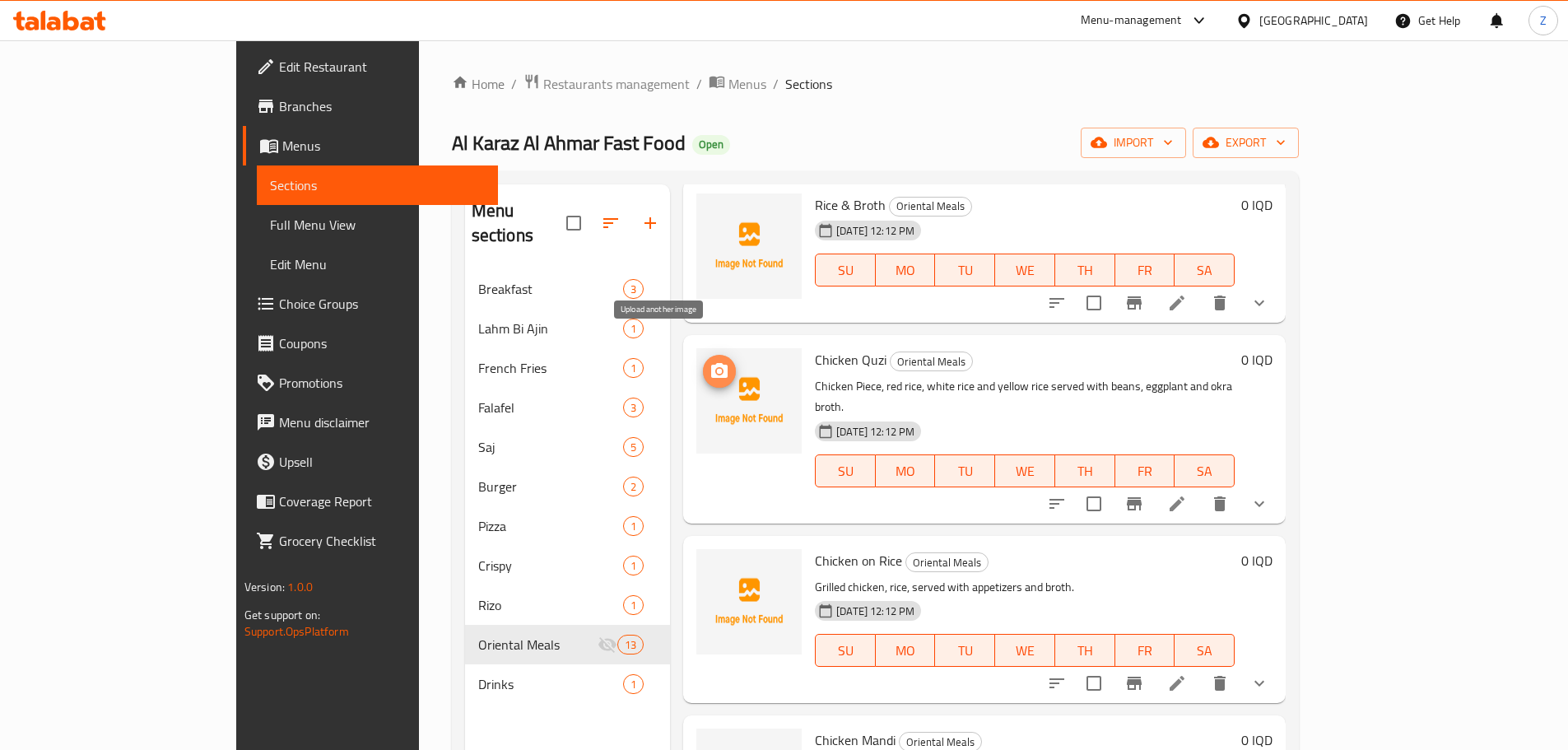
click at [711, 364] on icon "upload picture" at bounding box center [719, 371] width 17 height 15
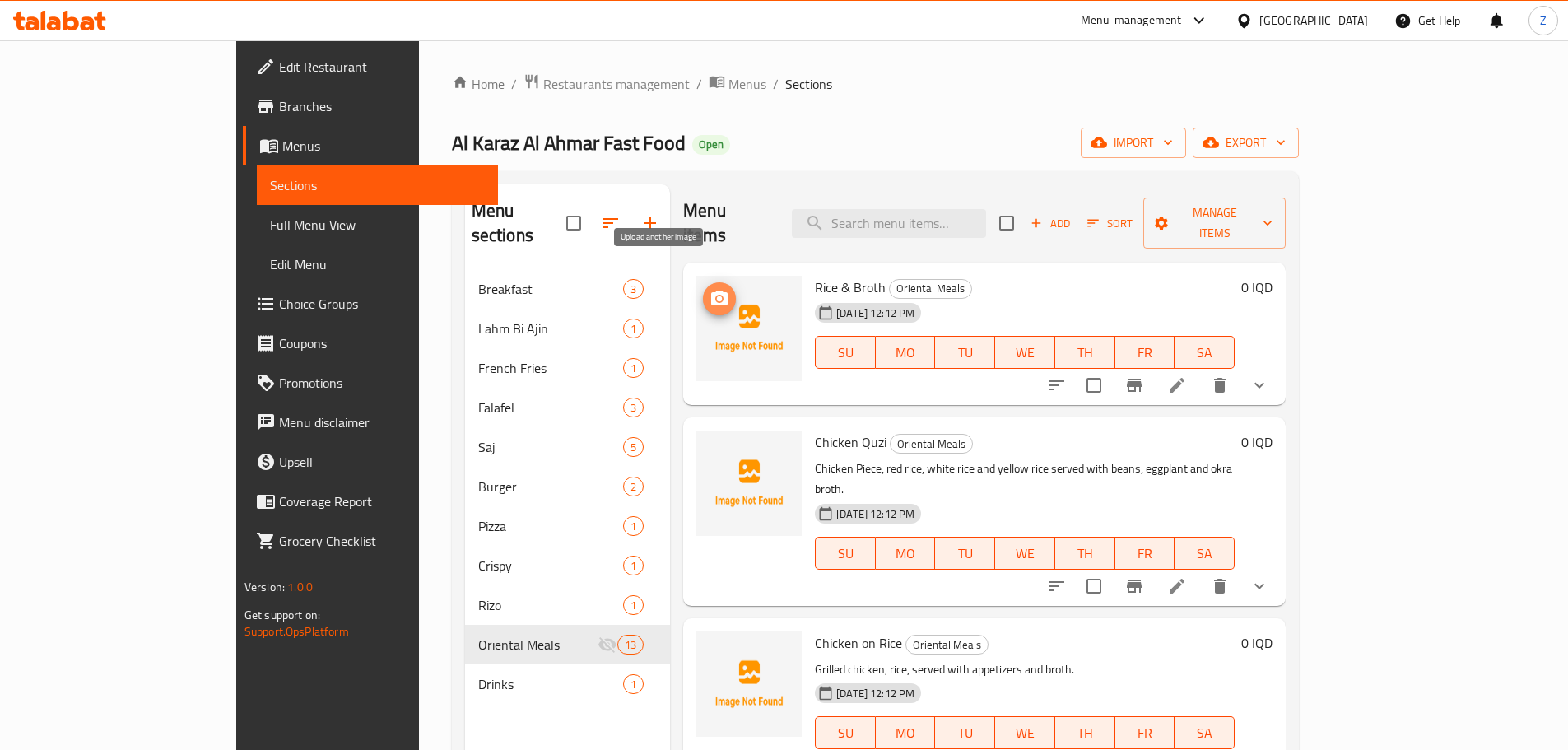
click at [703, 289] on span "upload picture" at bounding box center [719, 299] width 33 height 20
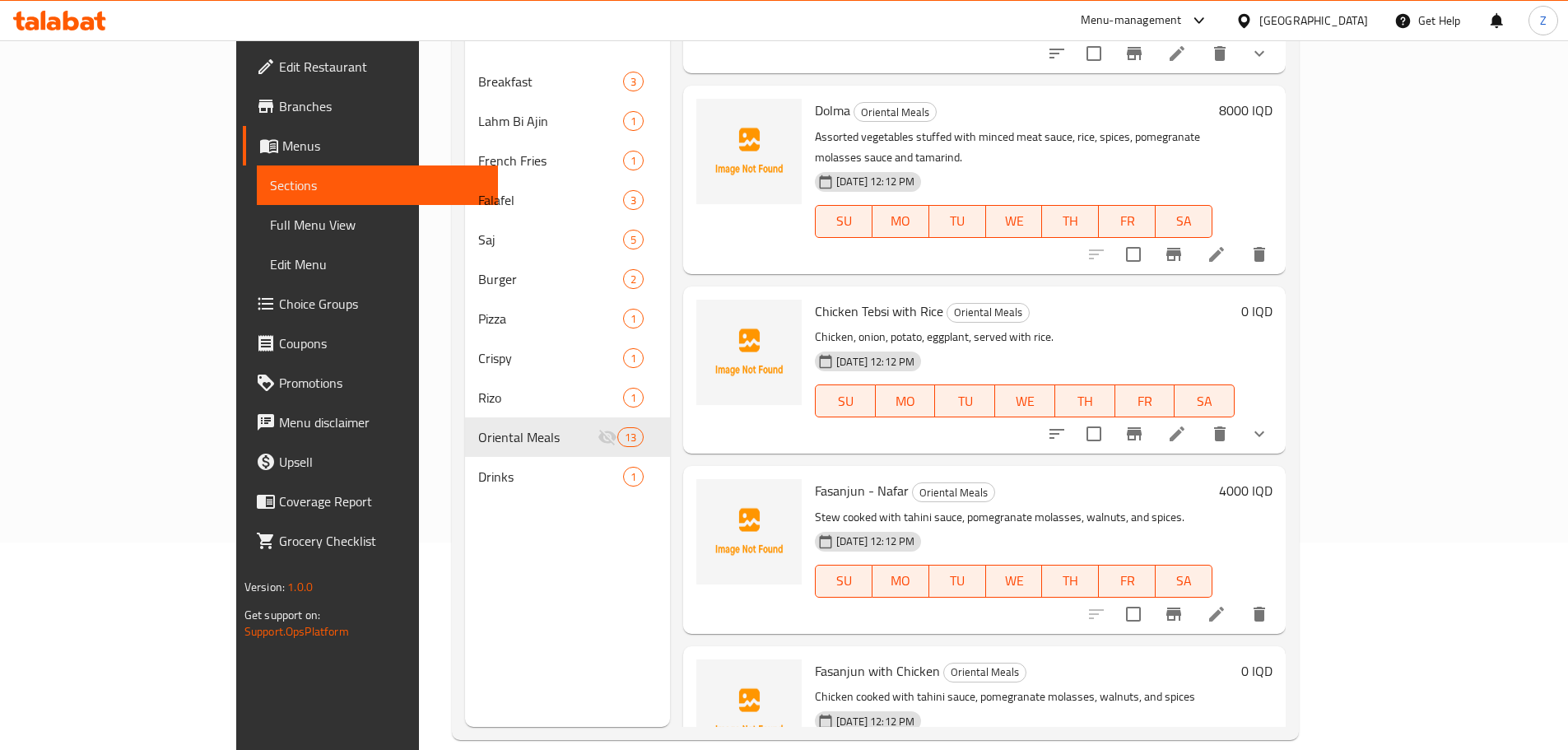
scroll to position [230, 0]
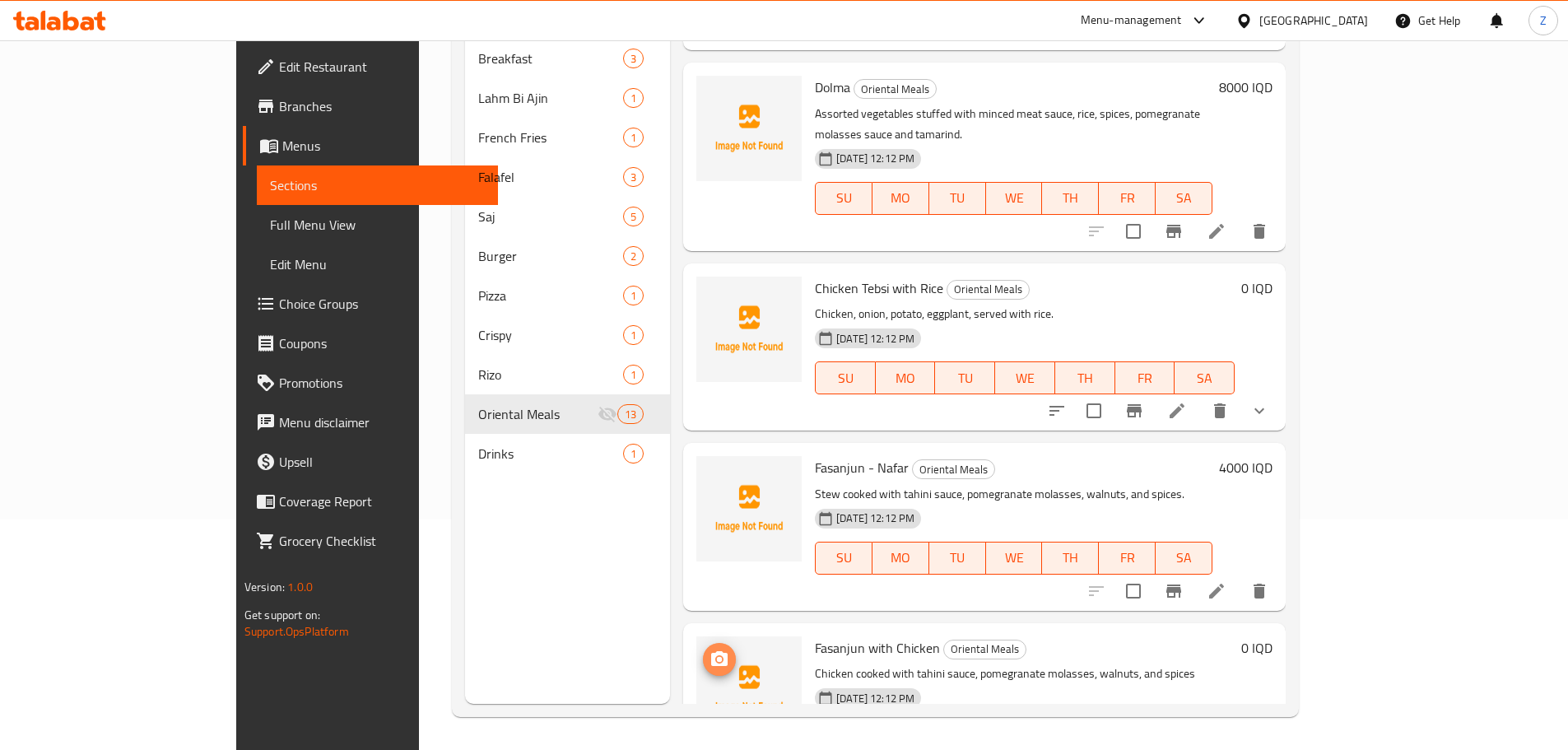
click at [703, 644] on button "upload picture" at bounding box center [719, 660] width 33 height 33
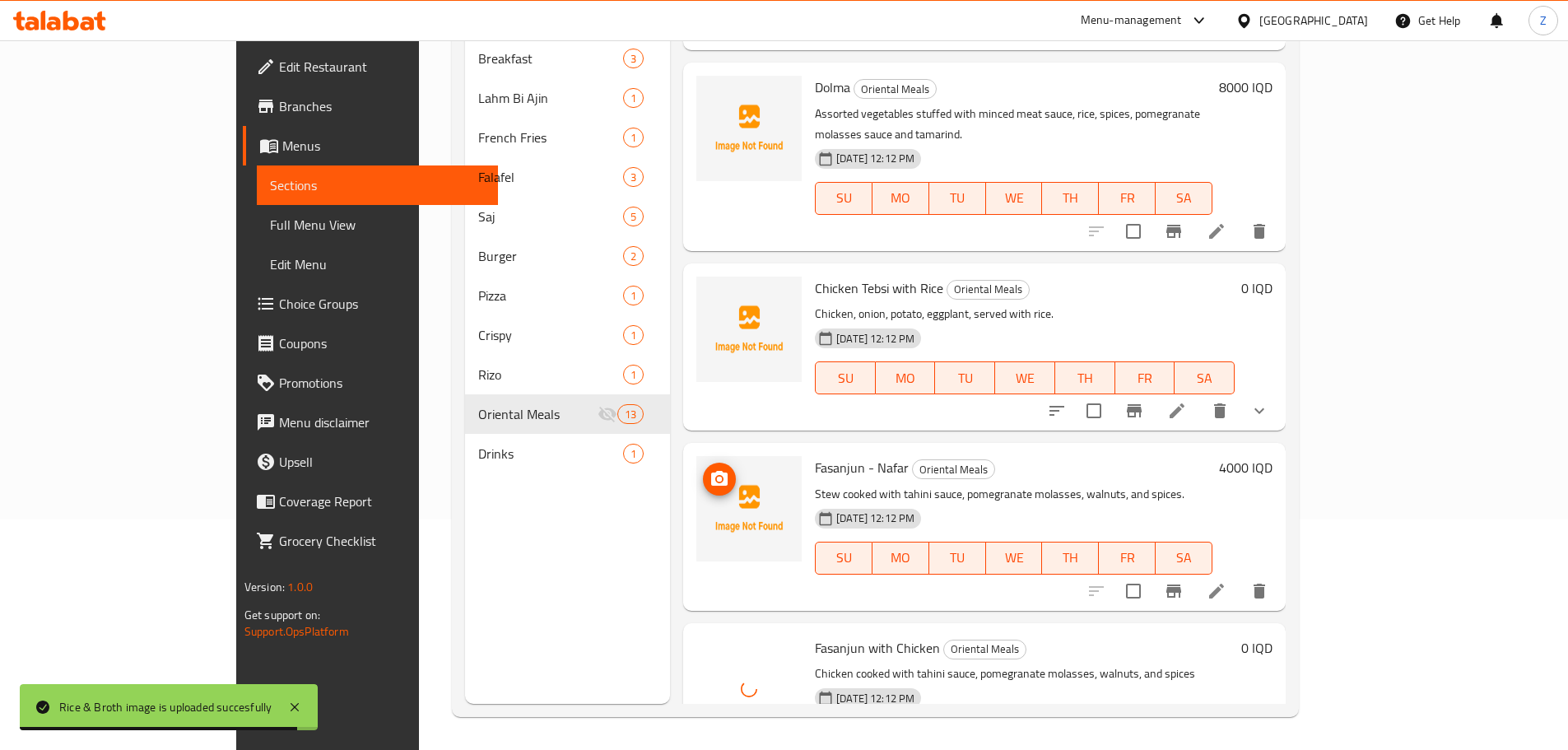
click at [703, 463] on button "upload picture" at bounding box center [719, 479] width 33 height 33
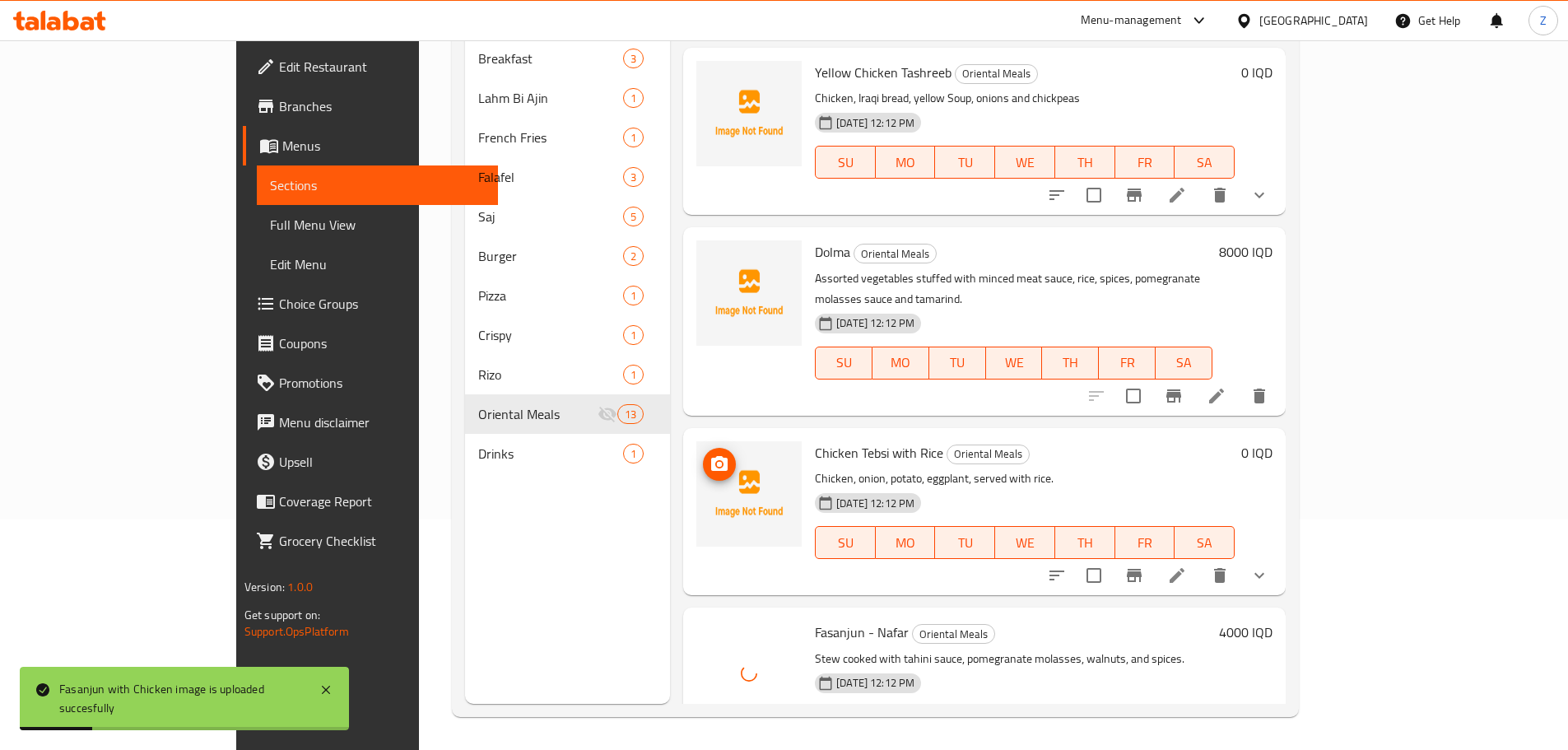
scroll to position [1358, 0]
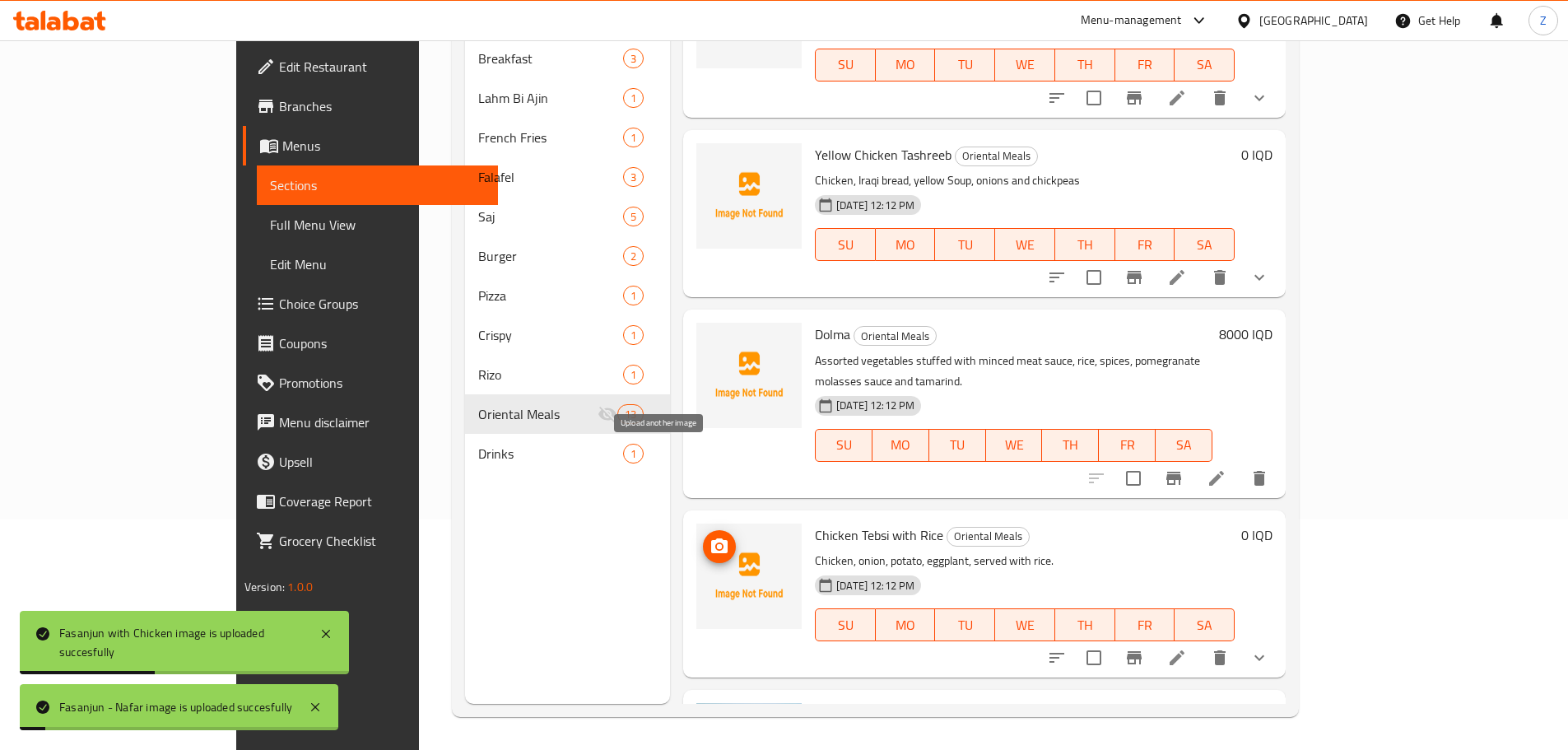
click at [711, 539] on icon "upload picture" at bounding box center [719, 546] width 17 height 15
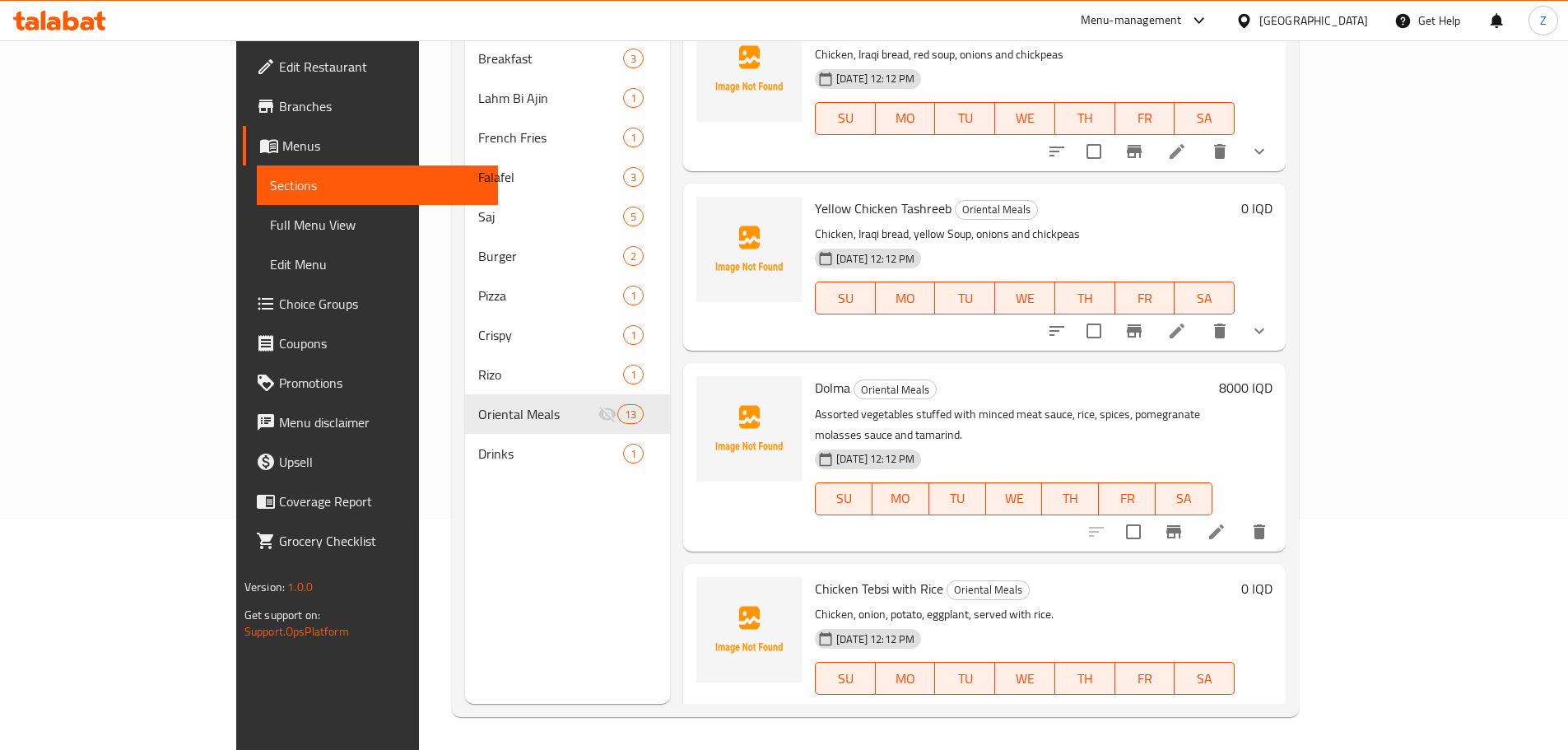
scroll to position [1276, 0]
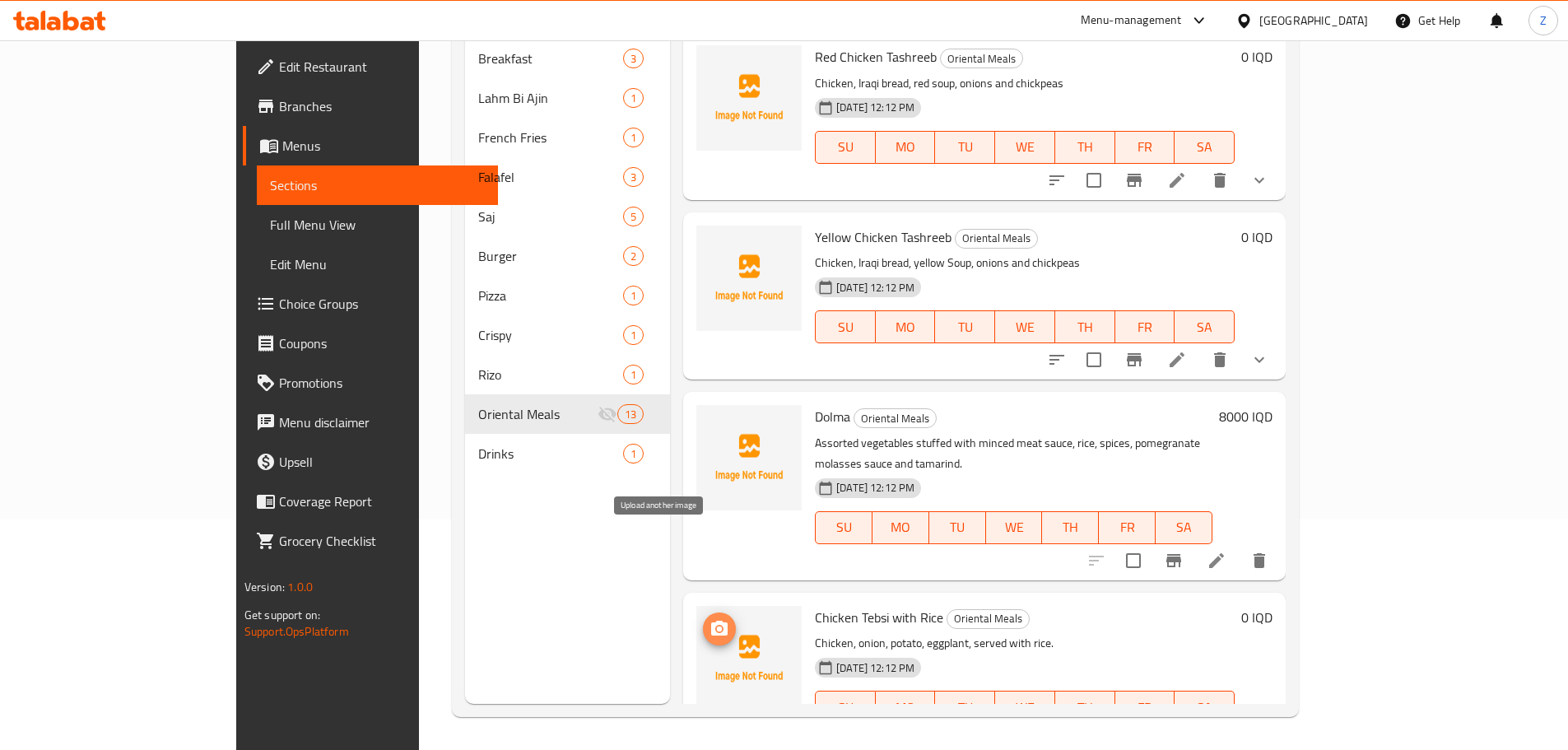
click at [709, 620] on icon "upload picture" at bounding box center [719, 630] width 20 height 20
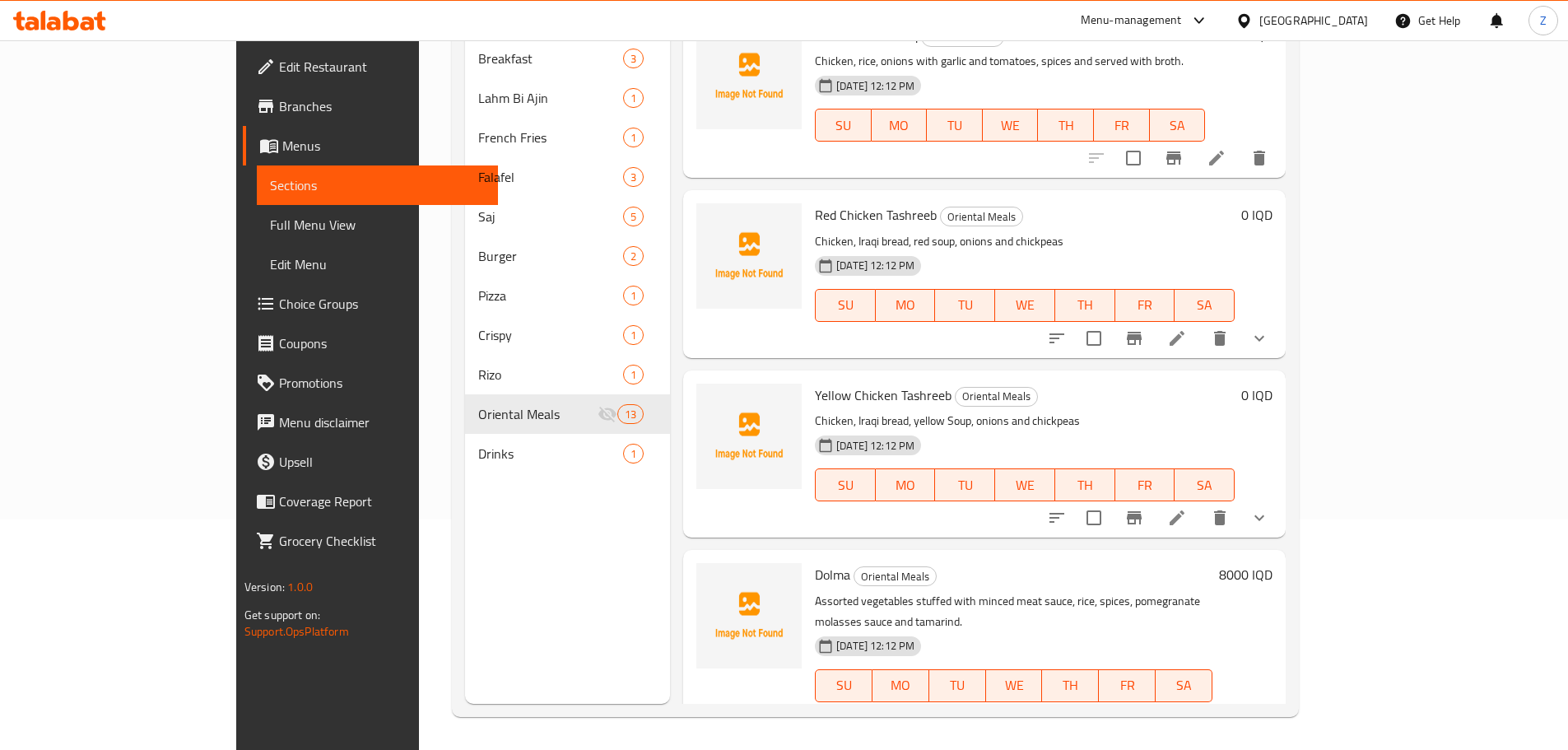
scroll to position [1111, 0]
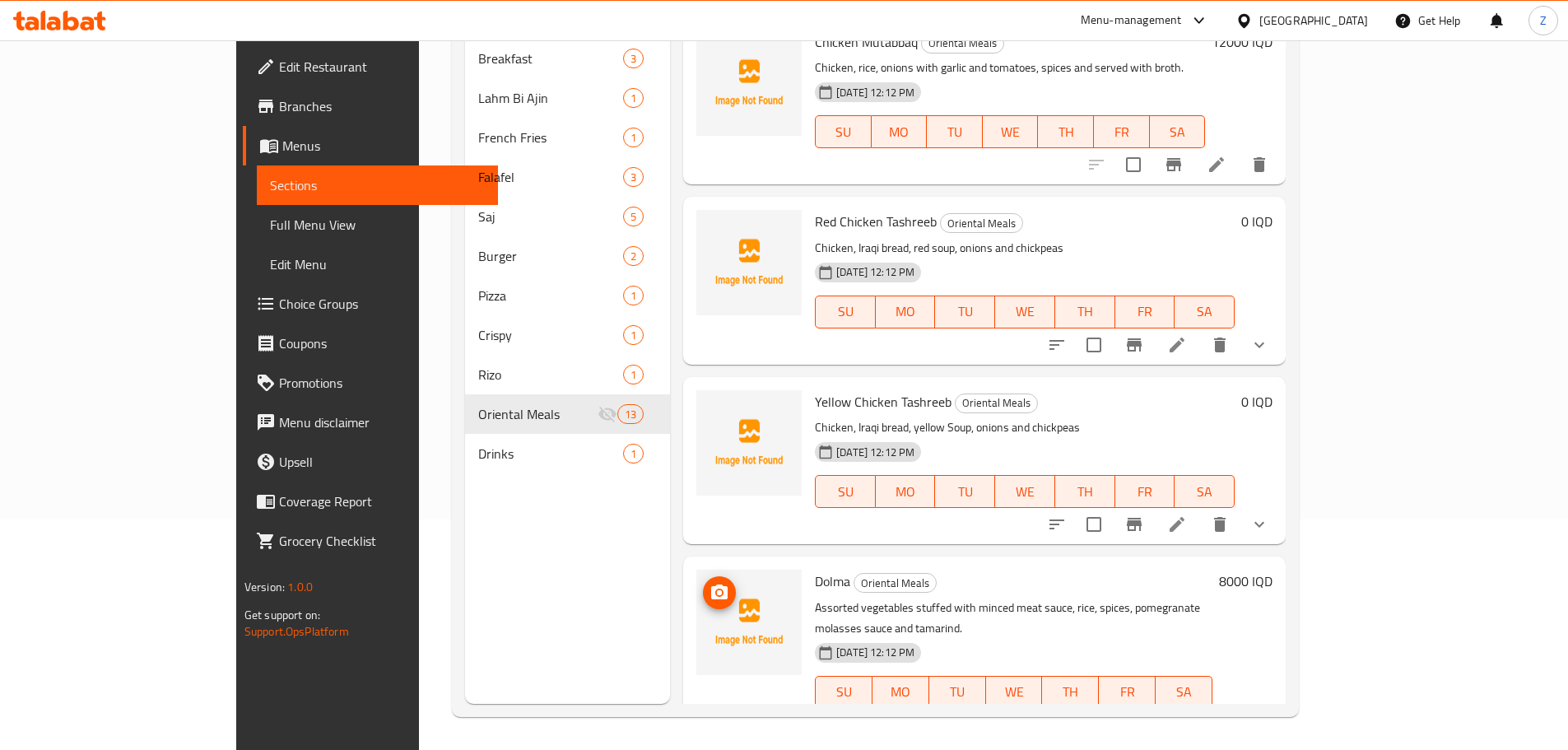
click at [696, 570] on div at bounding box center [749, 622] width 106 height 106
click at [709, 583] on icon "upload picture" at bounding box center [719, 593] width 20 height 20
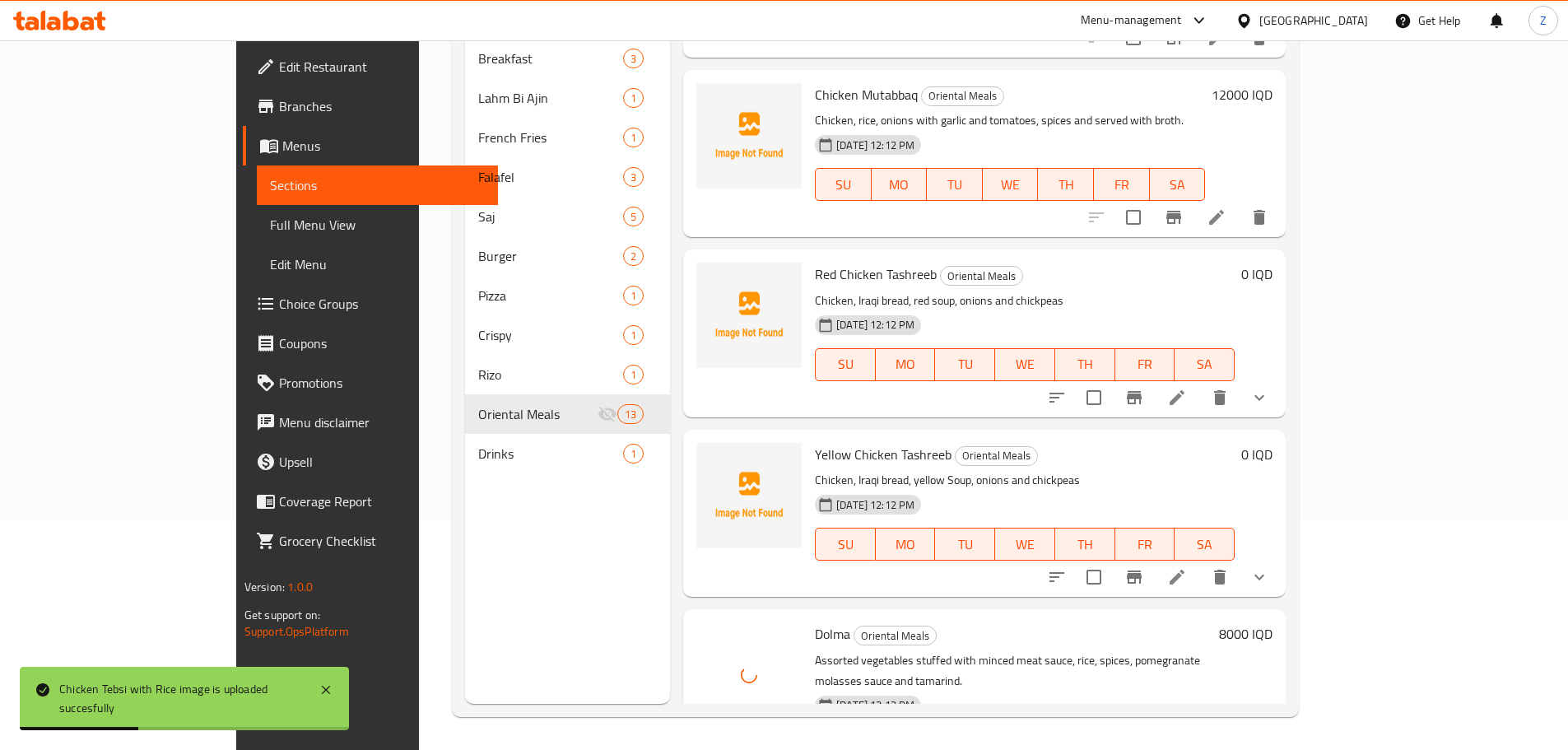
scroll to position [1028, 0]
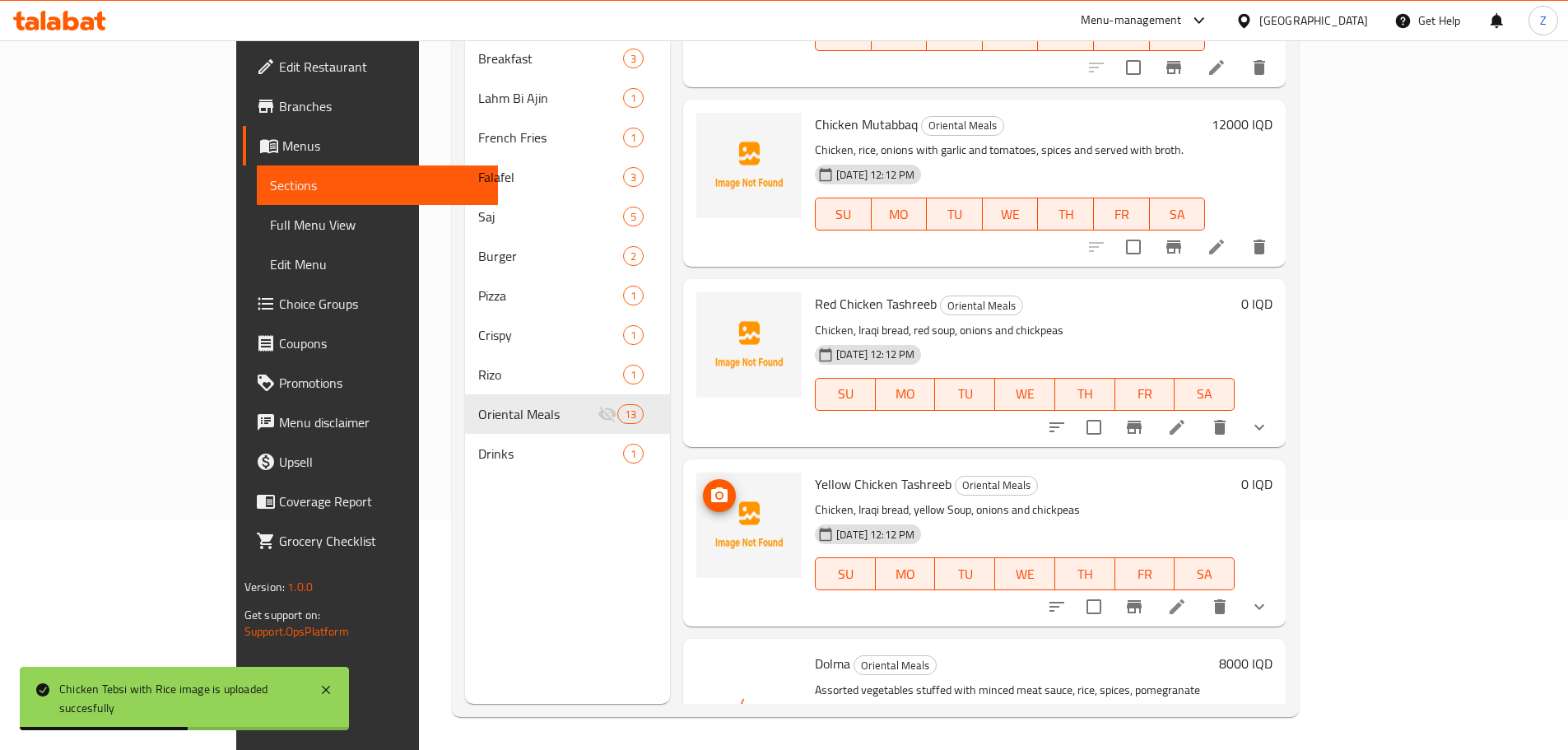
click at [709, 486] on icon "upload picture" at bounding box center [719, 496] width 20 height 20
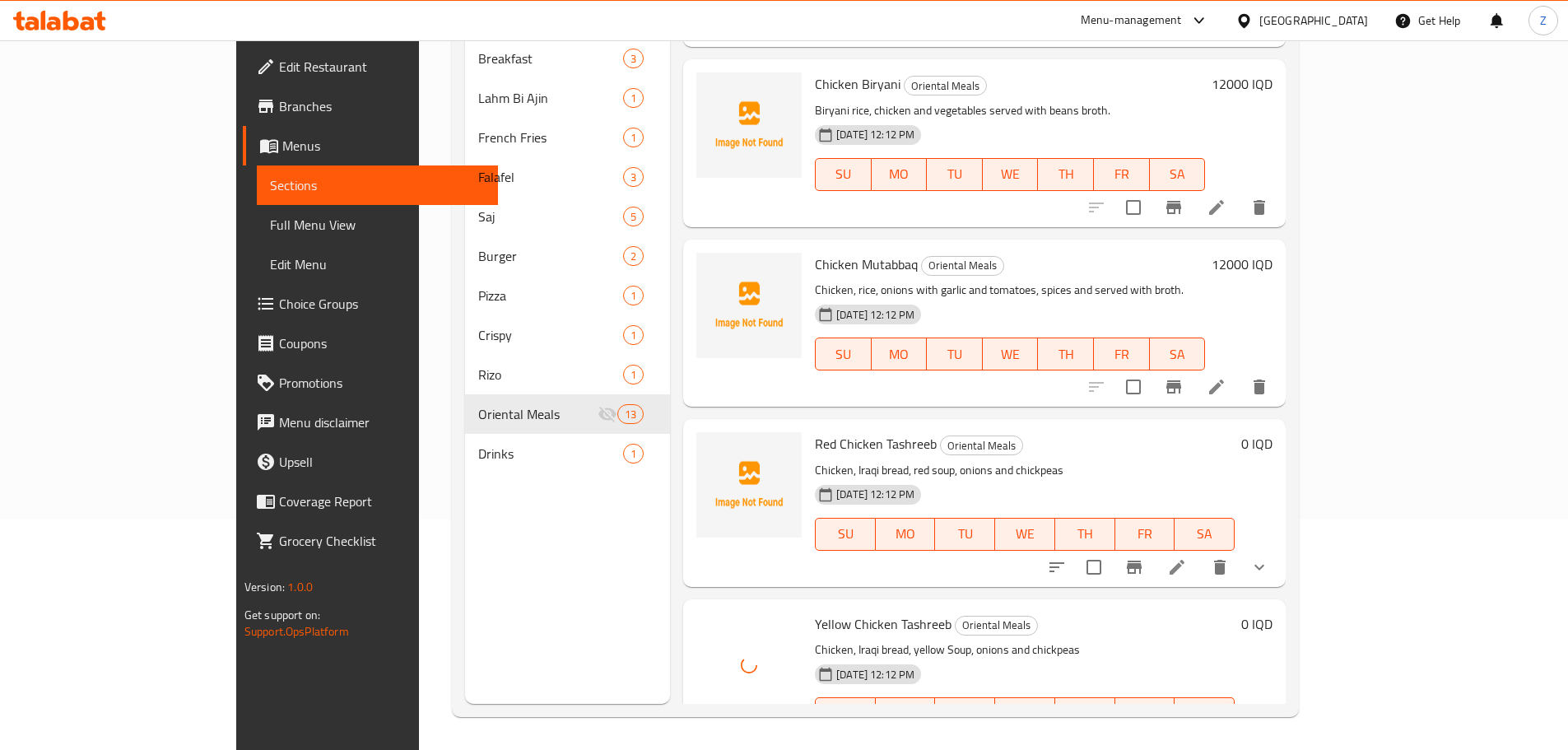
scroll to position [864, 0]
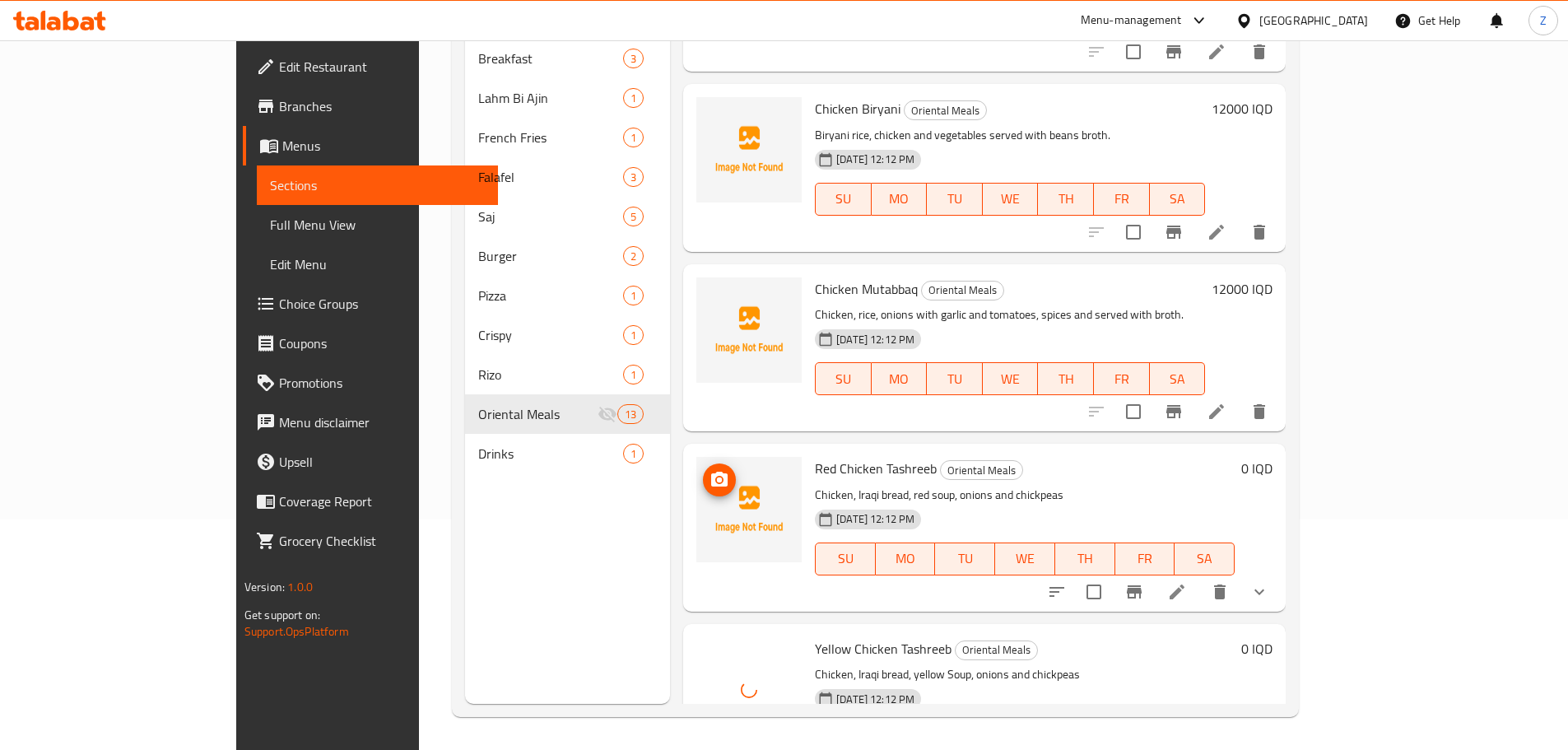
click at [711, 472] on icon "upload picture" at bounding box center [719, 479] width 17 height 15
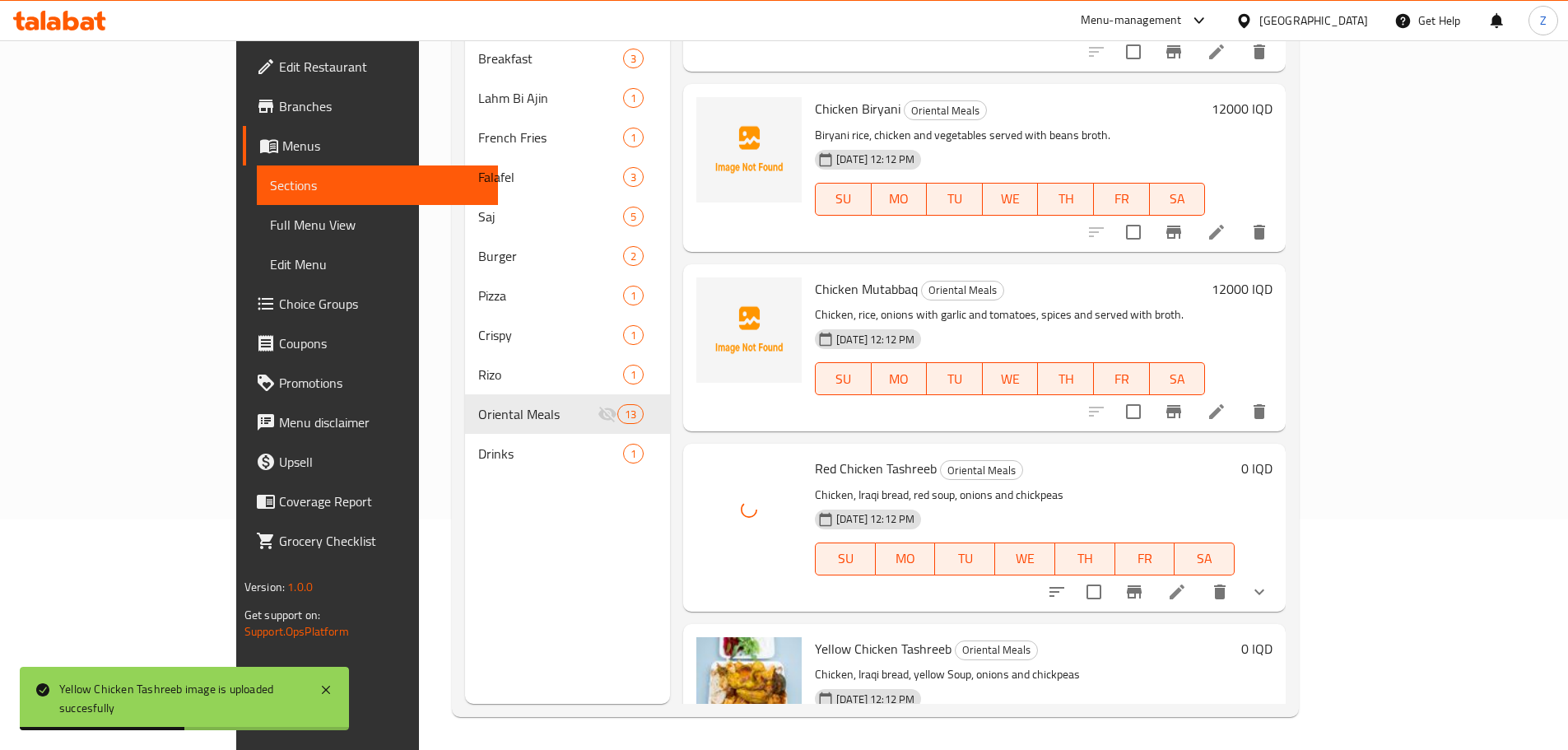
scroll to position [700, 0]
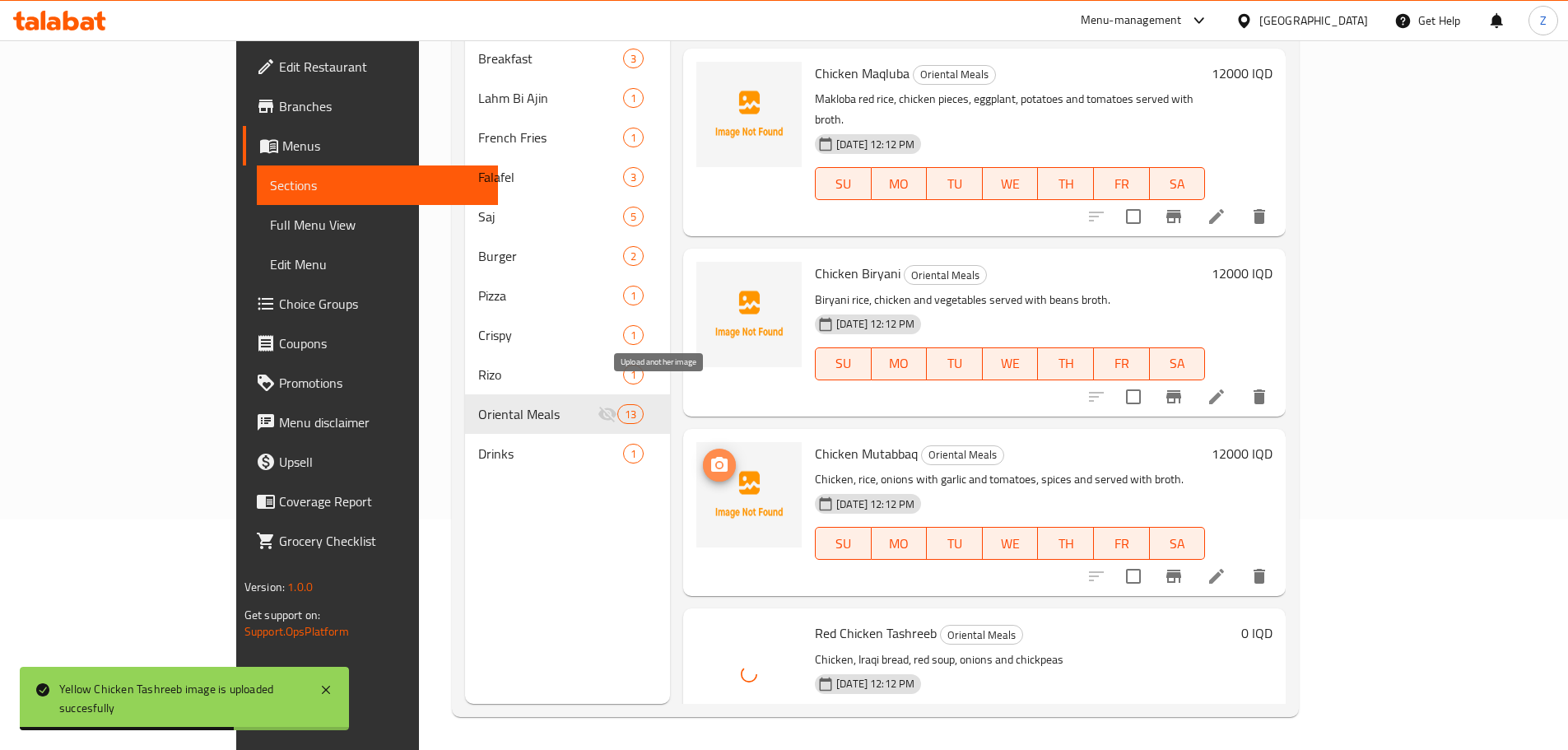
click at [709, 455] on icon "upload picture" at bounding box center [719, 465] width 20 height 20
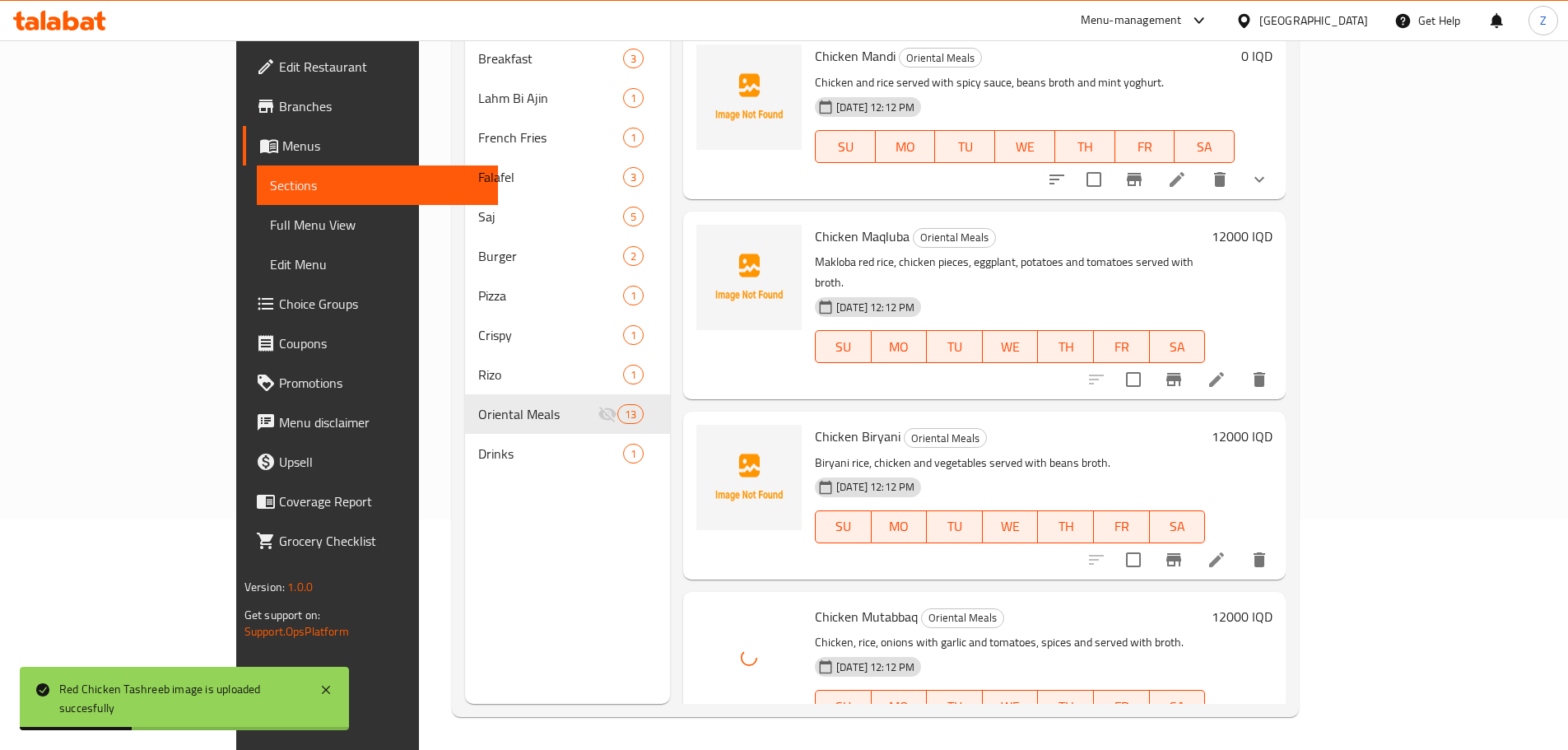
scroll to position [534, 0]
click at [711, 442] on icon "upload picture" at bounding box center [719, 449] width 17 height 15
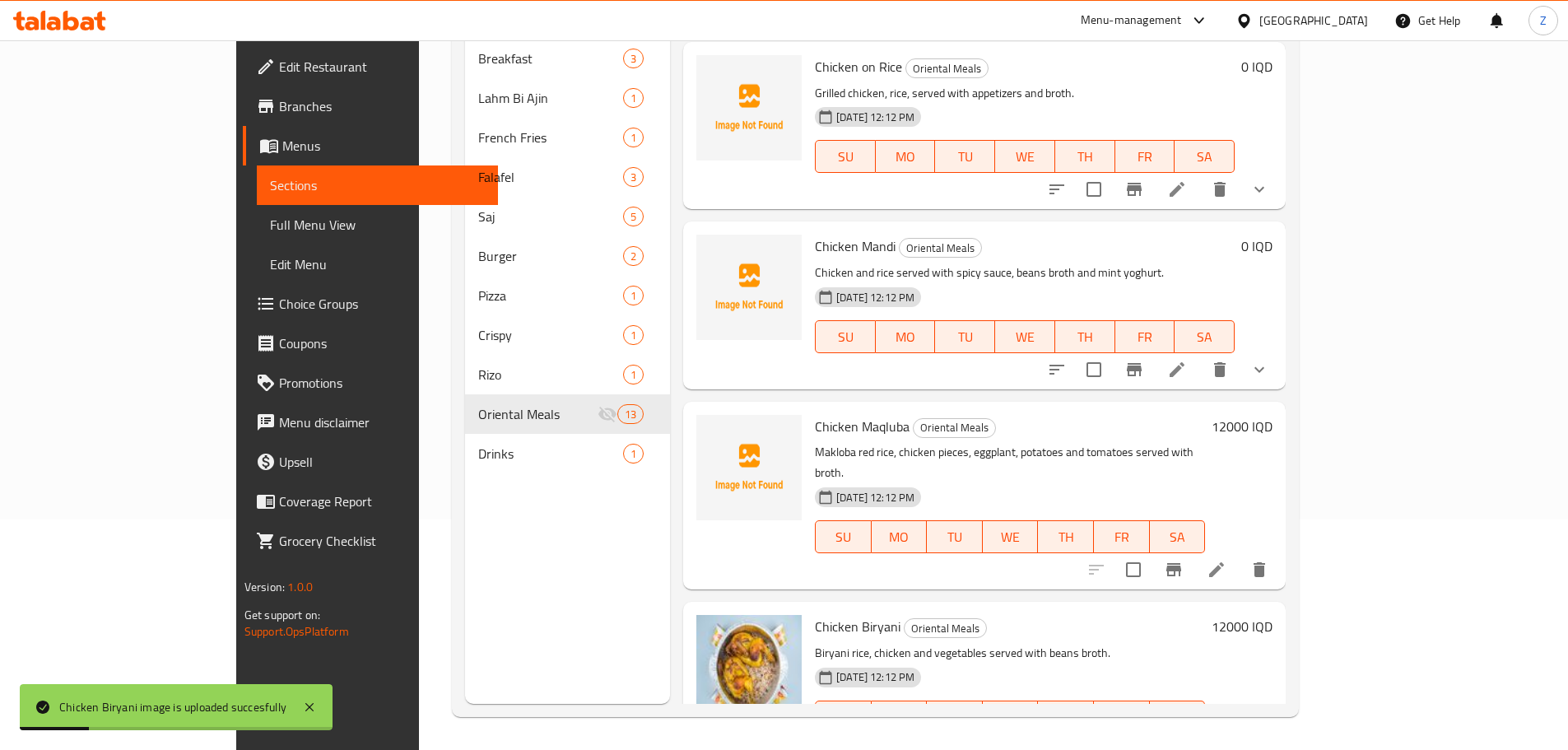
scroll to position [287, 0]
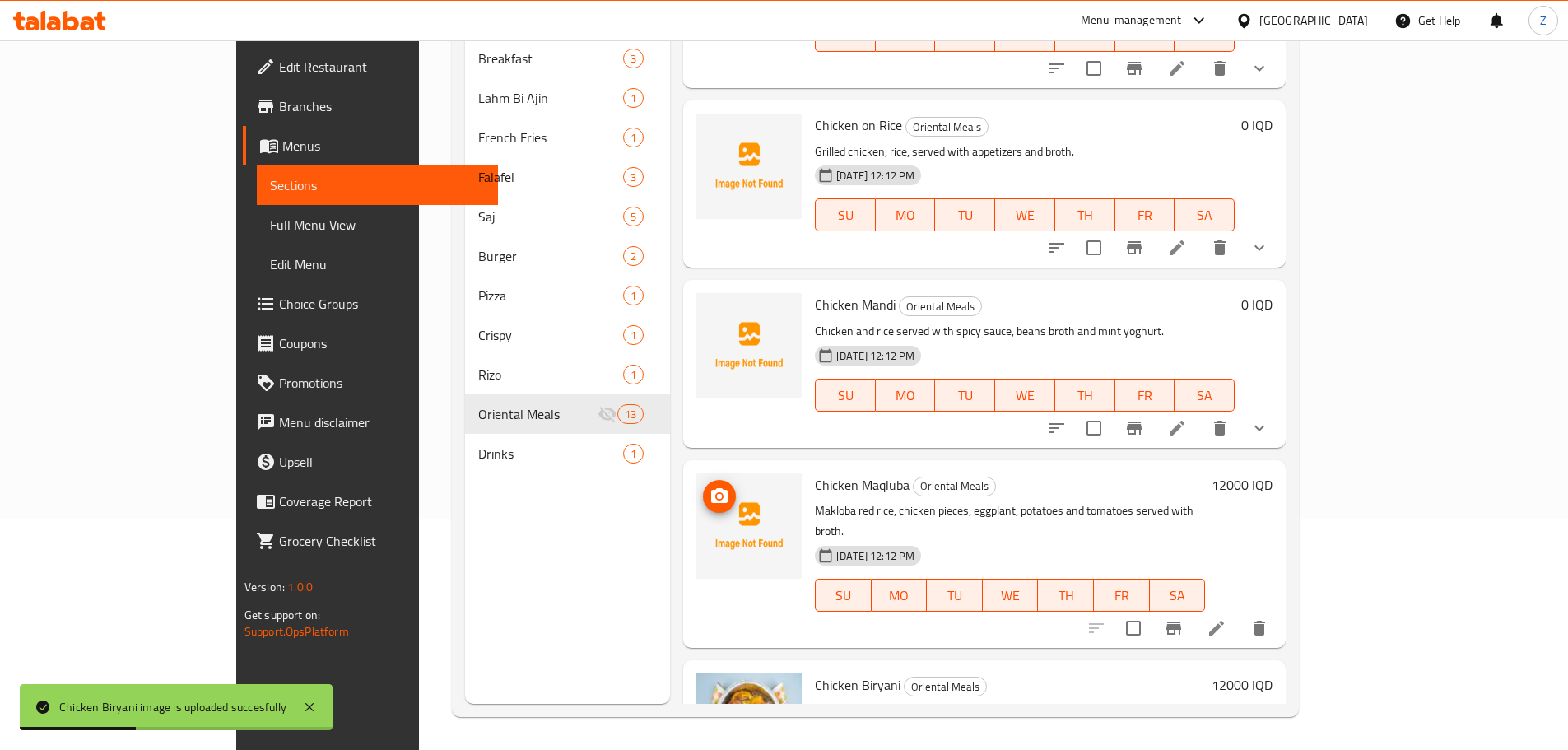
click at [703, 487] on span "upload picture" at bounding box center [719, 497] width 33 height 20
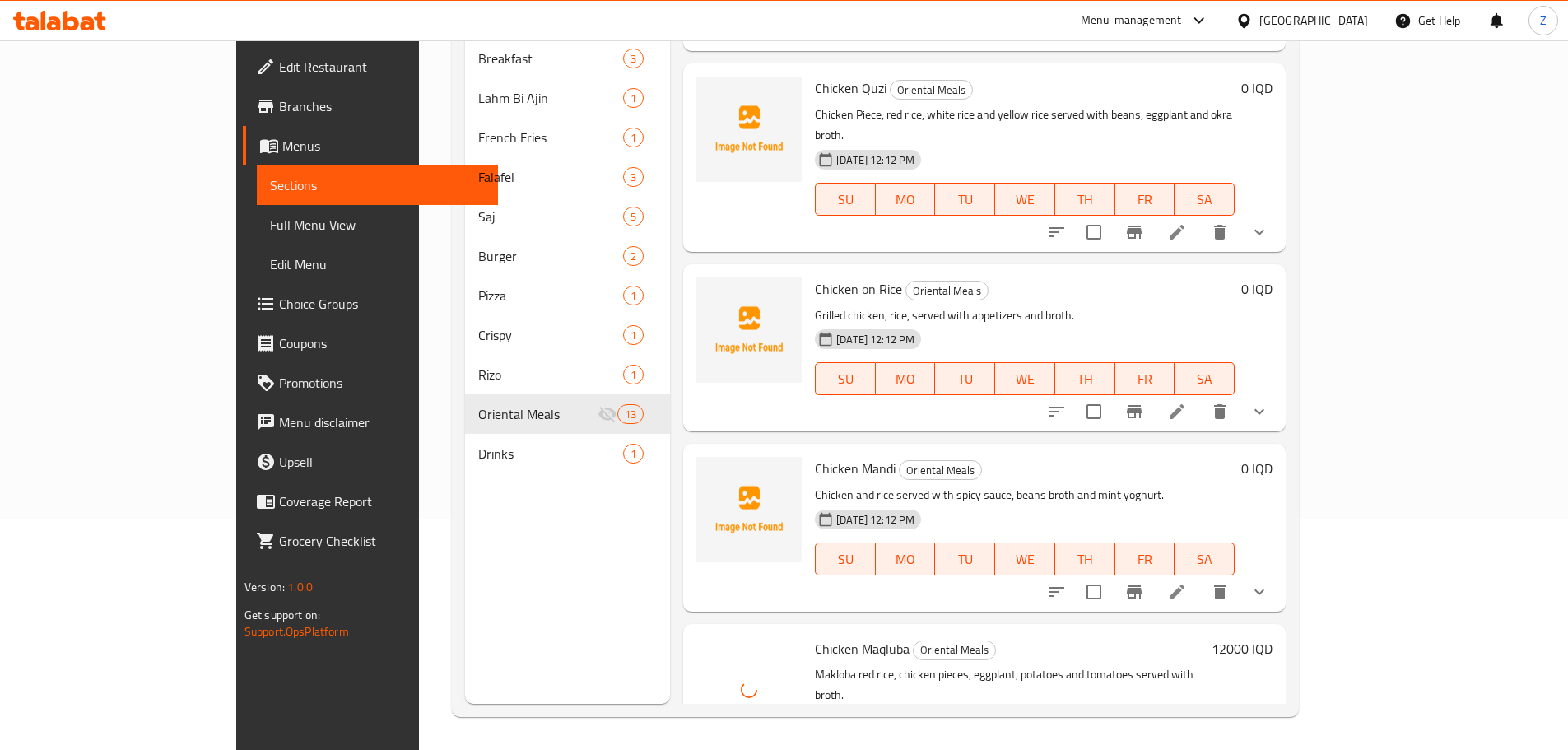
scroll to position [123, 0]
click at [696, 458] on img at bounding box center [749, 510] width 106 height 106
click at [703, 471] on span "upload picture" at bounding box center [719, 481] width 33 height 20
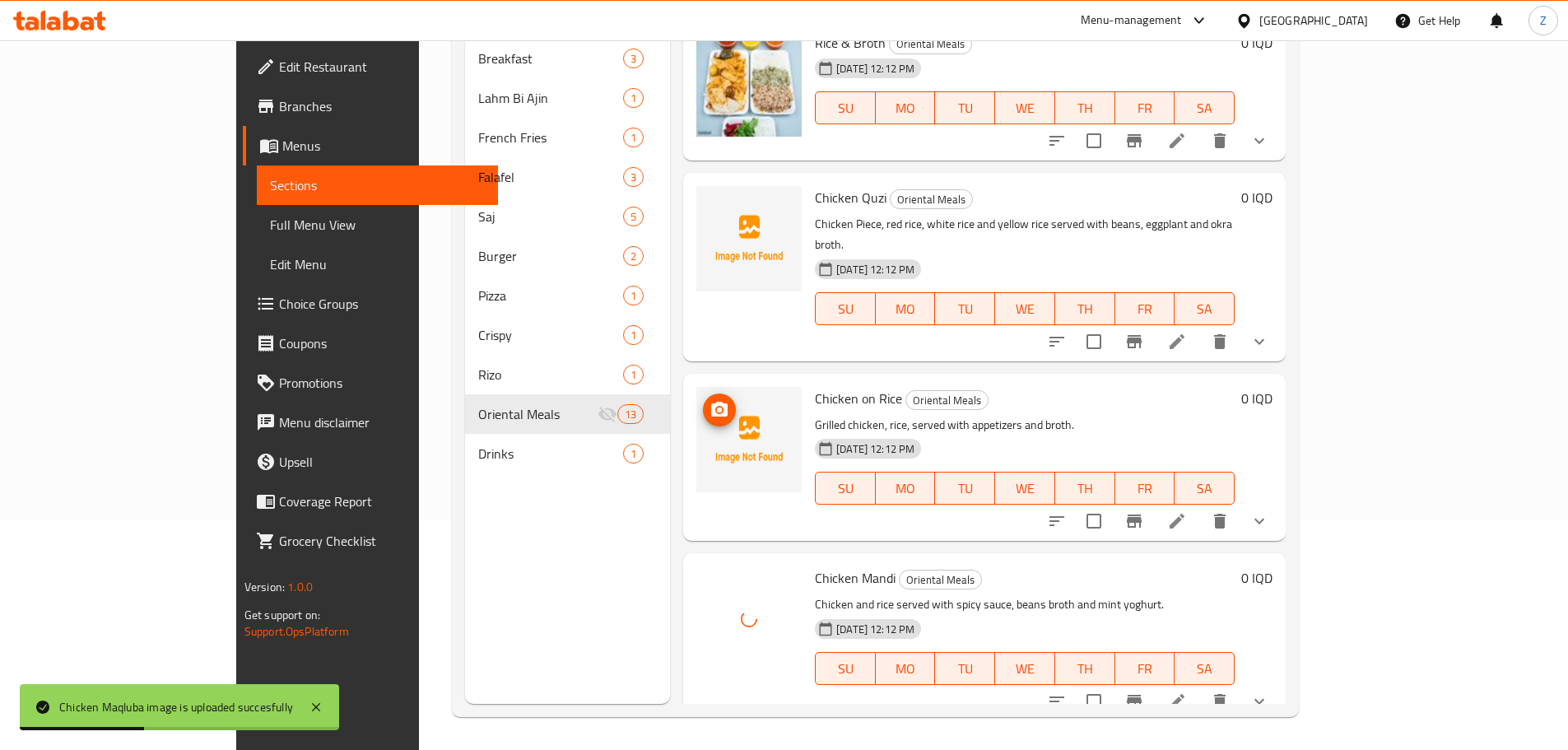
scroll to position [0, 0]
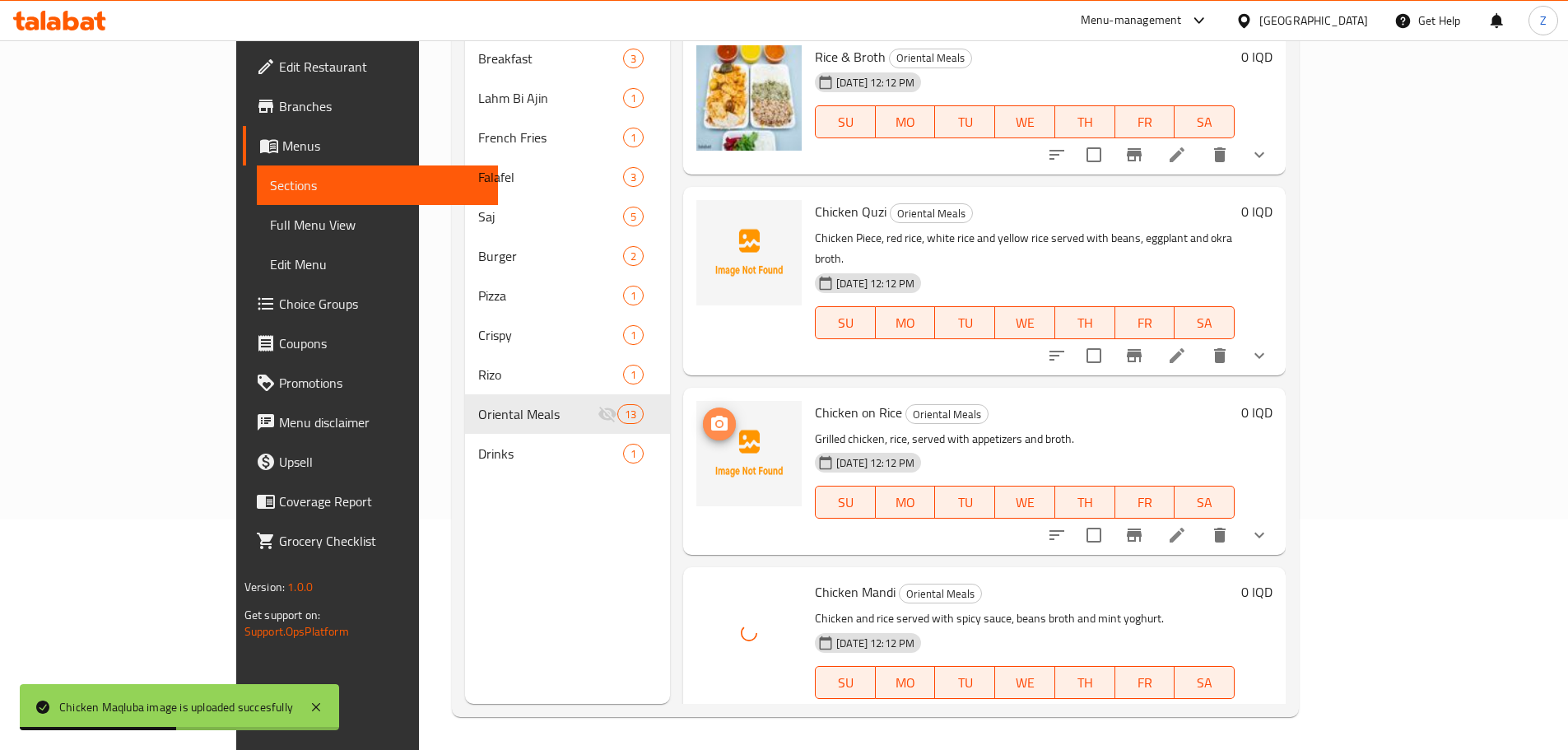
click at [711, 416] on icon "upload picture" at bounding box center [719, 423] width 17 height 15
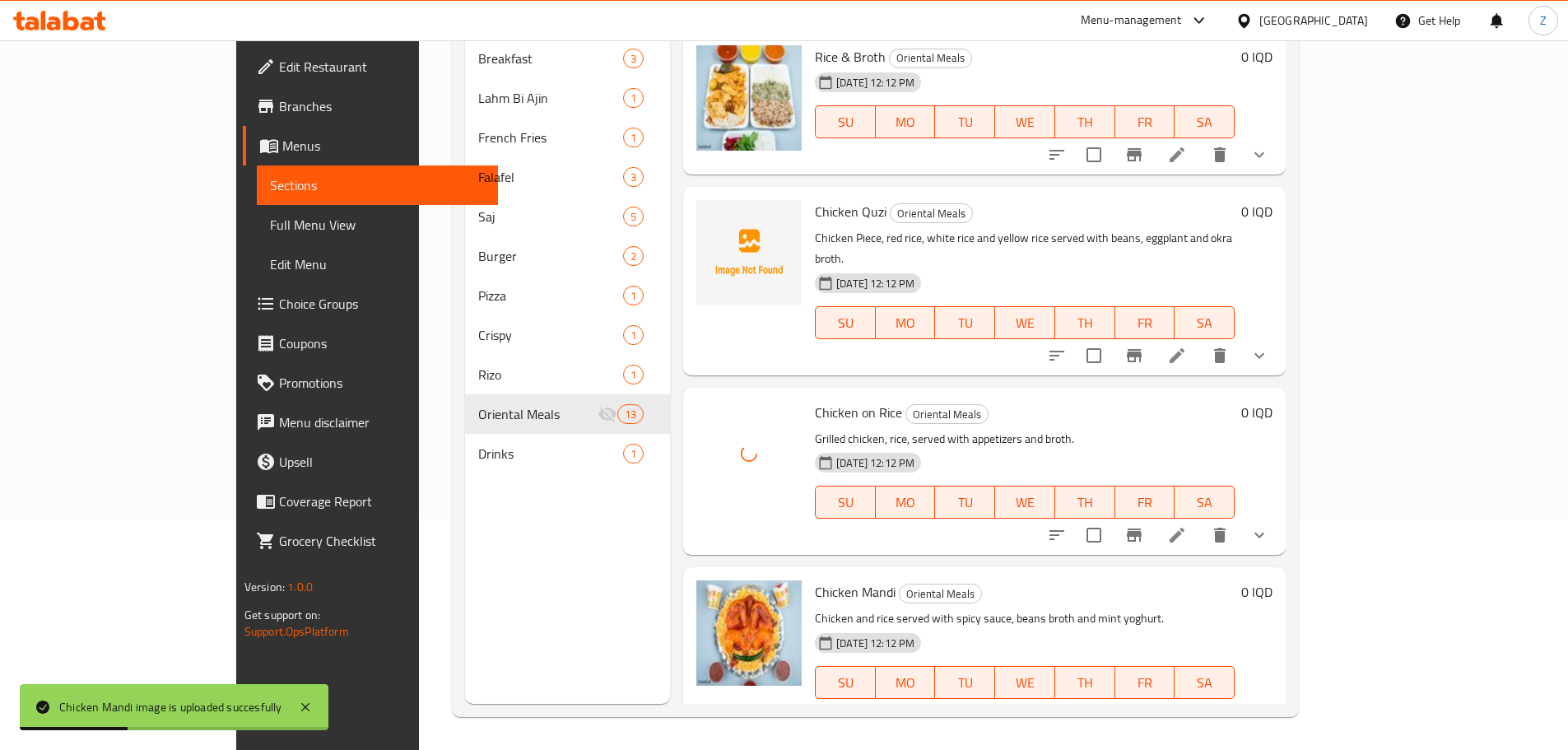
scroll to position [66, 0]
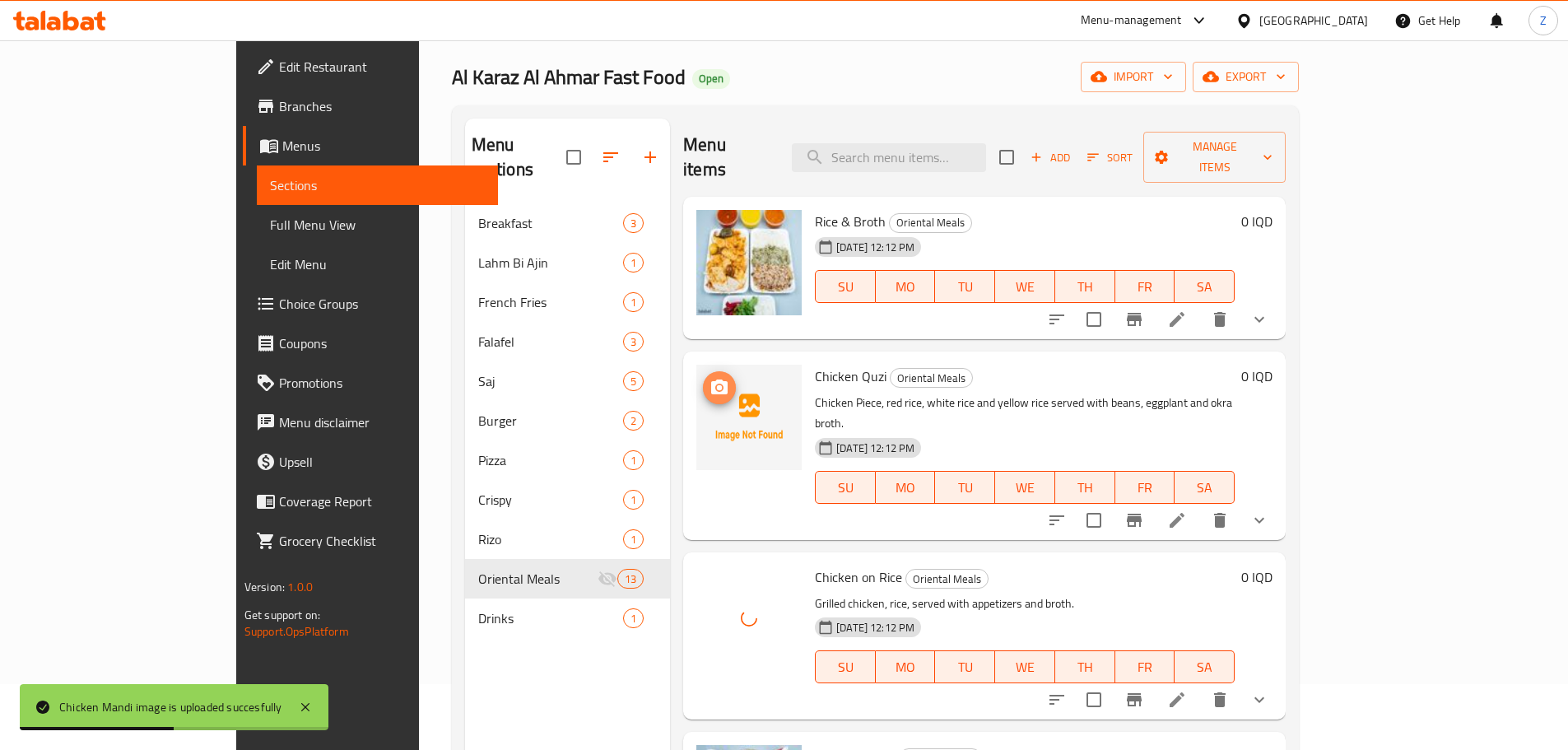
click at [711, 380] on icon "upload picture" at bounding box center [719, 387] width 17 height 15
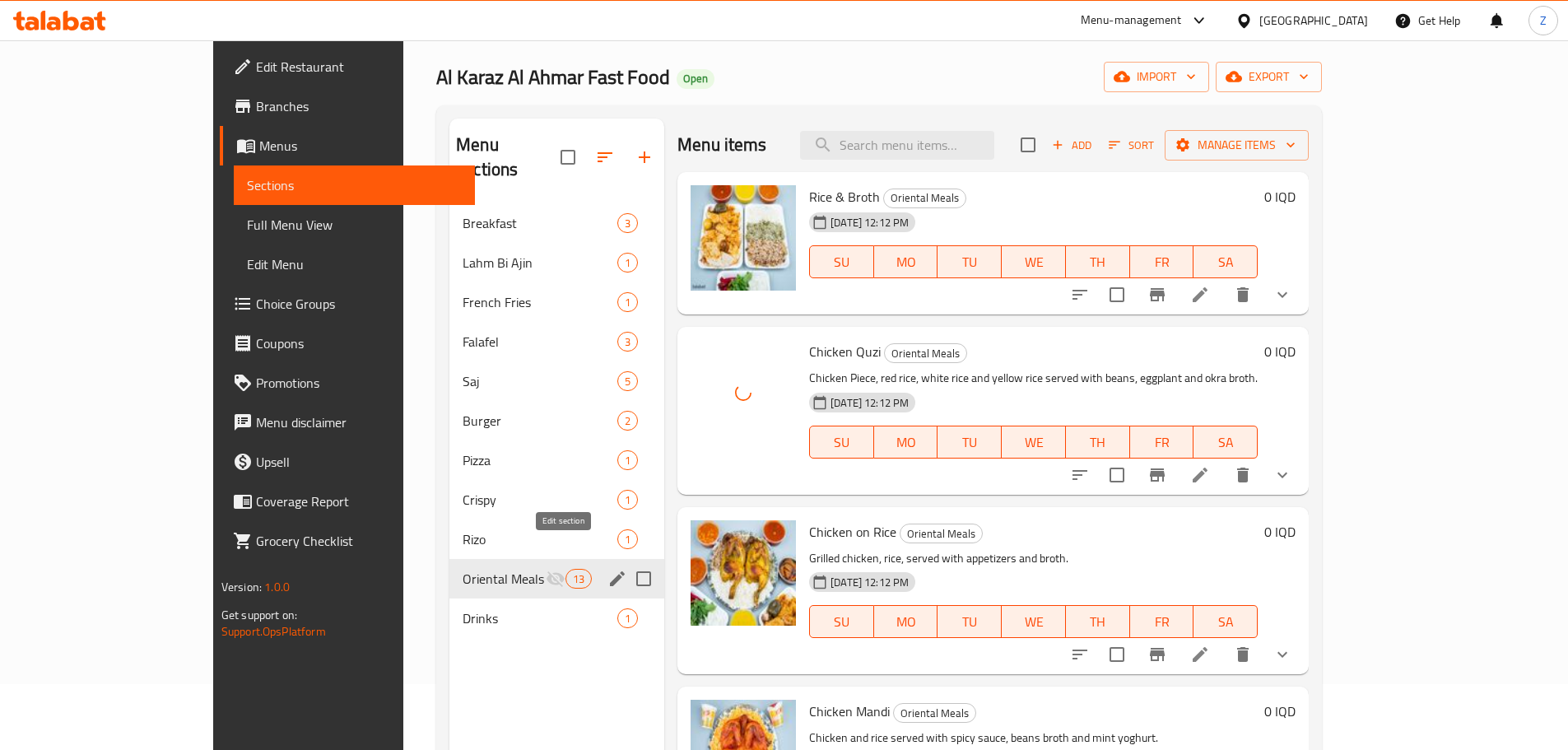
click at [610, 572] on icon "edit" at bounding box center [617, 579] width 15 height 15
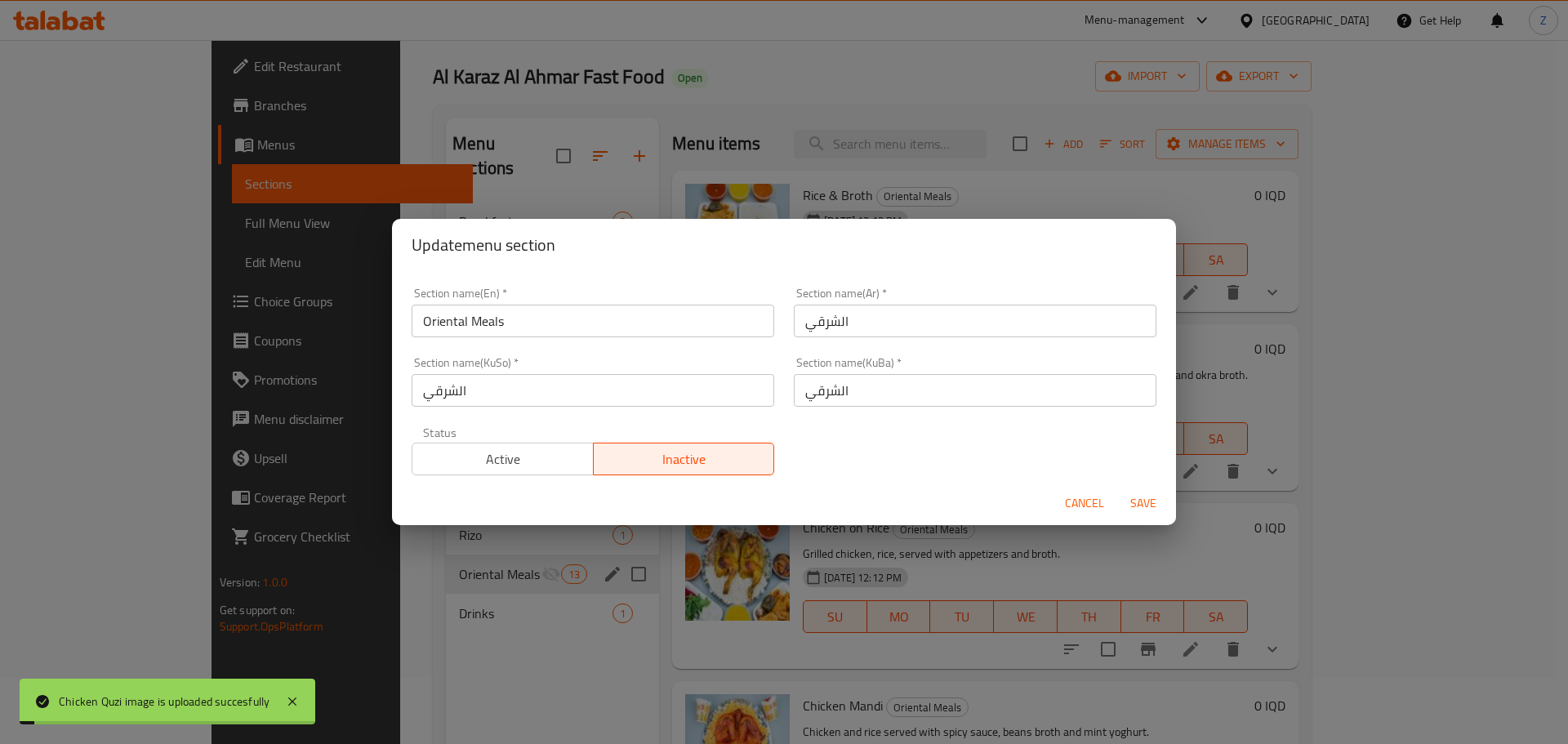
click at [548, 487] on div "Cancel Save" at bounding box center [784, 504] width 784 height 44
click at [549, 469] on span "Active" at bounding box center [503, 460] width 168 height 24
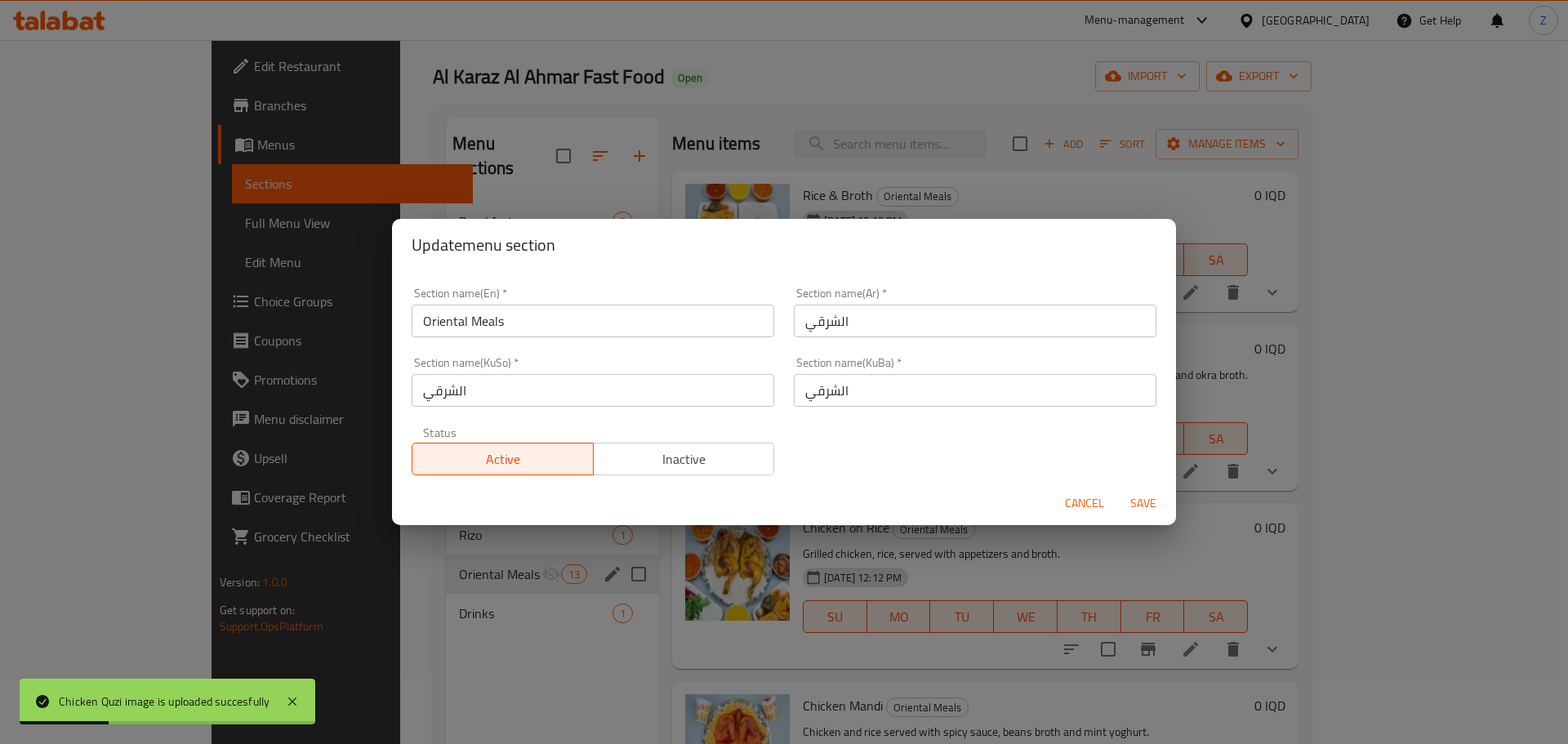
click at [1131, 496] on span "Save" at bounding box center [1143, 504] width 39 height 20
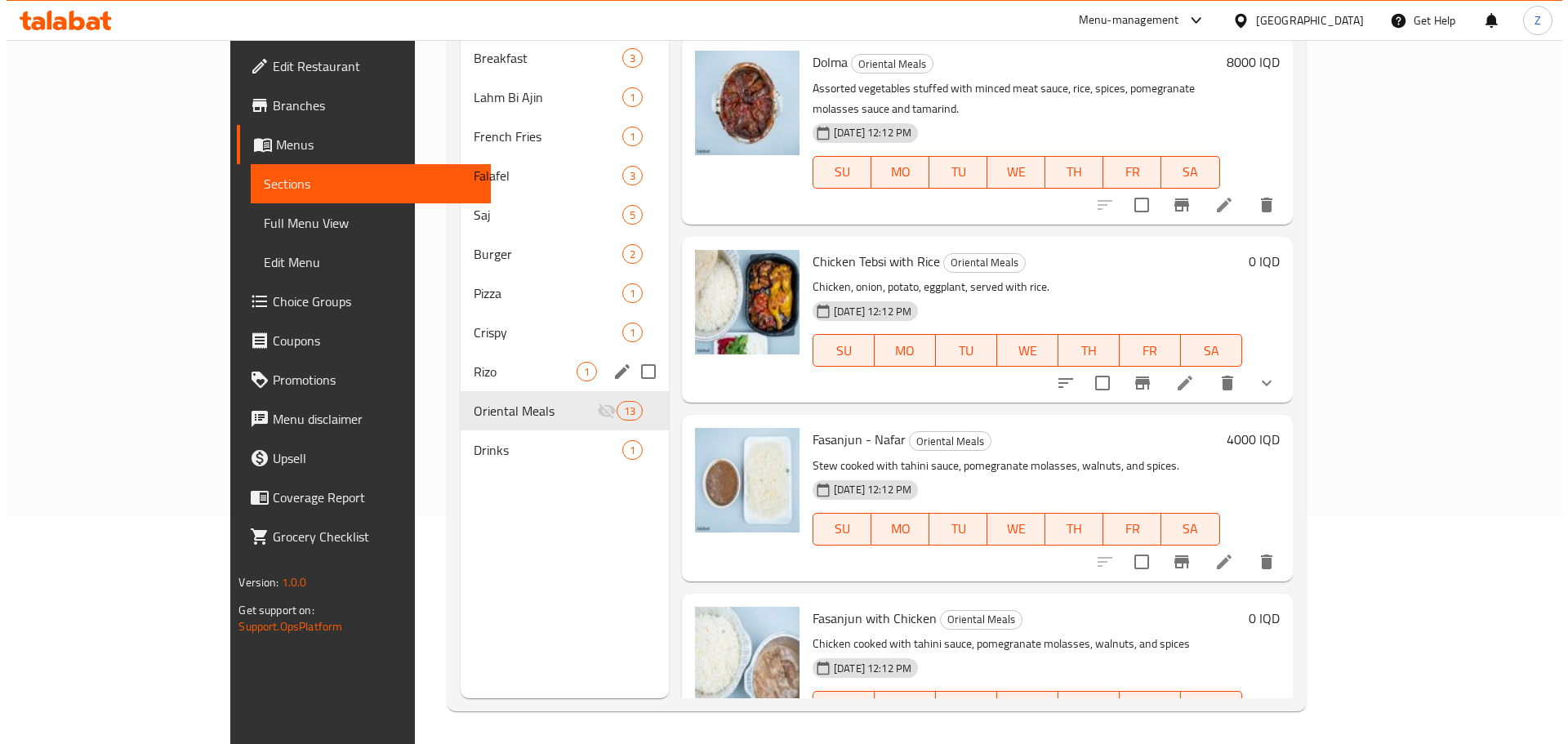
scroll to position [0, 0]
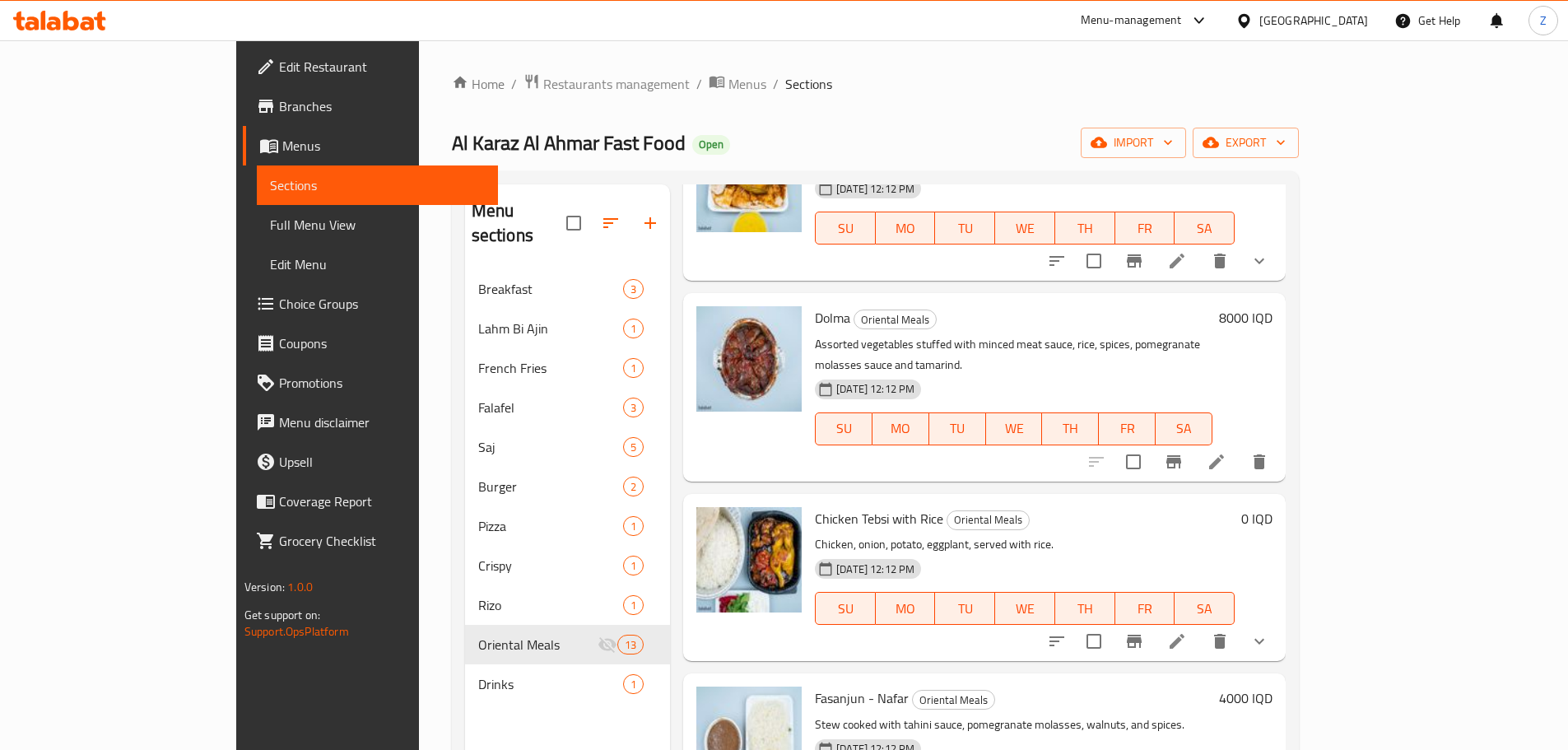
click at [471, 99] on div "Home / Restaurants management / Menus / Sections Al Karaz Al Ahmar Fast Food Op…" at bounding box center [875, 510] width 847 height 875
click at [543, 76] on span "Restaurants management" at bounding box center [617, 84] width 147 height 20
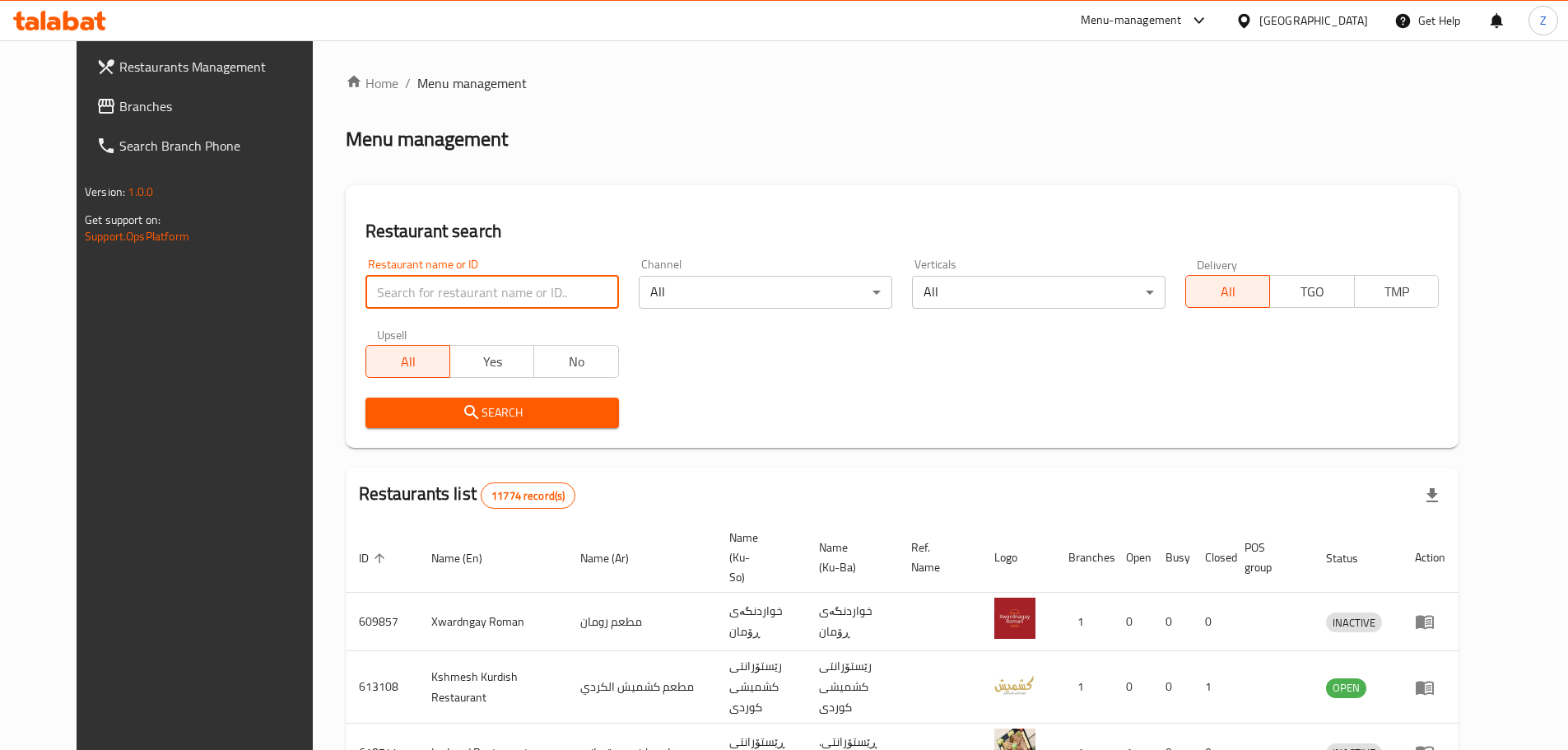
paste input "680120"
type input "680120"
click at [500, 406] on span "Search" at bounding box center [493, 413] width 228 height 20
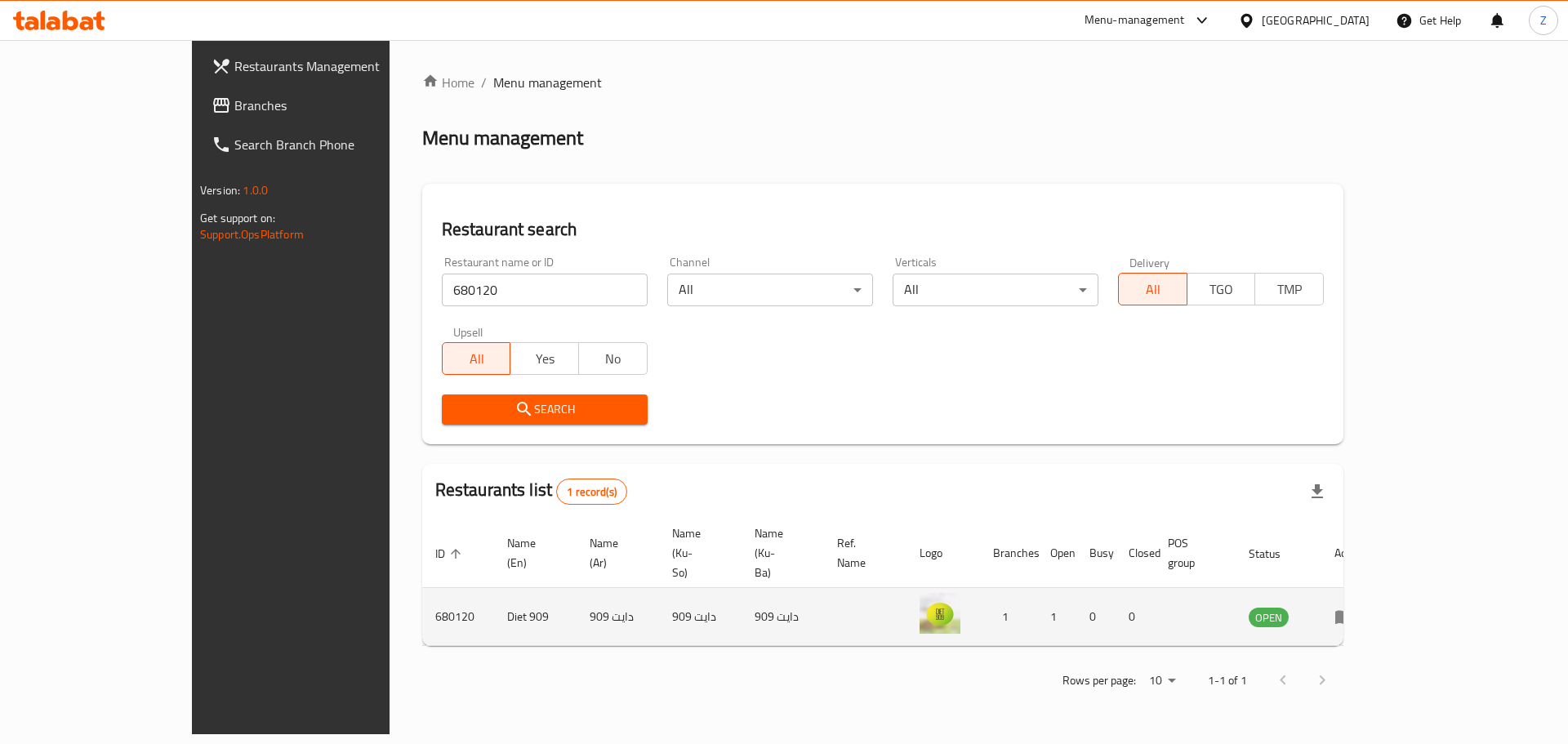
click at [1378, 588] on td "enhanced table" at bounding box center [1350, 617] width 56 height 58
click at [1378, 591] on td "enhanced table" at bounding box center [1350, 617] width 56 height 58
click at [1354, 611] on icon "enhanced table" at bounding box center [1345, 617] width 18 height 14
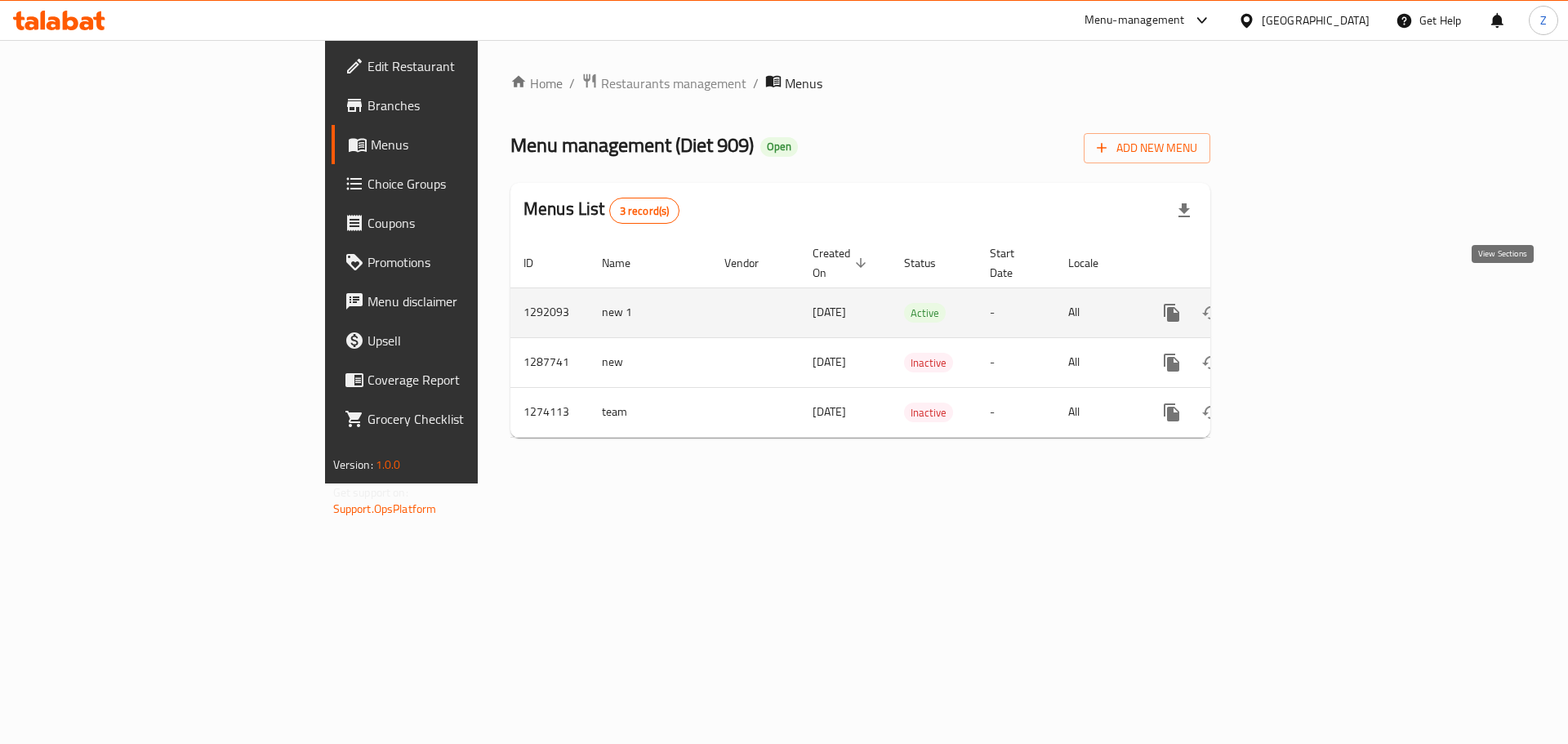
click at [1298, 306] on icon "enhanced table" at bounding box center [1289, 313] width 15 height 15
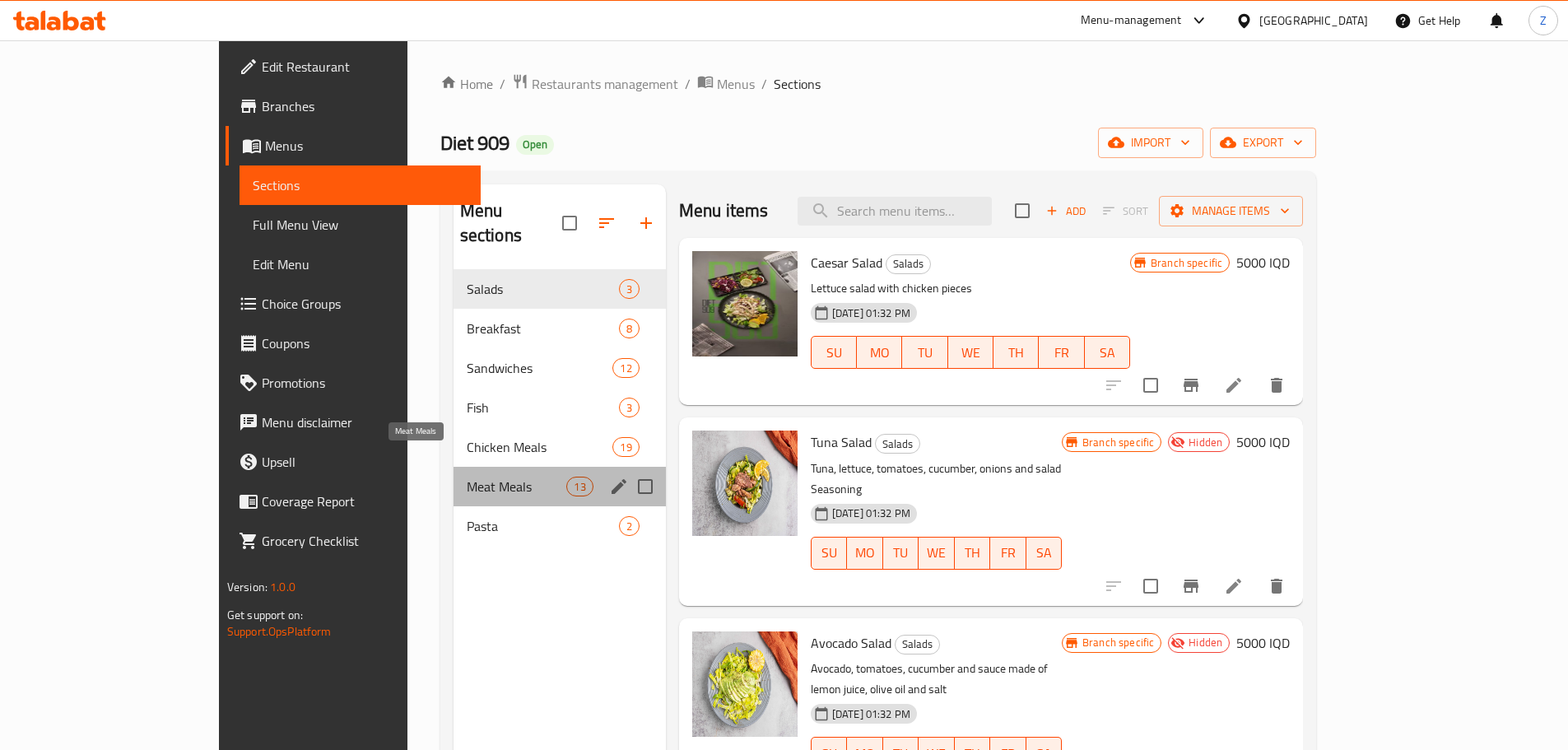
click at [467, 476] on span "Meat Meals" at bounding box center [517, 487] width 100 height 20
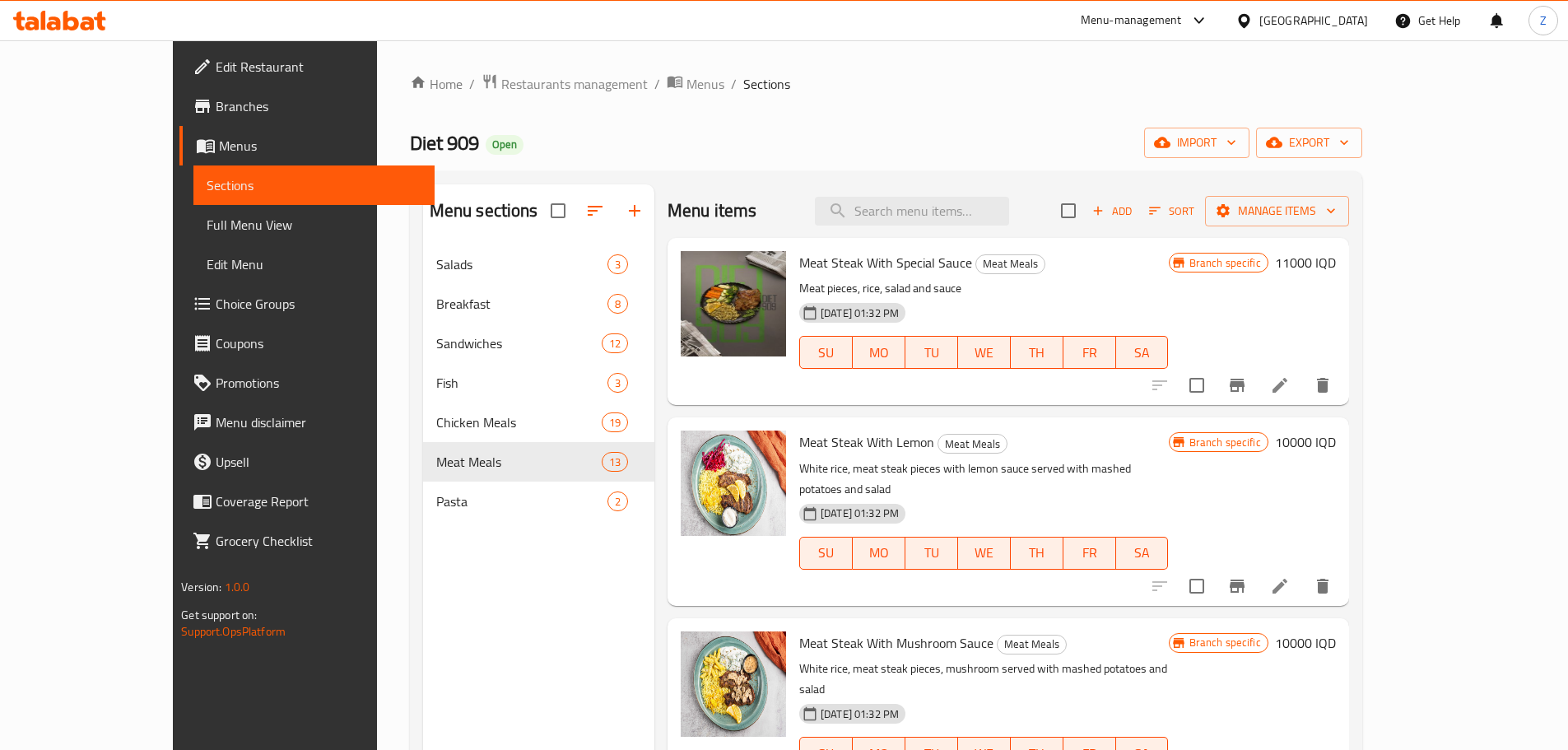
click at [1336, 270] on h6 "11000 IQD" at bounding box center [1306, 263] width 61 height 23
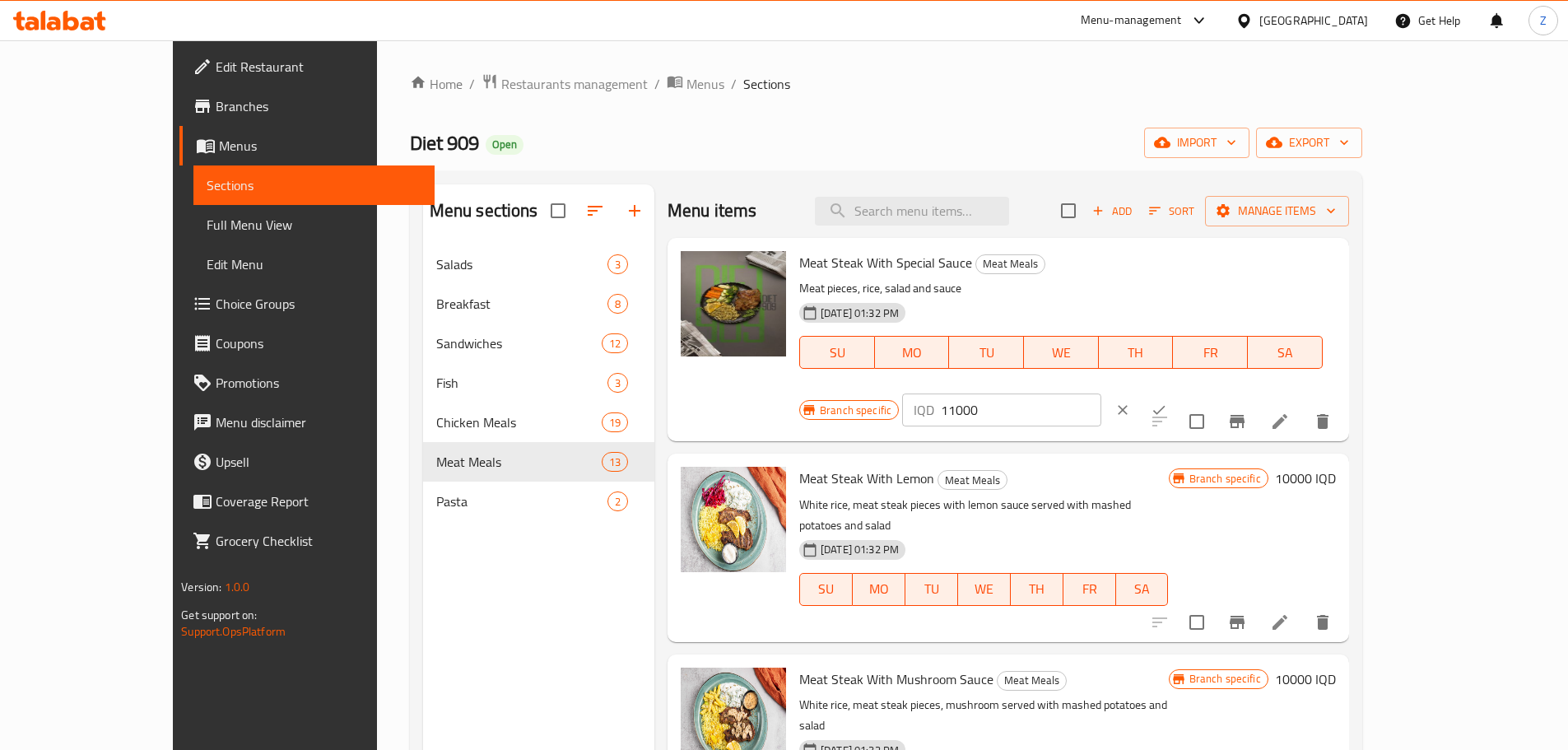
click at [1199, 392] on div "Branch specific IQD 11000 ​" at bounding box center [999, 409] width 401 height 36
click at [1195, 212] on span "Sort" at bounding box center [1171, 211] width 45 height 19
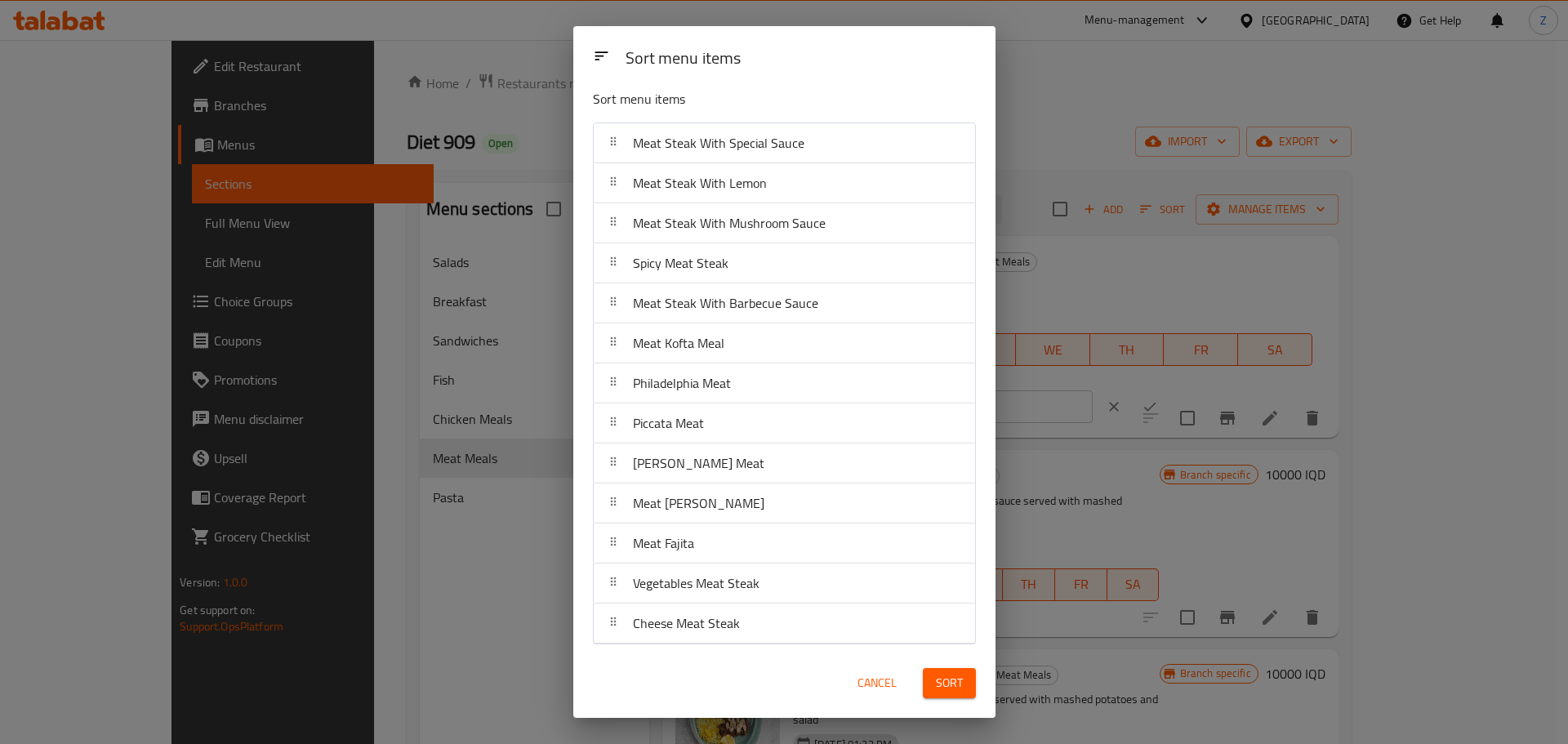
scroll to position [12, 0]
click at [870, 673] on span "Cancel" at bounding box center [877, 683] width 39 height 20
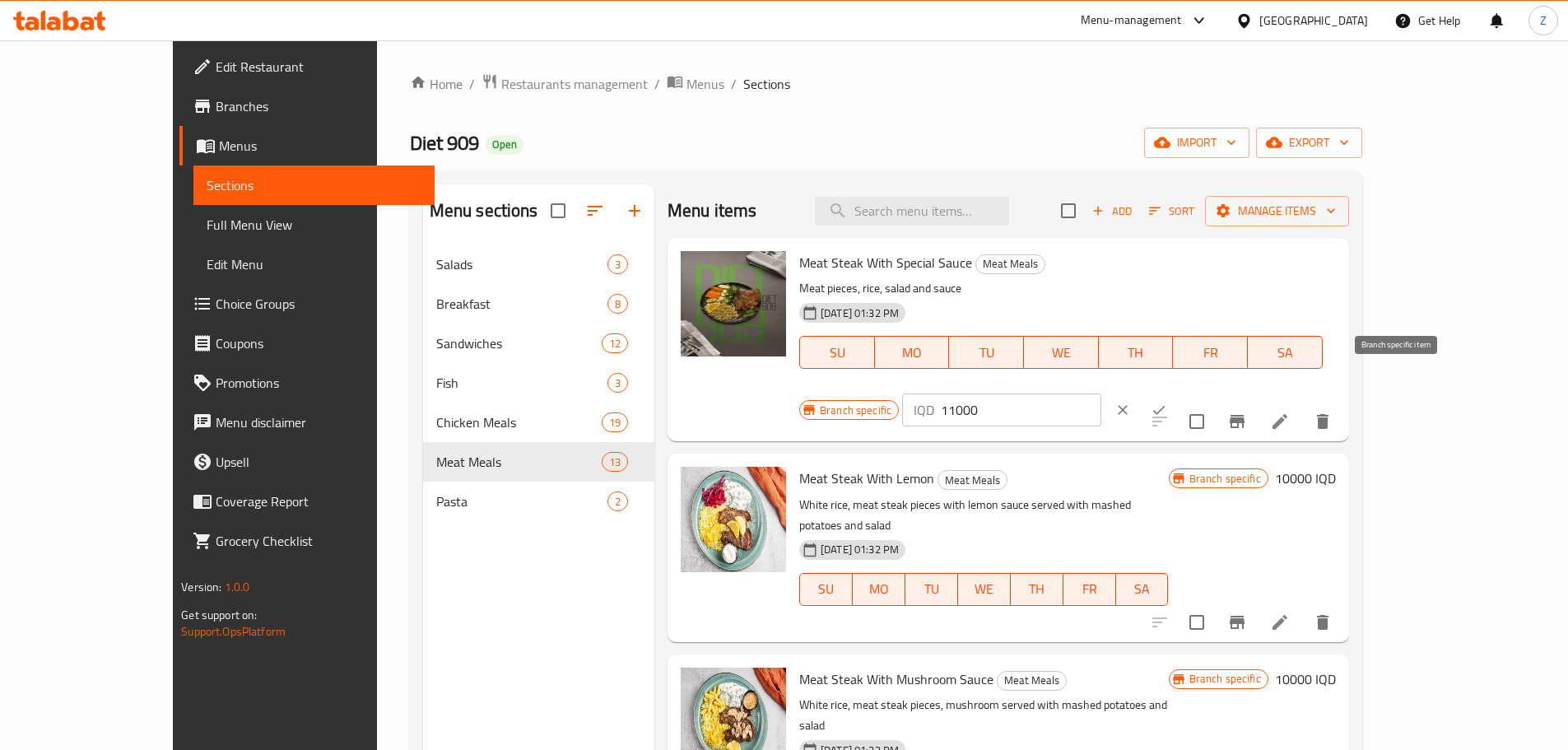
click at [1247, 412] on icon "Branch-specific-item" at bounding box center [1238, 422] width 20 height 20
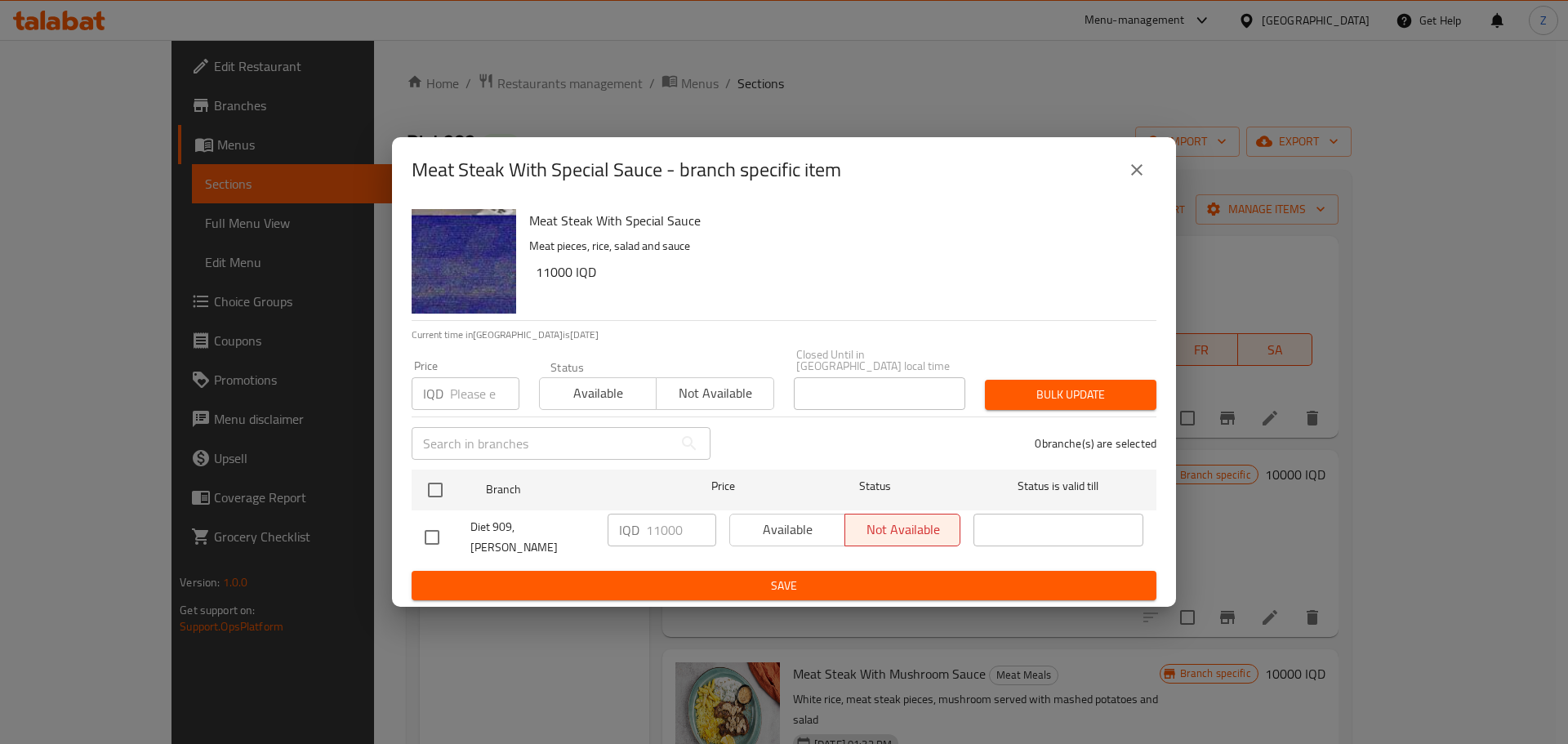
click at [1148, 189] on button "close" at bounding box center [1136, 169] width 39 height 39
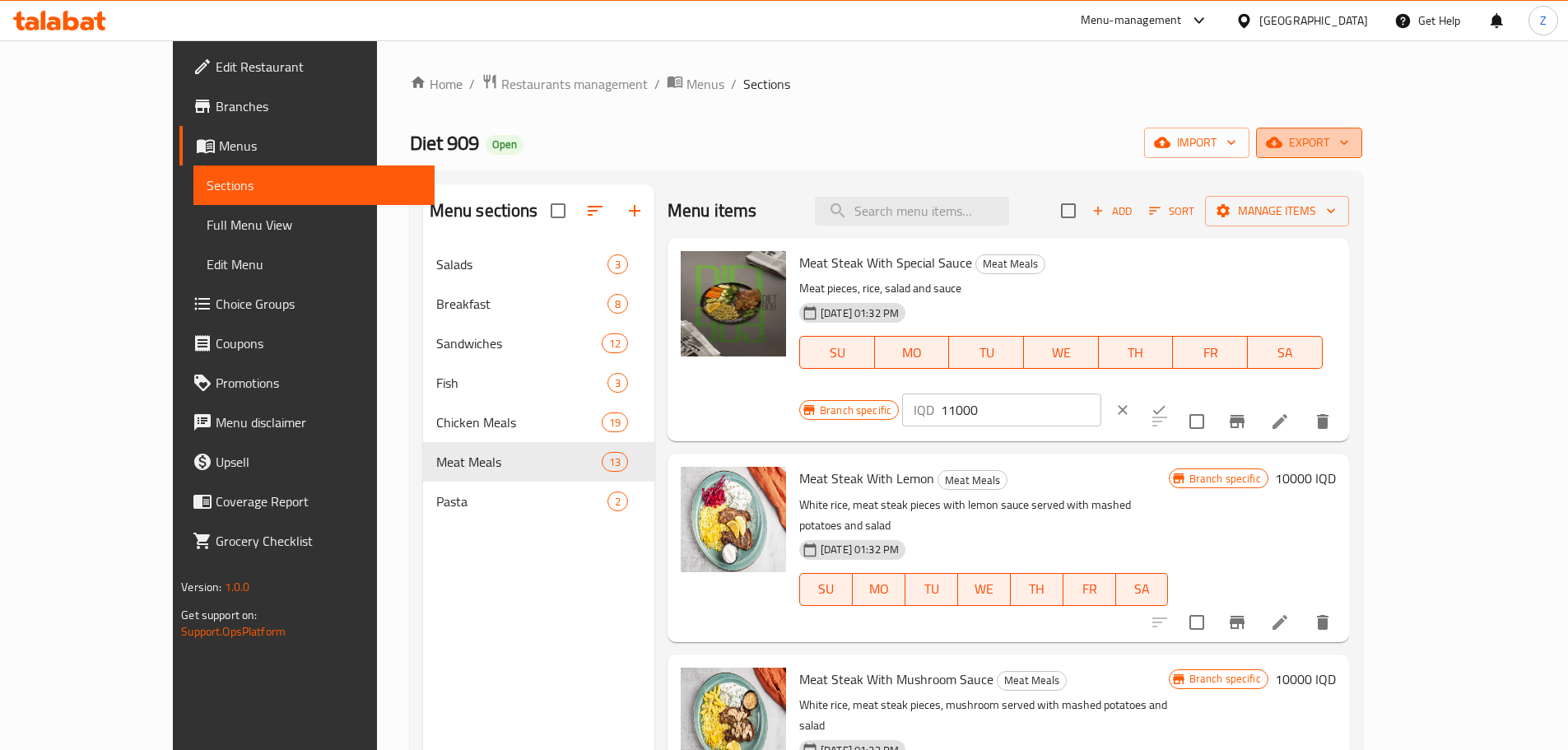
click at [1349, 135] on span "export" at bounding box center [1308, 142] width 80 height 20
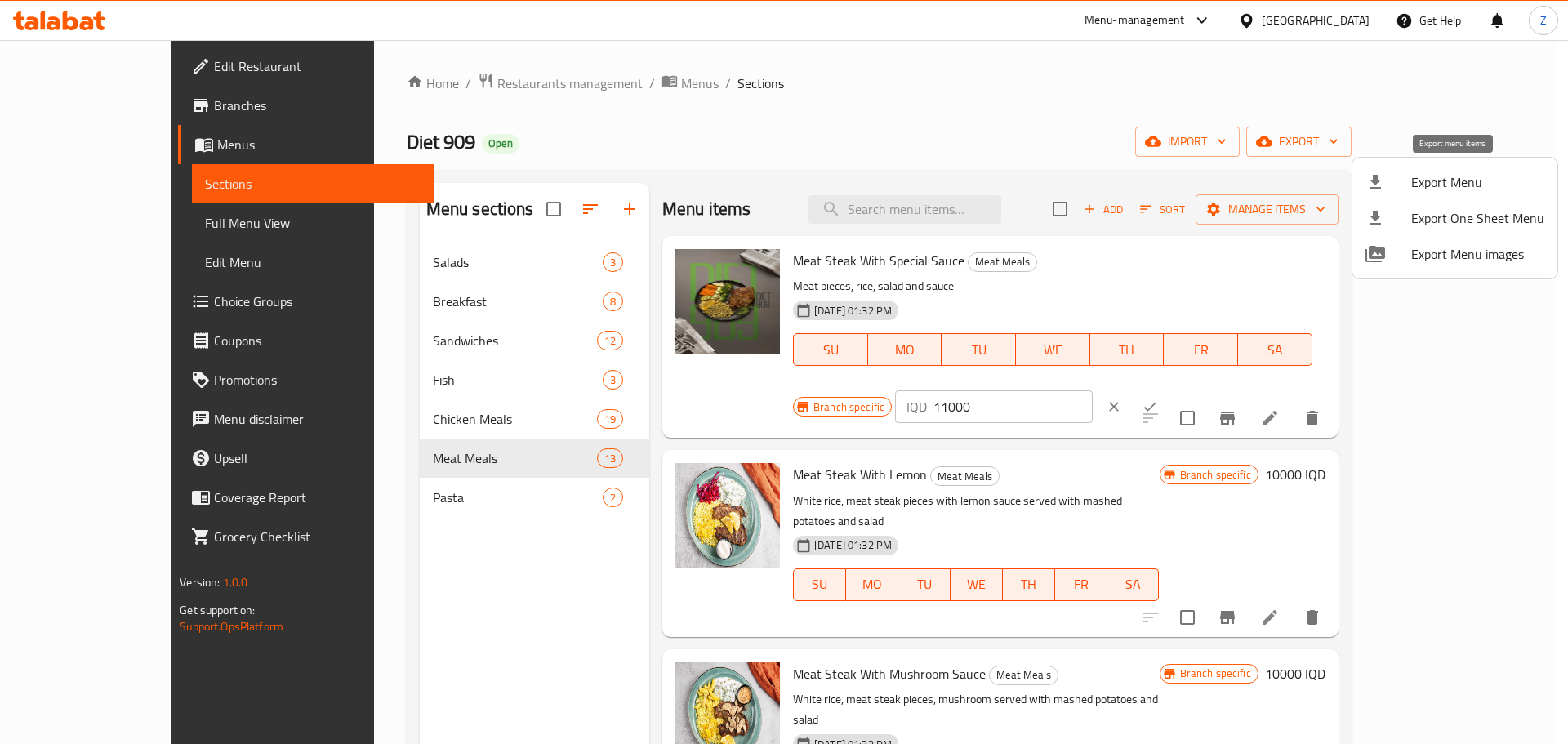
click at [1469, 166] on li "Export Menu" at bounding box center [1455, 181] width 205 height 36
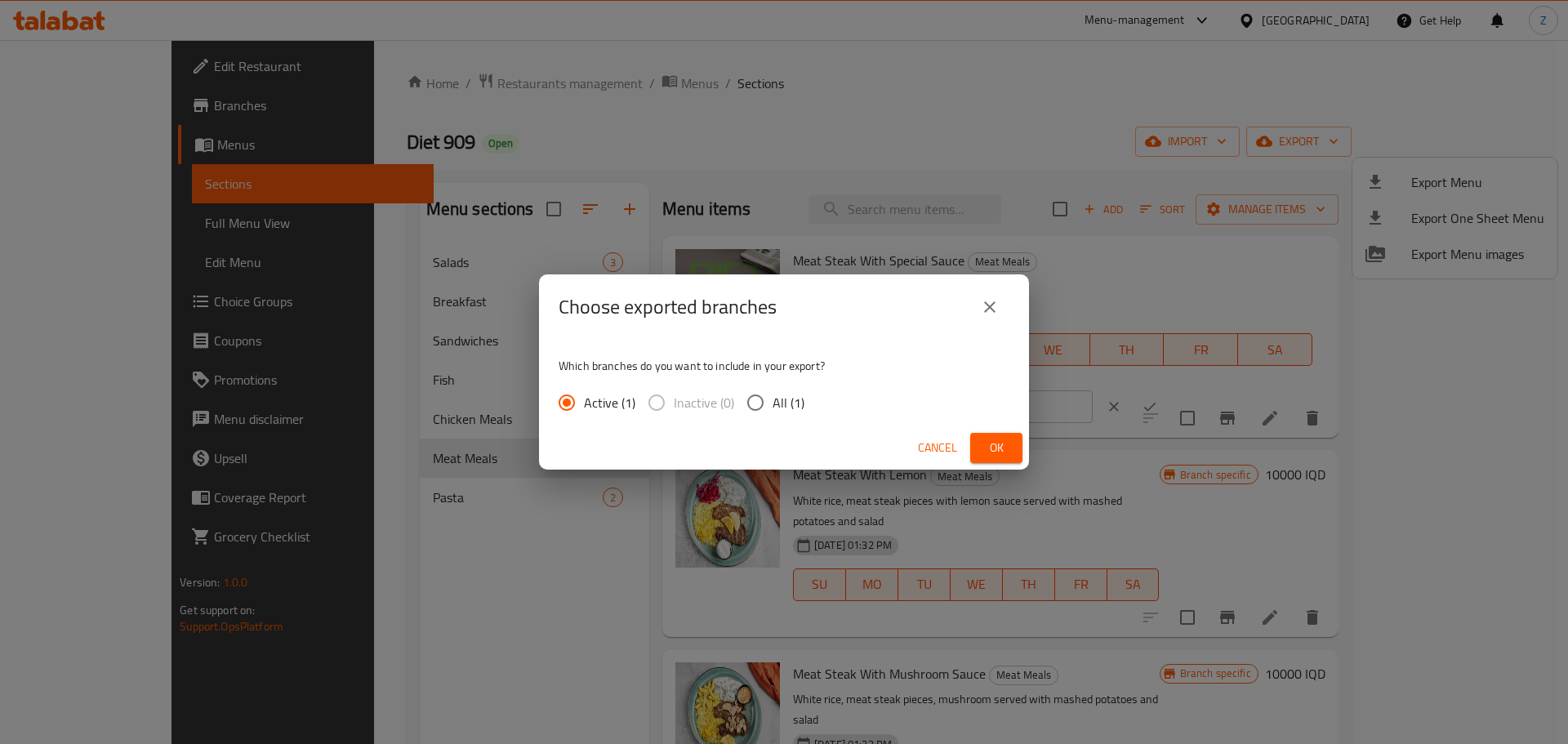
click at [992, 445] on span "Ok" at bounding box center [996, 448] width 26 height 20
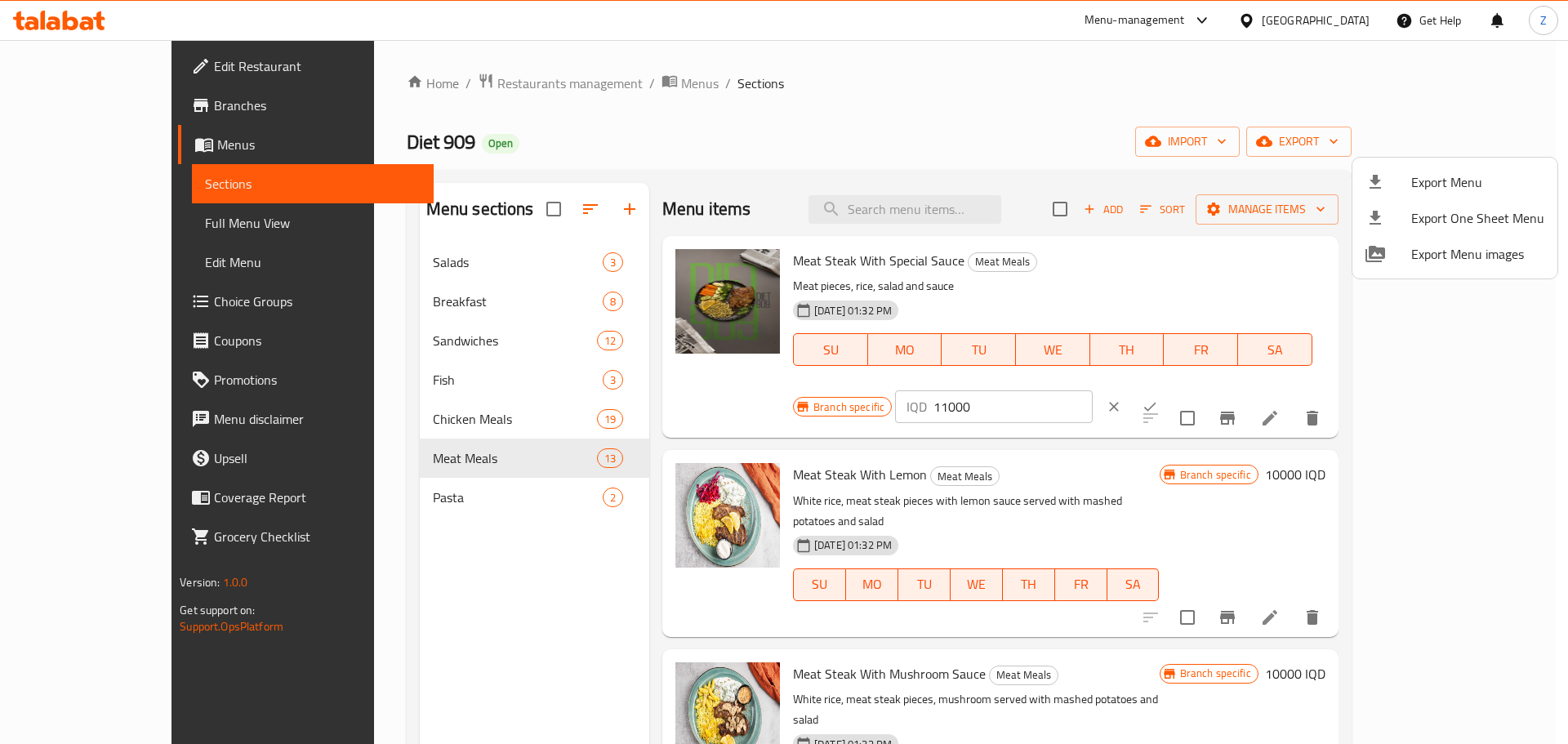
click at [587, 76] on div at bounding box center [784, 372] width 1568 height 744
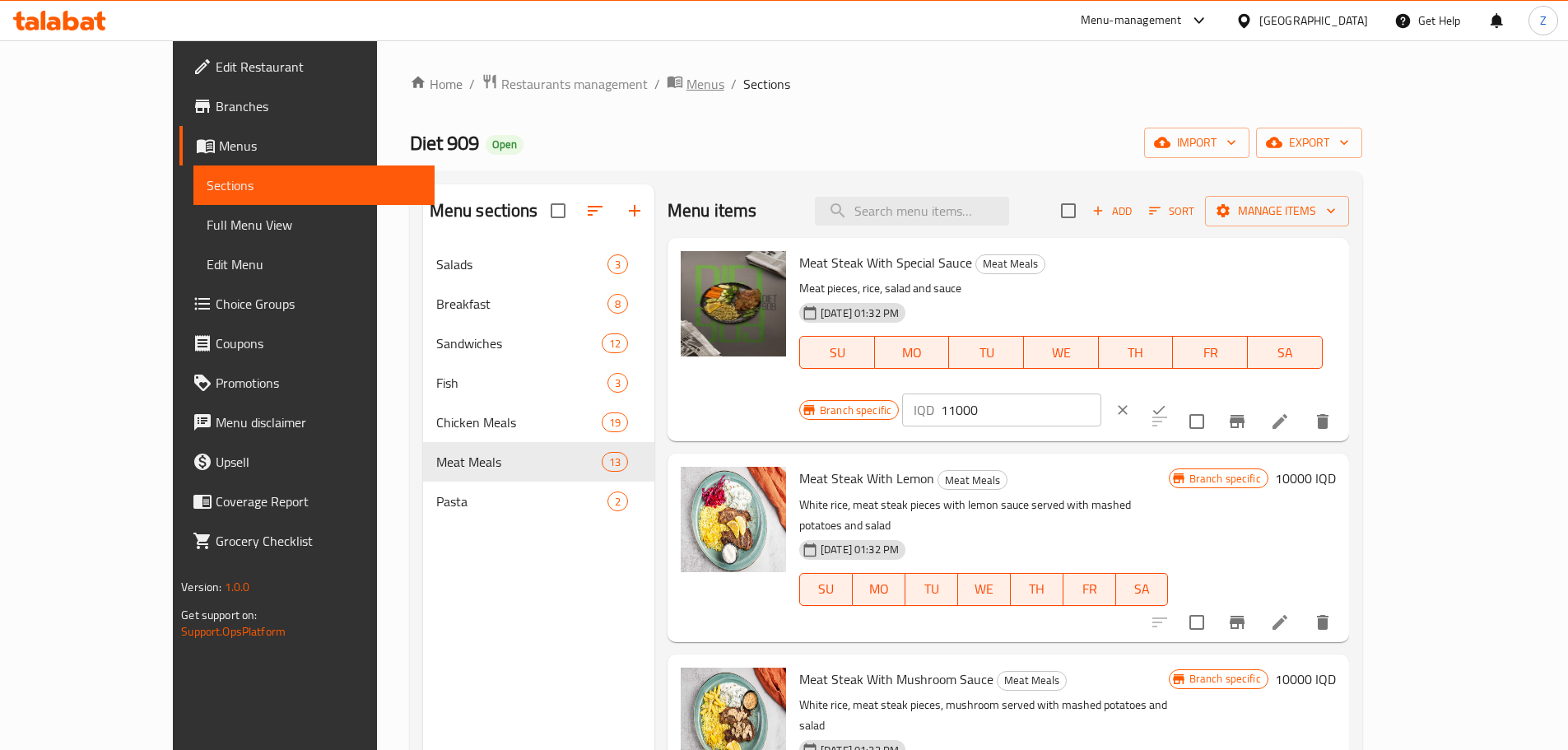
click at [686, 84] on span "Menus" at bounding box center [705, 84] width 38 height 20
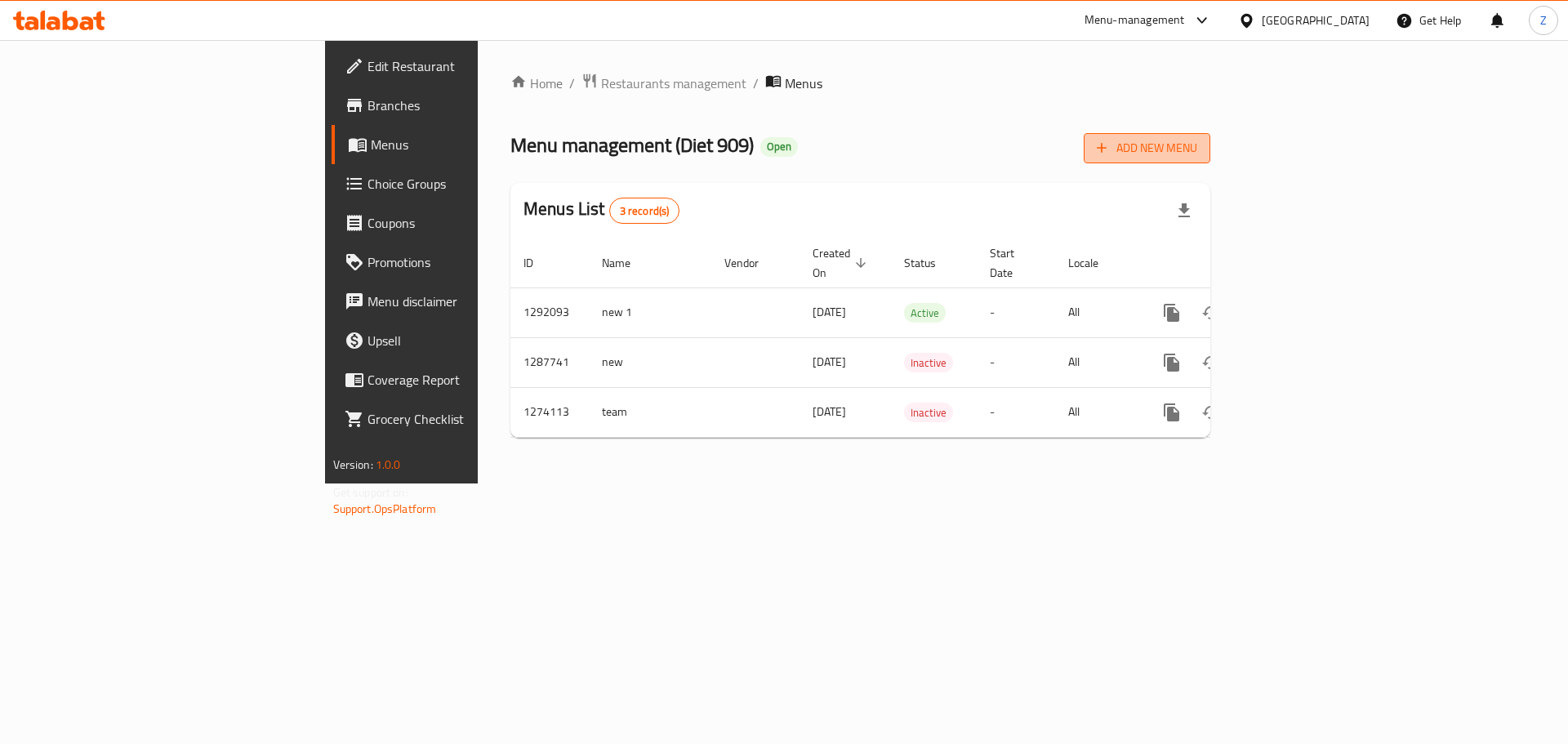
click at [1197, 140] on span "Add New Menu" at bounding box center [1147, 148] width 100 height 20
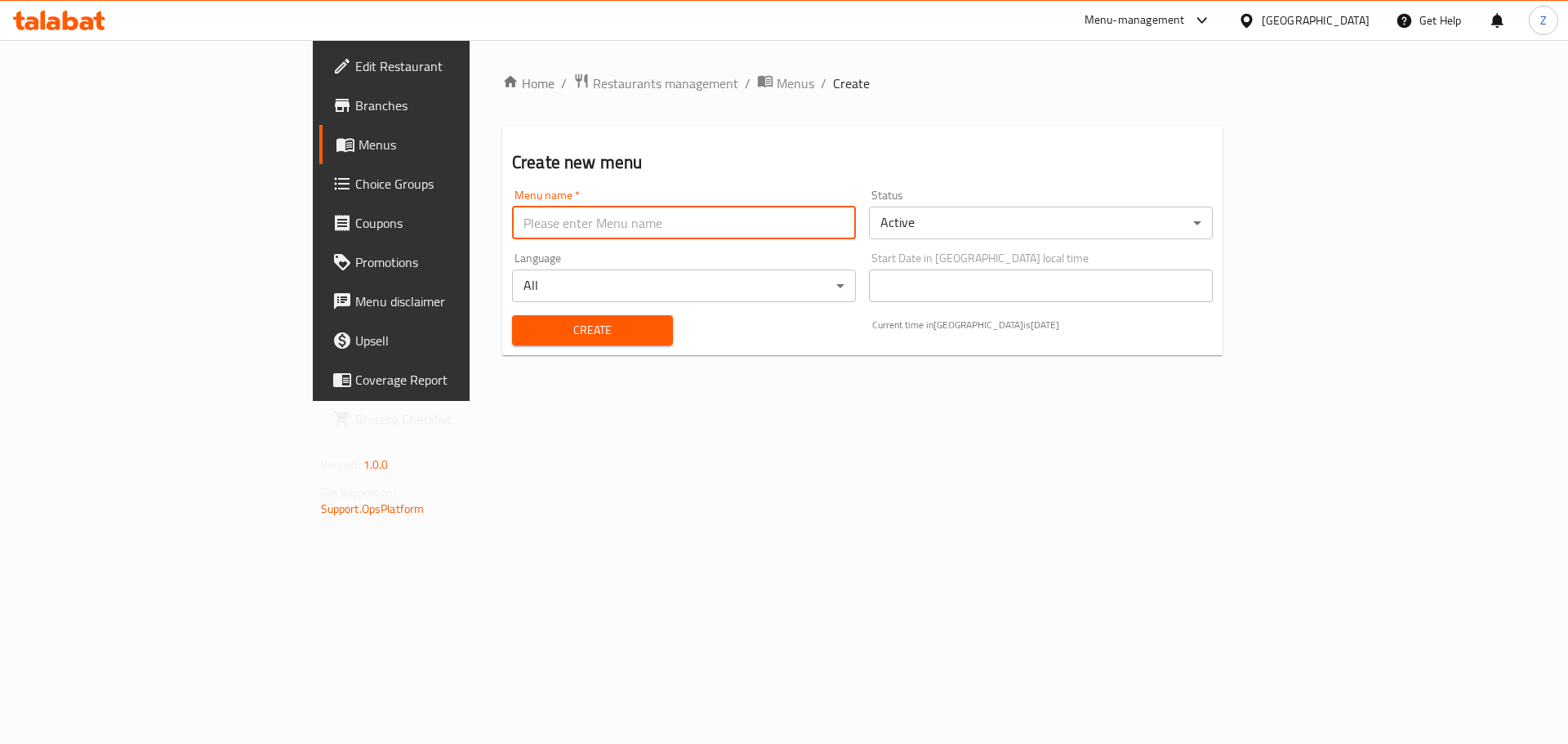
click at [512, 221] on input "text" at bounding box center [684, 223] width 344 height 33
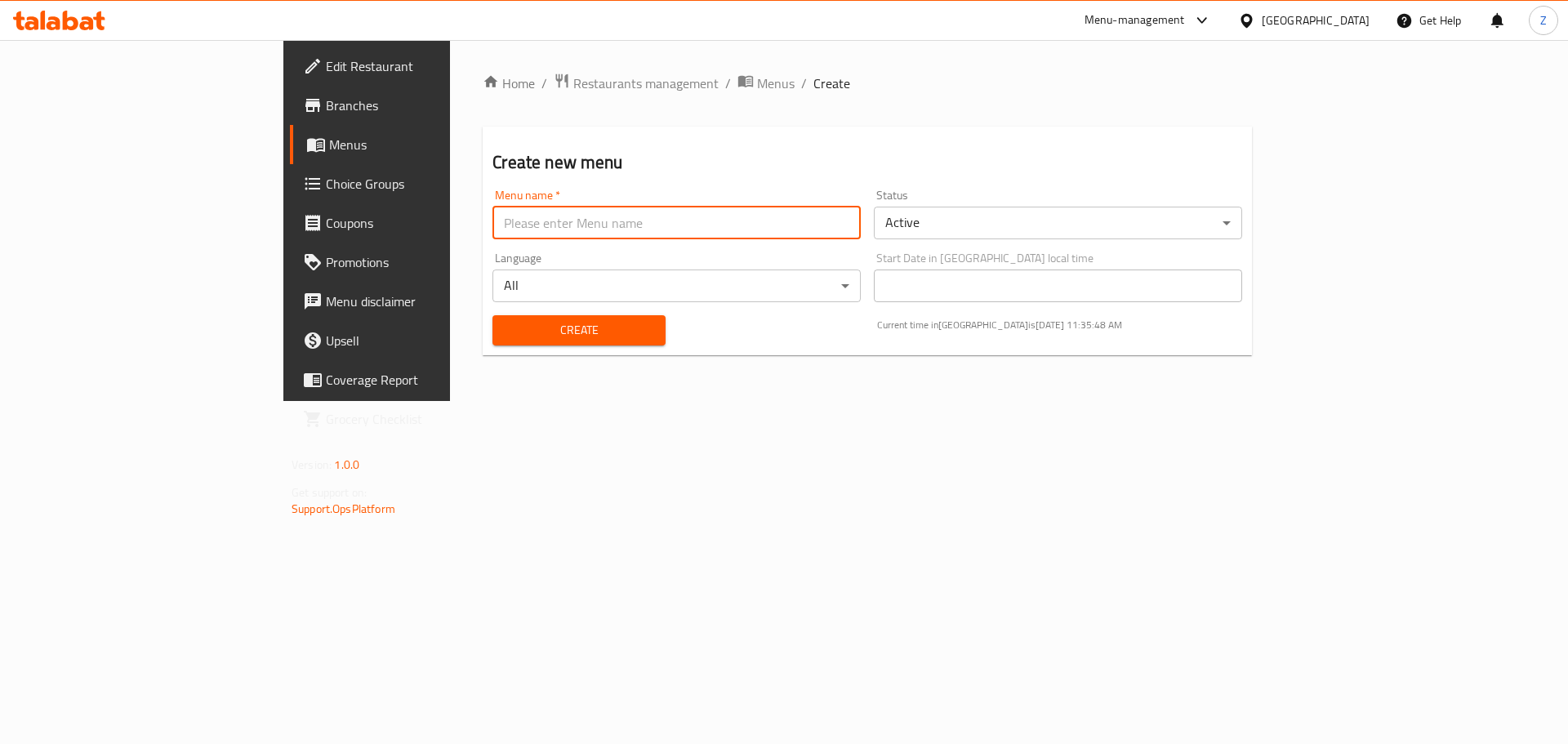
type input "Zahraa - Last Menu"
click at [944, 228] on body "​ Menu-management [GEOGRAPHIC_DATA] Get Help Z Edit Restaurant Branches Menus C…" at bounding box center [784, 392] width 1568 height 704
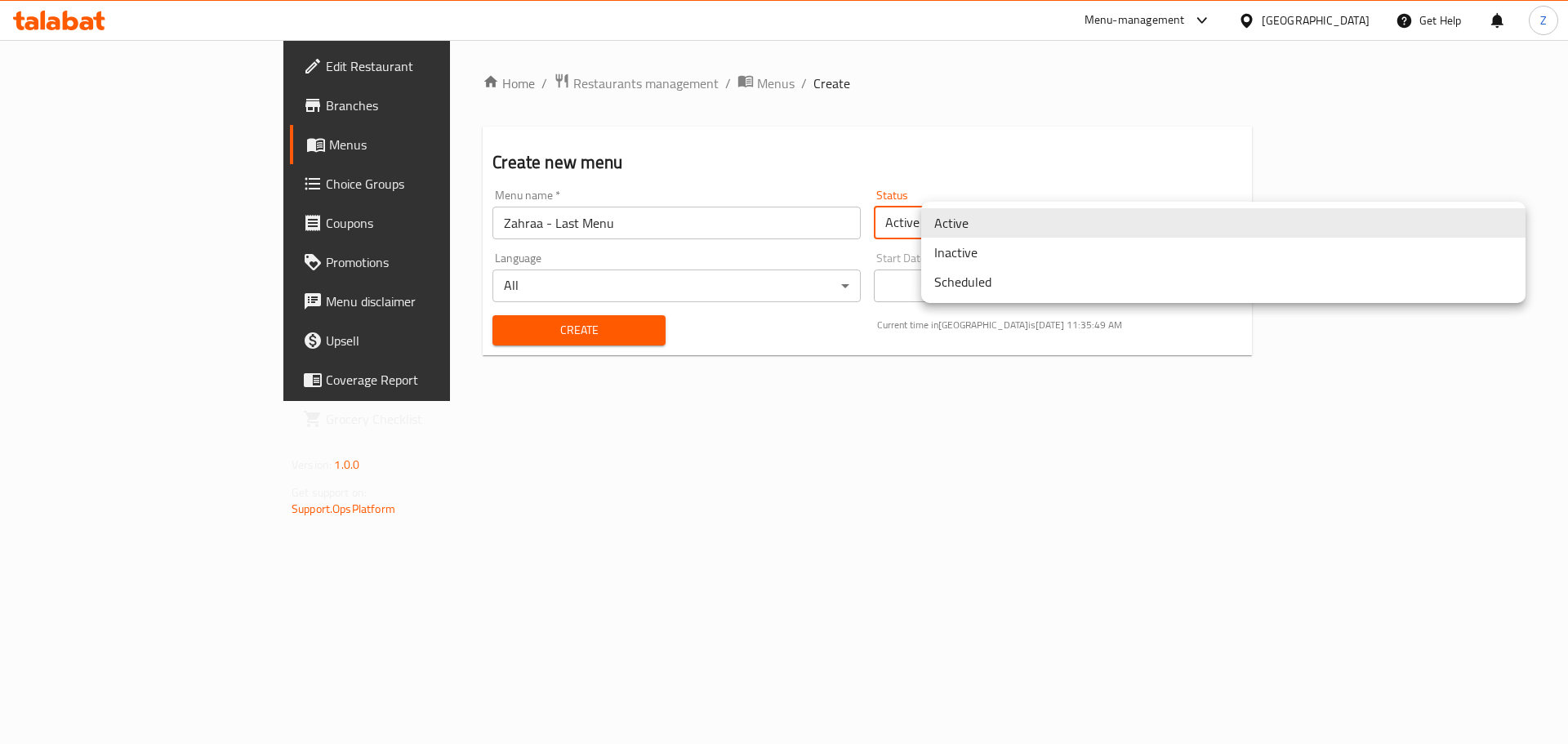
click at [949, 247] on li "Inactive" at bounding box center [1224, 252] width 605 height 29
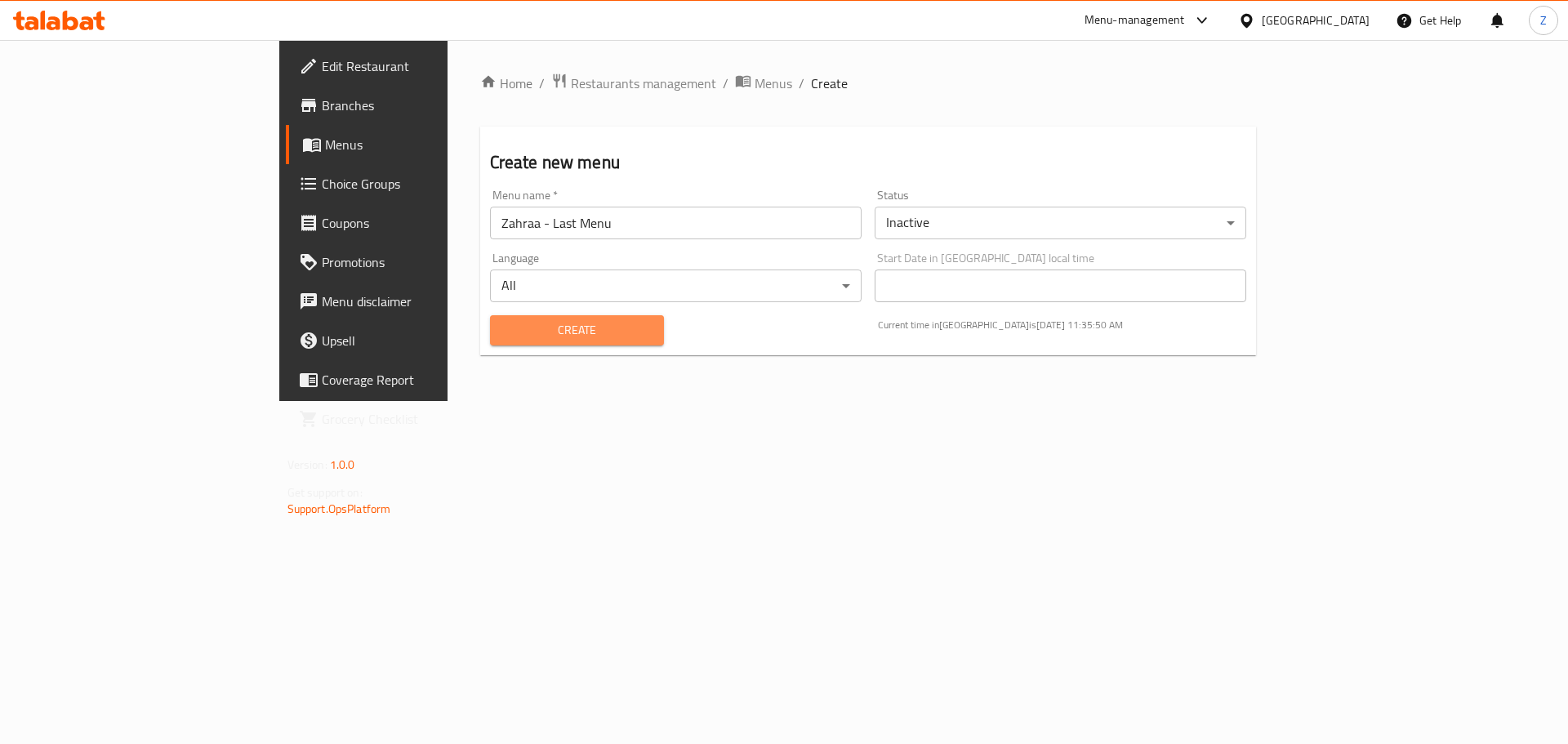
click at [538, 332] on span "Create" at bounding box center [577, 331] width 148 height 20
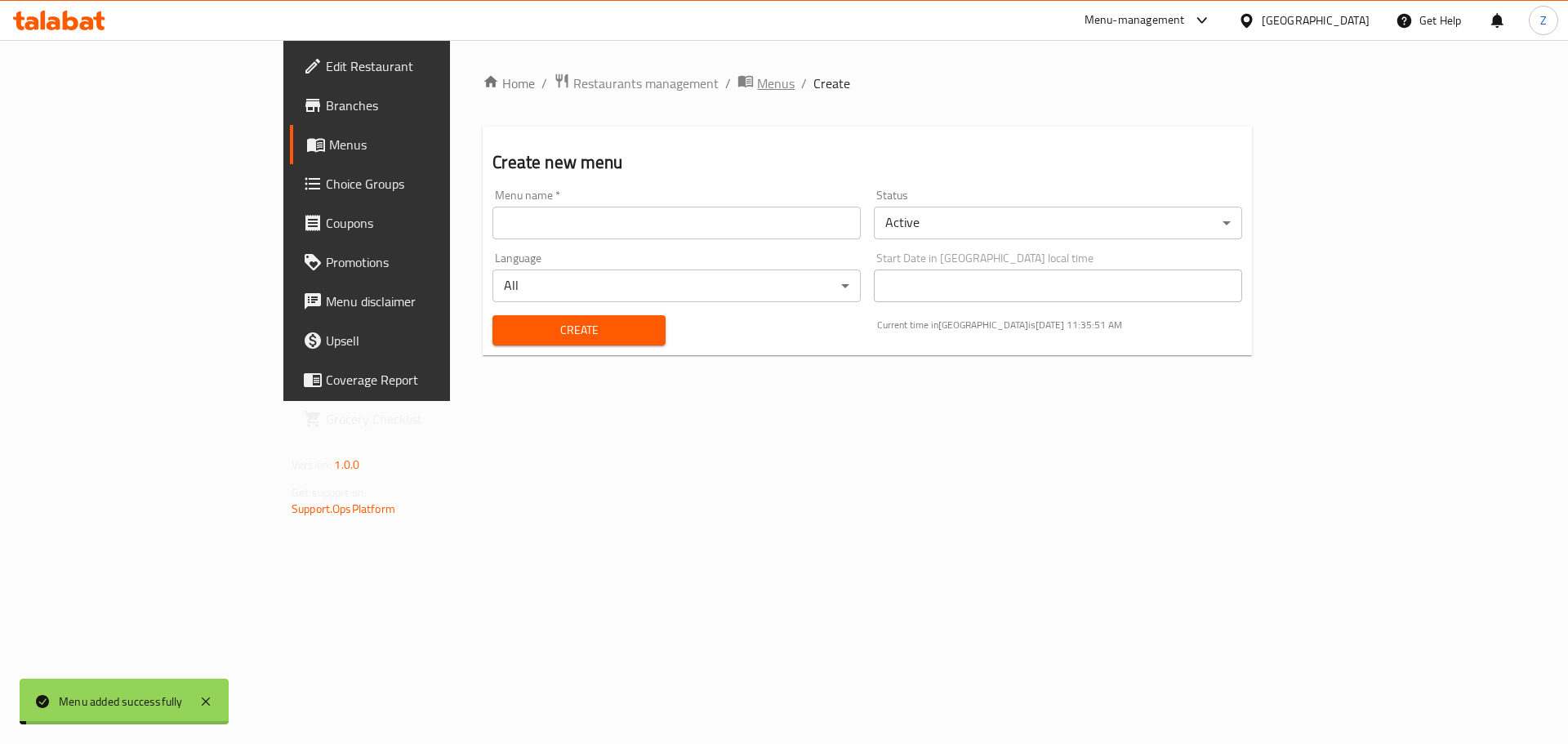
click at [758, 83] on span "Menus" at bounding box center [776, 84] width 37 height 20
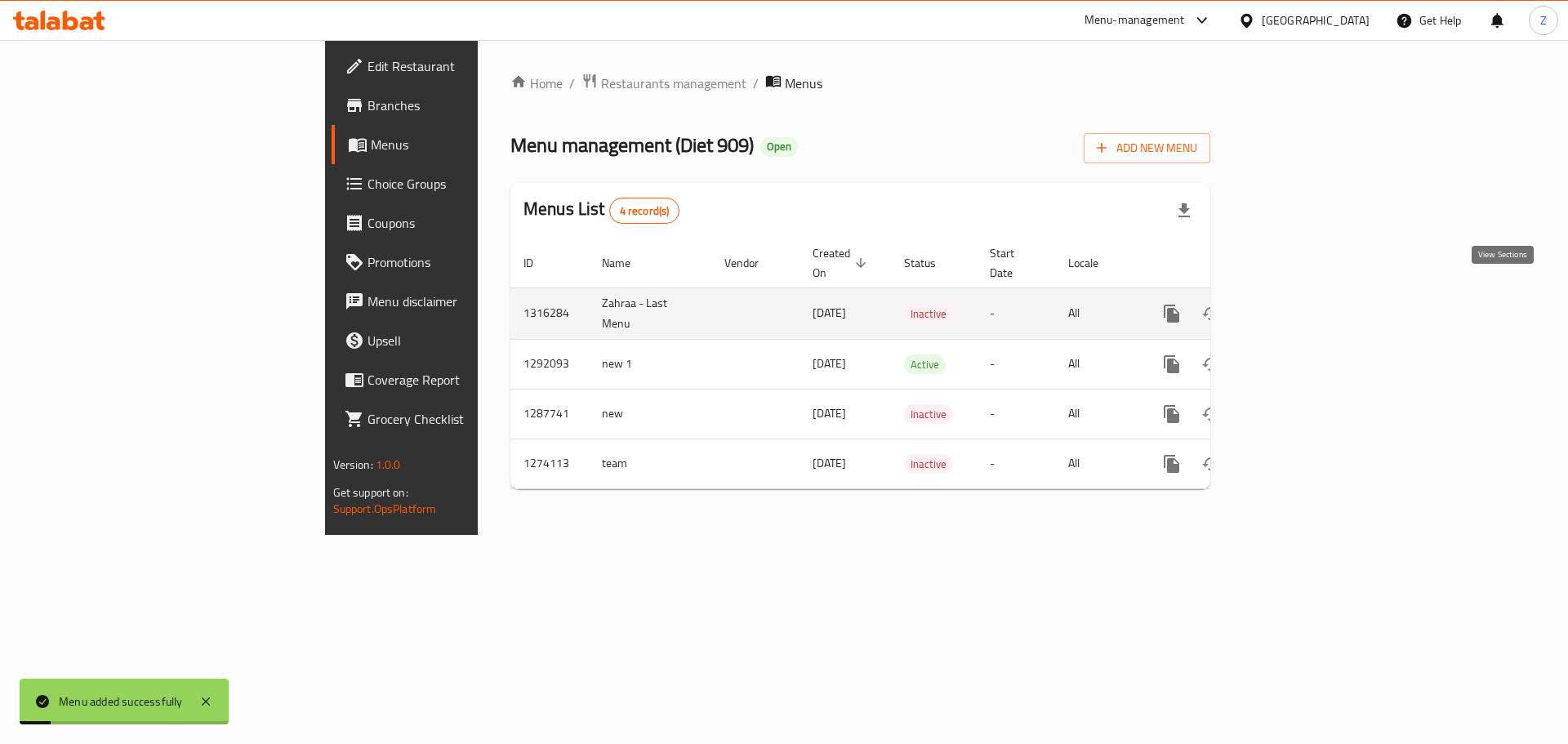
click at [1309, 294] on link "enhanced table" at bounding box center [1289, 313] width 39 height 39
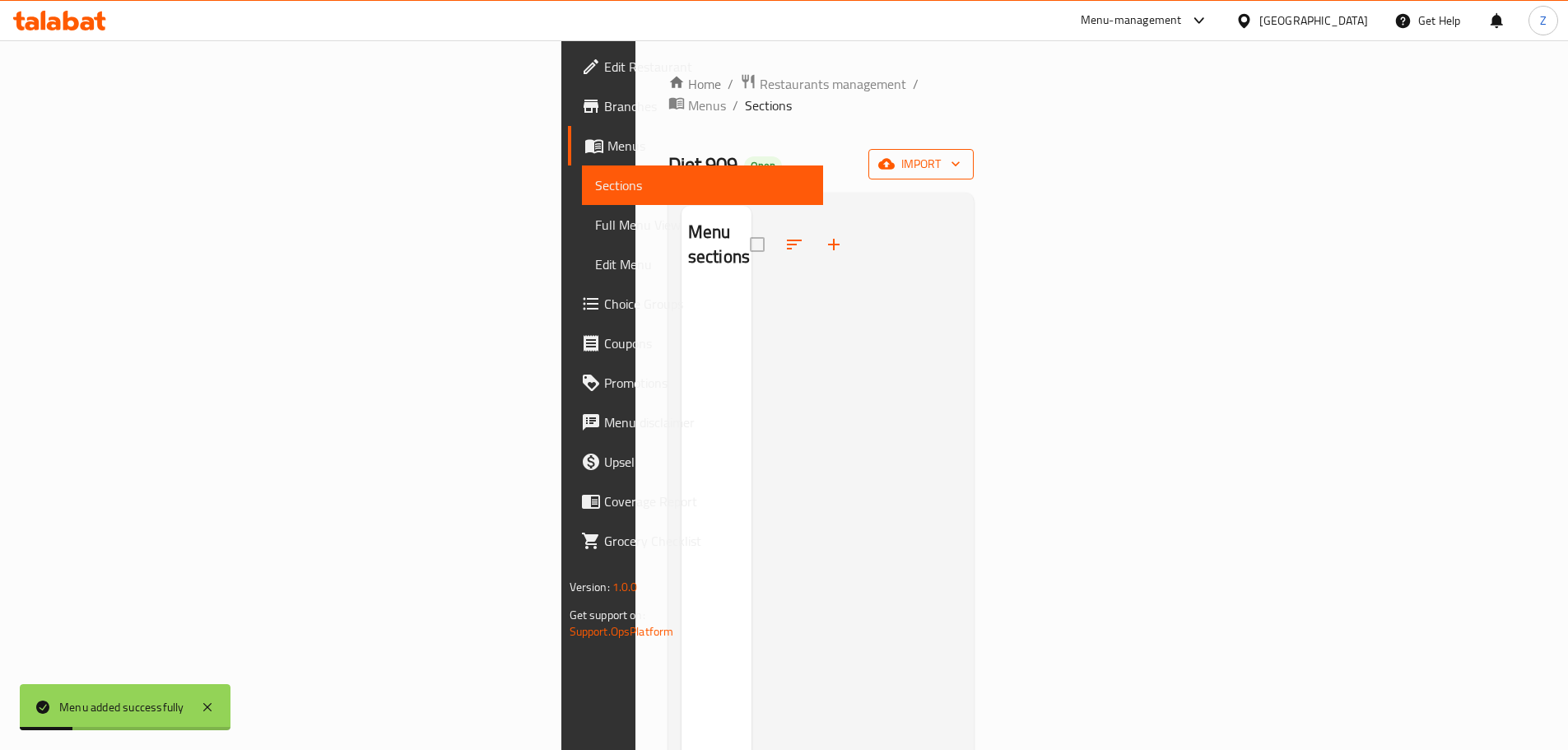
click at [961, 154] on span "import" at bounding box center [921, 164] width 79 height 20
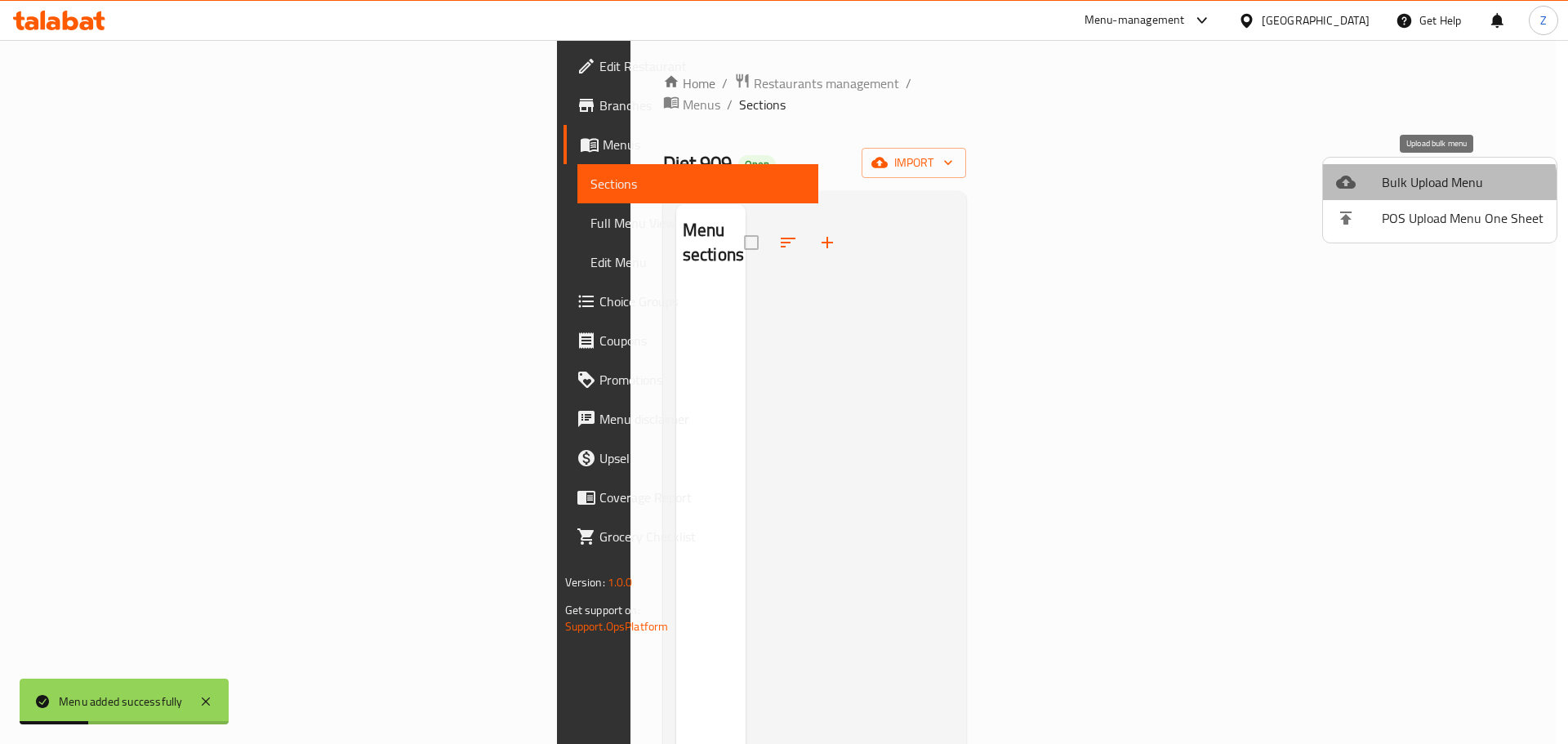
click at [1417, 192] on span "Bulk Upload Menu" at bounding box center [1463, 182] width 162 height 20
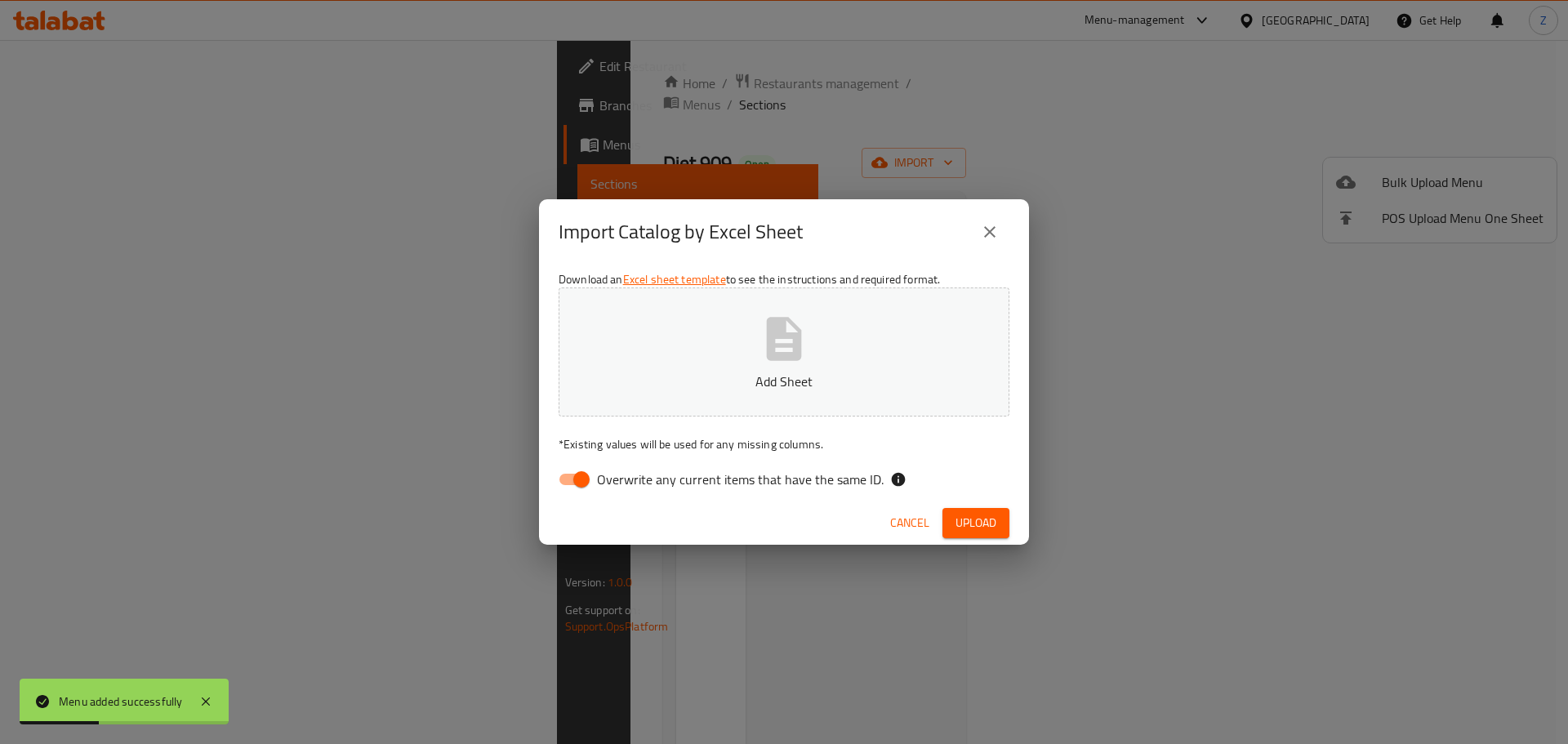
click at [856, 379] on p "Add Sheet" at bounding box center [784, 382] width 401 height 20
click at [575, 474] on input "Overwrite any current items that have the same ID." at bounding box center [582, 480] width 93 height 31
checkbox input "false"
click at [972, 523] on span "Upload" at bounding box center [976, 523] width 41 height 20
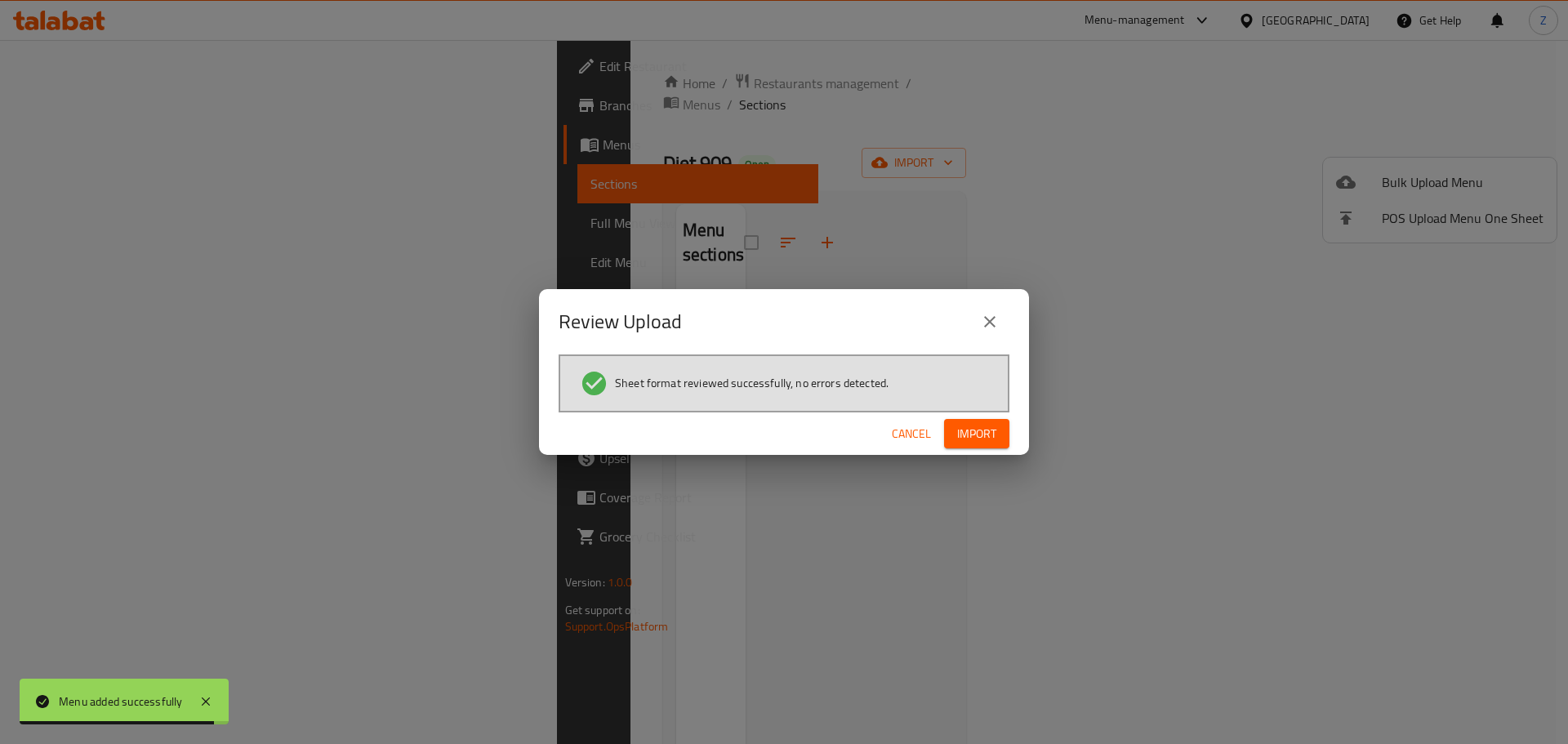
click at [994, 440] on span "Import" at bounding box center [976, 434] width 39 height 20
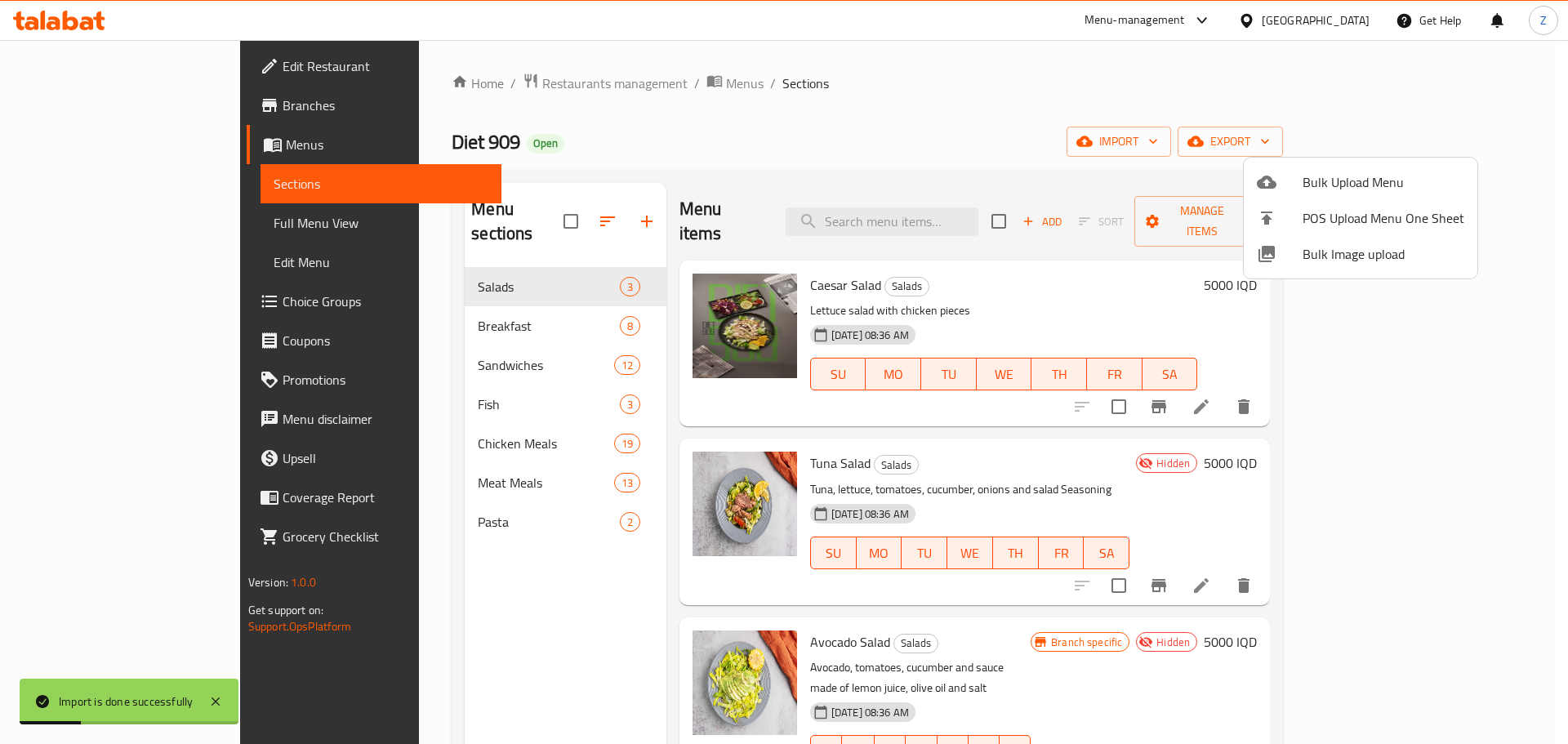
click at [582, 84] on div at bounding box center [784, 372] width 1568 height 744
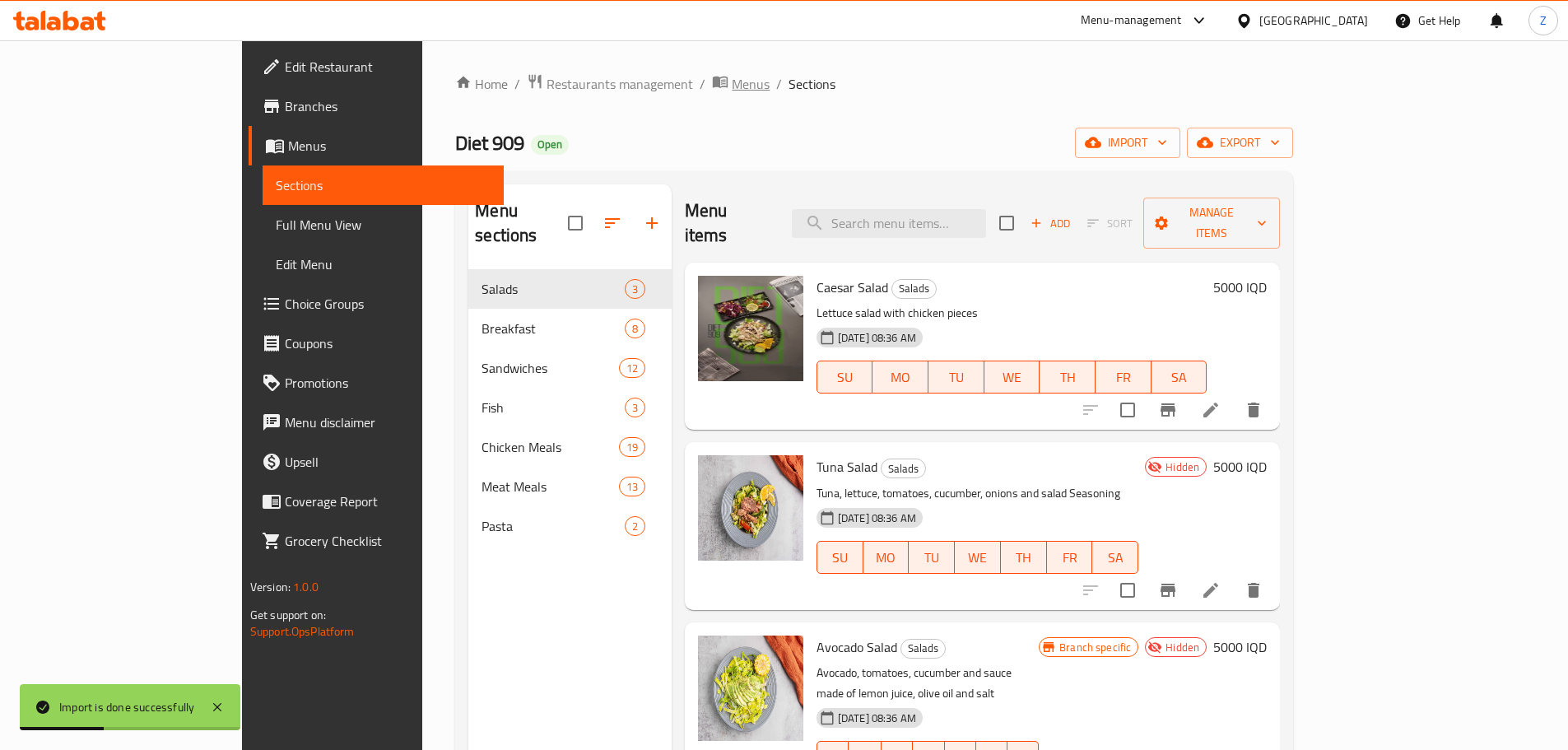
click at [732, 84] on span "Menus" at bounding box center [751, 84] width 38 height 20
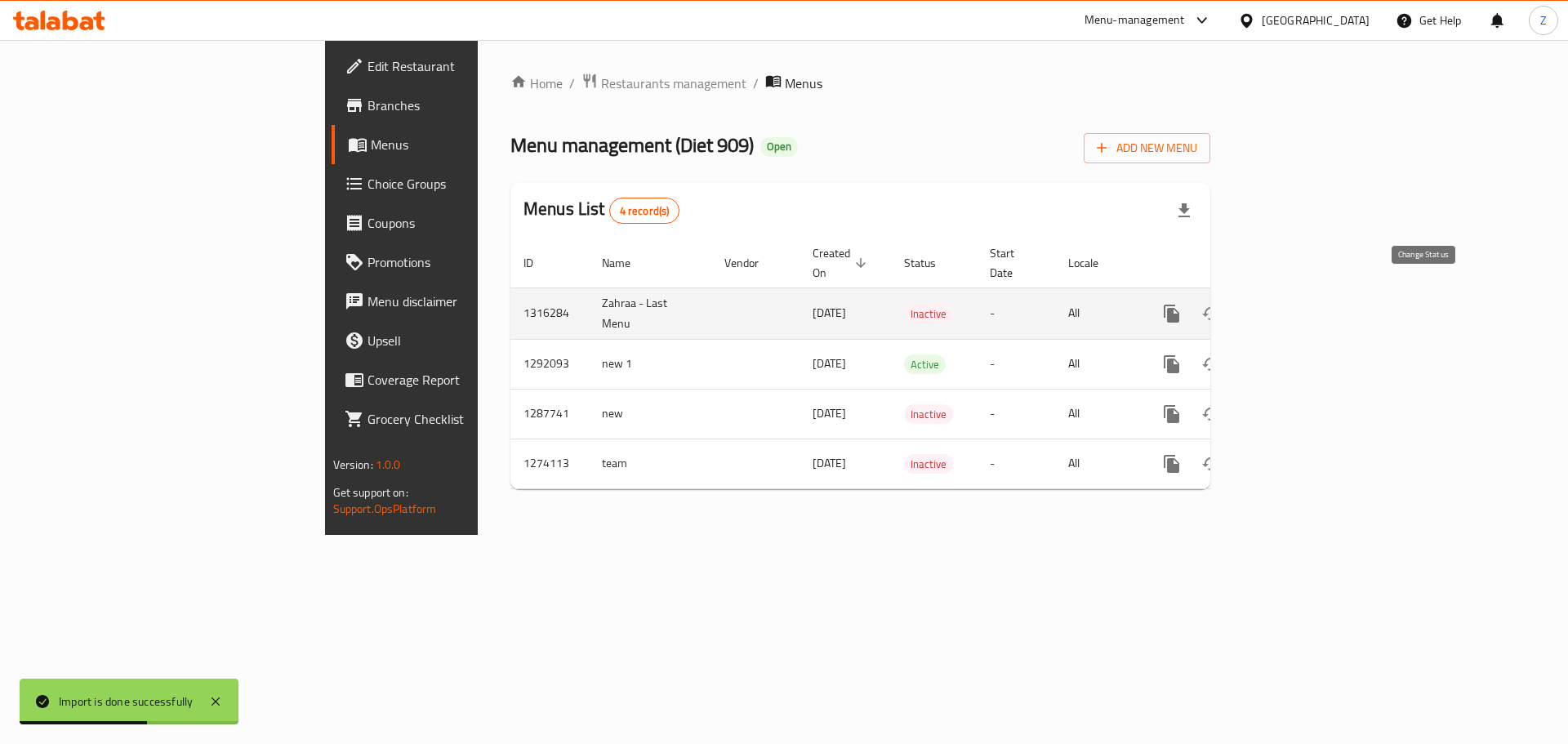
click at [1221, 304] on icon "enhanced table" at bounding box center [1212, 314] width 20 height 20
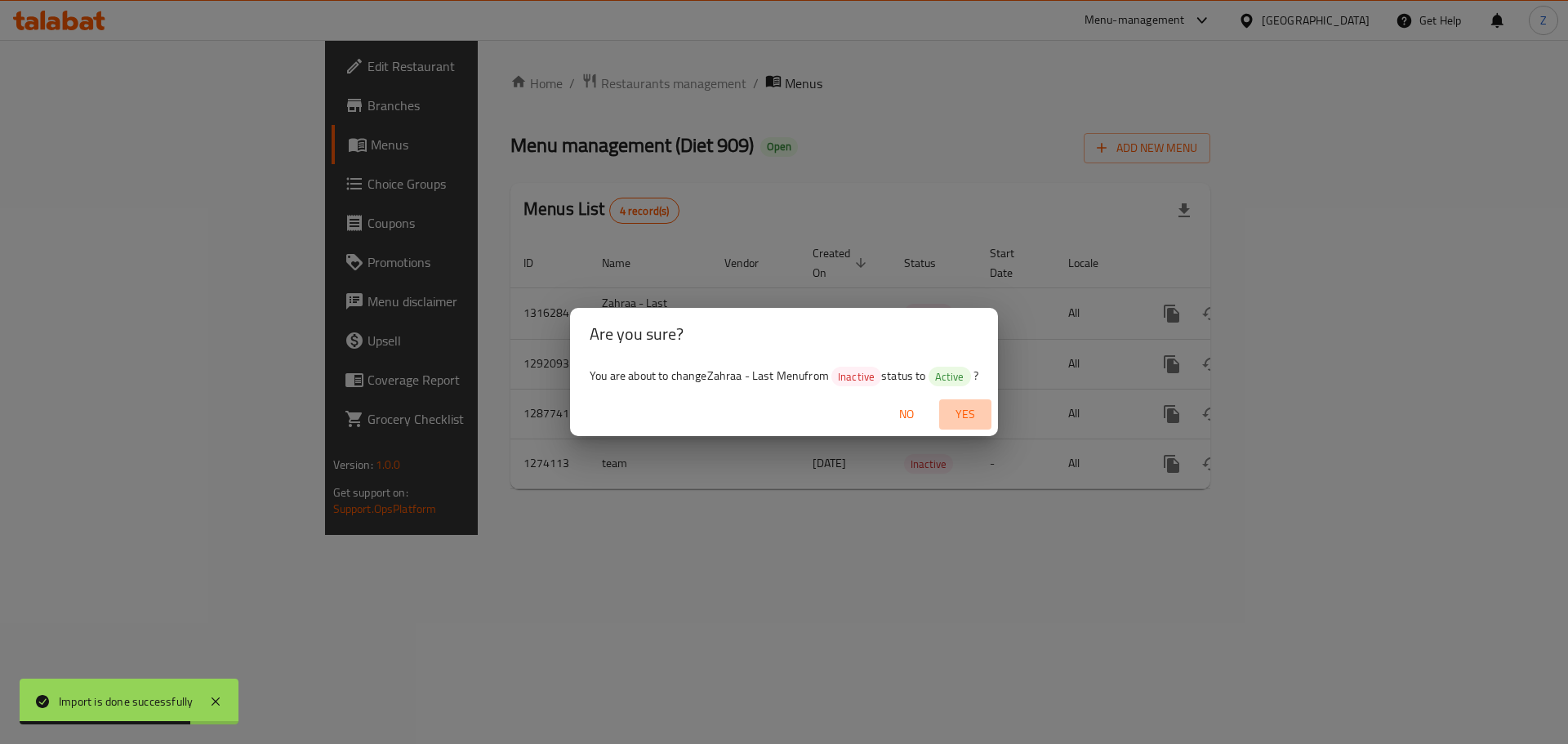
click at [977, 421] on span "Yes" at bounding box center [965, 414] width 39 height 20
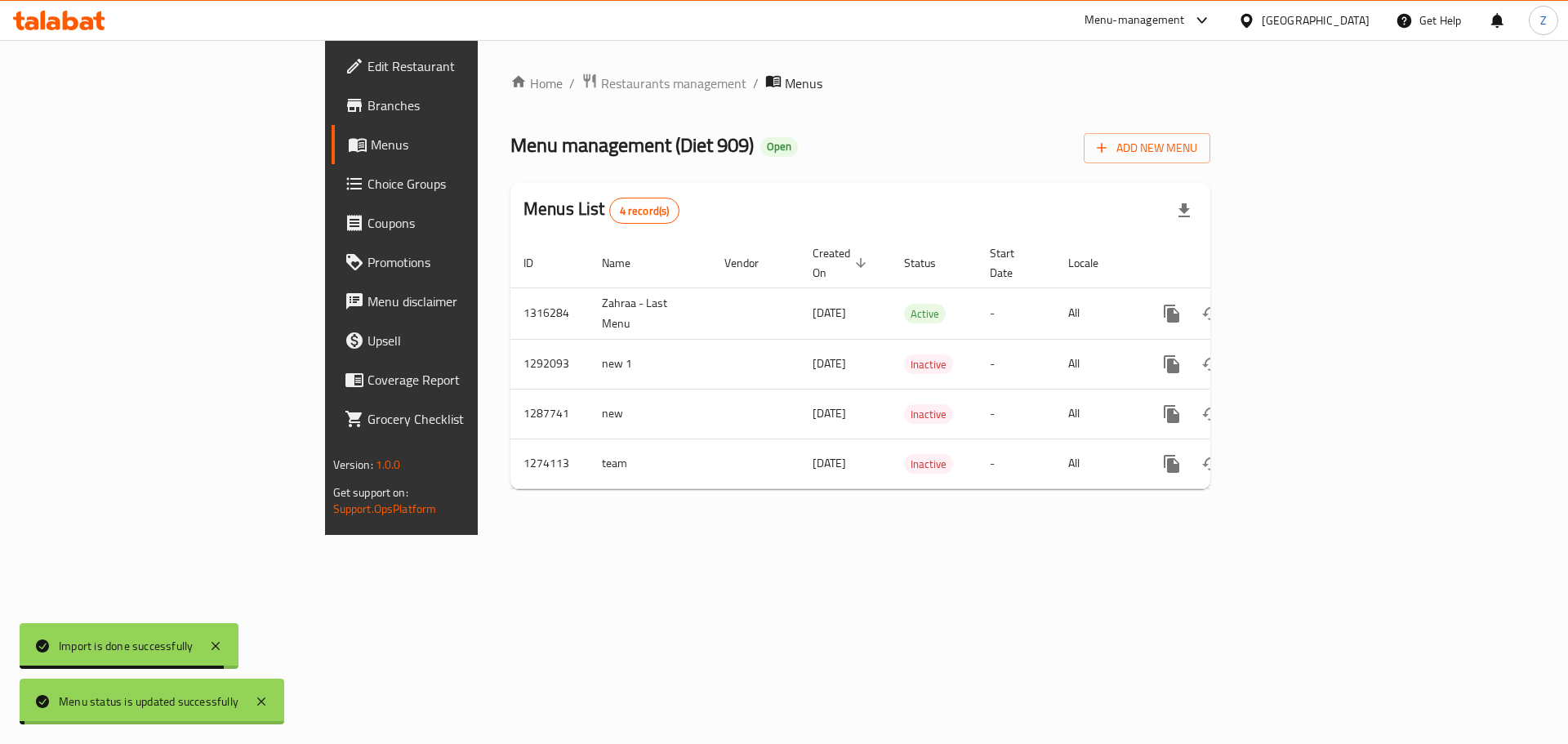
click at [1243, 535] on div "Home / Restaurants management / Menus Menu management ( Diet 909 ) Open Add New…" at bounding box center [860, 288] width 766 height 495
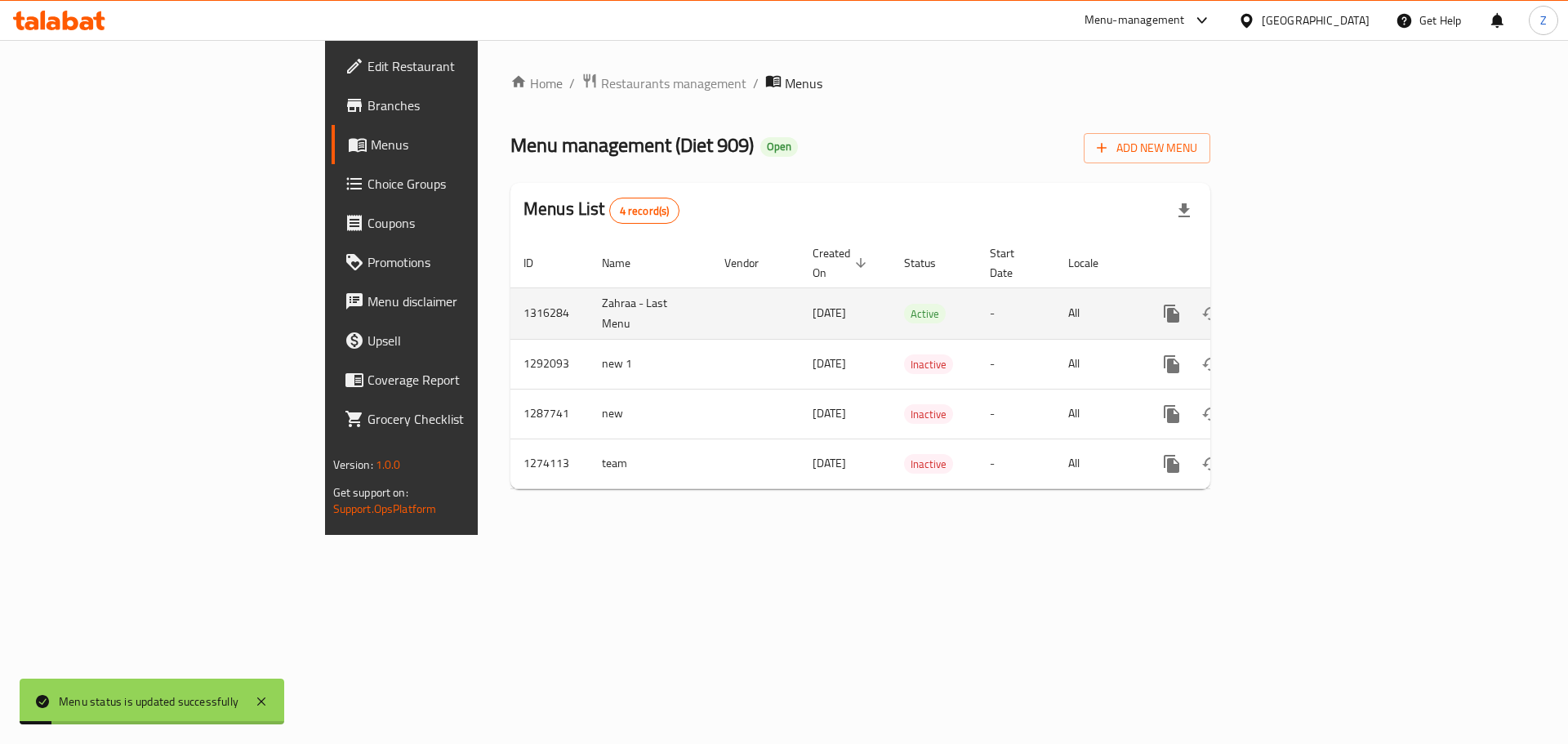
click at [1309, 294] on link "enhanced table" at bounding box center [1289, 313] width 39 height 39
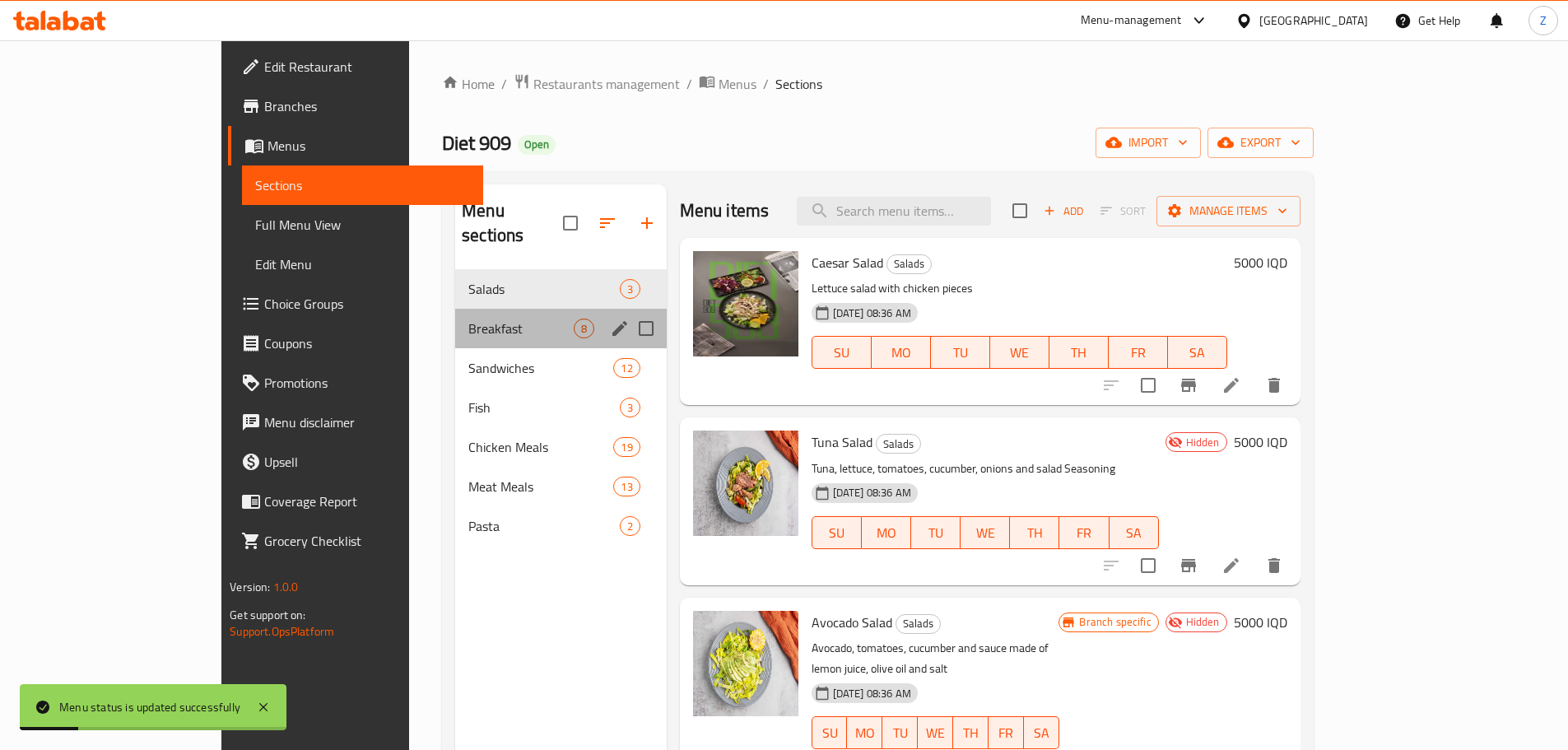
click at [455, 308] on div "Breakfast 8" at bounding box center [561, 328] width 212 height 39
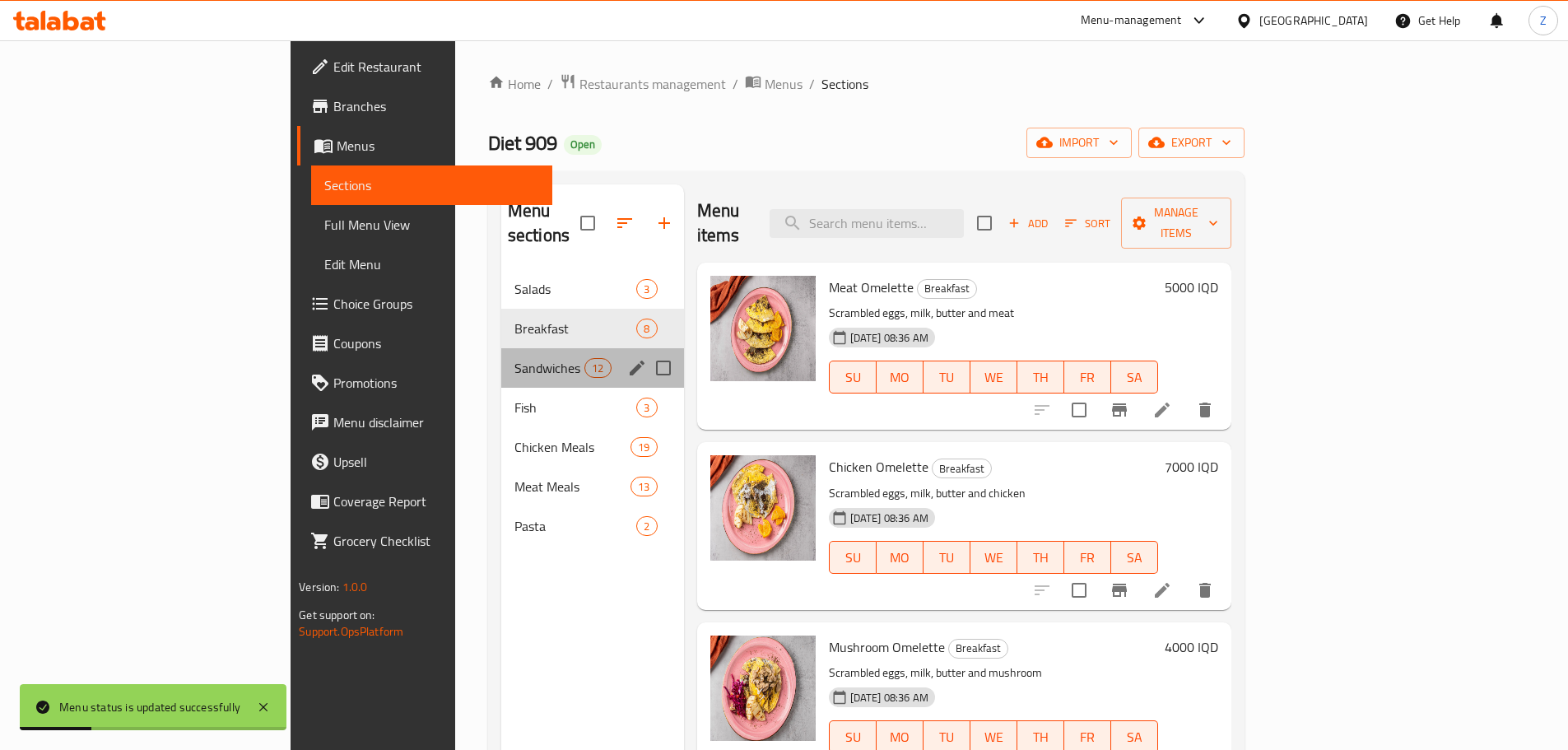
click at [501, 354] on div "Sandwiches 12" at bounding box center [592, 367] width 183 height 39
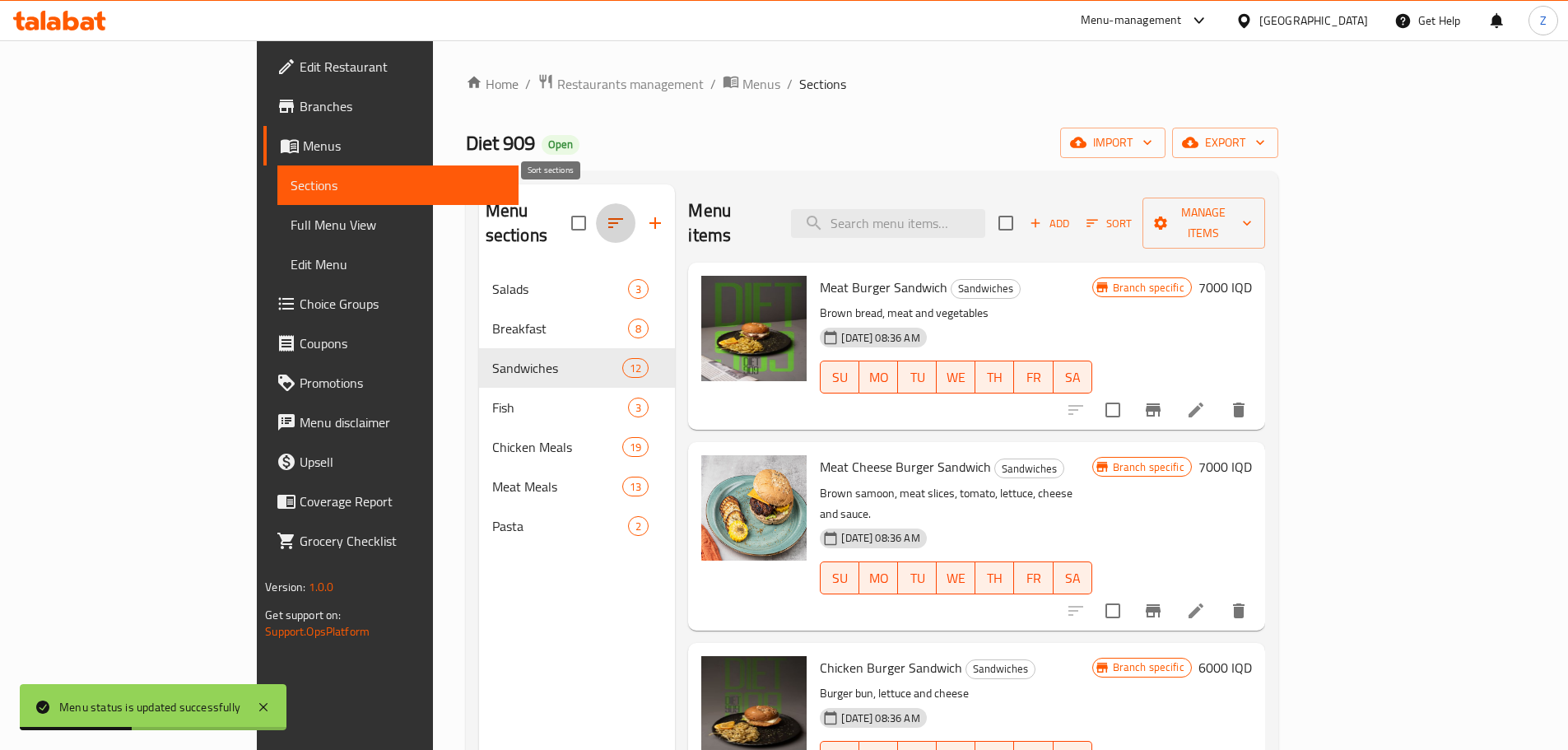
click at [606, 213] on icon "button" at bounding box center [616, 223] width 20 height 20
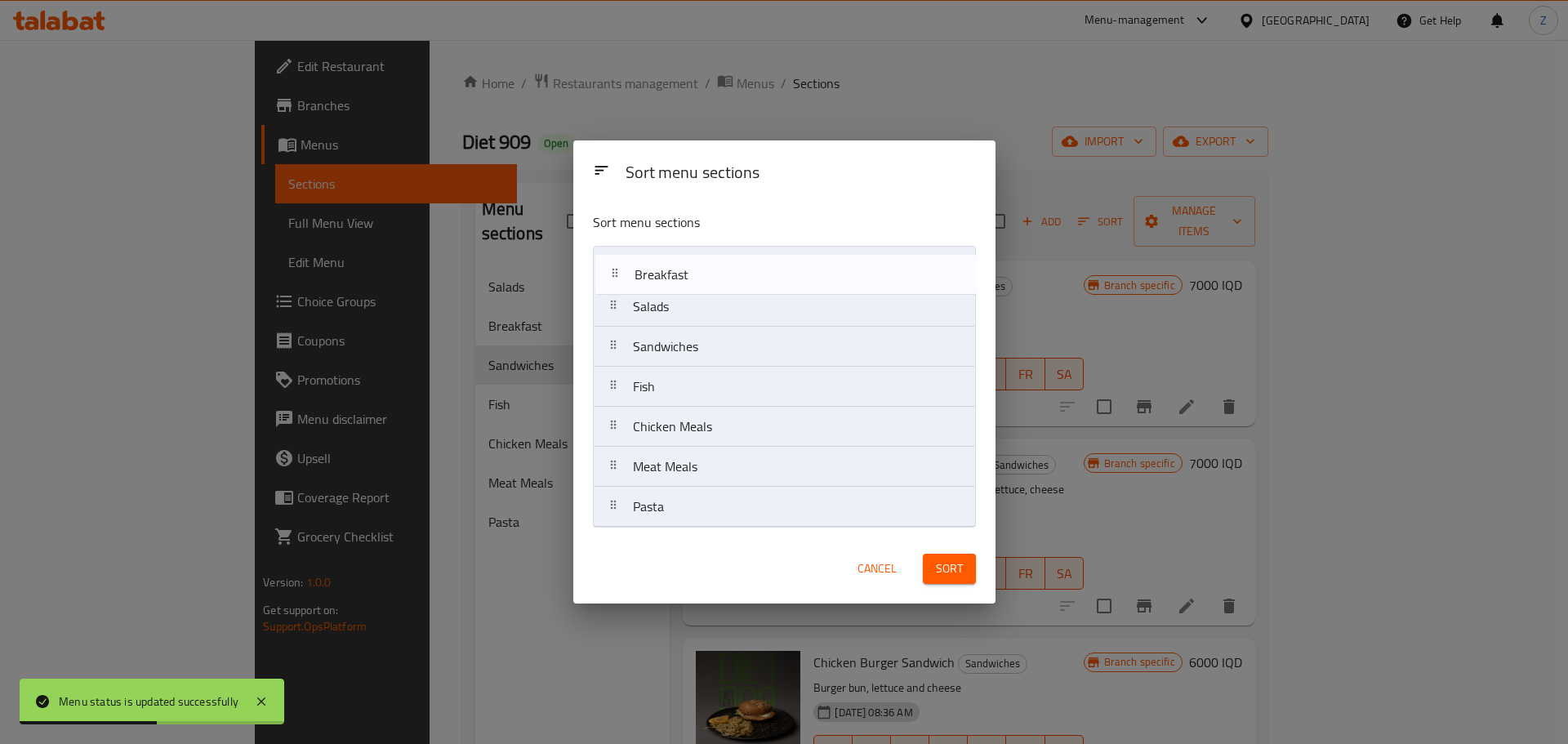
drag, startPoint x: 718, startPoint y: 307, endPoint x: 721, endPoint y: 254, distance: 53.1
click at [721, 254] on nav "Salads Breakfast Sandwiches Fish Chicken Meals Meat Meals Pasta" at bounding box center [784, 387] width 383 height 282
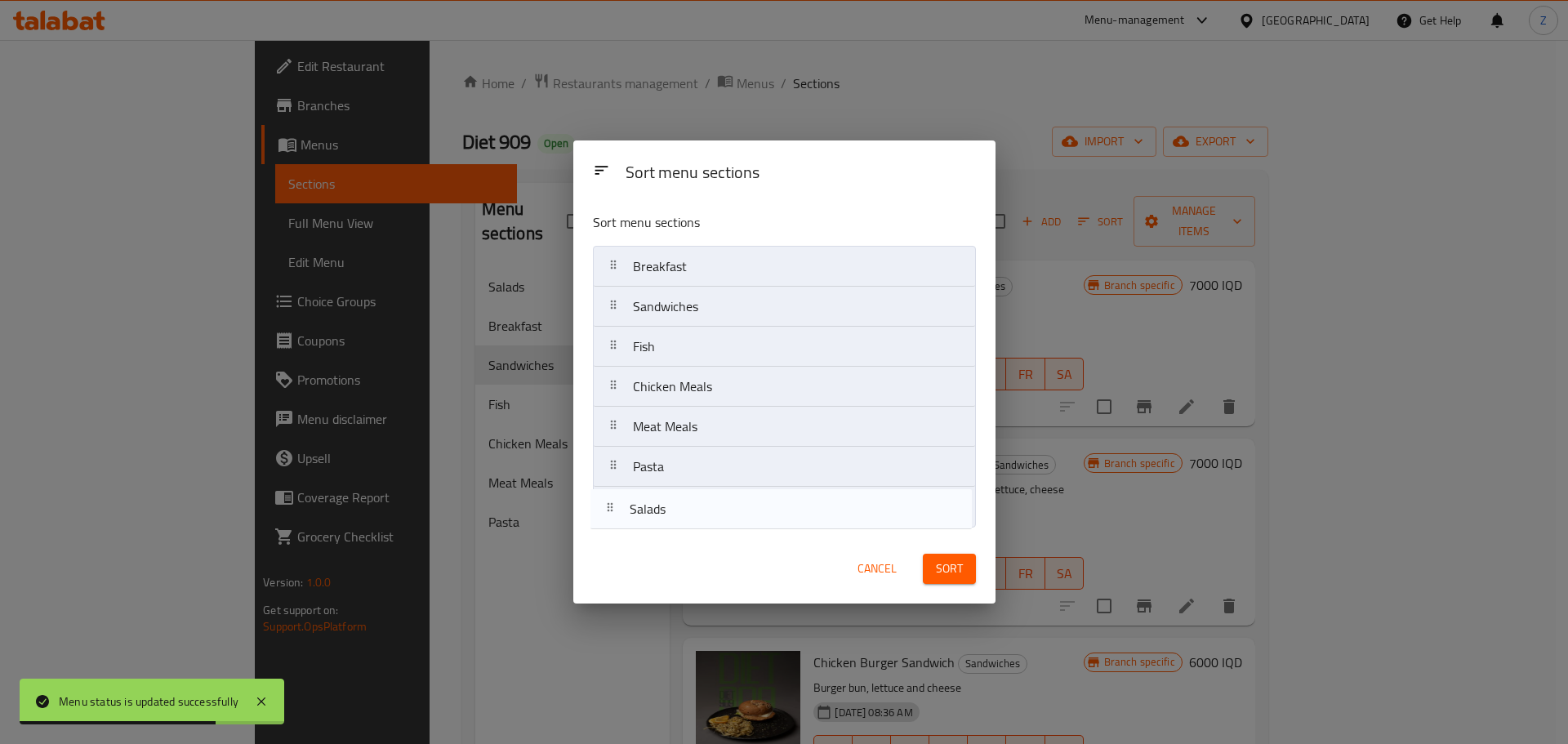
drag, startPoint x: 718, startPoint y: 303, endPoint x: 713, endPoint y: 518, distance: 215.1
click at [713, 518] on nav "Breakfast Salads Sandwiches Fish Chicken Meals Meat Meals Pasta" at bounding box center [784, 387] width 383 height 282
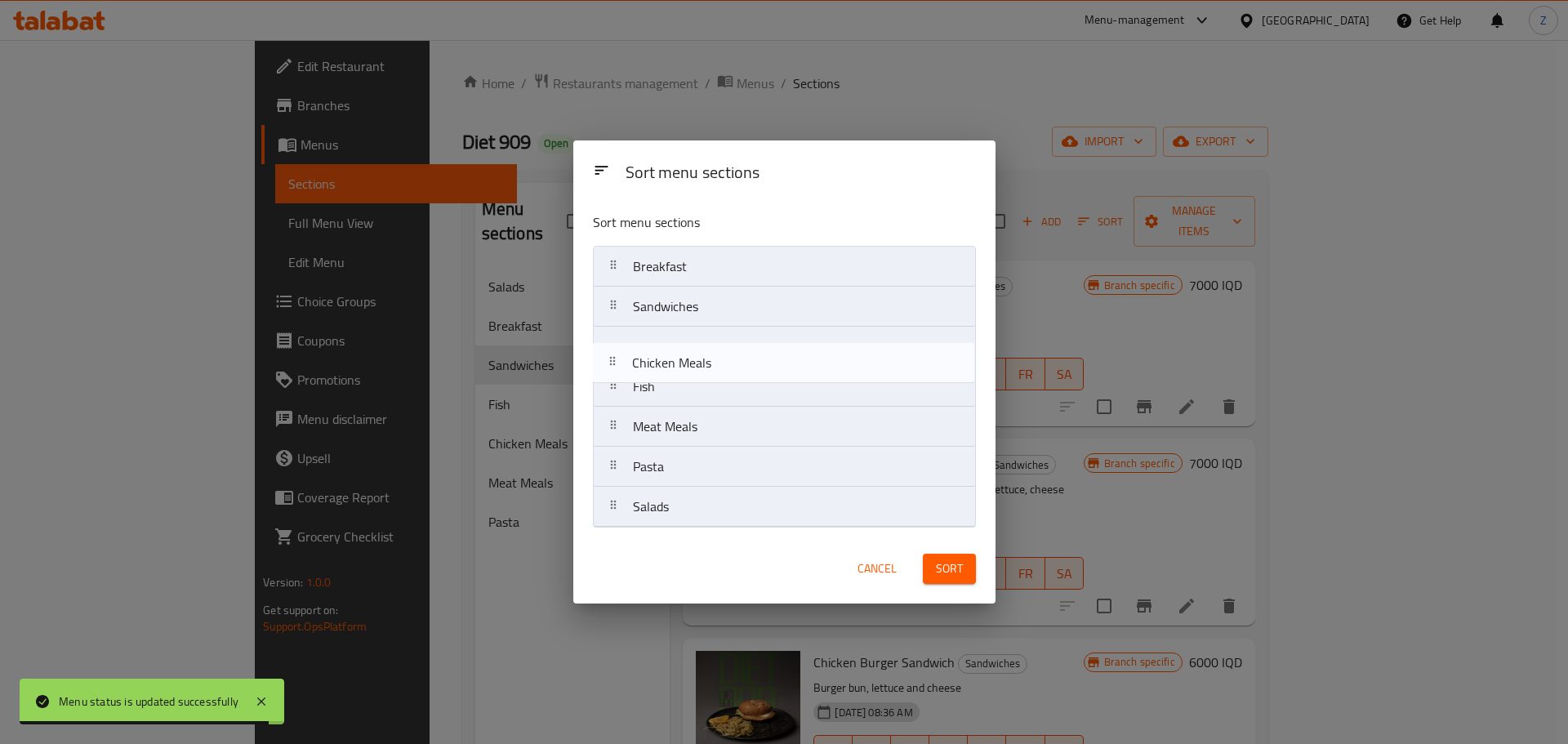
drag, startPoint x: 725, startPoint y: 399, endPoint x: 716, endPoint y: 341, distance: 58.7
click at [716, 341] on nav "Breakfast Sandwiches Fish Chicken Meals Meat Meals Pasta Salads" at bounding box center [784, 387] width 383 height 282
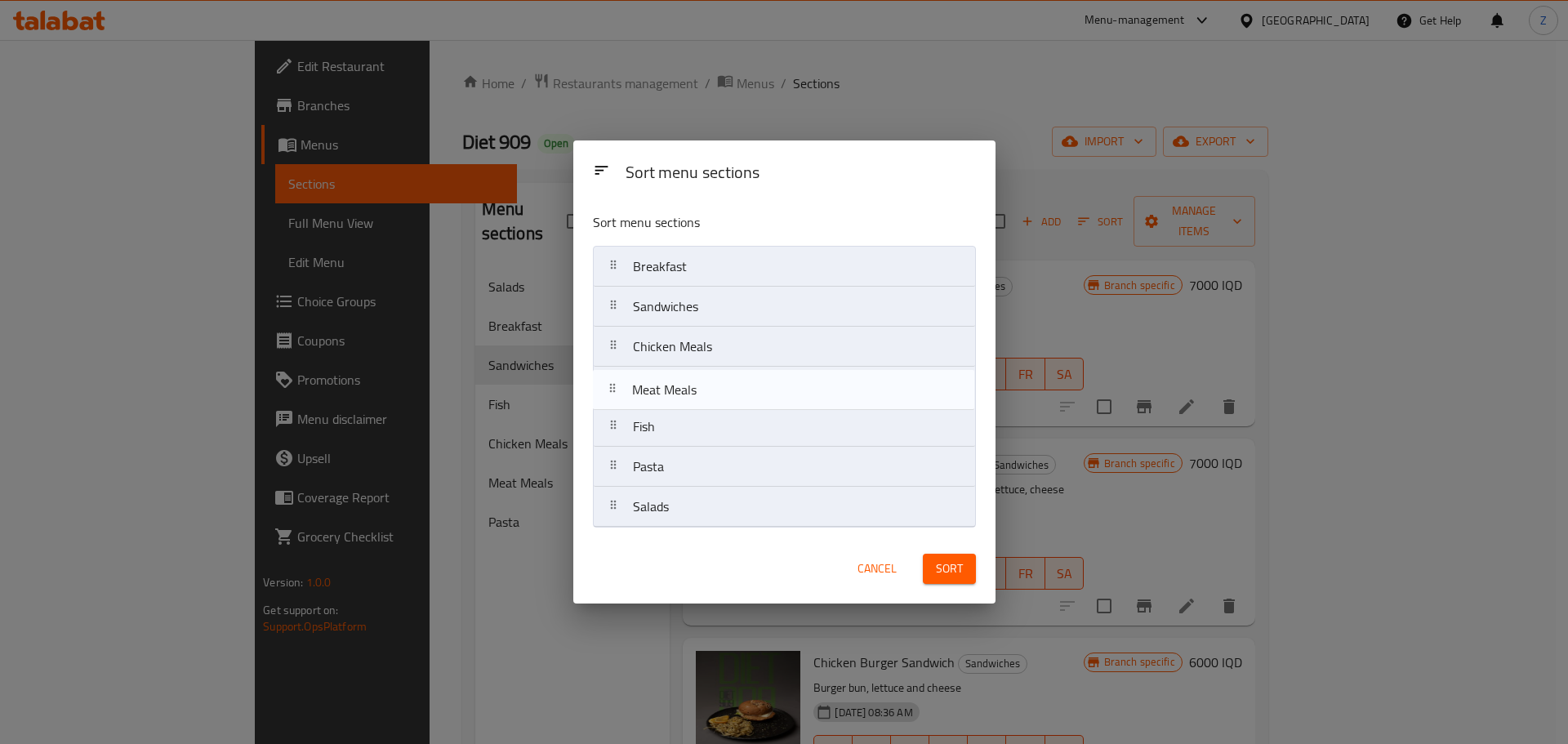
drag, startPoint x: 698, startPoint y: 433, endPoint x: 696, endPoint y: 387, distance: 46.0
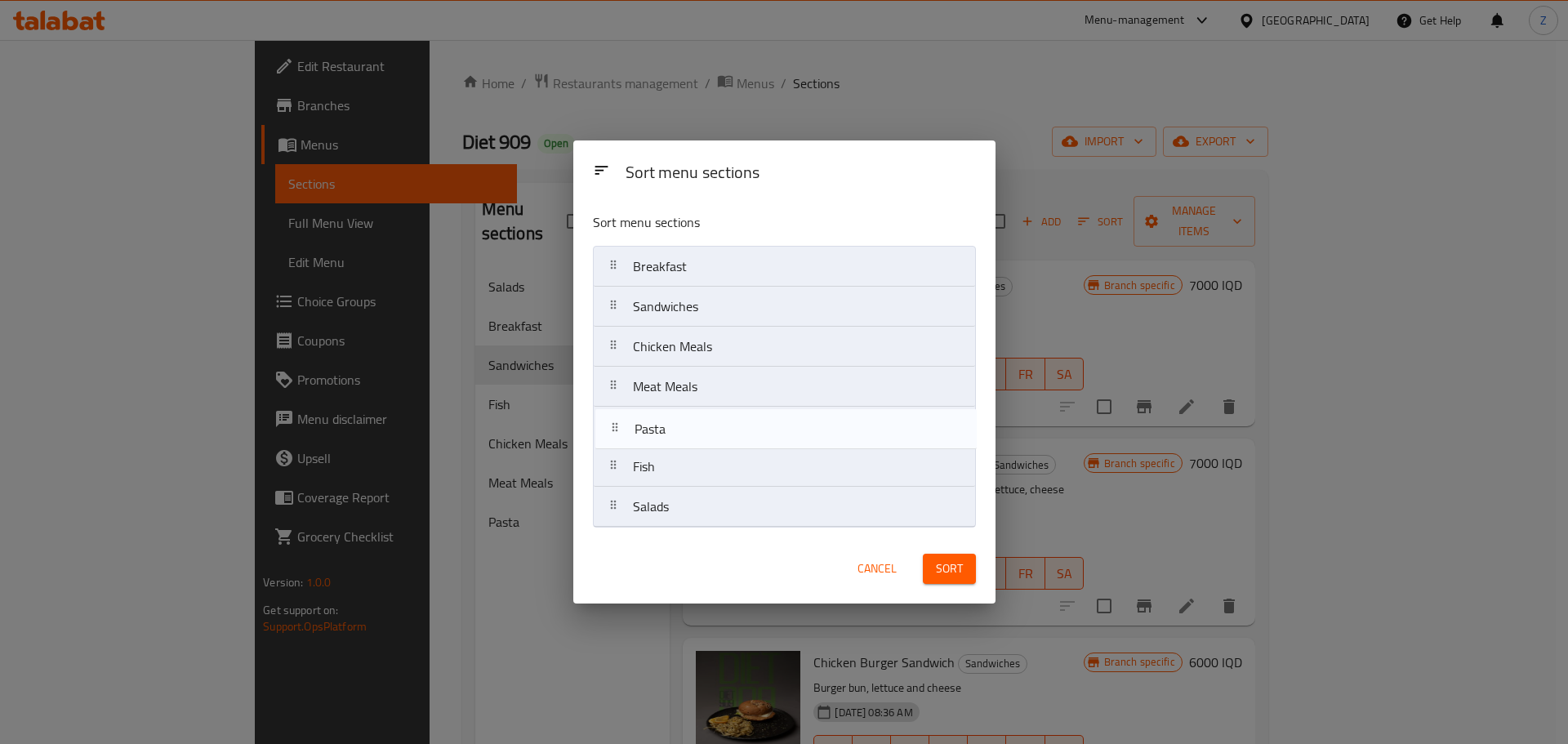
drag, startPoint x: 690, startPoint y: 466, endPoint x: 692, endPoint y: 422, distance: 44.0
click at [692, 422] on nav "Breakfast Sandwiches Chicken Meals Meat Meals Fish Pasta Salads" at bounding box center [784, 387] width 383 height 282
drag, startPoint x: 778, startPoint y: 438, endPoint x: 779, endPoint y: 484, distance: 46.0
click at [779, 484] on nav "Breakfast Sandwiches Chicken Meals Meat Meals Pasta Fish Salads" at bounding box center [784, 387] width 383 height 282
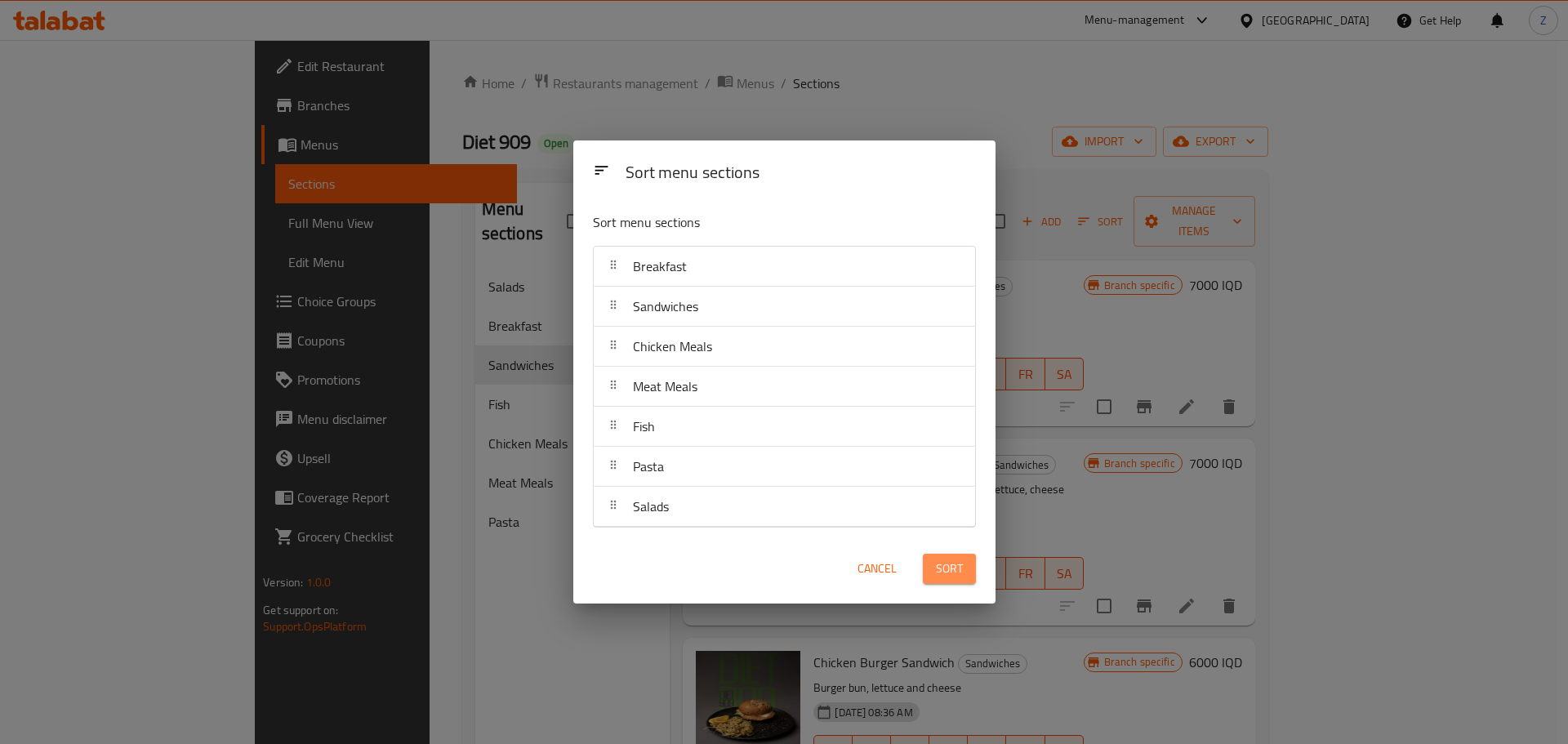
click at [934, 568] on button "Sort" at bounding box center [950, 568] width 53 height 30
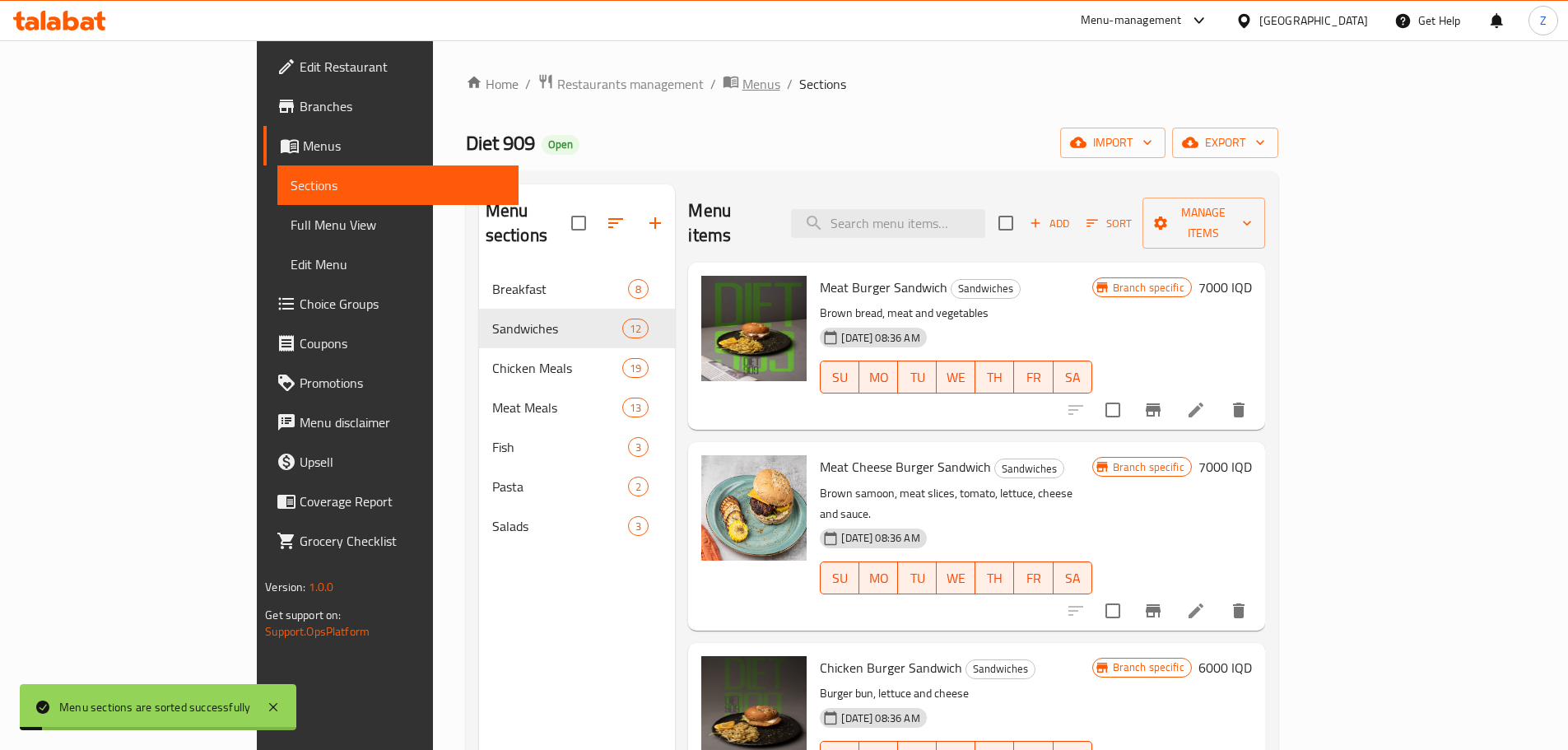
click at [742, 76] on span "Menus" at bounding box center [761, 84] width 38 height 20
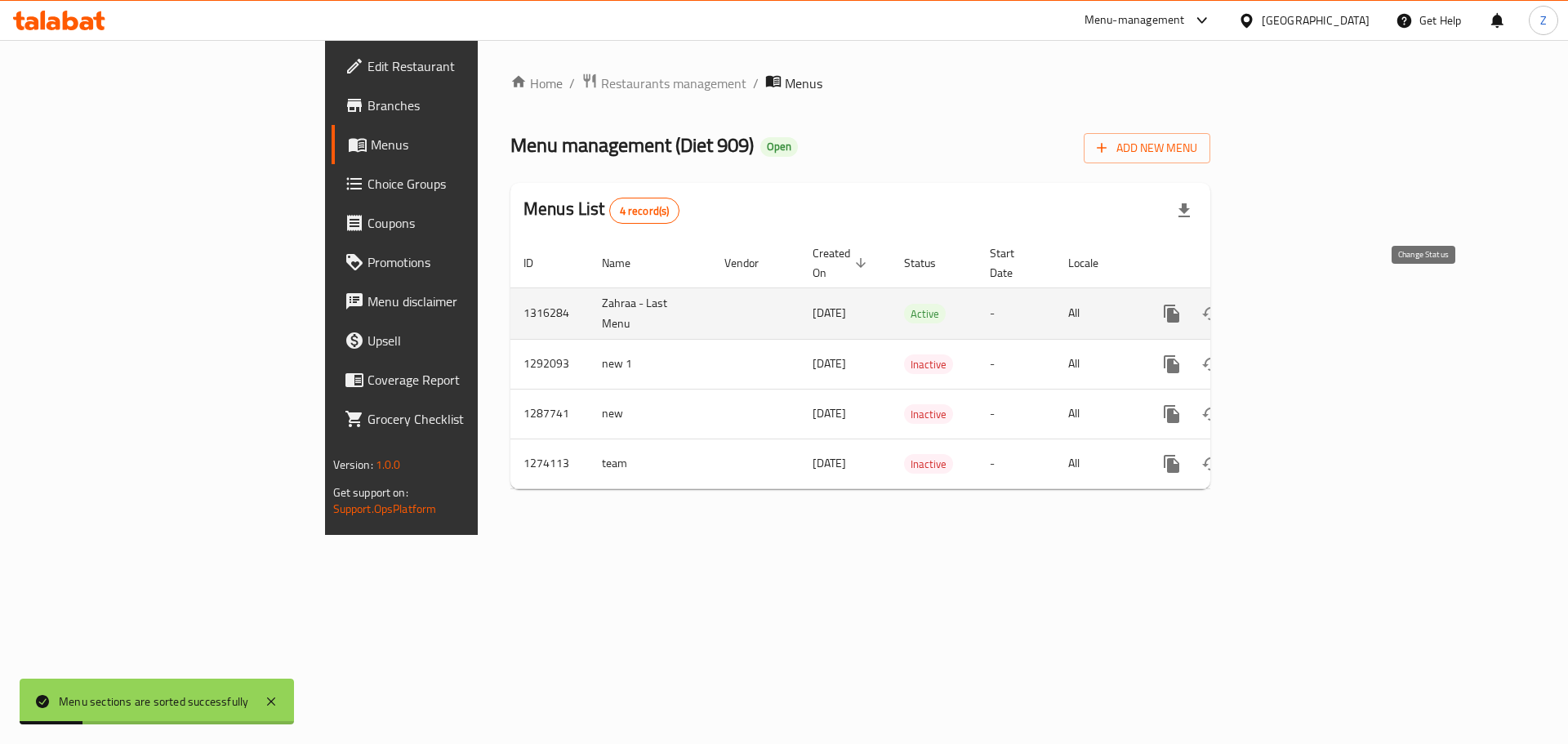
click at [1231, 295] on button "enhanced table" at bounding box center [1211, 313] width 39 height 39
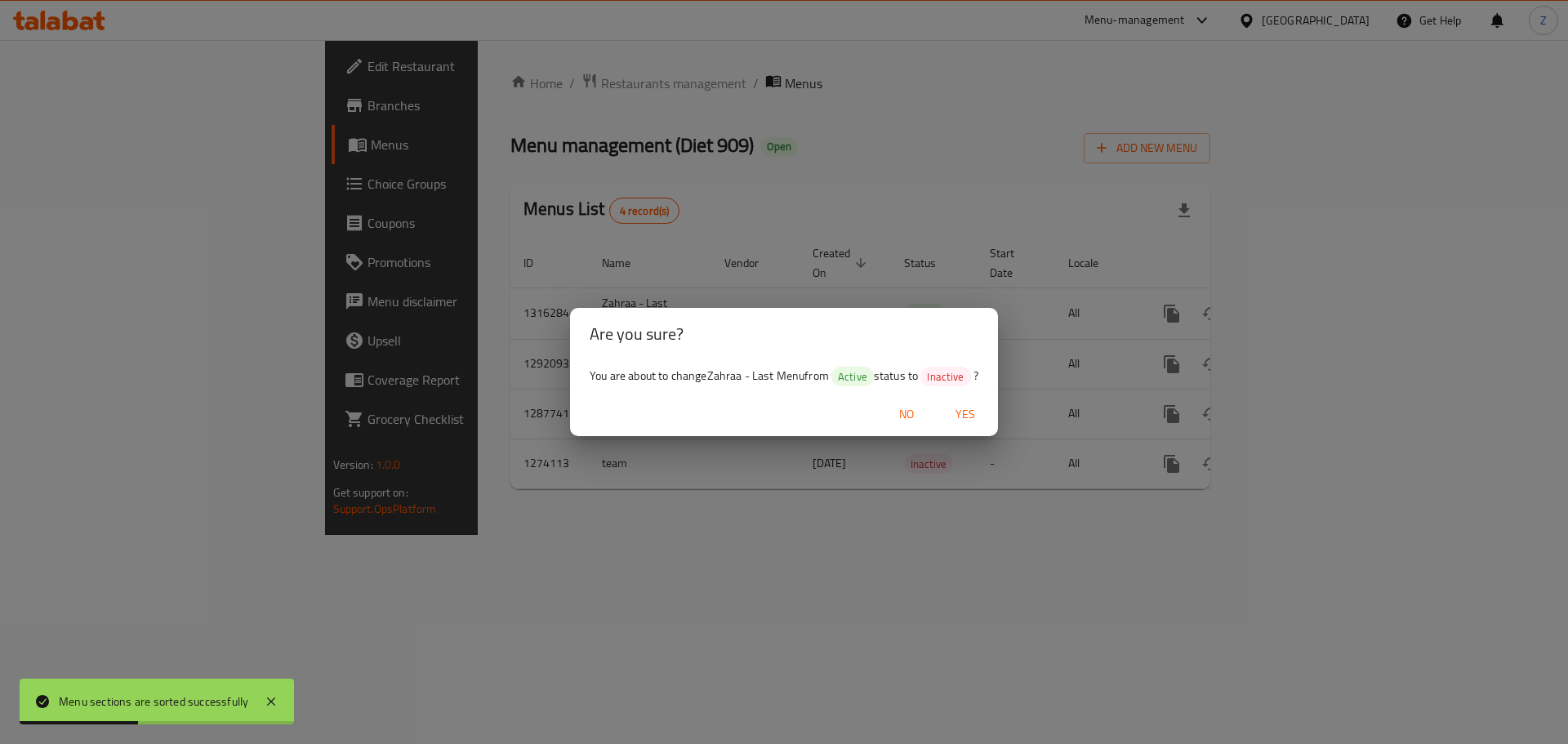
click at [957, 504] on div "Are you sure? You are about to change Zahraa - Last Menu from Active status to …" at bounding box center [784, 372] width 1568 height 744
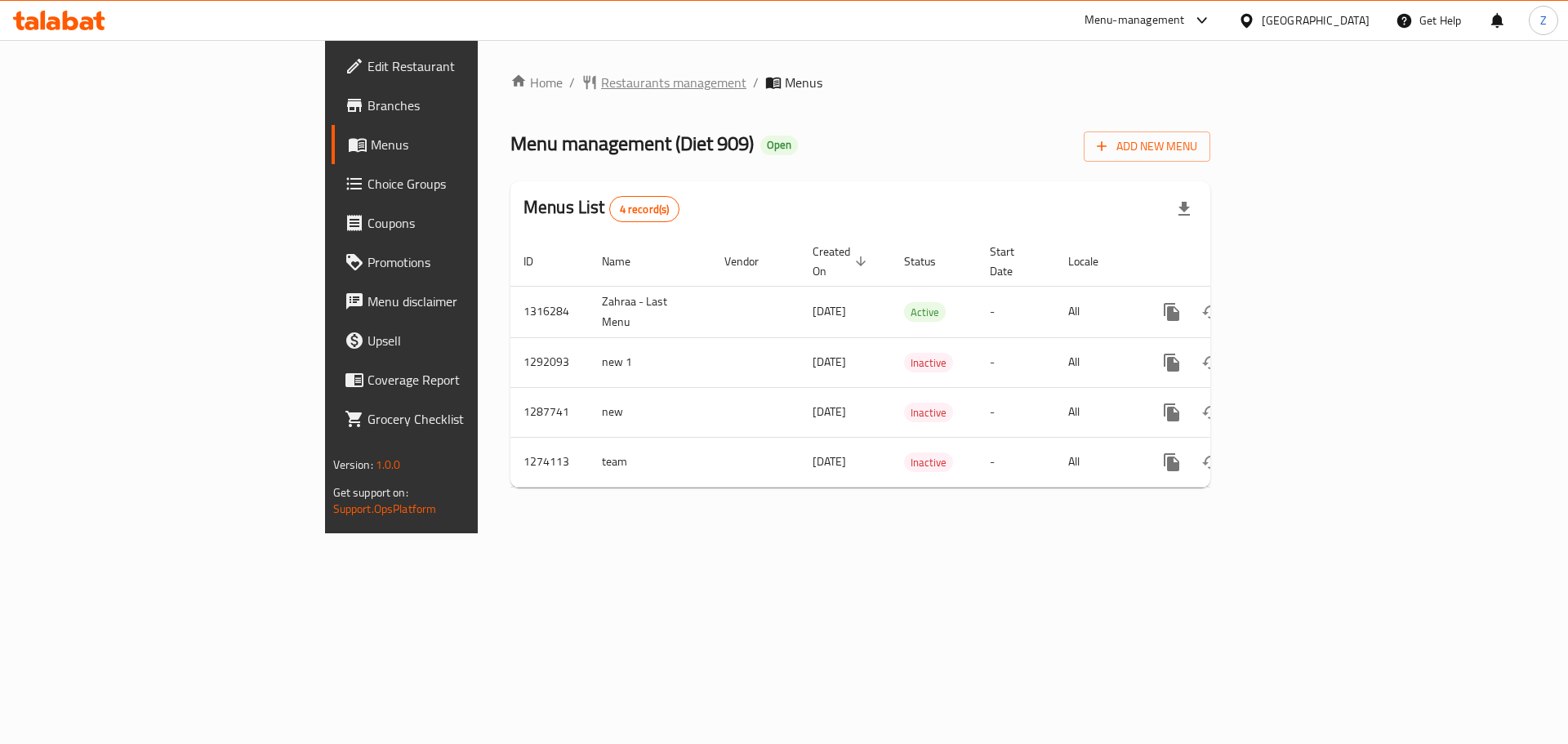
click at [601, 88] on span "Restaurants management" at bounding box center [674, 83] width 146 height 20
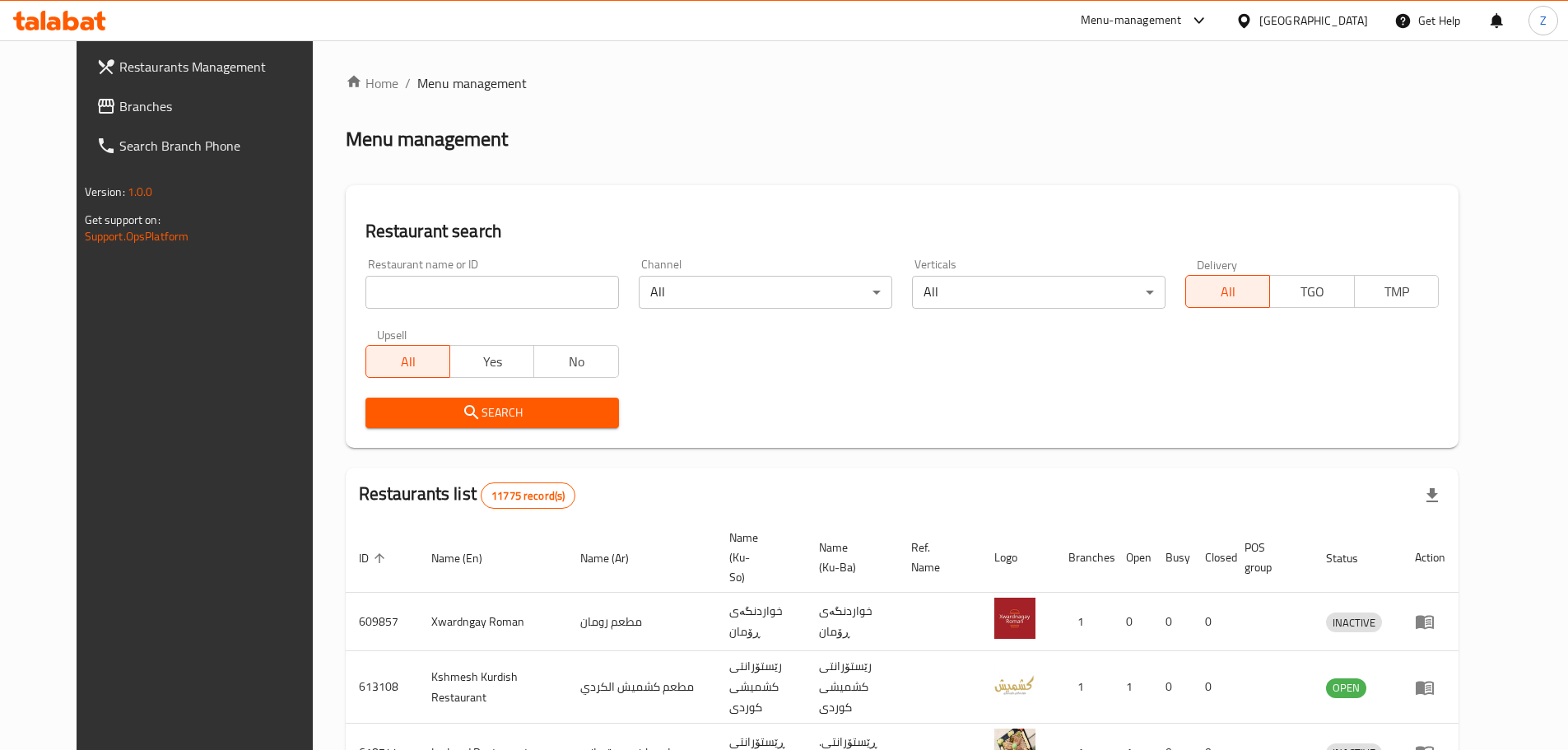
click at [498, 297] on div "Home / Menu management Menu management Restaurant search Restaurant name or ID …" at bounding box center [902, 641] width 1113 height 1135
click at [498, 297] on input "search" at bounding box center [492, 293] width 253 height 33
paste input "679708"
type input "679708"
click at [534, 442] on div "Restaurant search Restaurant name or ID 679708 Restaurant name or ID Channel Al…" at bounding box center [902, 317] width 1113 height 263
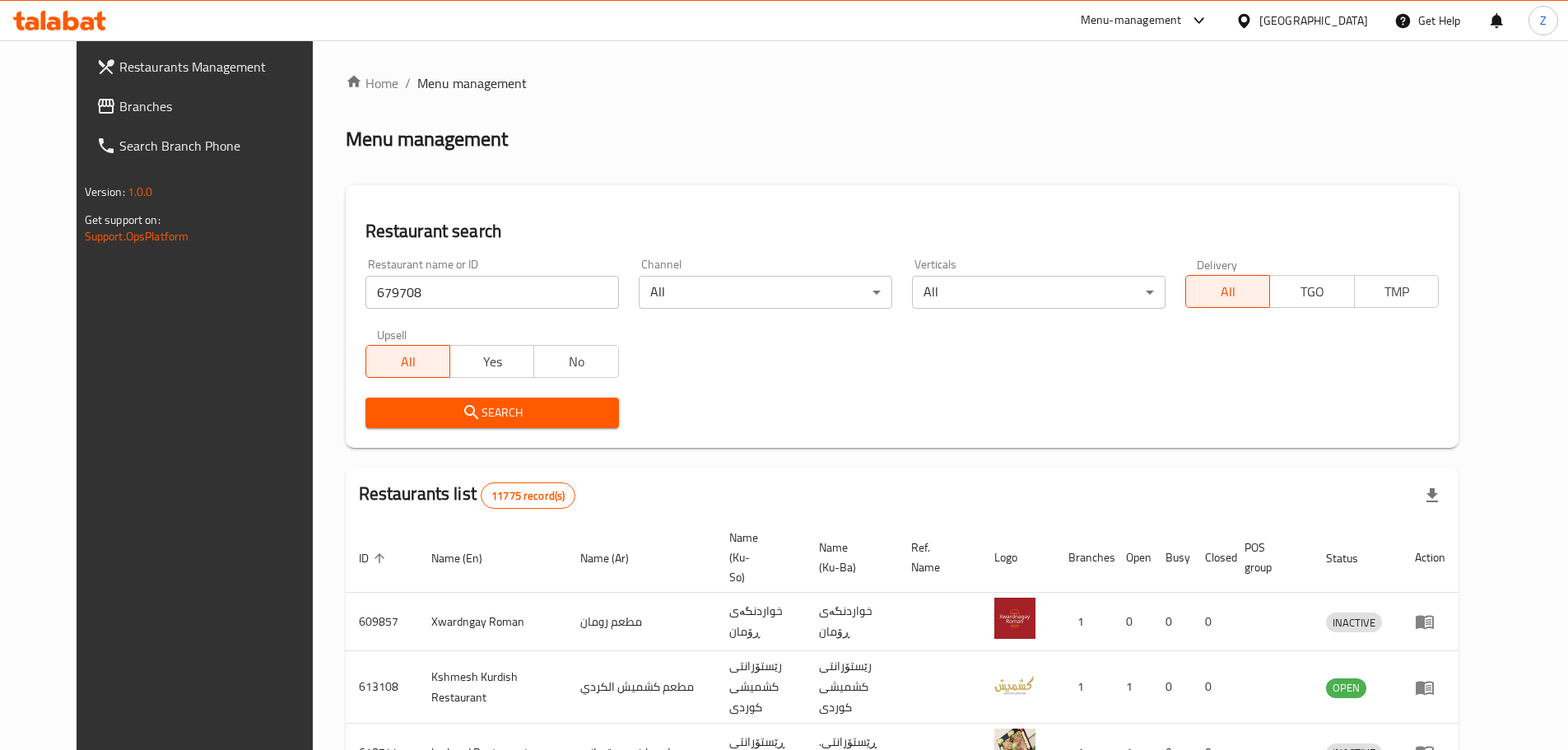
click at [541, 420] on span "Search" at bounding box center [493, 413] width 228 height 20
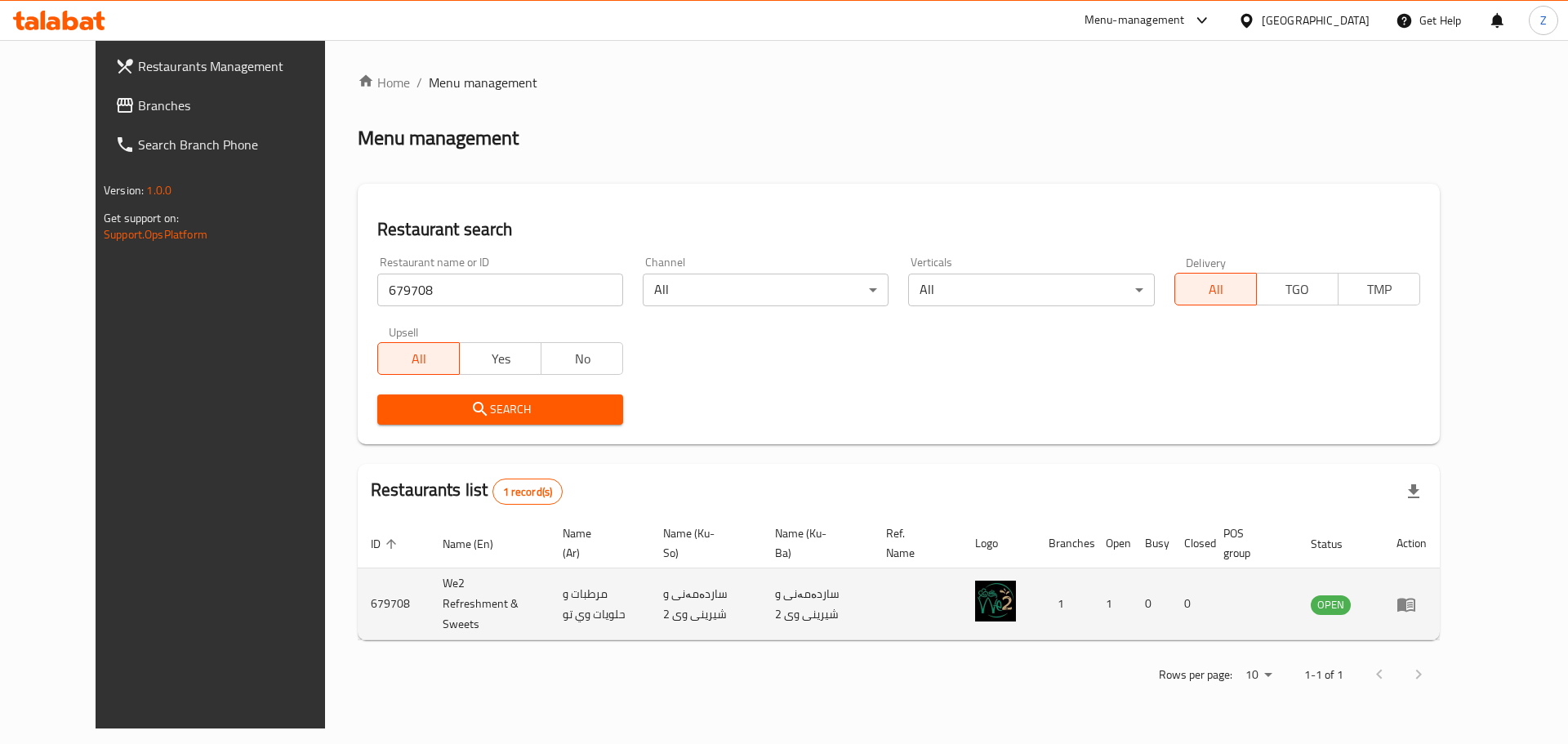
click at [1427, 606] on link "enhanced table" at bounding box center [1411, 605] width 30 height 20
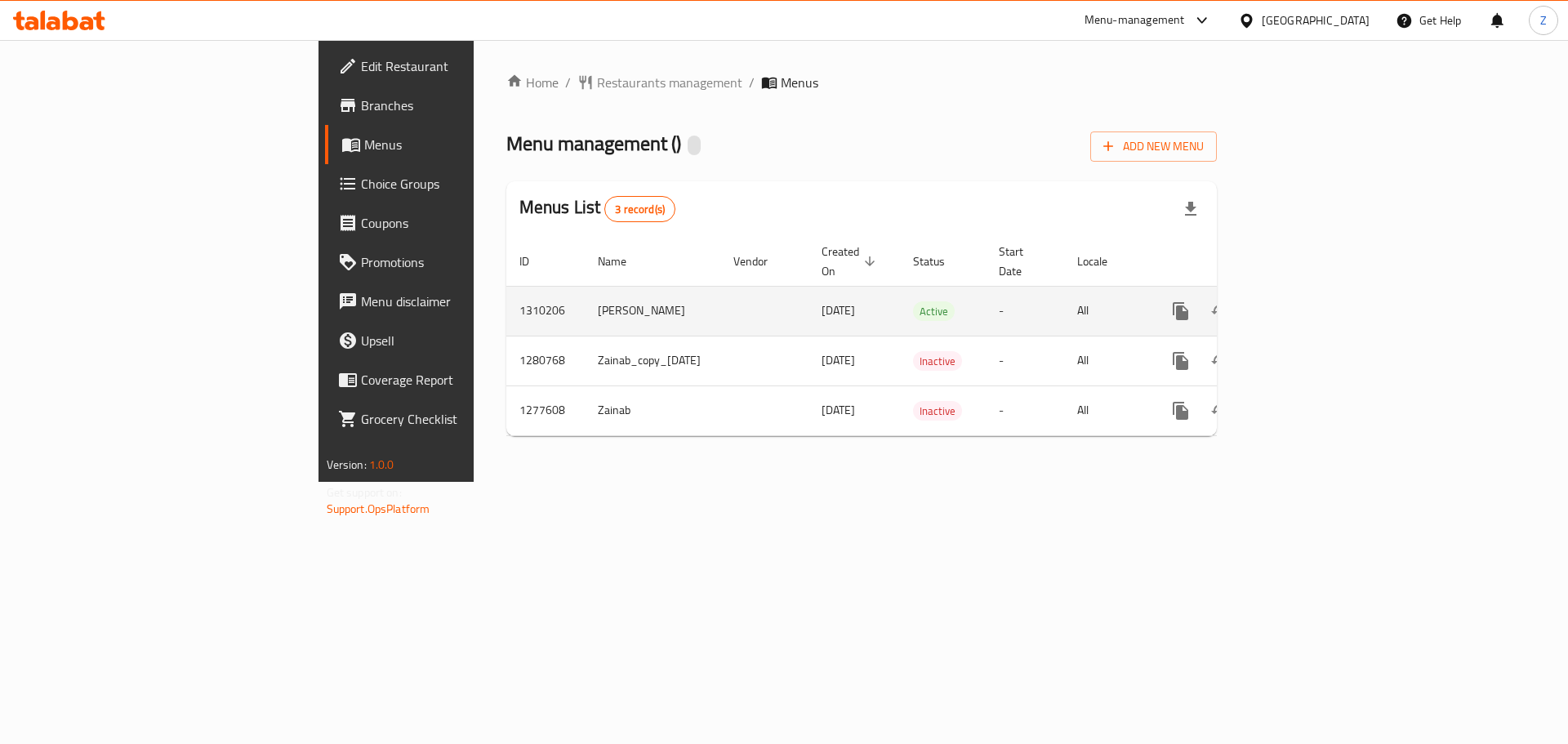
click at [1331, 286] on td "enhanced table" at bounding box center [1239, 311] width 183 height 50
click at [1308, 301] on icon "enhanced table" at bounding box center [1299, 311] width 20 height 20
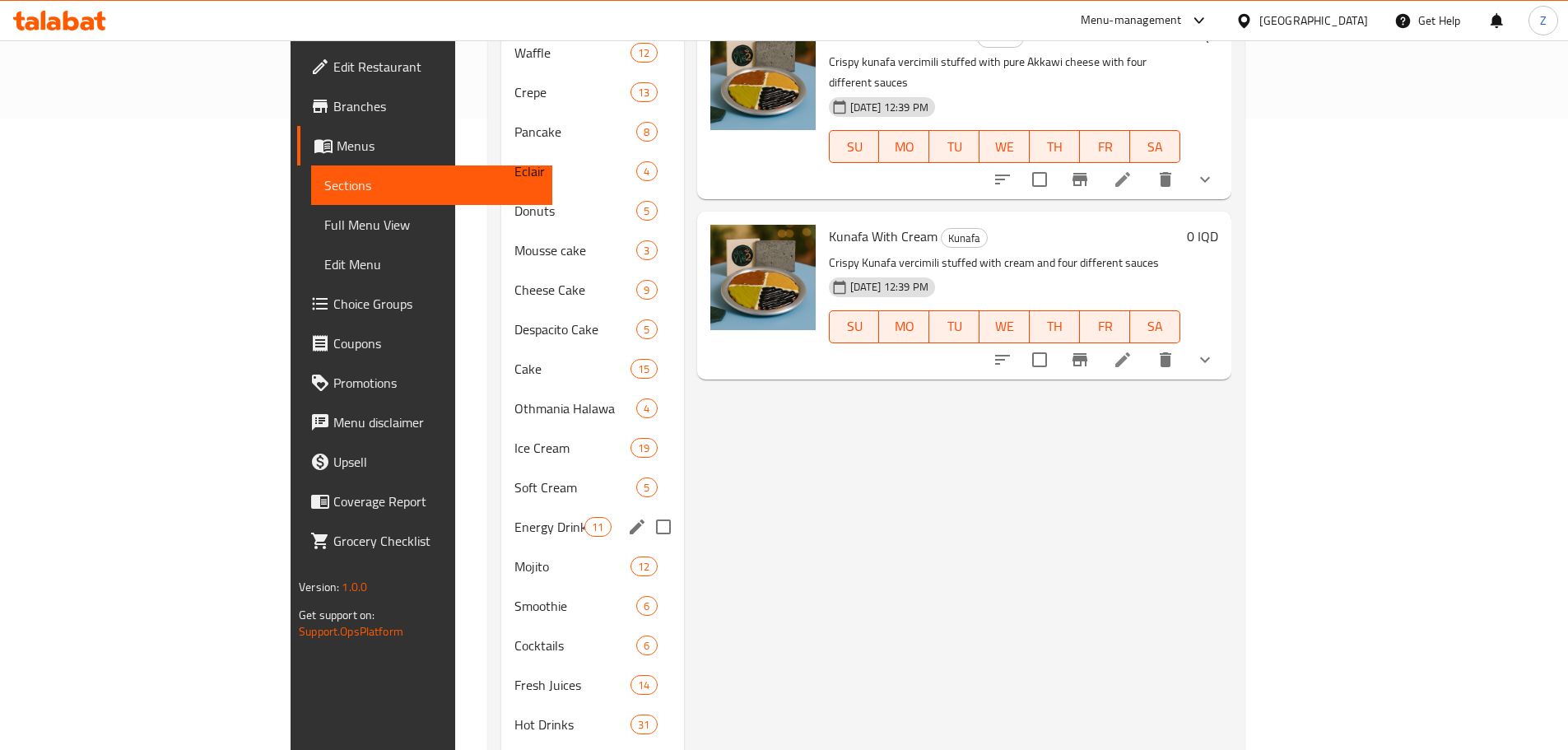
scroll to position [659, 0]
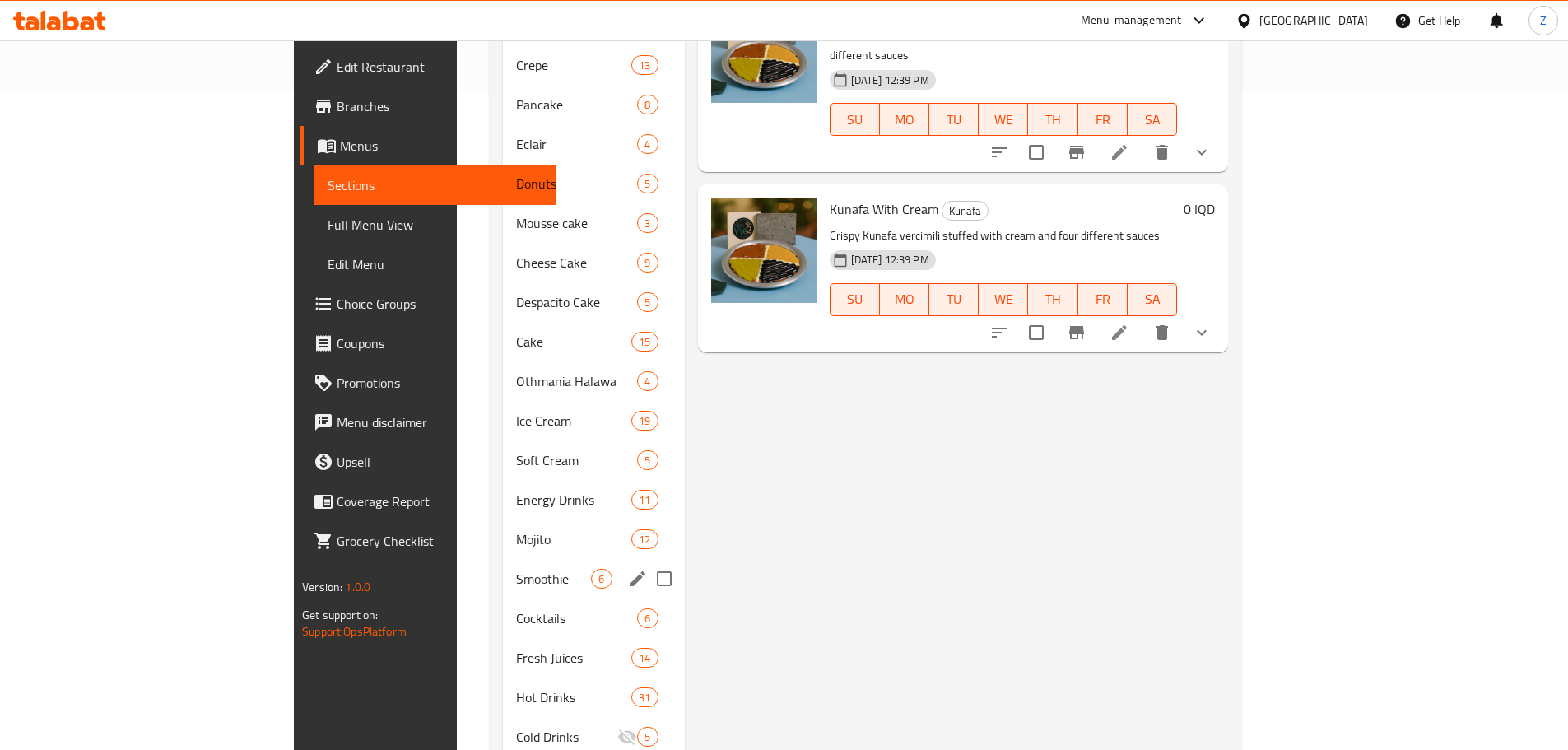
click at [503, 559] on div "Smoothie 6" at bounding box center [593, 578] width 181 height 39
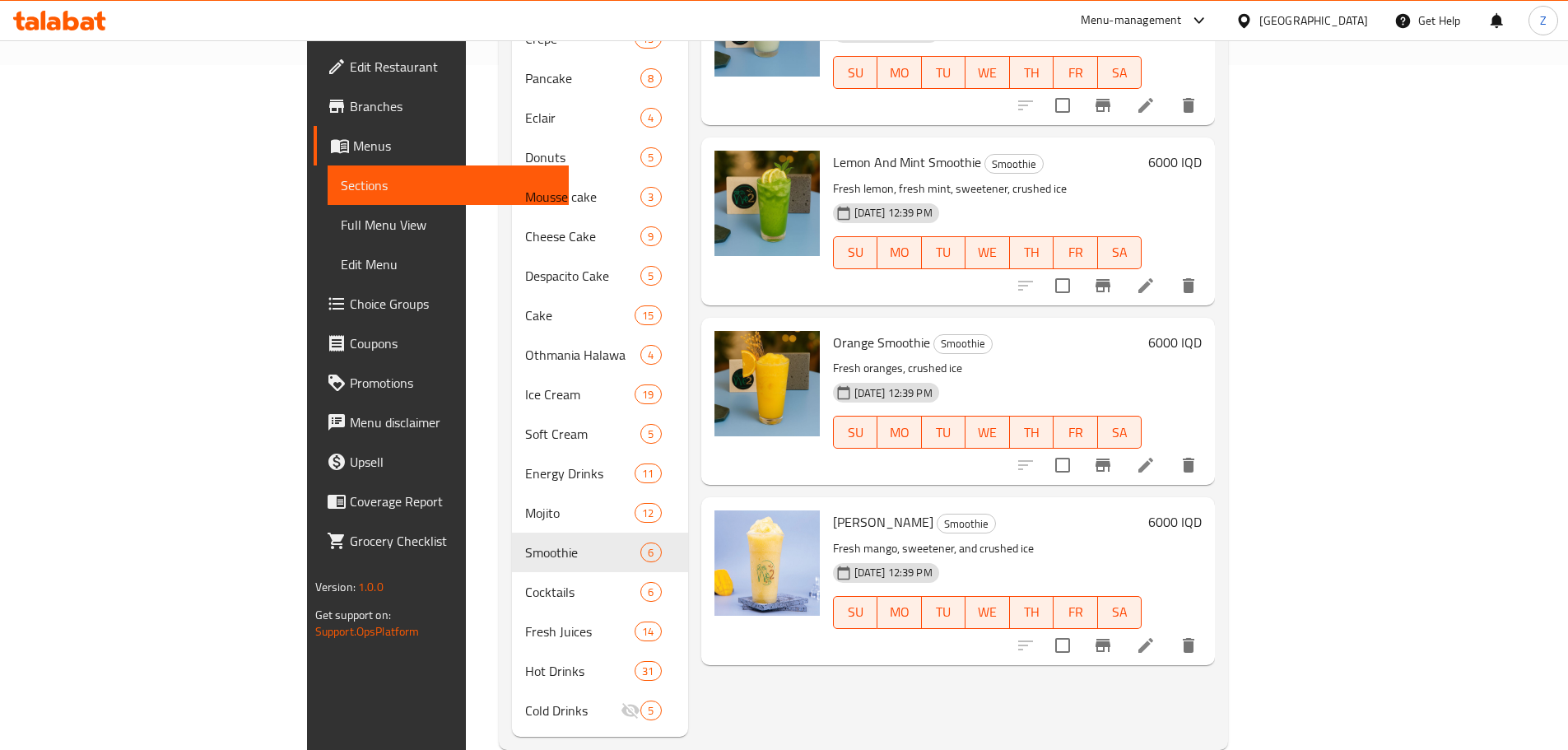
scroll to position [693, 0]
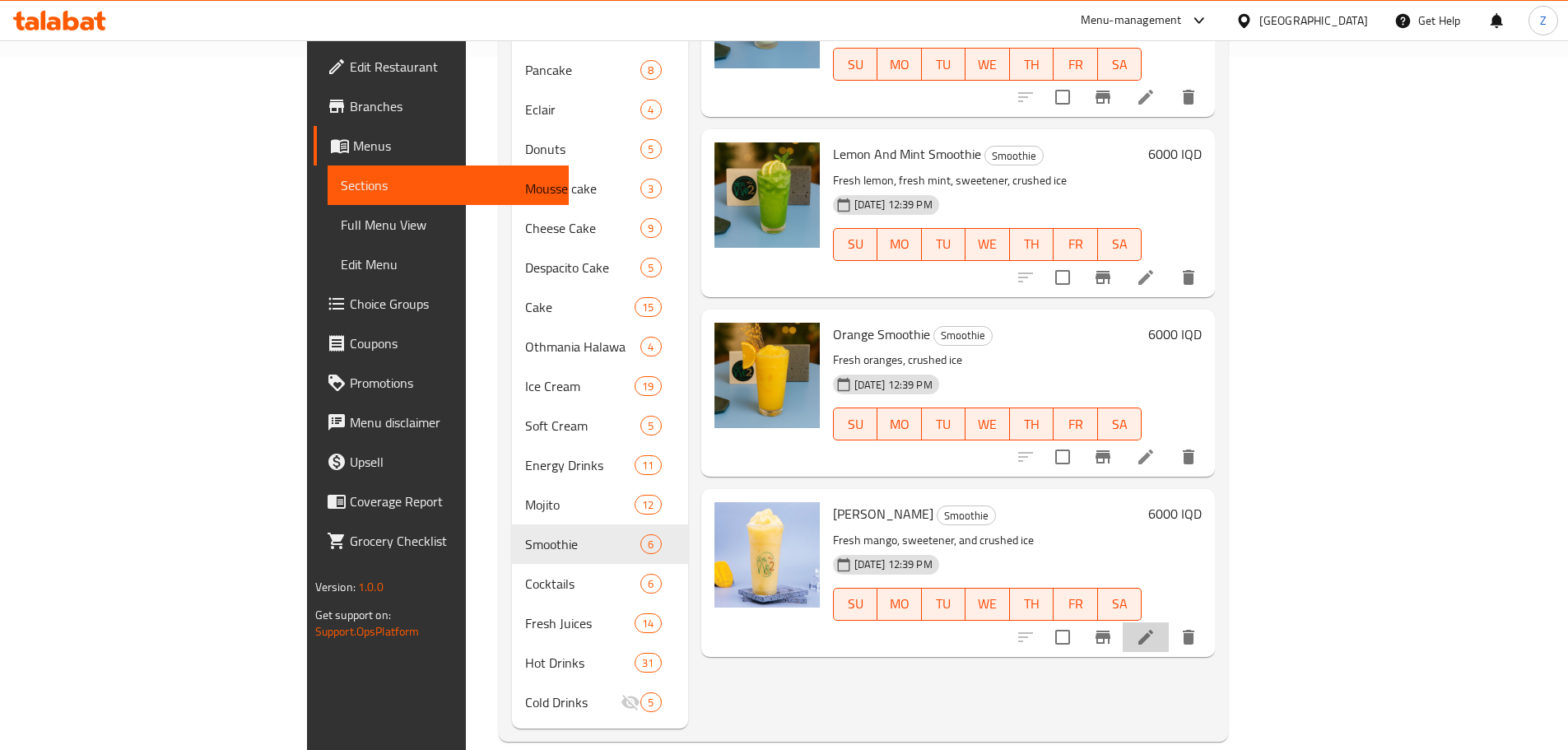
click at [1169, 622] on li at bounding box center [1146, 637] width 46 height 29
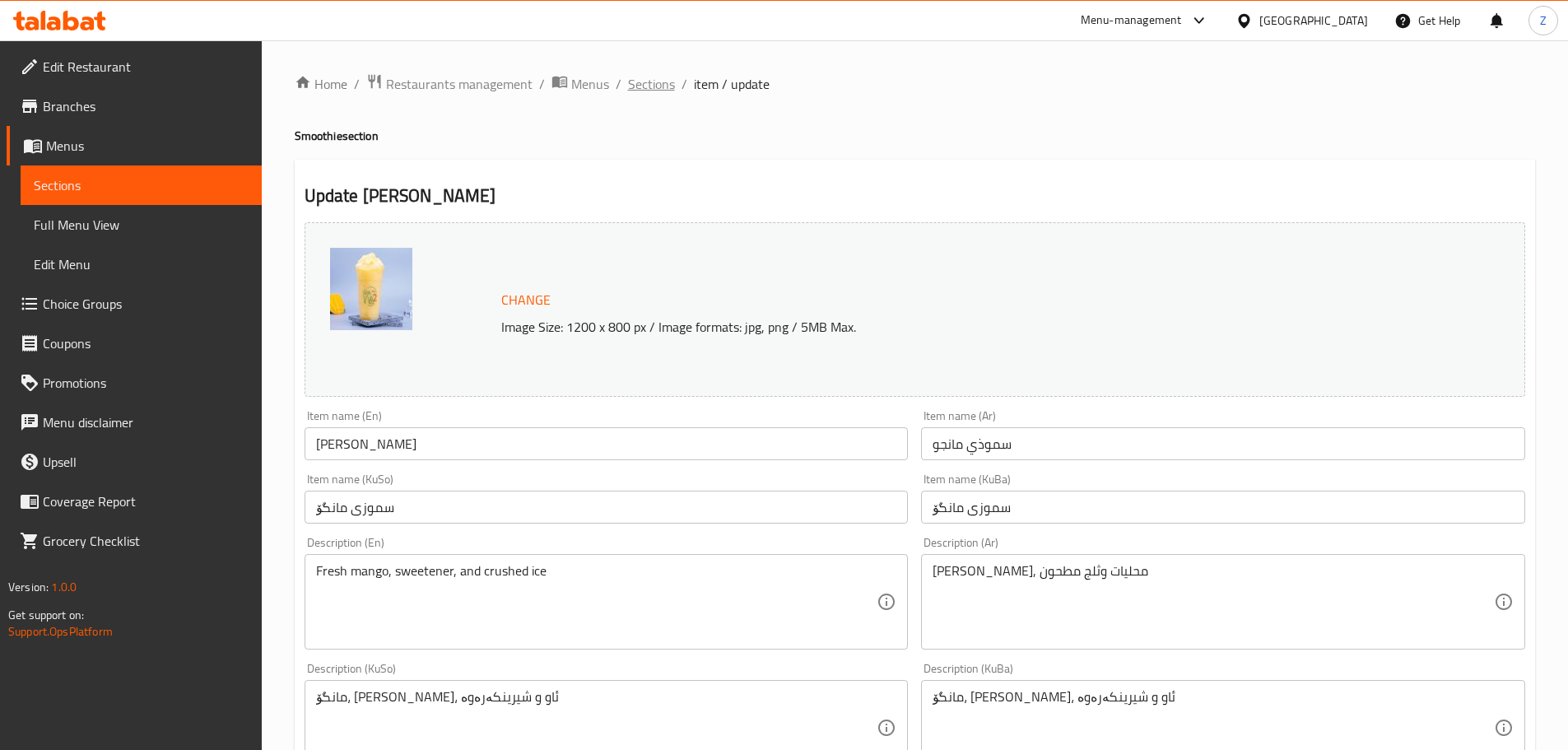
click at [662, 85] on span "Sections" at bounding box center [651, 84] width 47 height 20
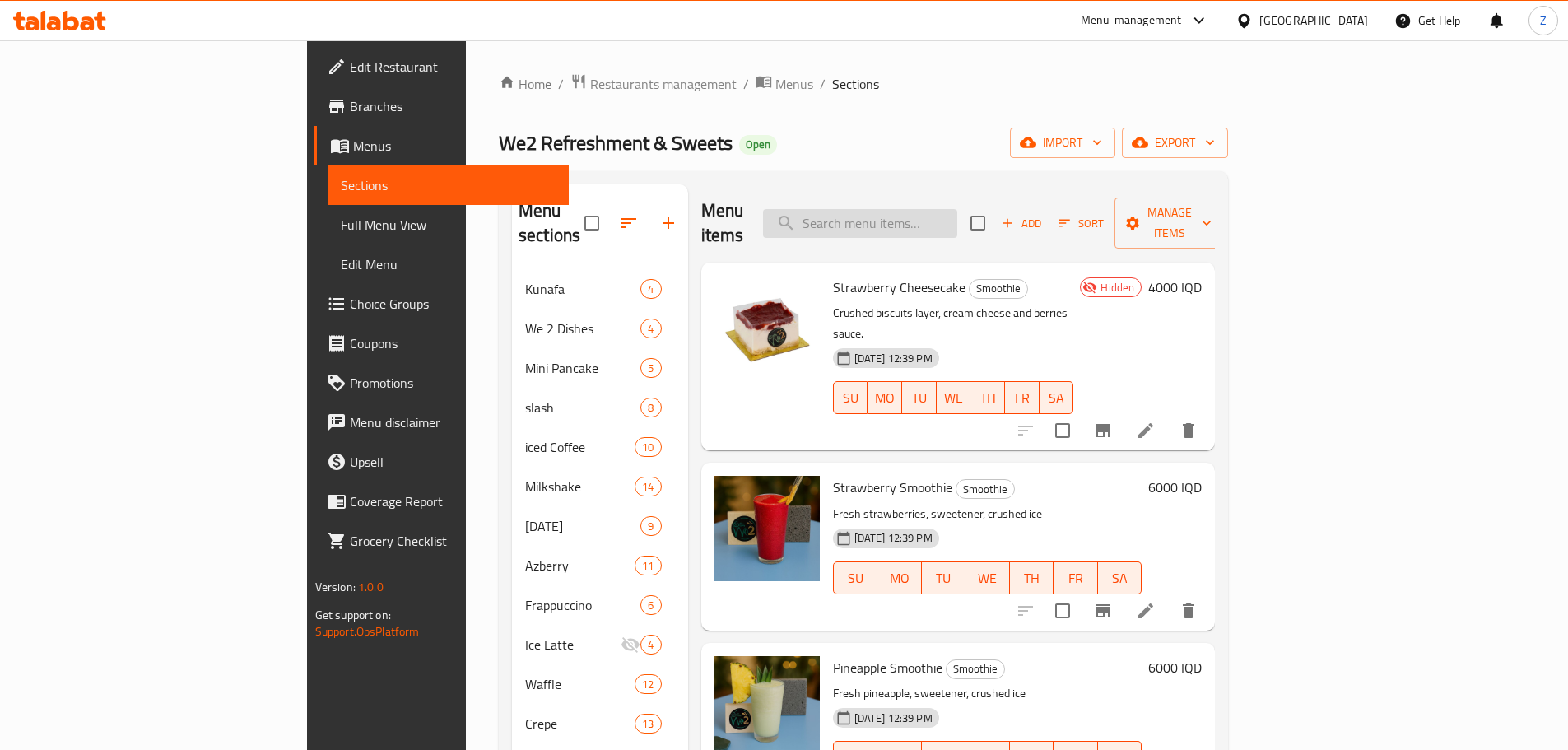
click at [957, 209] on input "search" at bounding box center [861, 223] width 195 height 28
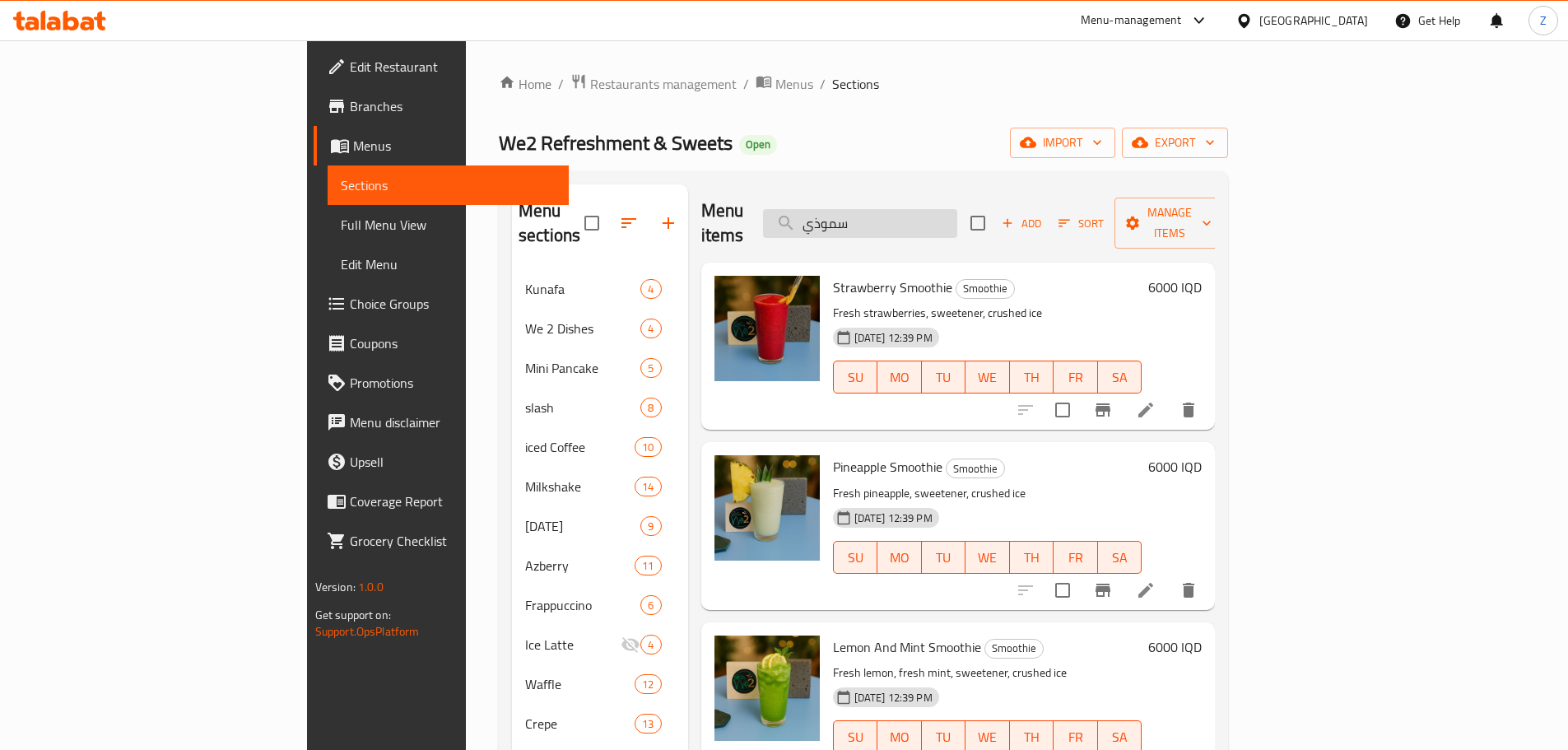
click at [957, 210] on input "سموذي" at bounding box center [861, 223] width 195 height 28
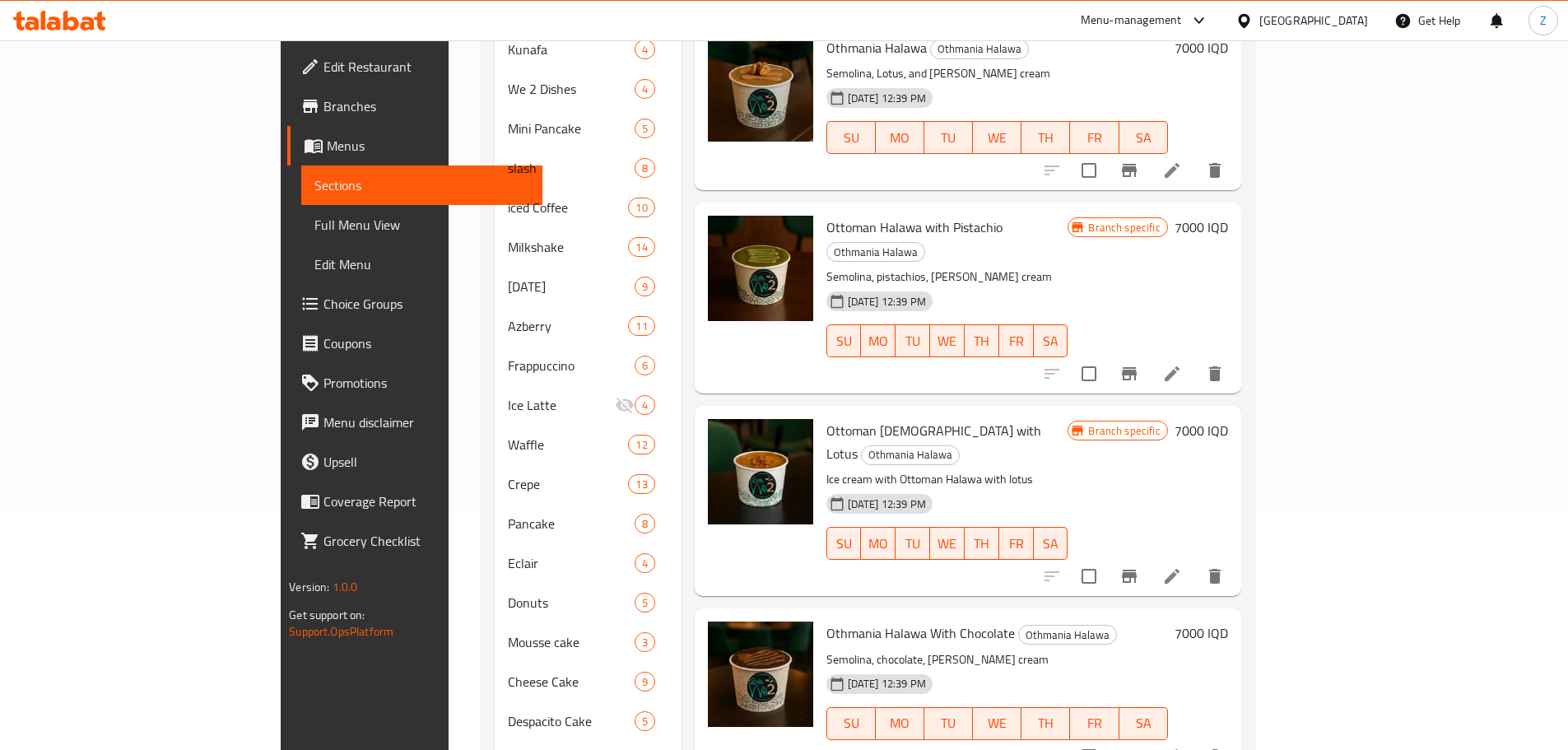
scroll to position [247, 0]
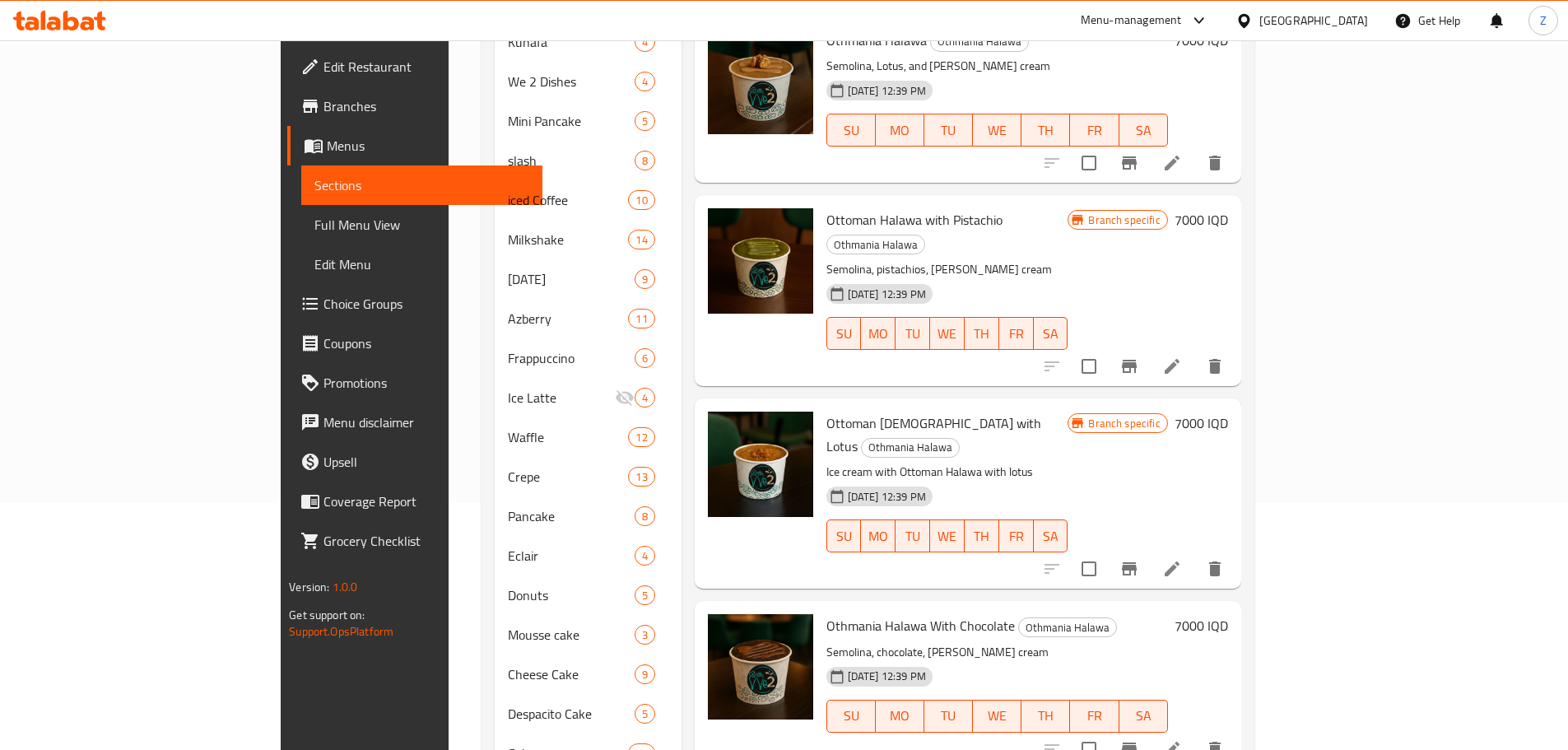
type input "عثمانية"
click at [1195, 554] on li at bounding box center [1172, 569] width 46 height 29
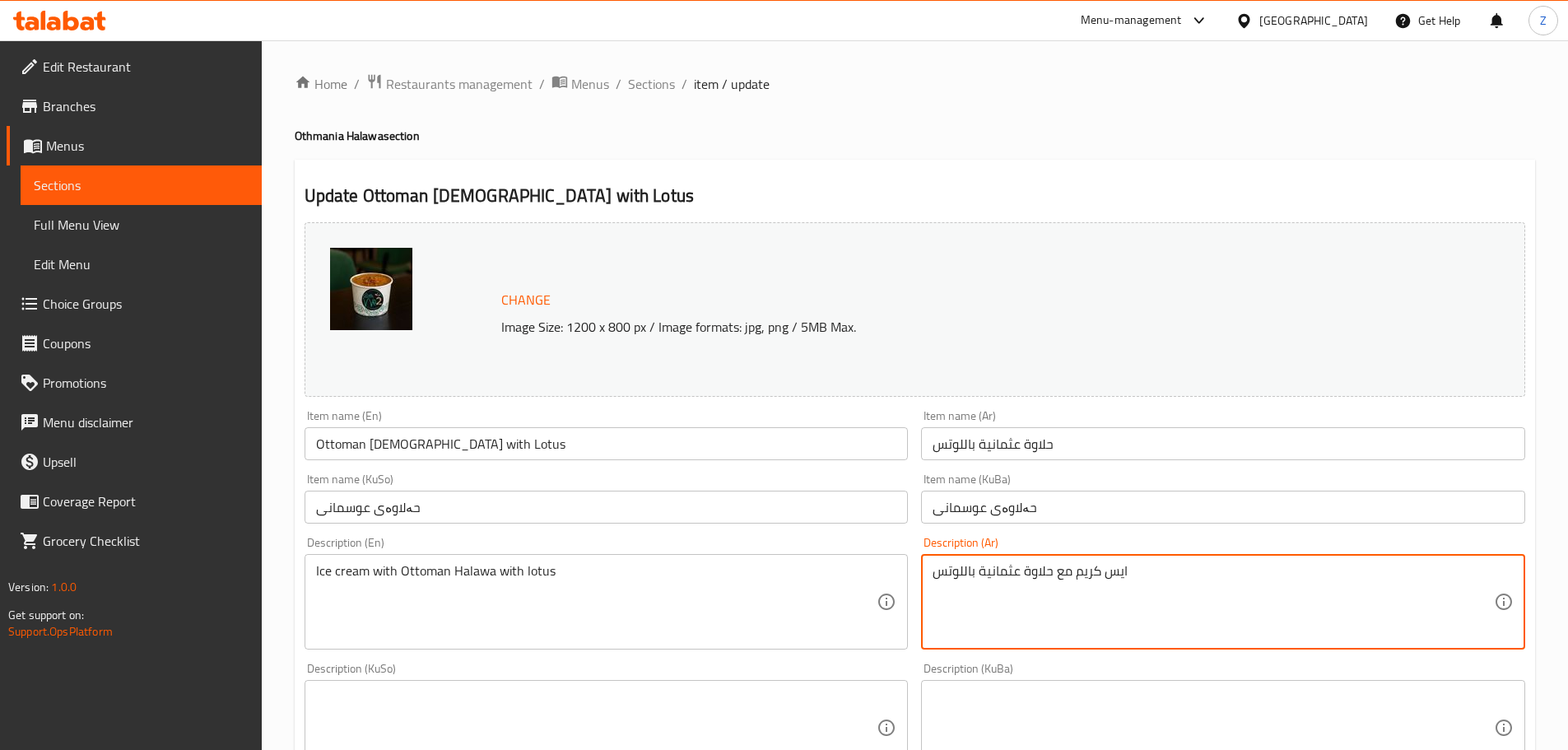
click at [1186, 572] on textarea "ايس كريم مع حلاوة عثمانية باللوتس" at bounding box center [1213, 602] width 562 height 78
click at [1186, 572] on textarea "سميد, لوتس وايس كريم فانيلا." at bounding box center [1213, 602] width 562 height 78
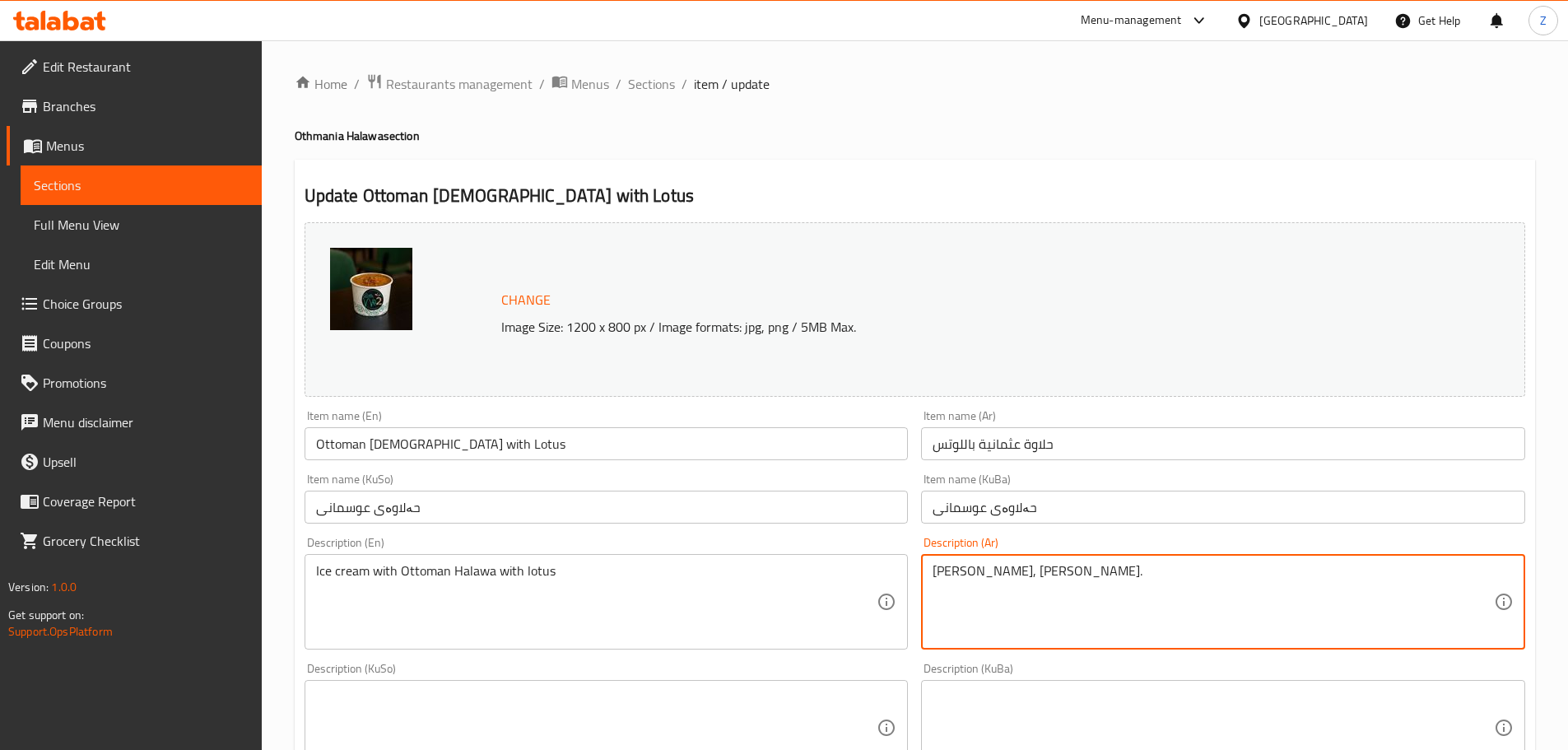
type textarea "سميد, لوتس وايس كريم فانيلا."
click at [516, 551] on div "Description (En) Ice cream with Ottoman Halawa with lotus Description (En)" at bounding box center [606, 593] width 604 height 113
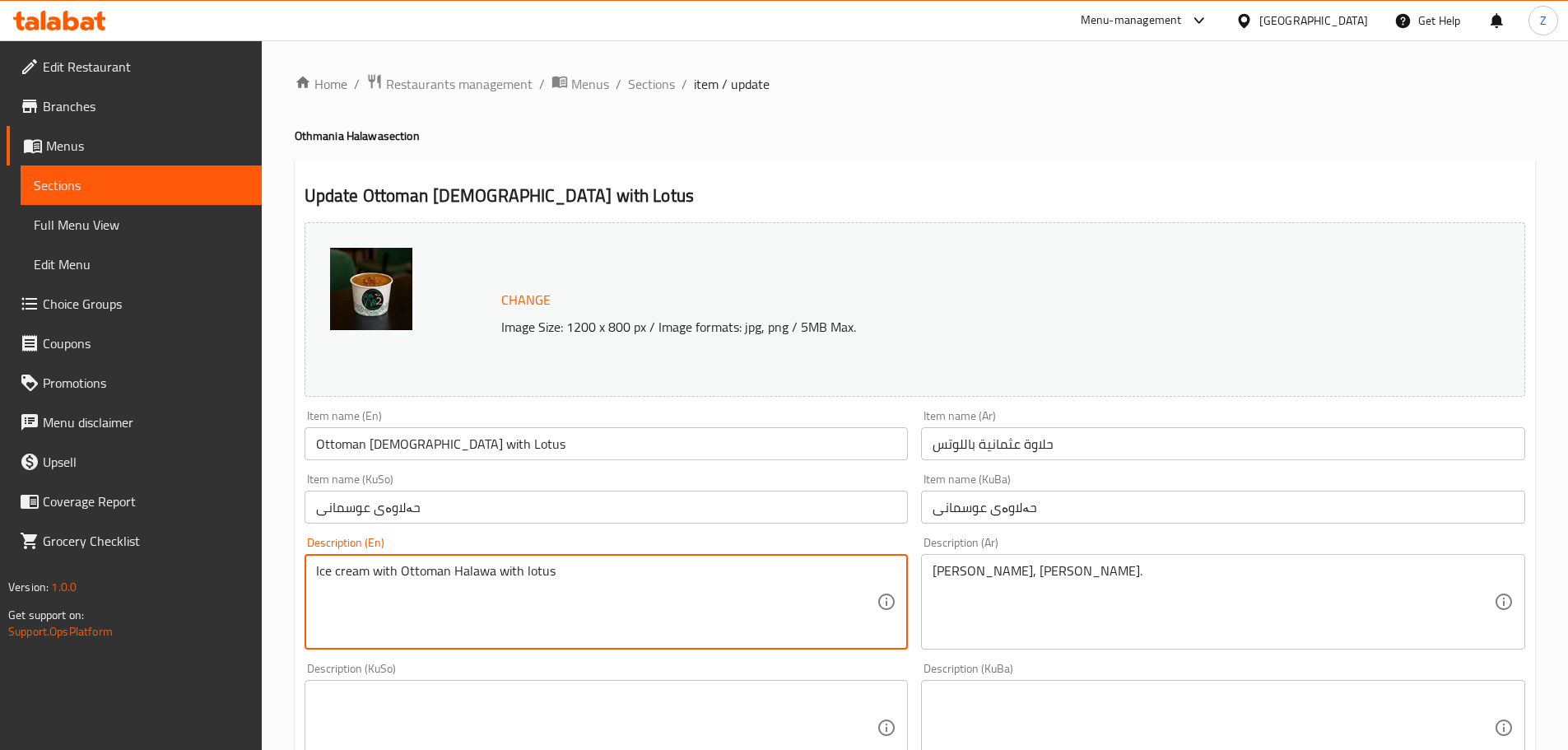
click at [530, 593] on textarea "Ice cream with Ottoman Halawa with lotus" at bounding box center [596, 602] width 562 height 78
paste textarea "Semolina, lotus and vanilla ice cream."
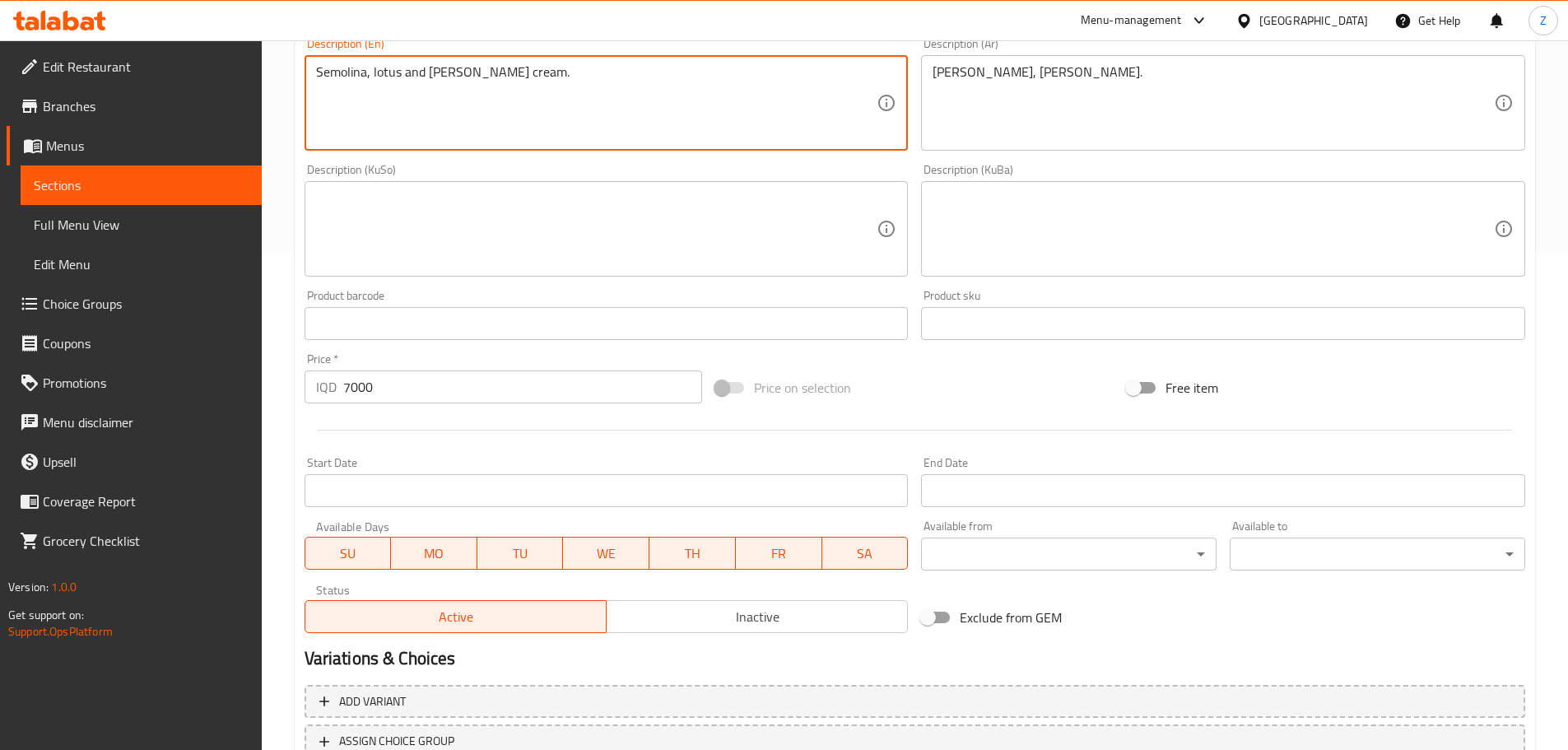
scroll to position [627, 0]
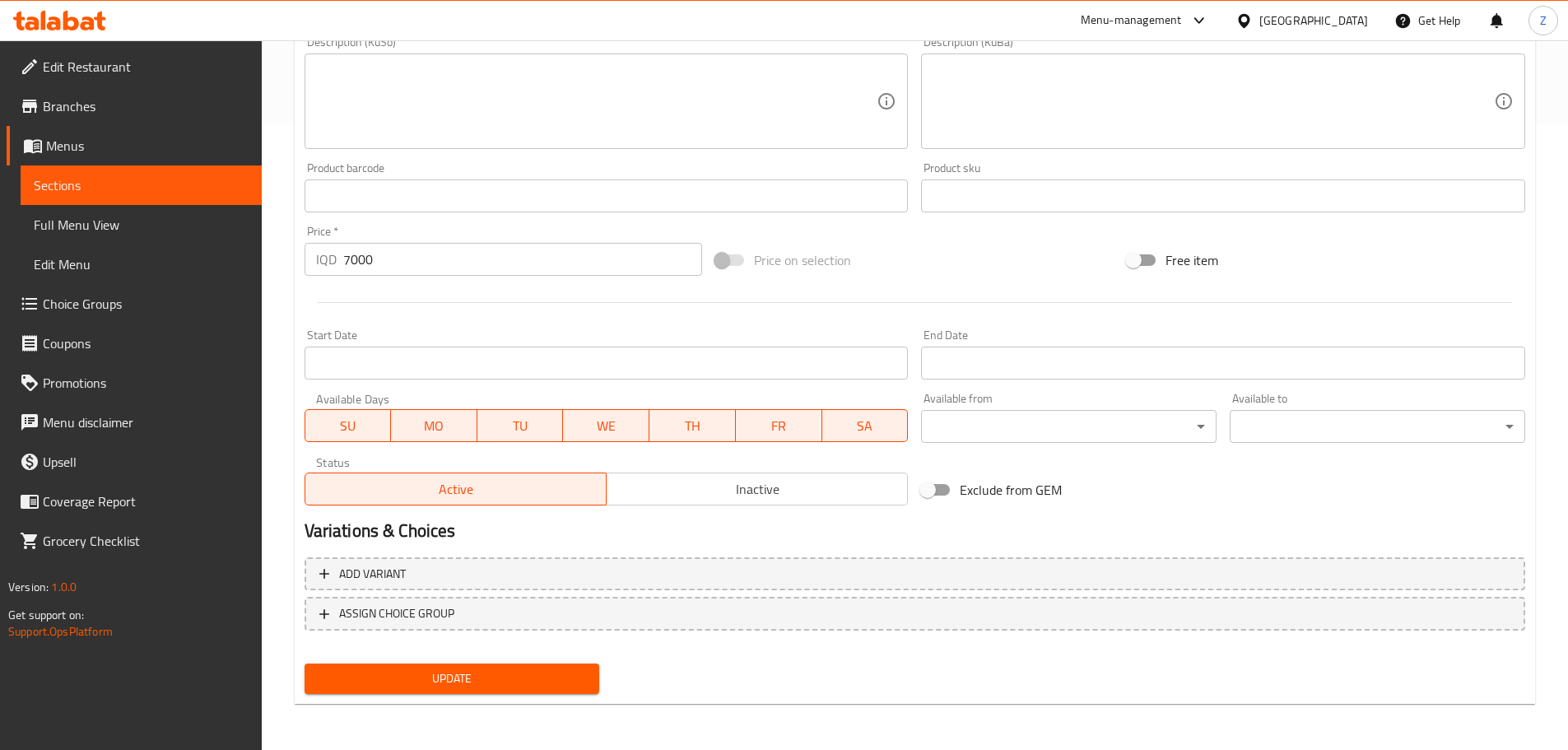
type textarea "Semolina, lotus and vanilla ice cream."
click at [544, 678] on span "Update" at bounding box center [451, 678] width 269 height 20
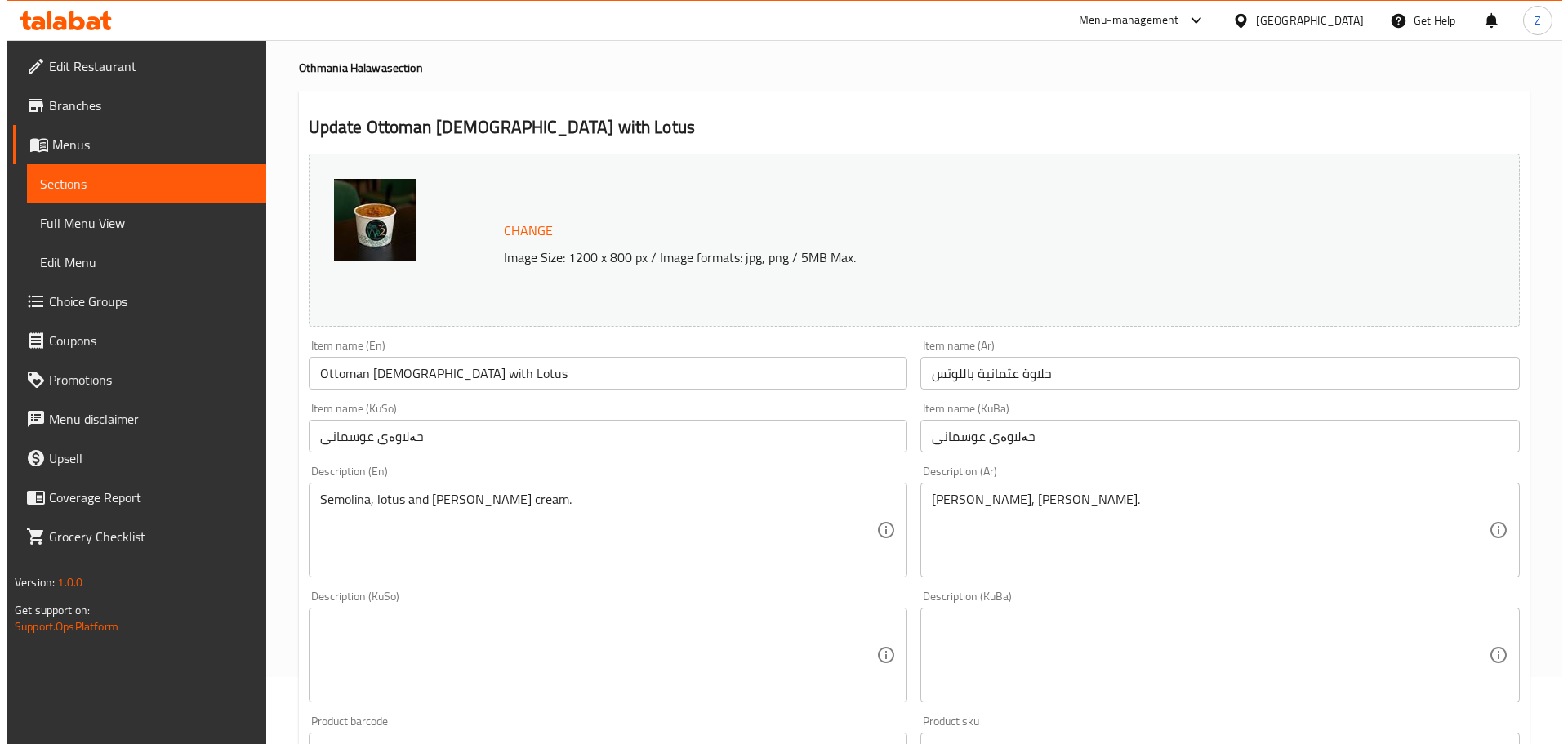
scroll to position [0, 0]
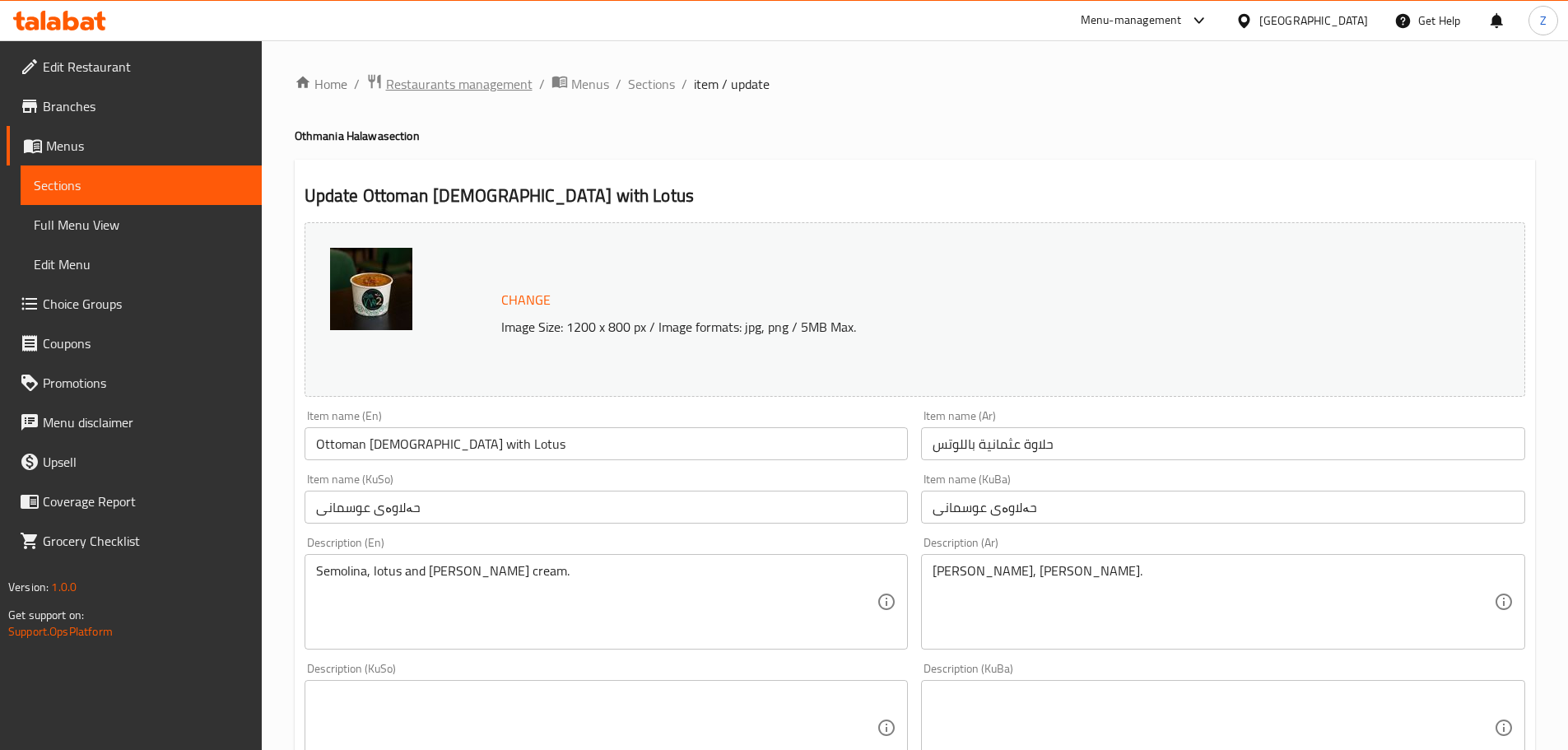
click at [488, 93] on span "Restaurants management" at bounding box center [460, 84] width 147 height 20
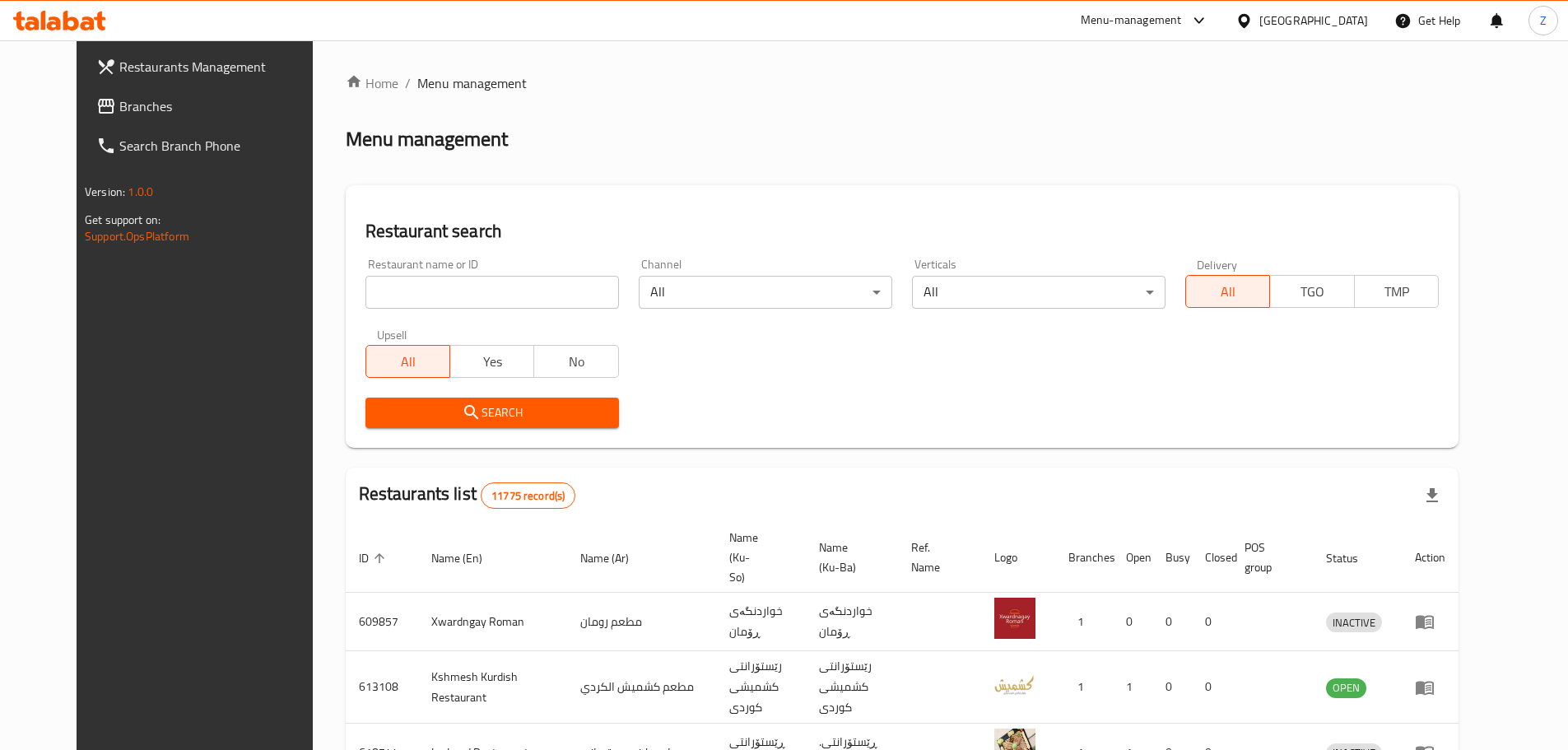
click at [499, 300] on input "search" at bounding box center [492, 293] width 253 height 33
paste input "675504"
type input "675504"
click at [499, 400] on button "Search" at bounding box center [492, 412] width 253 height 30
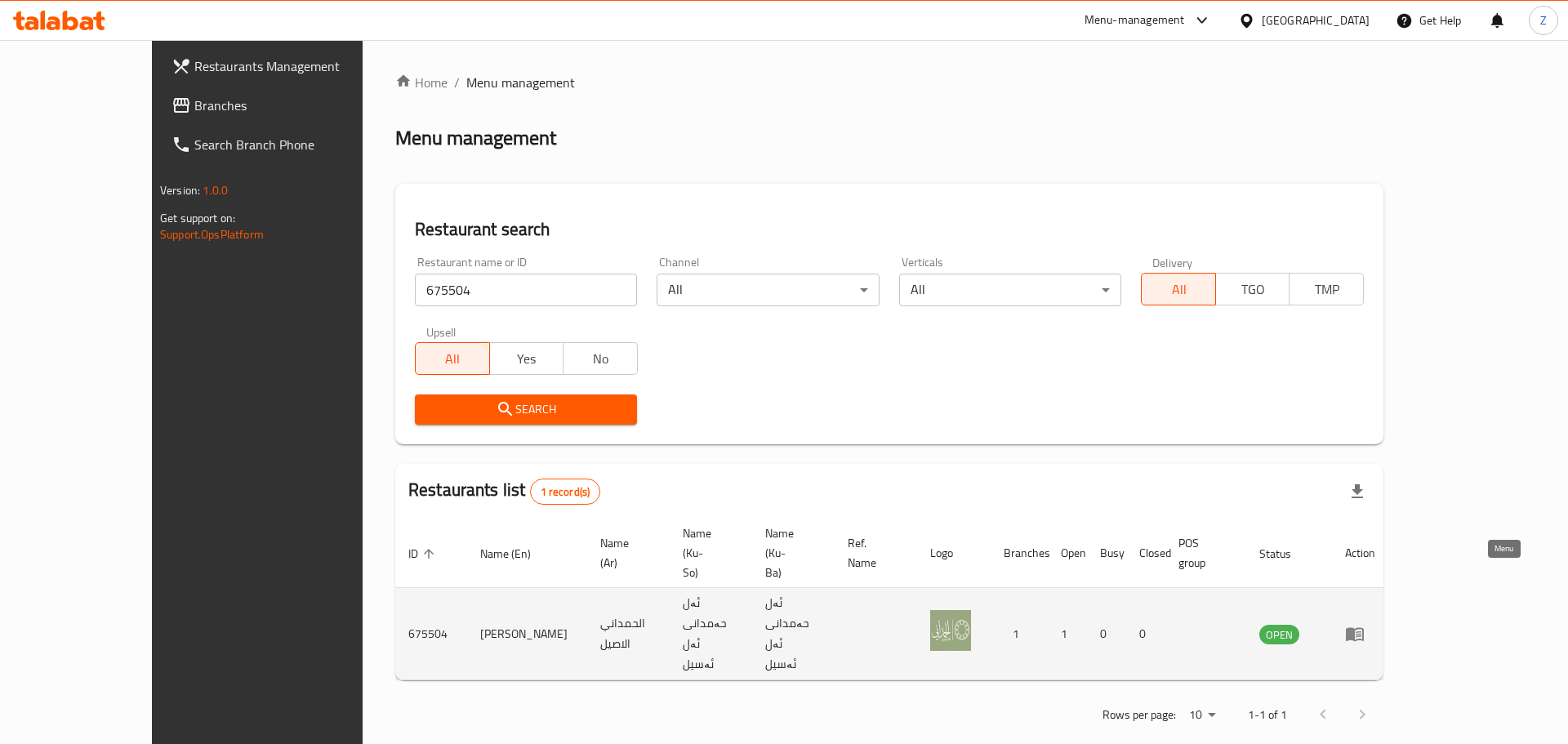
click at [1361, 631] on icon "enhanced table" at bounding box center [1359, 634] width 5 height 6
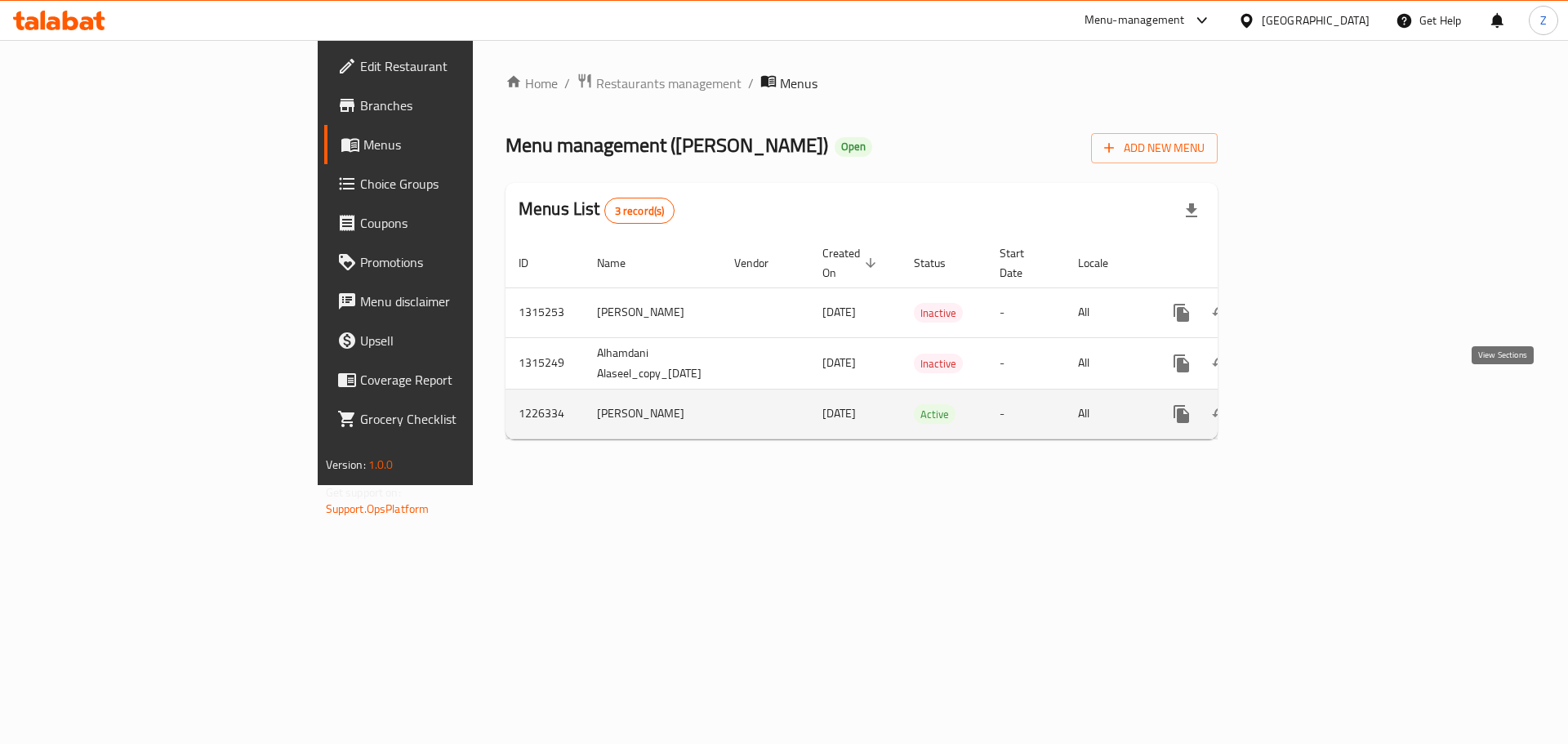
click at [1307, 407] on icon "enhanced table" at bounding box center [1299, 414] width 15 height 15
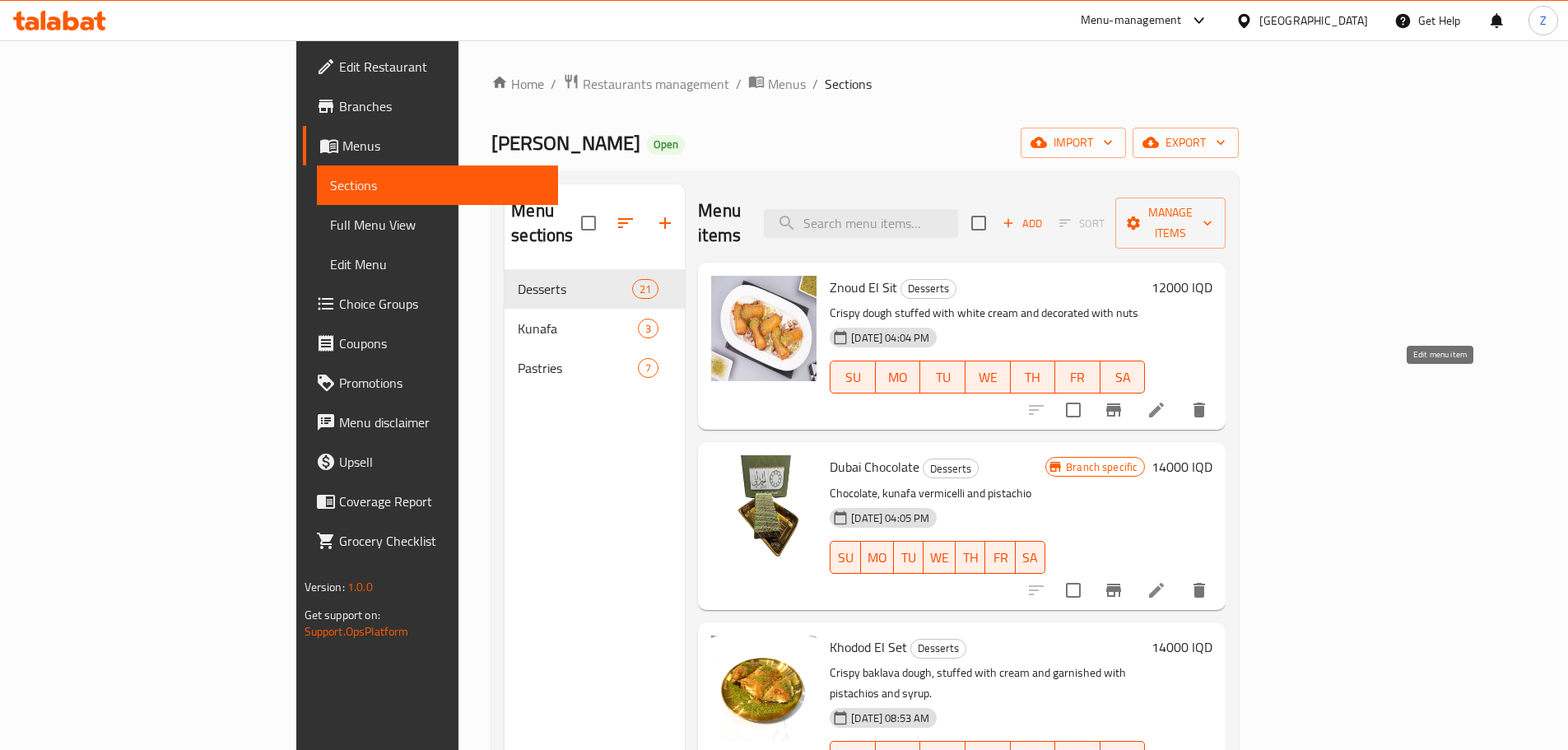
click at [1166, 400] on icon at bounding box center [1157, 410] width 20 height 20
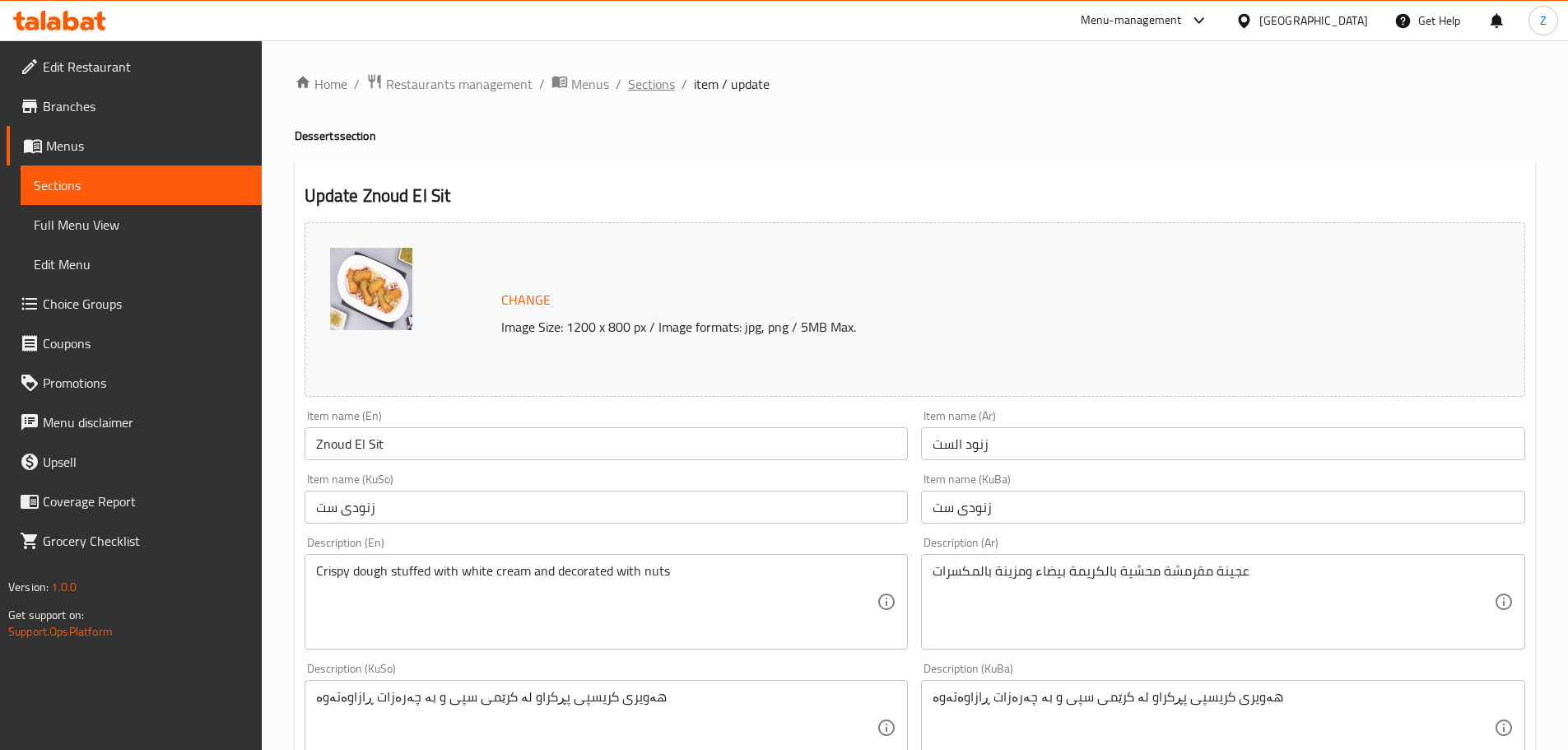
click at [668, 92] on span "Sections" at bounding box center [651, 84] width 47 height 20
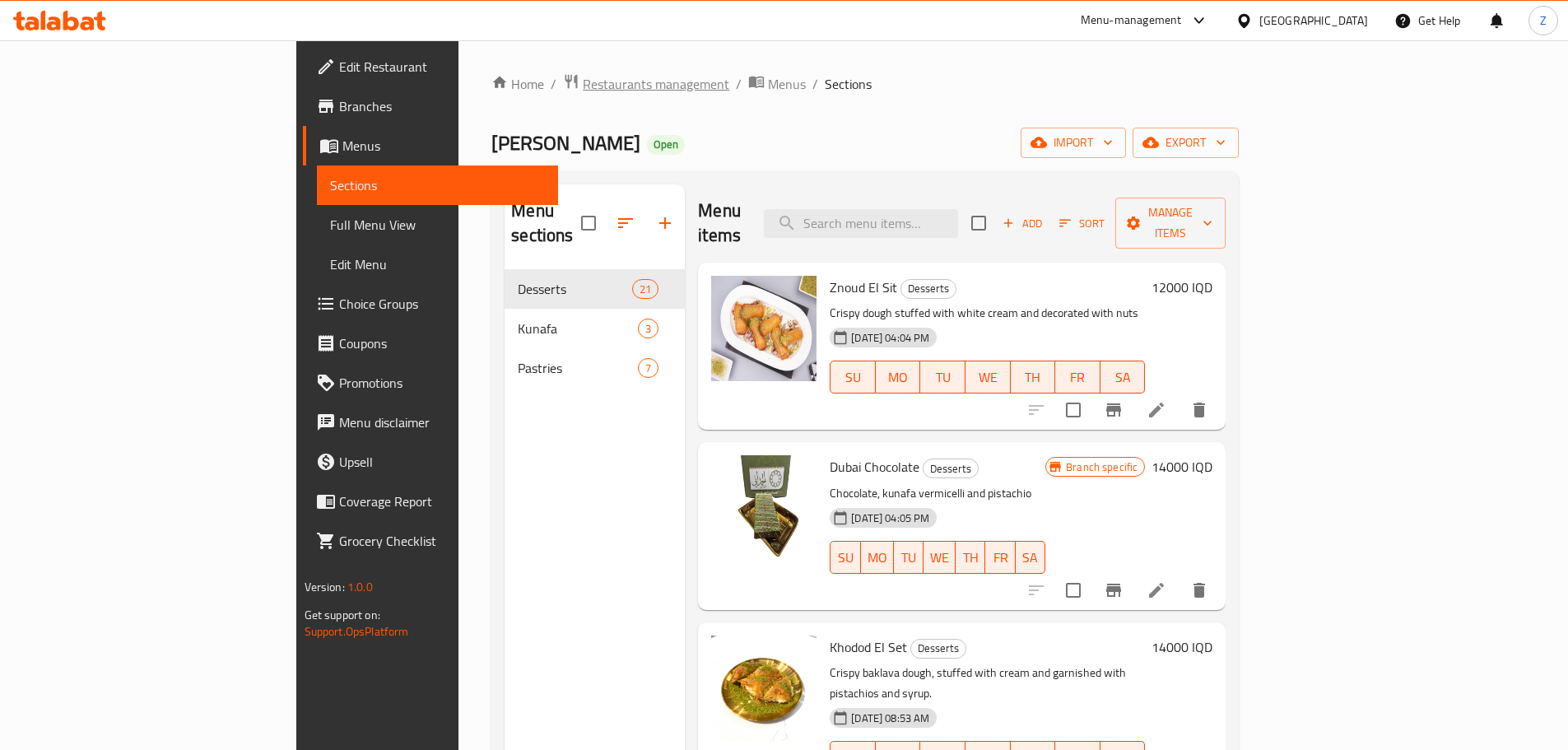
click at [583, 76] on span "Restaurants management" at bounding box center [656, 84] width 147 height 20
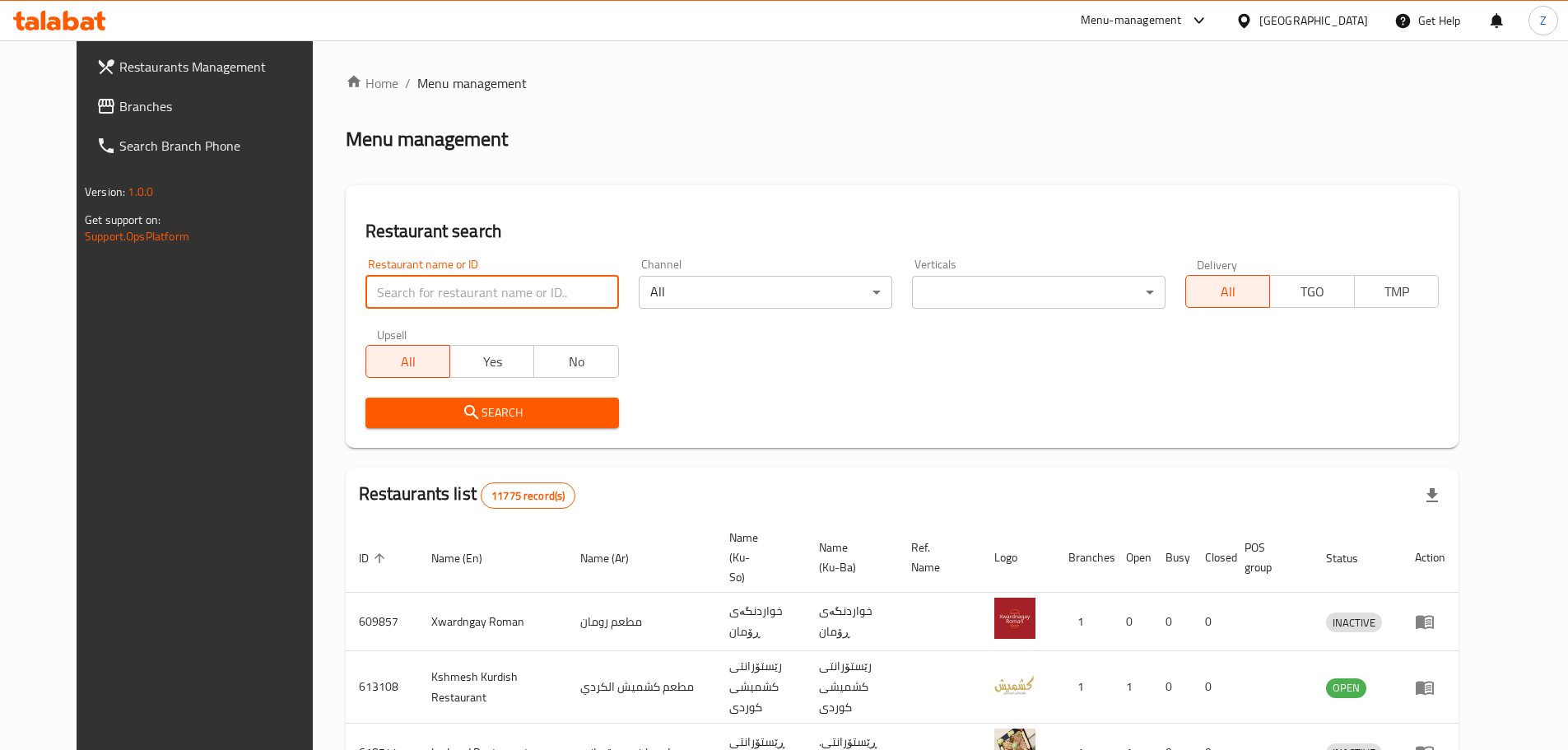
click at [508, 296] on input "search" at bounding box center [492, 293] width 253 height 33
paste input "697463"
type input "697463"
click button "Search" at bounding box center [492, 412] width 253 height 30
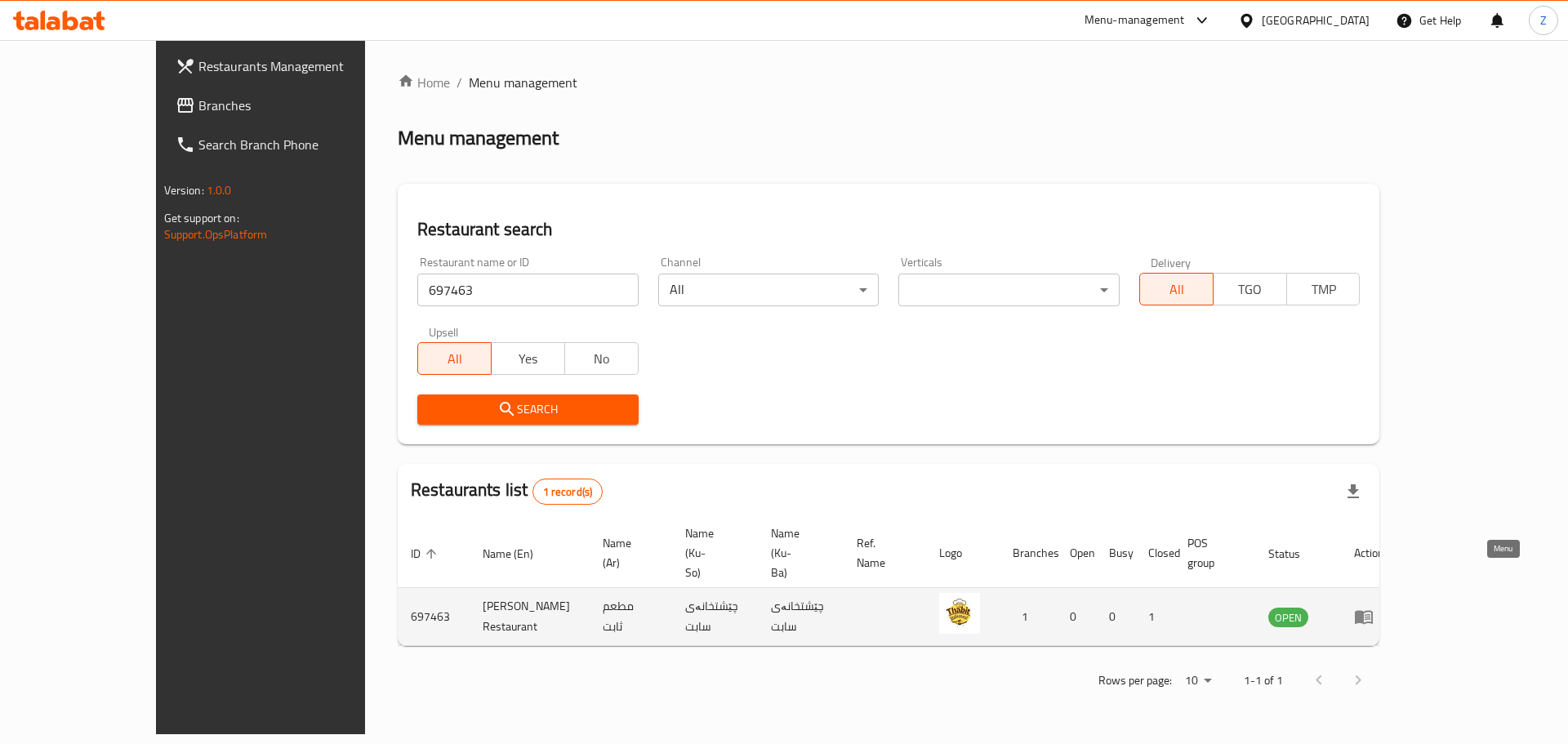
click at [1373, 611] on icon "enhanced table" at bounding box center [1364, 617] width 18 height 14
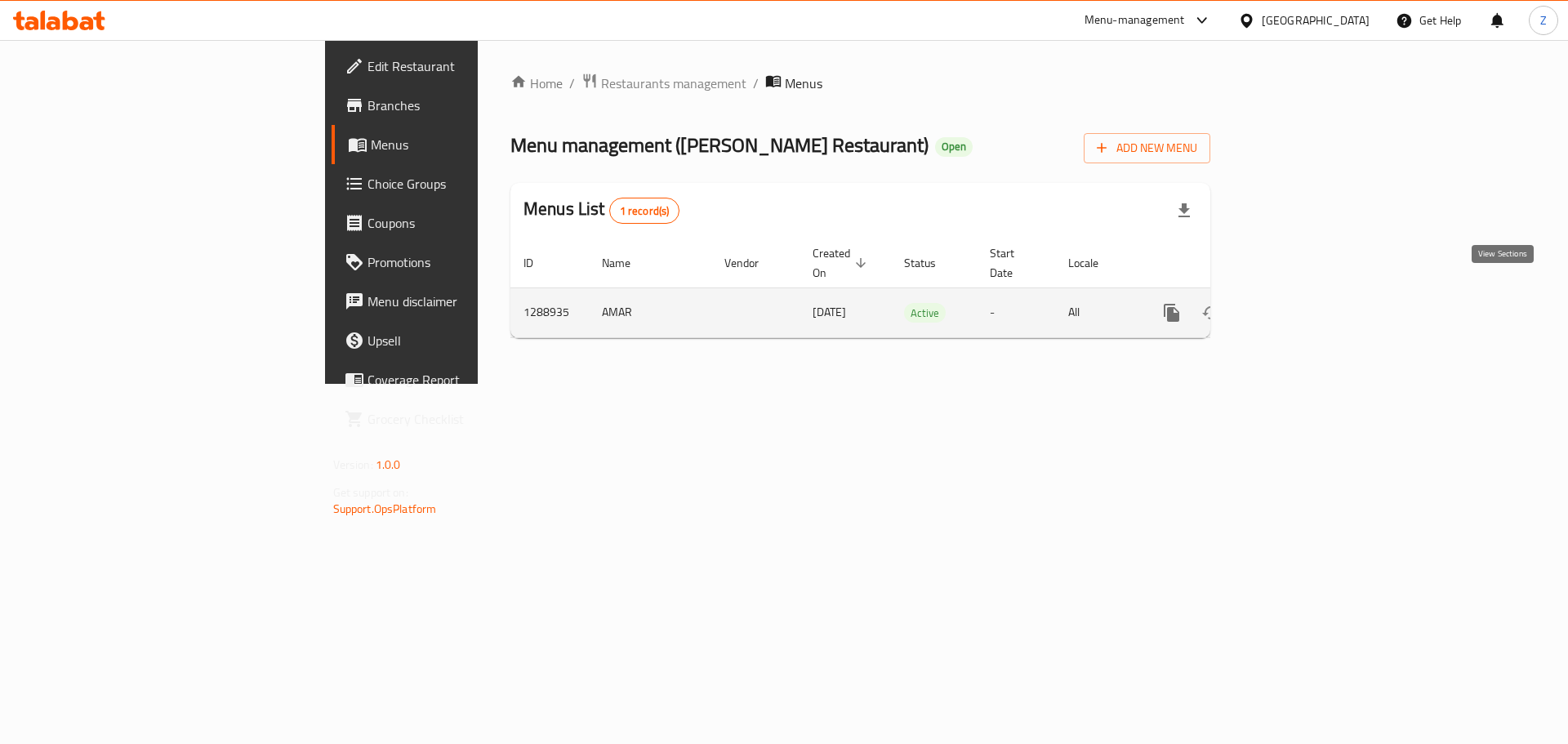
click at [1299, 303] on icon "enhanced table" at bounding box center [1290, 313] width 20 height 20
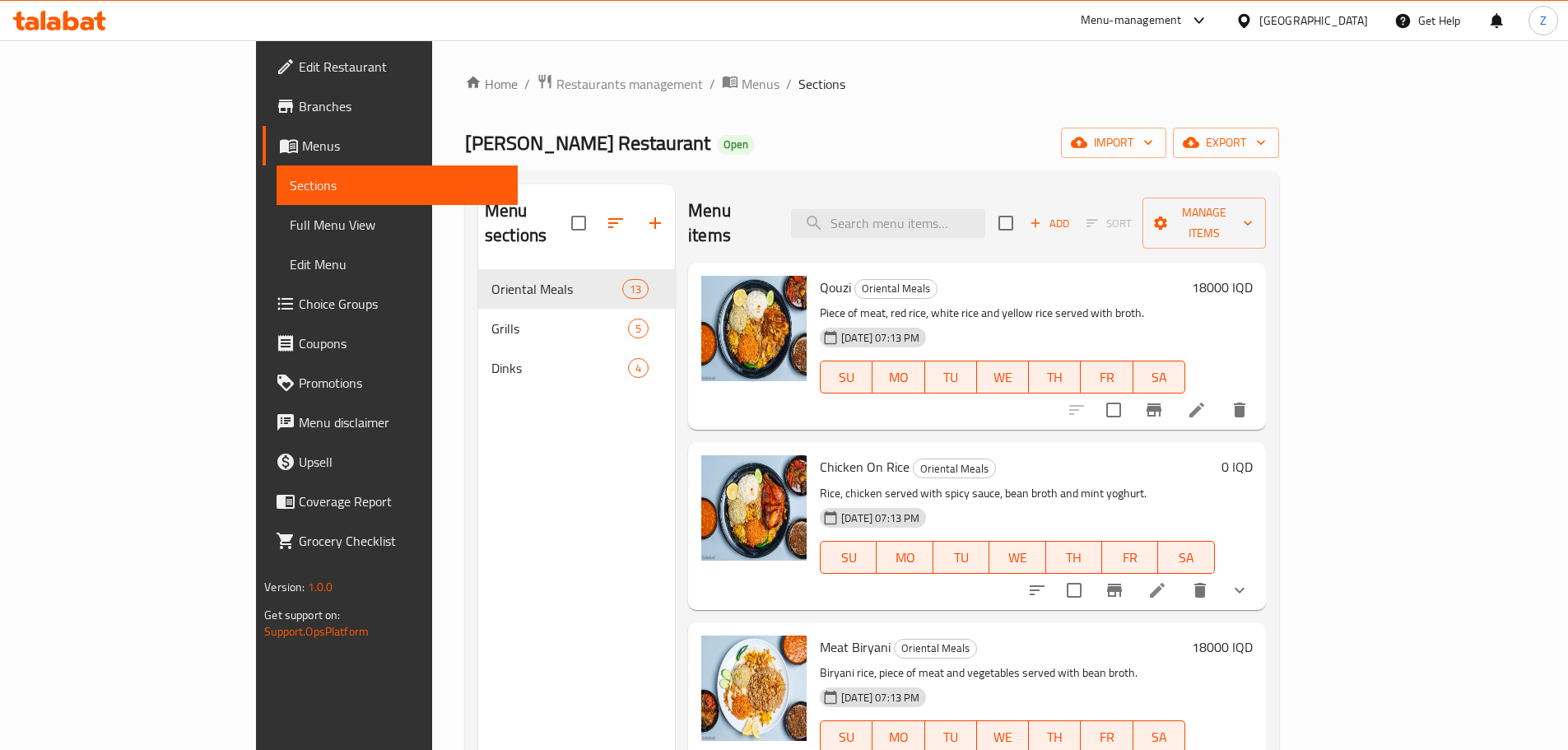
click at [1051, 159] on div "Home / Restaurants management / Menus / Sections Thabit Restaurant Open import …" at bounding box center [872, 510] width 814 height 875
